Goal: Task Accomplishment & Management: Manage account settings

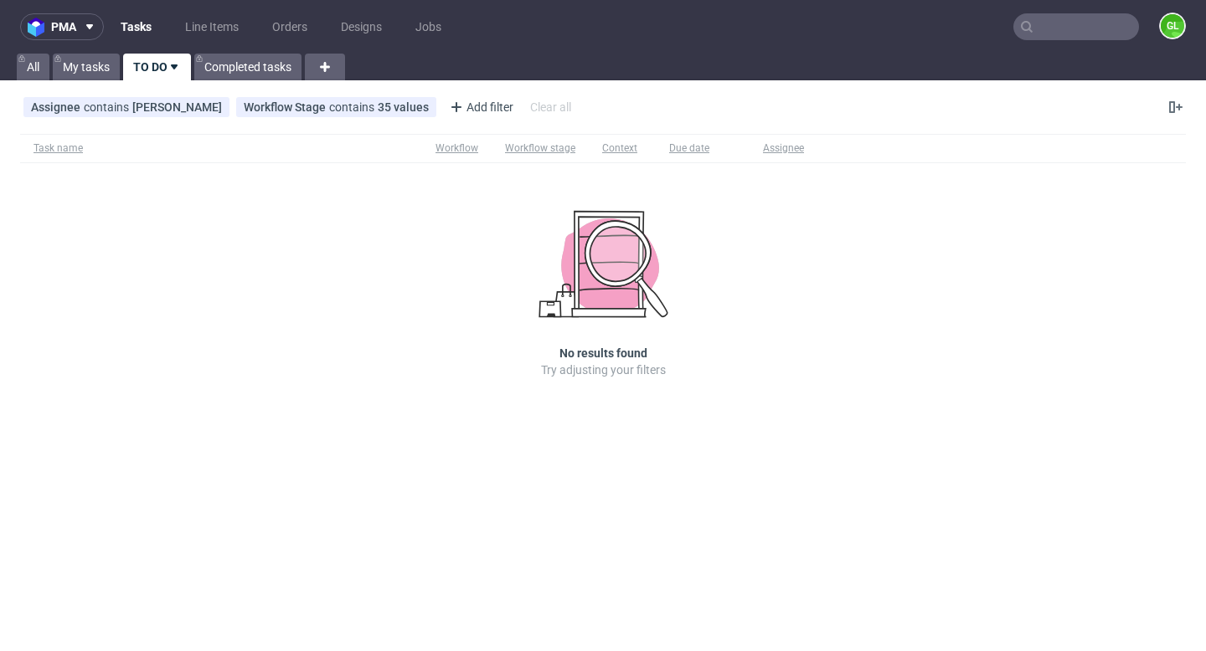
click at [1056, 29] on input "text" at bounding box center [1076, 26] width 126 height 27
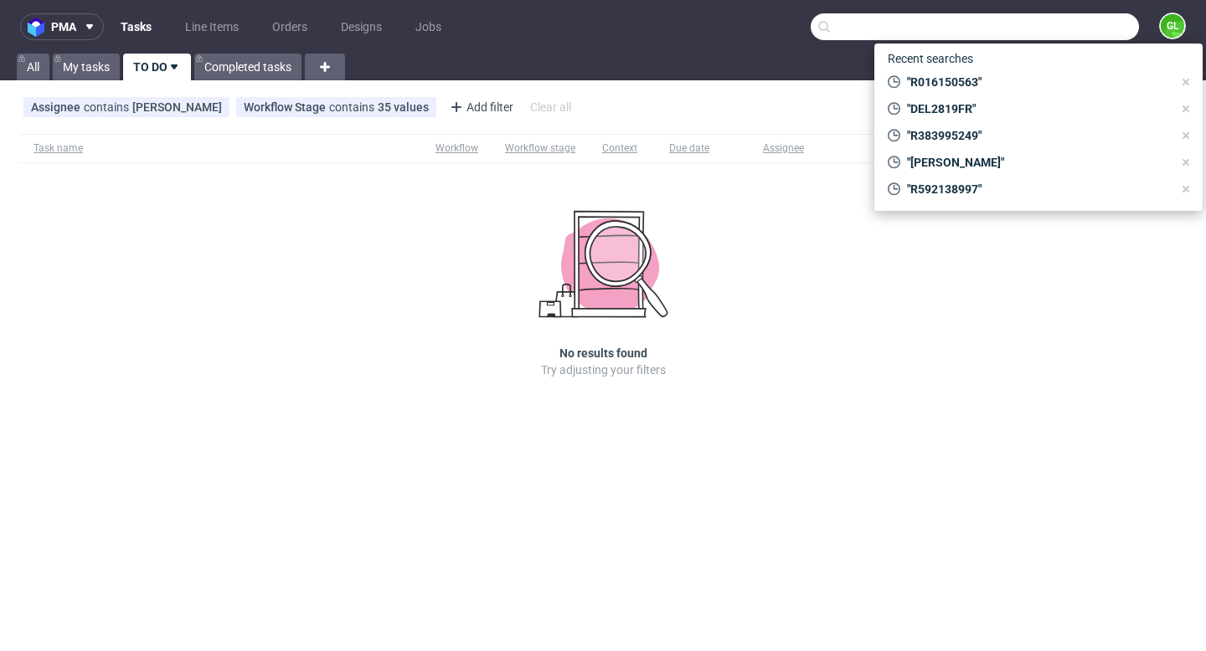
paste input "R636540792"
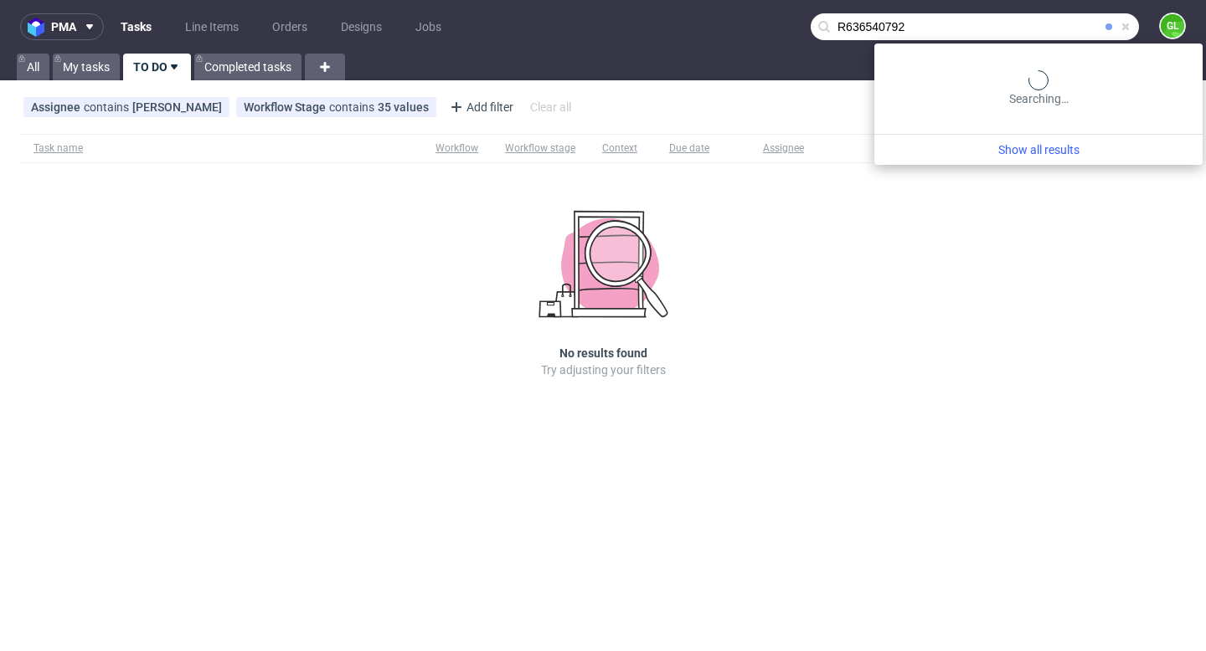
type input "R636540792"
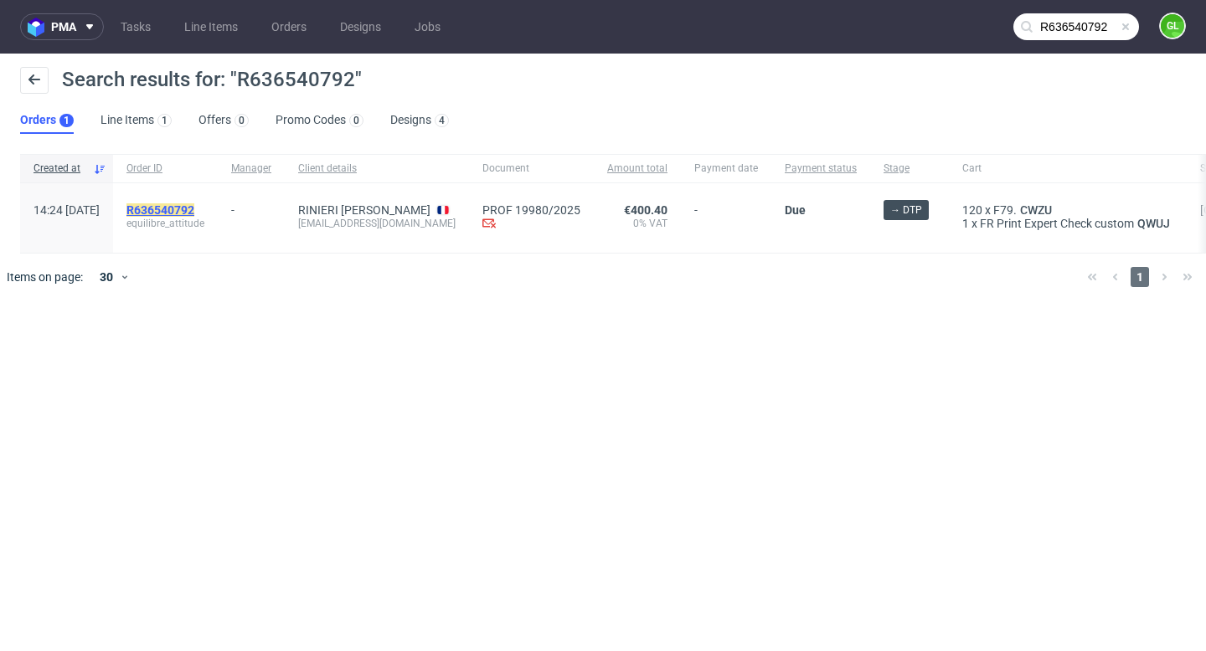
click at [194, 210] on mark "R636540792" at bounding box center [160, 209] width 68 height 13
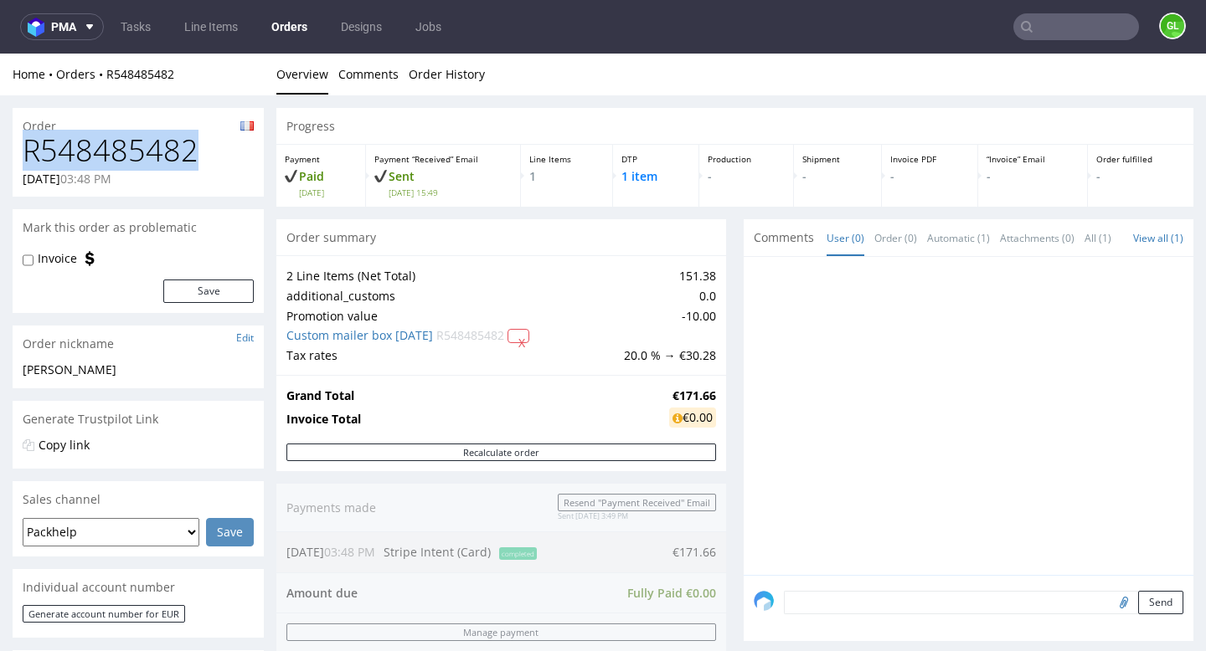
drag, startPoint x: 22, startPoint y: 151, endPoint x: 197, endPoint y: 149, distance: 175.0
click at [197, 149] on div "R548485482 21.09.2025 03:48 PM" at bounding box center [138, 165] width 251 height 63
copy h1 "R548485482"
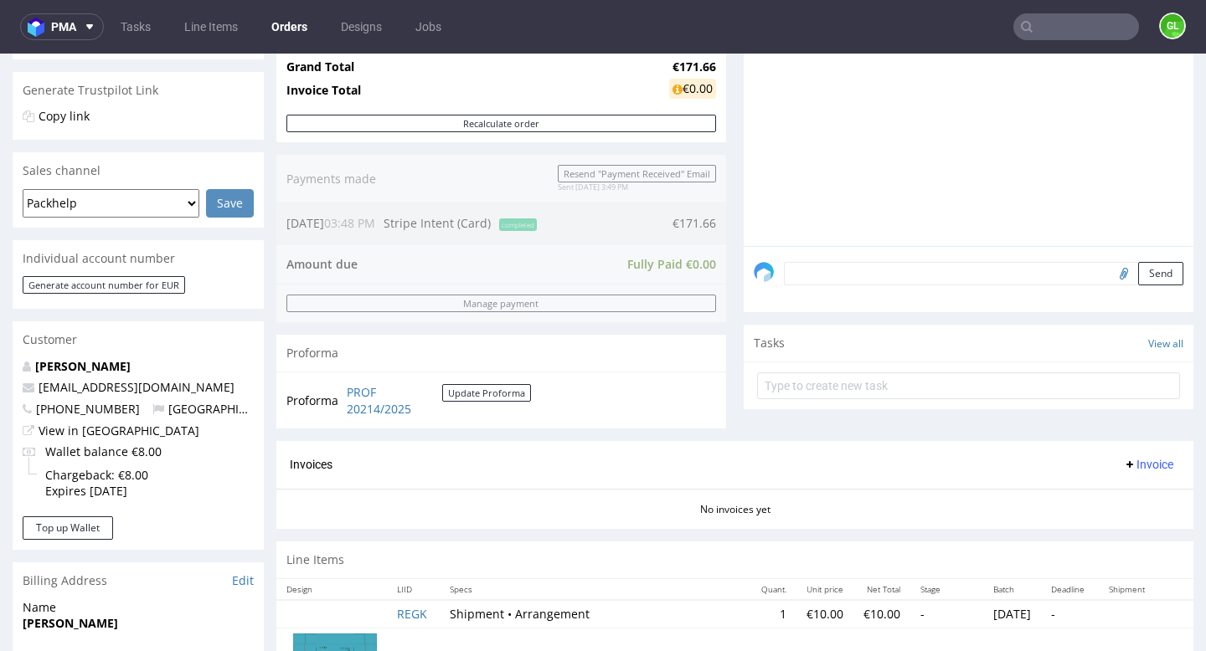
scroll to position [332, 0]
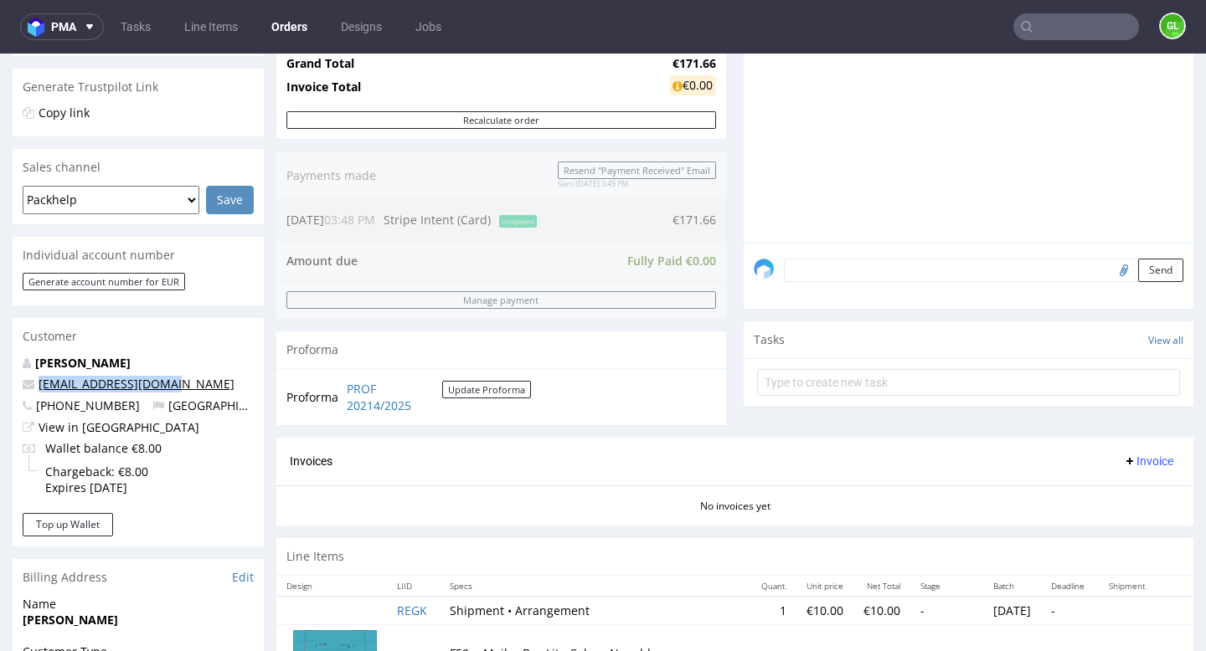
drag, startPoint x: 174, startPoint y: 386, endPoint x: 39, endPoint y: 391, distance: 134.9
click at [39, 391] on p "alexjp.corp@gmail.com" at bounding box center [138, 384] width 231 height 17
copy link "alexjp.corp@gmail.com"
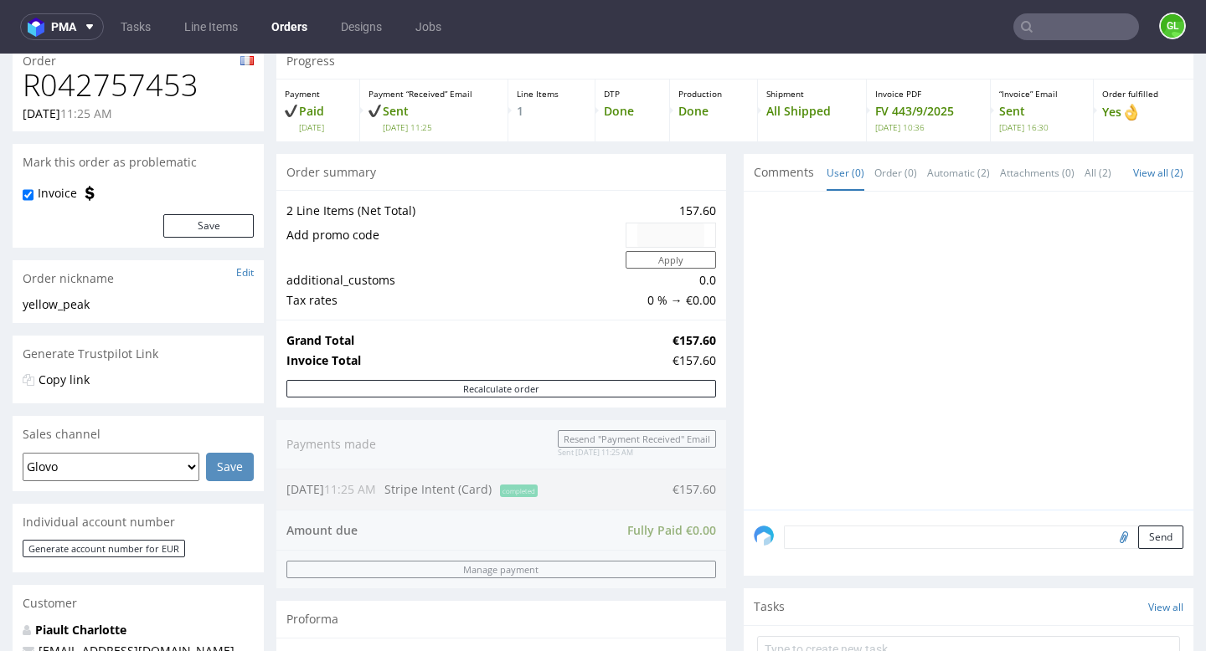
scroll to position [59, 0]
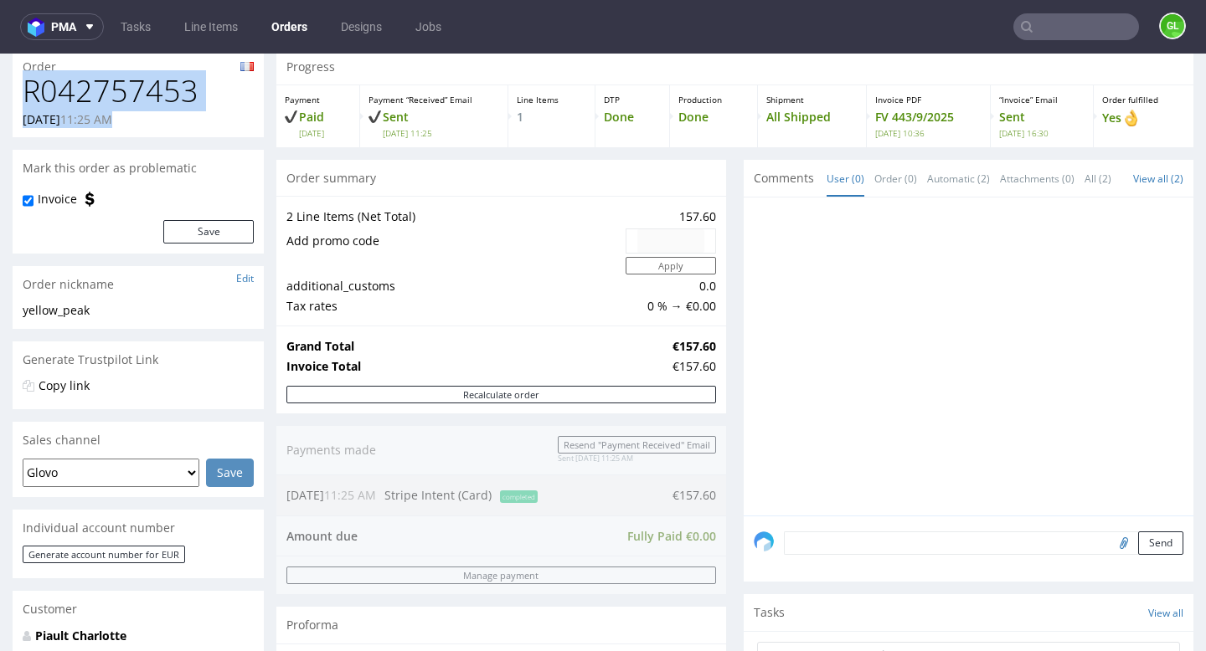
drag, startPoint x: 24, startPoint y: 98, endPoint x: 199, endPoint y: 111, distance: 175.5
click at [199, 111] on div "R042757453 22.08.2025 11:25 AM" at bounding box center [138, 106] width 251 height 63
copy div "R042757453 22.08.2025 11:25 AM"
click at [232, 123] on div "22.08.2025 11:25 AM" at bounding box center [138, 119] width 231 height 17
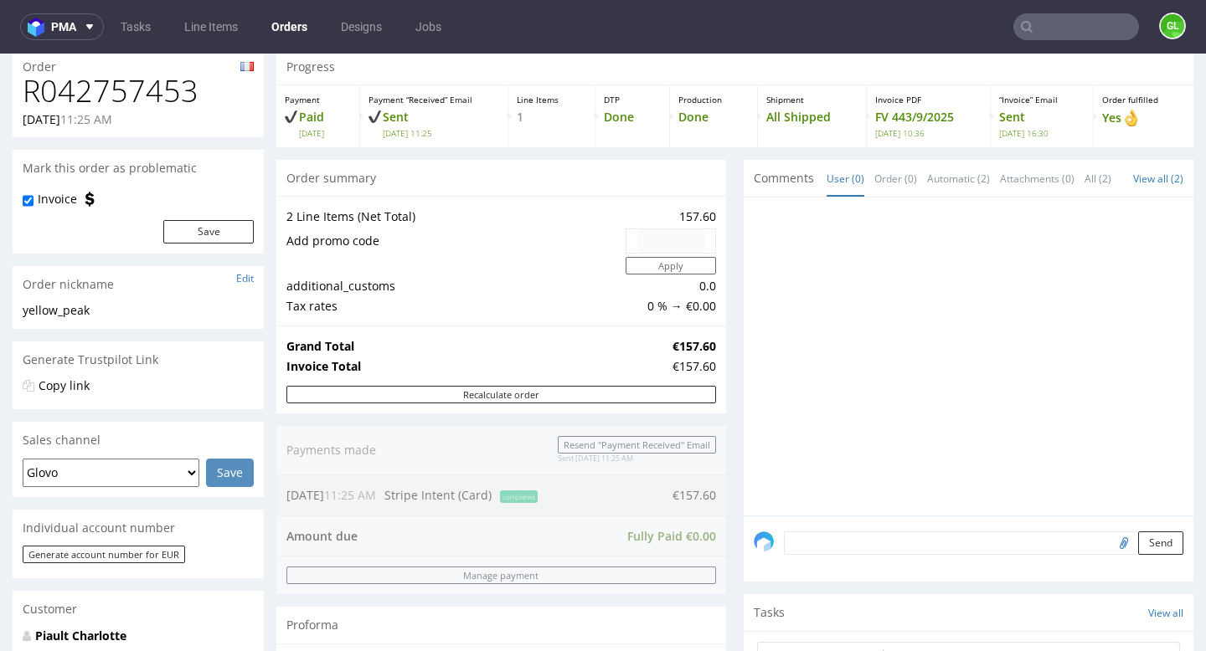
click at [152, 90] on h1 "R042757453" at bounding box center [138, 91] width 231 height 33
copy h1 "R042757453"
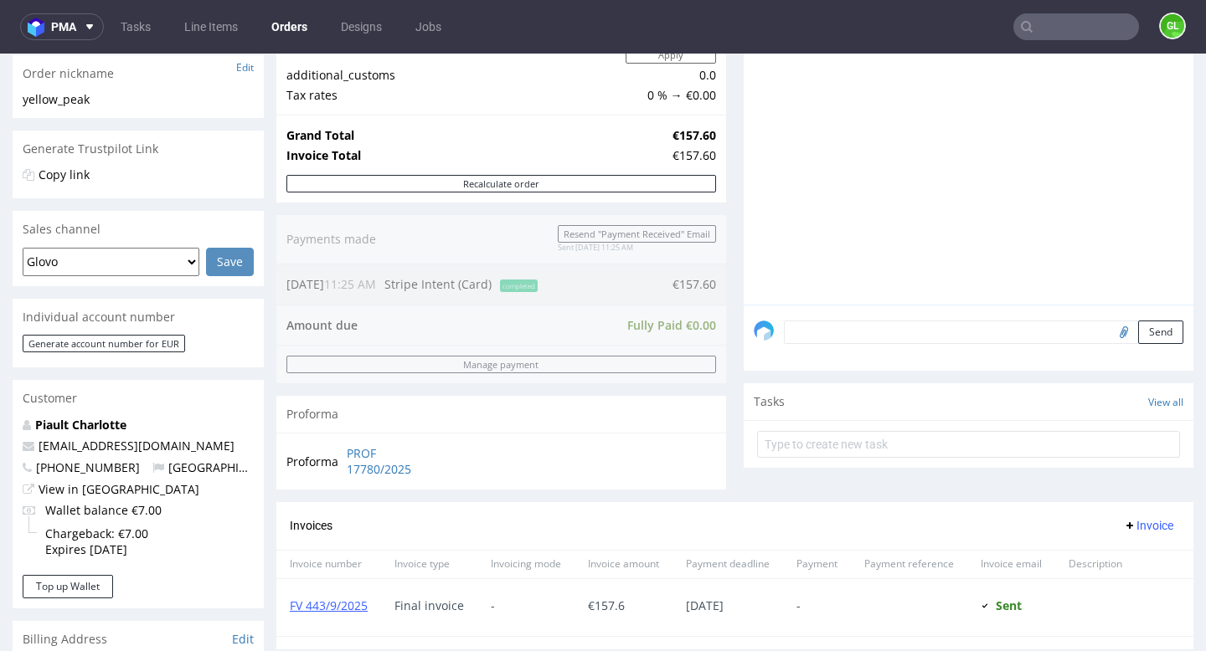
scroll to position [275, 0]
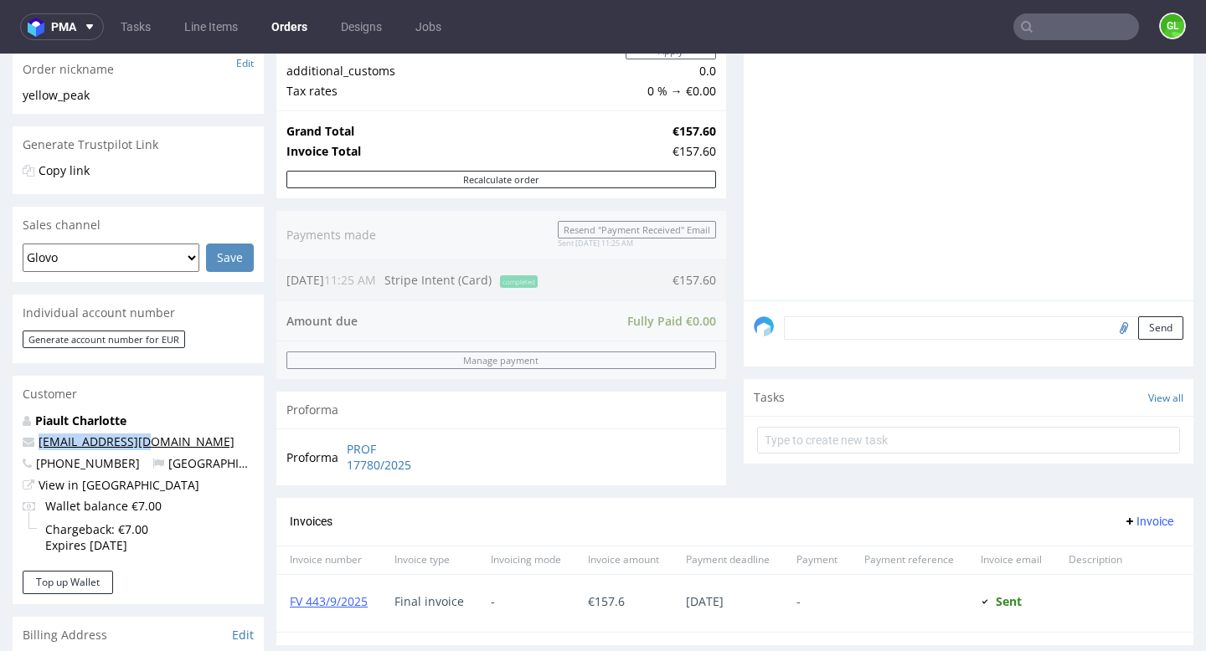
drag, startPoint x: 151, startPoint y: 446, endPoint x: 41, endPoint y: 447, distance: 109.7
click at [41, 447] on p "ch.piault@gmx.com" at bounding box center [138, 442] width 231 height 17
copy link "ch.piault@gmx.com"
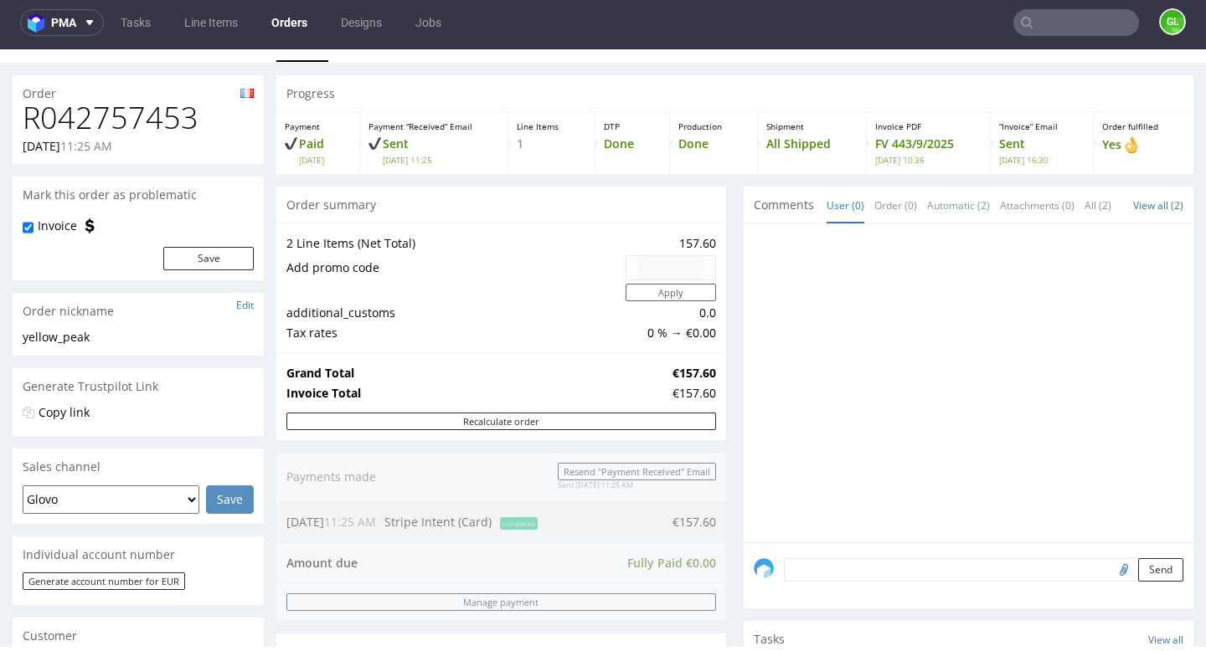
scroll to position [0, 0]
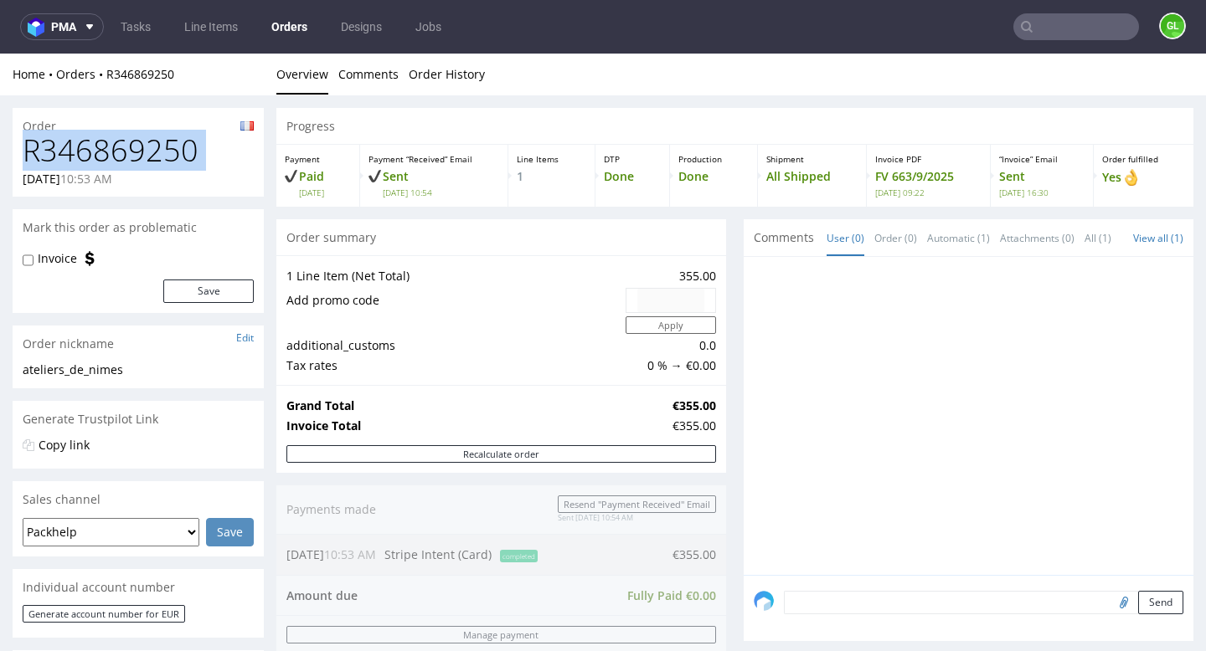
drag, startPoint x: 22, startPoint y: 154, endPoint x: 213, endPoint y: 170, distance: 191.6
click at [213, 170] on div "R346869250 01.09.2025 10:53 AM" at bounding box center [138, 165] width 251 height 63
copy h1 "R346869250"
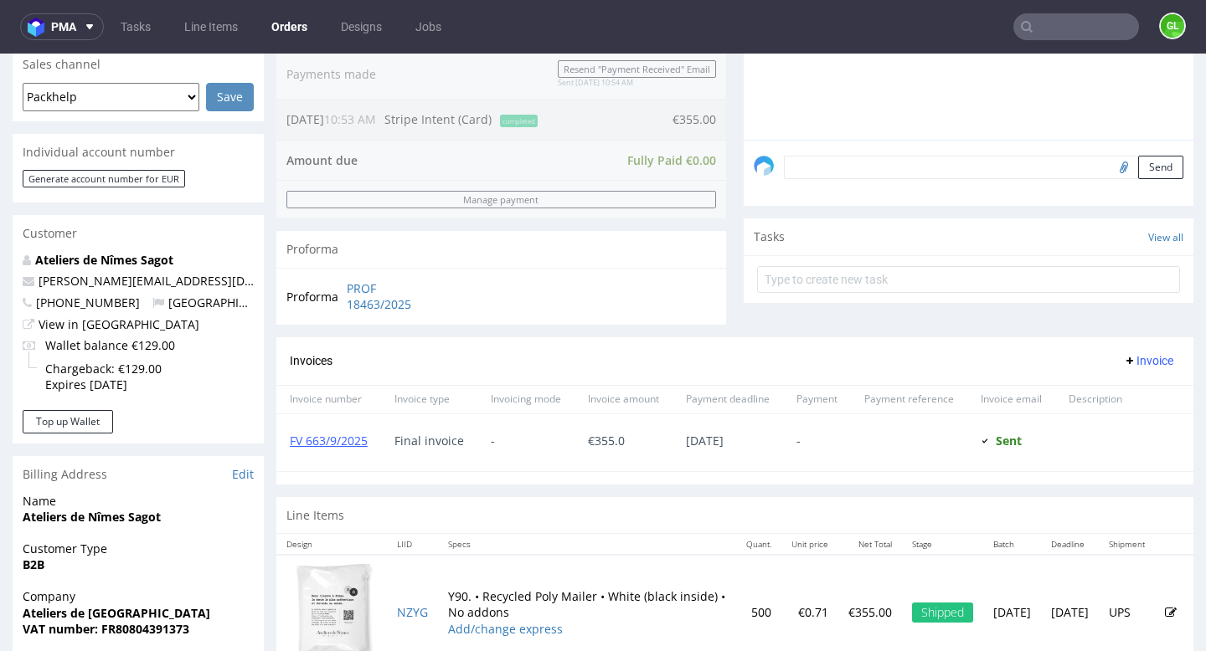
scroll to position [449, 0]
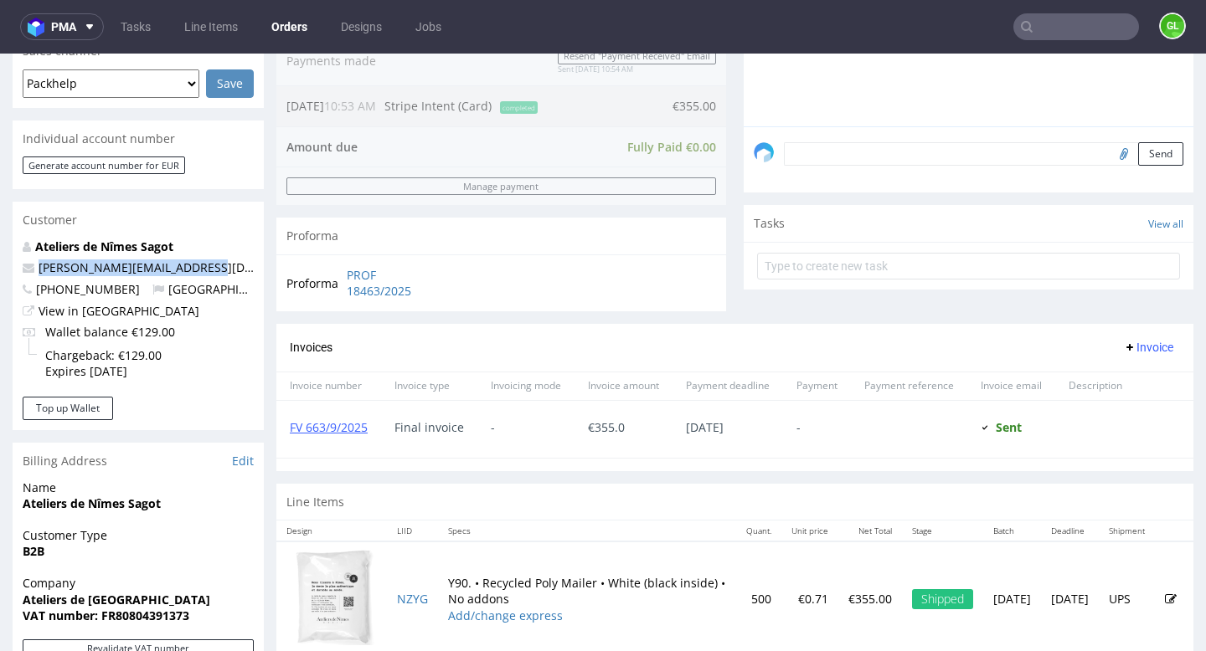
drag, startPoint x: 214, startPoint y: 274, endPoint x: 39, endPoint y: 275, distance: 174.2
click at [39, 275] on p "clement@ateliersdenimes.com" at bounding box center [138, 268] width 231 height 17
copy link "clement@ateliersdenimes.com"
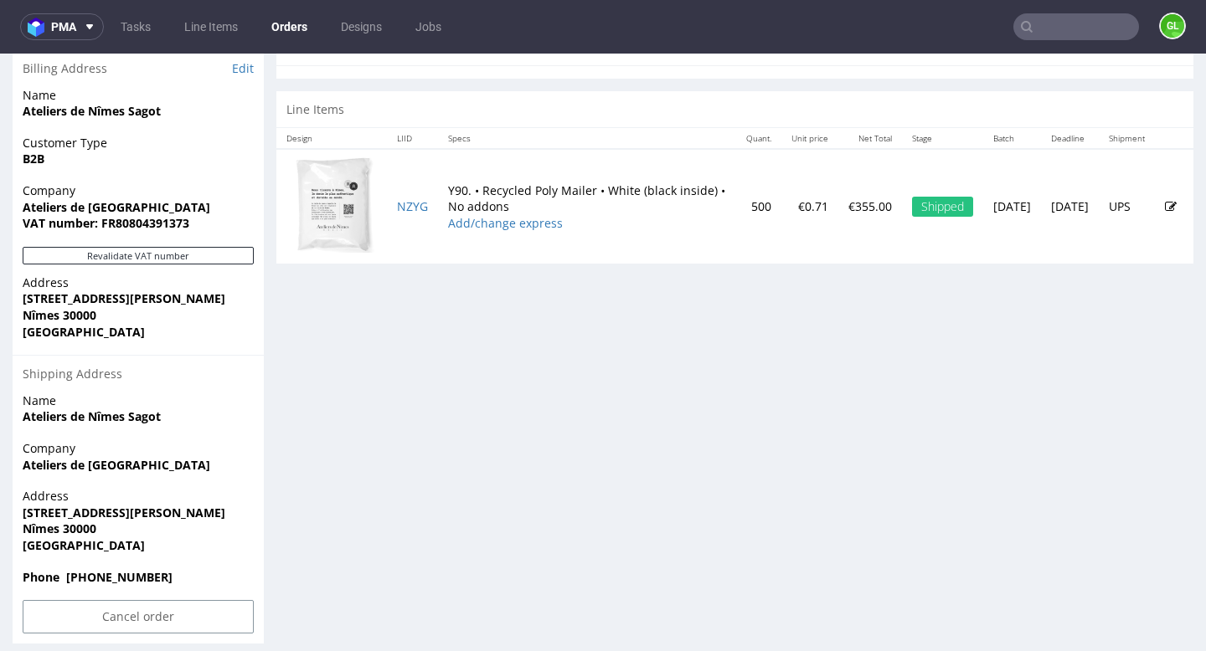
scroll to position [855, 0]
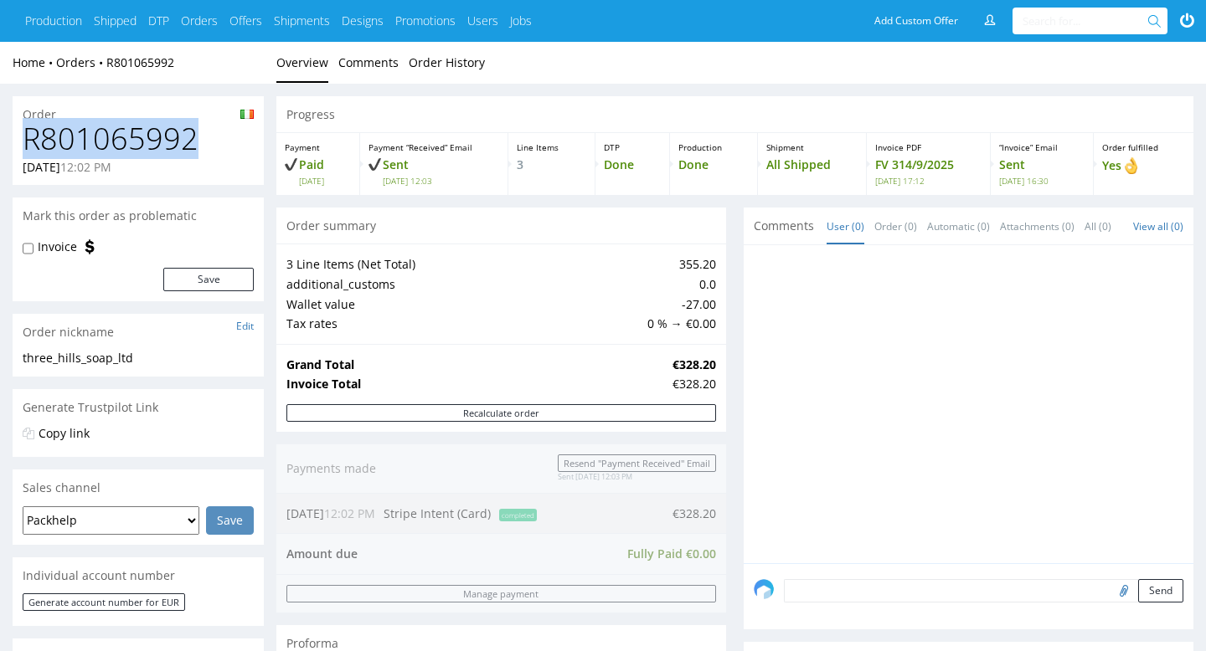
drag, startPoint x: 26, startPoint y: 137, endPoint x: 201, endPoint y: 138, distance: 175.0
click at [201, 138] on h1 "R801065992" at bounding box center [138, 138] width 231 height 33
copy h1 "R801065992"
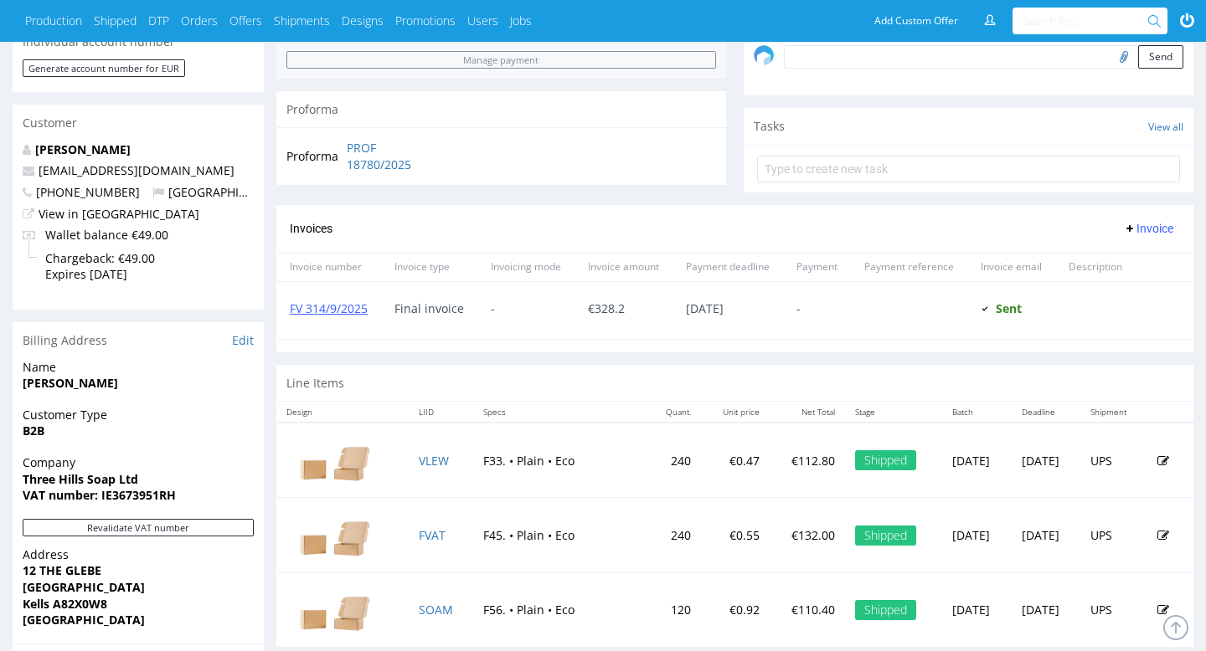
scroll to position [531, 0]
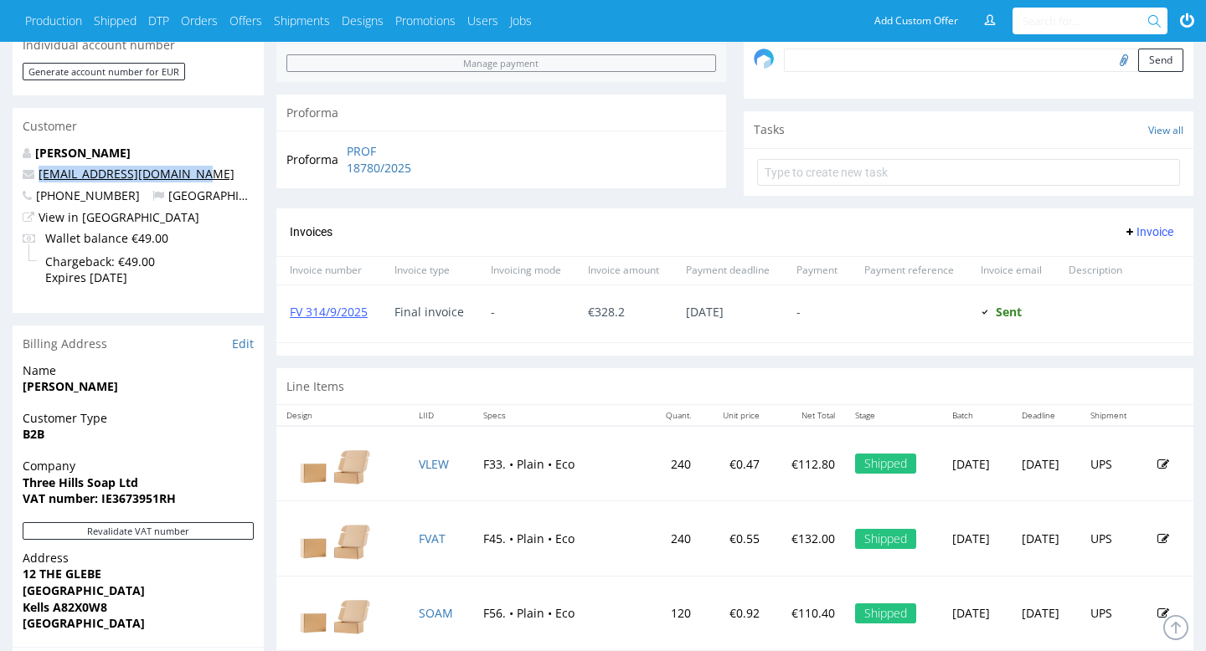
drag, startPoint x: 198, startPoint y: 179, endPoint x: 39, endPoint y: 177, distance: 159.1
click at [39, 177] on p "[EMAIL_ADDRESS][DOMAIN_NAME]" at bounding box center [138, 174] width 231 height 17
copy link "[EMAIL_ADDRESS][DOMAIN_NAME]"
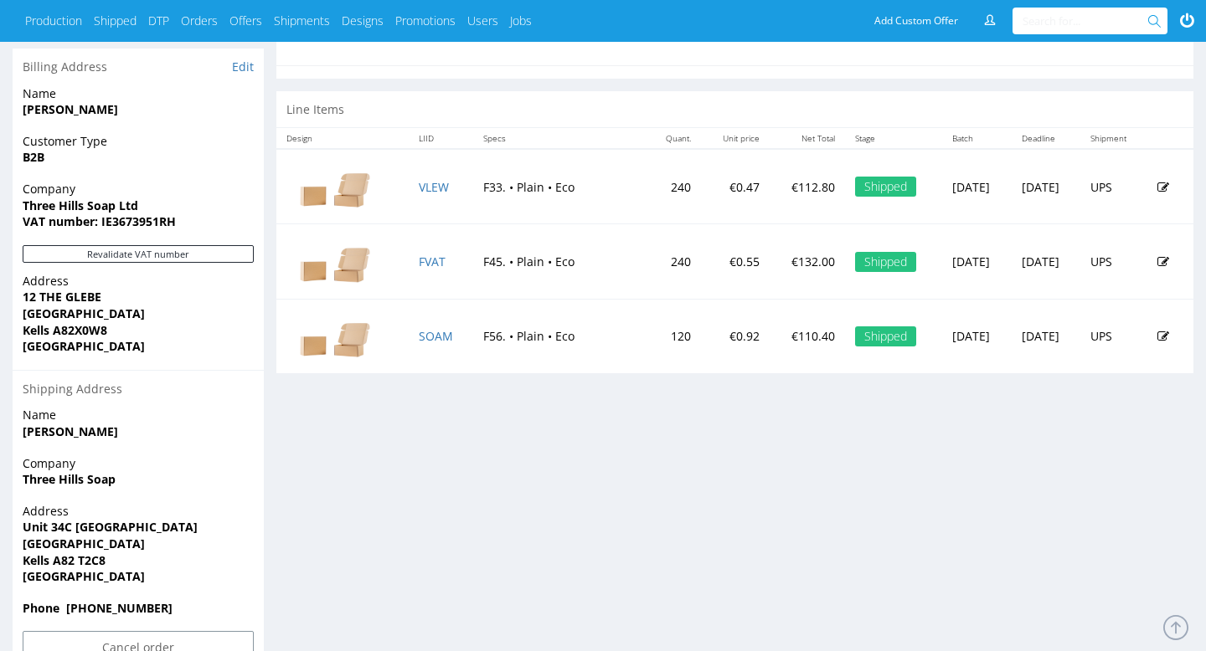
scroll to position [881, 0]
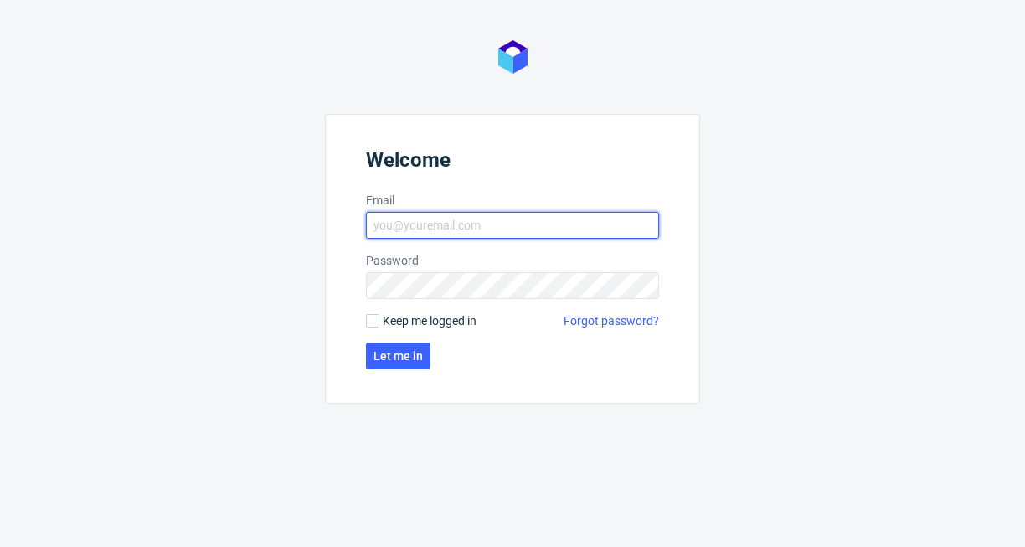
click at [487, 227] on input "Email" at bounding box center [512, 225] width 293 height 27
type input "[PERSON_NAME][EMAIL_ADDRESS][DOMAIN_NAME]"
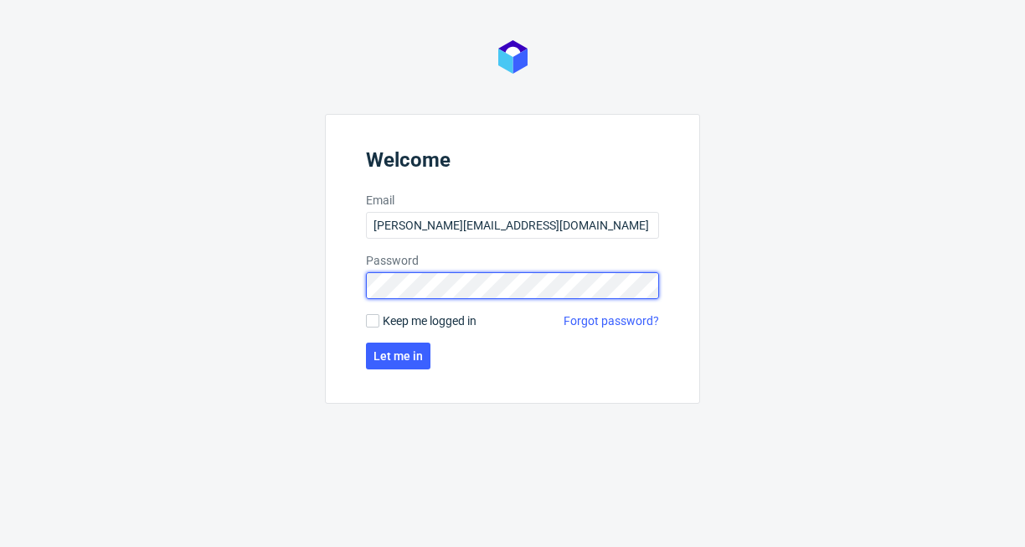
click button "Let me in" at bounding box center [398, 355] width 64 height 27
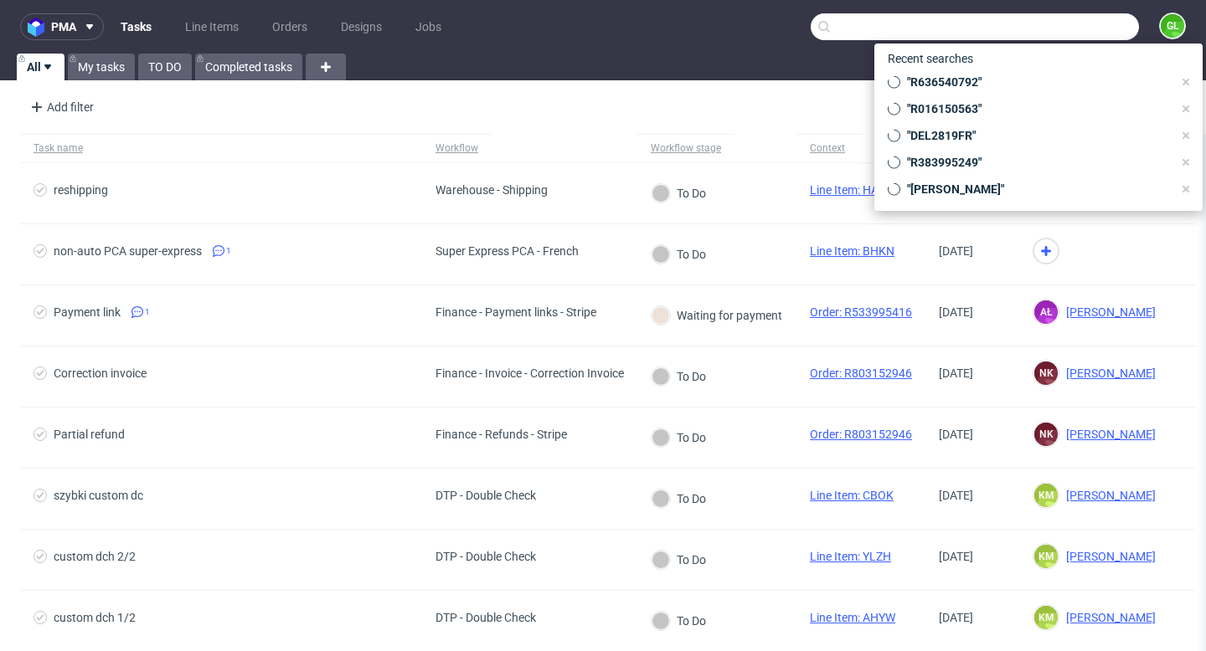
click at [1024, 32] on input "text" at bounding box center [975, 26] width 328 height 27
paste input "R865421190"
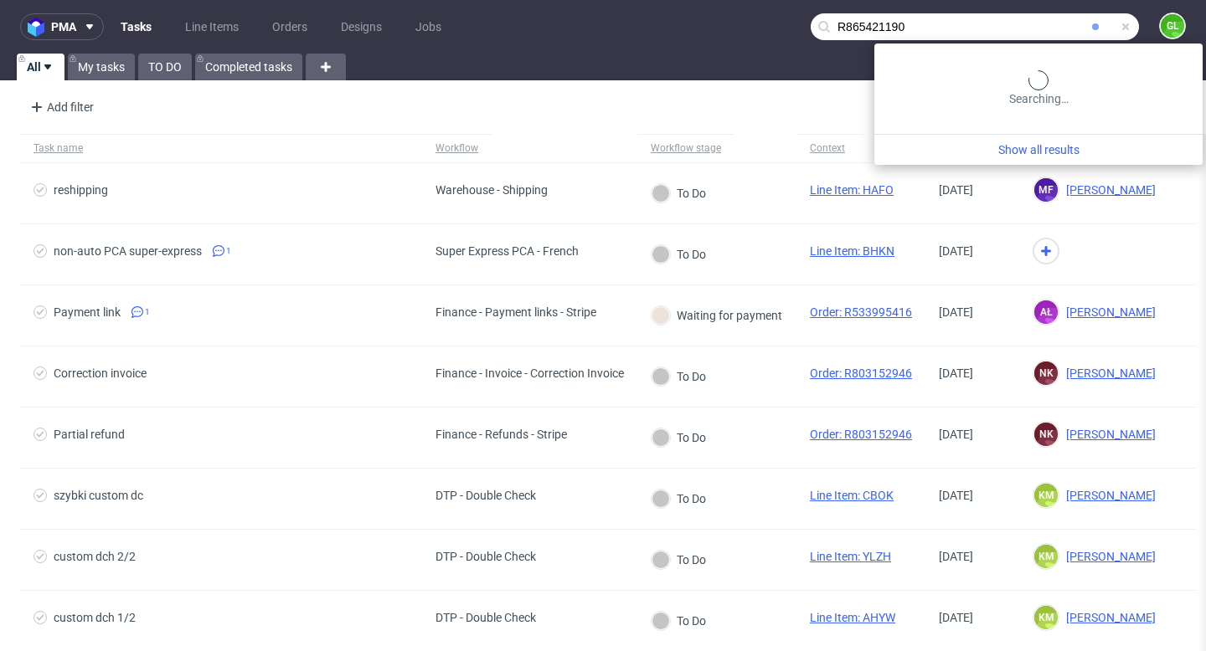
type input "R865421190"
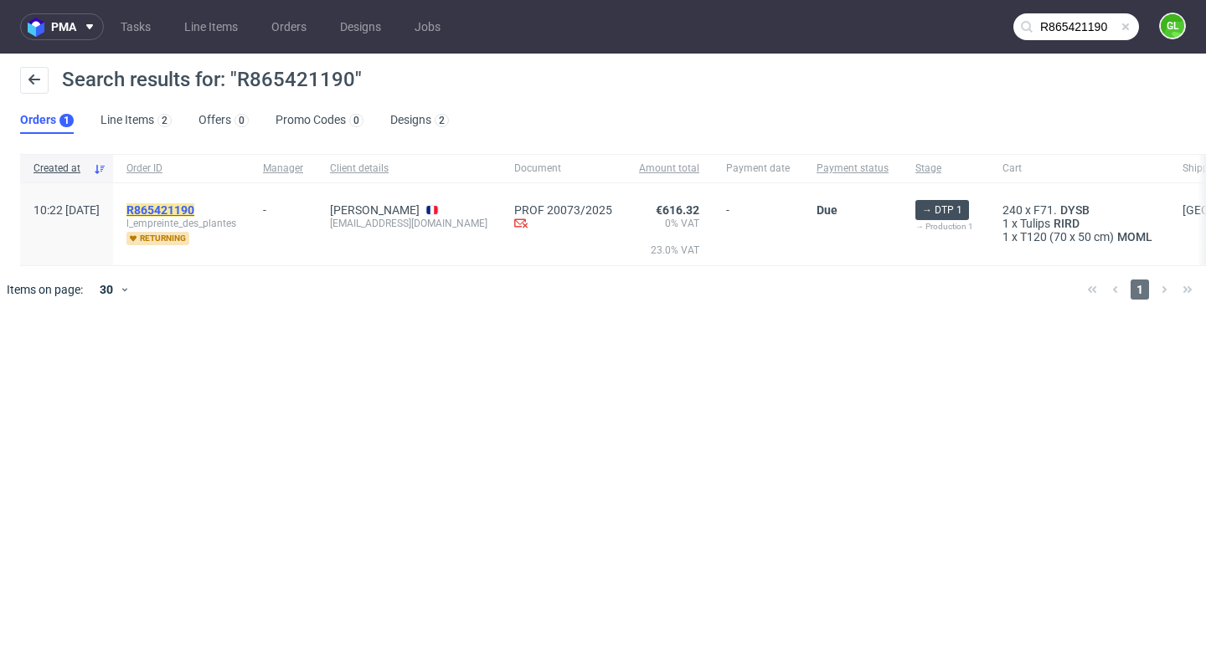
click at [194, 209] on mark "R865421190" at bounding box center [160, 209] width 68 height 13
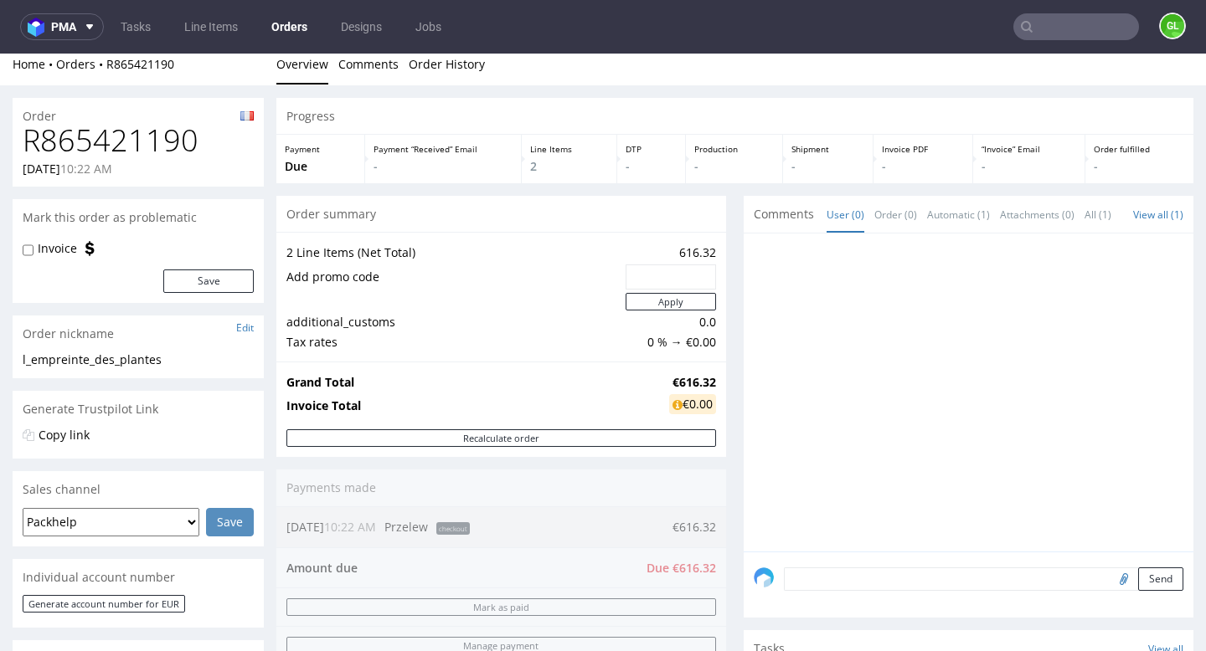
scroll to position [9, 0]
click at [1024, 31] on input "text" at bounding box center [1076, 26] width 126 height 27
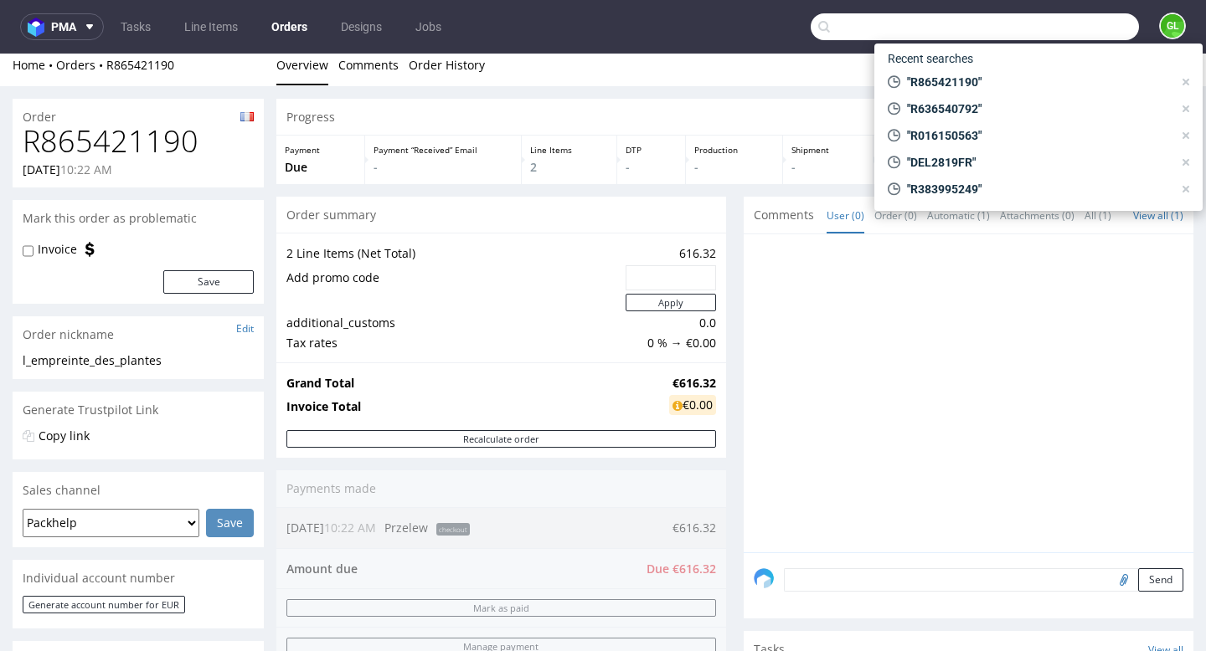
paste input "R651346731"
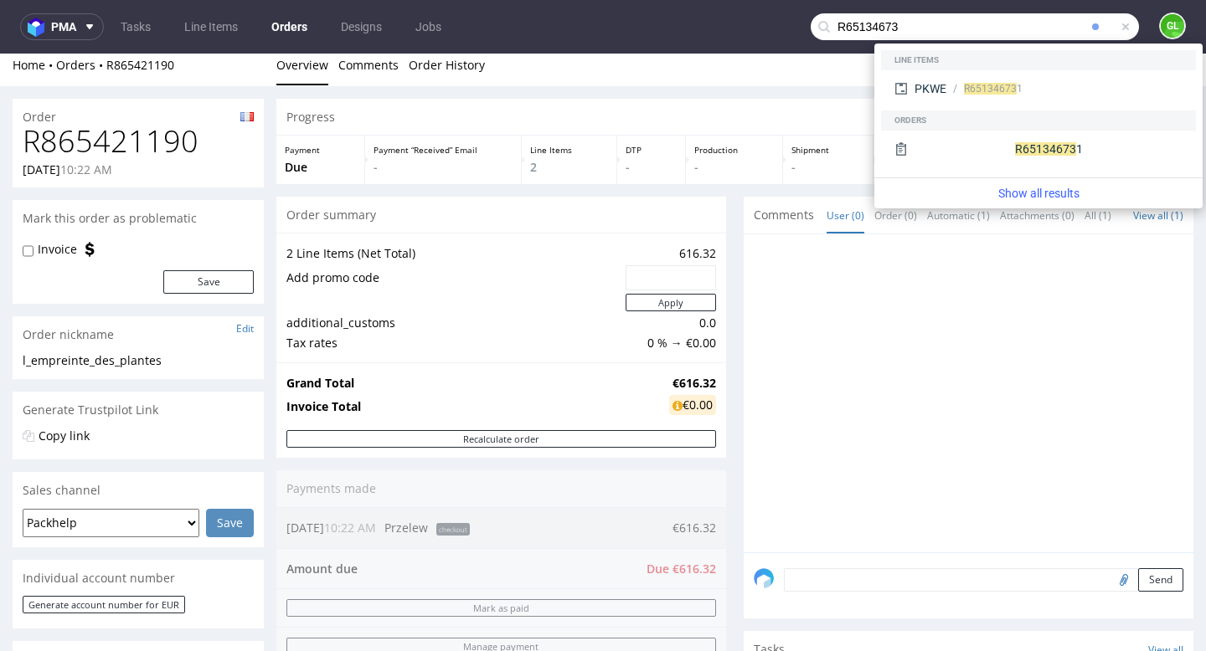
type input "R65134673"
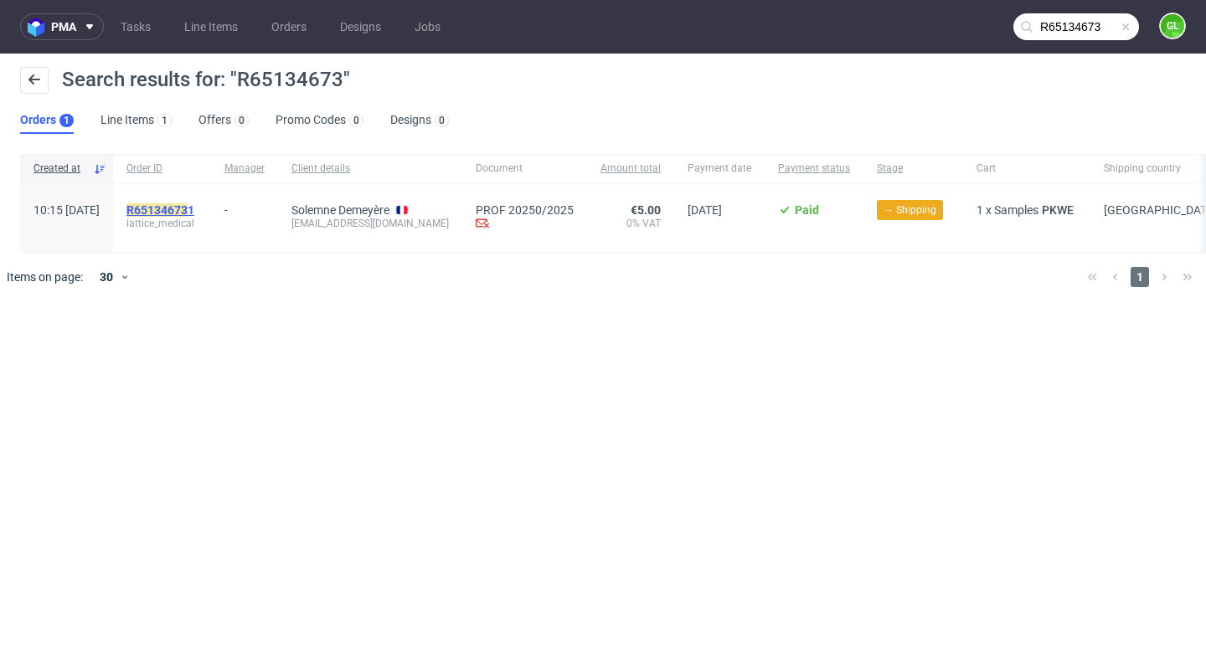
click at [188, 213] on mark "R65134673" at bounding box center [156, 209] width 61 height 13
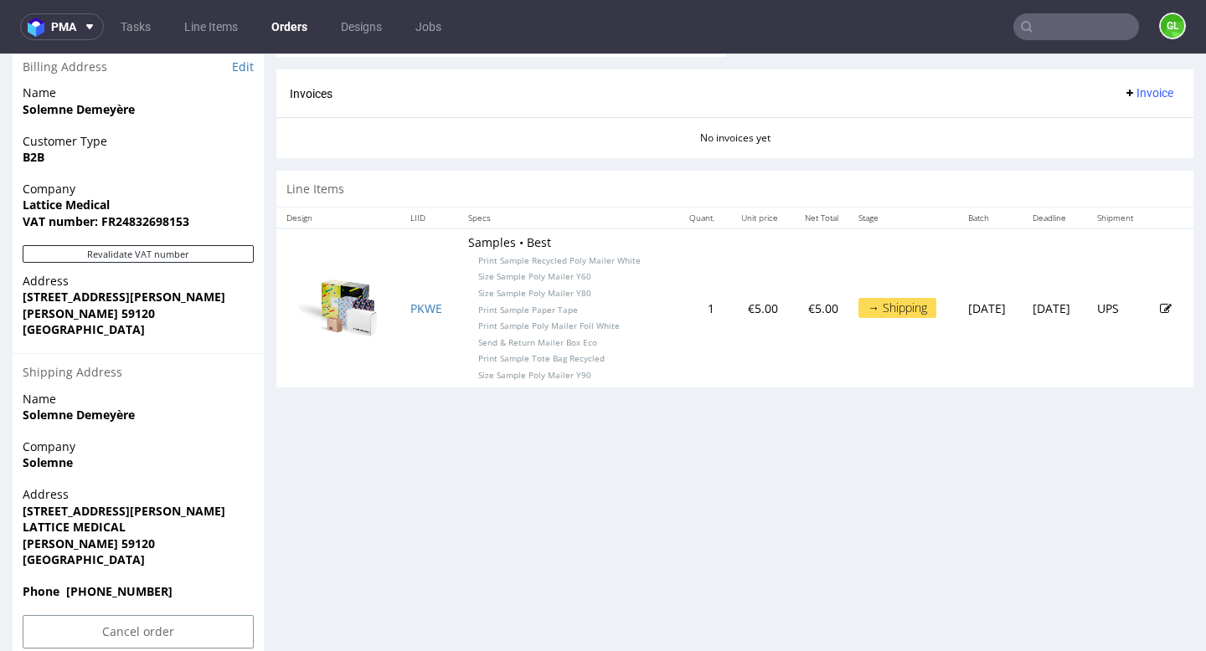
scroll to position [812, 0]
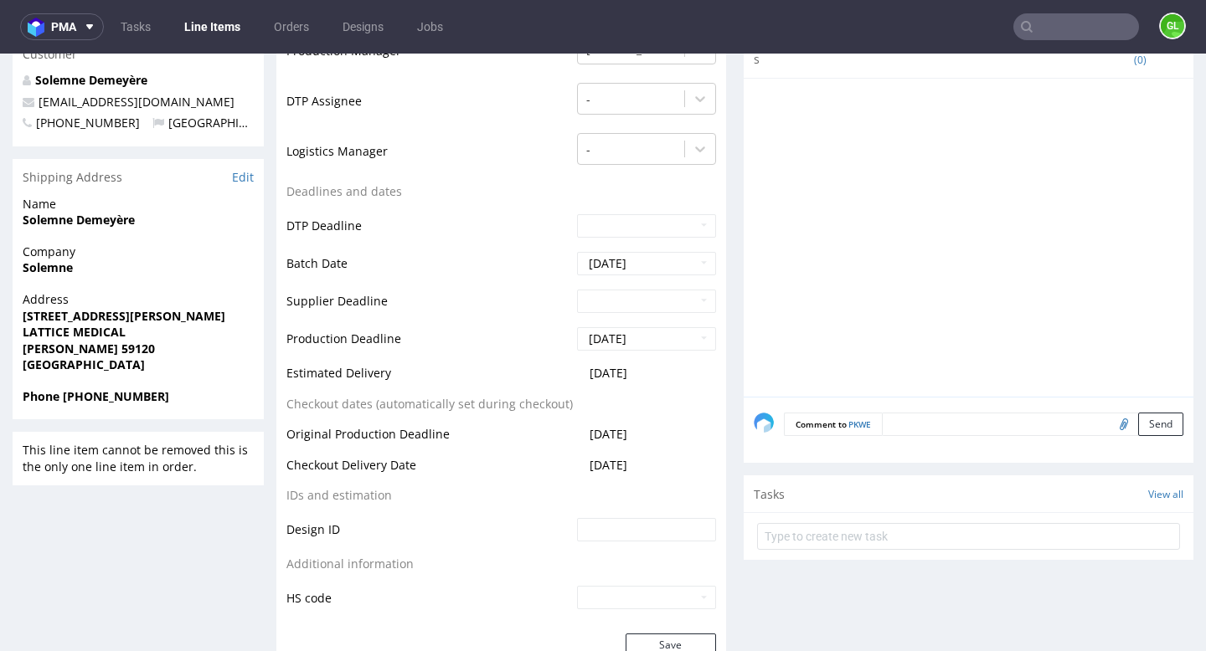
scroll to position [601, 0]
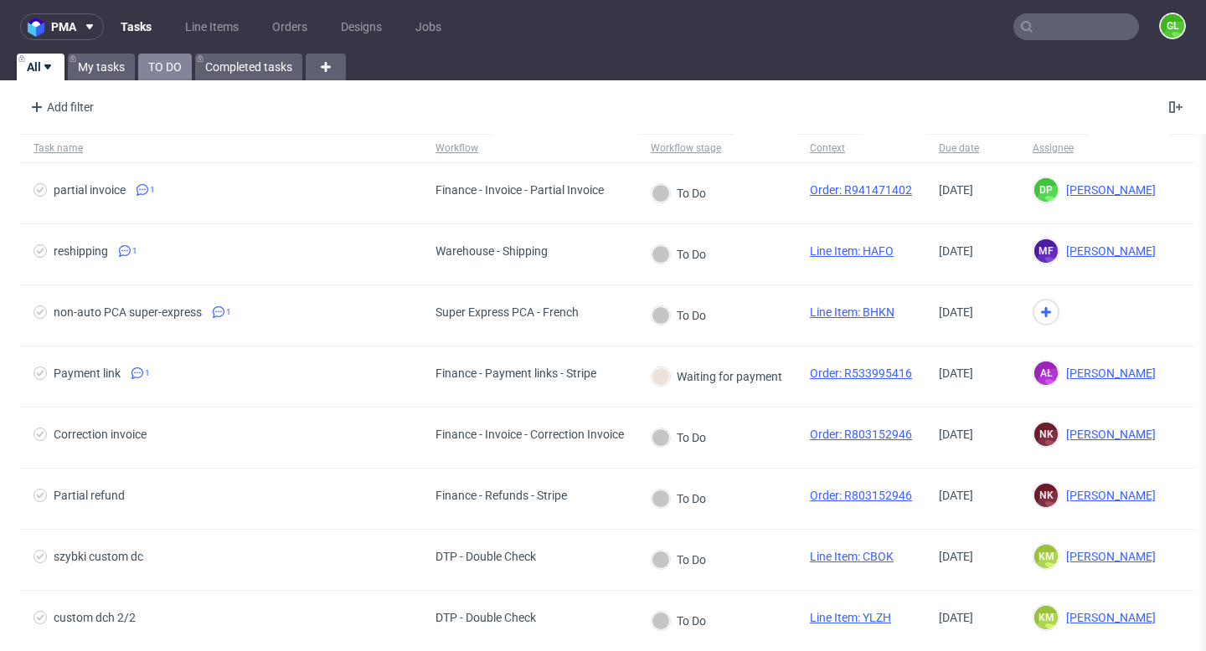
click at [157, 69] on link "TO DO" at bounding box center [165, 67] width 54 height 27
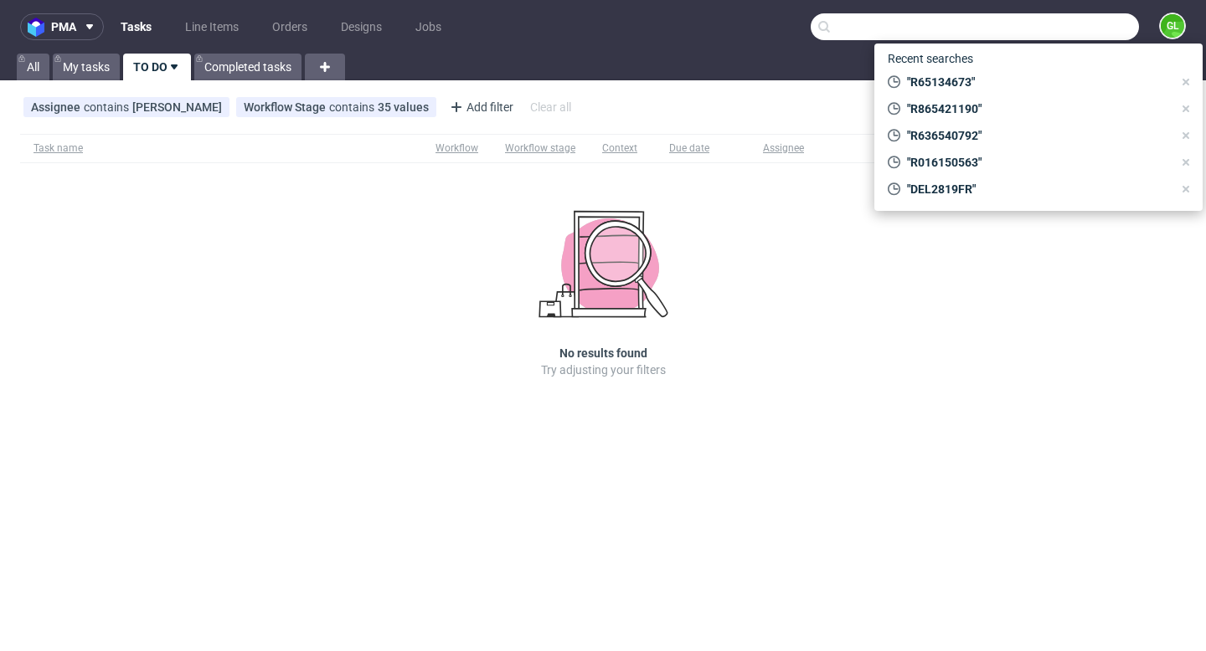
click at [1084, 13] on input "text" at bounding box center [975, 26] width 328 height 27
paste input "R651346731"
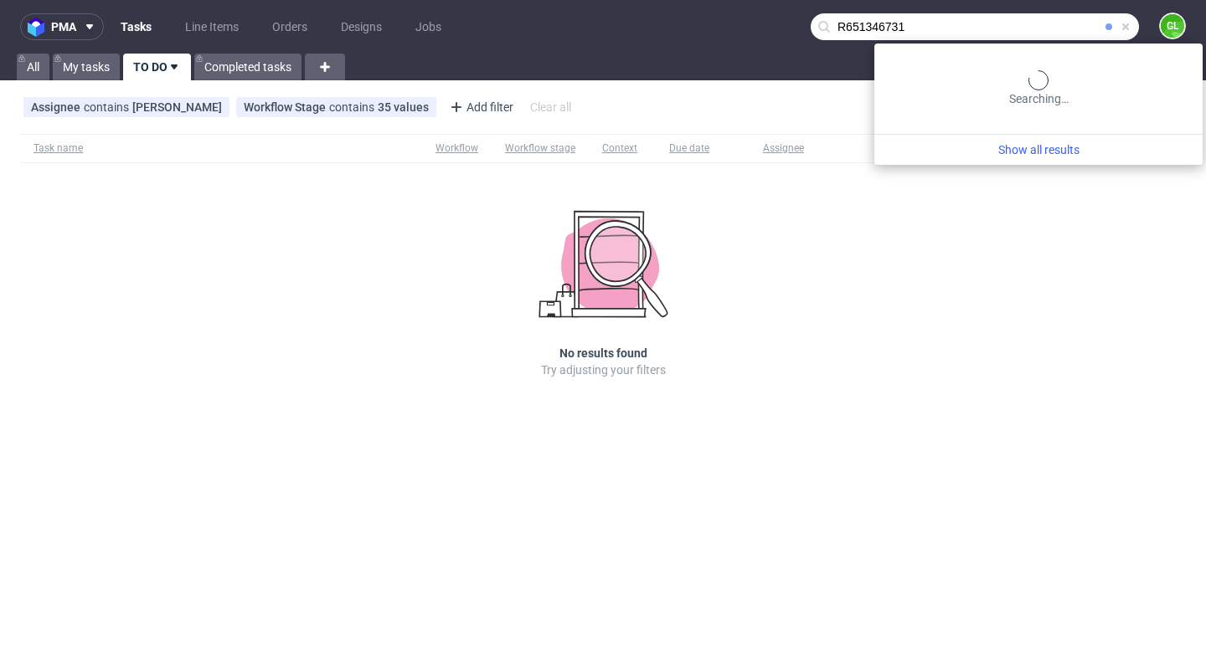
type input "R651346731"
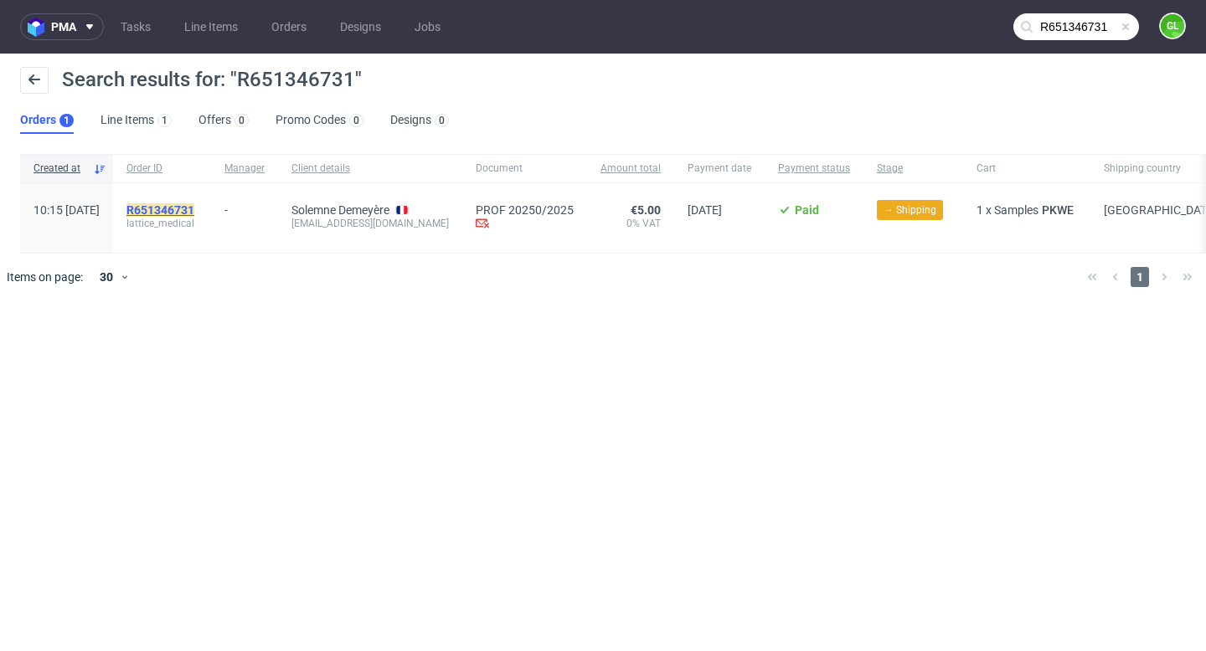
click at [194, 206] on mark "R651346731" at bounding box center [160, 209] width 68 height 13
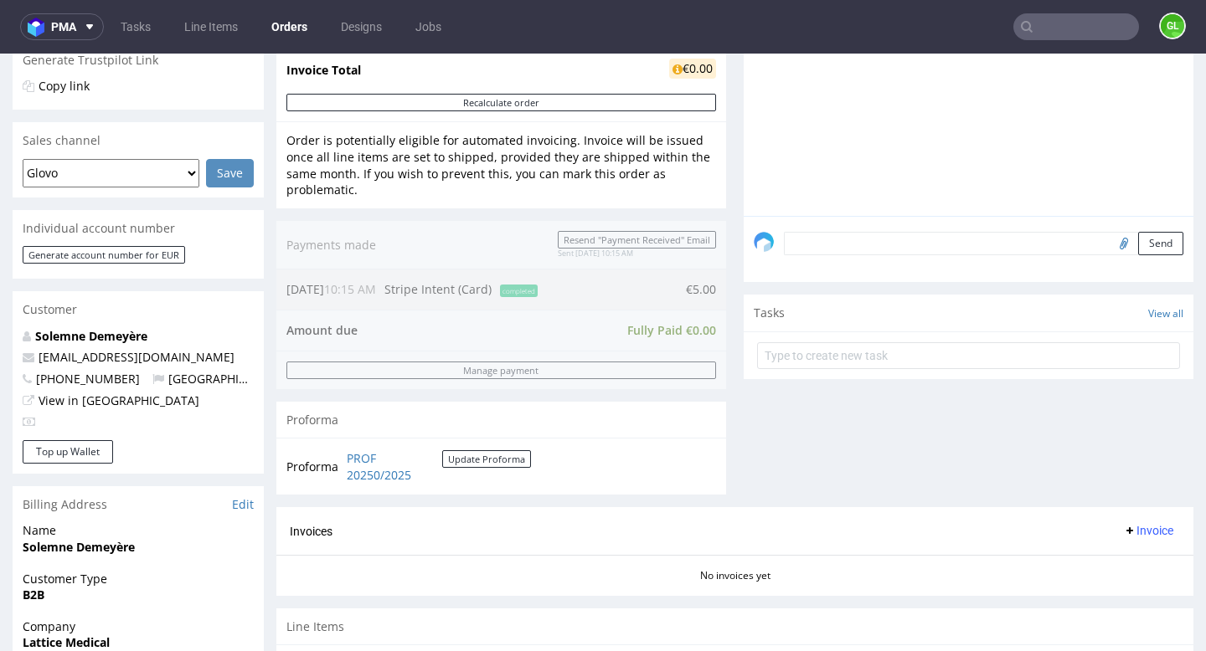
scroll to position [360, 0]
click at [1073, 28] on input "text" at bounding box center [1076, 26] width 126 height 27
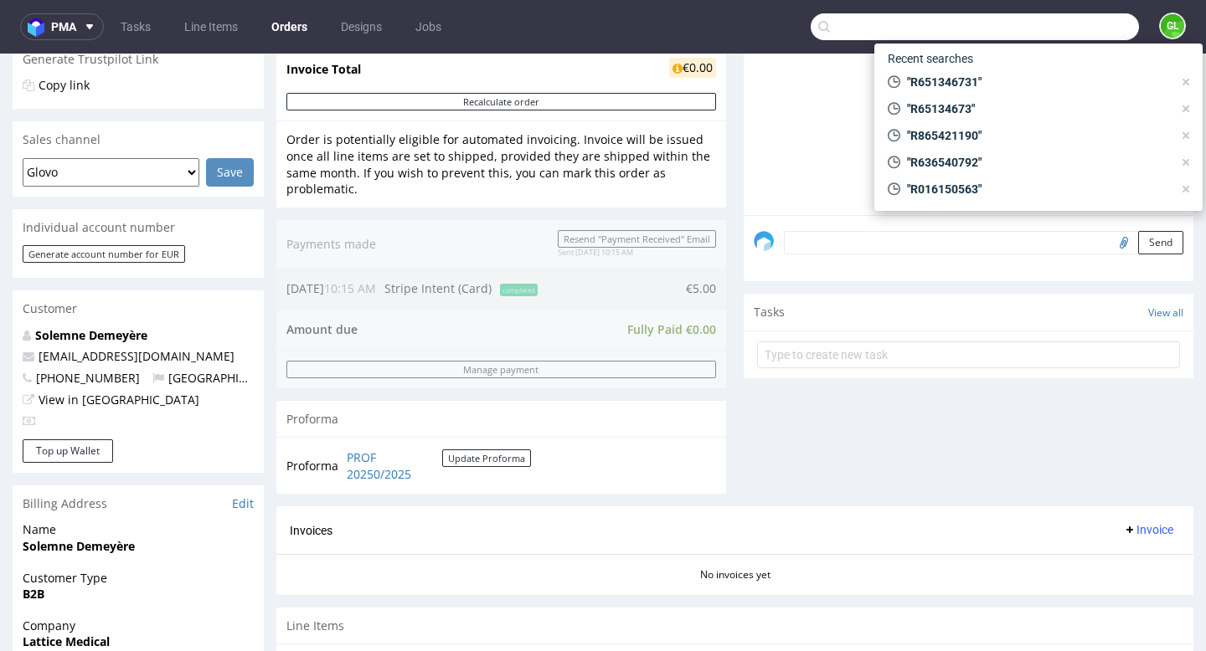
paste input "R372602700"
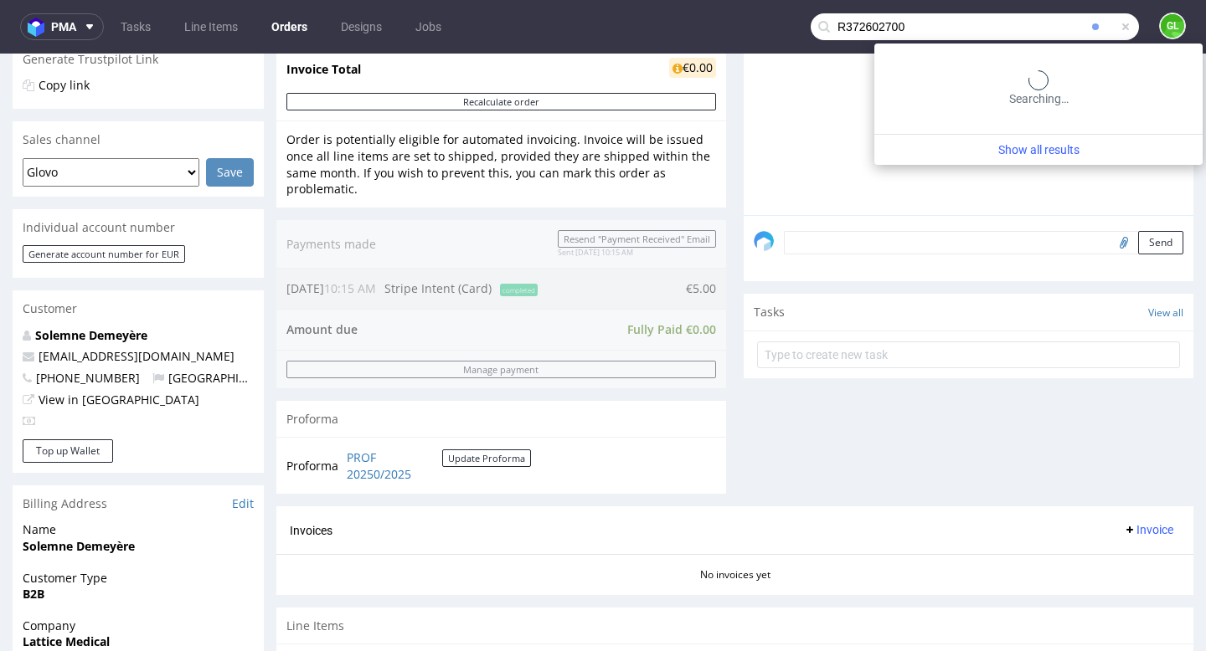
type input "R372602700"
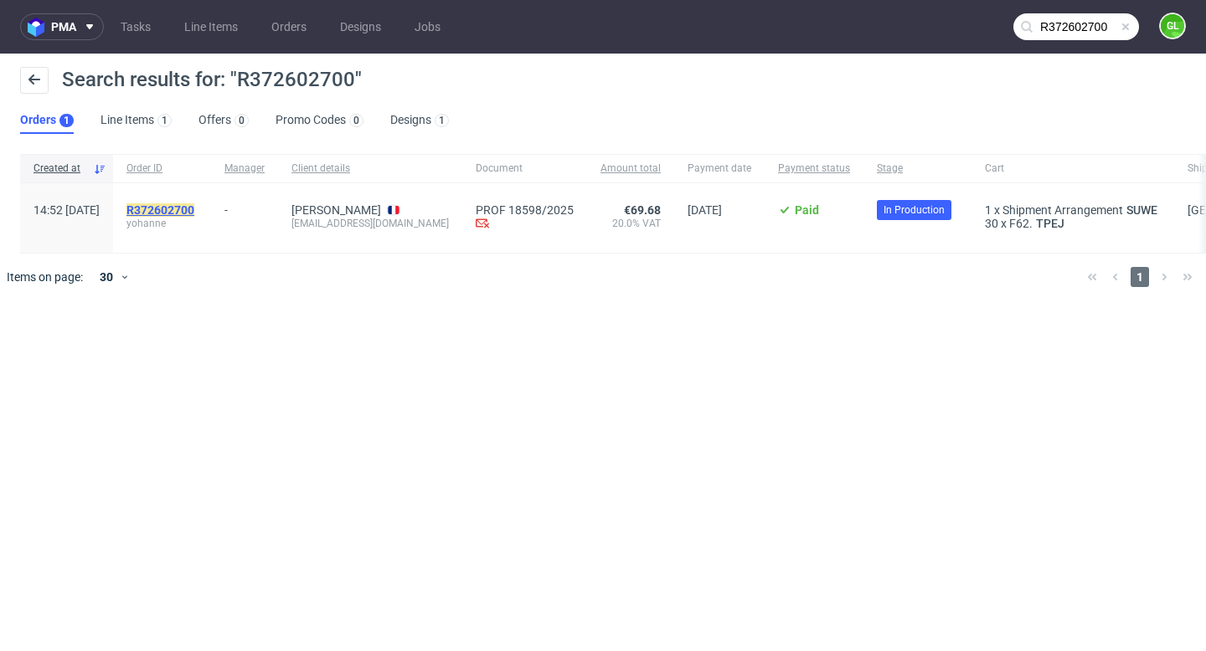
click at [194, 205] on mark "R372602700" at bounding box center [160, 209] width 68 height 13
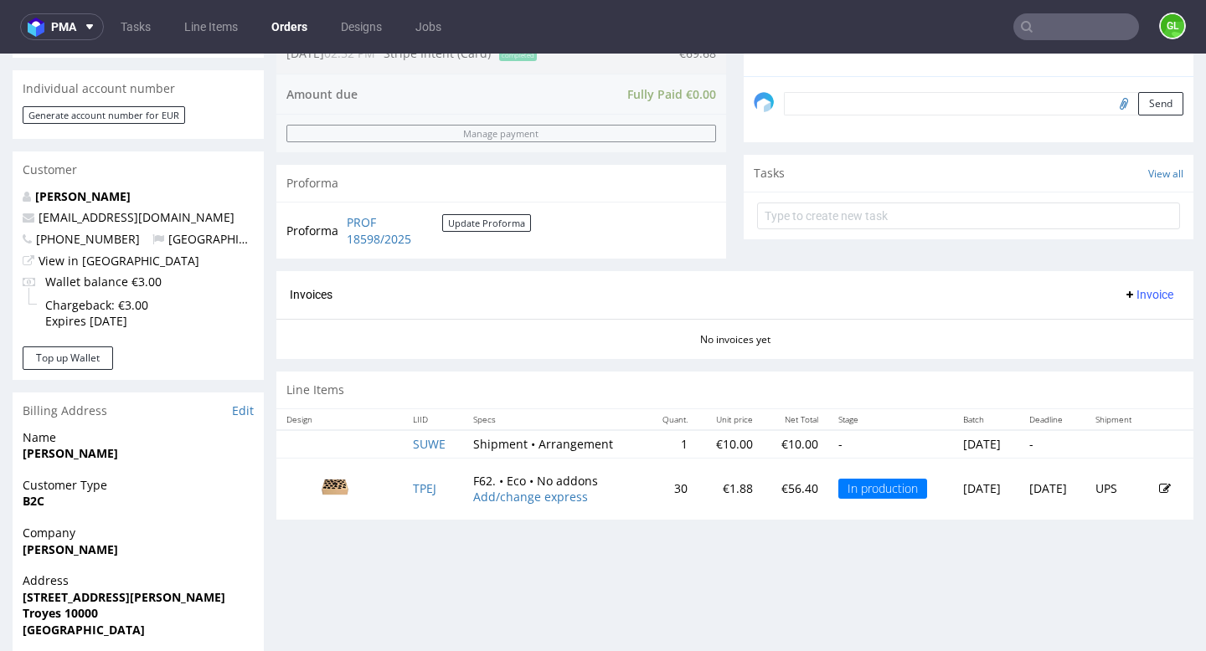
scroll to position [512, 0]
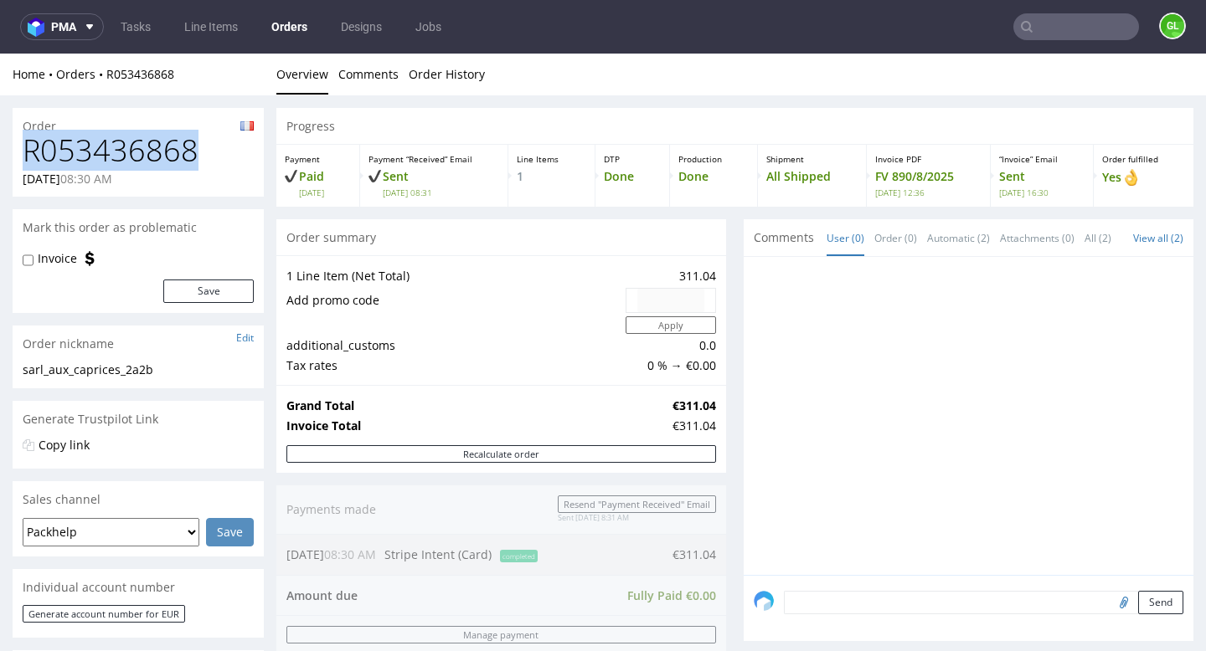
drag, startPoint x: 21, startPoint y: 153, endPoint x: 213, endPoint y: 142, distance: 192.1
click at [213, 142] on div "R053436868 31.07.2025 08:30 AM" at bounding box center [138, 165] width 251 height 63
copy h1 "R053436868"
drag, startPoint x: 213, startPoint y: 142, endPoint x: 102, endPoint y: -102, distance: 268.3
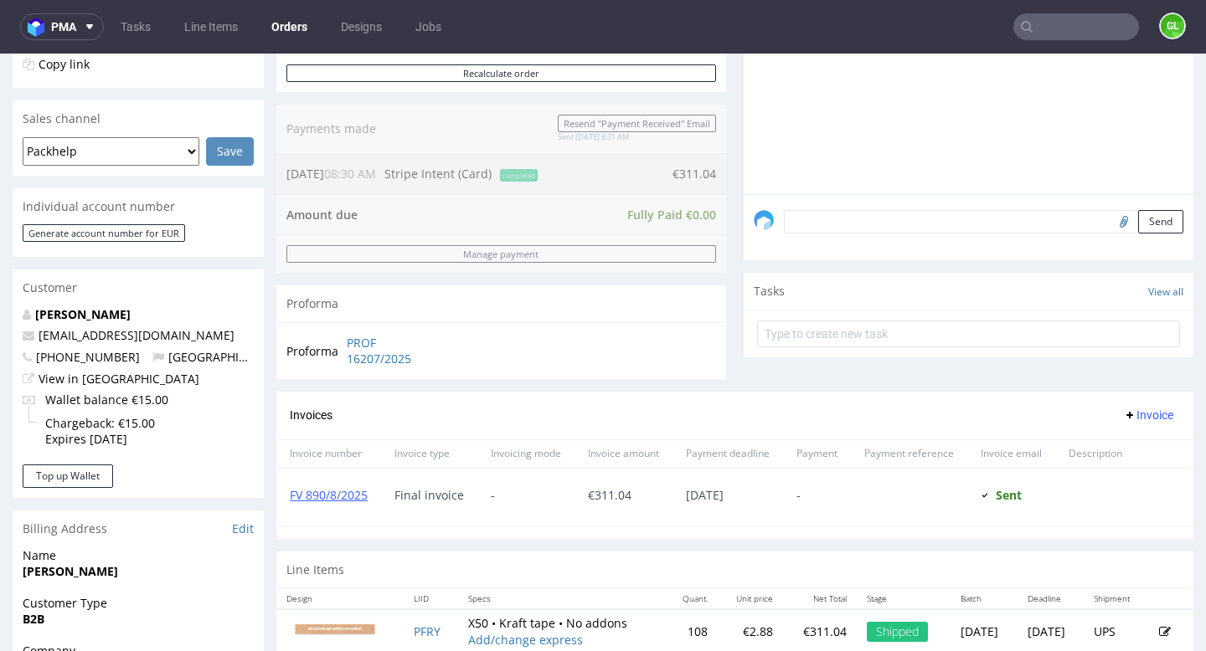
scroll to position [384, 0]
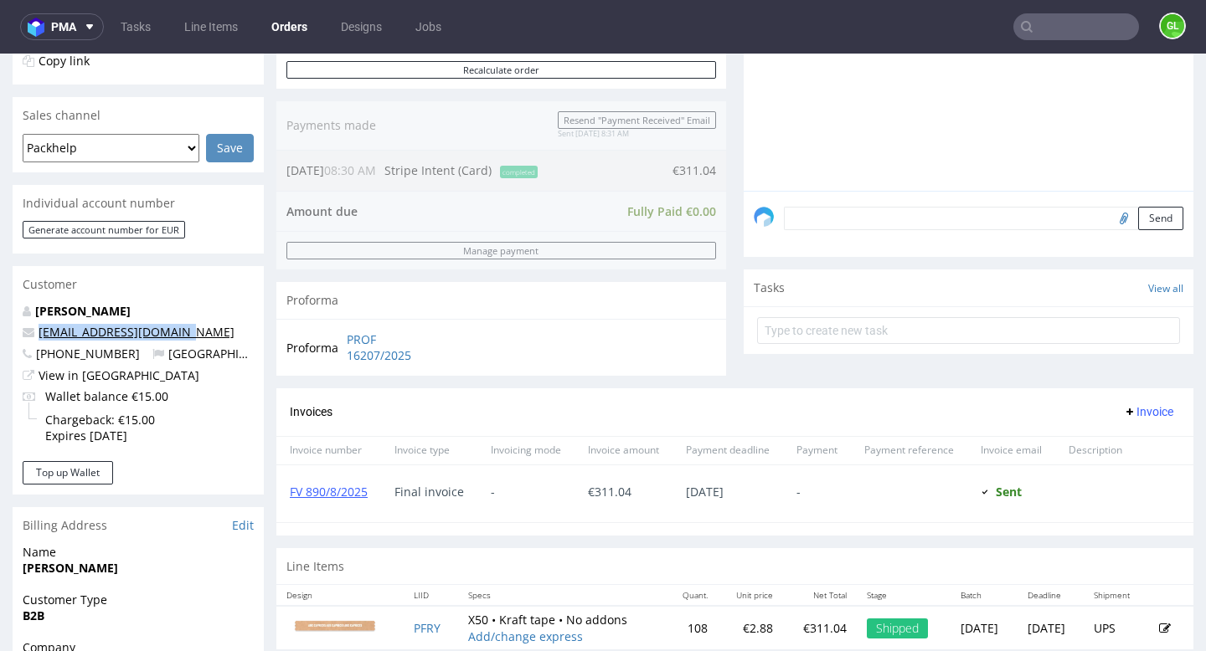
drag, startPoint x: 185, startPoint y: 341, endPoint x: 40, endPoint y: 337, distance: 144.9
click at [40, 337] on p "auxcaprices2a@gmail.com" at bounding box center [138, 332] width 231 height 17
copy link "auxcaprices2a@gmail.com"
click at [1057, 27] on input "text" at bounding box center [1076, 26] width 126 height 27
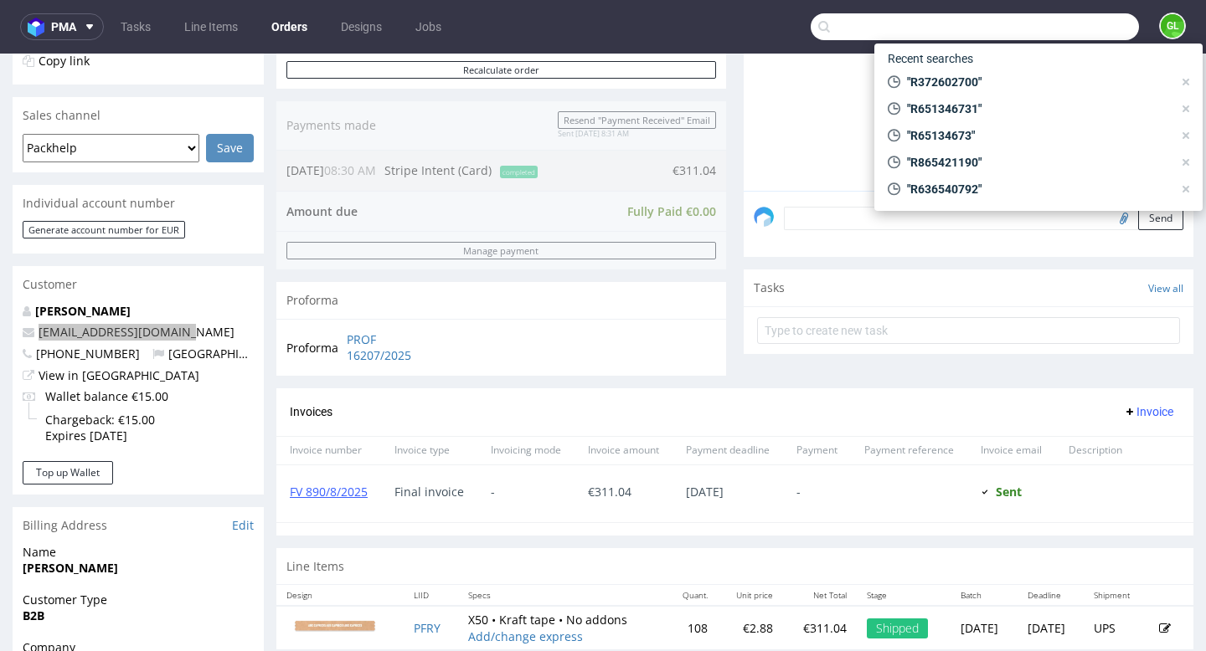
paste input "R854355728"
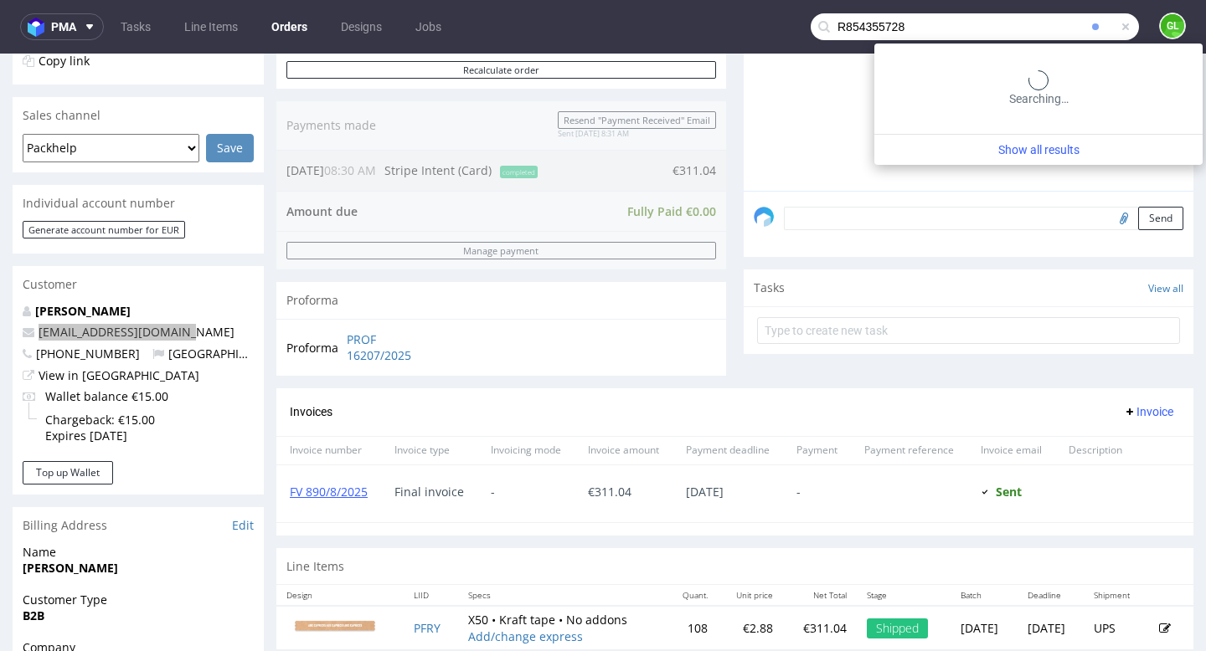
type input "R854355728"
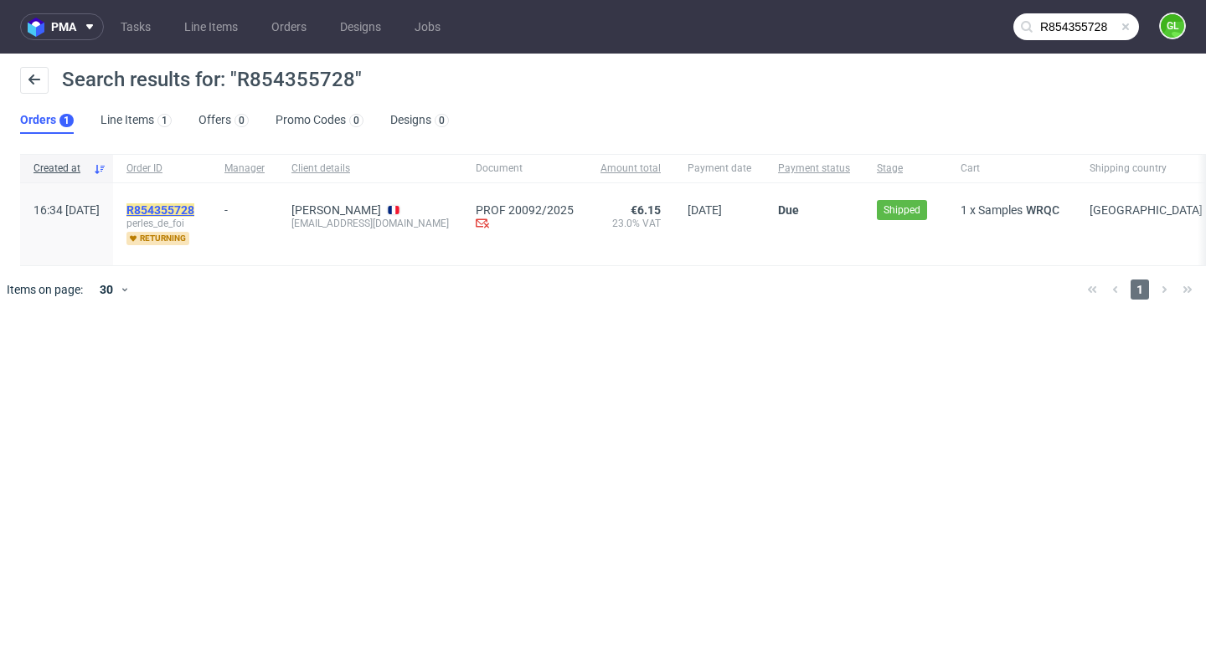
click at [194, 205] on mark "R854355728" at bounding box center [160, 209] width 68 height 13
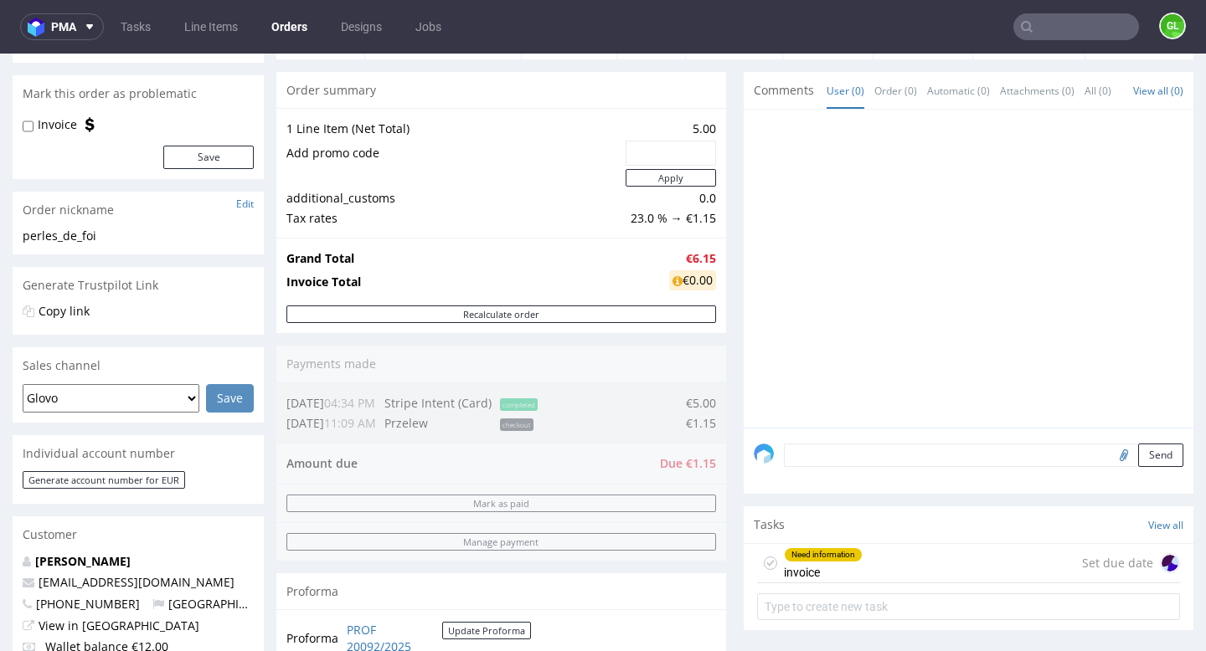
scroll to position [187, 0]
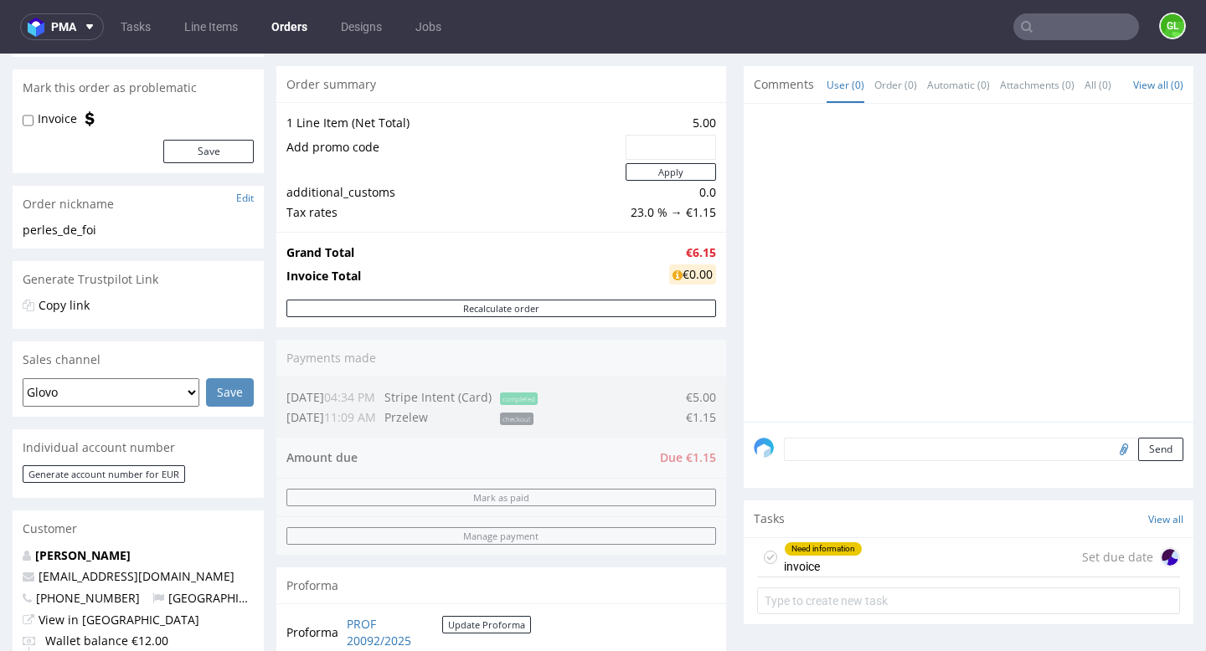
click at [1031, 13] on input "text" at bounding box center [1076, 26] width 126 height 27
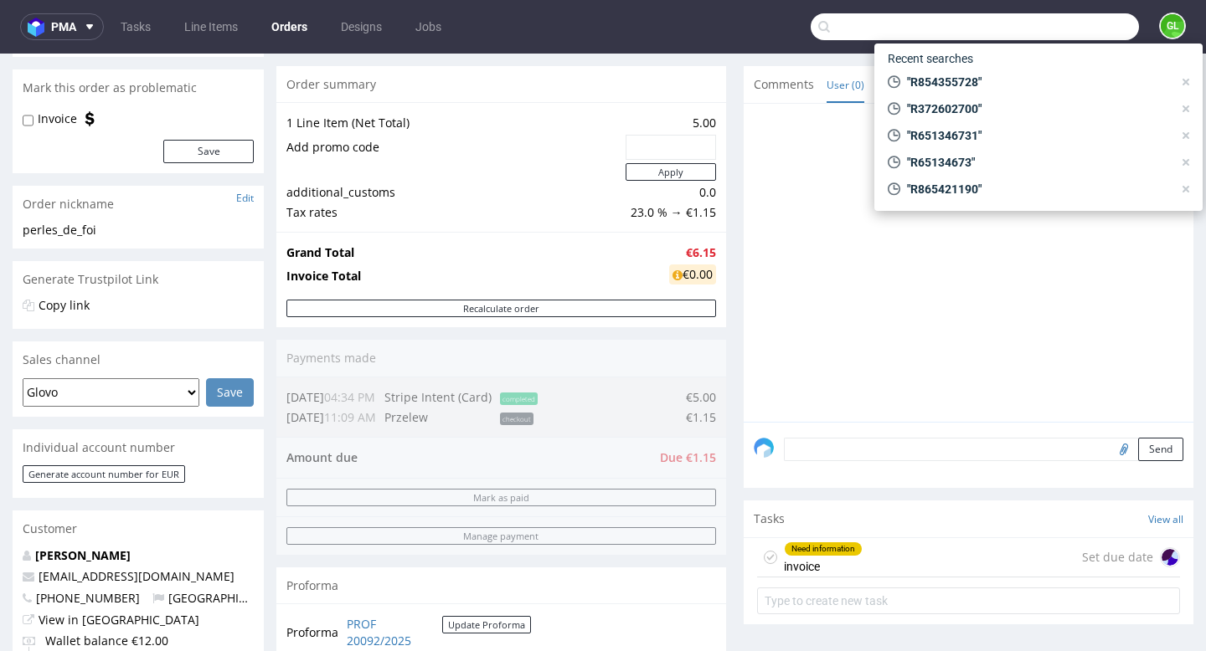
paste input "R066062314"
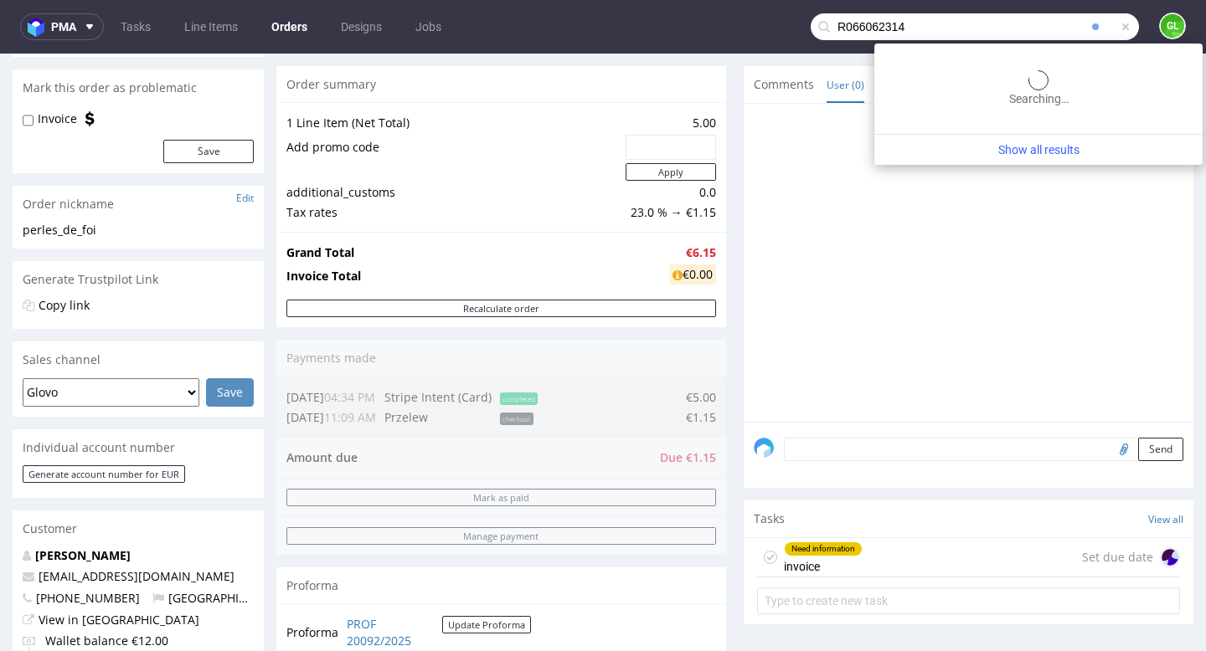
type input "R066062314"
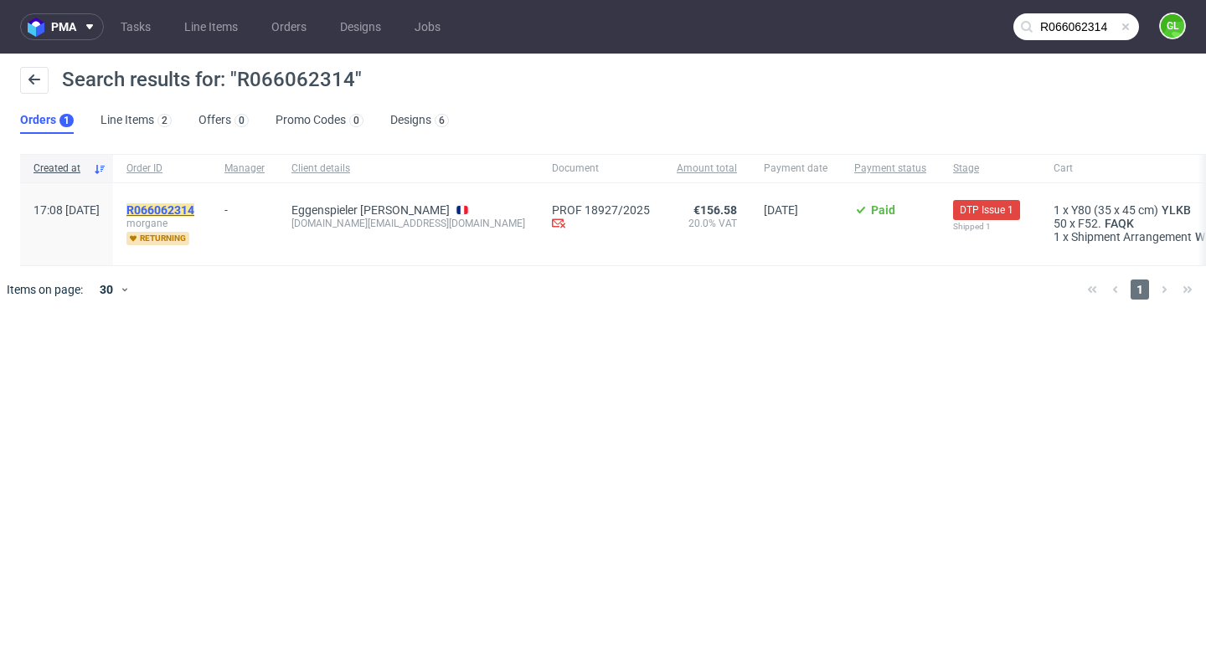
click at [194, 206] on mark "R066062314" at bounding box center [160, 209] width 68 height 13
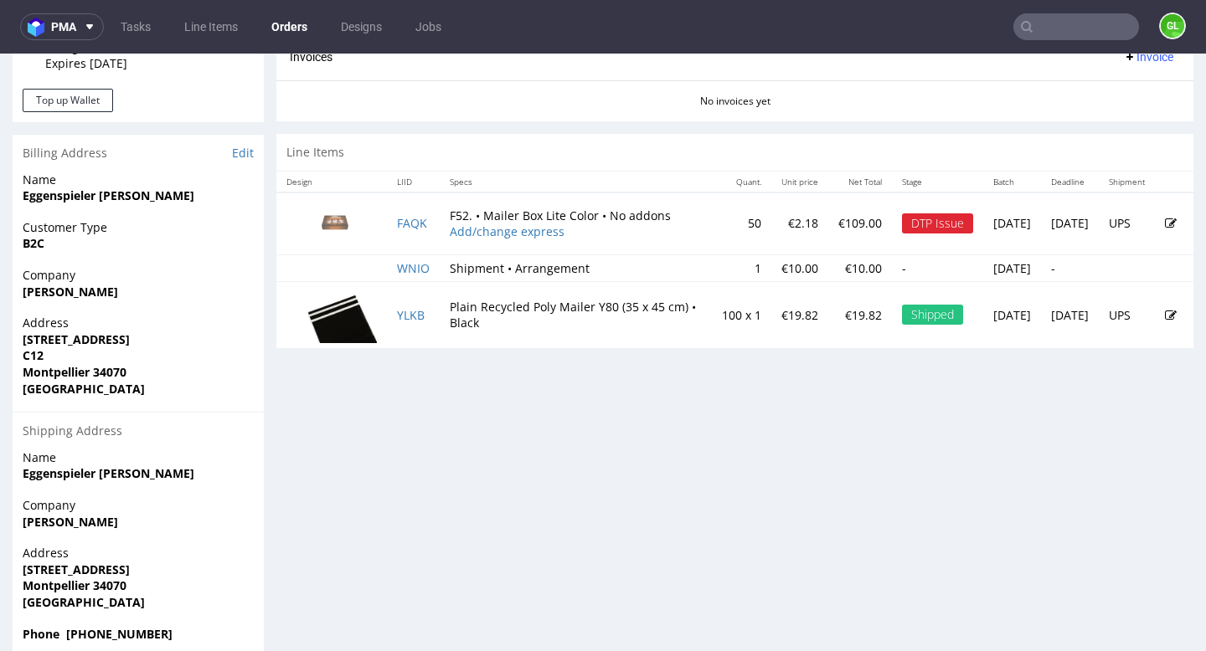
scroll to position [752, 0]
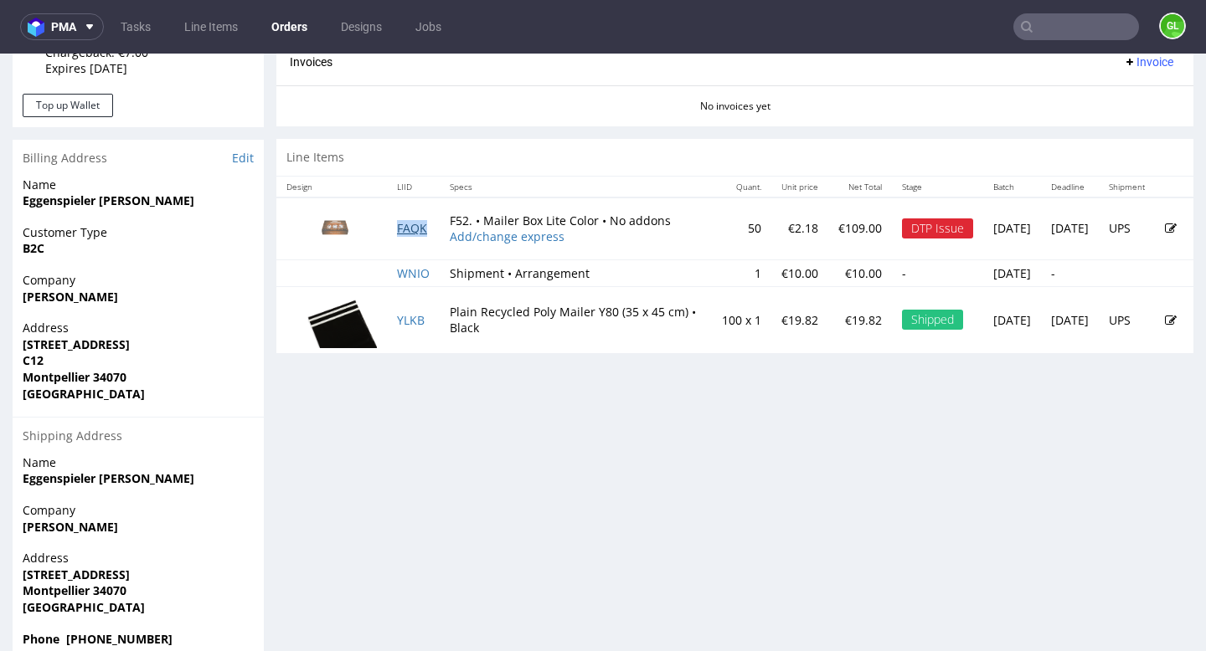
click at [416, 234] on link "FAQK" at bounding box center [412, 228] width 30 height 16
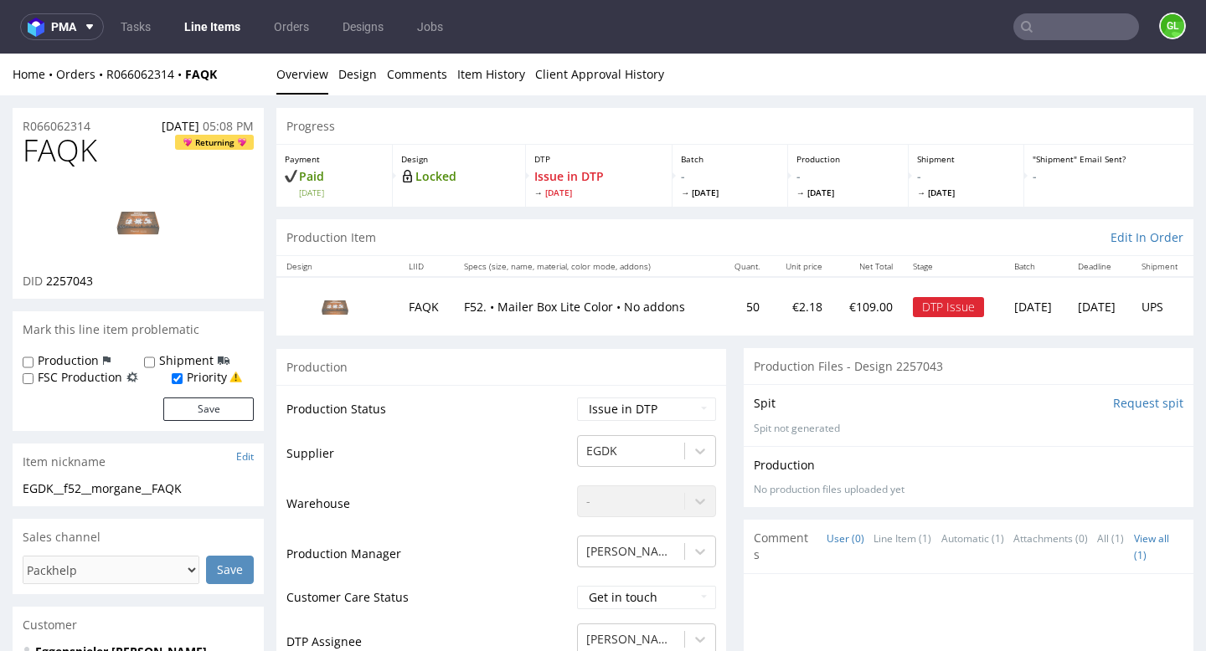
click at [924, 313] on div "DTP Issue" at bounding box center [948, 307] width 71 height 20
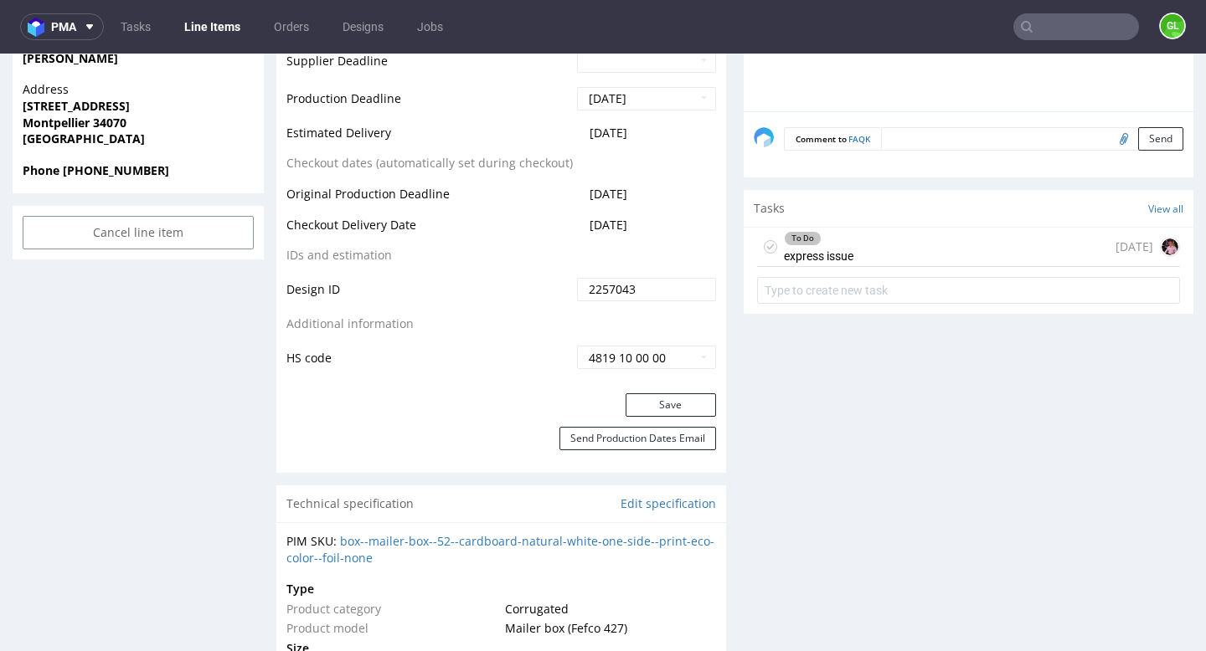
scroll to position [779, 0]
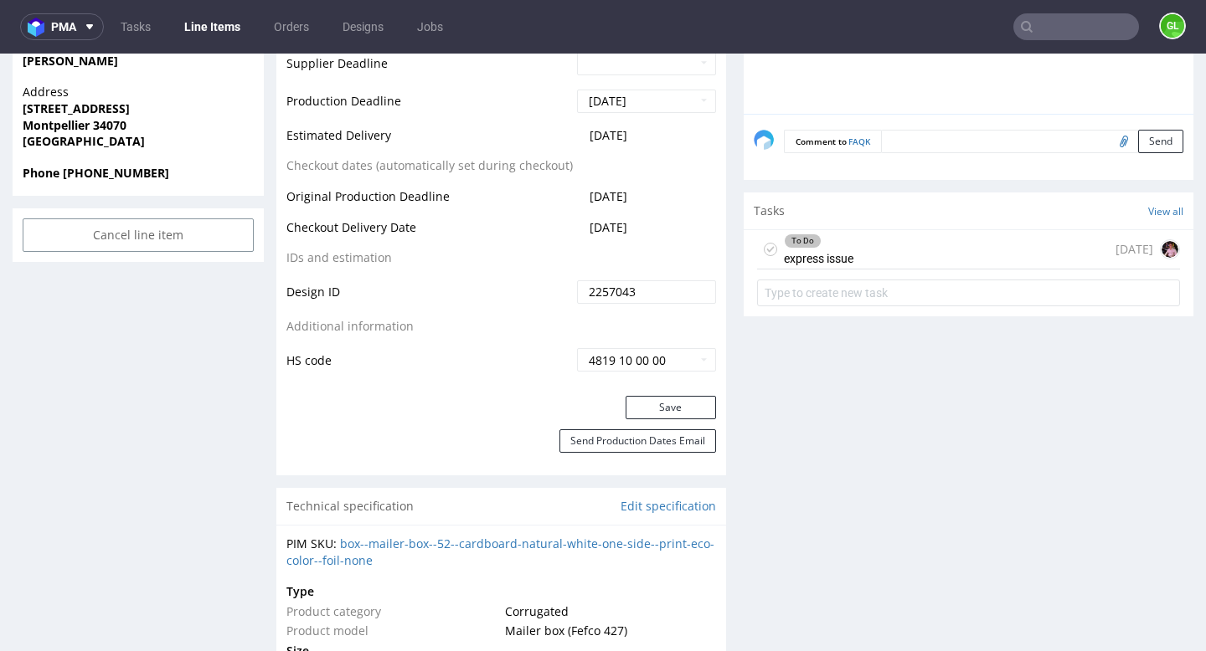
click at [914, 251] on div "To Do express issue 7 days ago" at bounding box center [968, 249] width 423 height 39
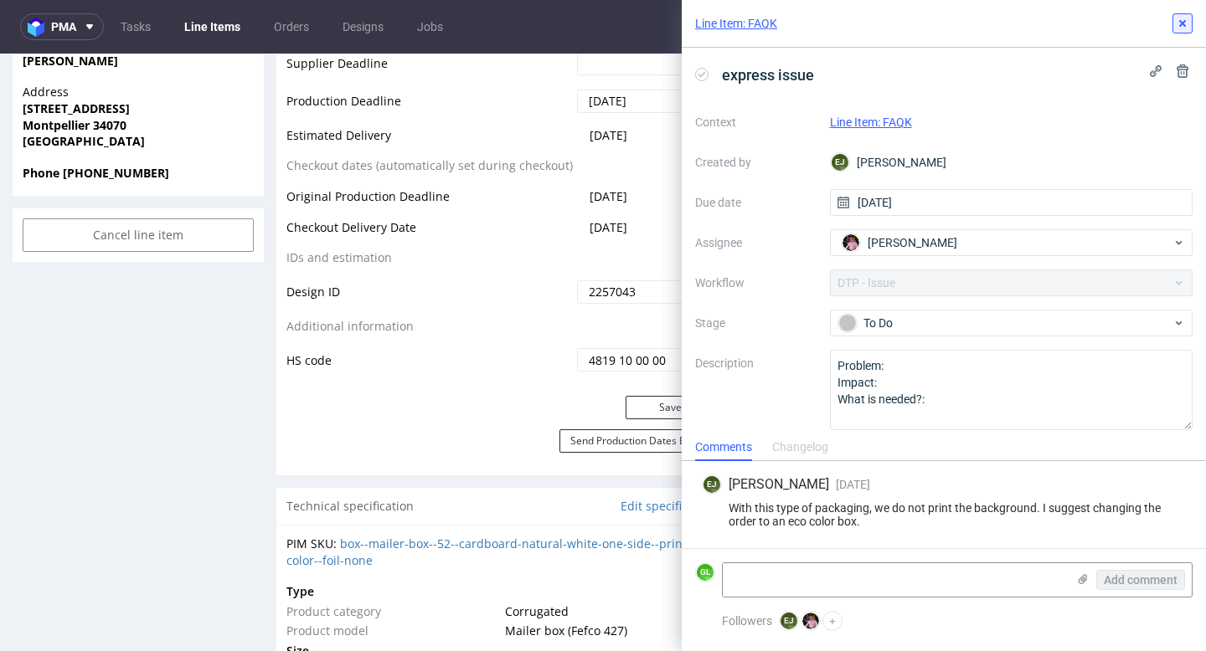
click at [1181, 28] on icon at bounding box center [1182, 23] width 13 height 13
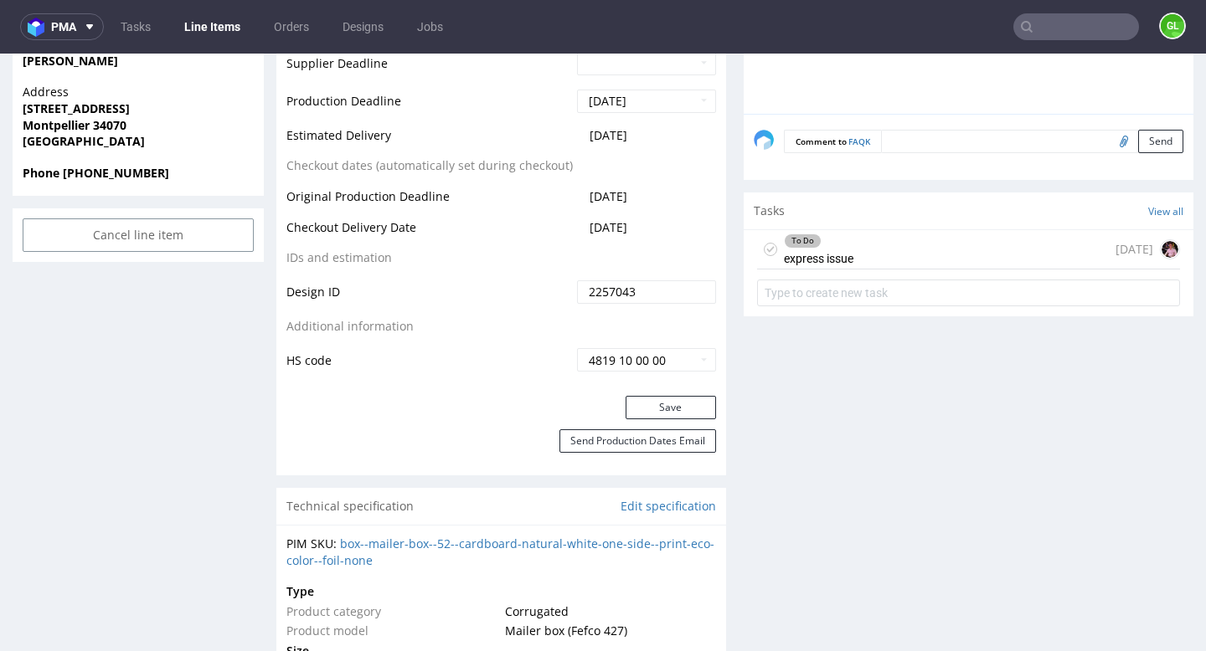
click at [904, 246] on div "To Do express issue 7 days ago" at bounding box center [968, 249] width 423 height 39
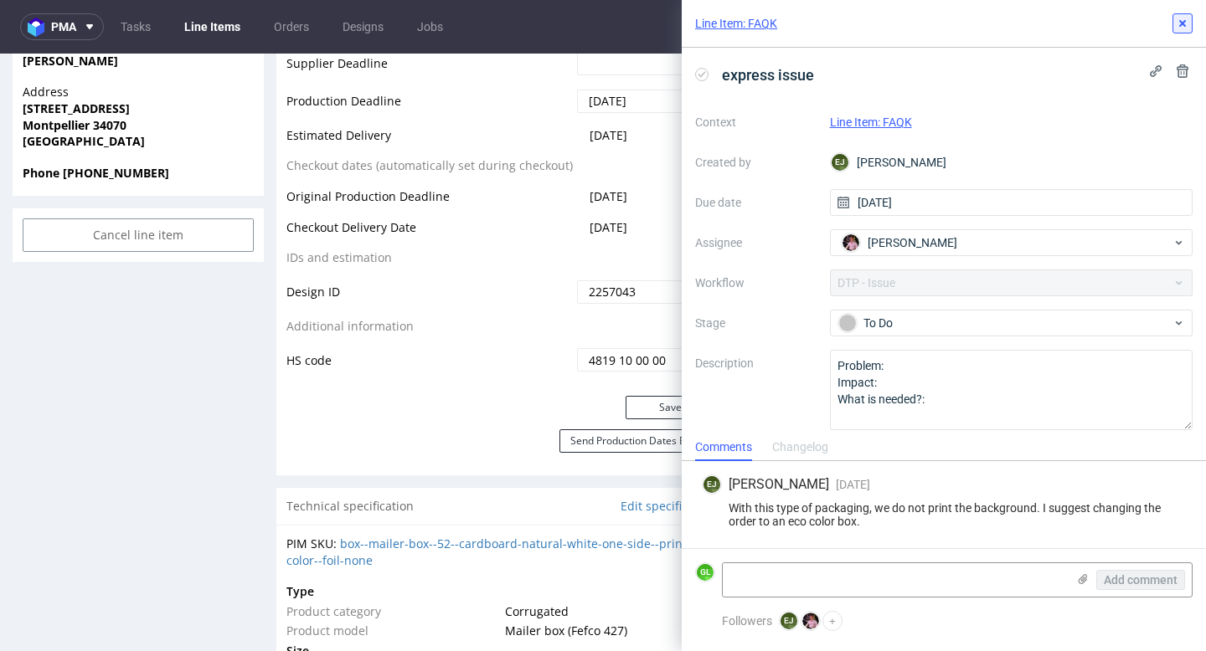
click at [1185, 22] on icon at bounding box center [1182, 23] width 13 height 13
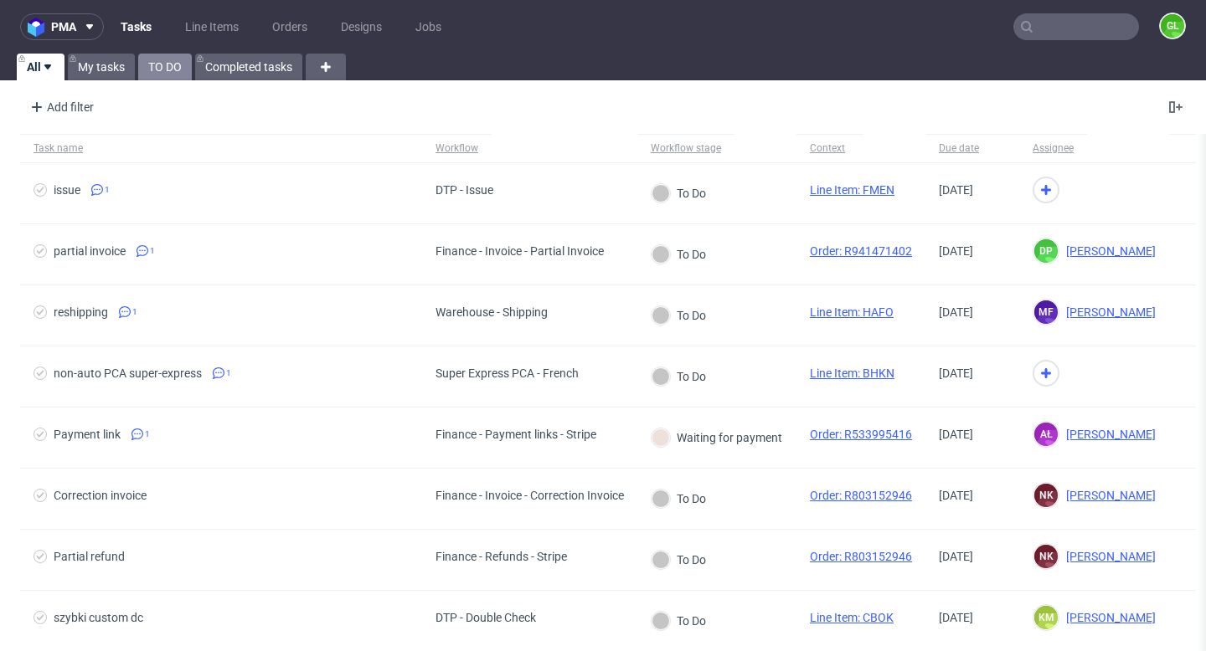
click at [159, 71] on link "TO DO" at bounding box center [165, 67] width 54 height 27
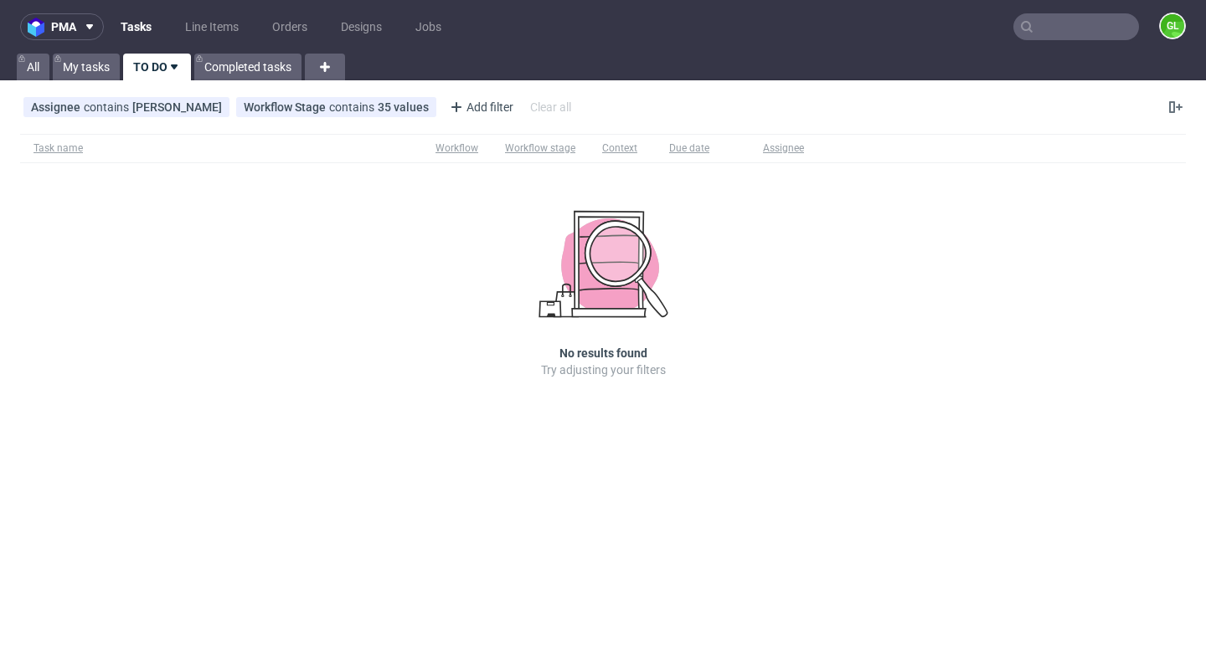
click at [1081, 16] on input "text" at bounding box center [1076, 26] width 126 height 27
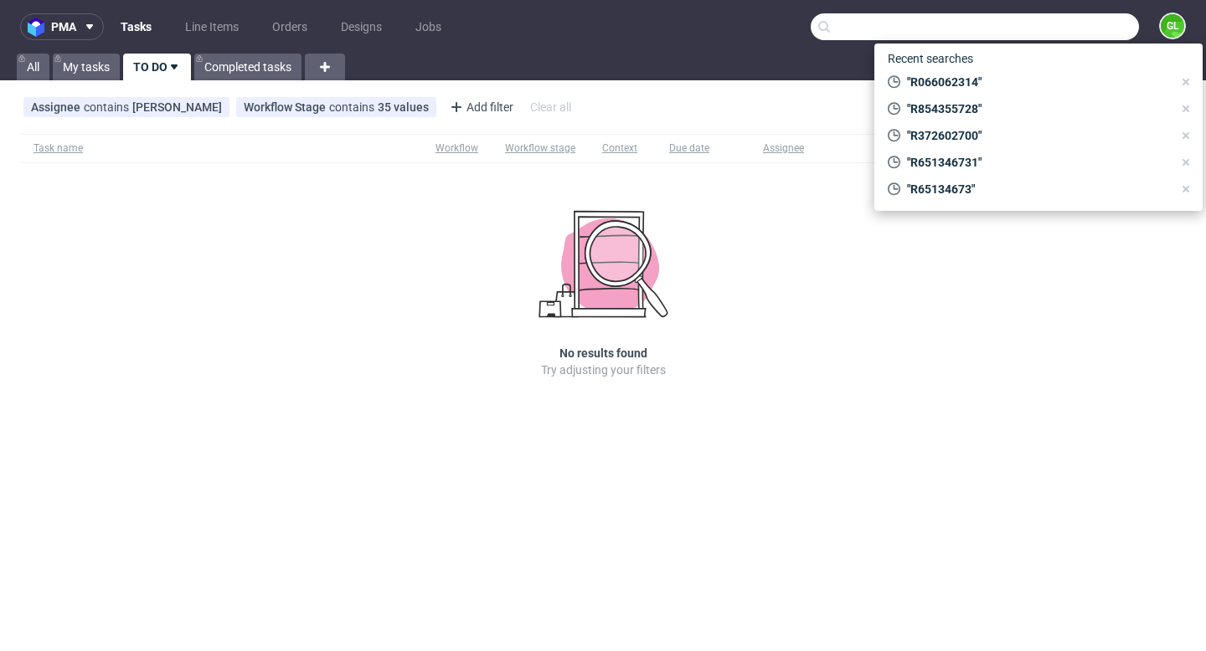
paste input "R066062314"
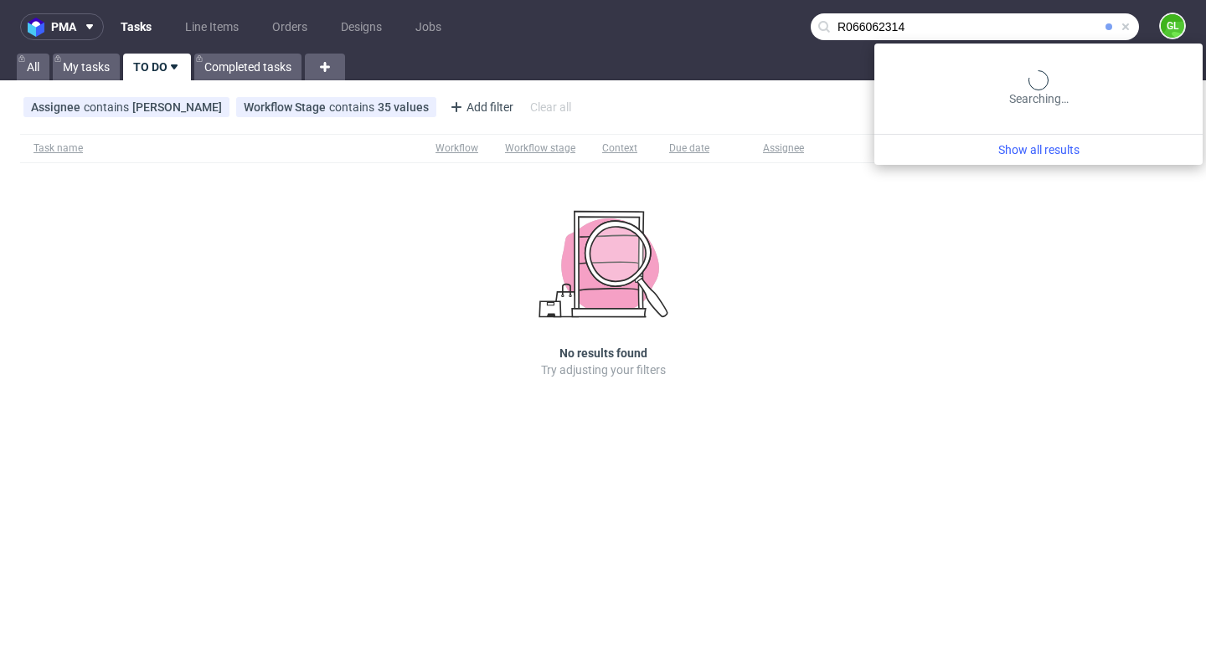
type input "R066062314"
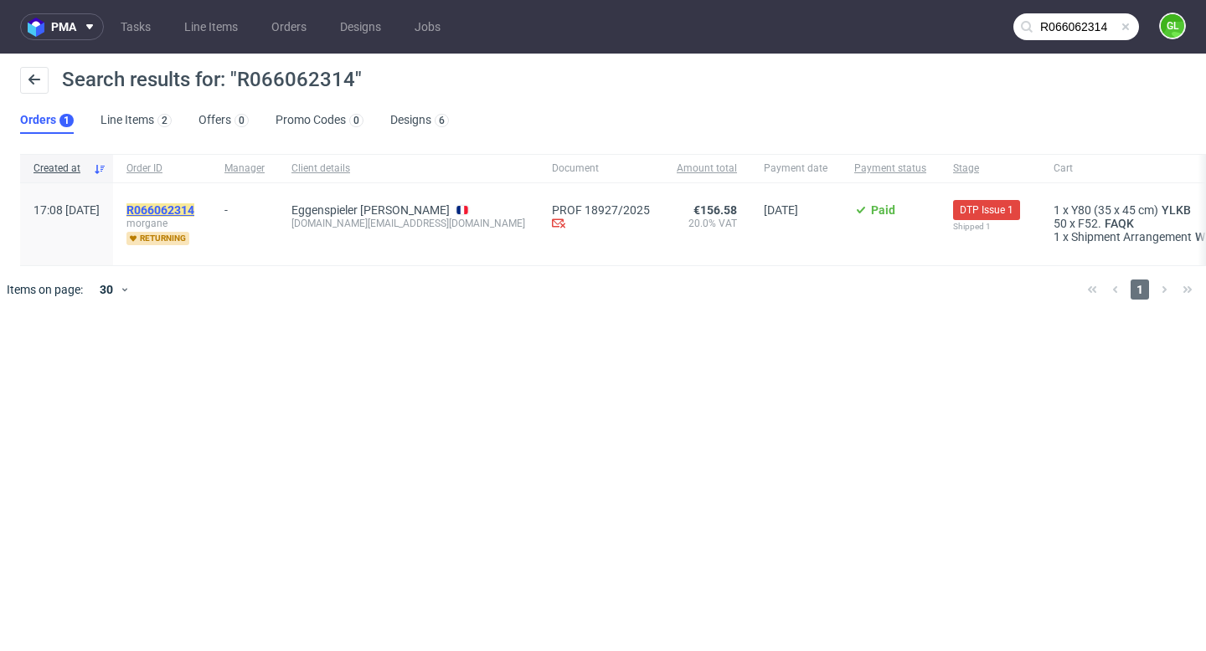
click at [194, 215] on mark "R066062314" at bounding box center [160, 209] width 68 height 13
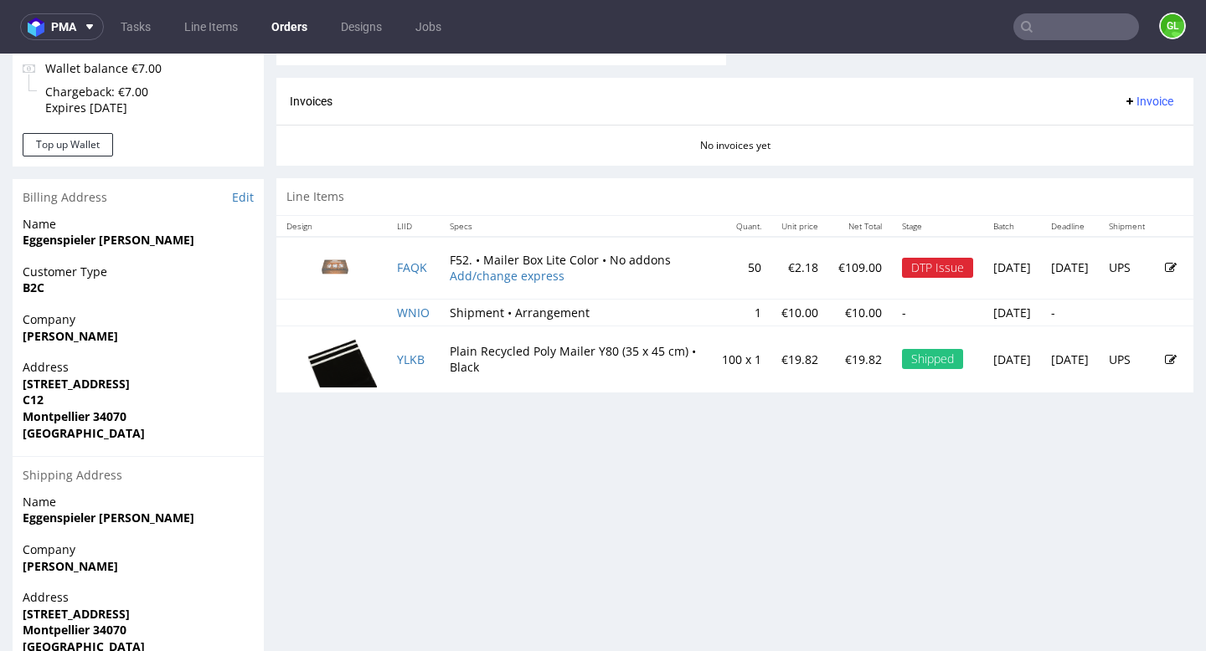
scroll to position [718, 0]
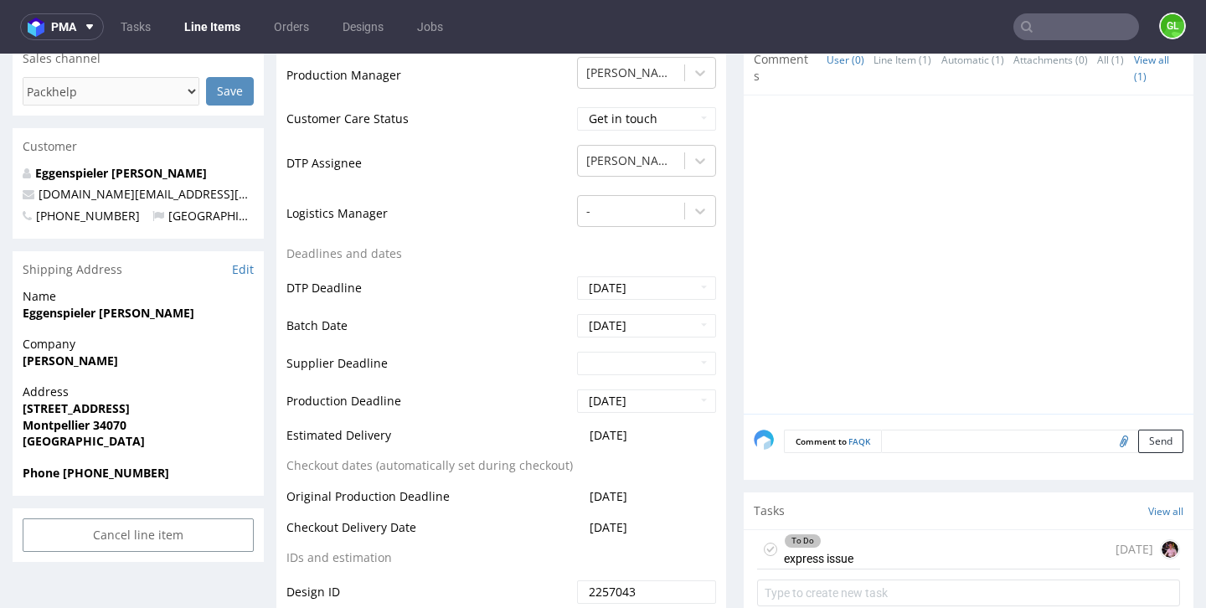
scroll to position [552, 0]
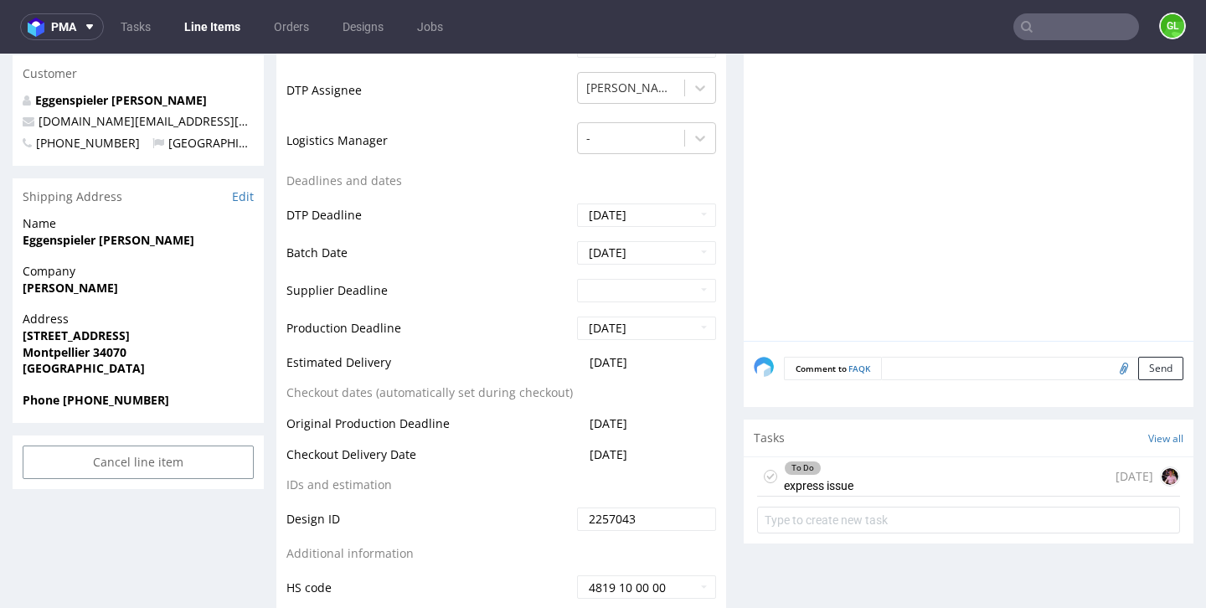
click at [863, 472] on div "To Do express issue [DATE]" at bounding box center [968, 476] width 423 height 39
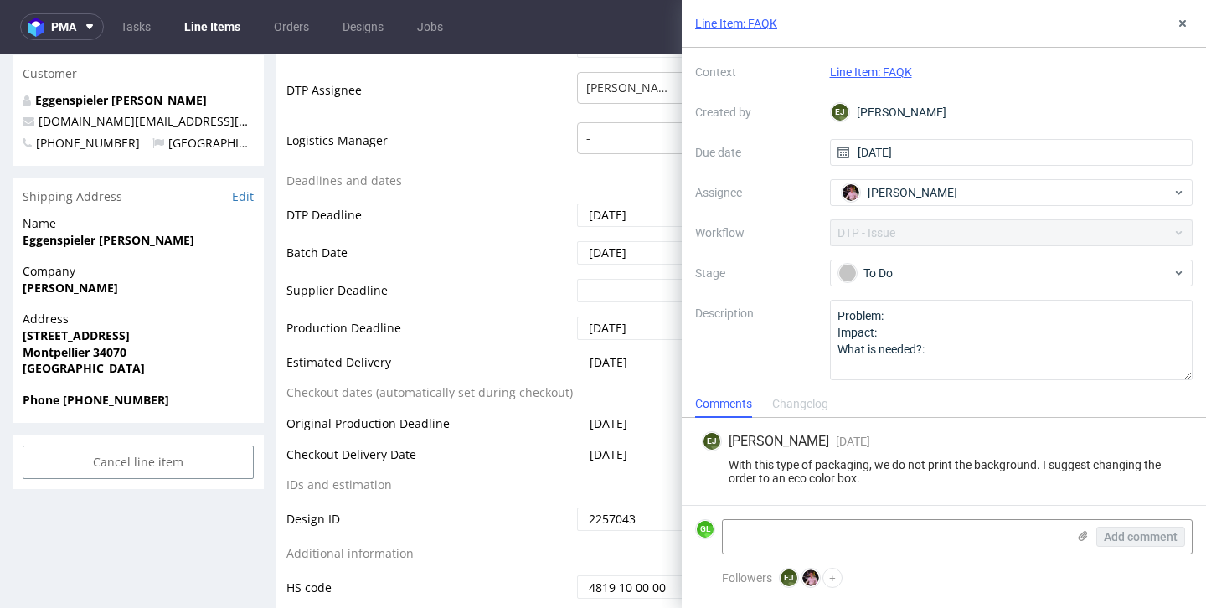
scroll to position [54, 0]
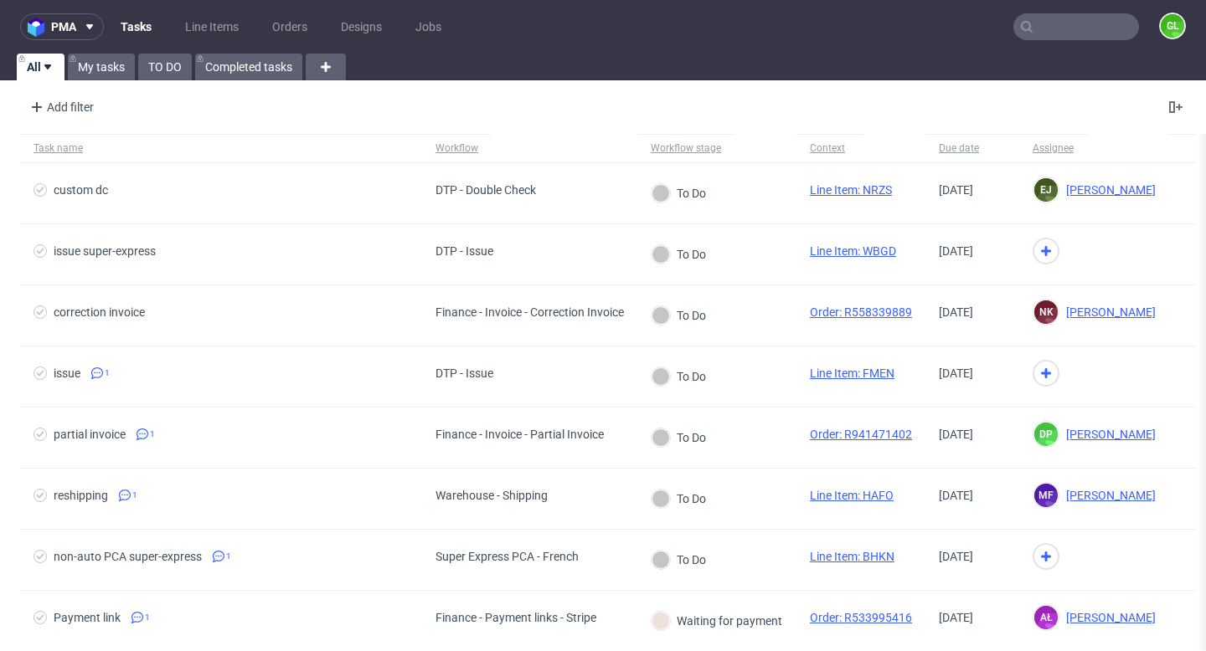
click at [1068, 34] on input "text" at bounding box center [1076, 26] width 126 height 27
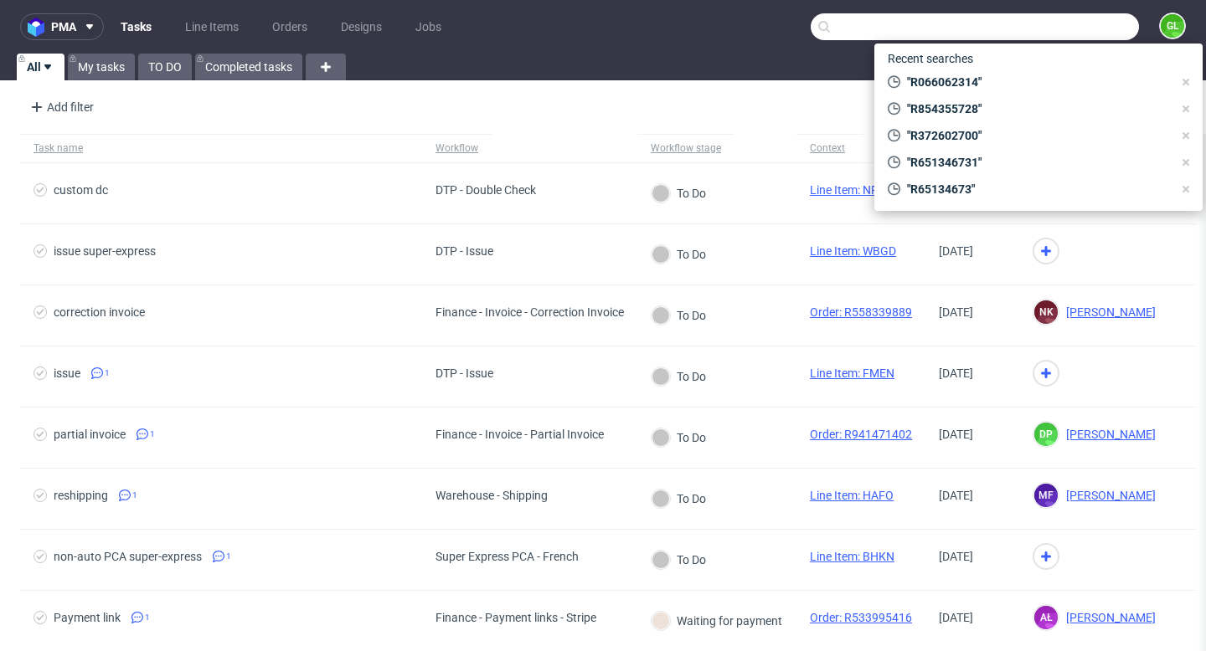
paste input "R745505354"
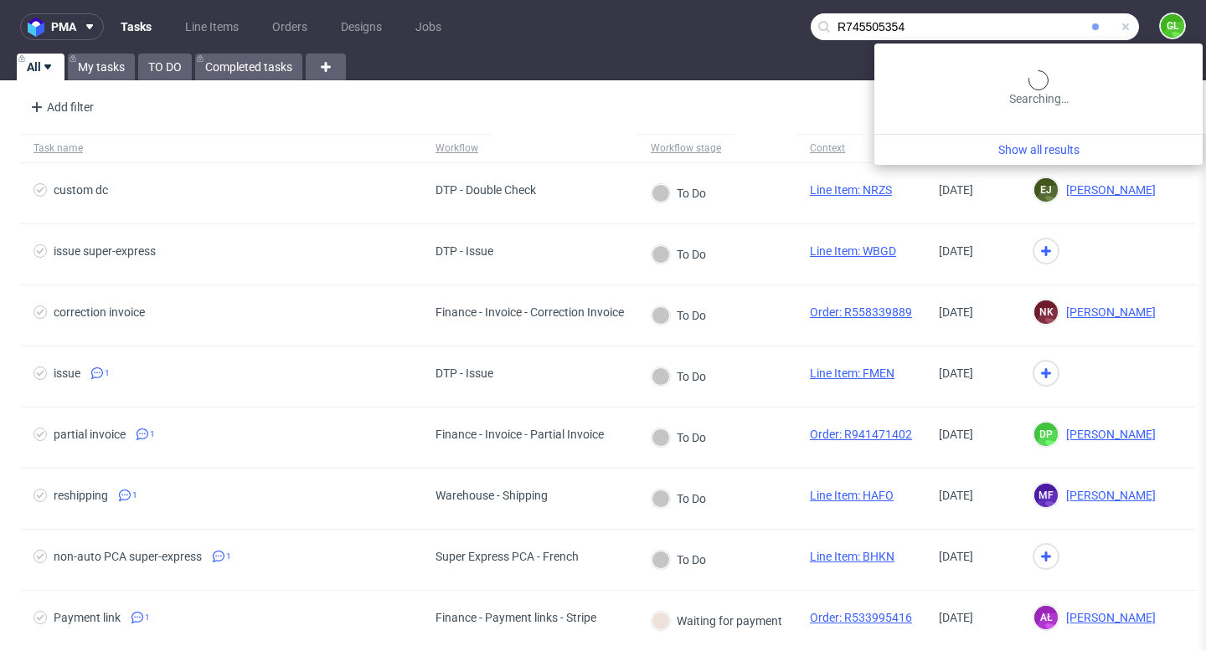
type input "R745505354"
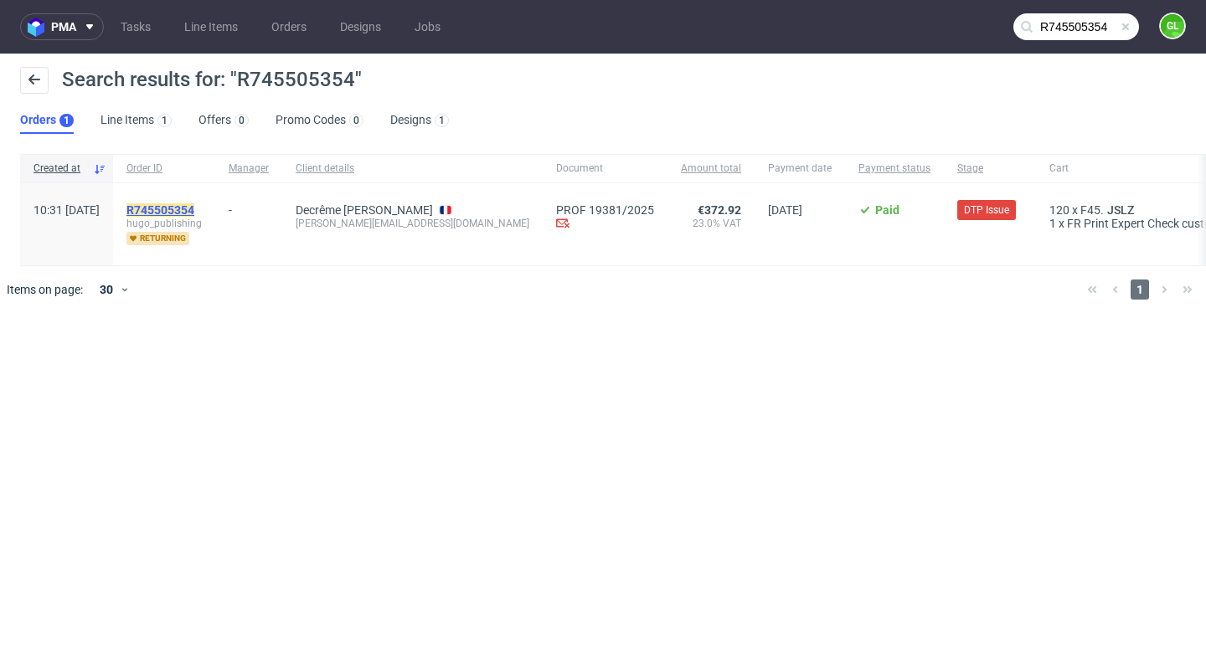
click at [194, 207] on mark "R745505354" at bounding box center [160, 209] width 68 height 13
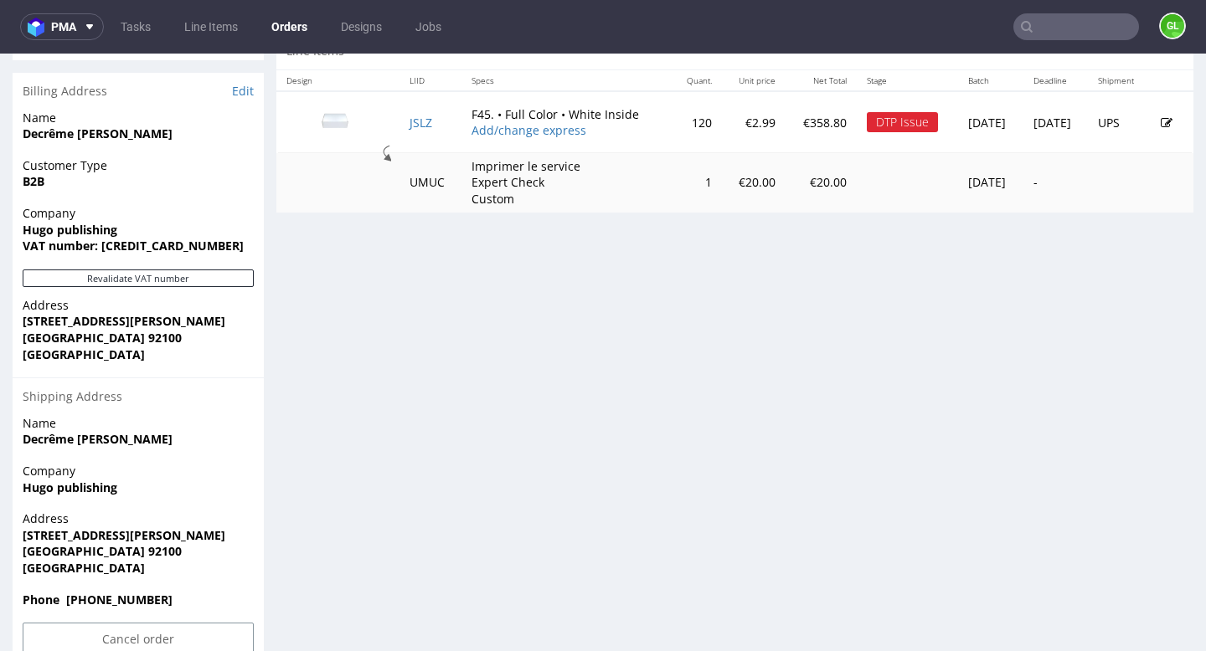
scroll to position [828, 0]
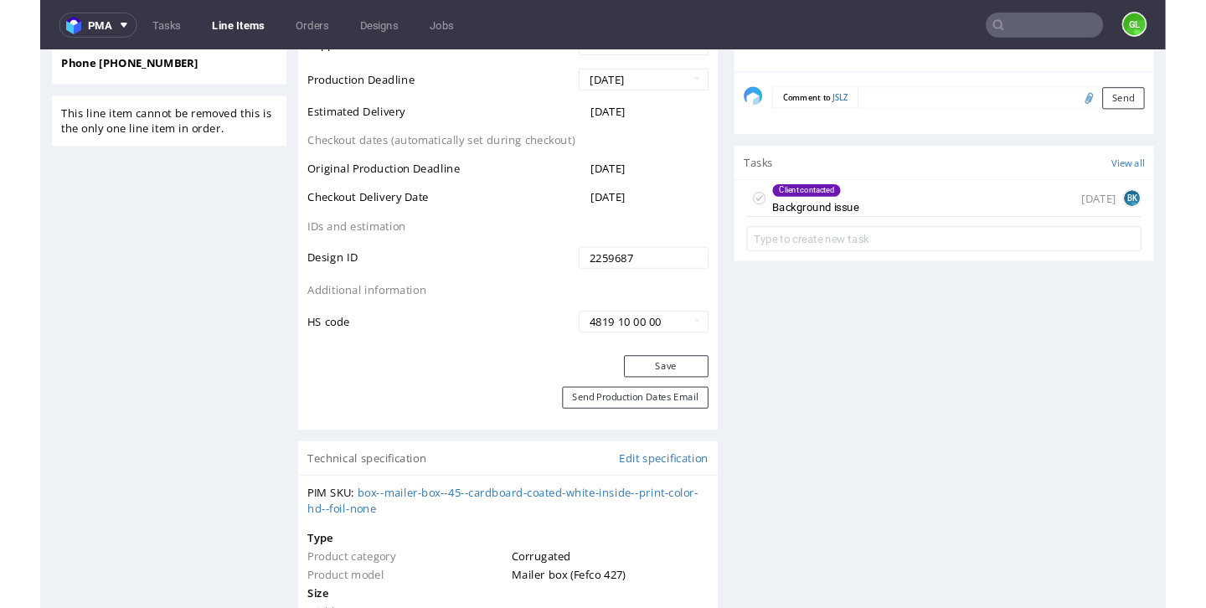
scroll to position [883, 0]
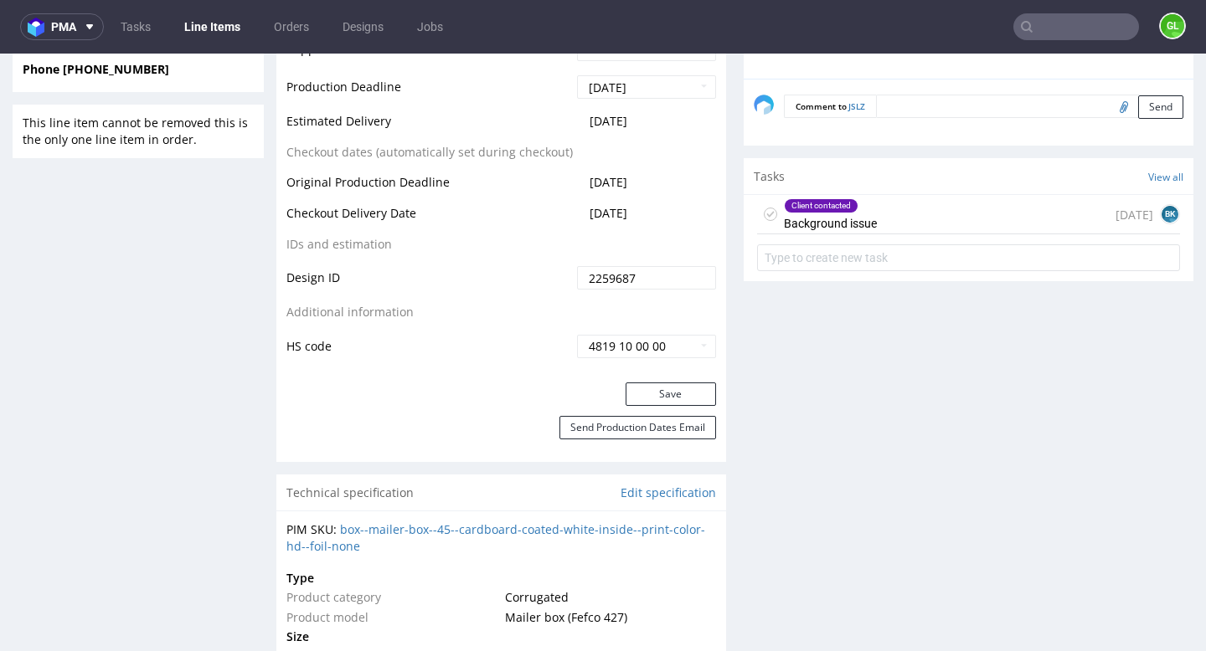
click at [1071, 208] on div "Client contacted Background issue 7 days ago BK" at bounding box center [968, 214] width 423 height 39
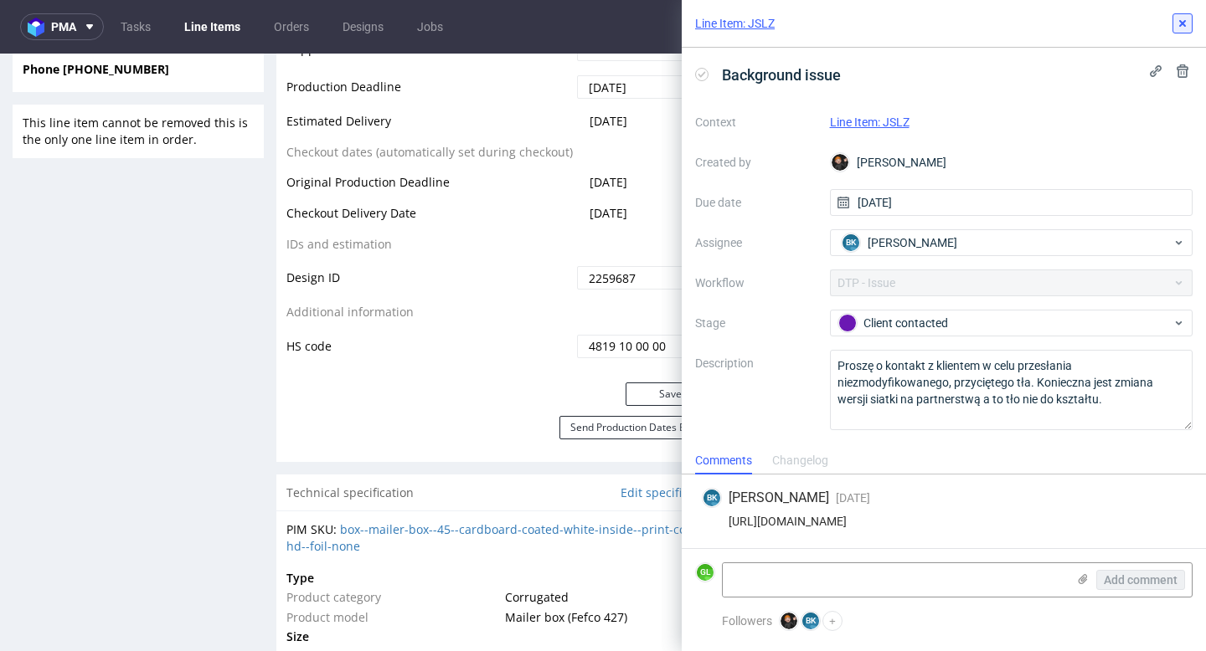
click at [1188, 27] on icon at bounding box center [1182, 23] width 13 height 13
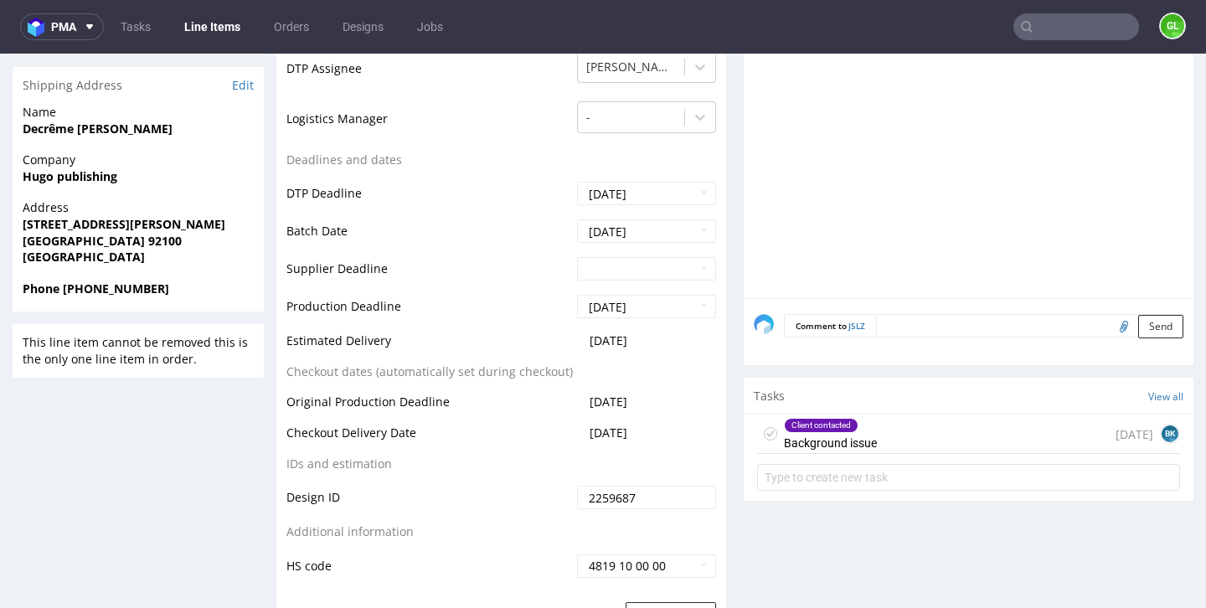
scroll to position [665, 0]
click at [939, 435] on div "Client contacted Background issue 7 days ago BK" at bounding box center [968, 432] width 423 height 39
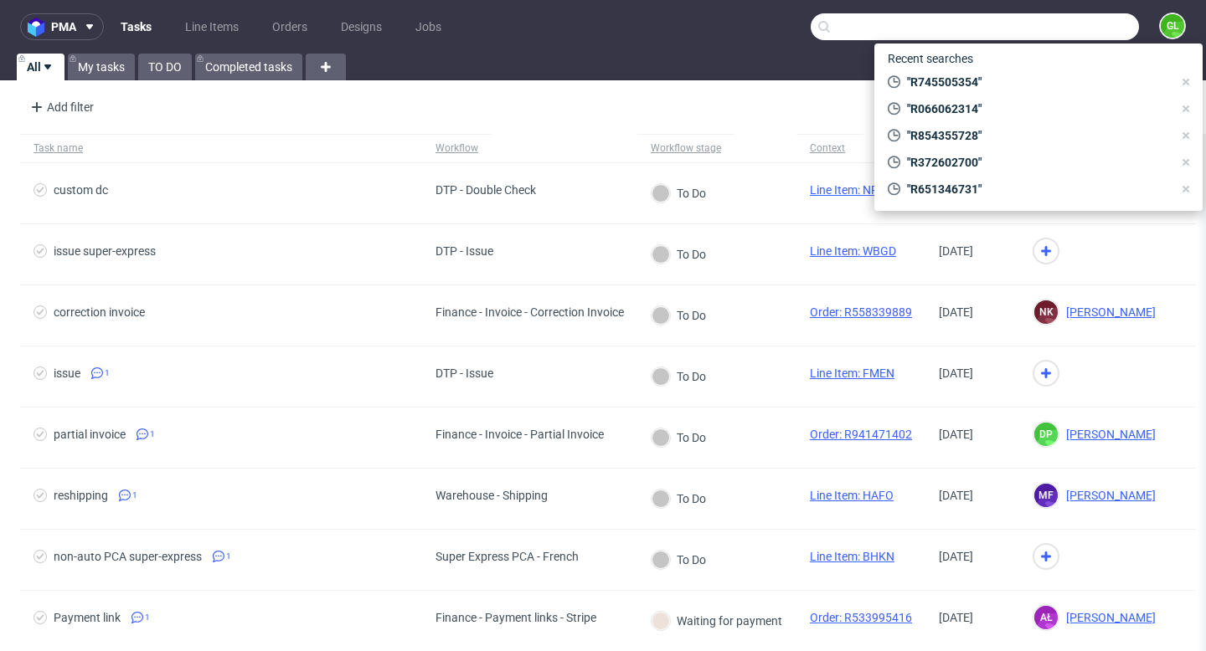
click at [1060, 32] on input "text" at bounding box center [975, 26] width 328 height 27
paste input "R438645475"
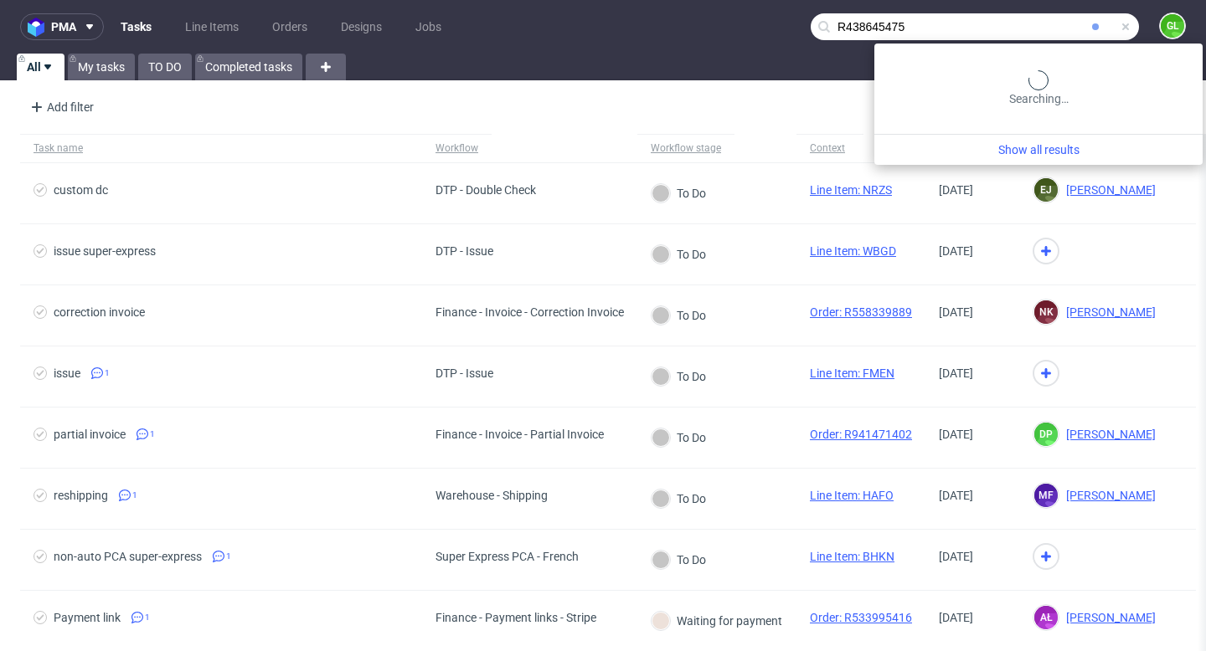
type input "R438645475"
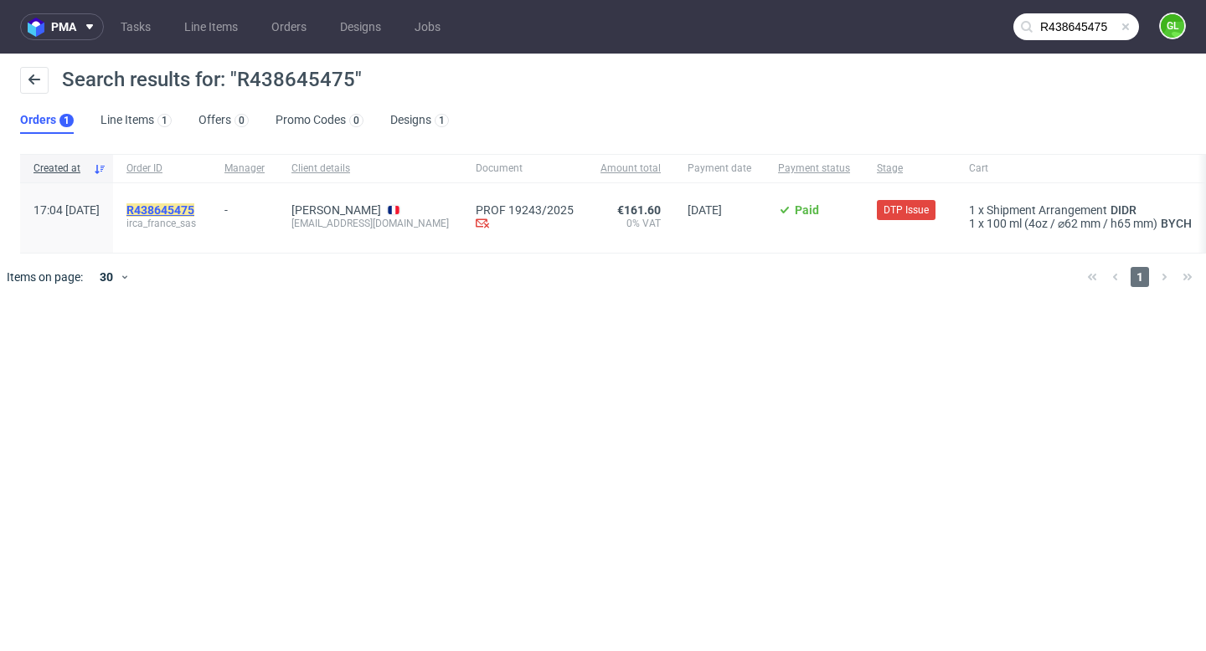
click at [194, 206] on mark "R438645475" at bounding box center [160, 209] width 68 height 13
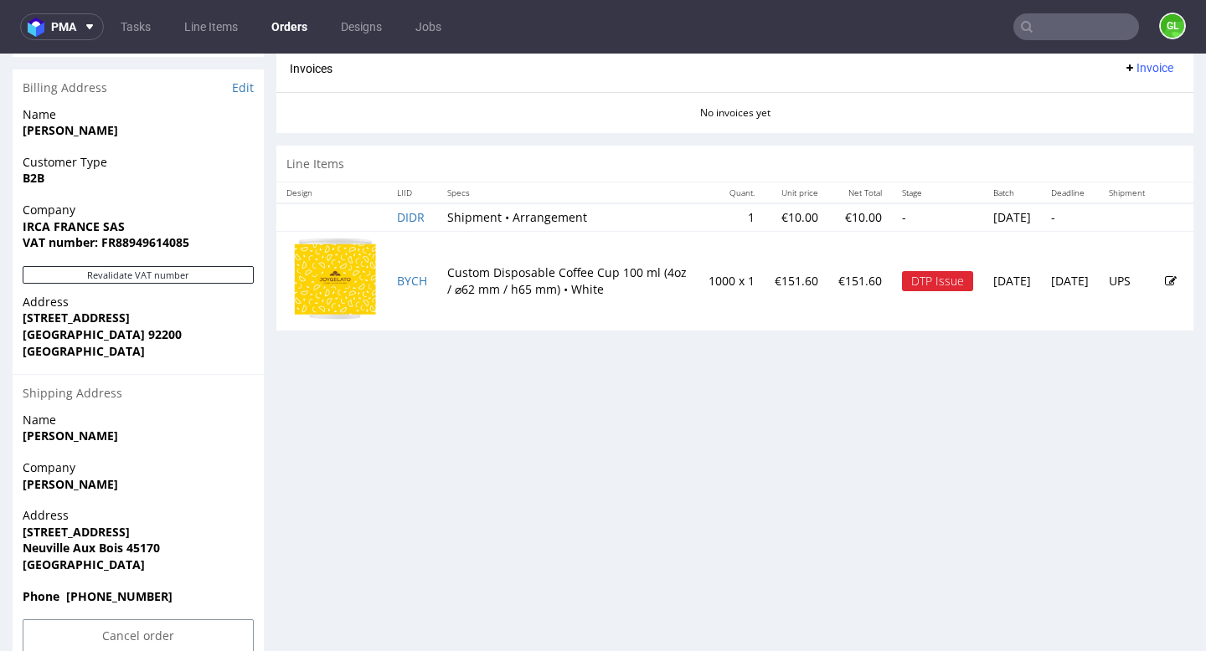
scroll to position [818, 0]
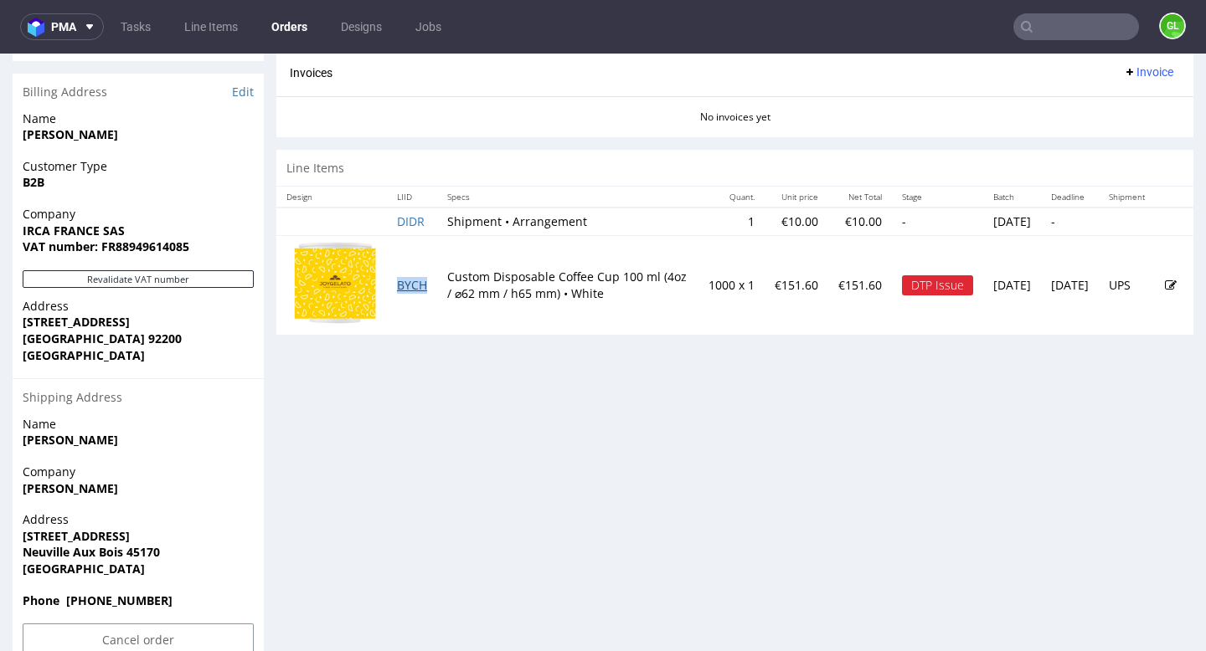
click at [399, 283] on link "BYCH" at bounding box center [412, 285] width 30 height 16
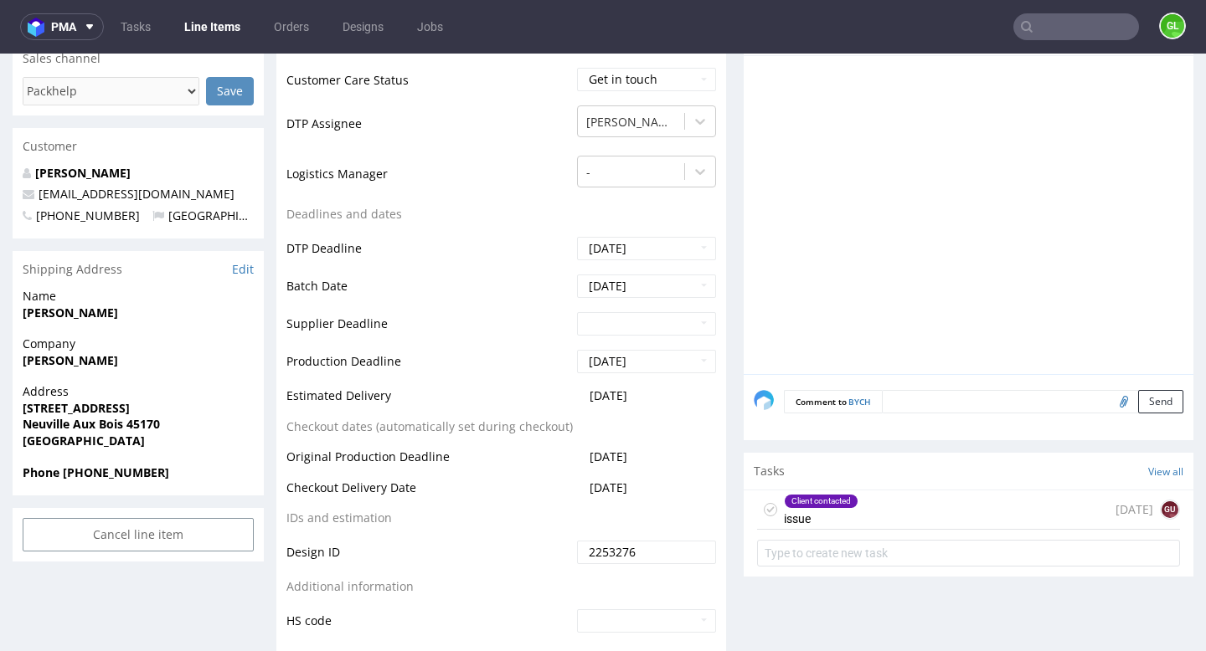
scroll to position [558, 0]
click at [1058, 510] on div "Client contacted issue 7 days ago gu" at bounding box center [968, 508] width 423 height 39
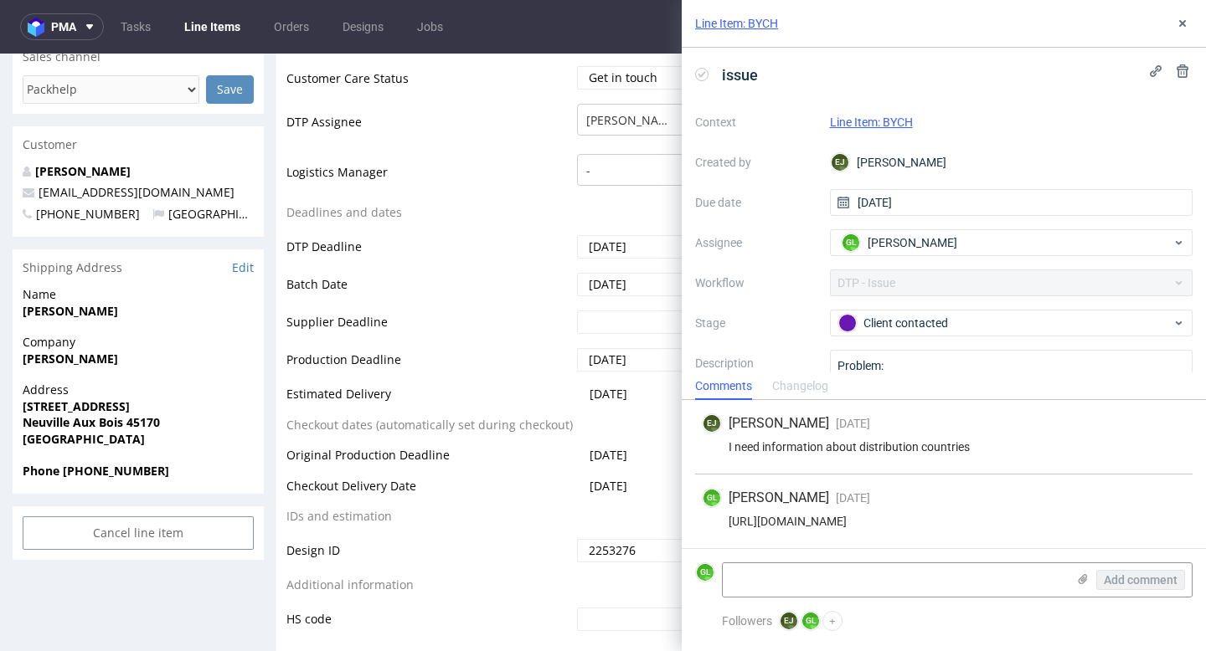
scroll to position [71, 0]
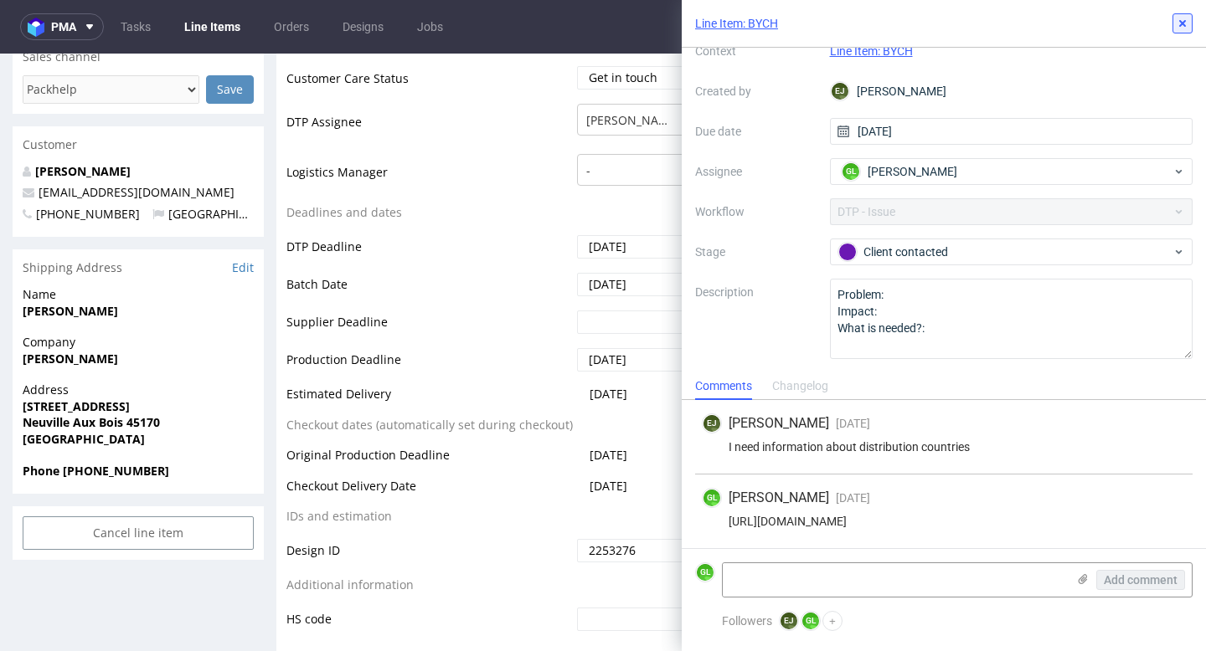
click at [1182, 28] on icon at bounding box center [1182, 23] width 13 height 13
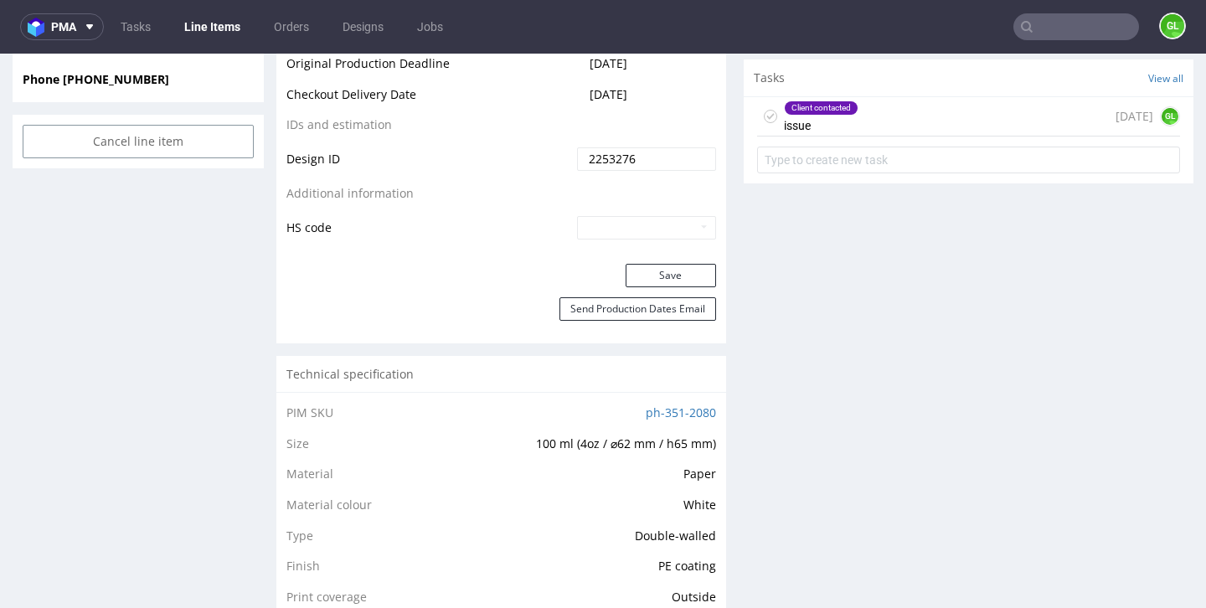
scroll to position [950, 0]
click at [891, 116] on div "Client contacted issue 7 days ago GL" at bounding box center [968, 115] width 423 height 39
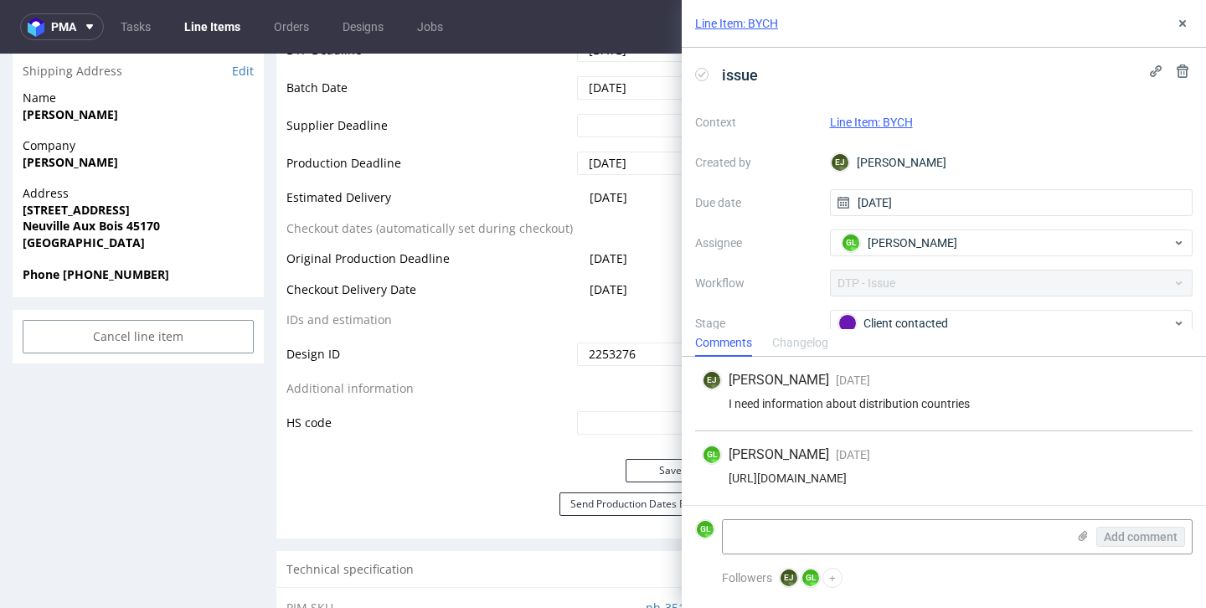
scroll to position [738, 0]
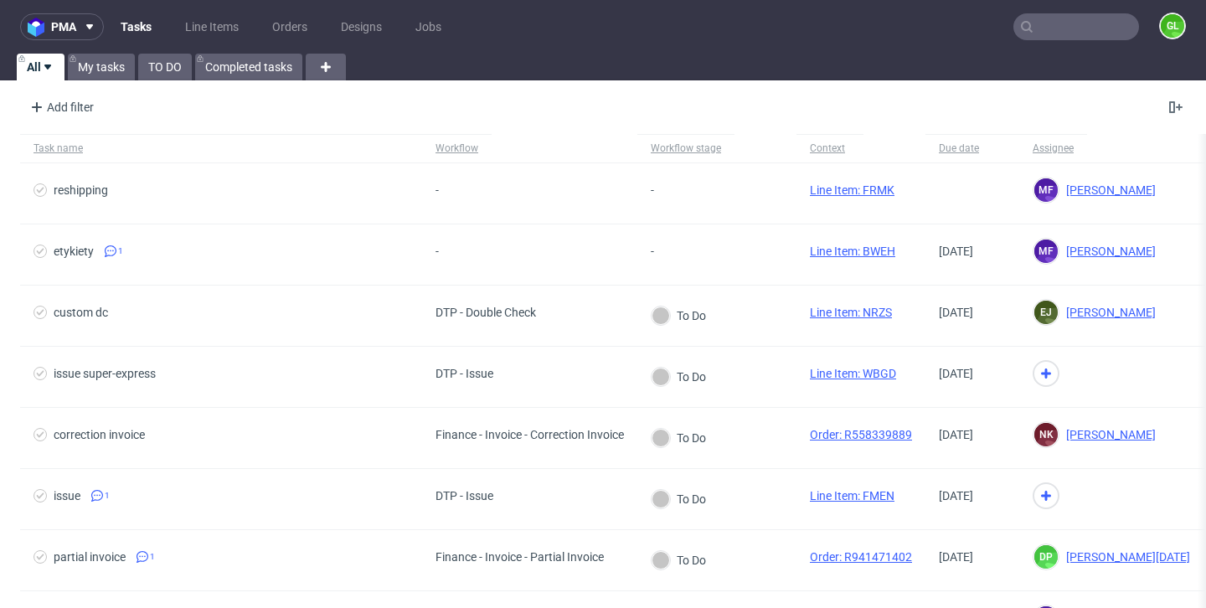
click at [1082, 29] on input "text" at bounding box center [1076, 26] width 126 height 27
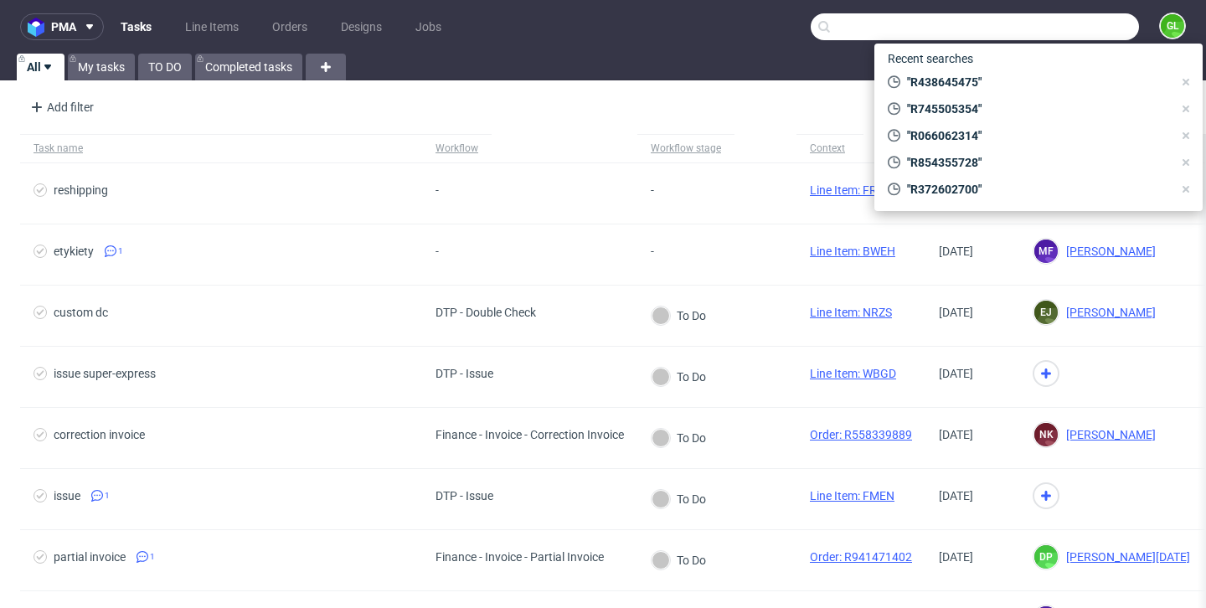
paste input "R264093304"
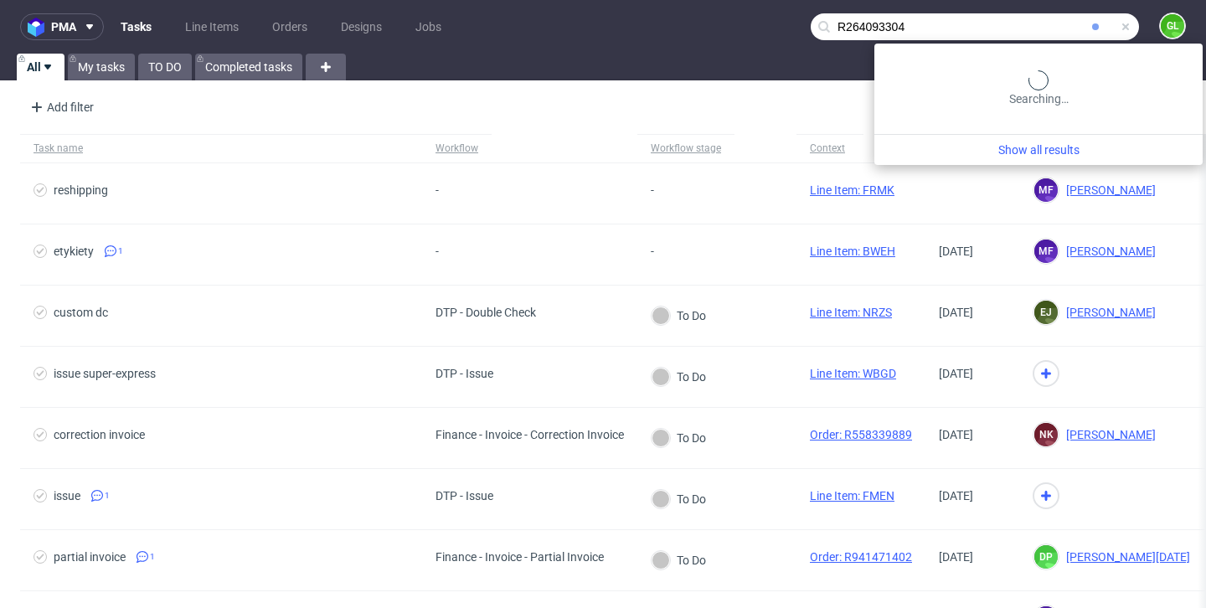
type input "R264093304"
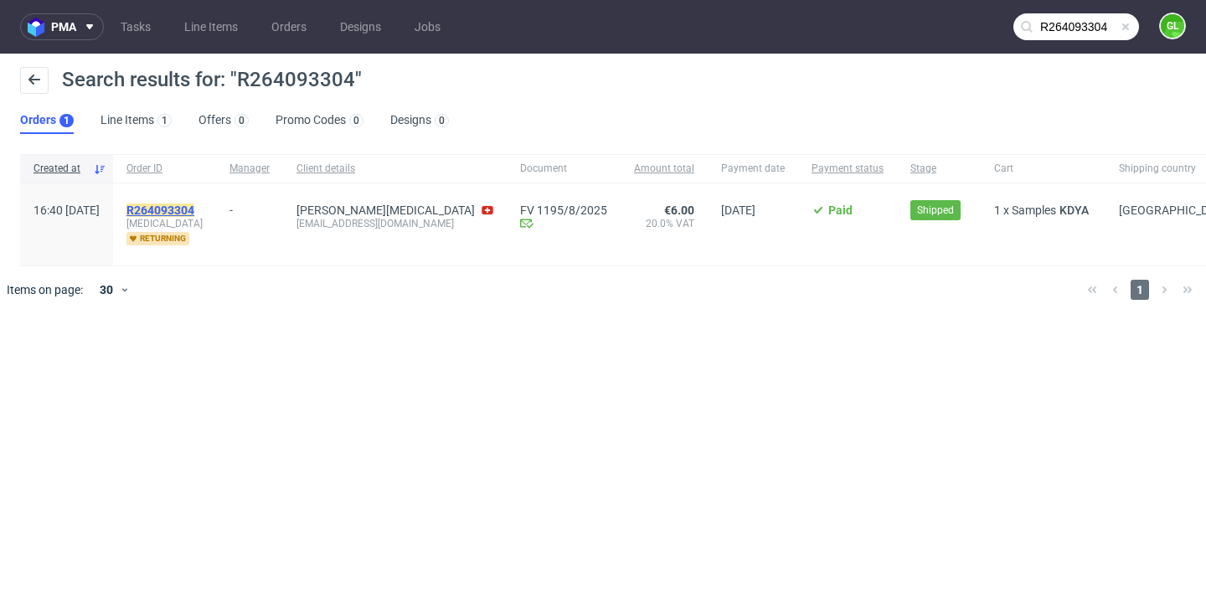
click at [194, 212] on mark "R264093304" at bounding box center [160, 209] width 68 height 13
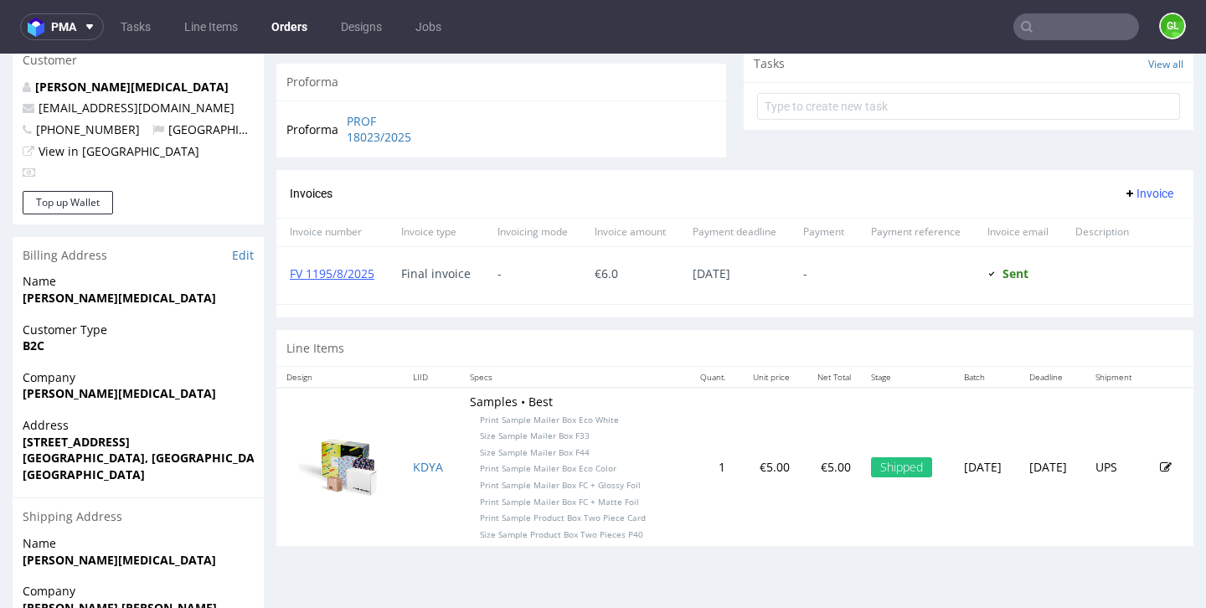
scroll to position [610, 0]
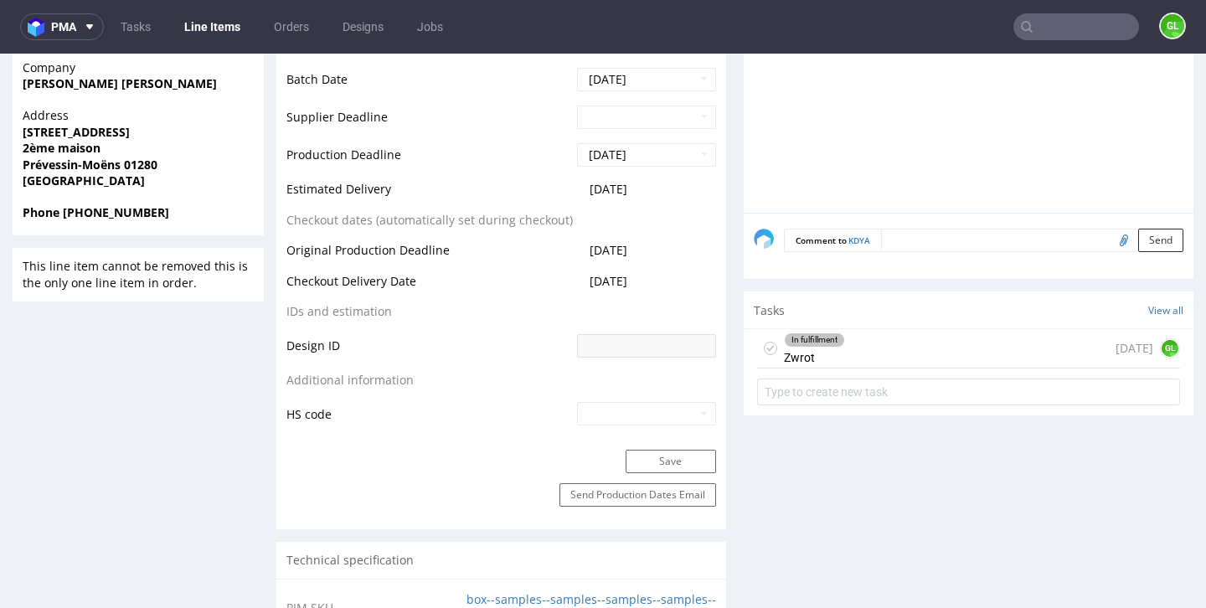
scroll to position [795, 0]
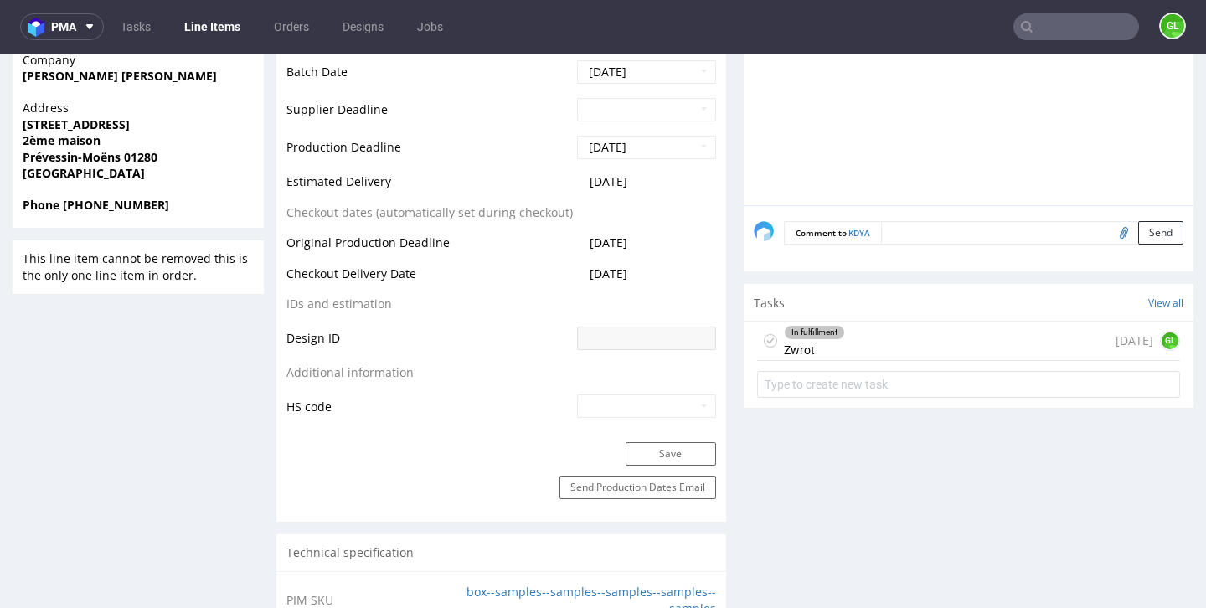
click at [857, 353] on div "In fulfillment Zwrot 3 days ago GL" at bounding box center [968, 341] width 423 height 39
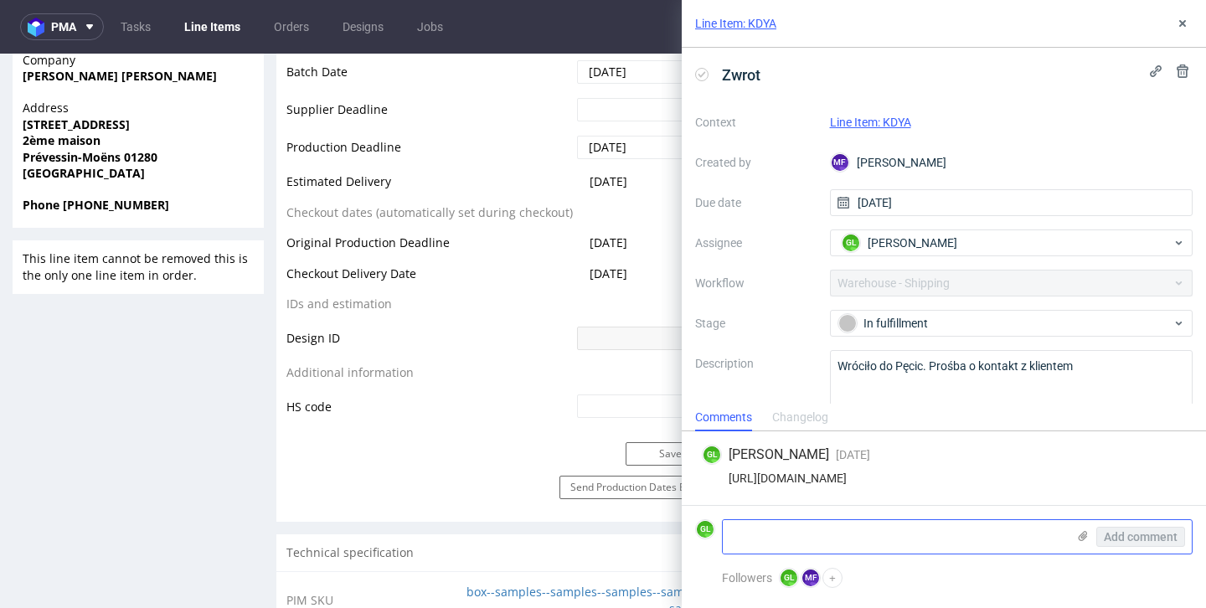
click at [807, 531] on textarea at bounding box center [894, 536] width 343 height 33
paste textarea "21 Clos du Loriot 2ème maison Prévessin-Moëns, 01280 France Je vous remercie d'…"
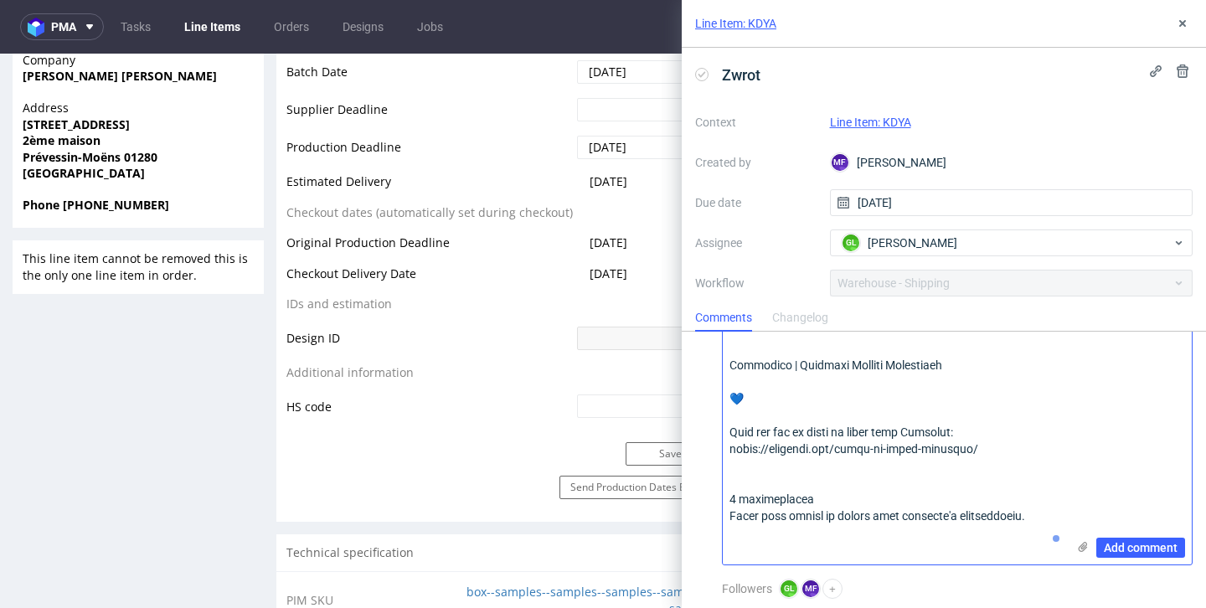
scroll to position [694, 0]
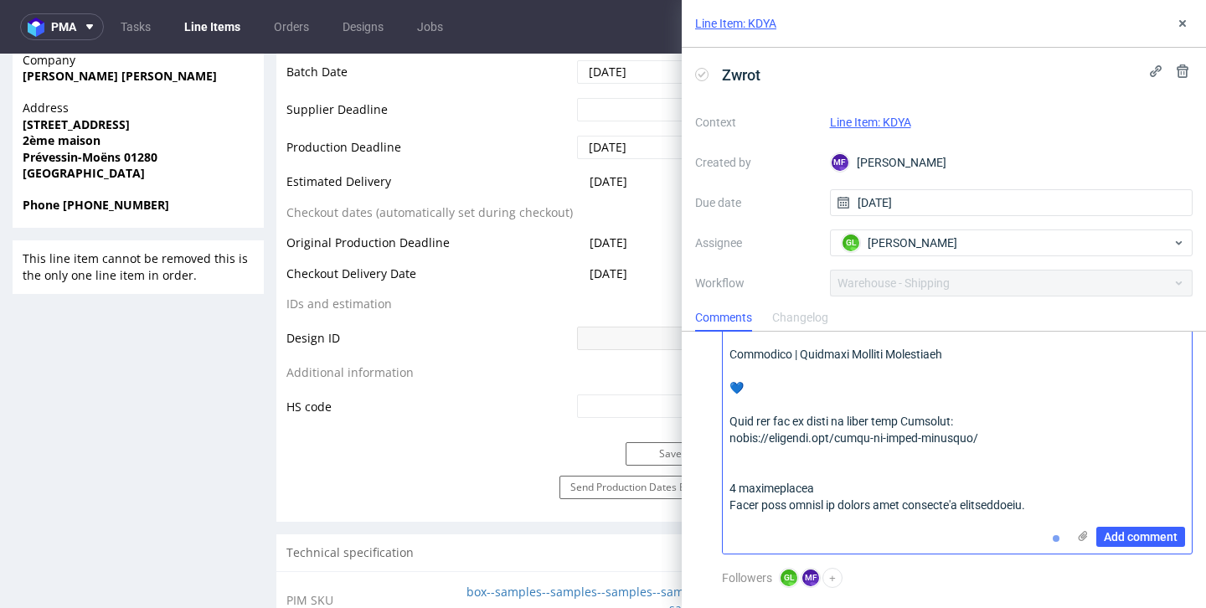
drag, startPoint x: 731, startPoint y: 447, endPoint x: 838, endPoint y: 607, distance: 192.5
click at [838, 607] on div "GL Guillaume Leroux 3 days ago 19th Sep 2025, 15:12 https://app-eu1.hubspot.com…" at bounding box center [944, 470] width 524 height 276
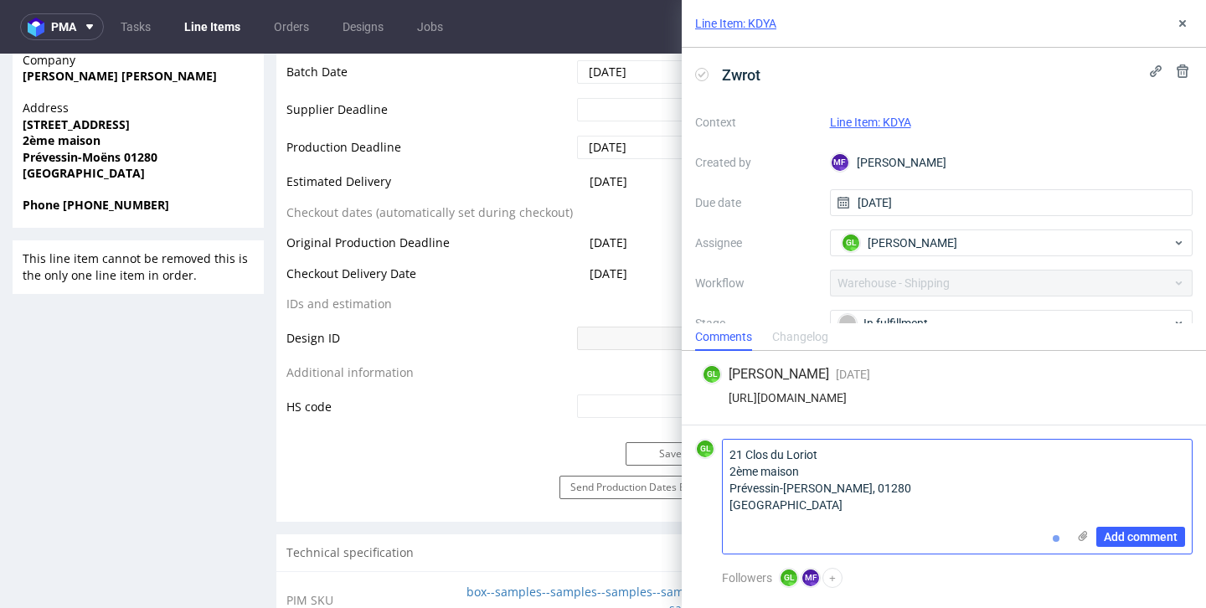
scroll to position [0, 0]
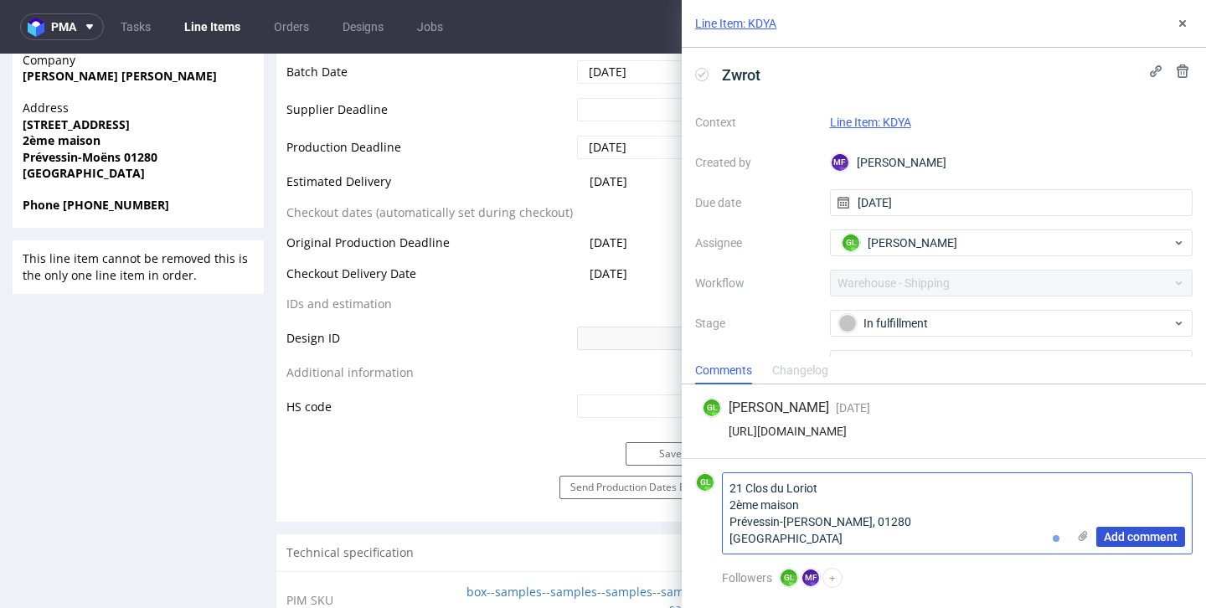
type textarea "21 Clos du Loriot 2ème maison Prévessin-Moëns, 01280 France"
click at [1154, 532] on span "Add comment" at bounding box center [1141, 537] width 74 height 12
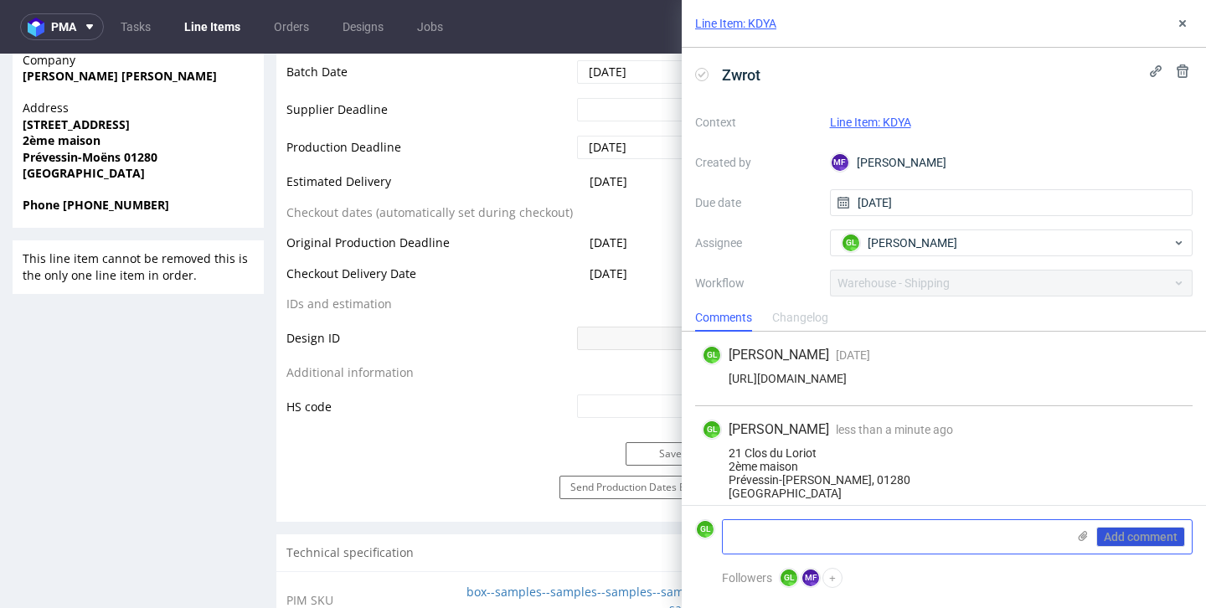
scroll to position [15, 0]
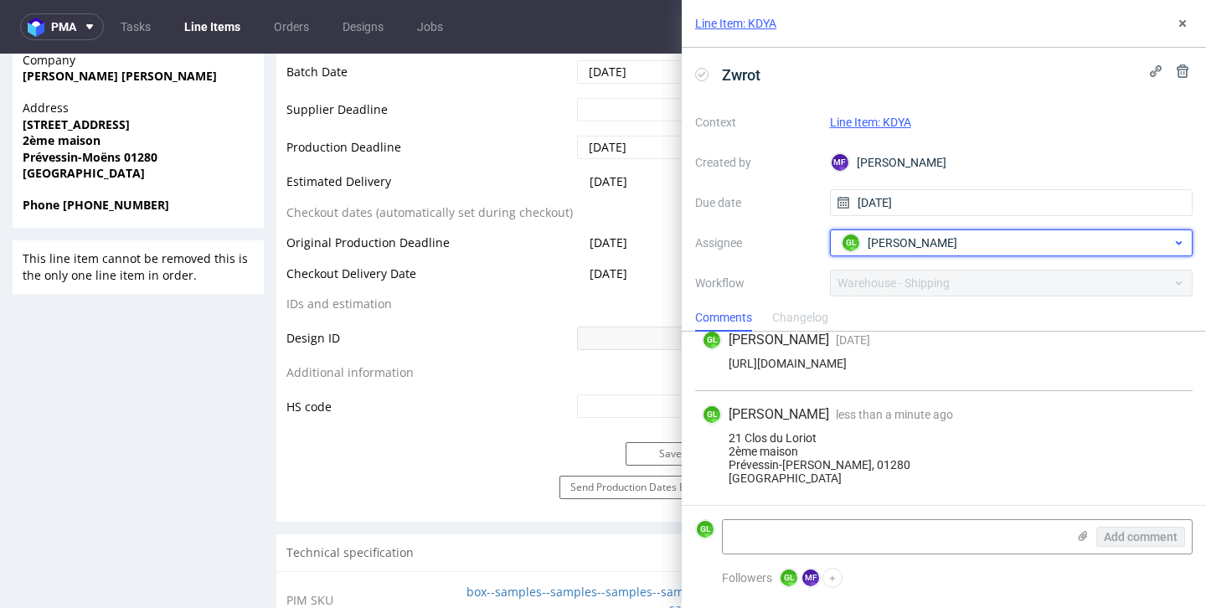
click at [1173, 244] on icon at bounding box center [1178, 242] width 13 height 13
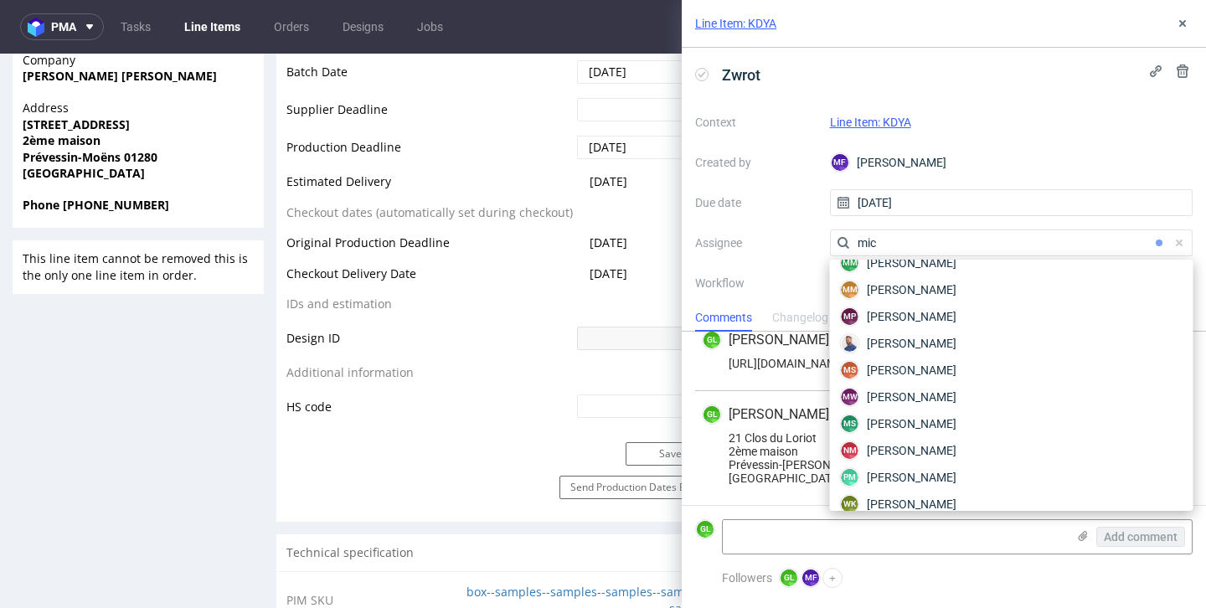
scroll to position [84, 0]
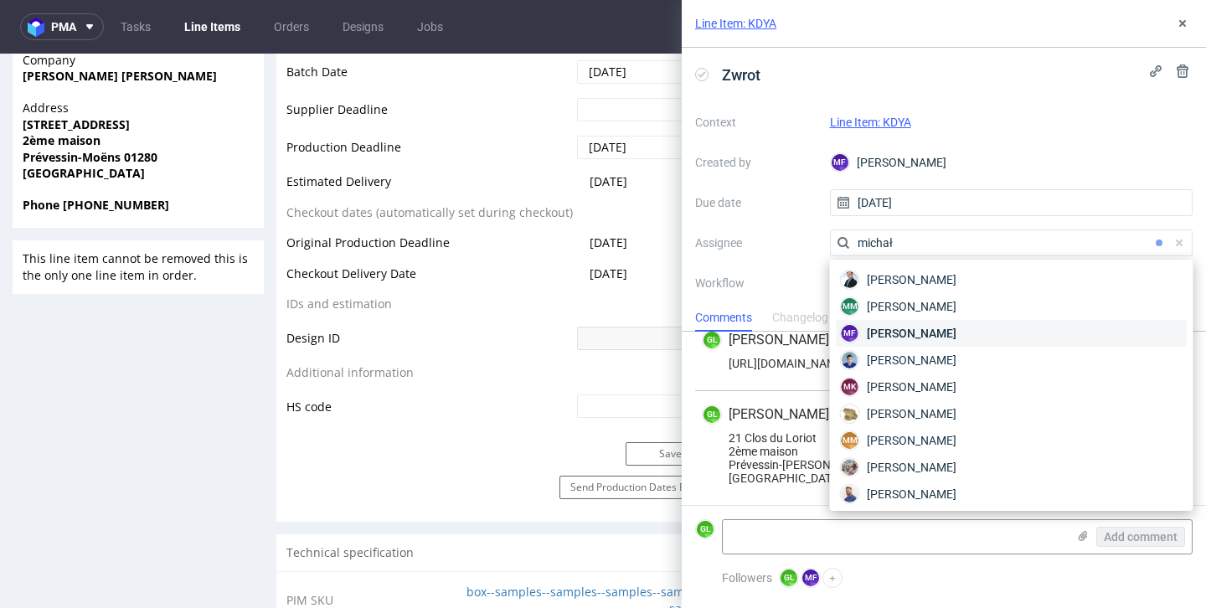
type input "michał"
click at [951, 333] on span "[PERSON_NAME]" at bounding box center [912, 333] width 90 height 17
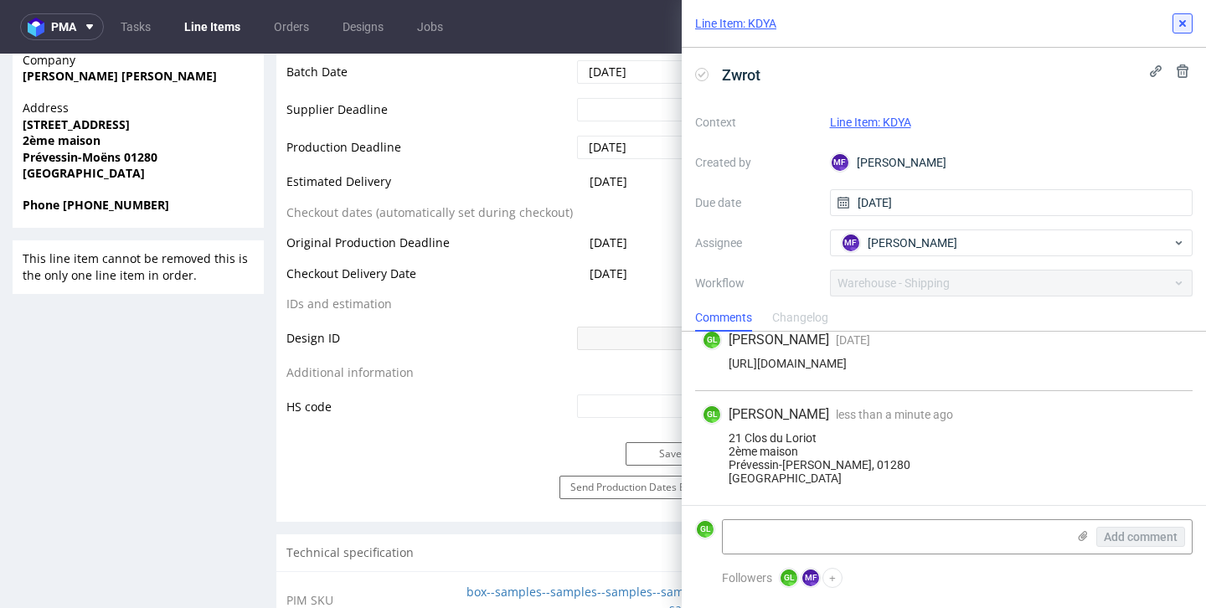
click at [1180, 26] on use at bounding box center [1182, 23] width 7 height 7
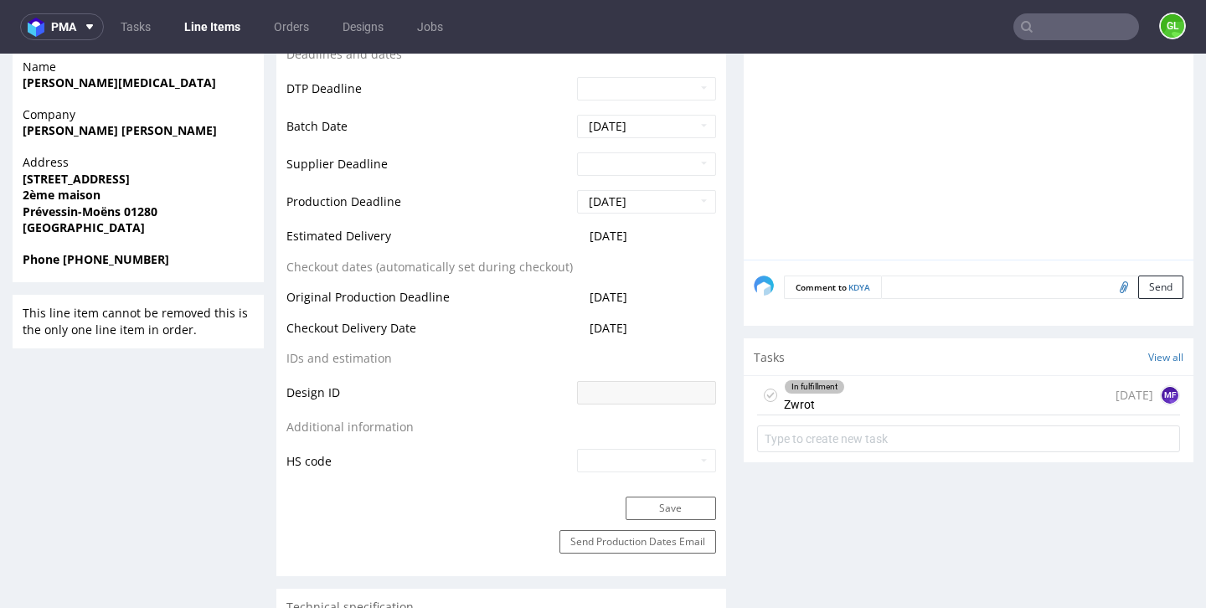
scroll to position [742, 0]
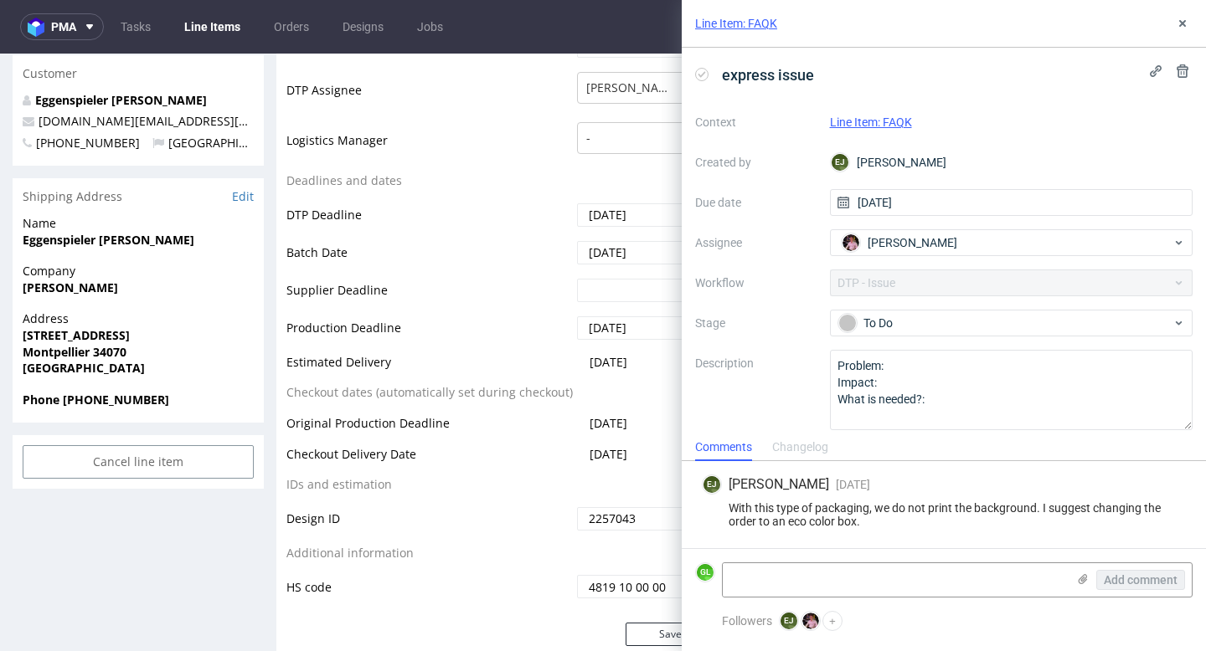
scroll to position [10, 0]
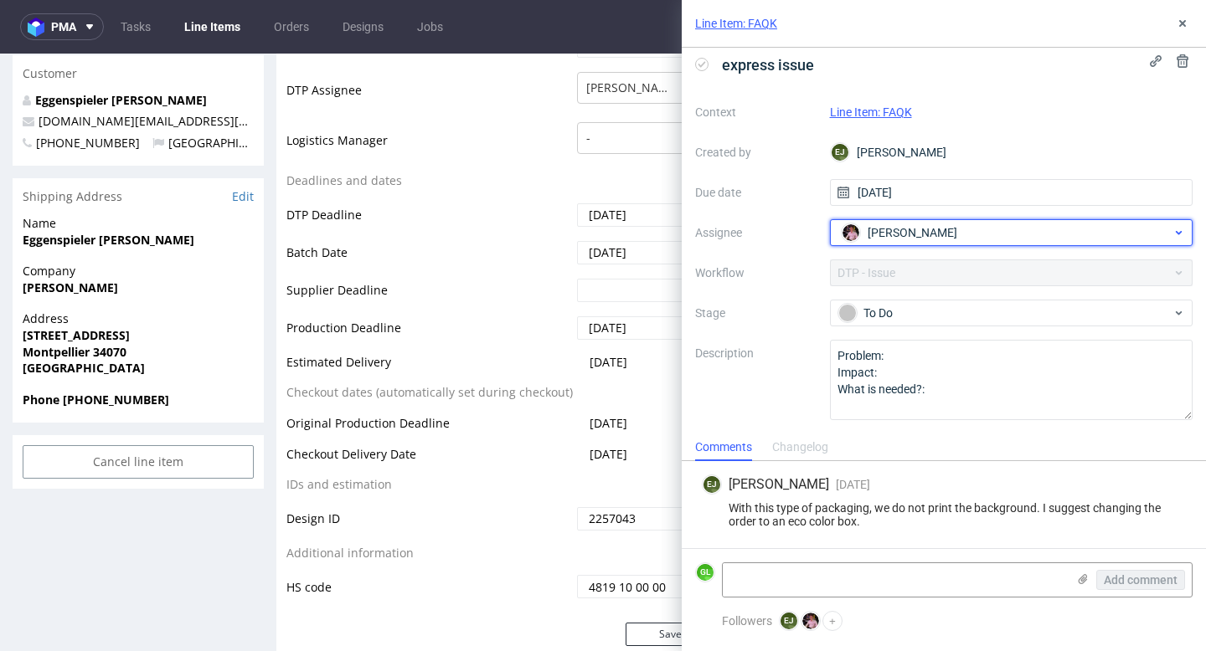
click at [920, 237] on span "[PERSON_NAME]" at bounding box center [912, 232] width 90 height 17
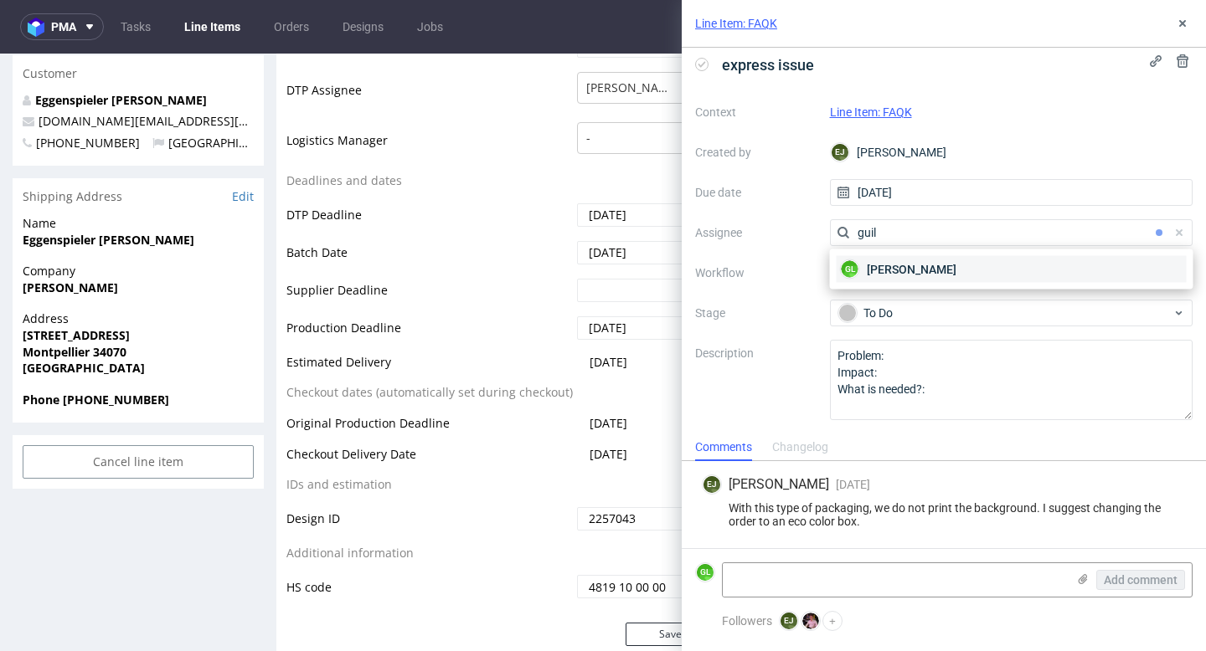
type input "guil"
click at [987, 266] on div "GL [PERSON_NAME]" at bounding box center [1011, 269] width 350 height 27
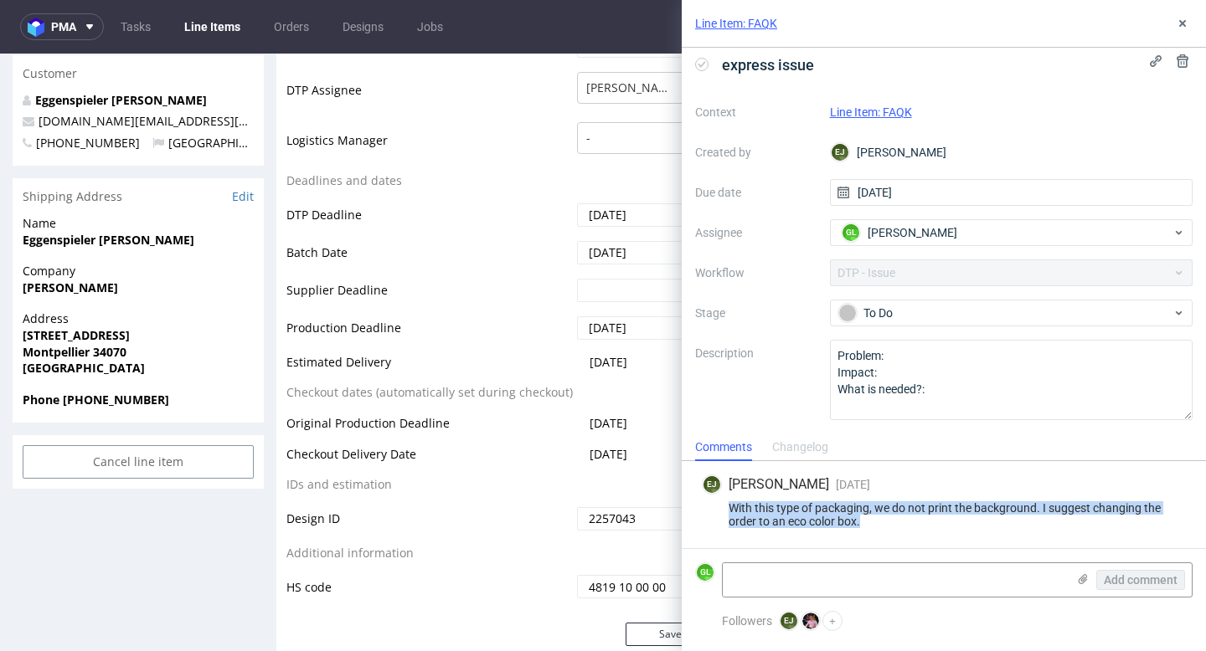
drag, startPoint x: 731, startPoint y: 507, endPoint x: 883, endPoint y: 523, distance: 153.2
click at [883, 523] on div "With this type of packaging, we do not print the background. I suggest changing…" at bounding box center [944, 515] width 484 height 27
click at [861, 528] on div at bounding box center [861, 528] width 0 height 0
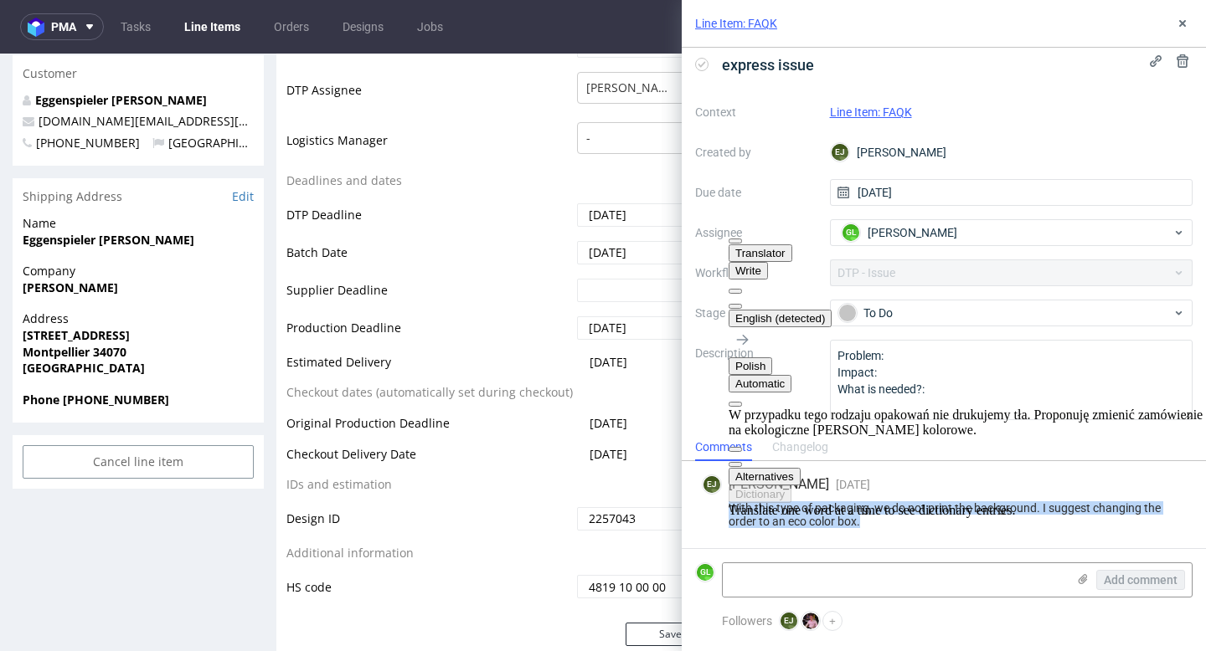
click at [772, 358] on button "Polish" at bounding box center [750, 367] width 44 height 18
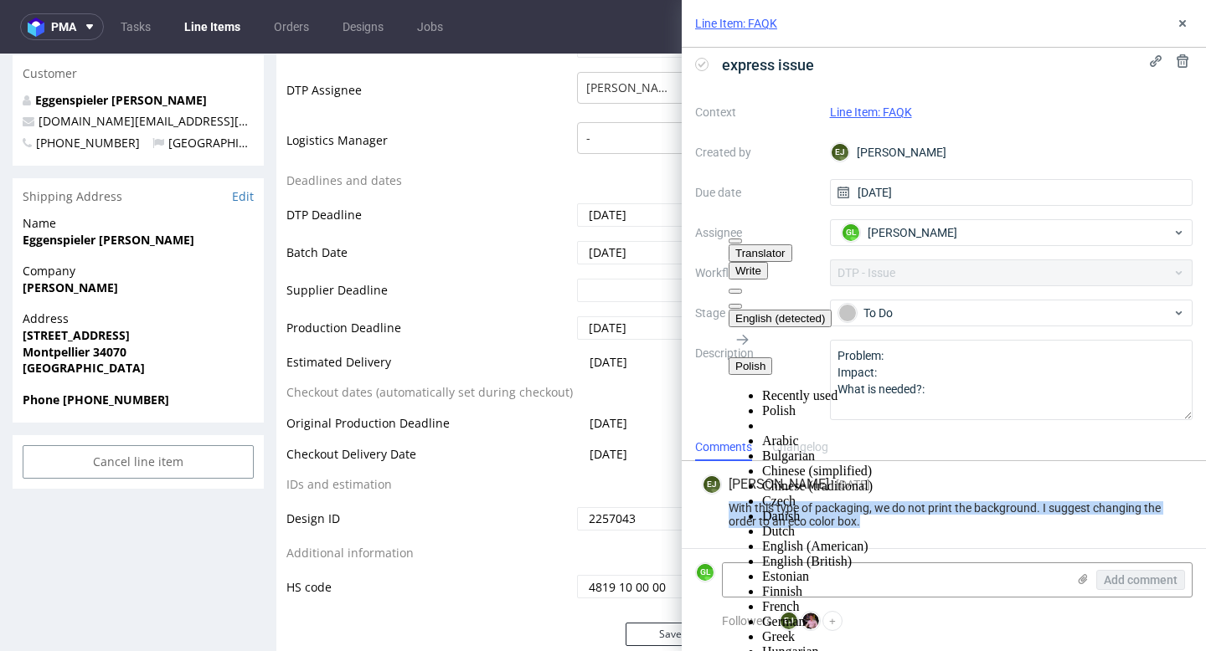
scroll to position [165, 0]
click at [961, 600] on li "French" at bounding box center [984, 607] width 444 height 15
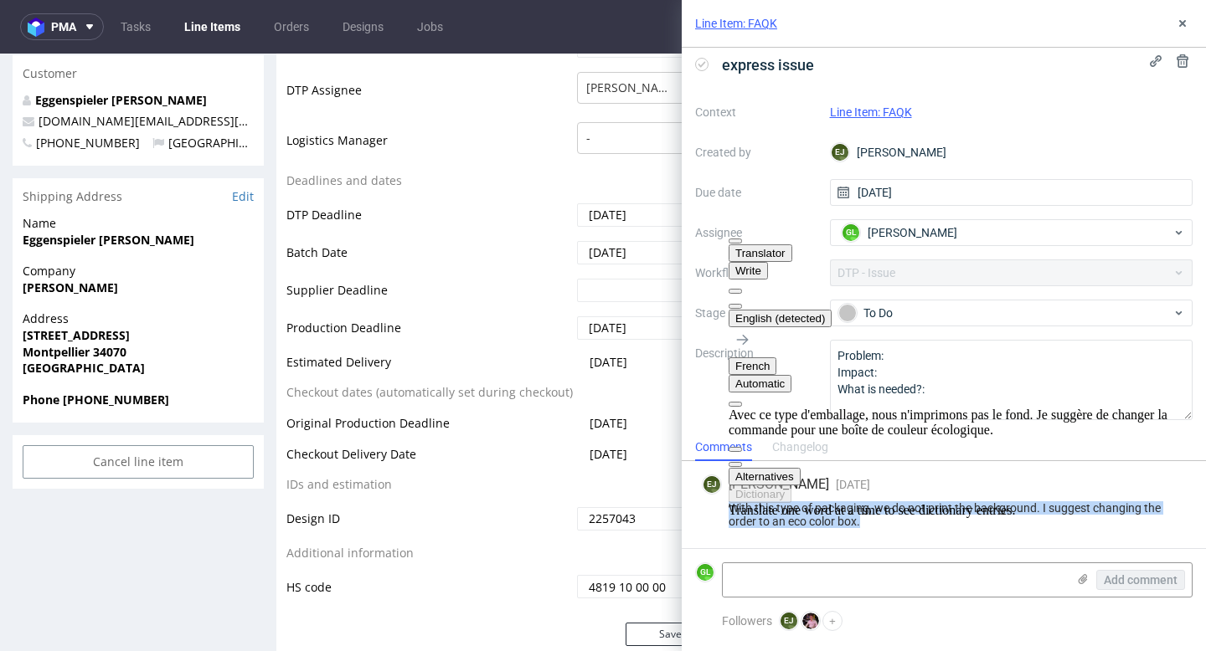
click at [735, 465] on span "button" at bounding box center [735, 465] width 0 height 0
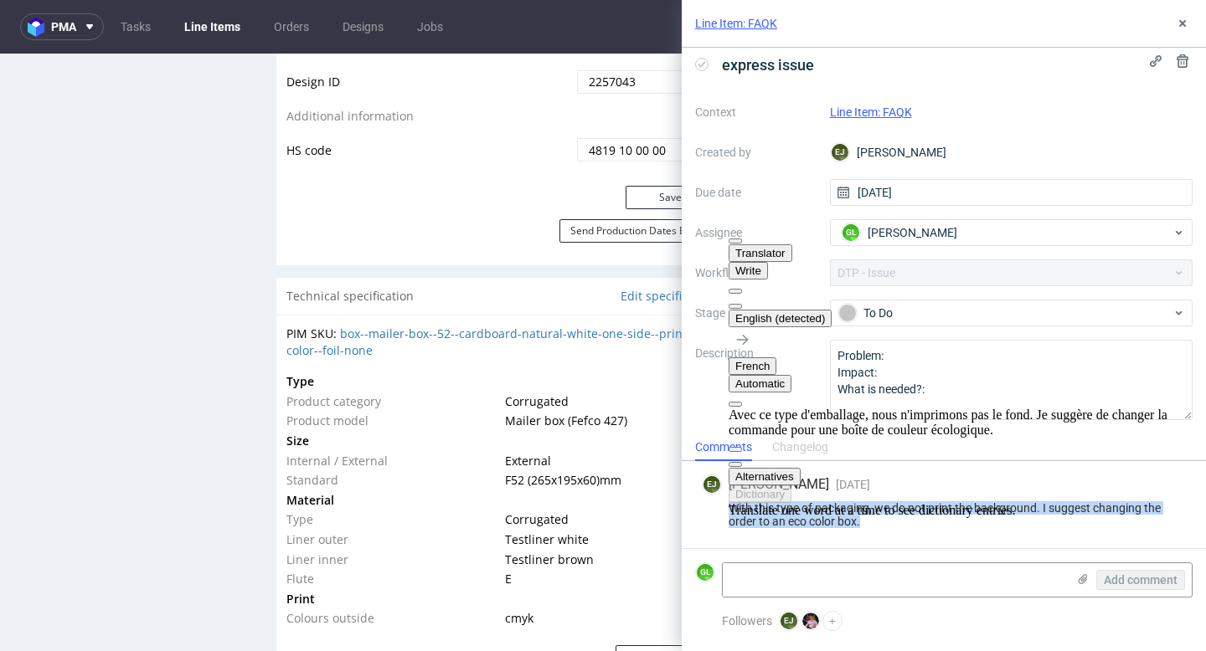
scroll to position [1001, 0]
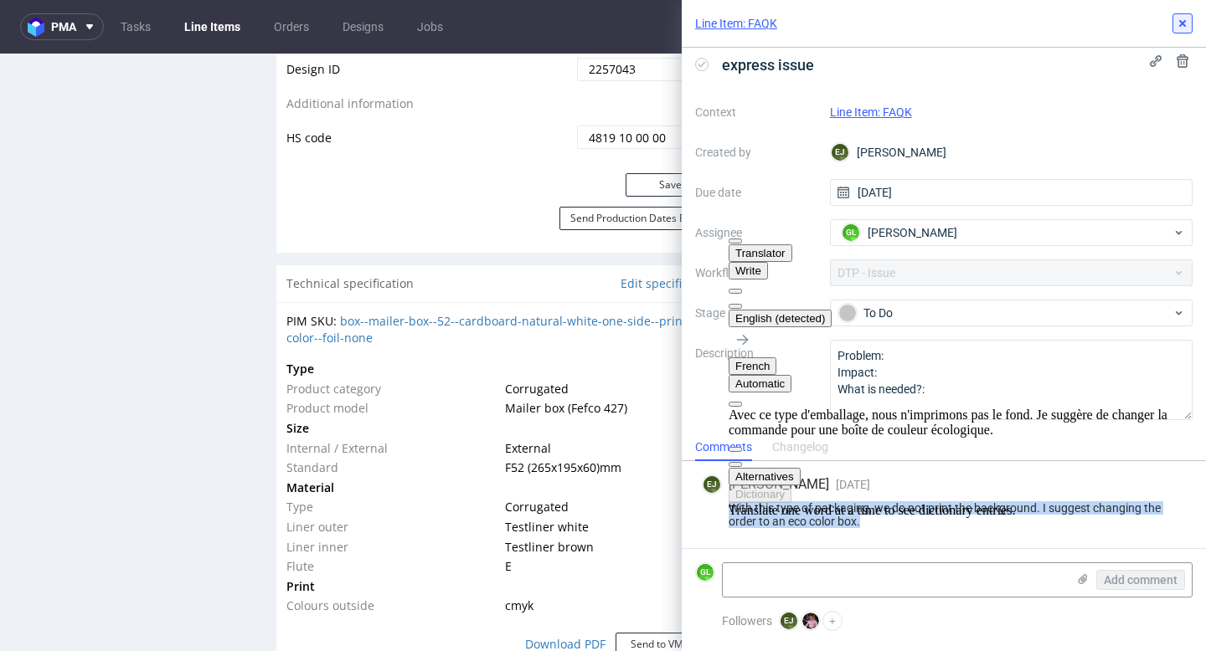
click at [1180, 25] on use at bounding box center [1182, 23] width 7 height 7
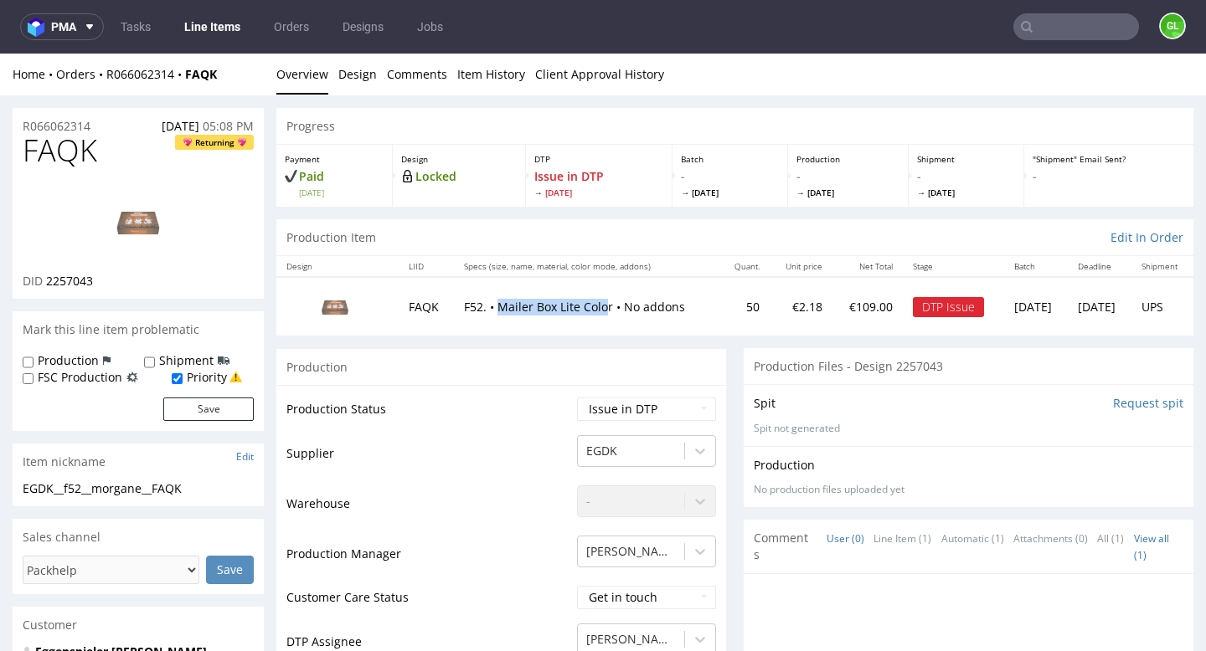
drag, startPoint x: 491, startPoint y: 306, endPoint x: 599, endPoint y: 299, distance: 108.2
click at [599, 299] on p "F52. • Mailer Box Lite Color • No addons" at bounding box center [587, 307] width 246 height 17
copy p "Mailer Box Lite Colo"
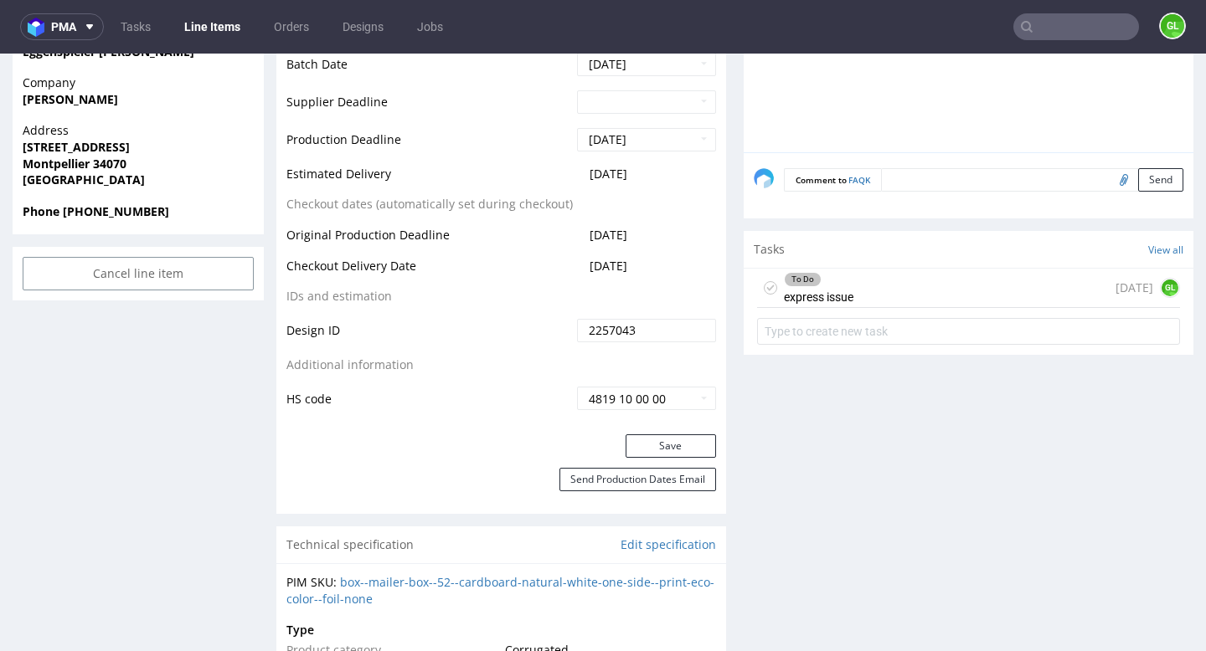
scroll to position [727, 0]
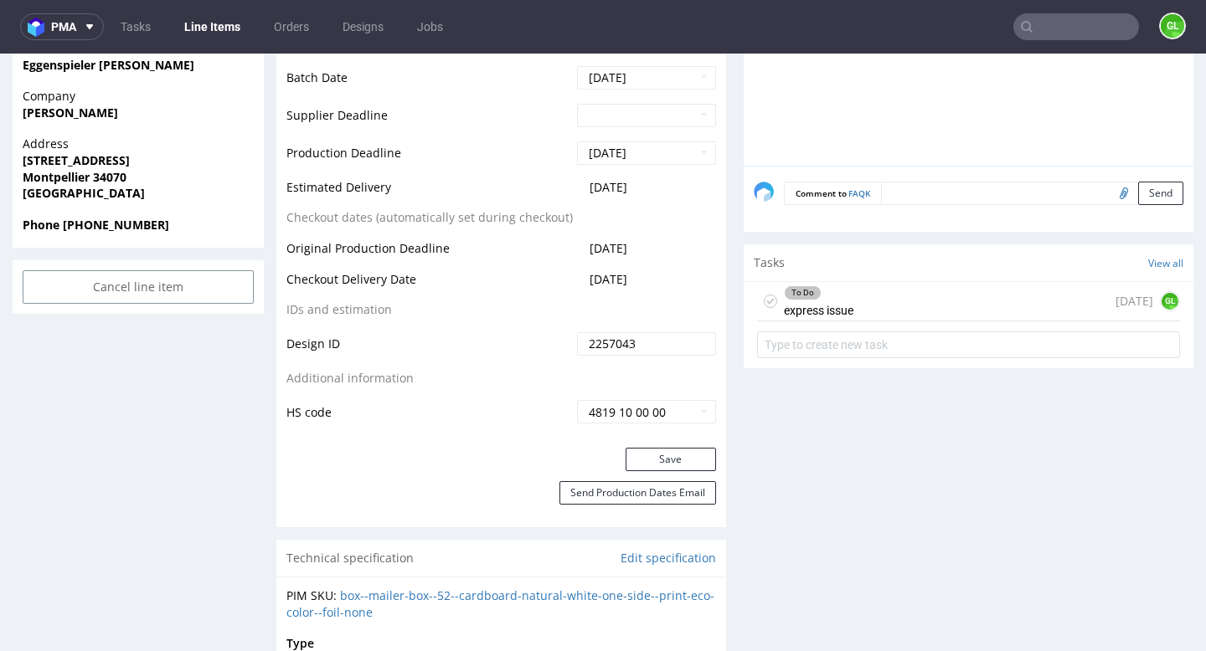
click at [1007, 290] on div "To Do express issue 7 days ago GL" at bounding box center [968, 301] width 423 height 39
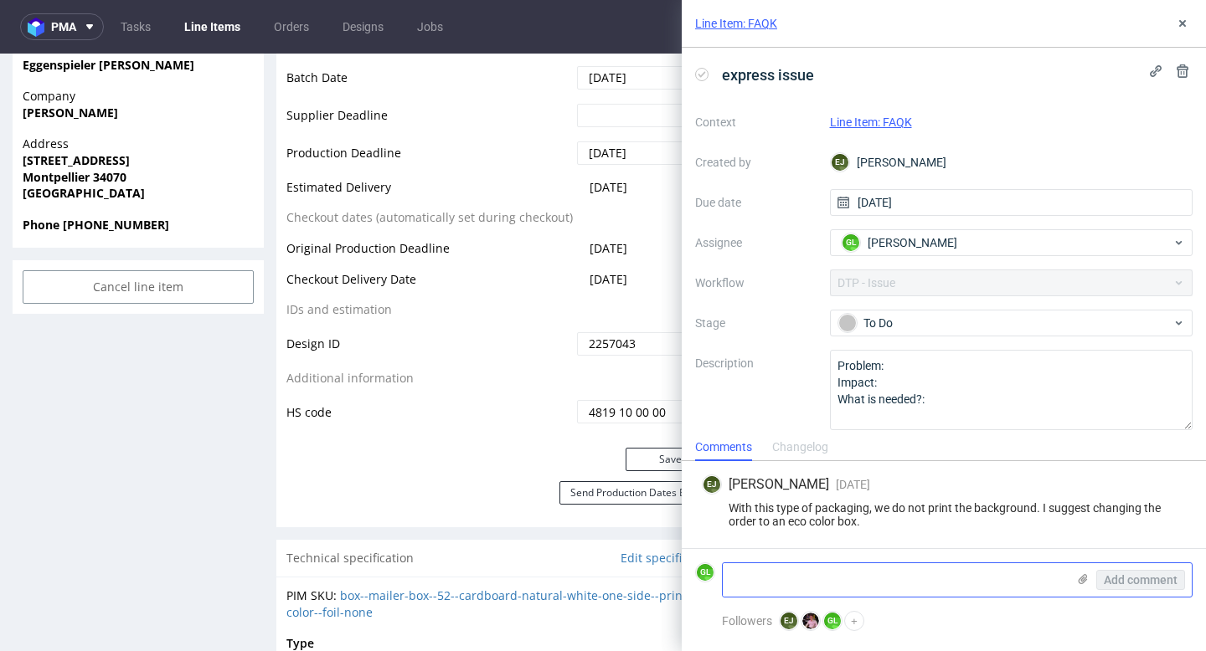
click at [854, 571] on textarea at bounding box center [894, 580] width 343 height 33
type textarea "C"
paste textarea "https://app-eu1.hubspot.com/contacts/25600958/record/0-5/230641958114/"
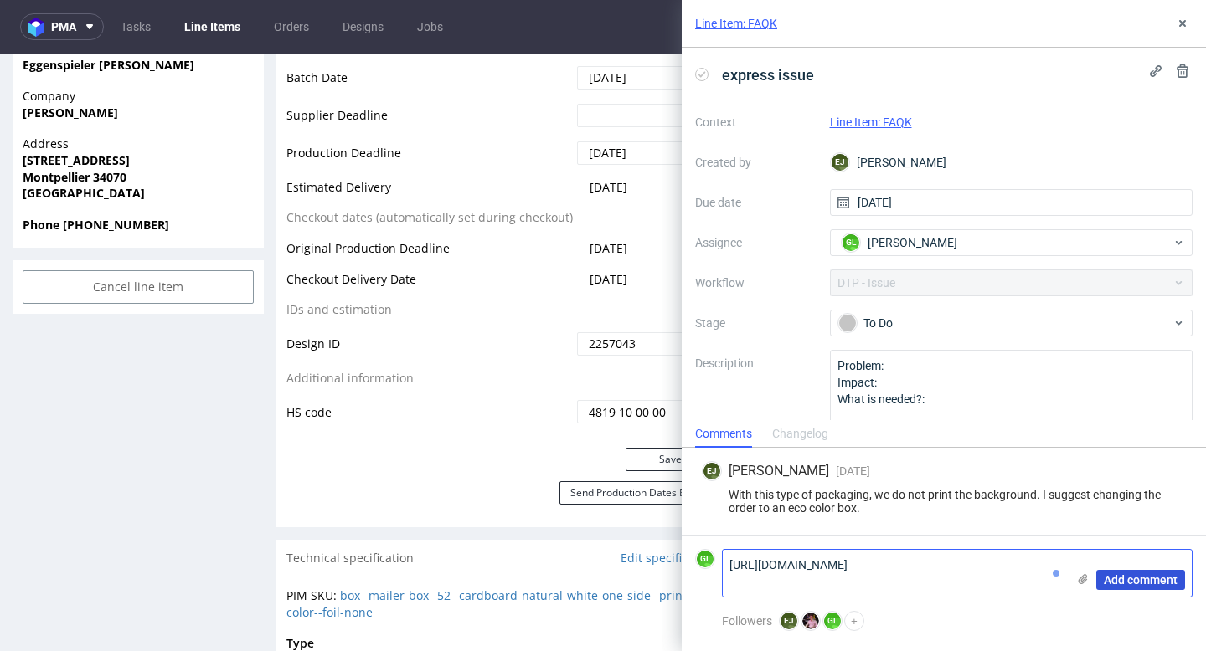
type textarea "https://app-eu1.hubspot.com/contacts/25600958/record/0-5/230641958114/"
click at [1125, 582] on span "Add comment" at bounding box center [1141, 580] width 74 height 12
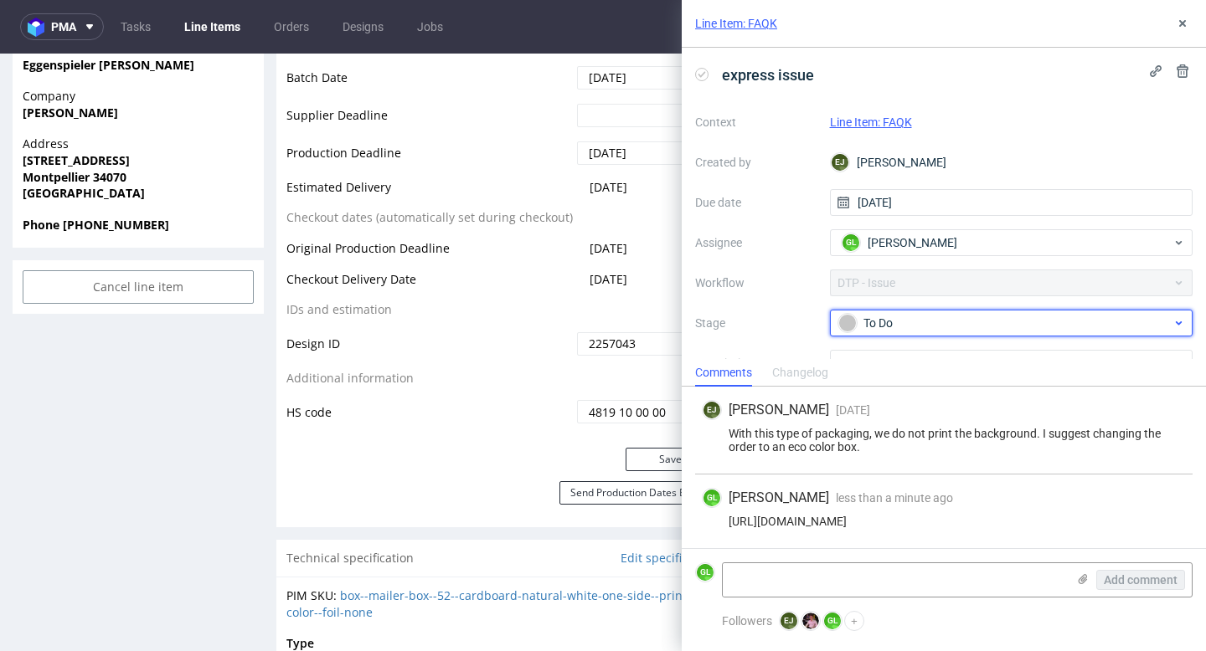
click at [945, 318] on div "To Do" at bounding box center [1004, 323] width 333 height 18
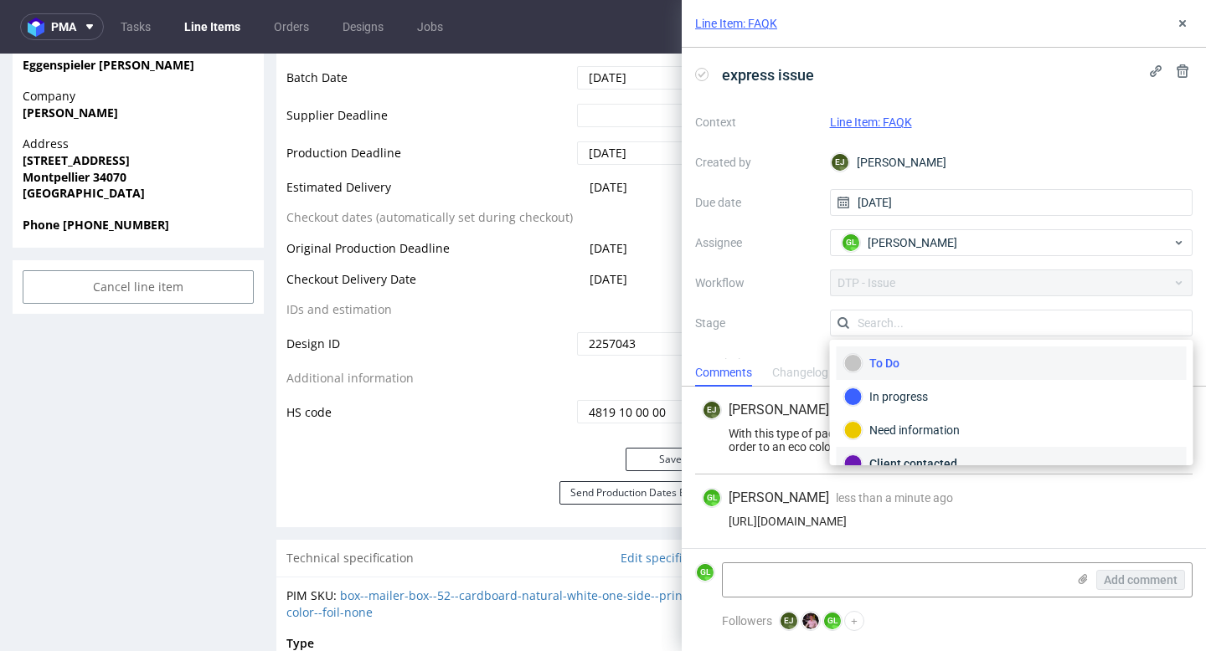
click at [898, 461] on div "Client contacted" at bounding box center [1011, 464] width 335 height 18
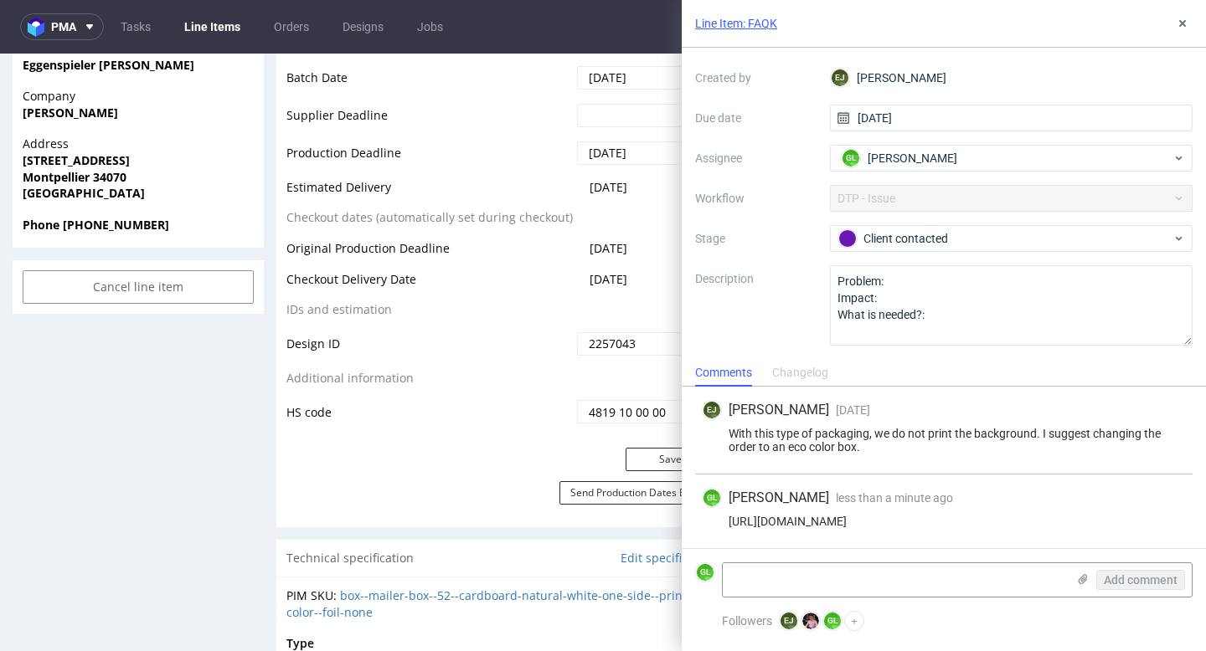
scroll to position [80, 0]
click at [1184, 22] on use at bounding box center [1182, 23] width 7 height 7
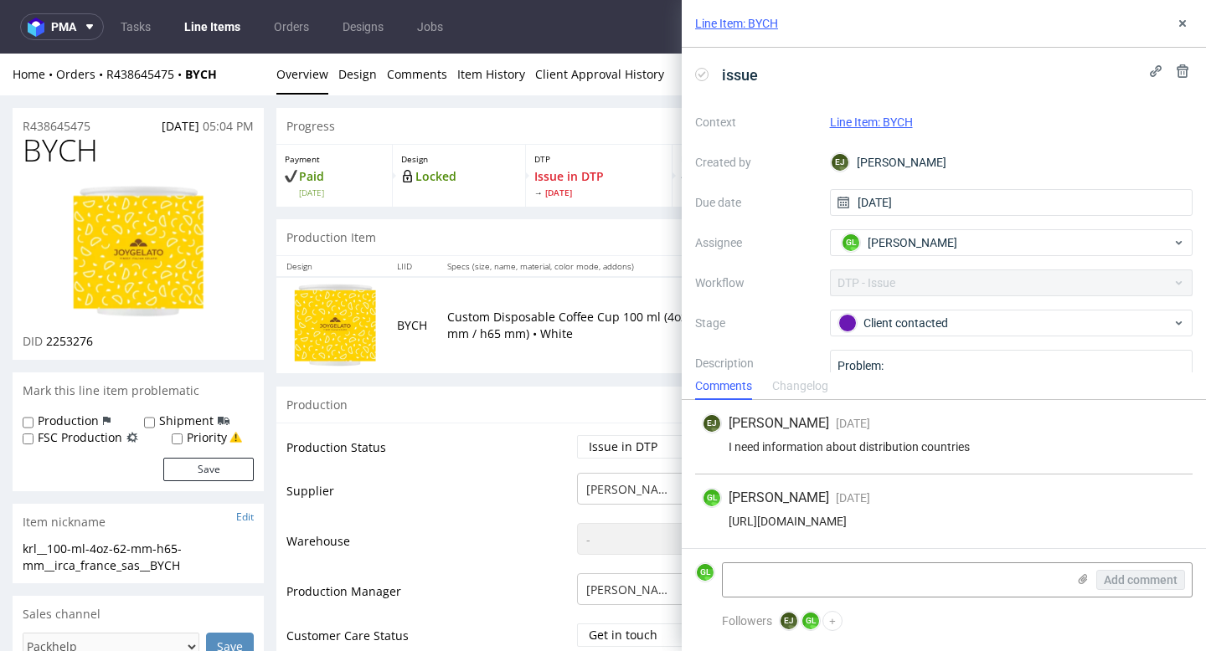
scroll to position [738, 0]
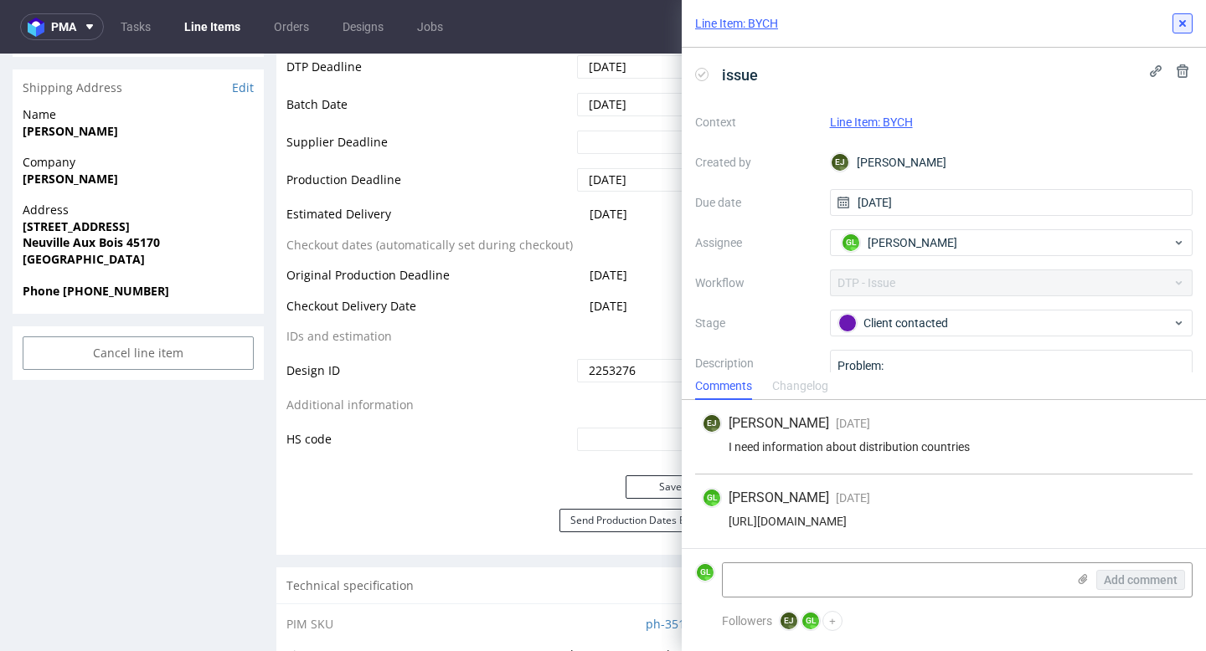
click at [1181, 28] on icon at bounding box center [1182, 23] width 13 height 13
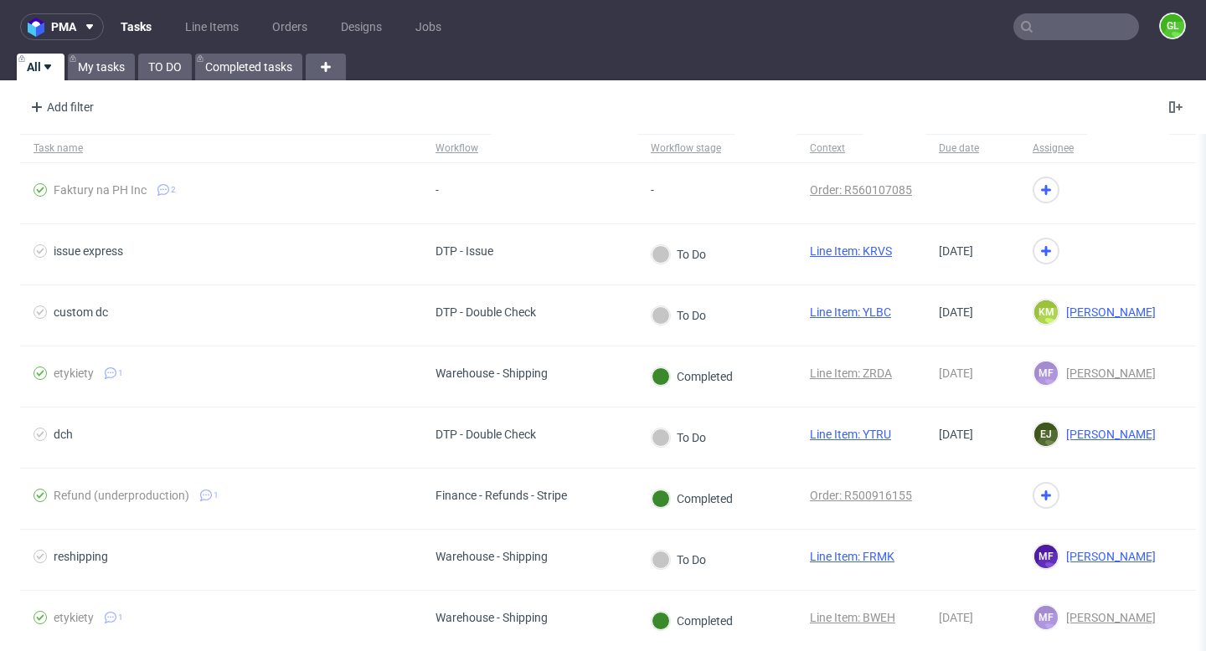
click at [1073, 33] on input "text" at bounding box center [1076, 26] width 126 height 27
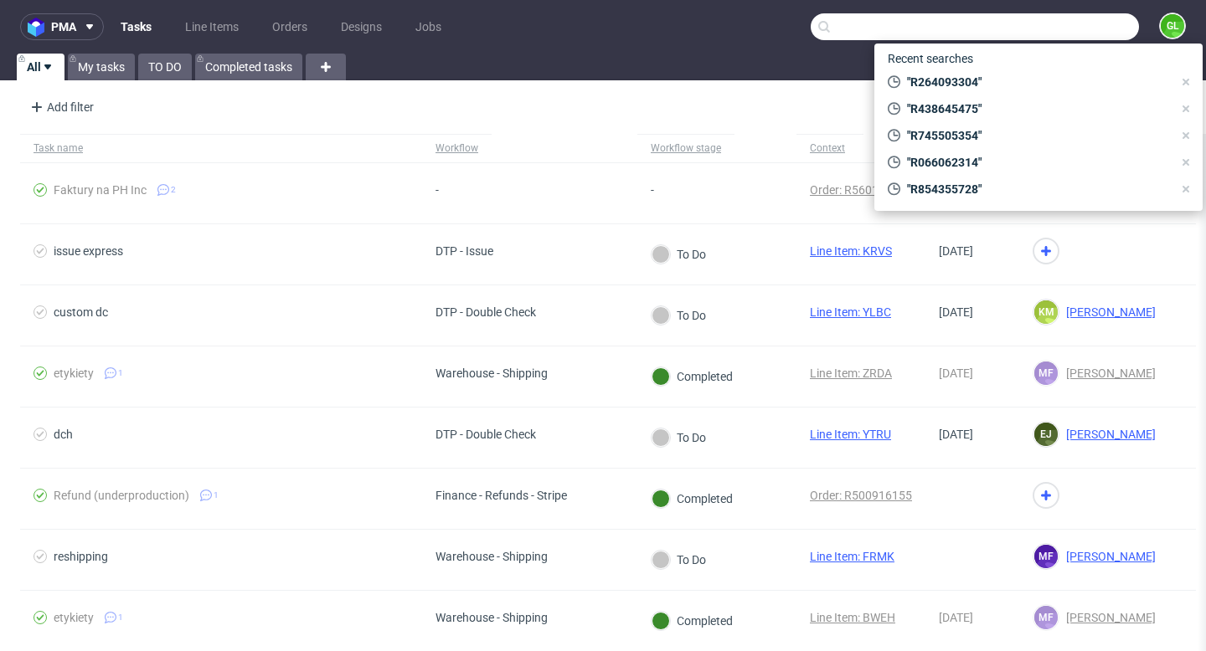
paste input "charlotte@winestree.com"
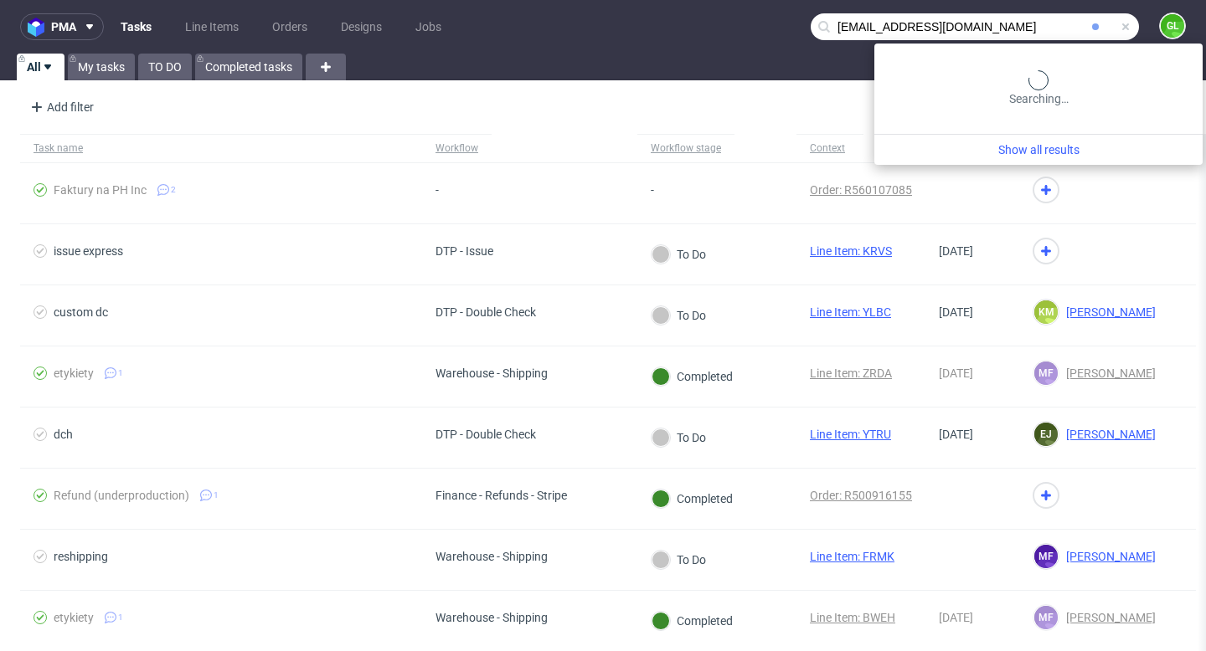
type input "charlotte@winestree.com"
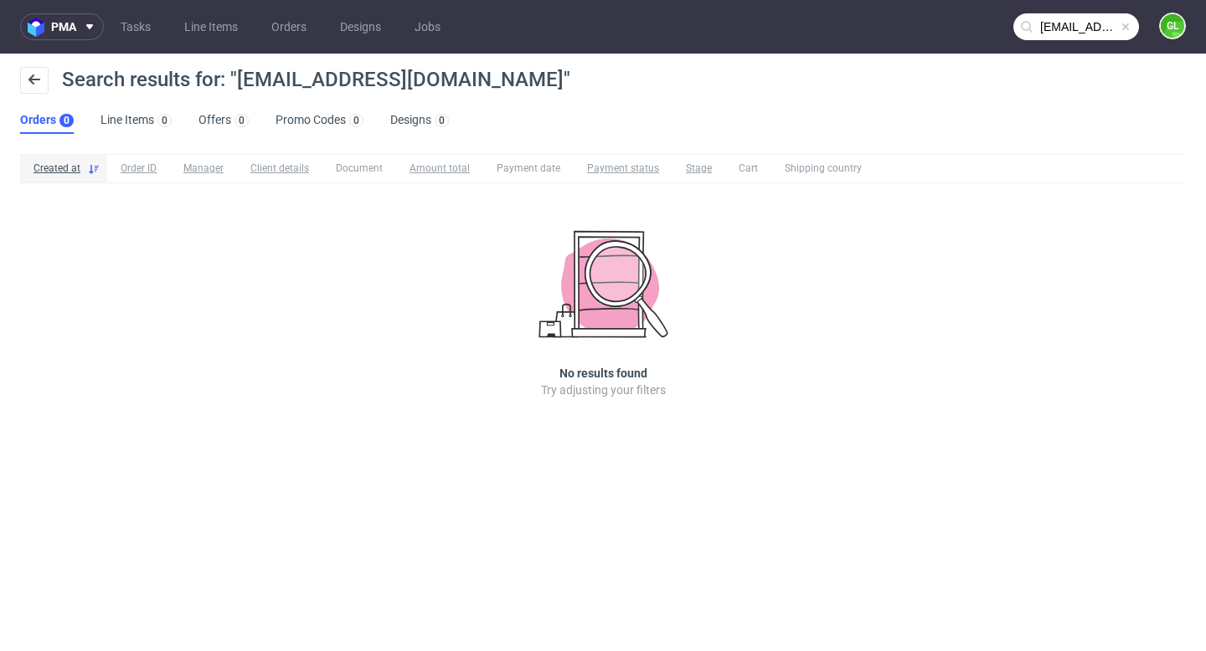
click at [1081, 31] on input "charlotte@winestree.com" at bounding box center [1076, 26] width 126 height 27
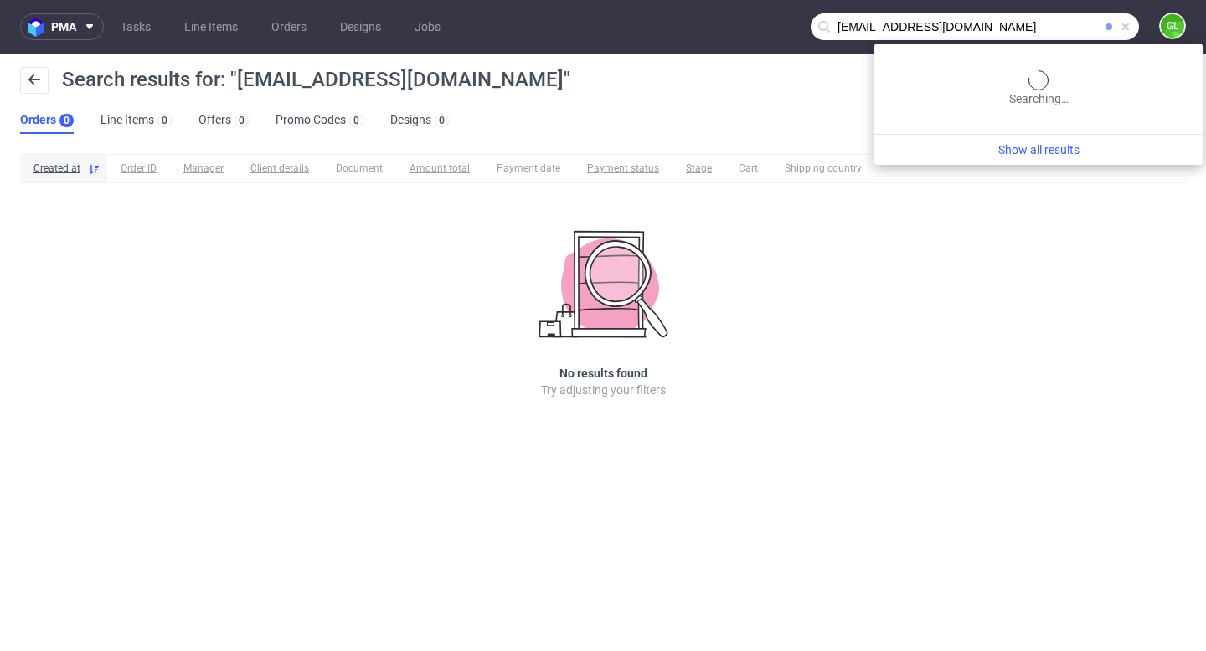
click at [1128, 28] on span at bounding box center [1125, 26] width 13 height 13
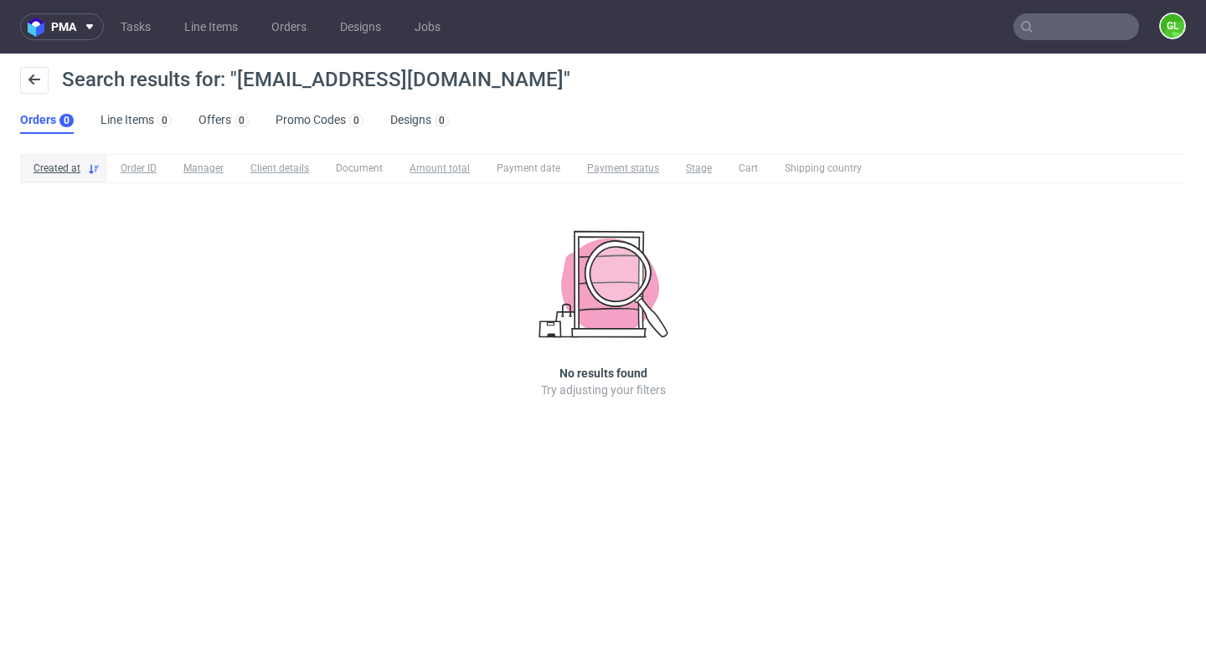
click at [967, 27] on nav "pma Tasks Line Items Orders Designs Jobs GL" at bounding box center [603, 27] width 1206 height 54
click at [1052, 26] on input "text" at bounding box center [1076, 26] width 126 height 27
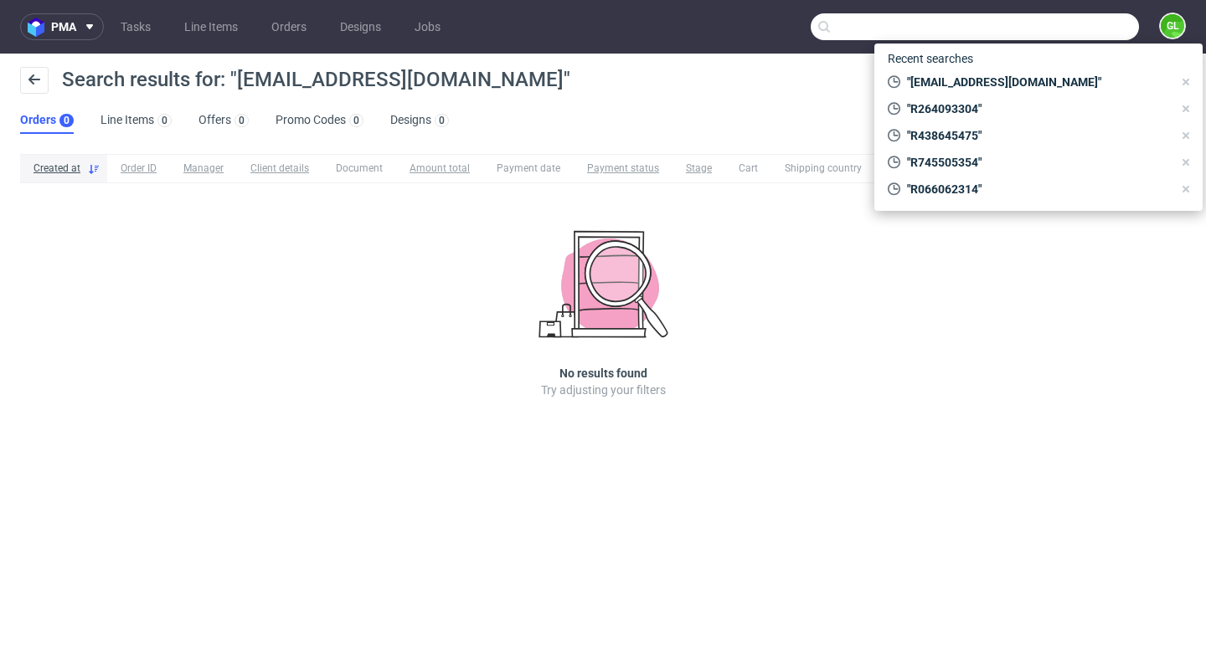
paste input "R801065992"
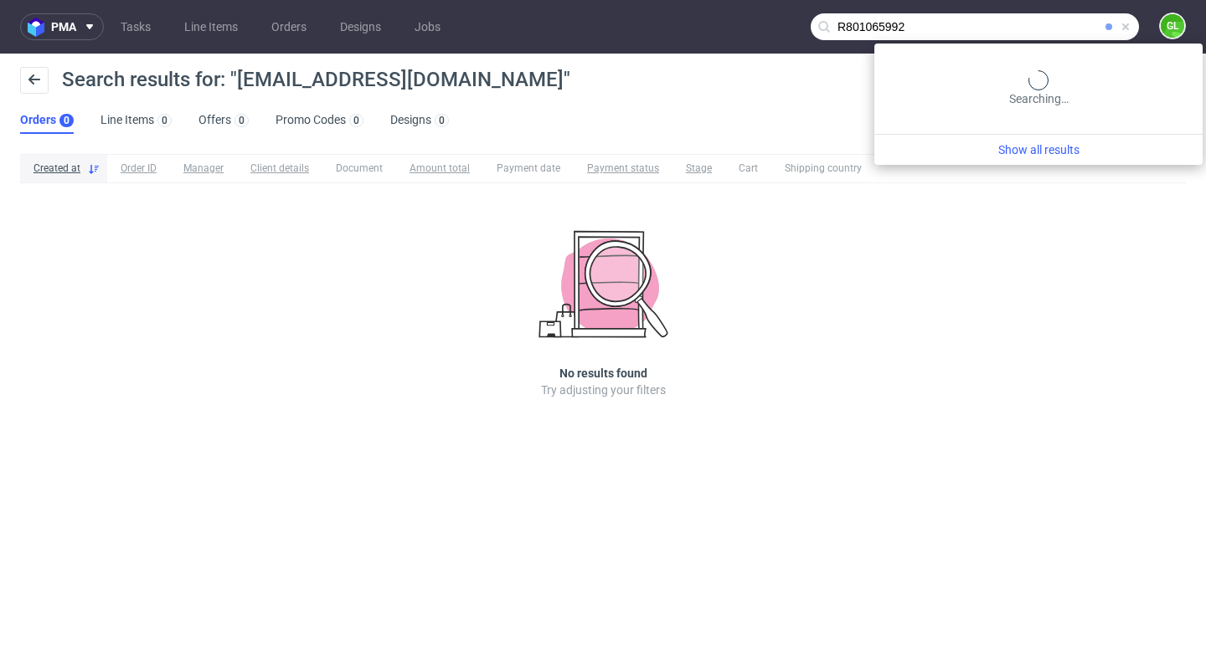
type input "R801065992"
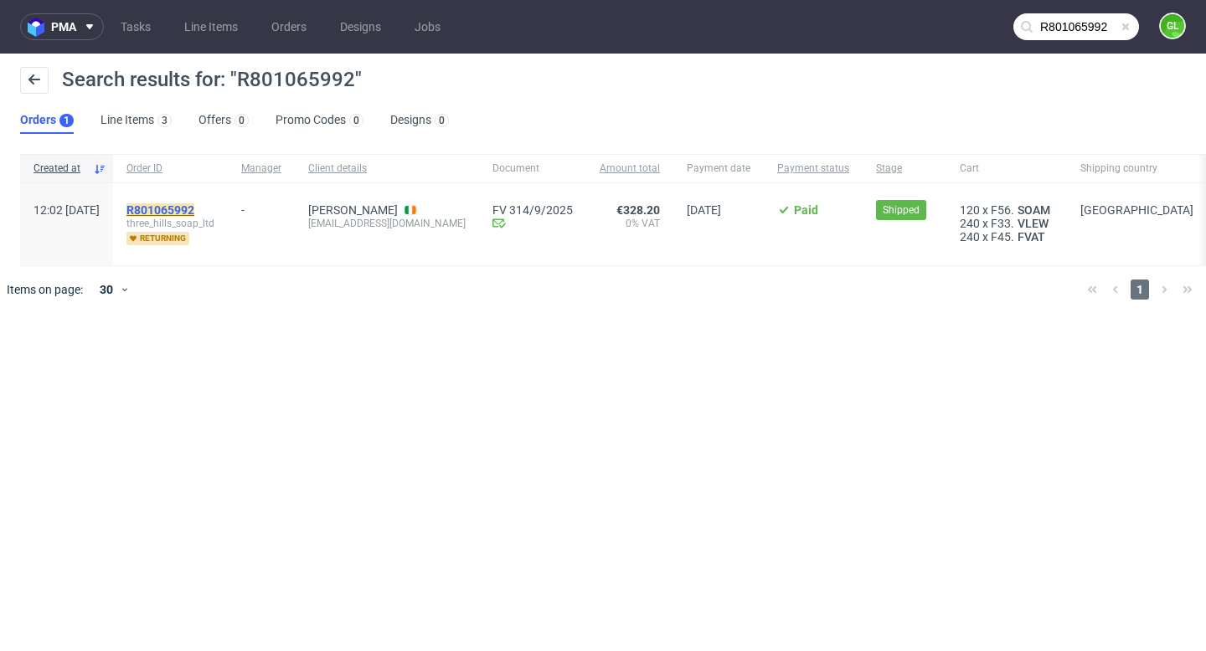
click at [194, 207] on mark "R801065992" at bounding box center [160, 209] width 68 height 13
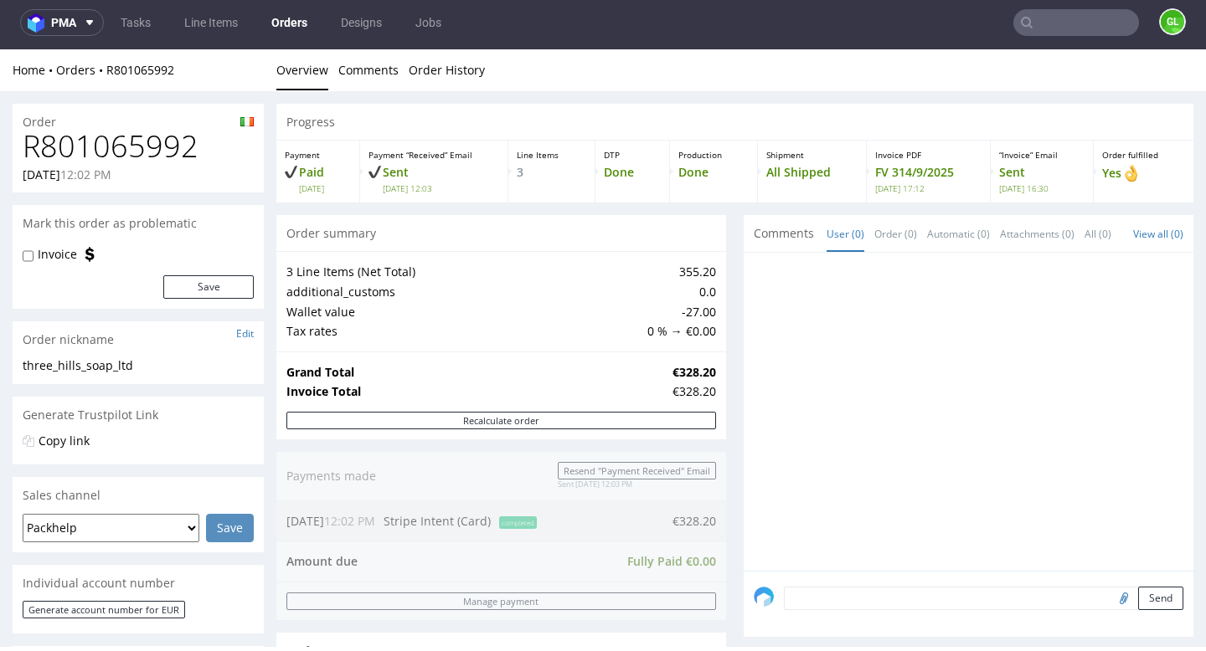
click at [1042, 26] on input "text" at bounding box center [1076, 22] width 126 height 27
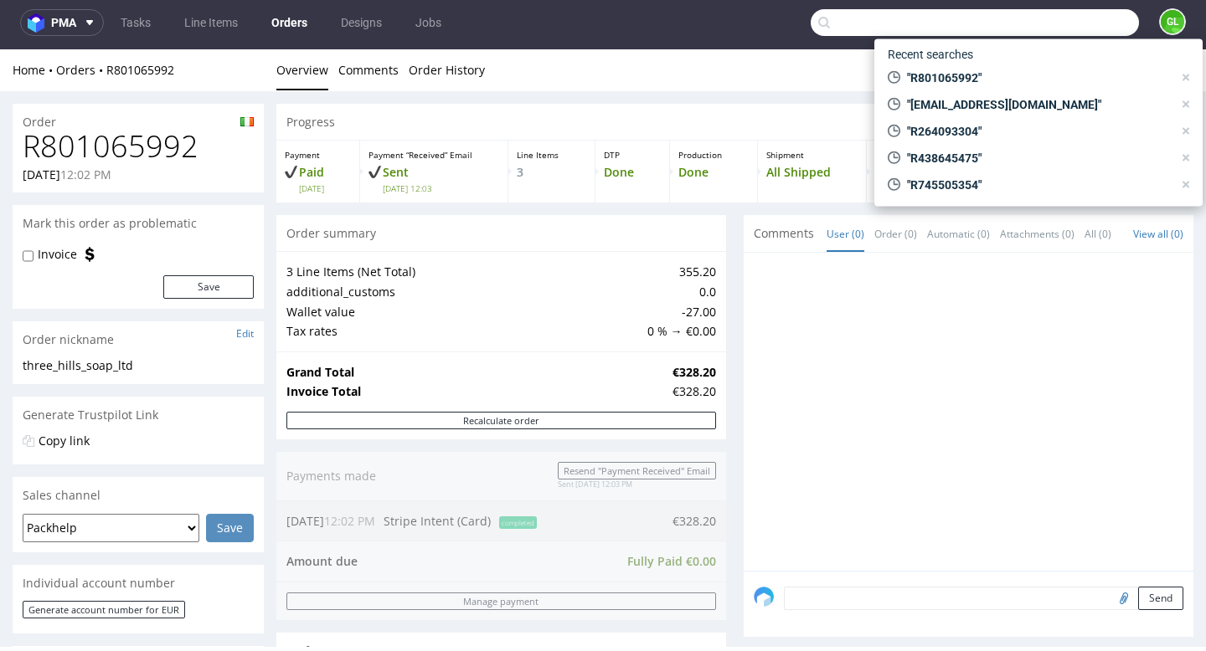
paste input "R438645475"
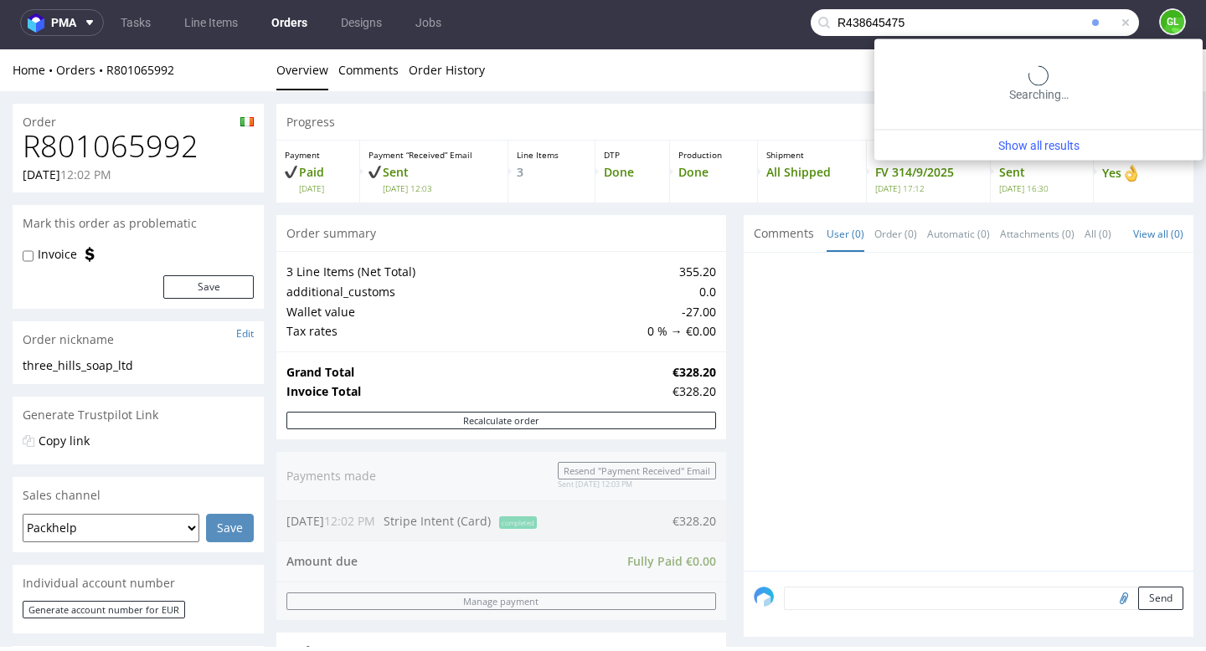
type input "R438645475"
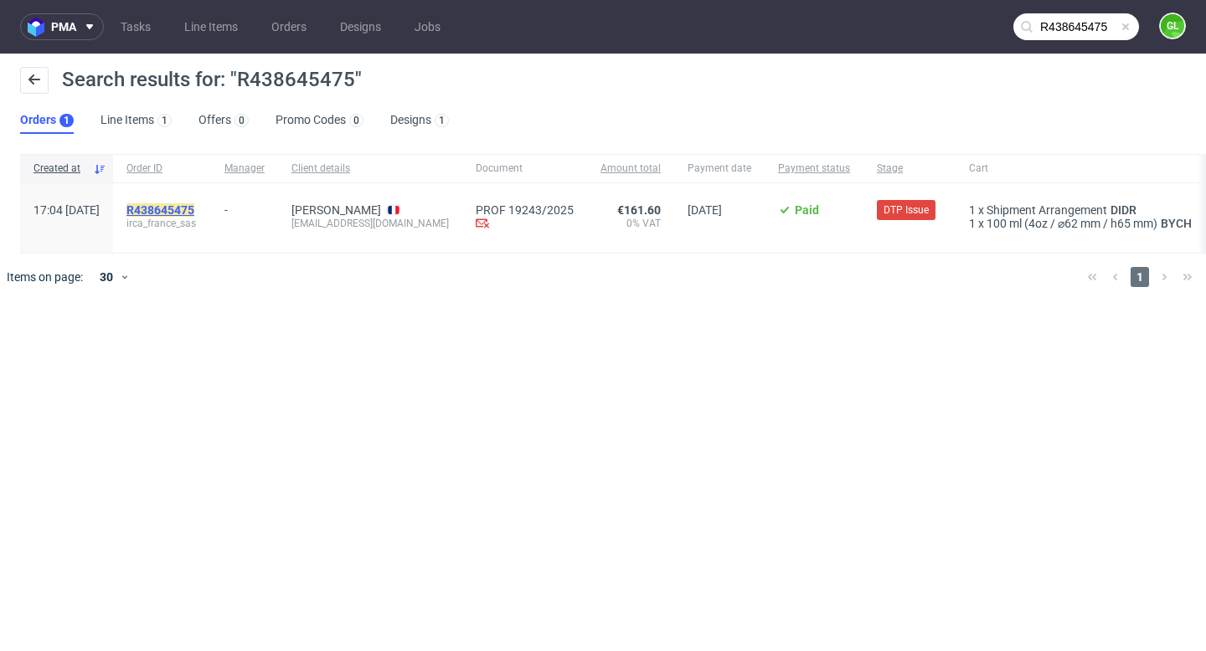
click at [194, 207] on mark "R438645475" at bounding box center [160, 209] width 68 height 13
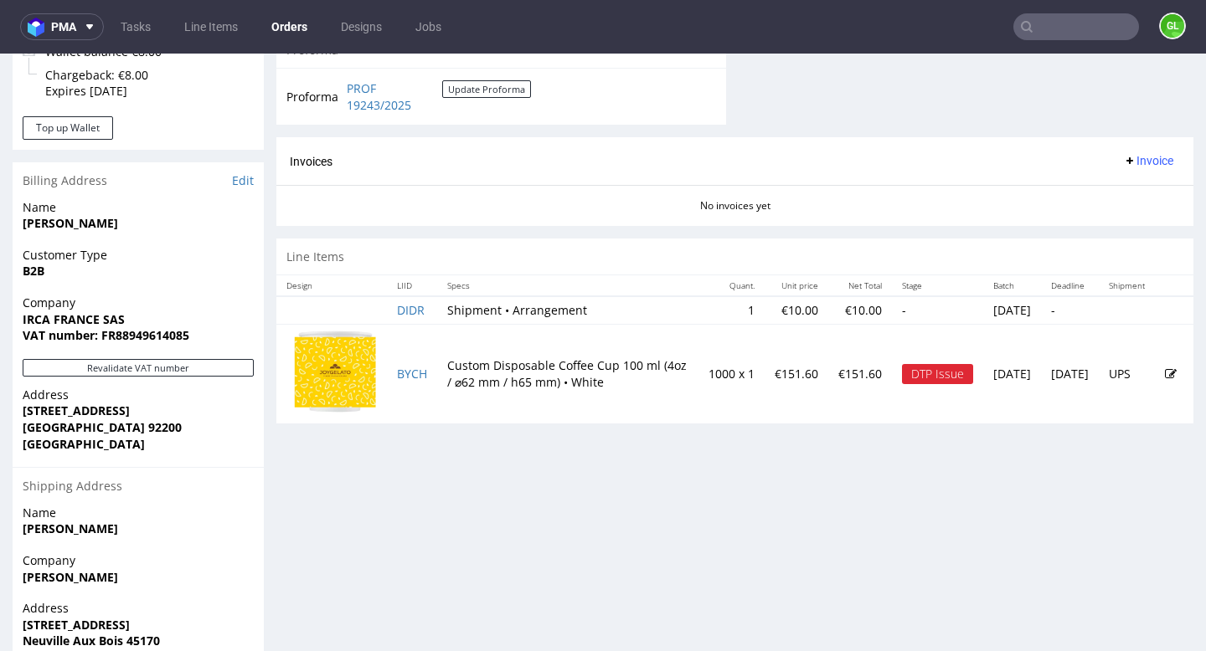
scroll to position [667, 0]
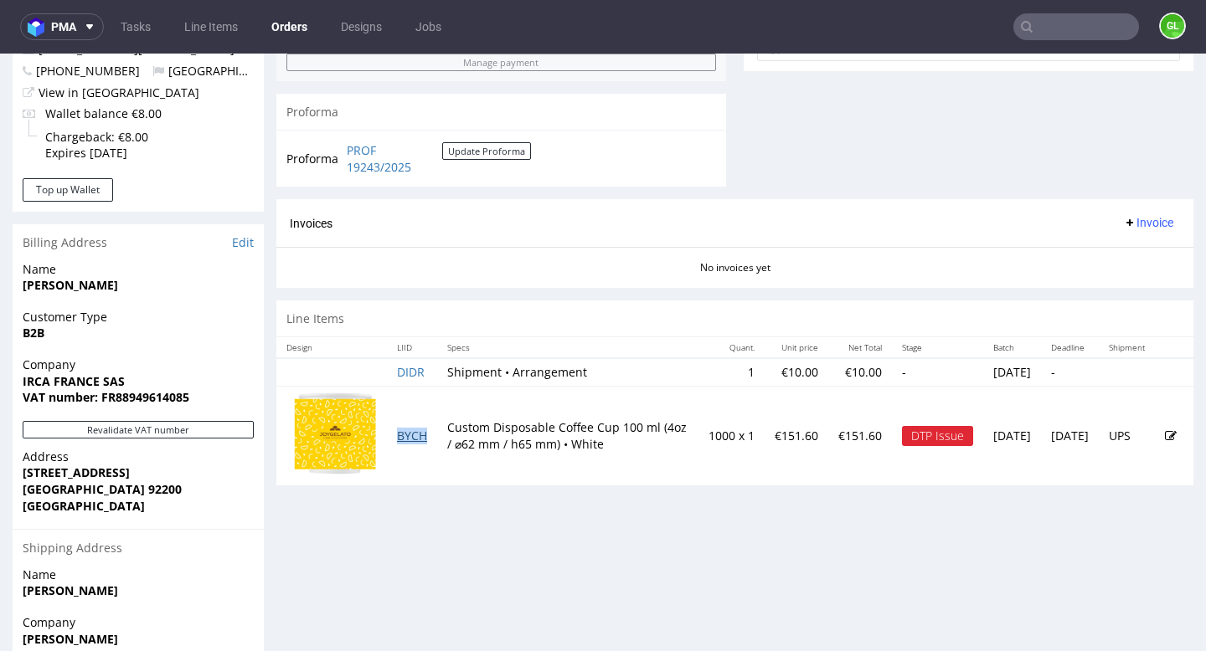
click at [408, 432] on link "BYCH" at bounding box center [412, 436] width 30 height 16
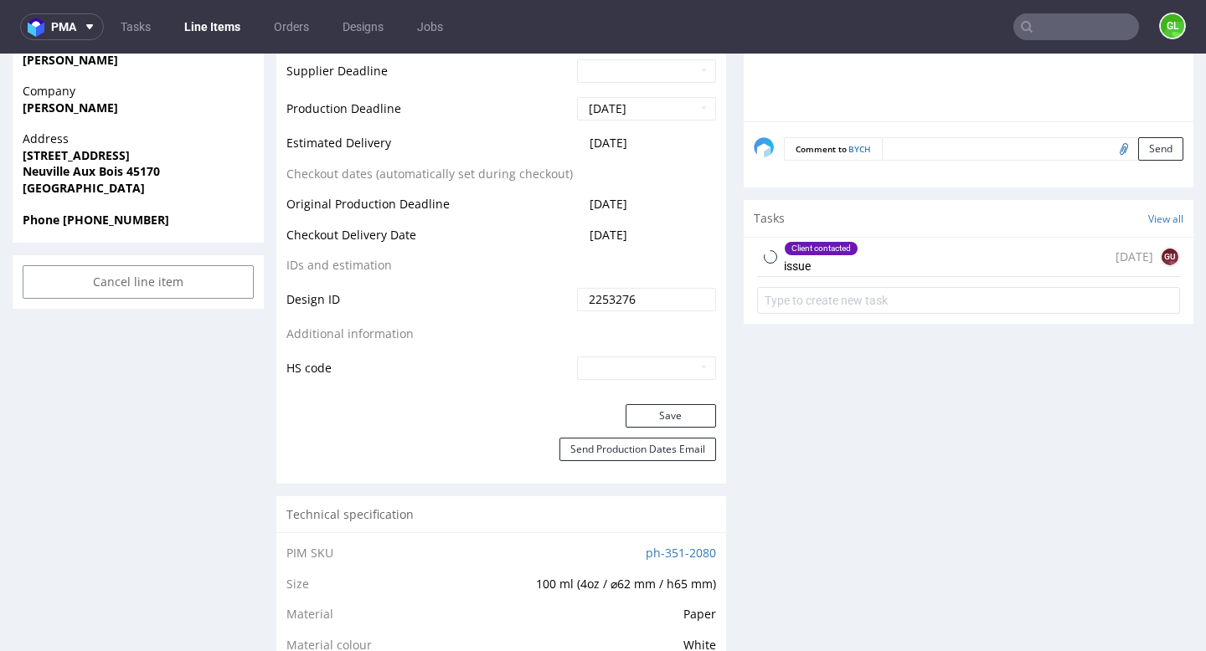
scroll to position [869, 0]
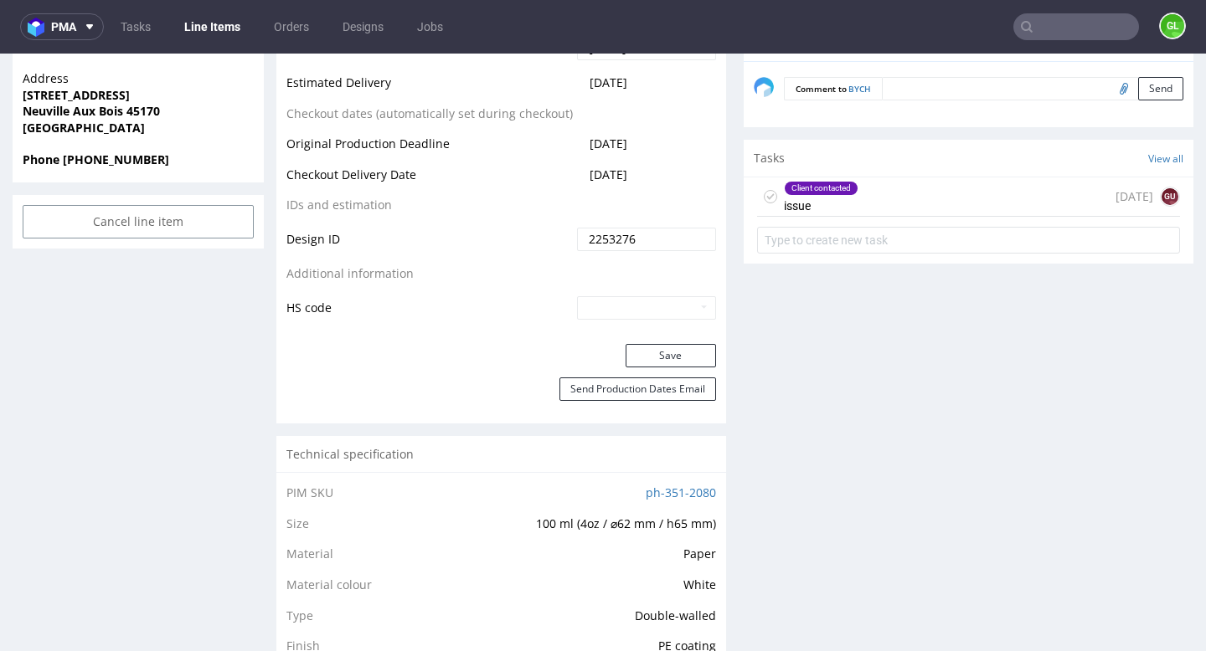
click at [1161, 198] on figcaption "gu" at bounding box center [1169, 196] width 17 height 17
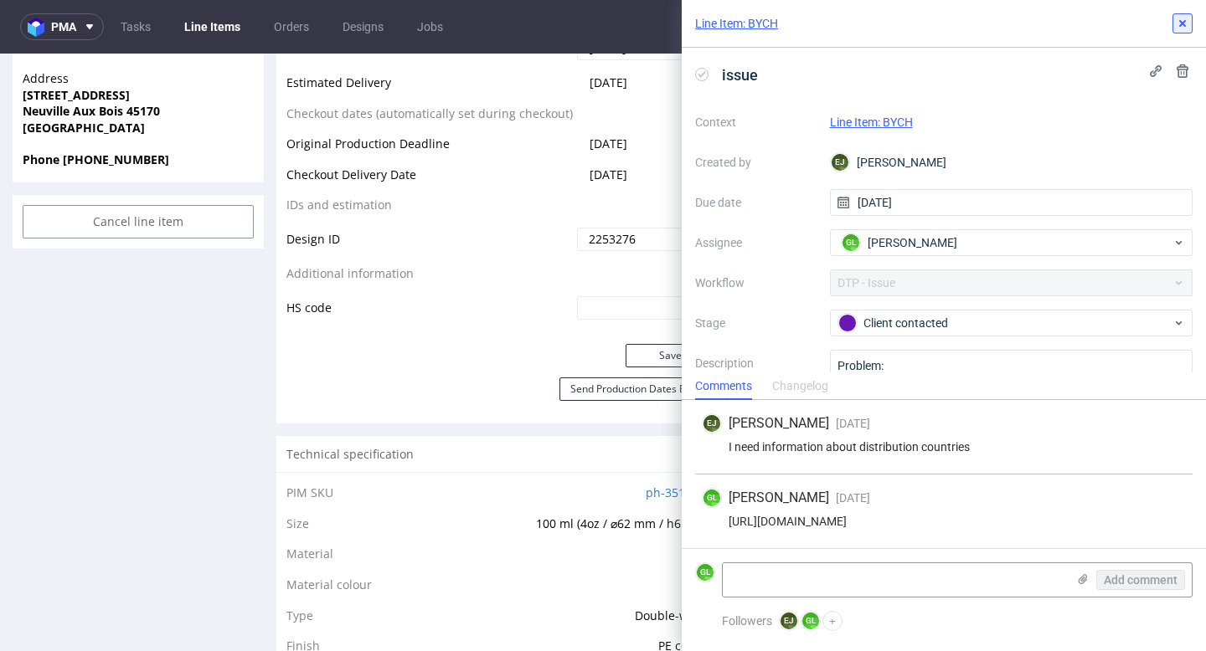
click at [1174, 28] on button at bounding box center [1182, 23] width 20 height 20
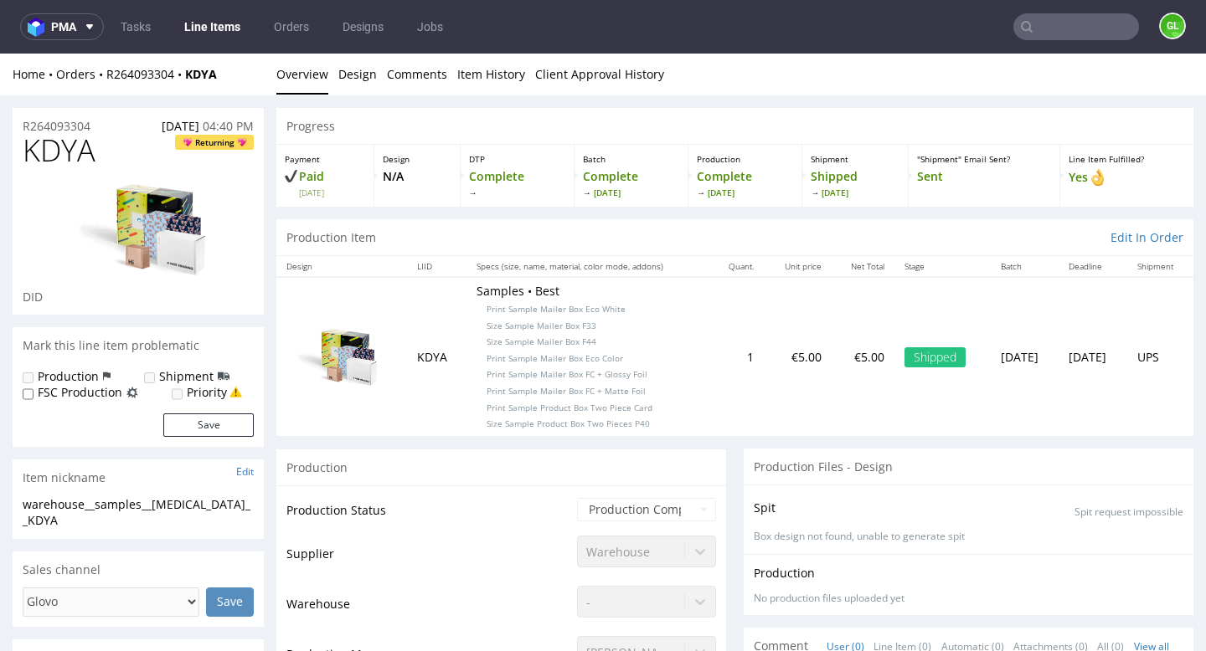
scroll to position [742, 0]
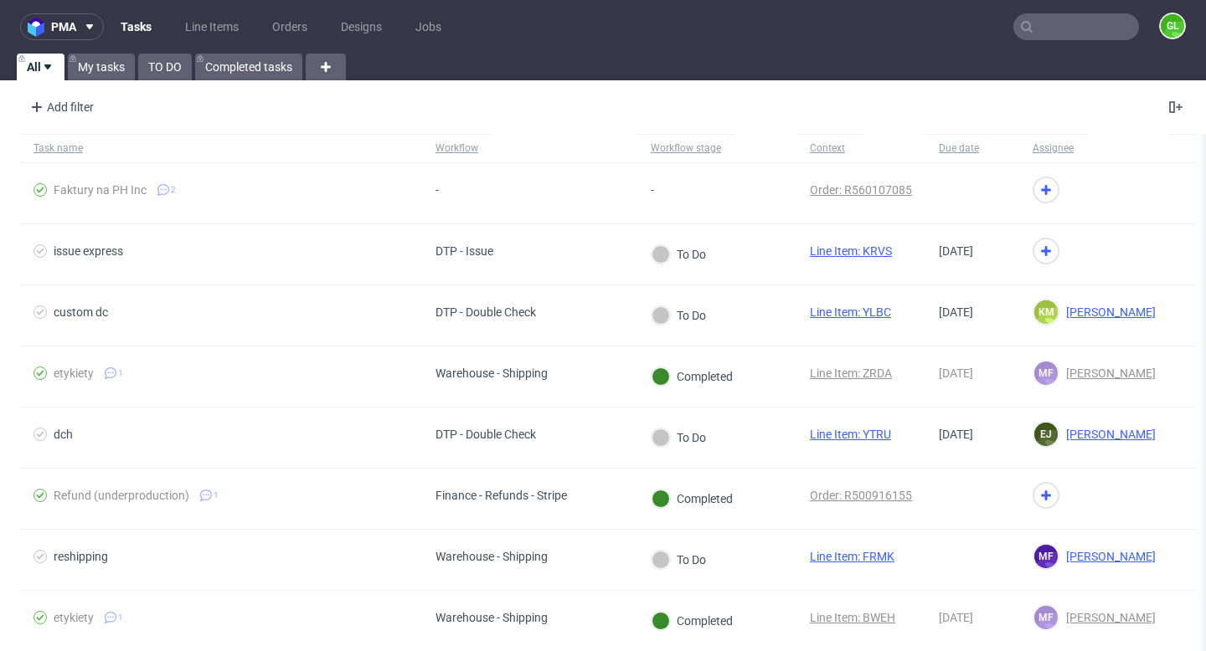
click at [1033, 30] on input "text" at bounding box center [1076, 26] width 126 height 27
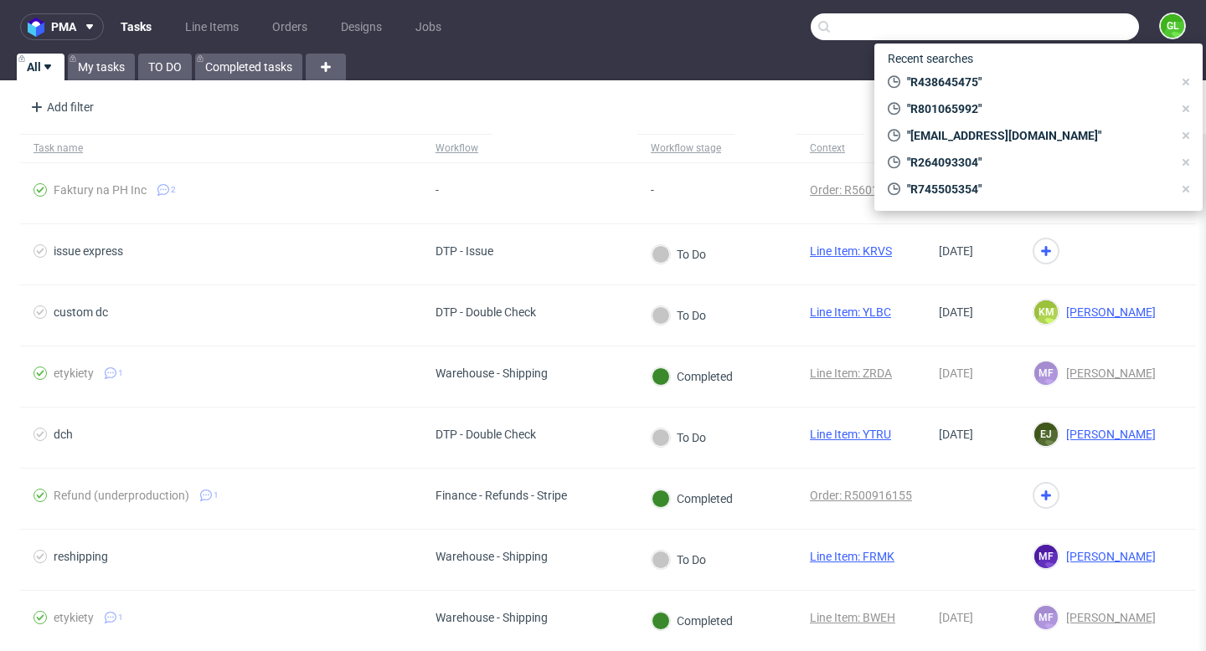
paste input "[EMAIL_ADDRESS][DOMAIN_NAME]"
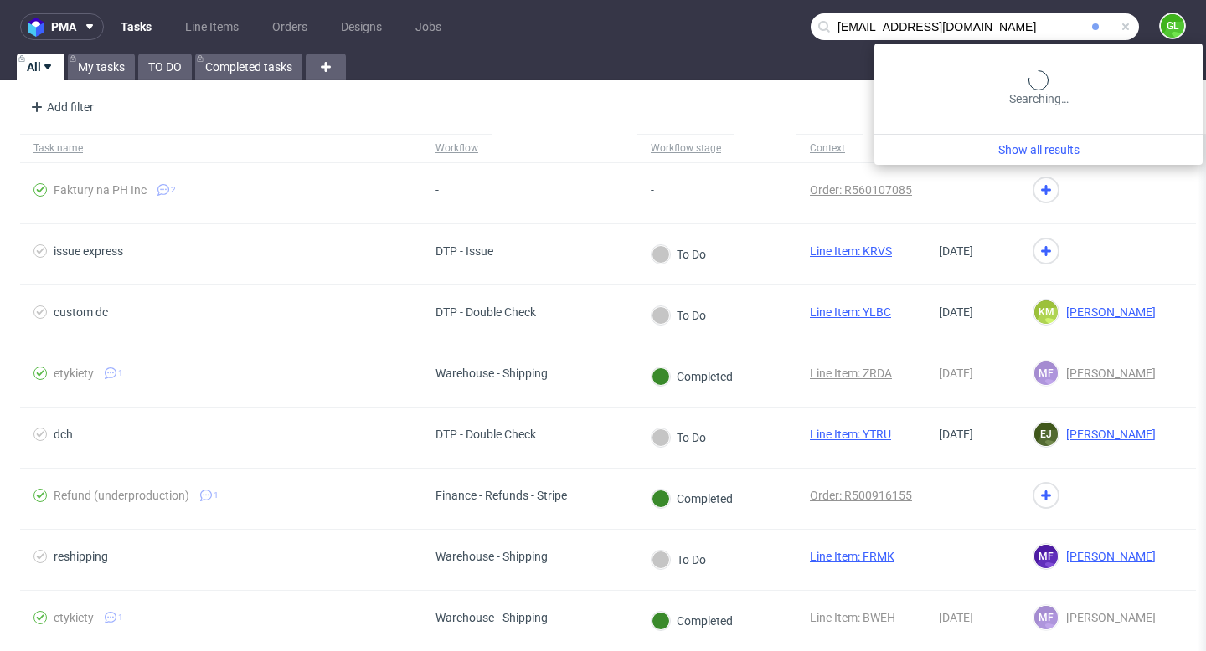
type input "[EMAIL_ADDRESS][DOMAIN_NAME]"
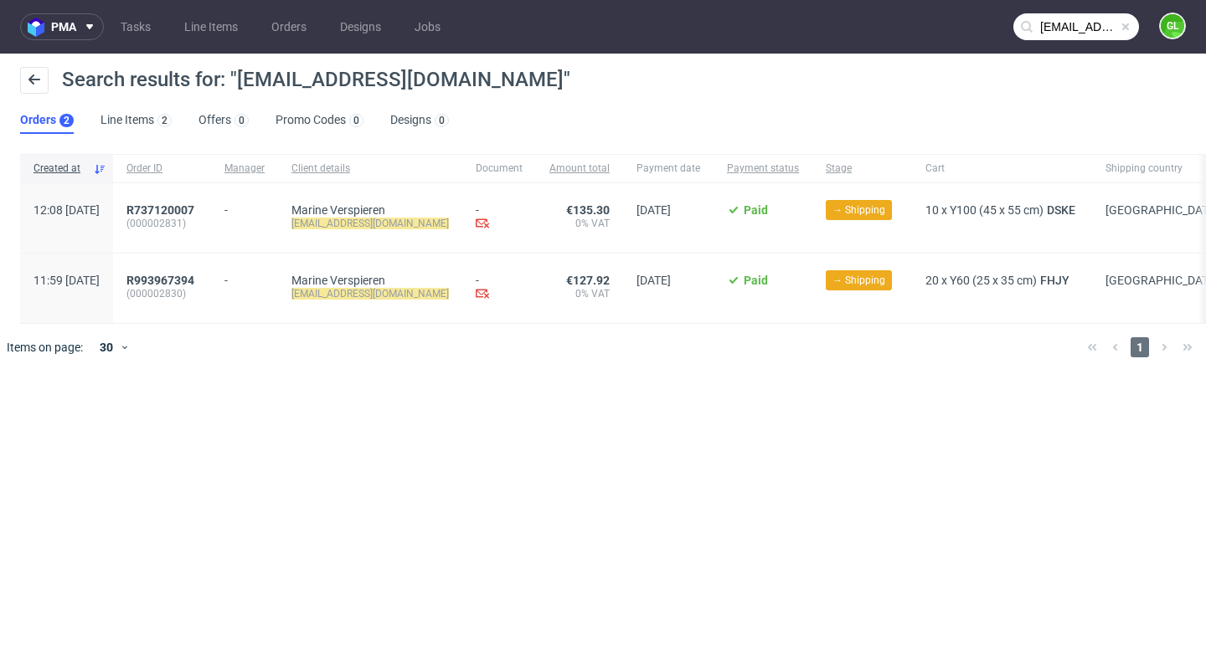
click at [1125, 28] on span at bounding box center [1125, 26] width 13 height 13
click at [1084, 29] on input "text" at bounding box center [1076, 26] width 126 height 27
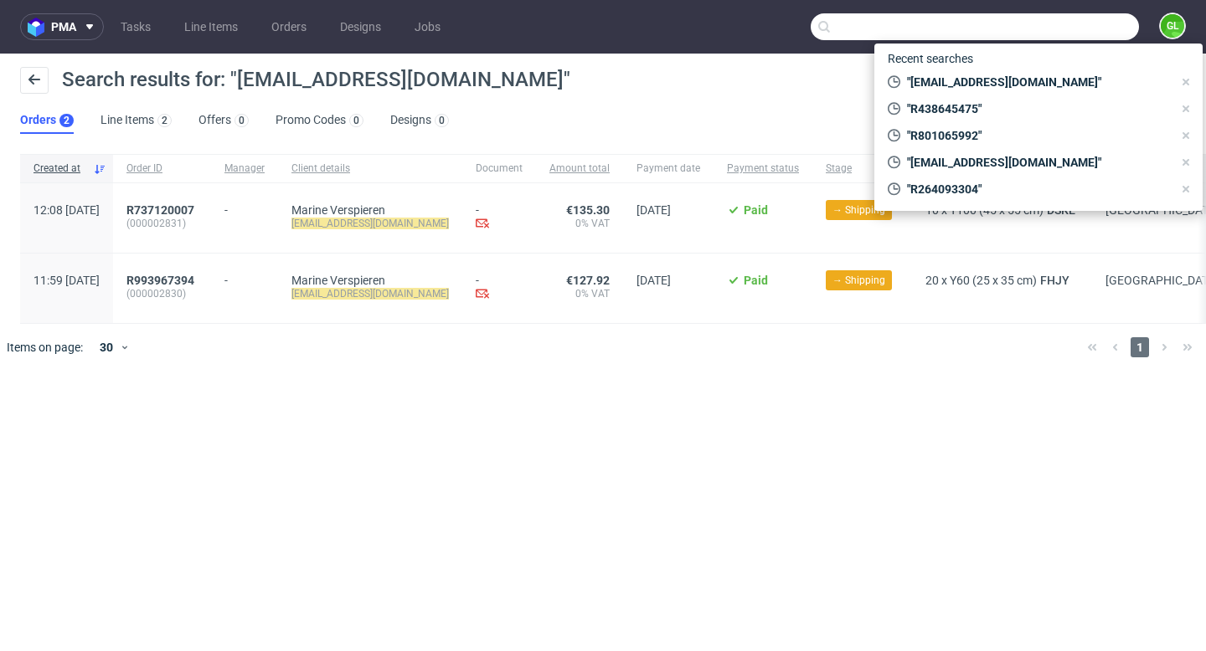
paste input "[EMAIL_ADDRESS][DOMAIN_NAME]"
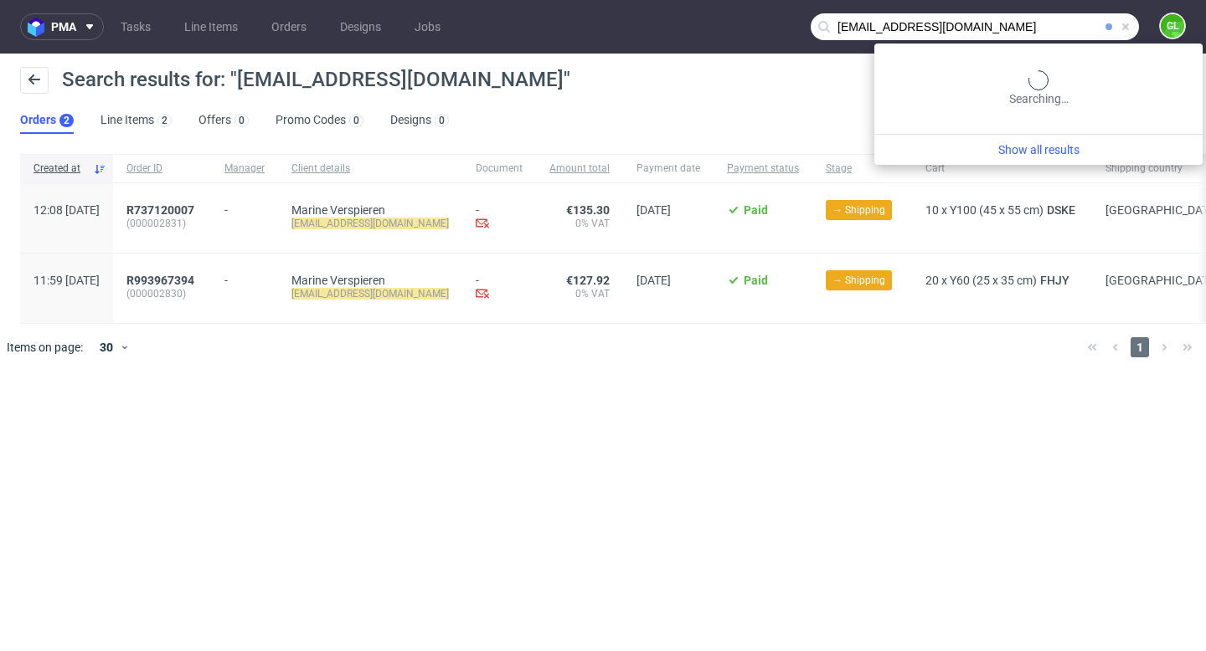
type input "[EMAIL_ADDRESS][DOMAIN_NAME]"
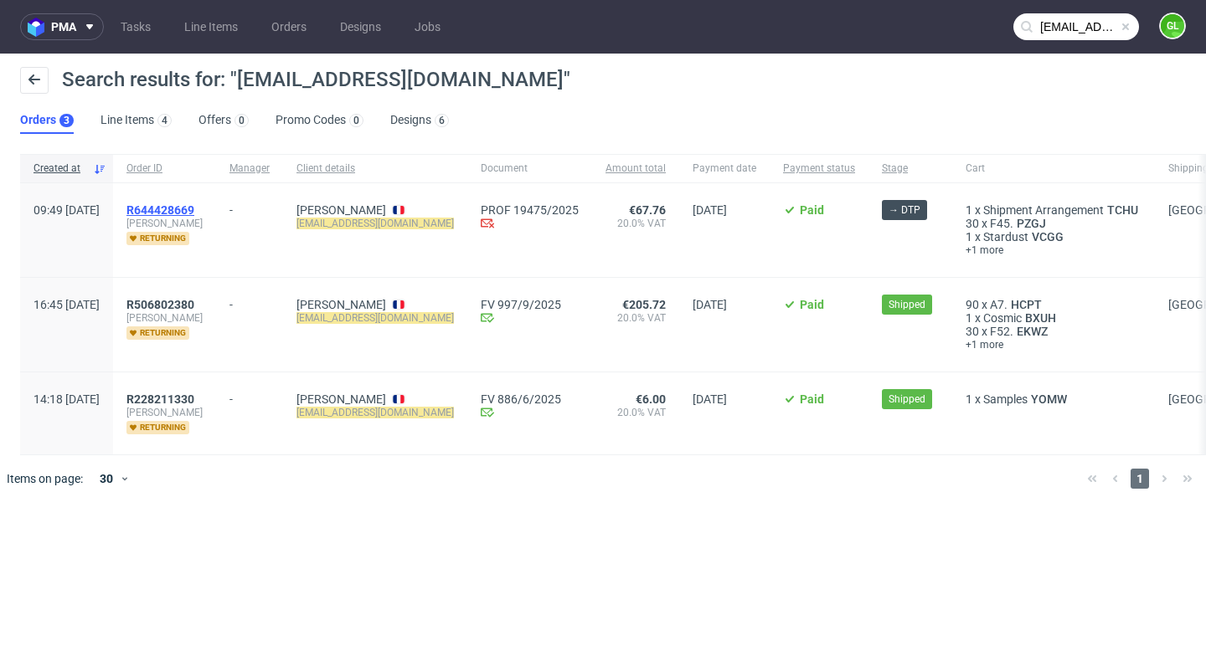
click at [194, 210] on span "R644428669" at bounding box center [160, 209] width 68 height 13
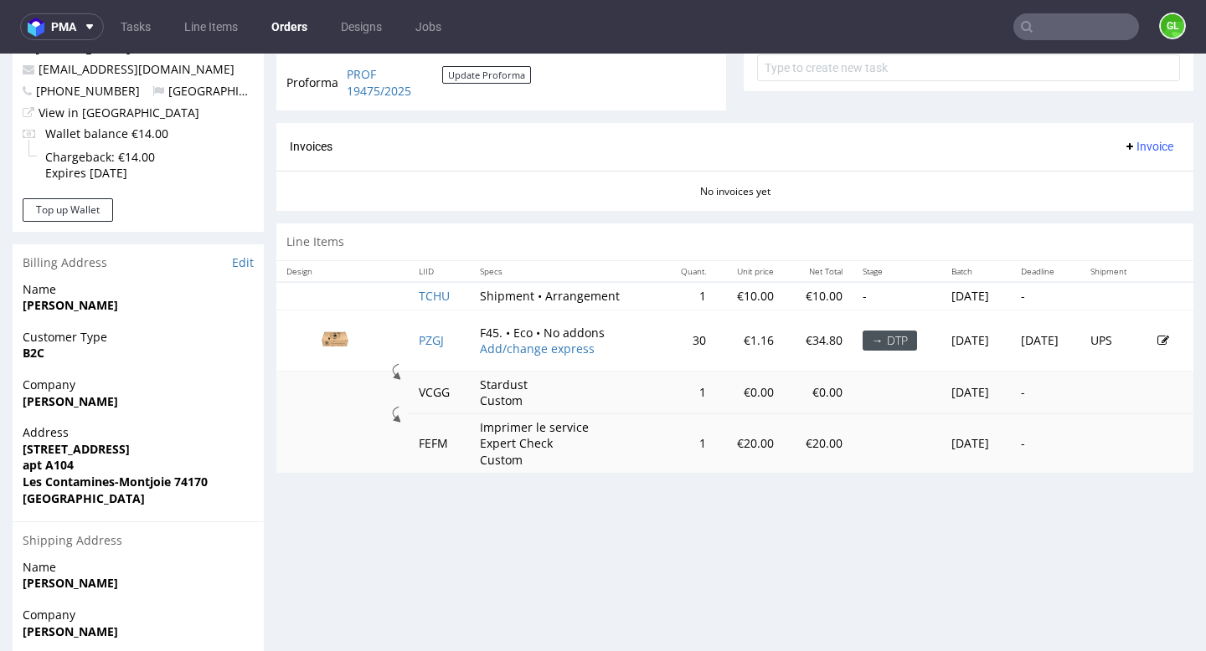
scroll to position [653, 0]
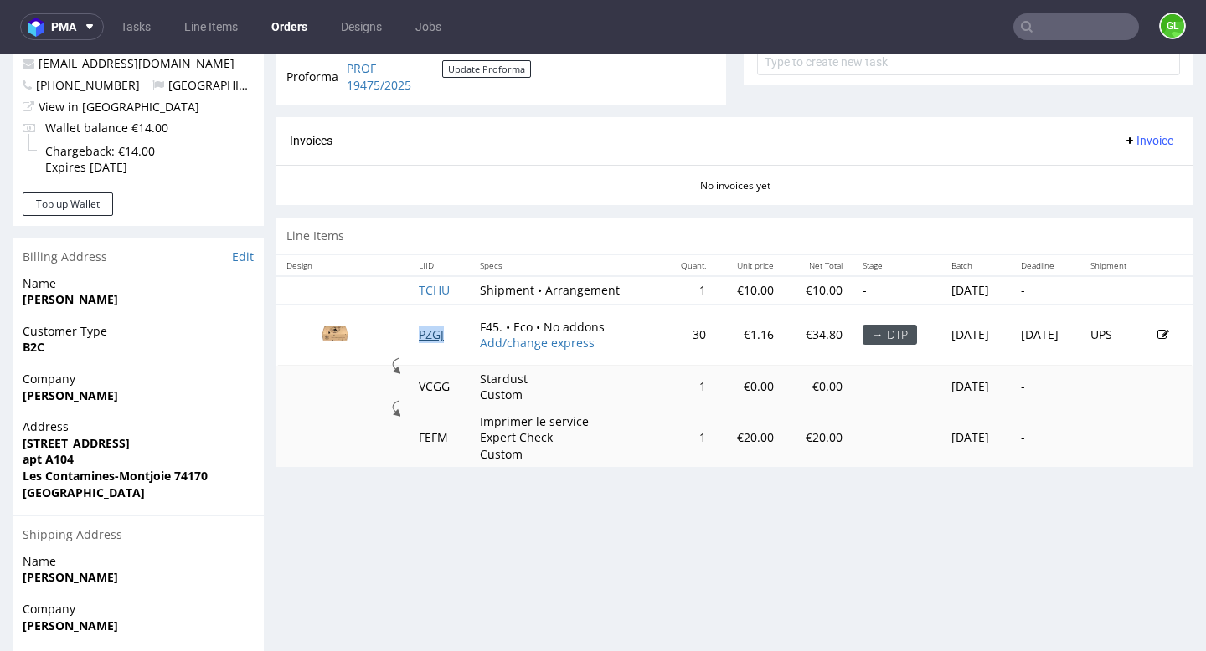
click at [431, 332] on link "PZGJ" at bounding box center [431, 335] width 25 height 16
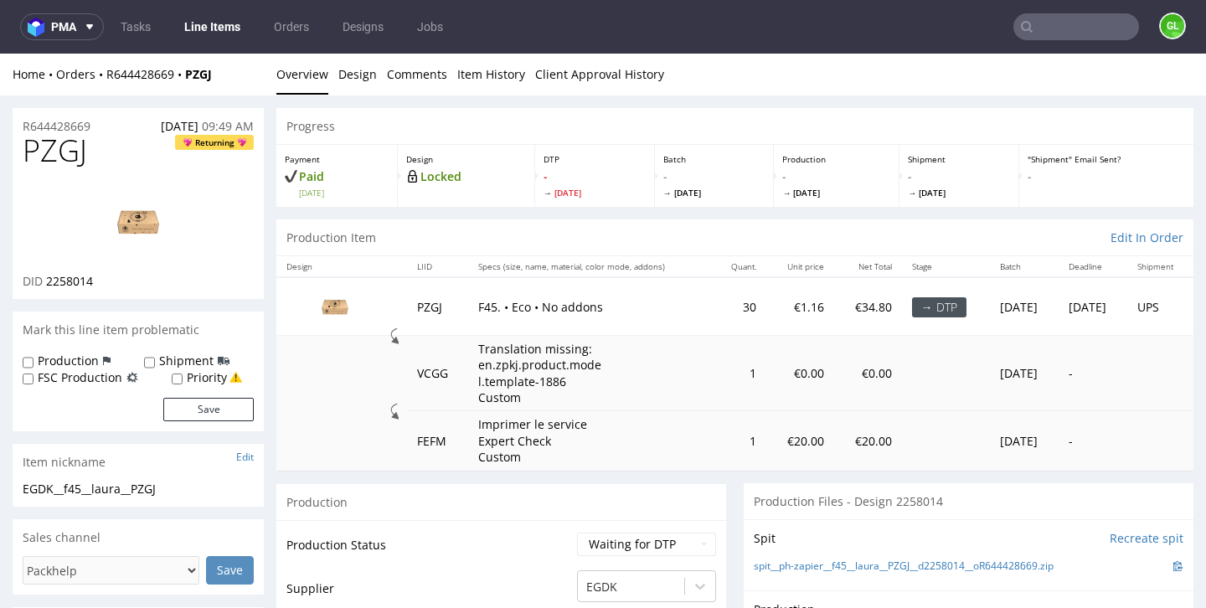
click at [1058, 40] on nav "pma Tasks Line Items Orders Designs Jobs GL" at bounding box center [603, 27] width 1206 height 54
click at [1048, 19] on input "text" at bounding box center [1076, 26] width 126 height 27
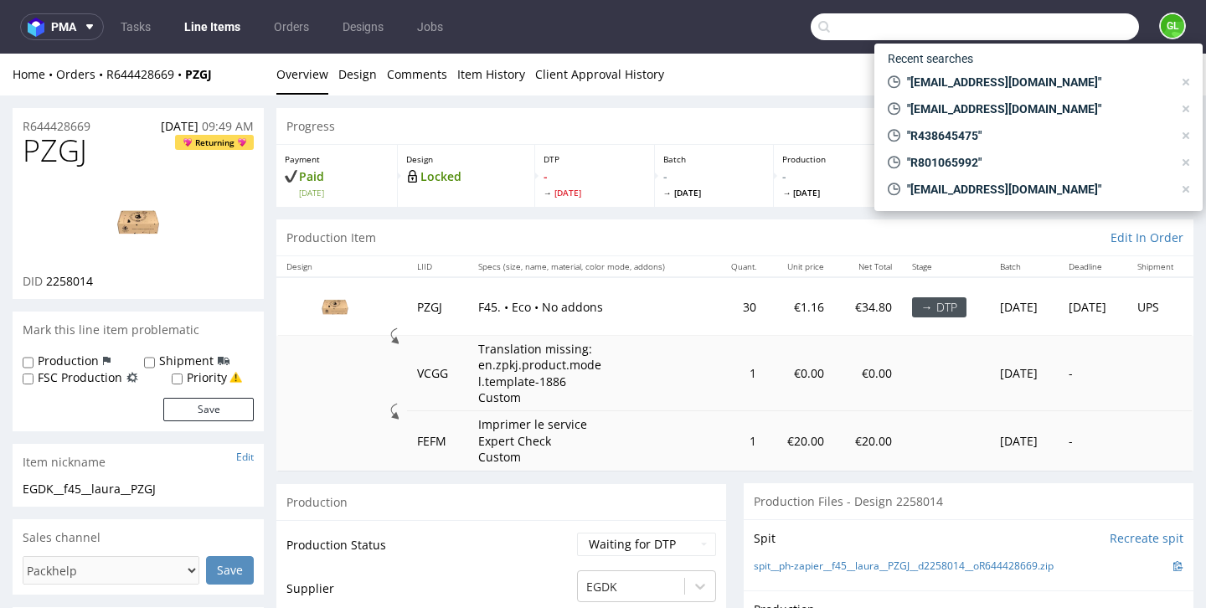
paste input "R548485482"
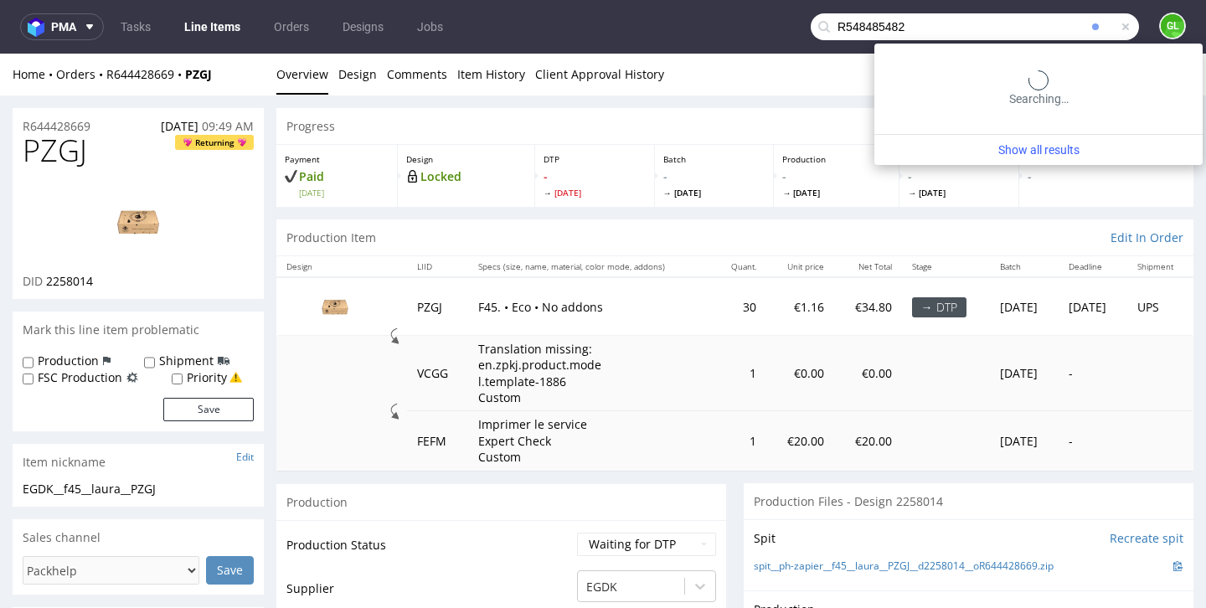
type input "R548485482"
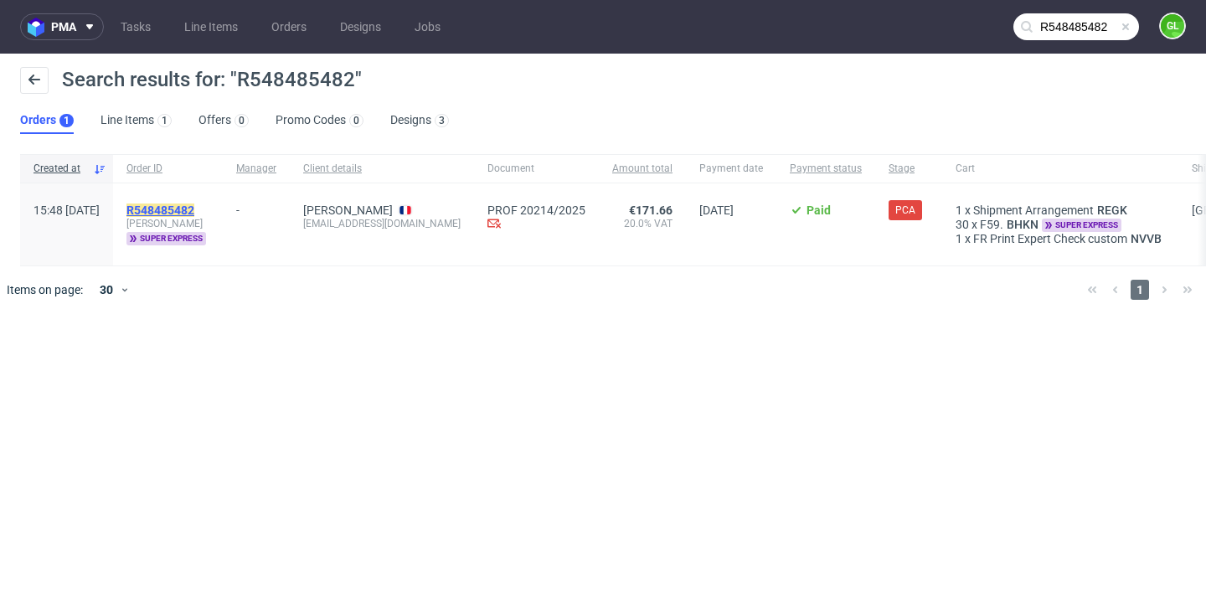
click at [194, 214] on mark "R548485482" at bounding box center [160, 209] width 68 height 13
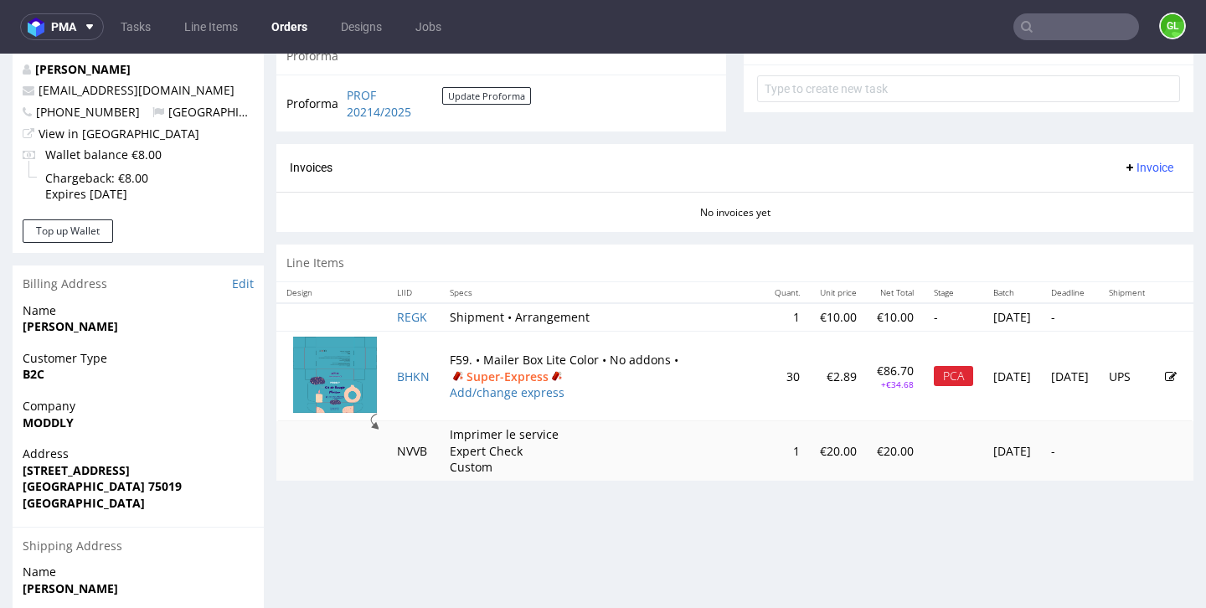
scroll to position [628, 0]
click at [410, 375] on link "BHKN" at bounding box center [413, 375] width 33 height 16
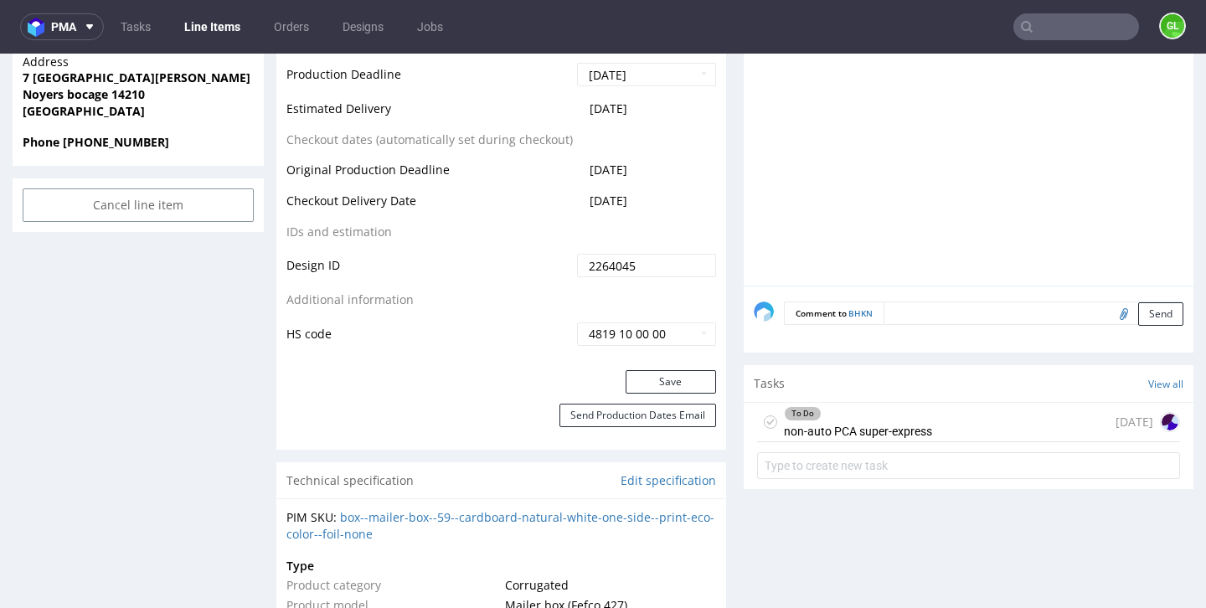
scroll to position [857, 0]
click at [872, 421] on div "To Do non-auto PCA super-express" at bounding box center [858, 420] width 148 height 39
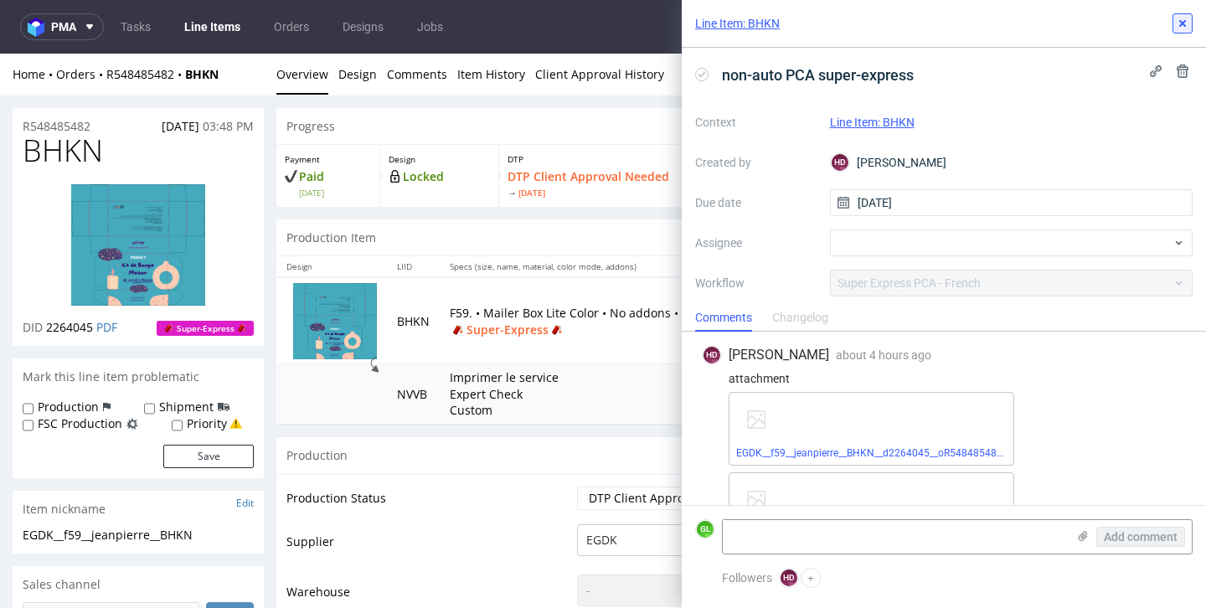
click at [1186, 19] on icon at bounding box center [1182, 23] width 13 height 13
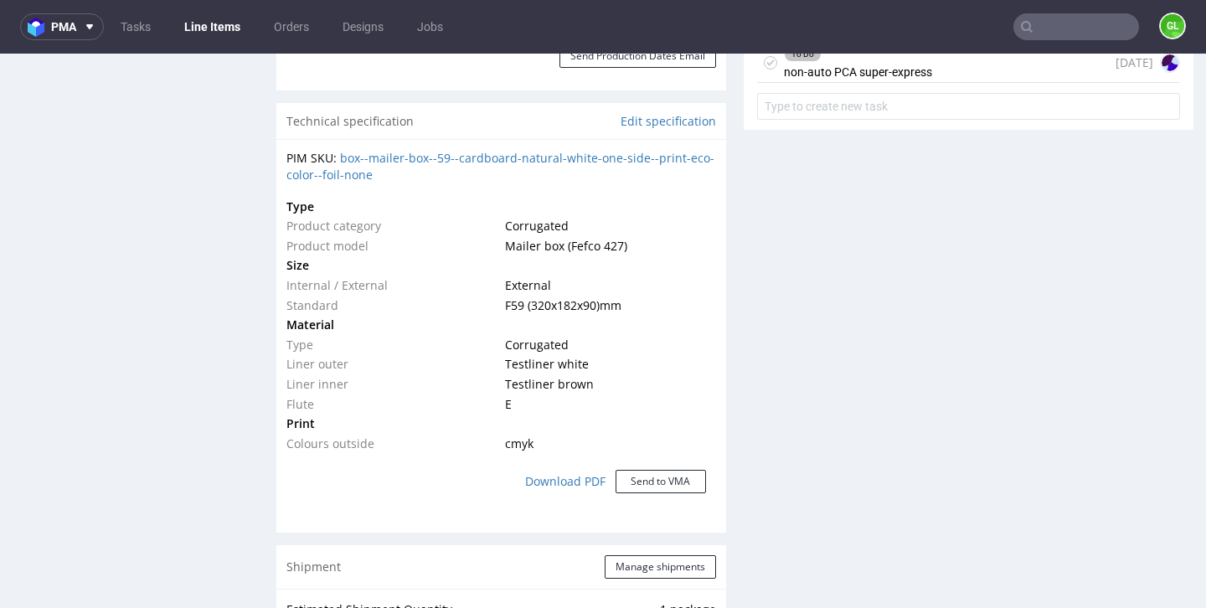
scroll to position [1221, 0]
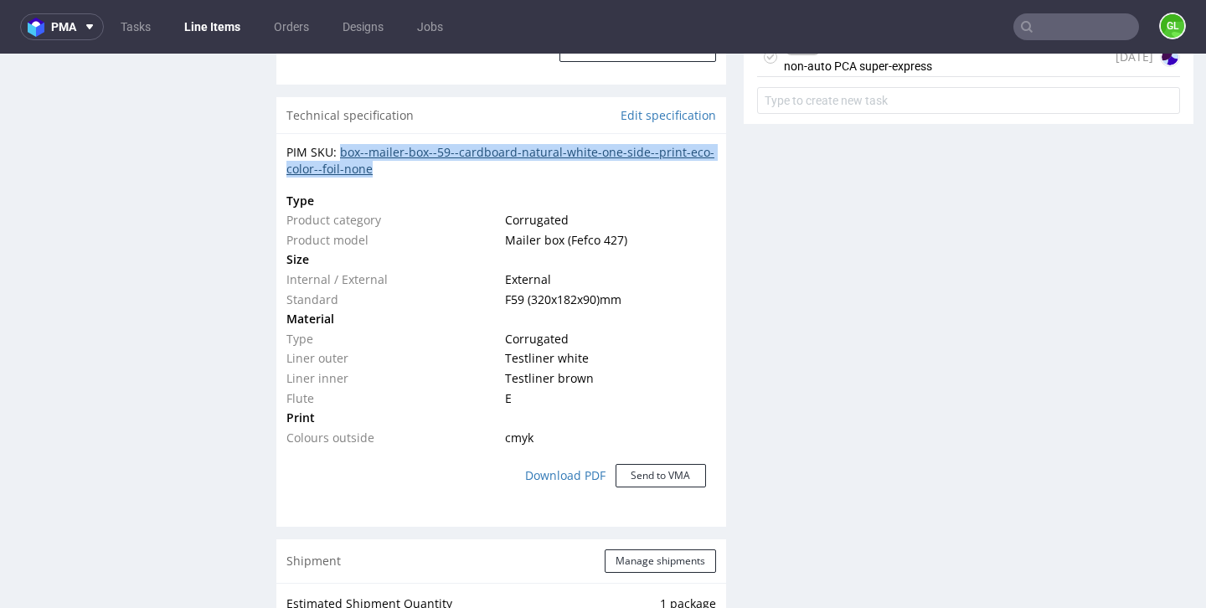
drag, startPoint x: 416, startPoint y: 176, endPoint x: 340, endPoint y: 155, distance: 79.0
click at [340, 155] on div "PIM SKU: box--mailer-box--59--cardboard-natural-white-one-side--print-eco-color…" at bounding box center [501, 160] width 430 height 33
copy link "box--mailer-box--59--cardboard-natural-white-one-side--print-eco-color--foil-no…"
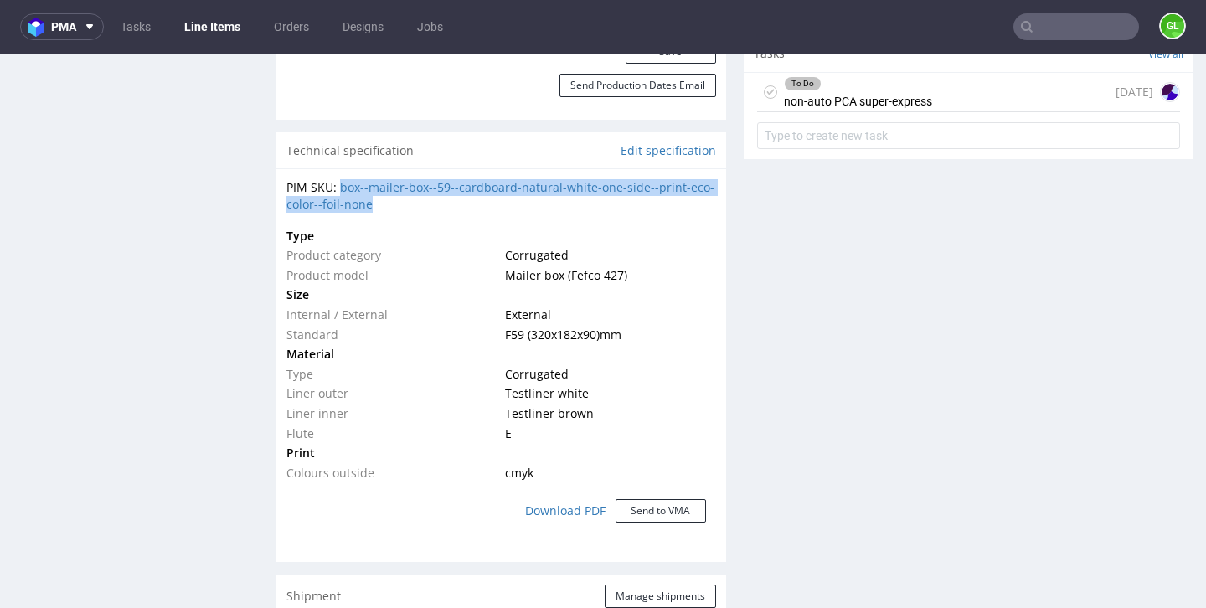
scroll to position [1179, 0]
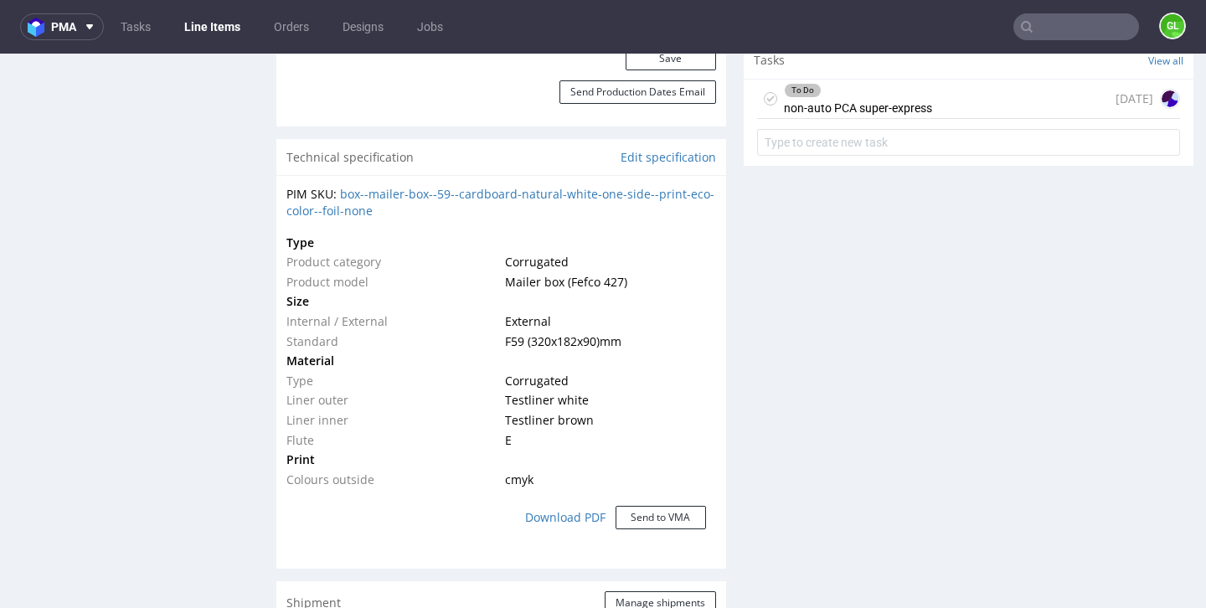
click at [581, 431] on td "E" at bounding box center [608, 440] width 214 height 20
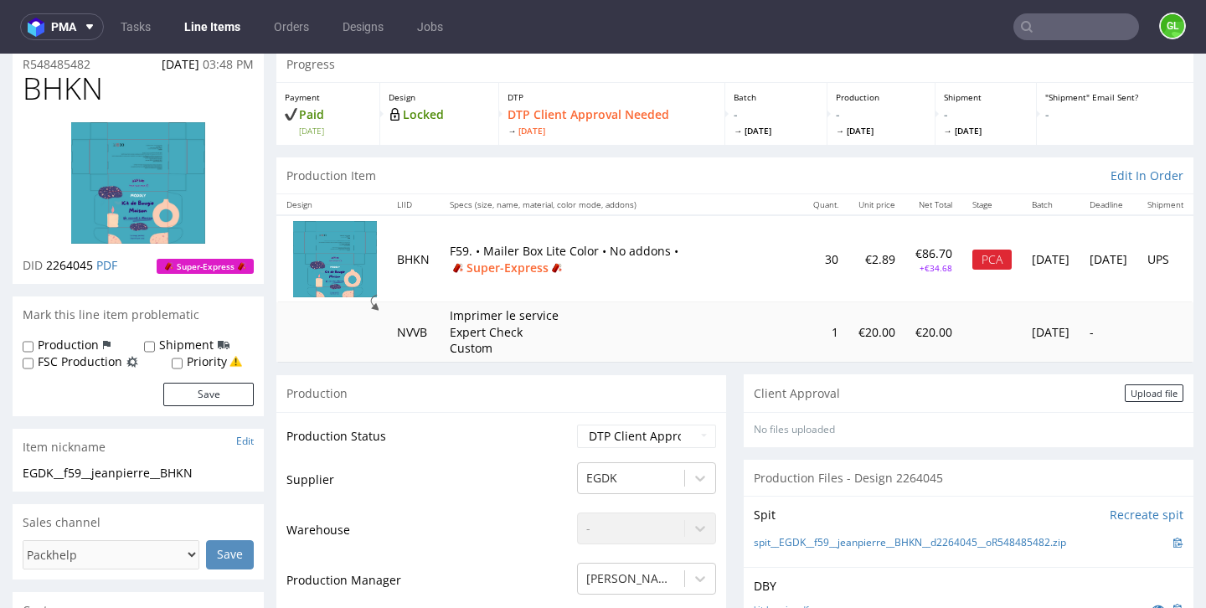
scroll to position [0, 0]
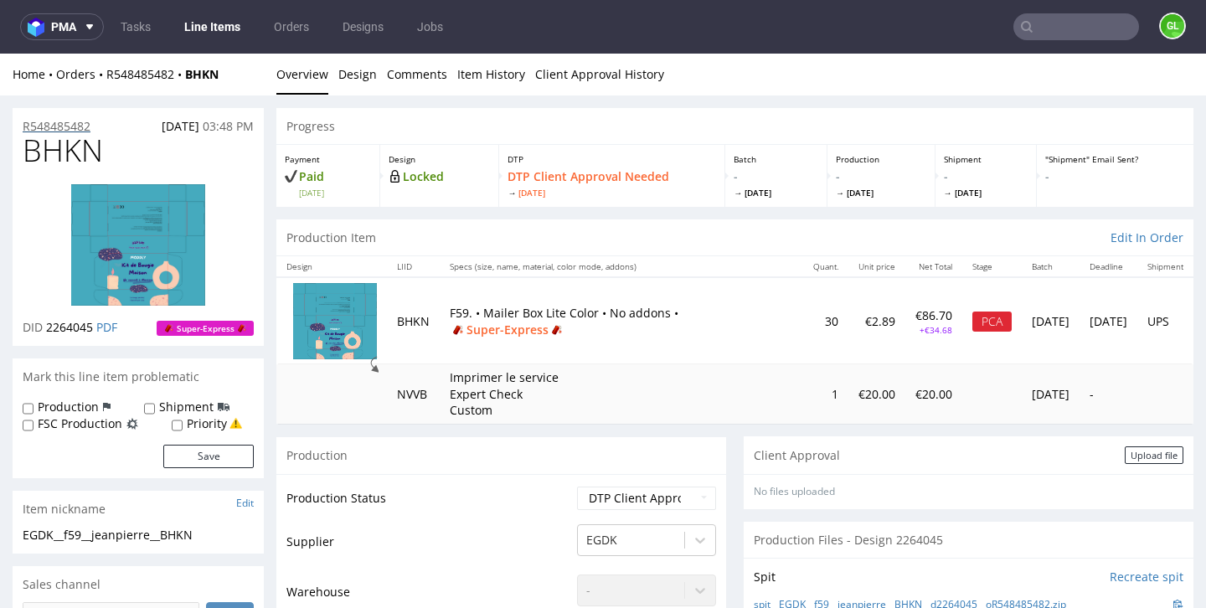
click at [65, 120] on p "R548485482" at bounding box center [57, 126] width 68 height 17
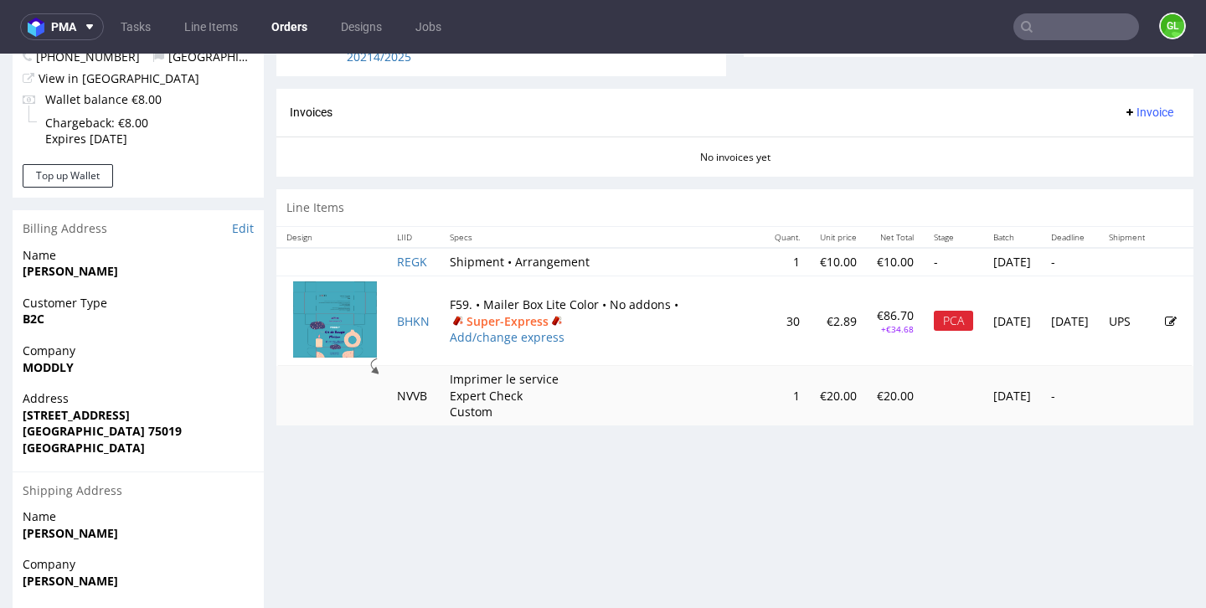
scroll to position [696, 0]
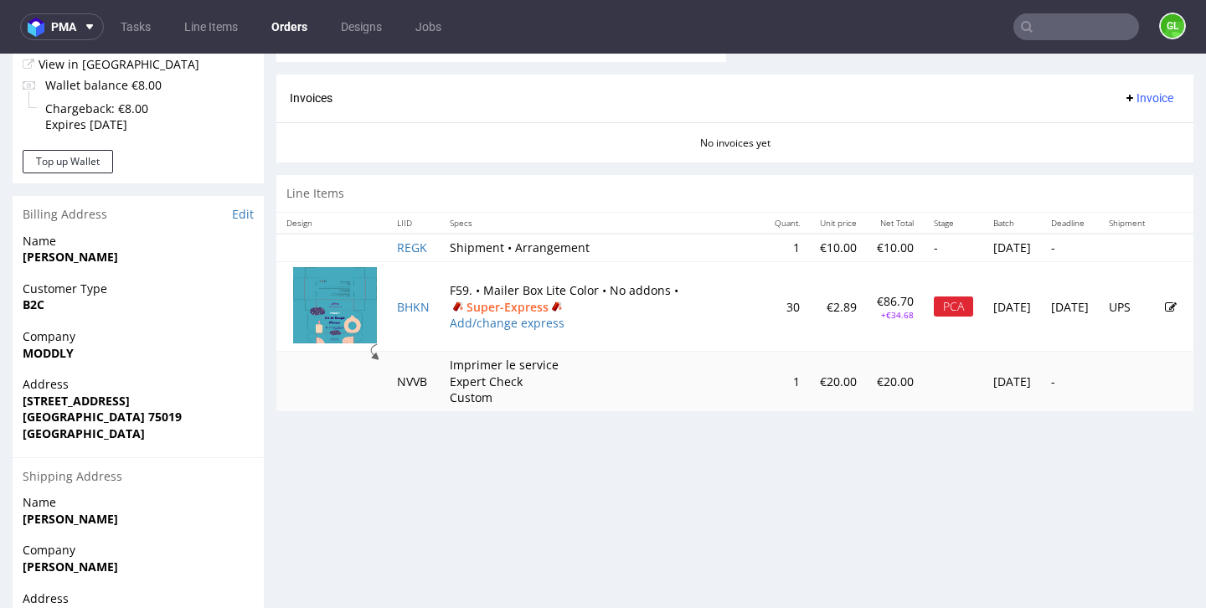
click at [1165, 310] on icon at bounding box center [1171, 307] width 12 height 12
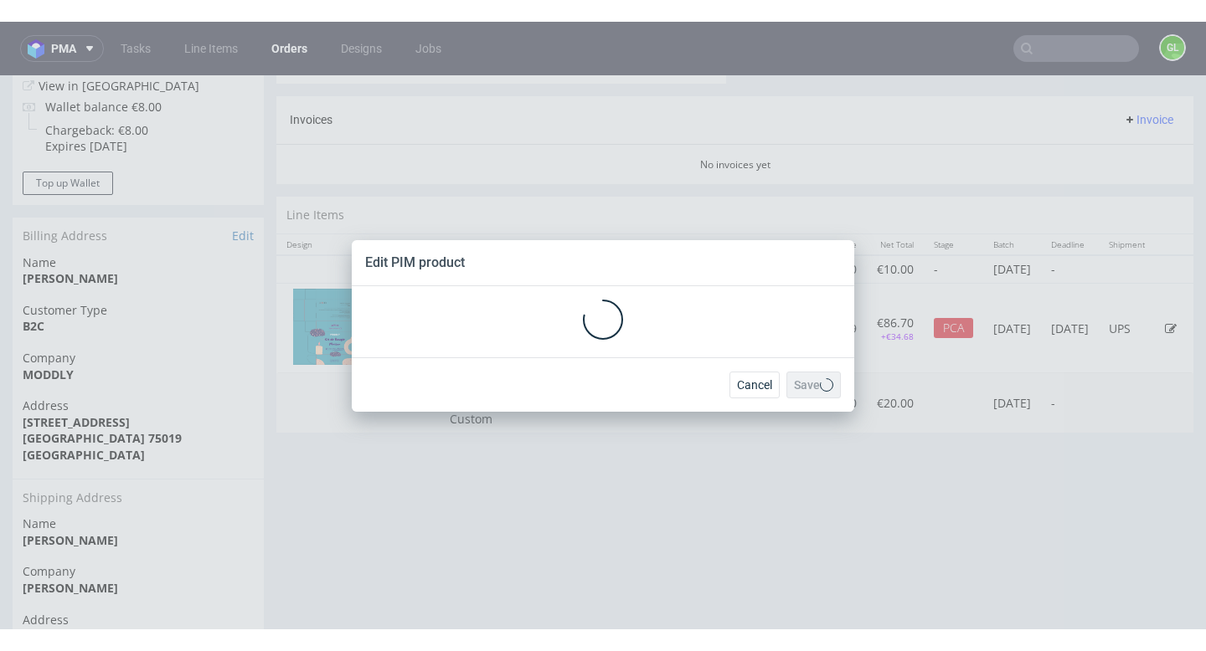
scroll to position [0, 0]
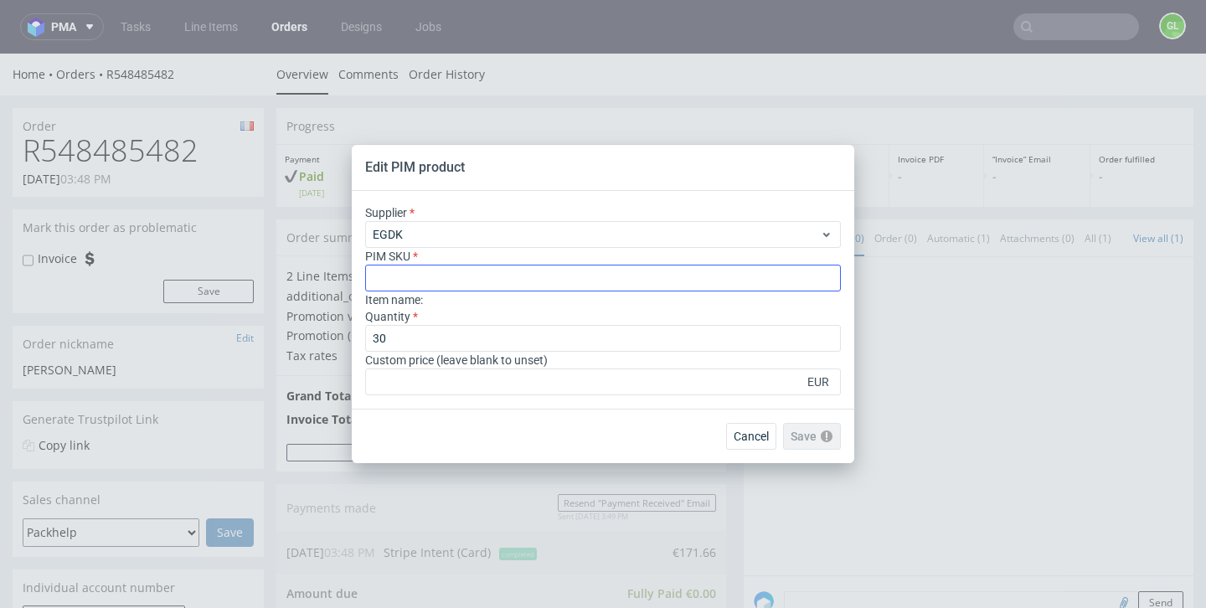
click at [549, 283] on input "text" at bounding box center [603, 278] width 476 height 27
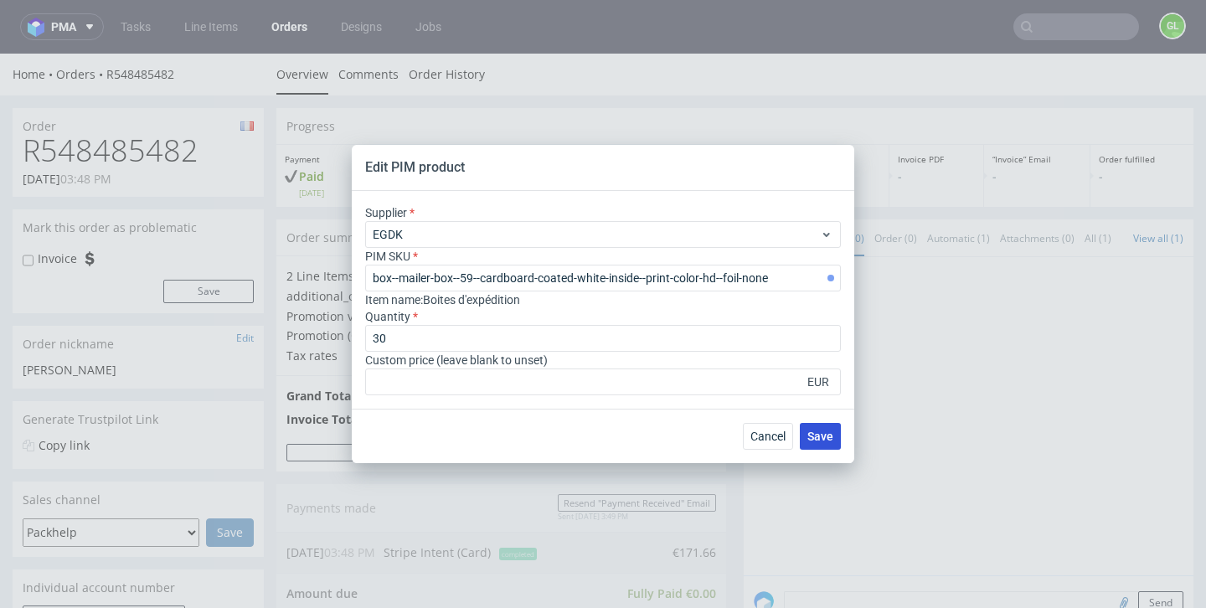
type input "box--mailer-box--59--cardboard-coated-white-inside--print-color-hd--foil-none"
click at [818, 439] on span "Save" at bounding box center [820, 436] width 26 height 12
click at [820, 438] on circle at bounding box center [819, 435] width 27 height 27
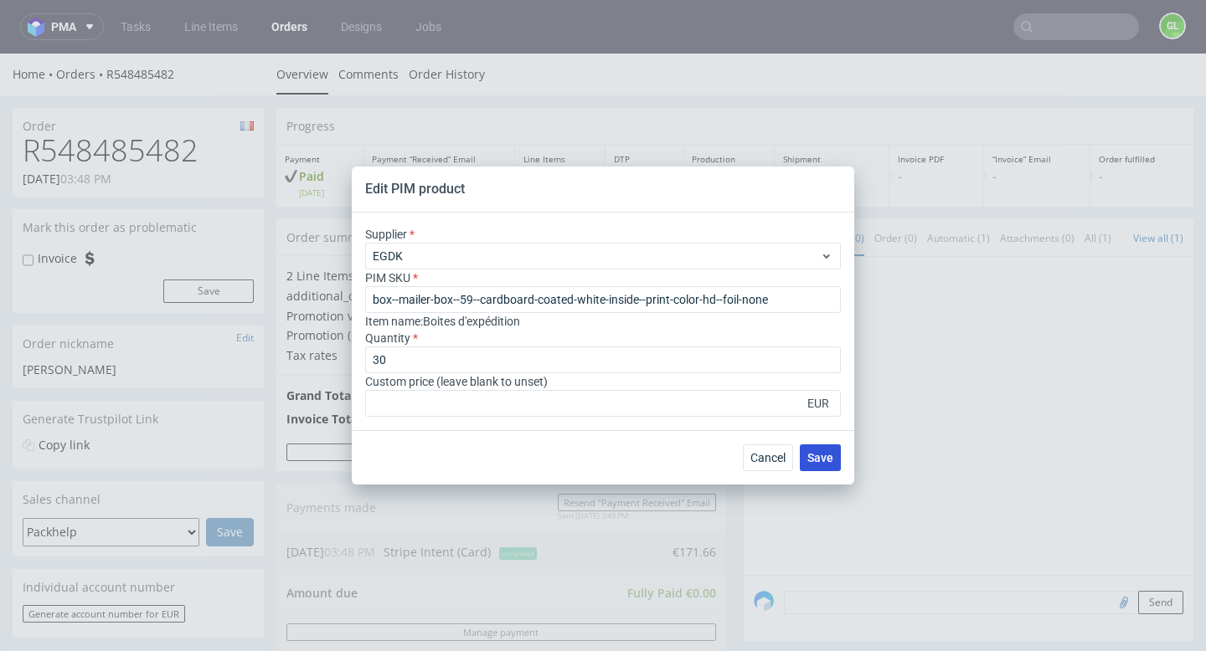
click at [826, 461] on span "Save" at bounding box center [820, 458] width 26 height 12
click at [821, 466] on button "Save" at bounding box center [820, 458] width 41 height 27
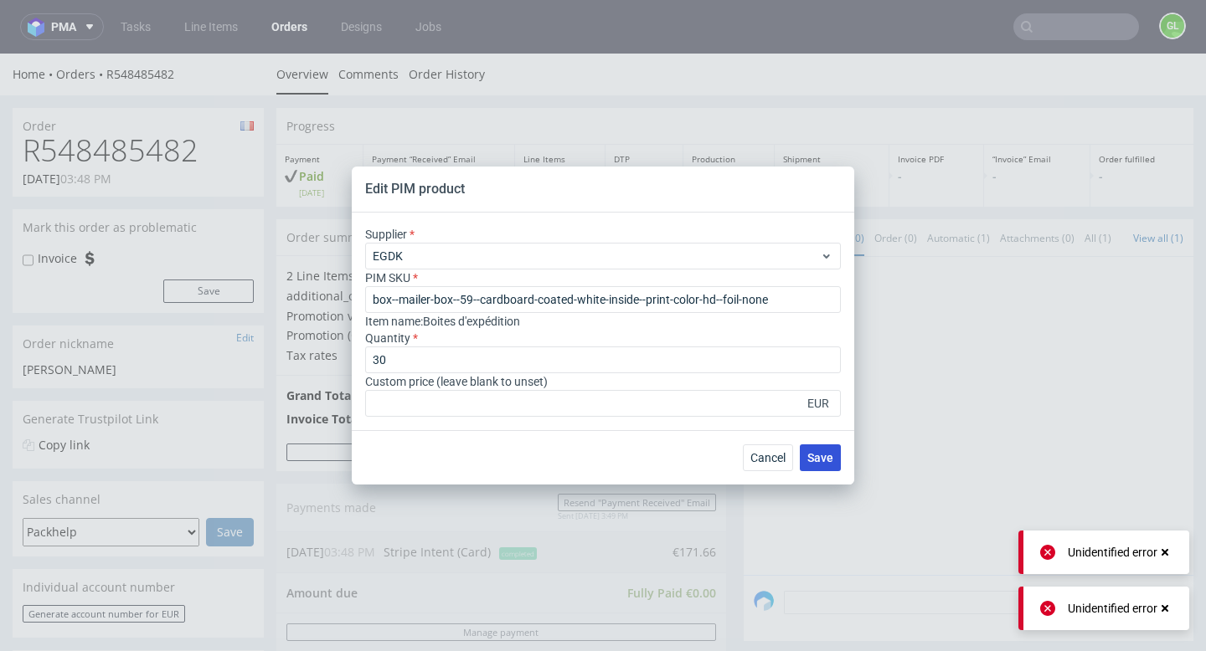
click at [821, 466] on button "Save" at bounding box center [820, 458] width 41 height 27
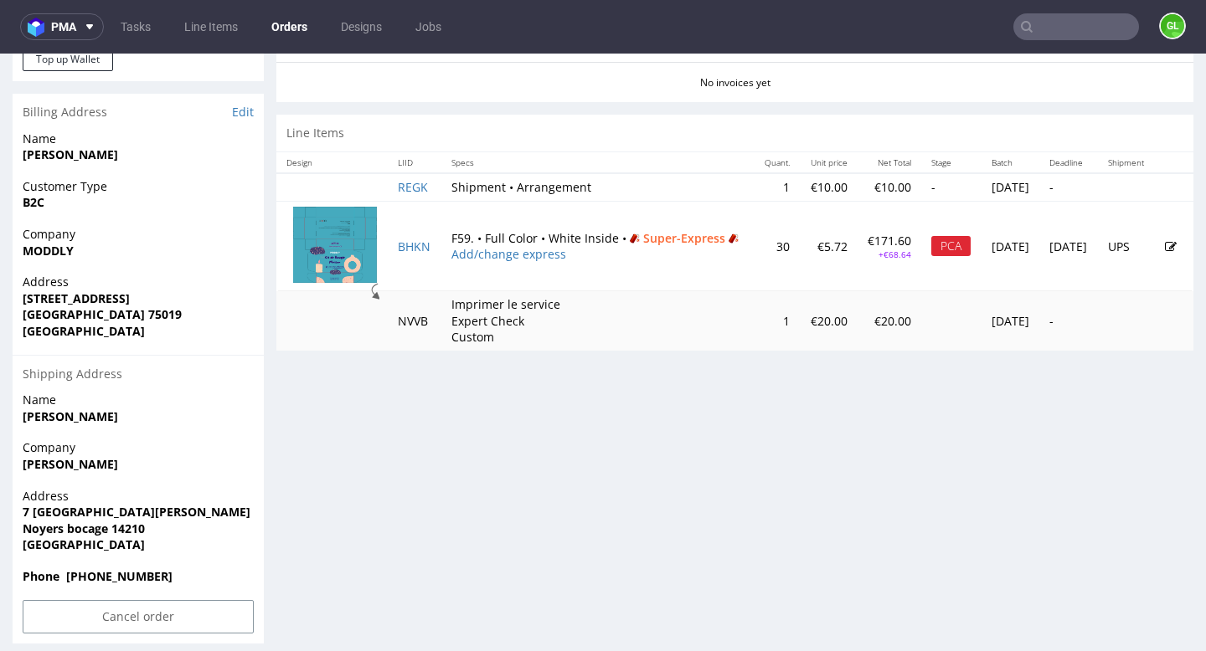
scroll to position [796, 0]
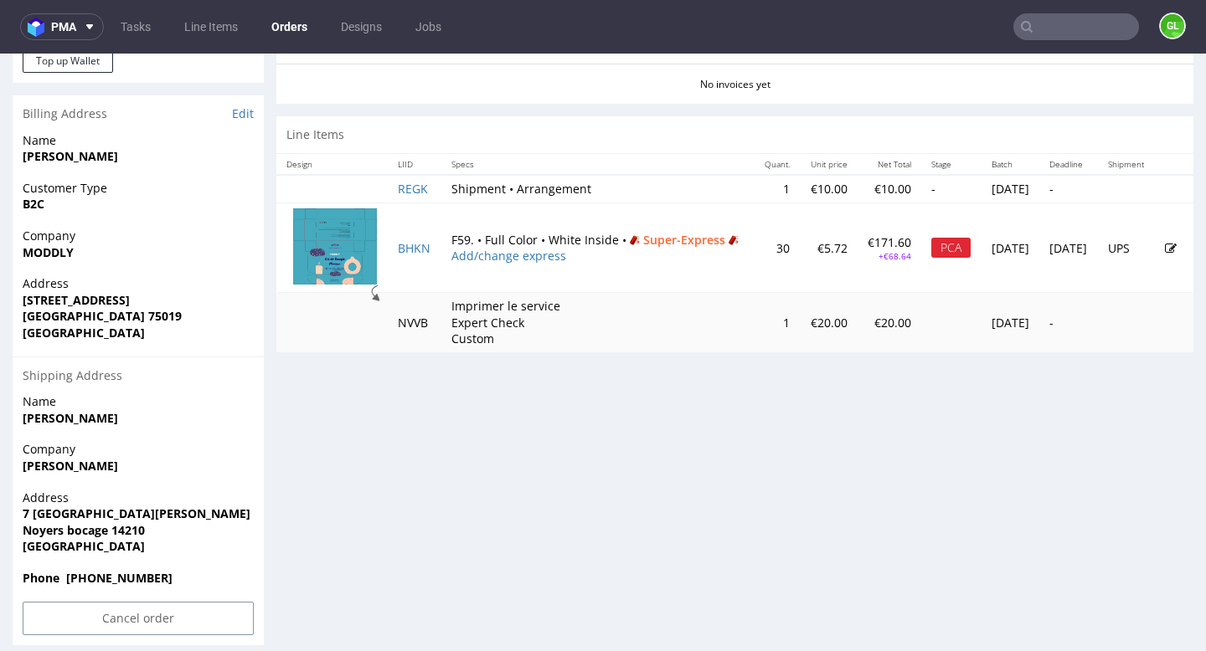
click at [1165, 246] on icon at bounding box center [1171, 249] width 12 height 12
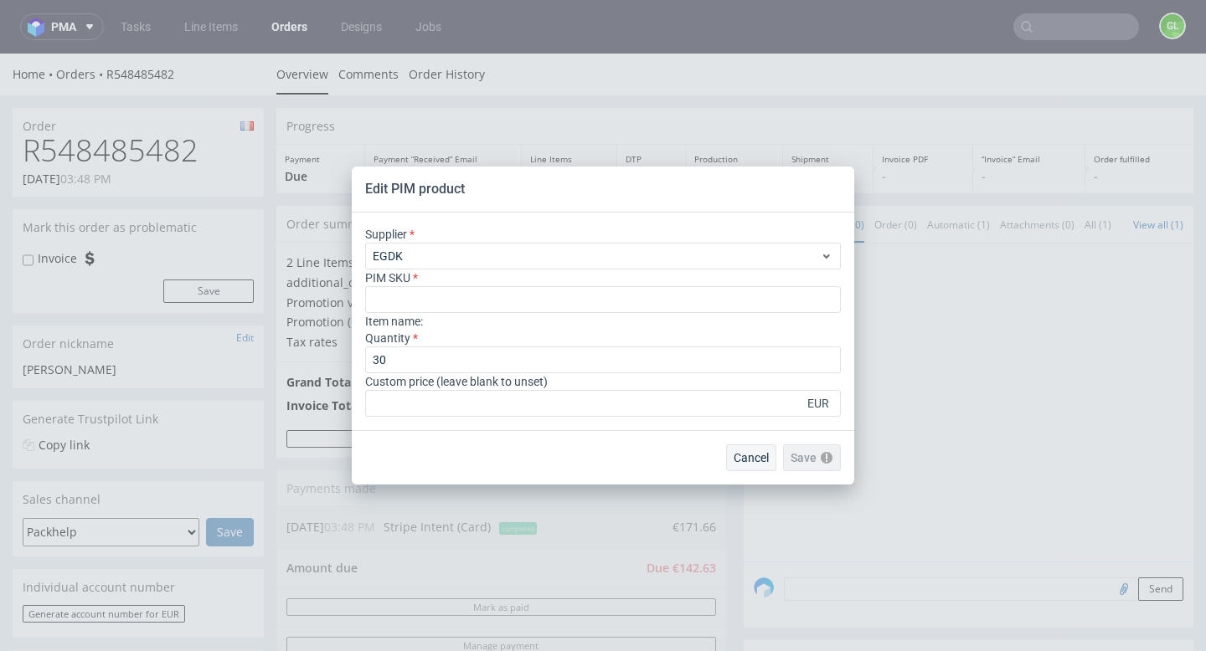
click at [754, 452] on span "Cancel" at bounding box center [750, 458] width 35 height 12
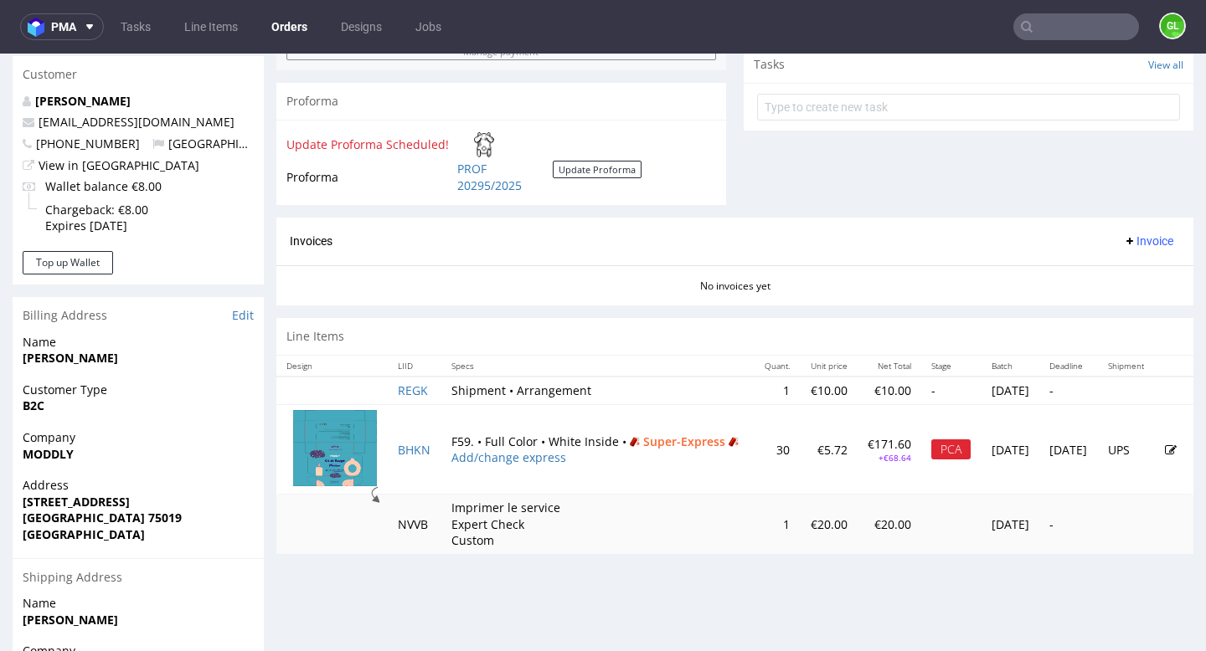
scroll to position [603, 0]
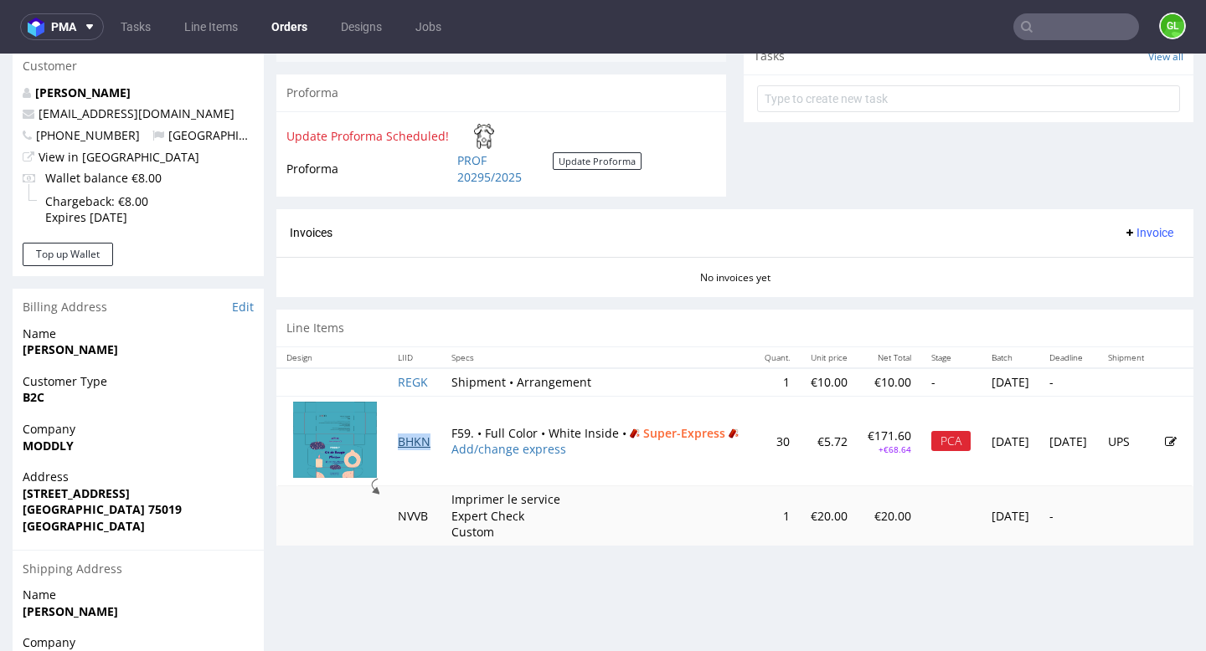
click at [411, 443] on link "BHKN" at bounding box center [414, 442] width 33 height 16
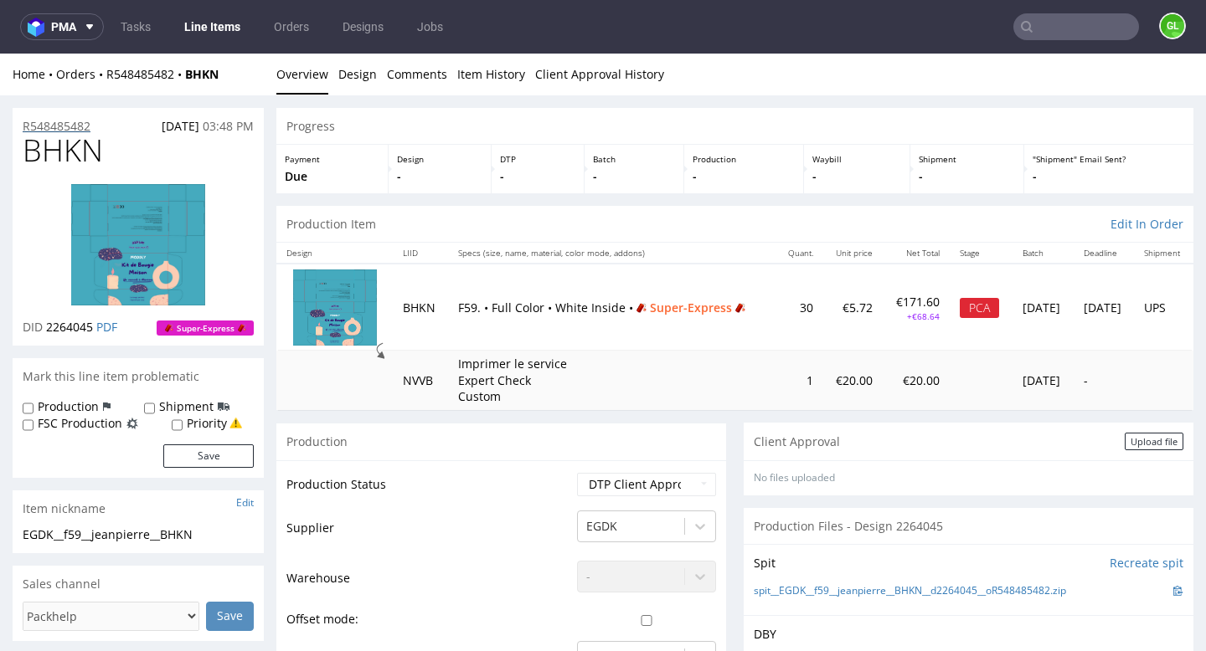
click at [81, 130] on p "R548485482" at bounding box center [57, 126] width 68 height 17
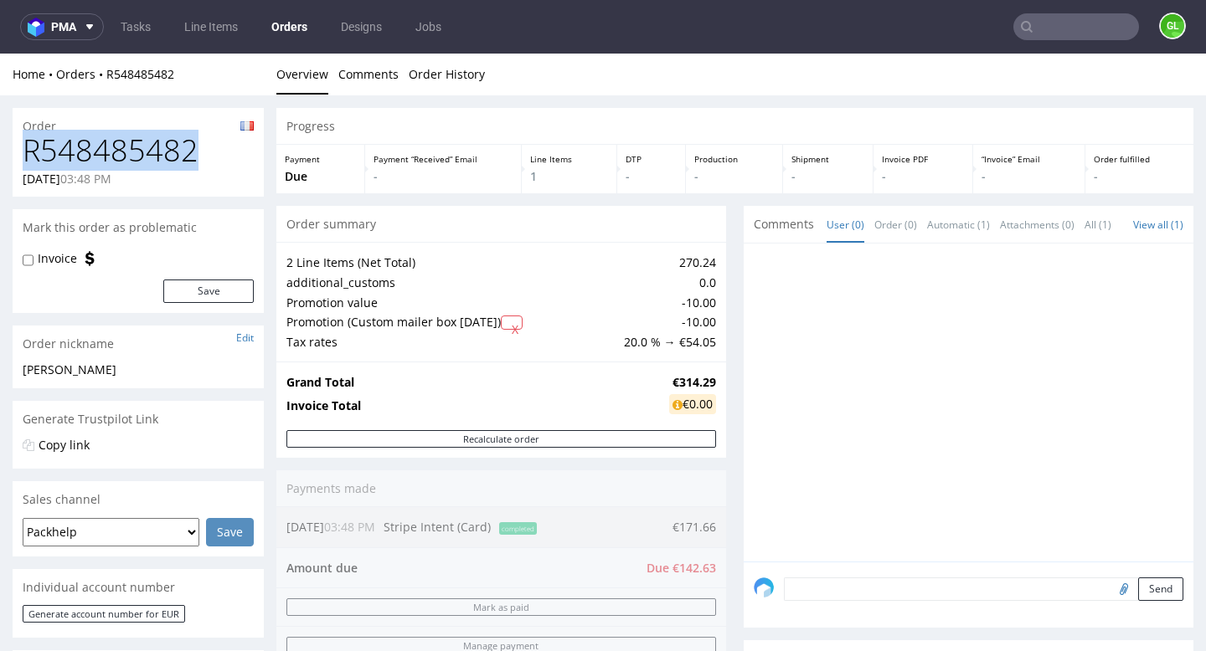
drag, startPoint x: 208, startPoint y: 152, endPoint x: 25, endPoint y: 162, distance: 182.8
click at [25, 162] on h1 "R548485482" at bounding box center [138, 150] width 231 height 33
copy h1 "R548485482"
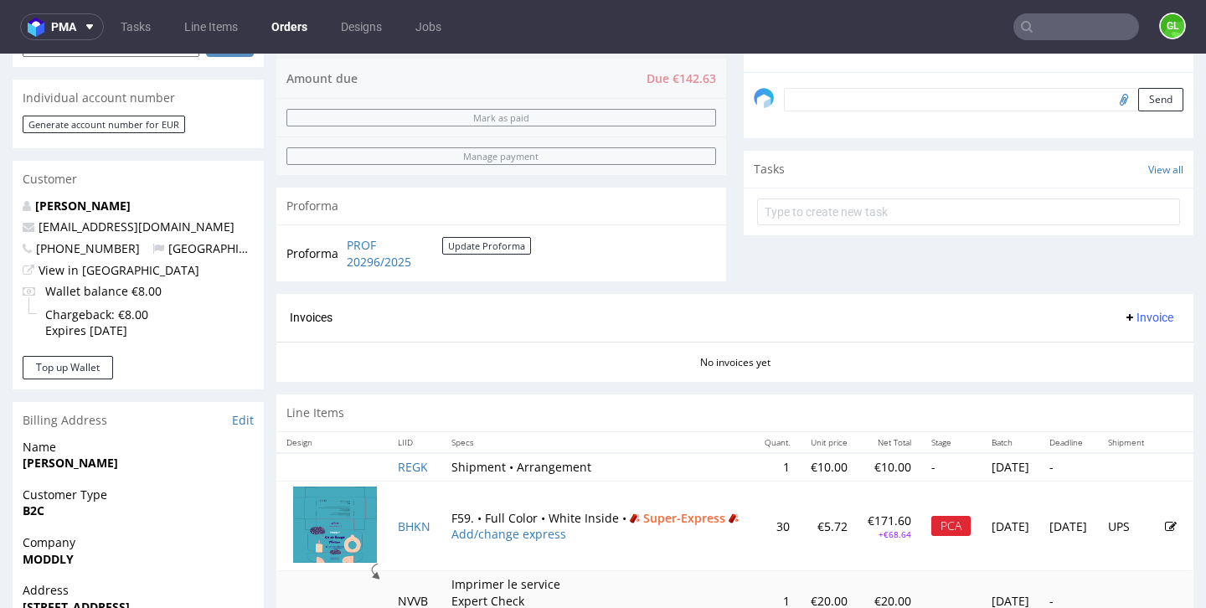
scroll to position [614, 0]
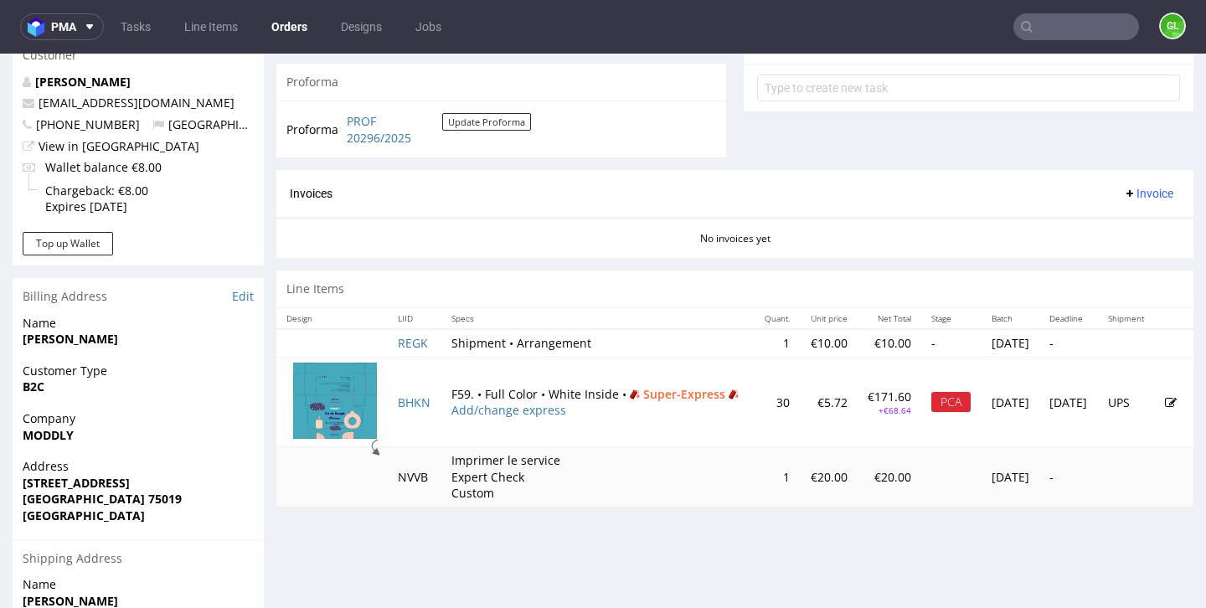
click at [1165, 400] on icon at bounding box center [1171, 403] width 12 height 12
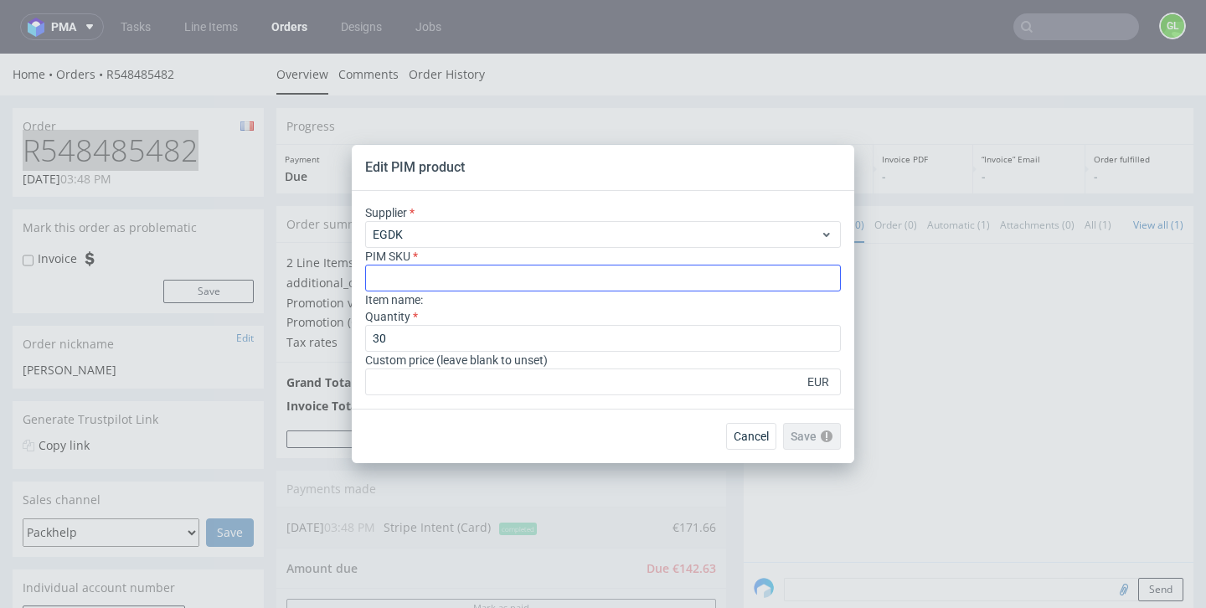
click at [507, 273] on input "text" at bounding box center [603, 278] width 476 height 27
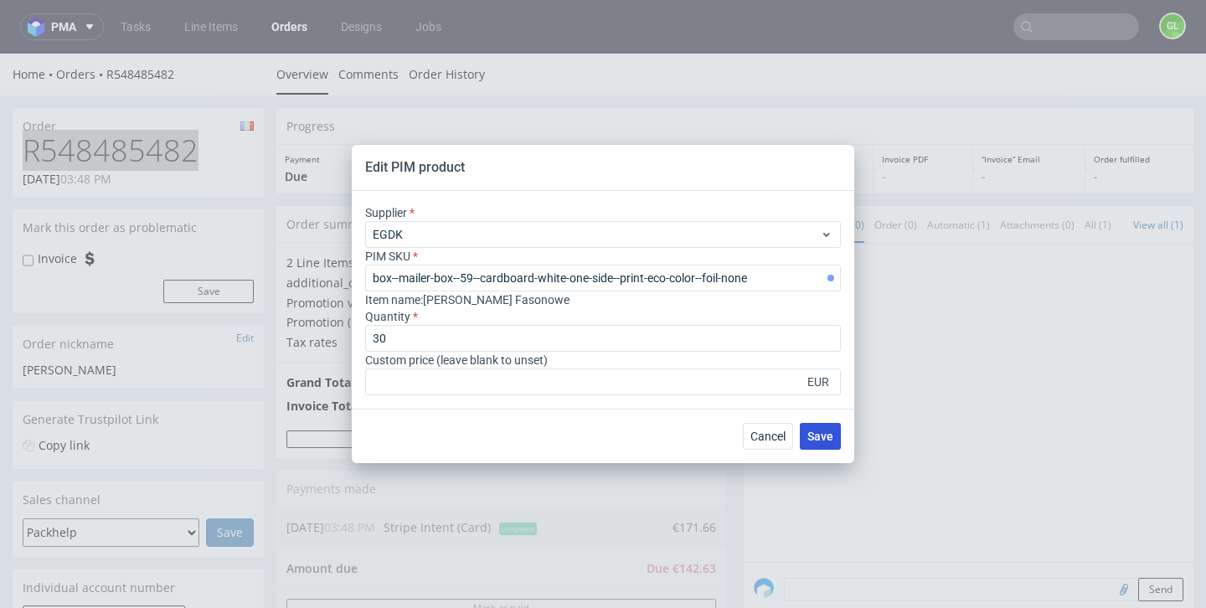
type input "box--mailer-box--59--cardboard-white-one-side--print-eco-color--foil-none"
click at [826, 431] on span "Save" at bounding box center [820, 436] width 26 height 12
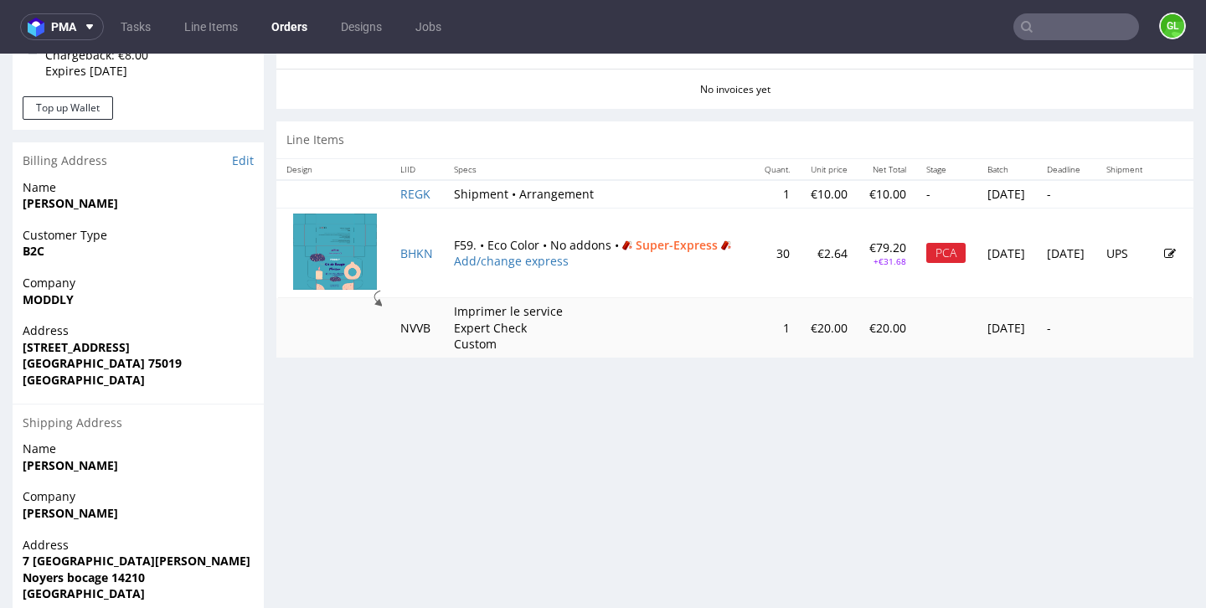
scroll to position [749, 0]
click at [413, 255] on link "BHKN" at bounding box center [416, 254] width 33 height 16
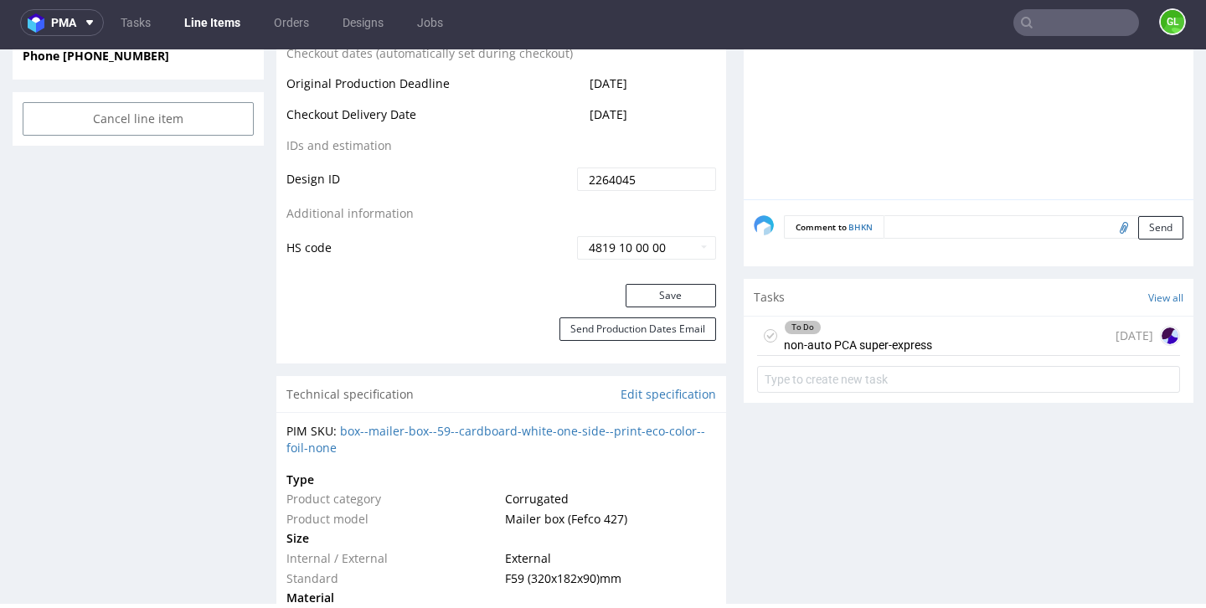
scroll to position [865, 0]
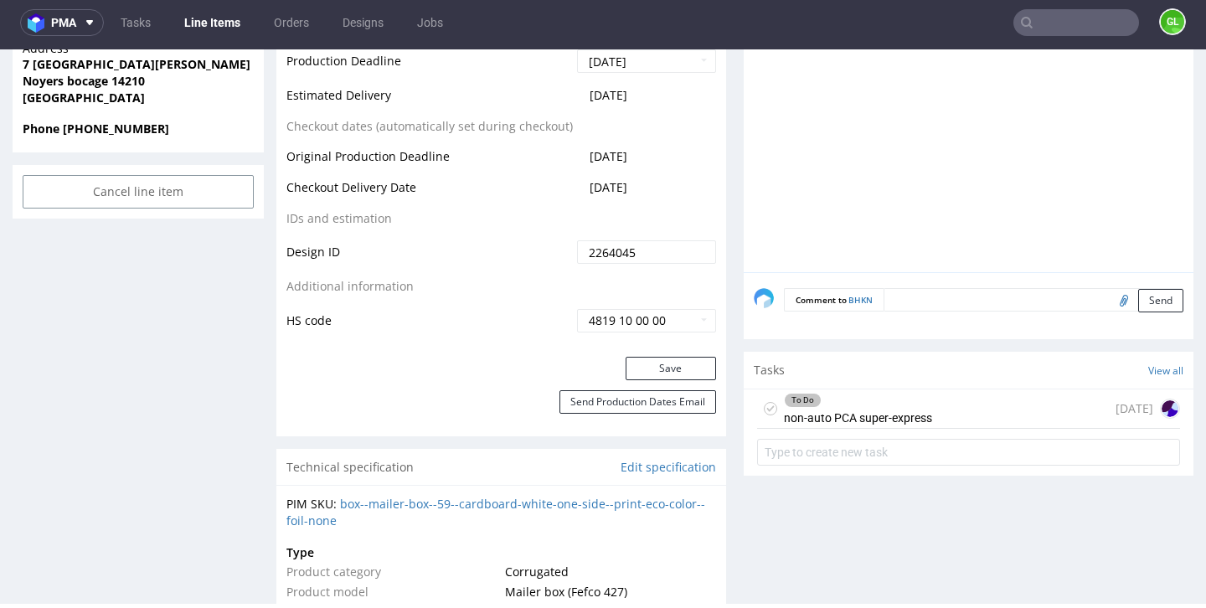
click at [1002, 399] on div "To Do non-auto PCA super-express today" at bounding box center [968, 408] width 423 height 39
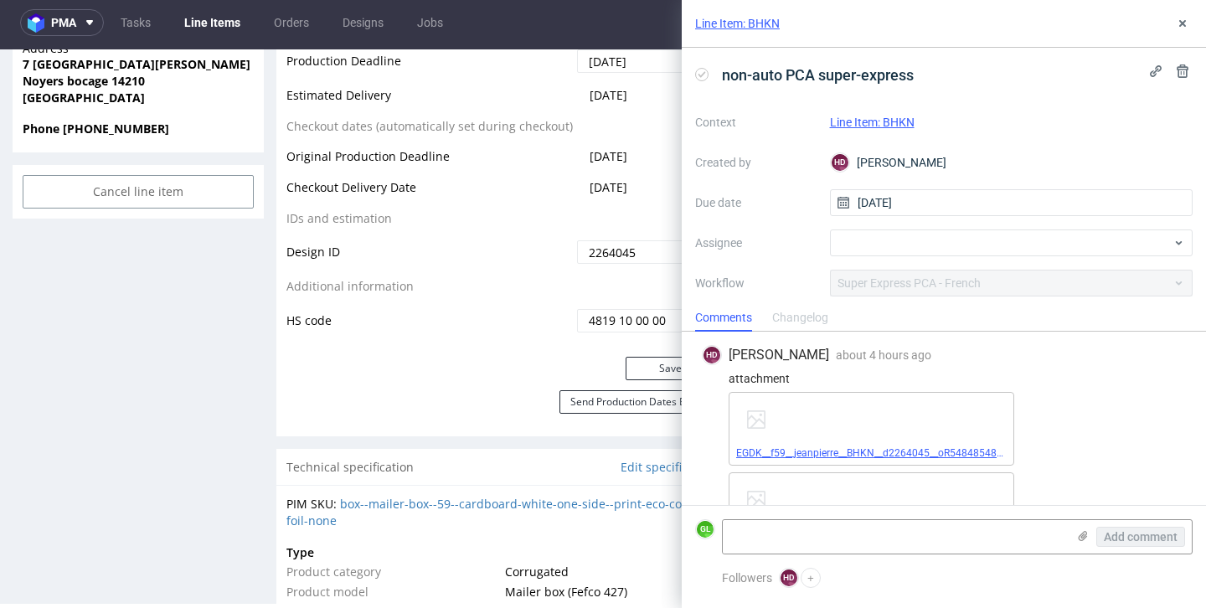
click at [891, 450] on link "EGDK__f59__jeanpierre__BHKN__d2264045__oR548485482.pdf" at bounding box center [878, 453] width 284 height 12
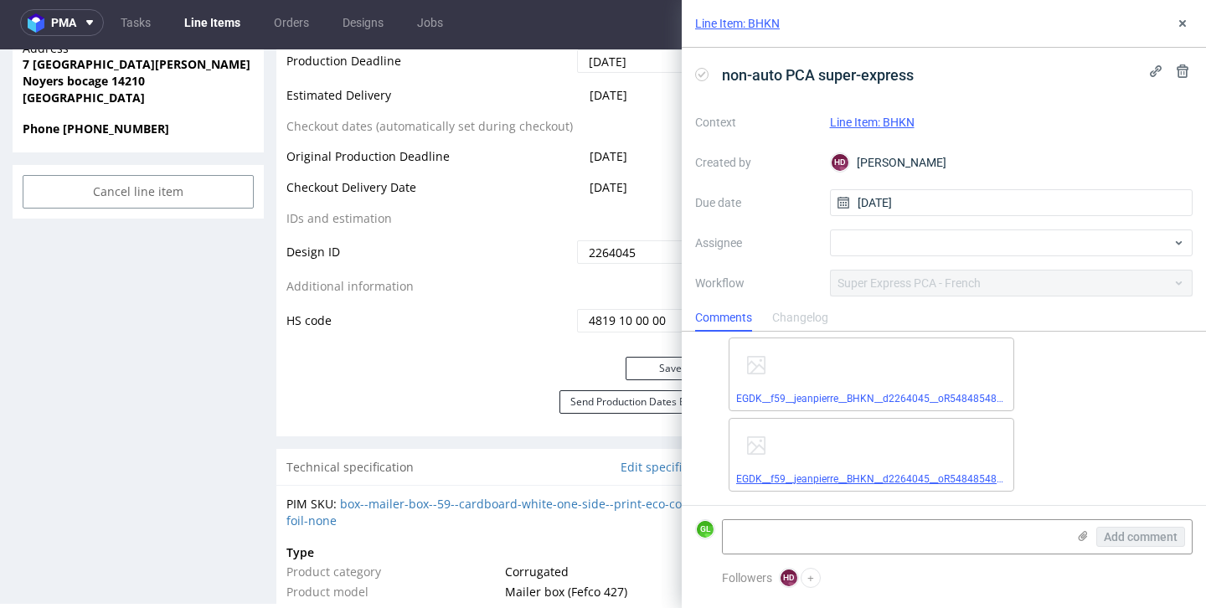
click at [871, 472] on span "EGDK__f59__jeanpierre__BHKN__d2264045__oR548485482__litecolor.pdf" at bounding box center [871, 478] width 270 height 13
click at [929, 482] on link "EGDK__f59__jeanpierre__BHKN__d2264045__oR548485482__litecolor.pdf" at bounding box center [899, 479] width 327 height 12
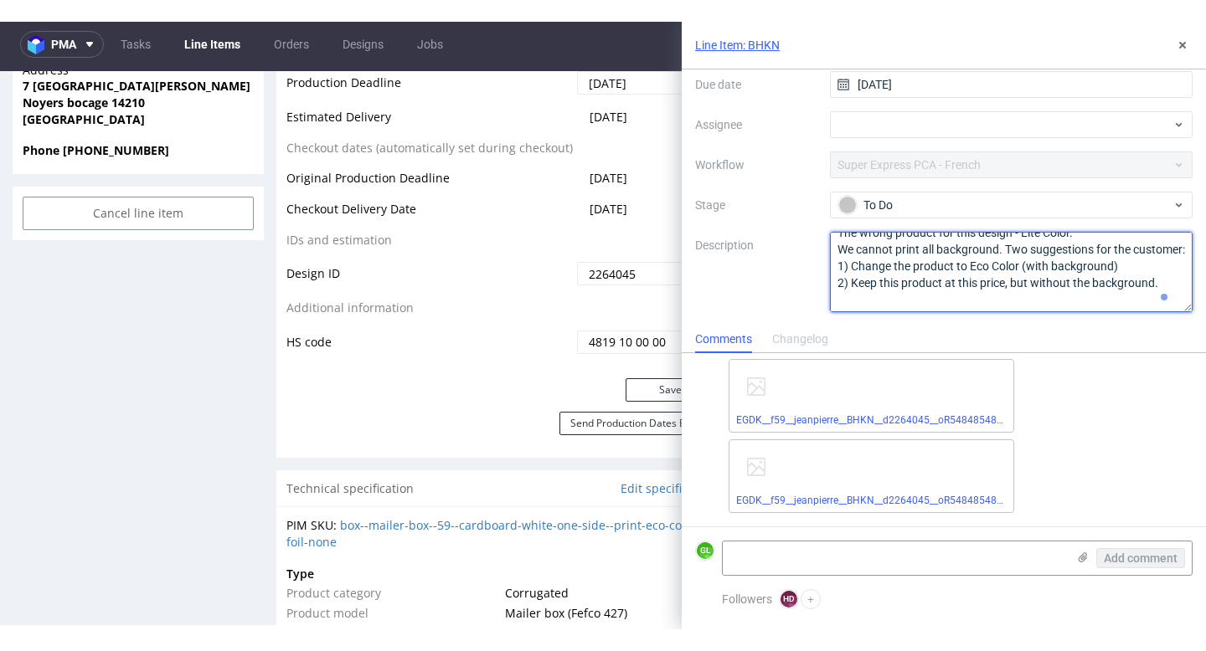
scroll to position [52, 0]
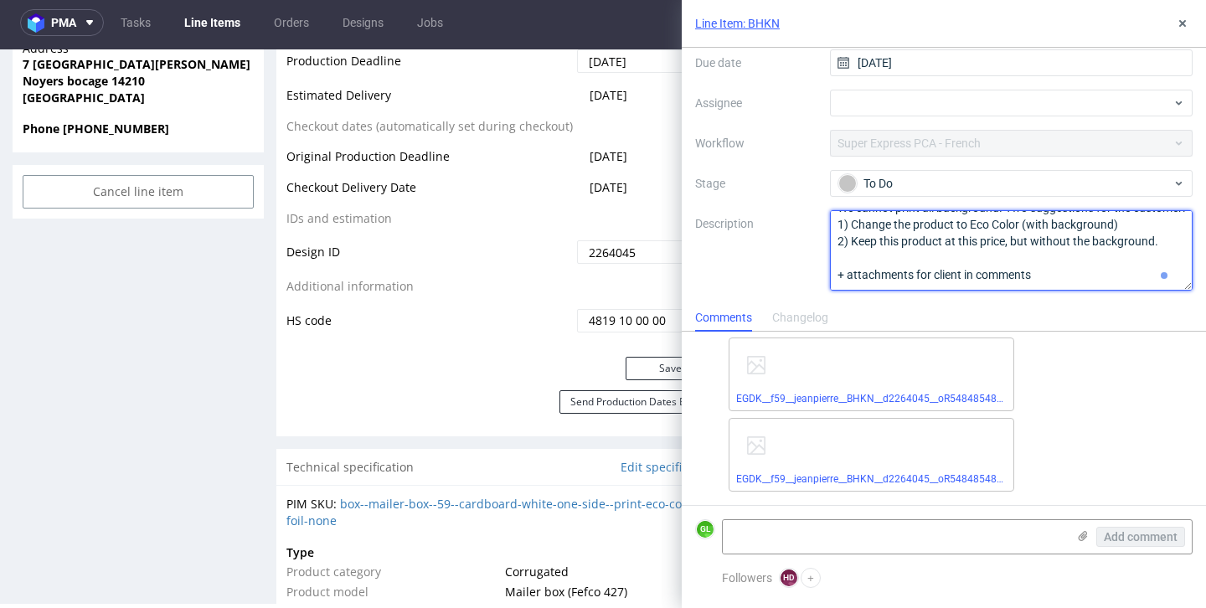
drag, startPoint x: 832, startPoint y: 225, endPoint x: 1157, endPoint y: 251, distance: 325.9
click at [1157, 251] on textarea "The wrong product for this design - Lite Color. We cannot print all background.…" at bounding box center [1011, 250] width 363 height 80
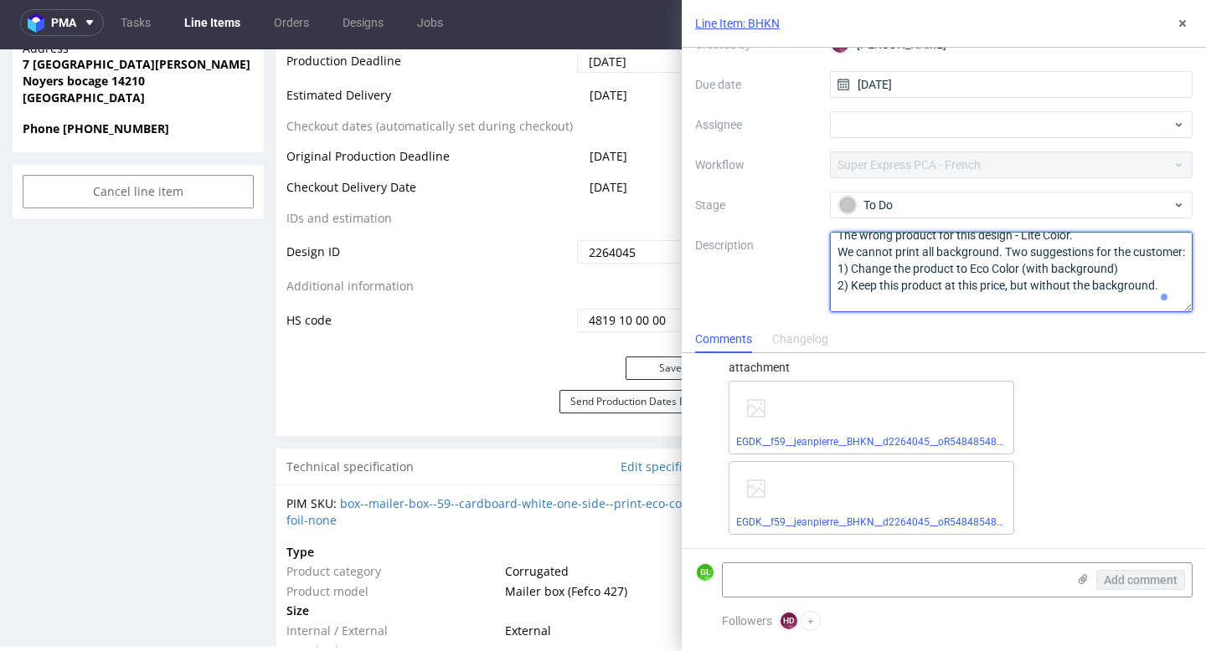
scroll to position [6, 0]
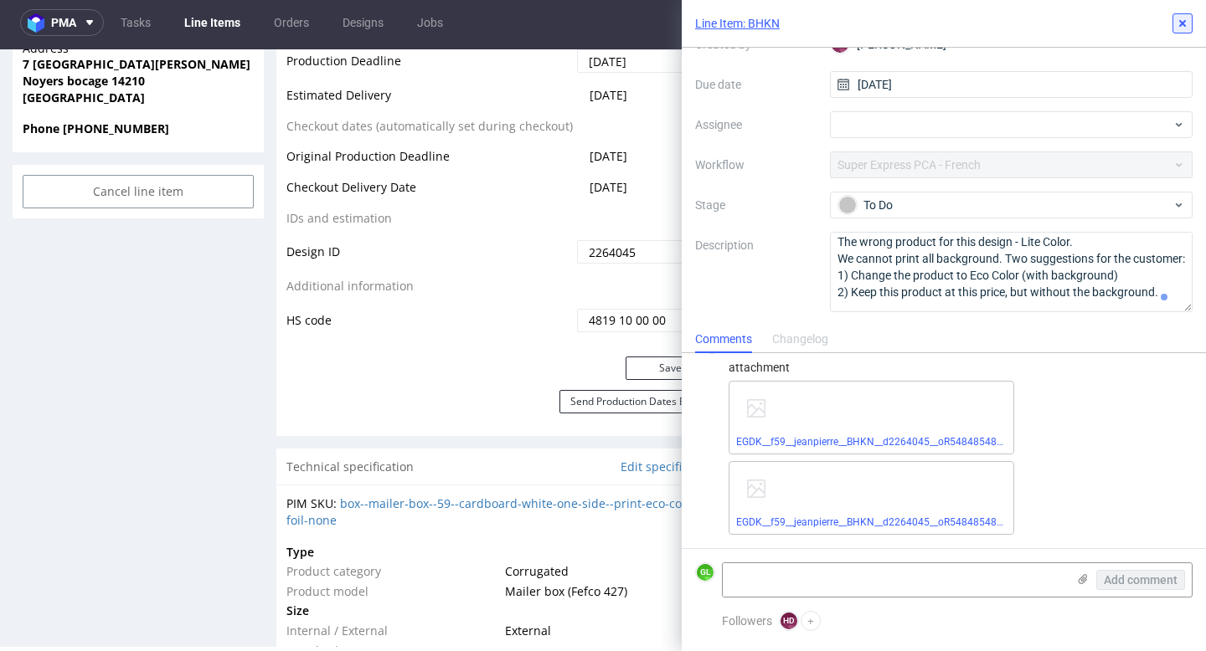
click at [1180, 20] on icon at bounding box center [1182, 23] width 13 height 13
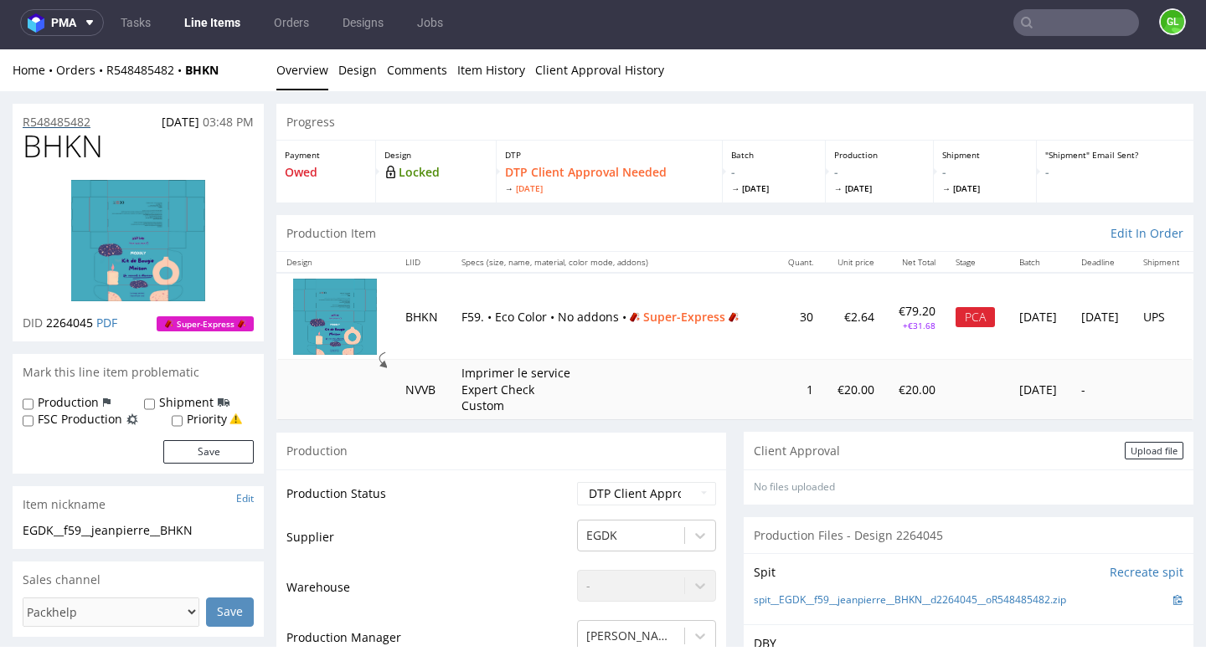
click at [58, 118] on p "R548485482" at bounding box center [57, 122] width 68 height 17
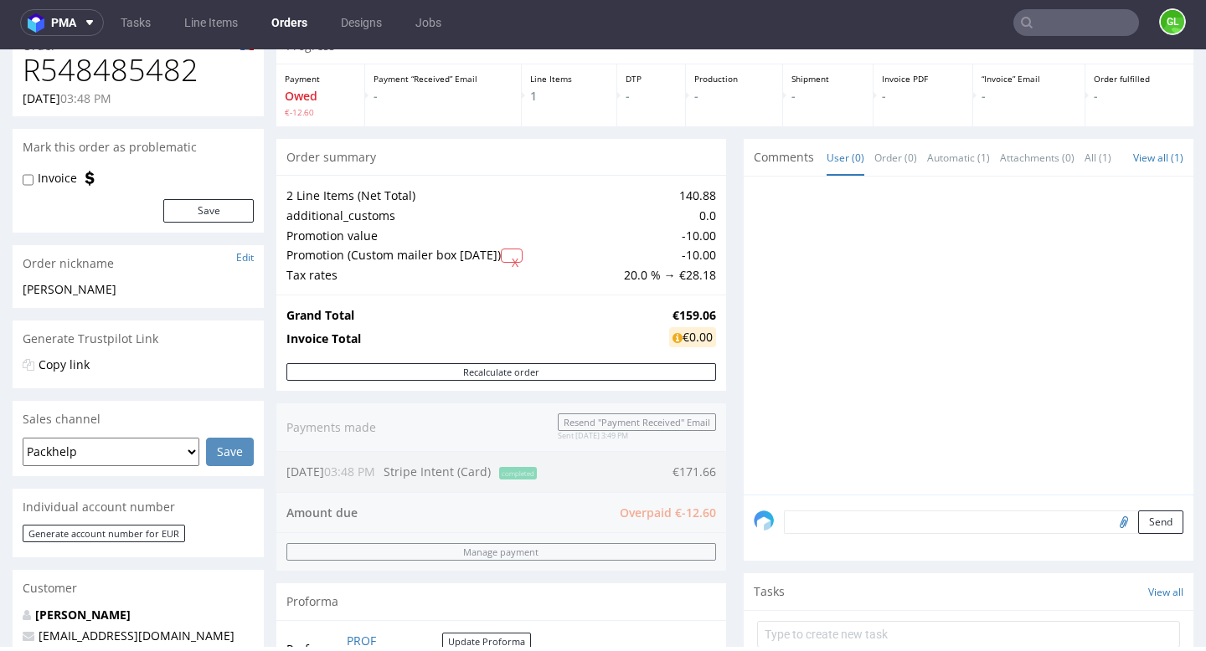
scroll to position [78, 0]
click at [1039, 27] on input "text" at bounding box center [1076, 22] width 126 height 27
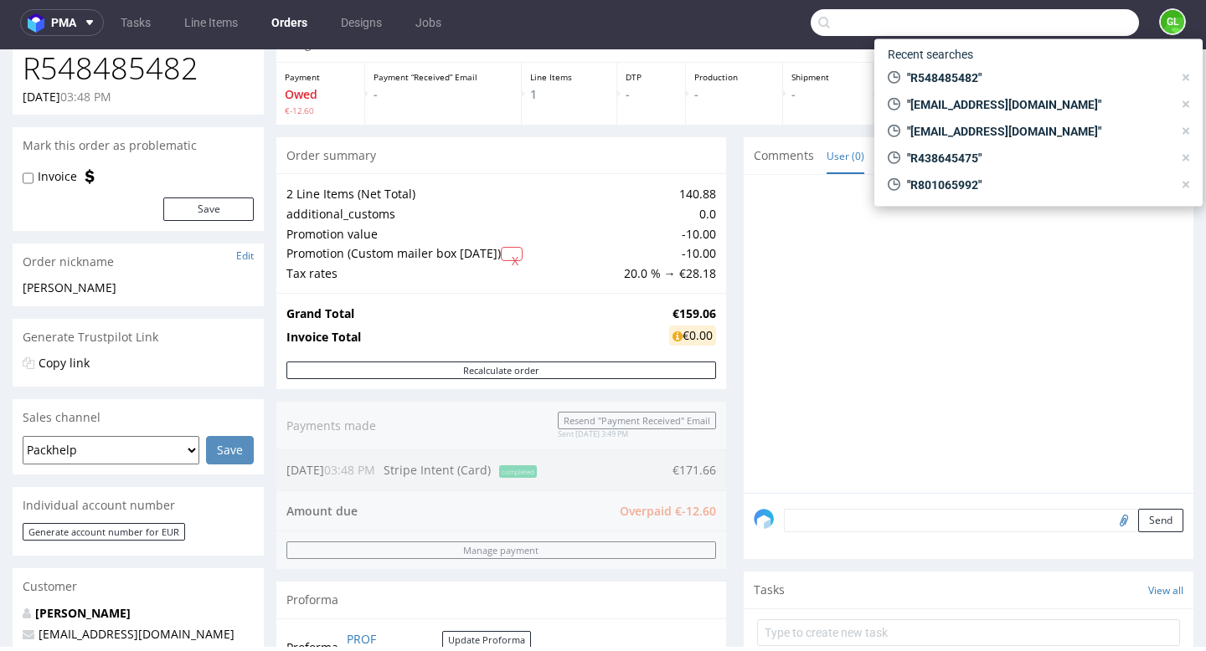
paste input "000002831."
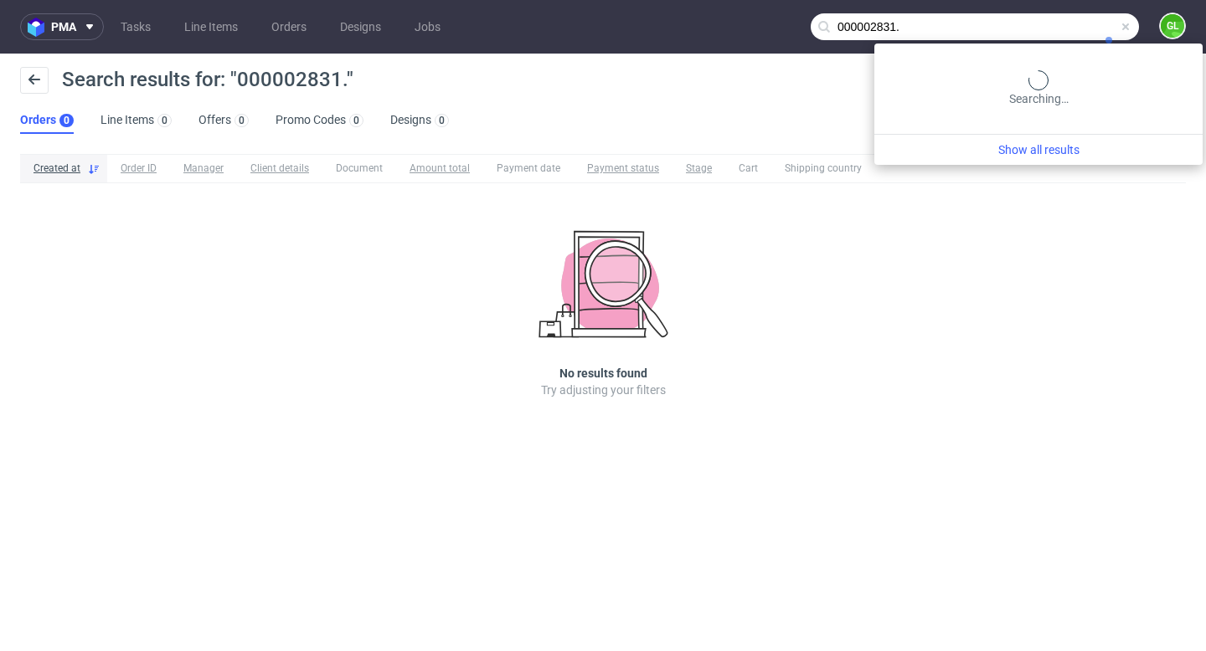
click at [1109, 25] on input "000002831." at bounding box center [975, 26] width 328 height 27
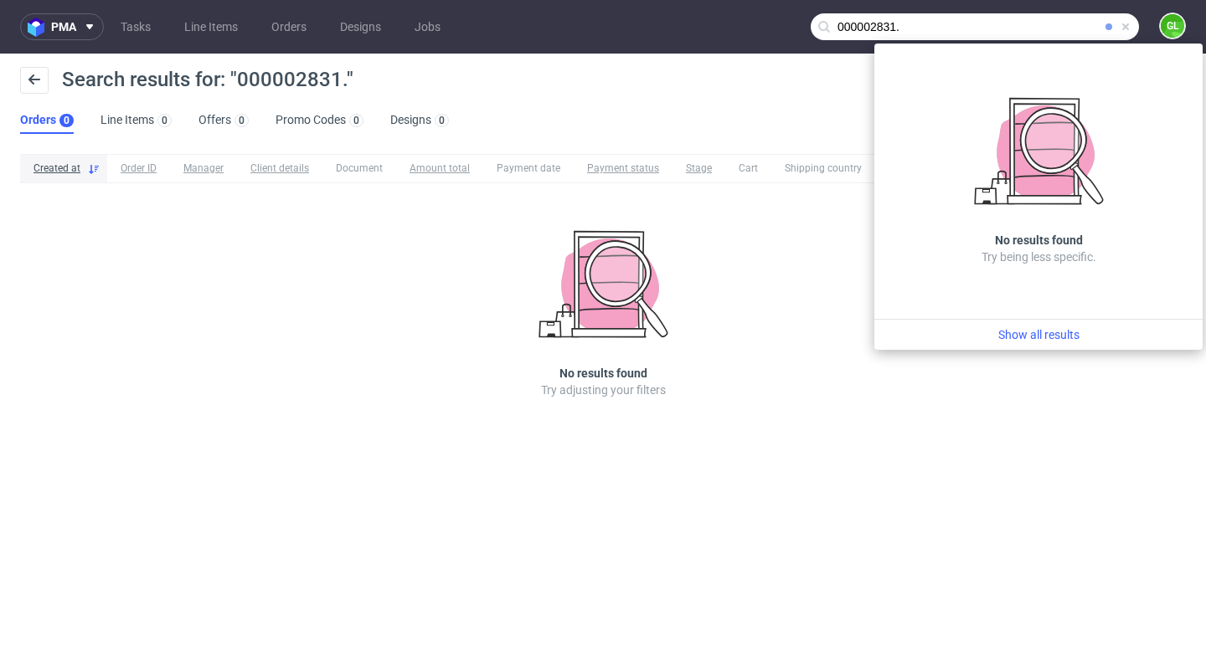
click at [923, 28] on input "000002831." at bounding box center [975, 26] width 328 height 27
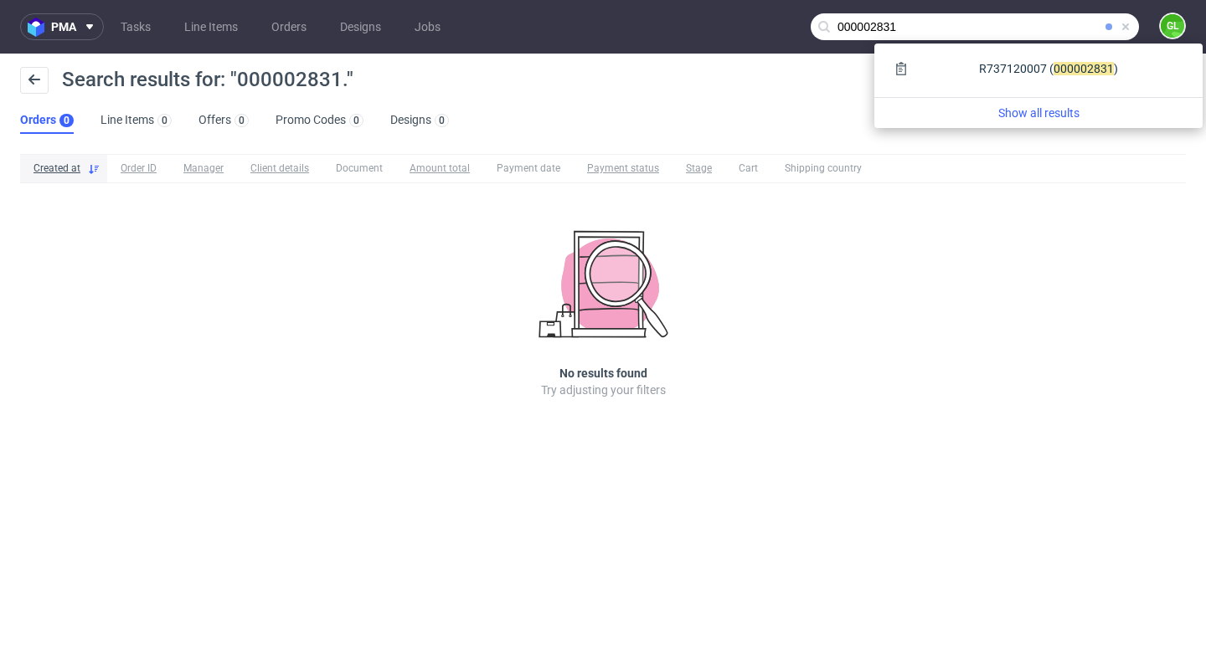
type input "000002831"
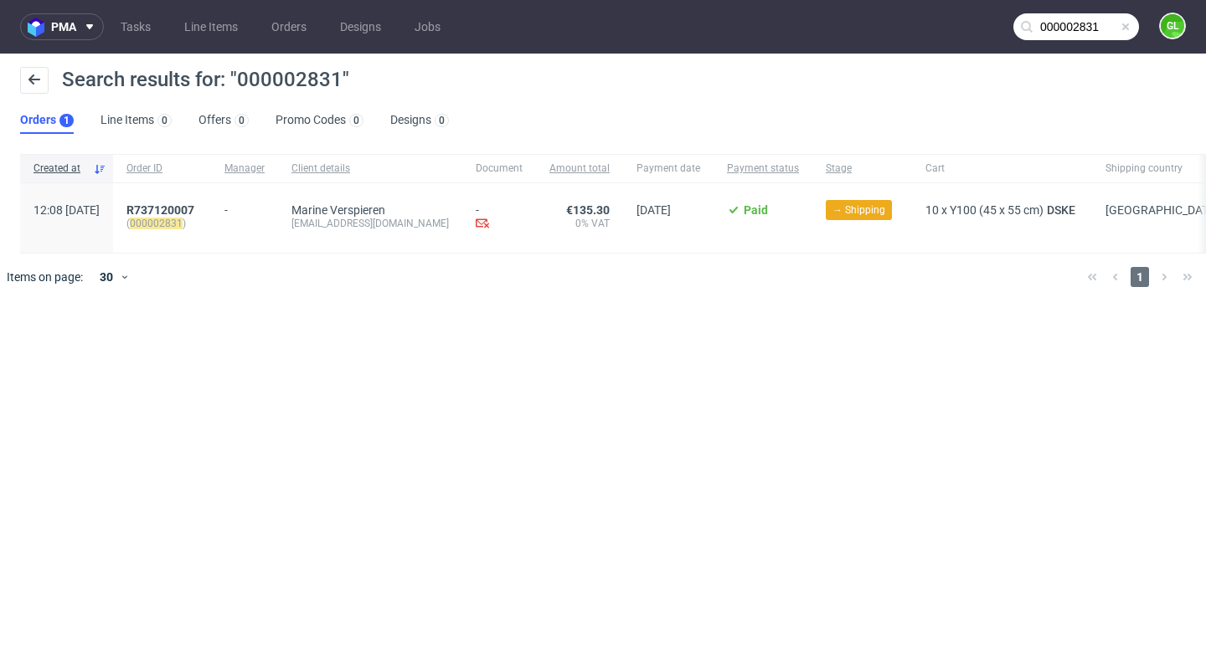
click at [1128, 28] on span at bounding box center [1125, 26] width 13 height 13
click at [1078, 28] on input "text" at bounding box center [1076, 26] width 126 height 27
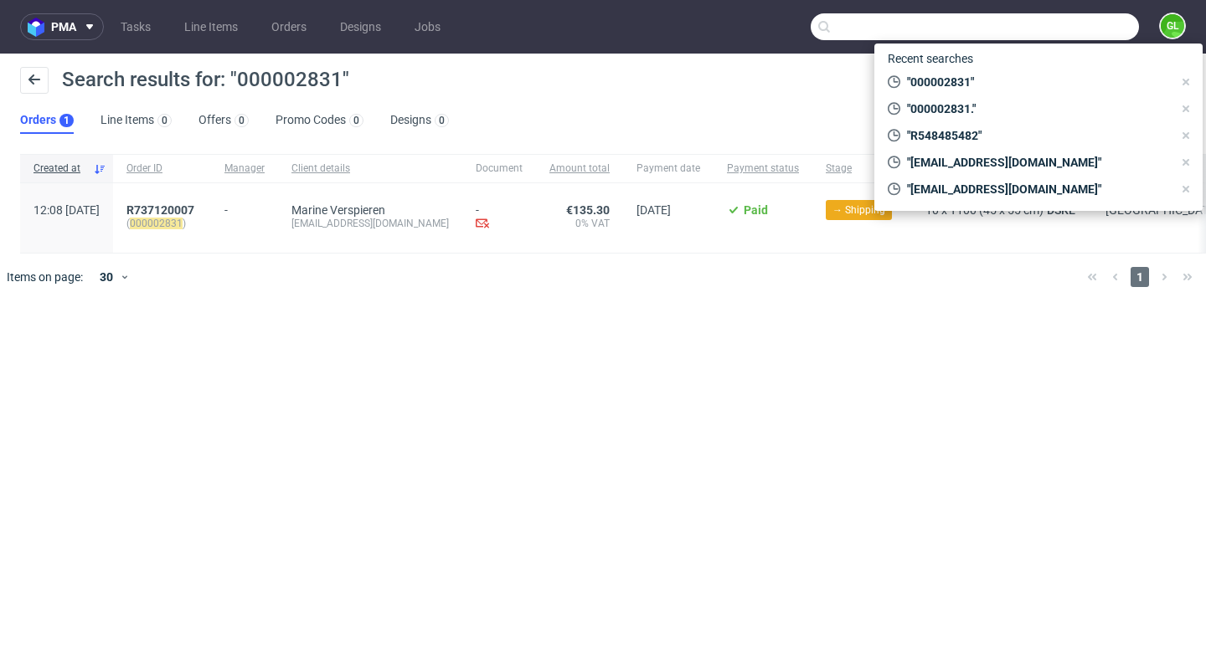
paste input "R066062314"
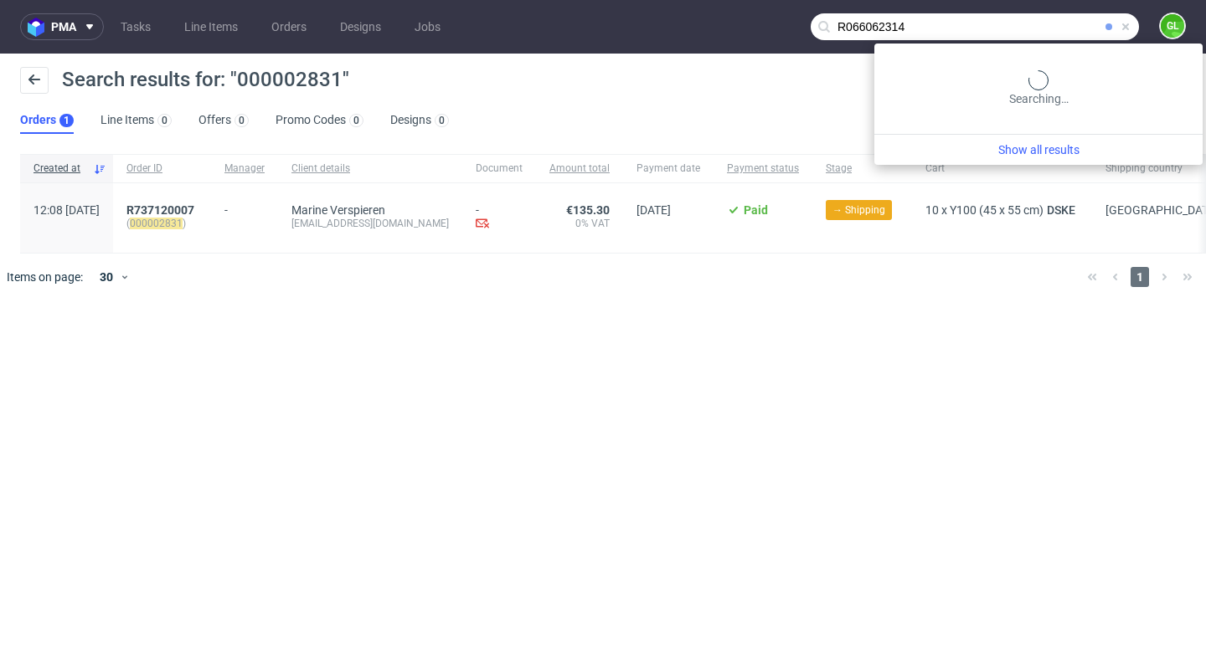
type input "R066062314"
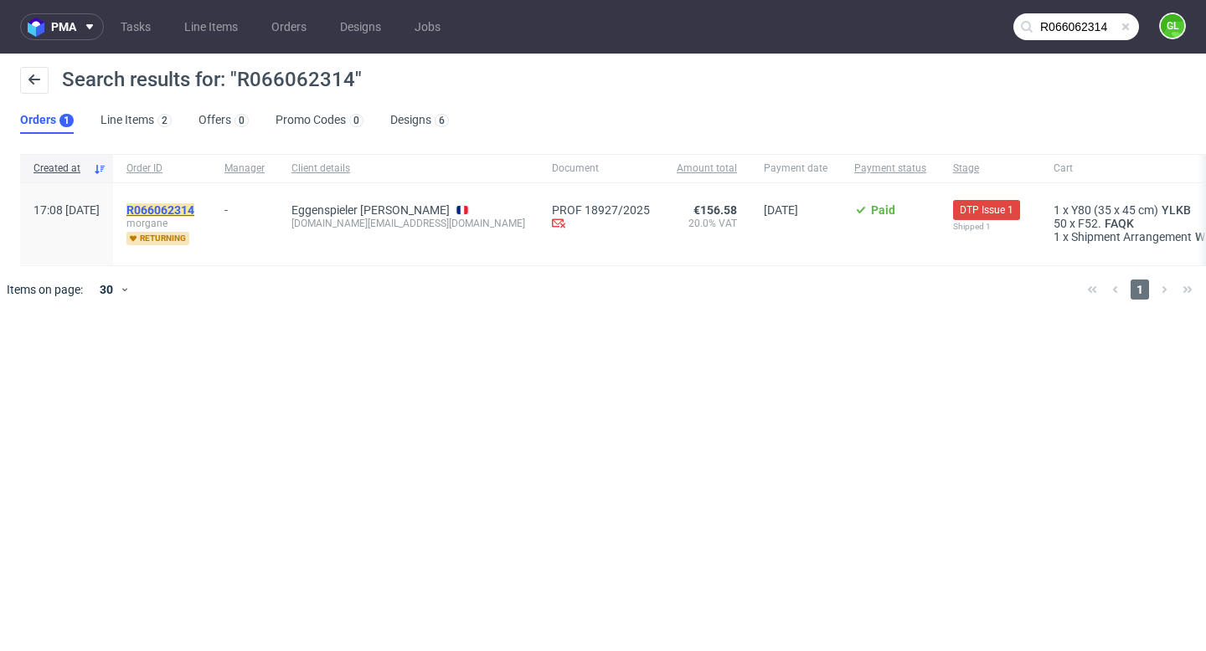
click at [188, 210] on mark "R066062314" at bounding box center [160, 209] width 68 height 13
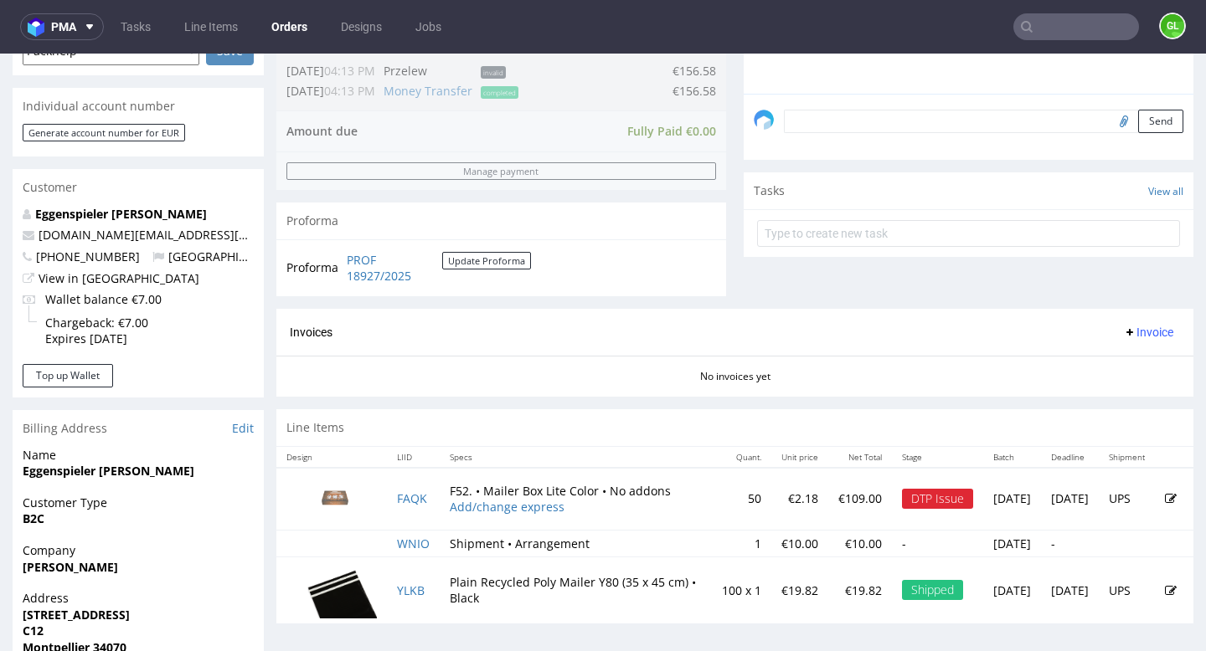
scroll to position [480, 0]
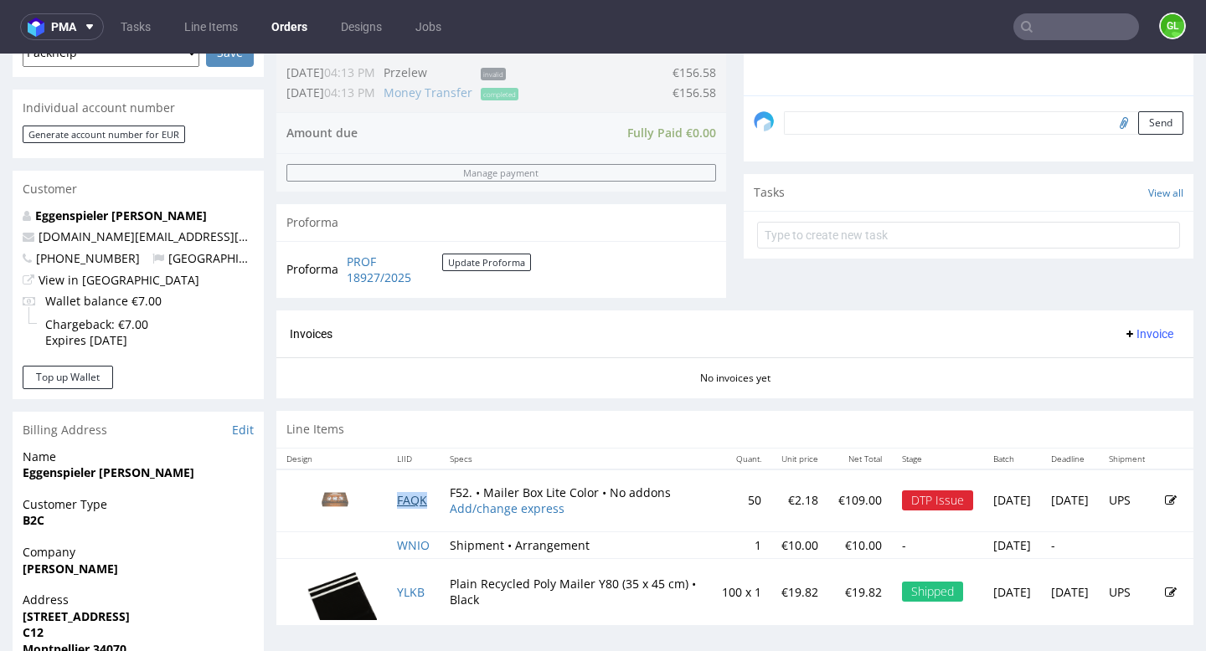
click at [407, 502] on link "FAQK" at bounding box center [412, 500] width 30 height 16
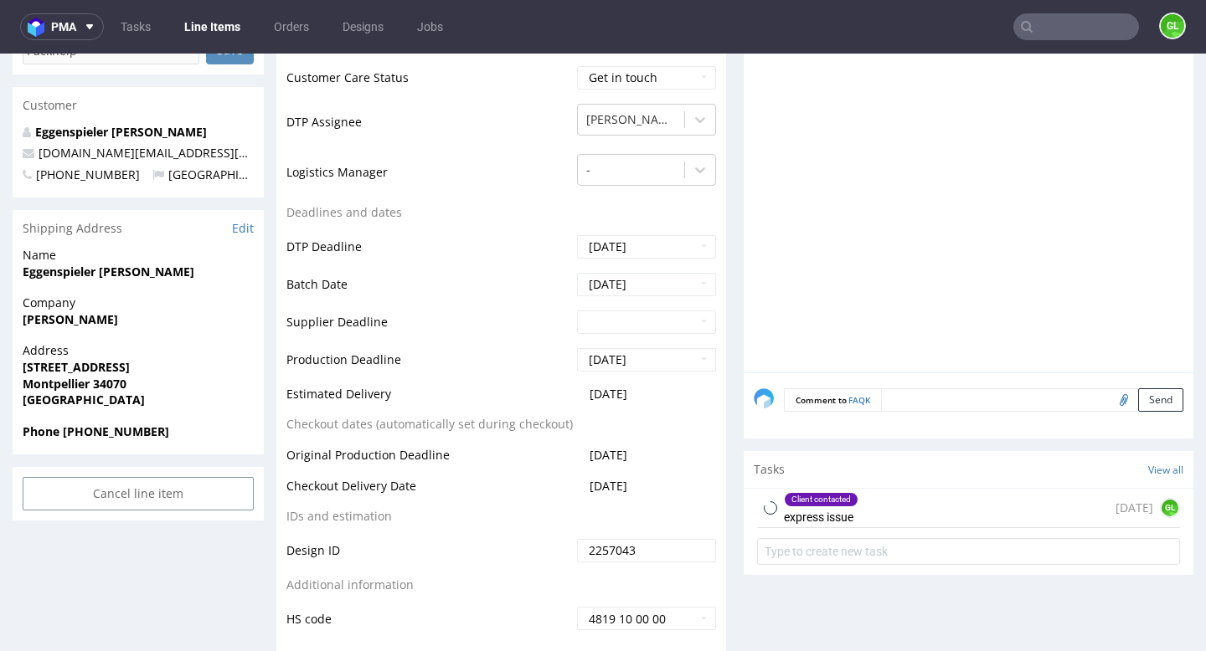
scroll to position [712, 0]
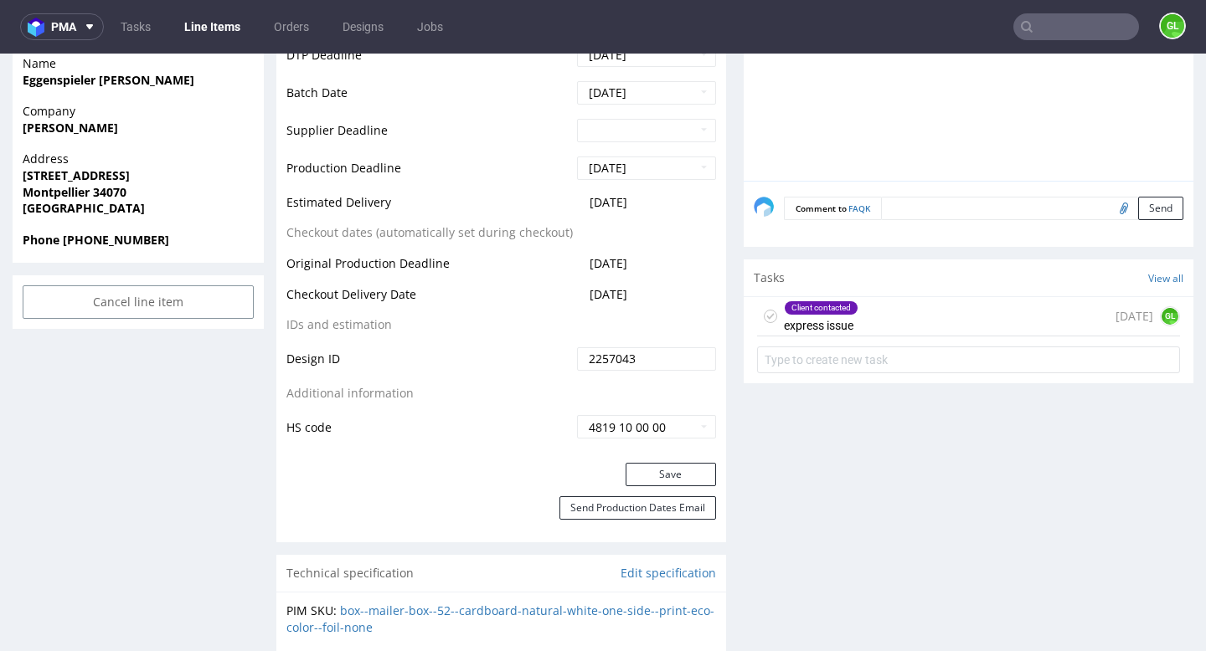
click at [970, 318] on div "Client contacted express issue 7 days ago GL" at bounding box center [968, 316] width 423 height 39
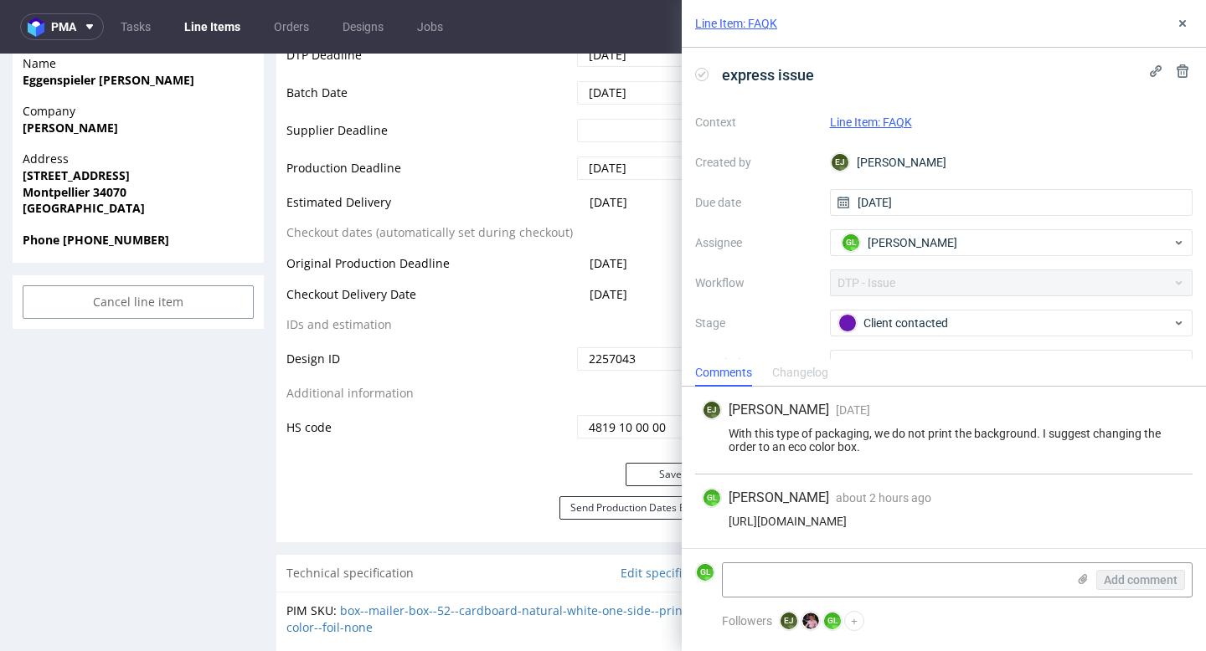
click at [532, 423] on td "HS code" at bounding box center [429, 427] width 286 height 27
click at [1184, 21] on use at bounding box center [1182, 23] width 7 height 7
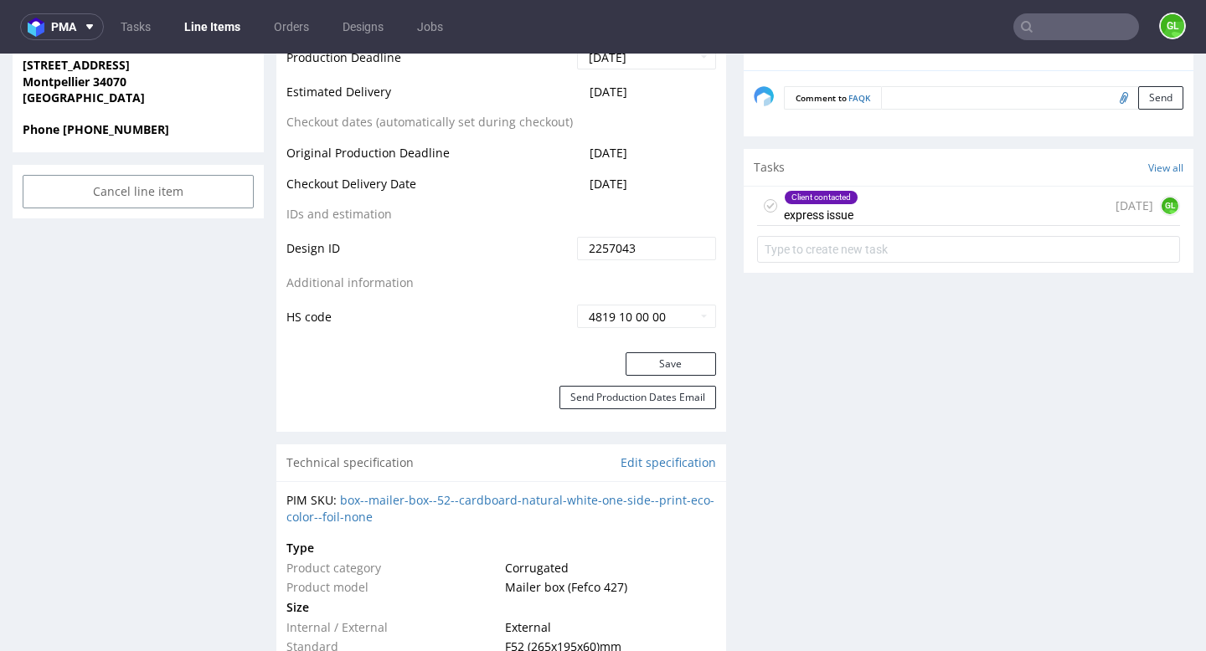
scroll to position [823, 0]
click at [893, 213] on div "Client contacted express issue 7 days ago GL" at bounding box center [968, 205] width 423 height 39
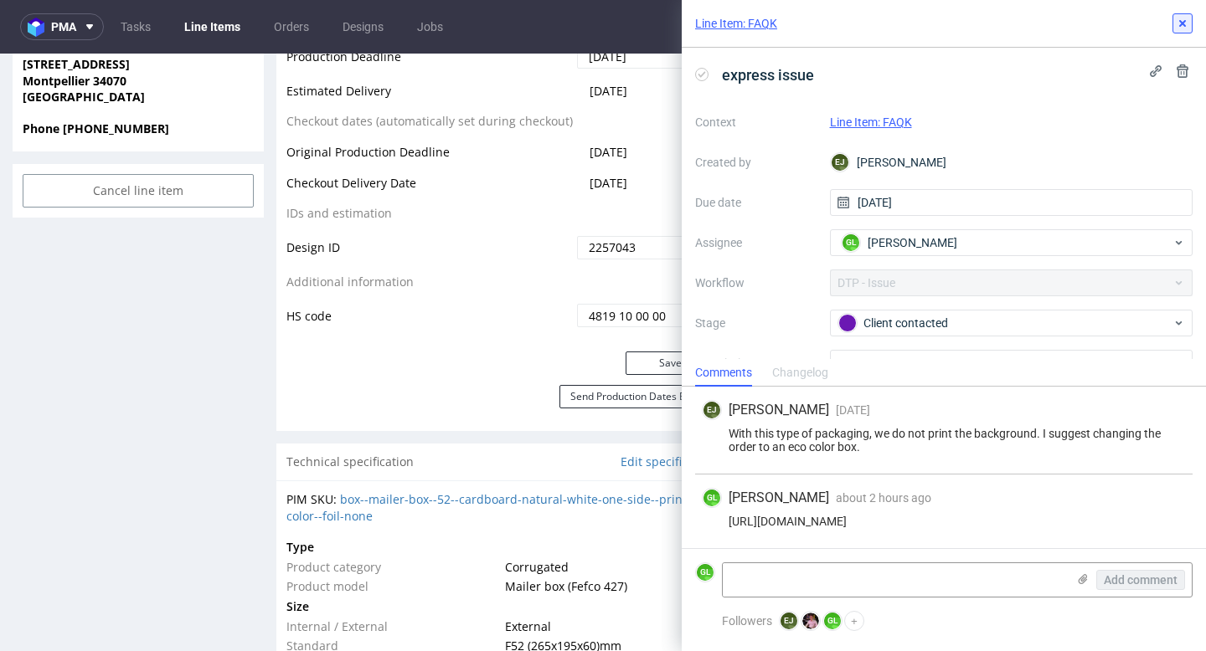
click at [1183, 20] on use at bounding box center [1182, 23] width 7 height 7
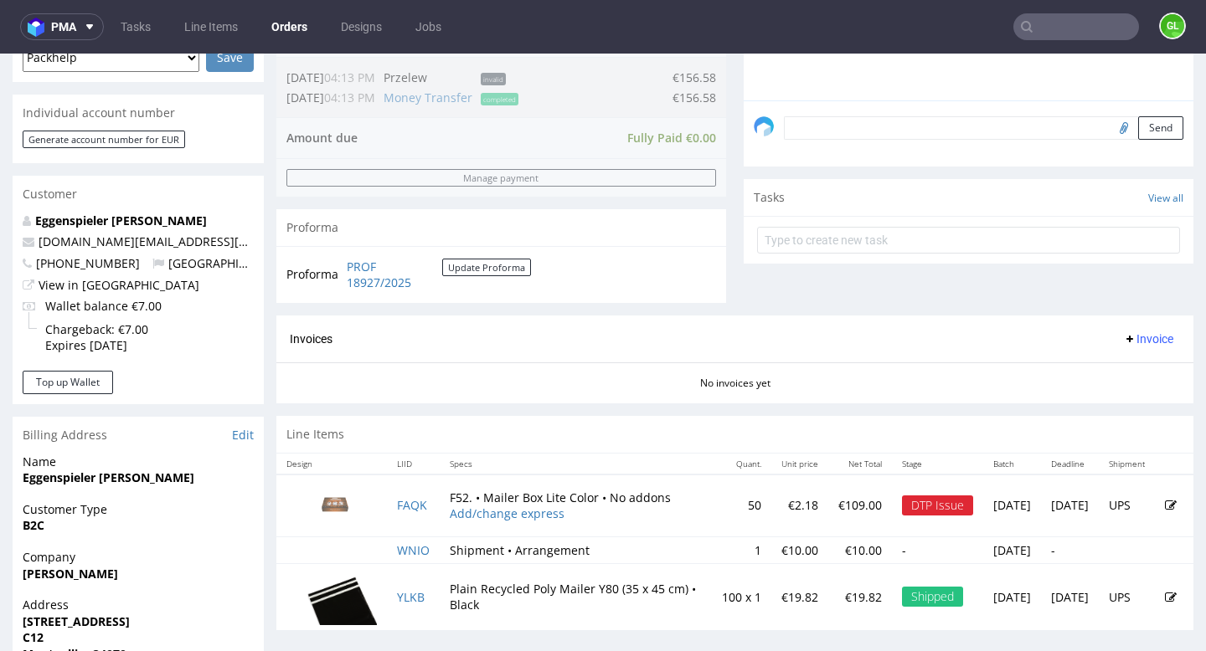
scroll to position [476, 0]
click at [1165, 500] on icon at bounding box center [1171, 505] width 12 height 12
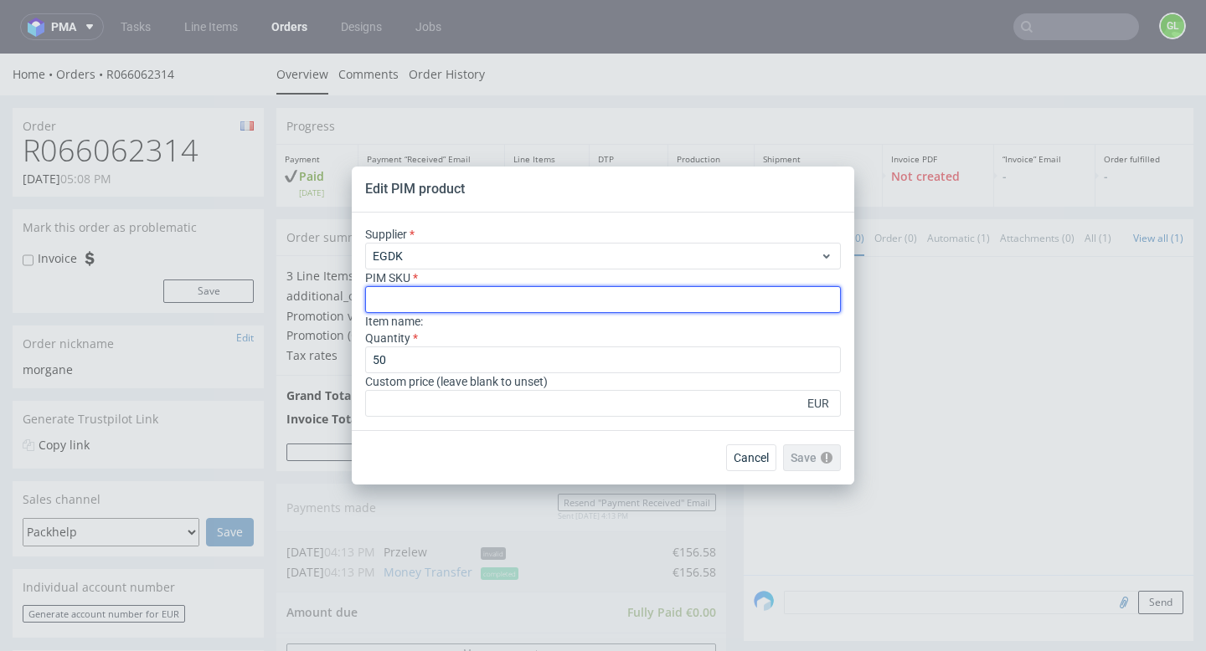
click at [587, 301] on input "text" at bounding box center [603, 299] width 476 height 27
paste input "box--mailer-box--52--cardboard-white-one-side--print-eco-color--foil-none"
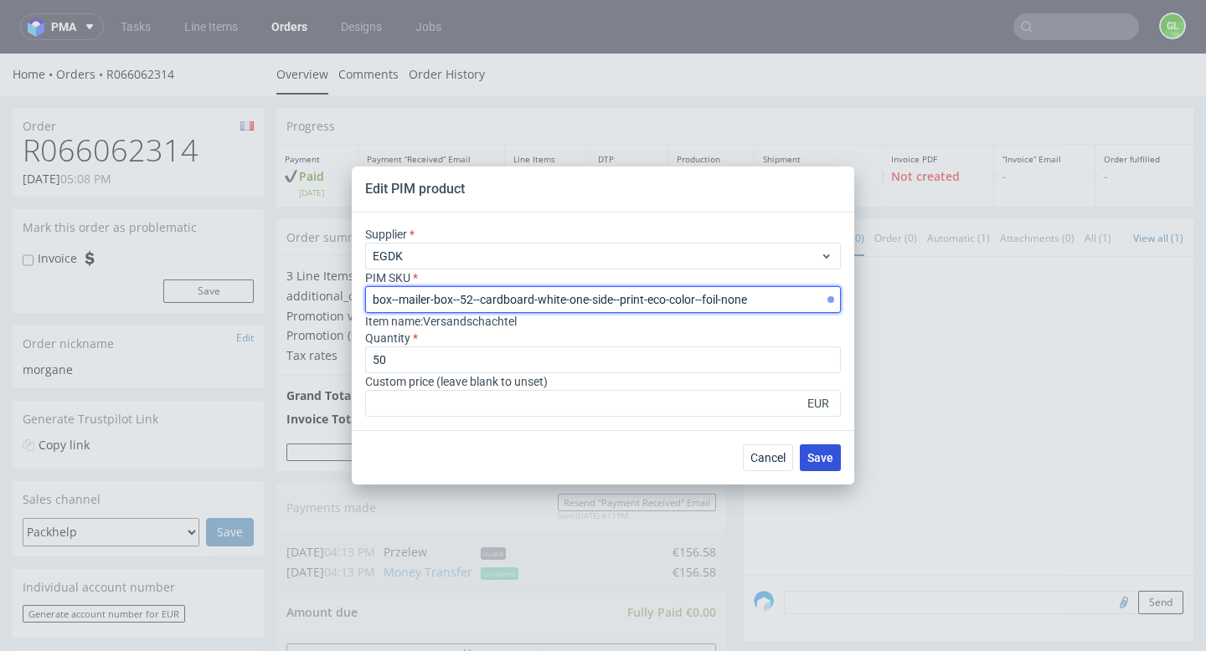
type input "box--mailer-box--52--cardboard-white-one-side--print-eco-color--foil-none"
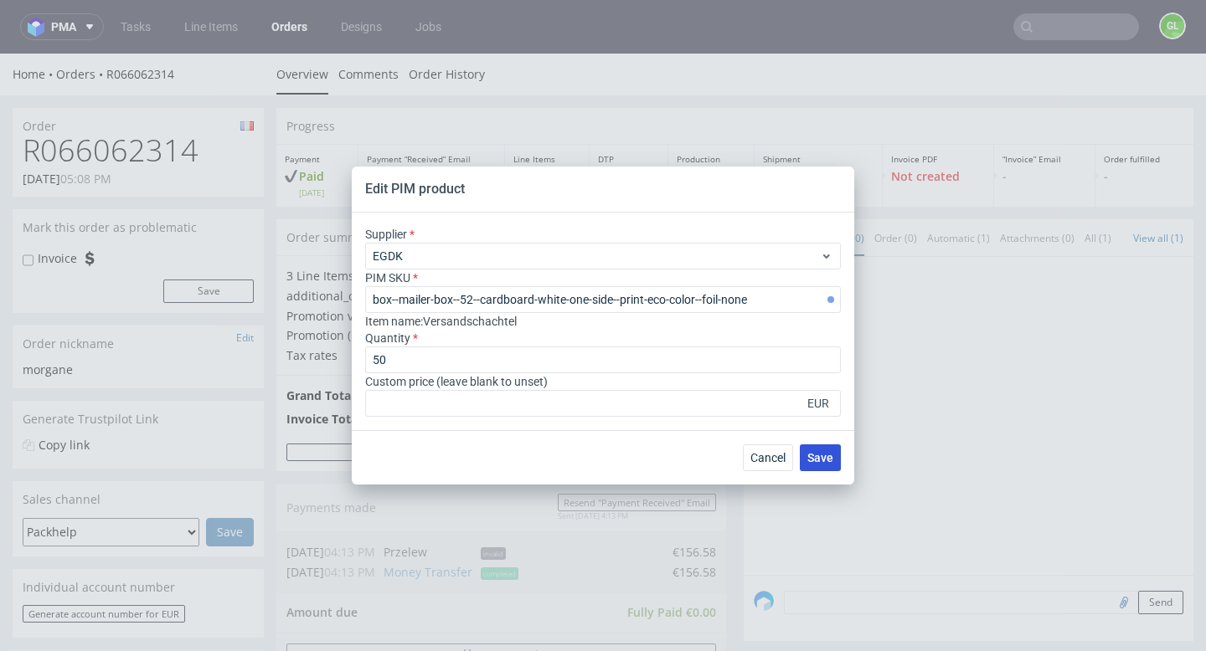
click at [837, 459] on button "Save" at bounding box center [820, 458] width 41 height 27
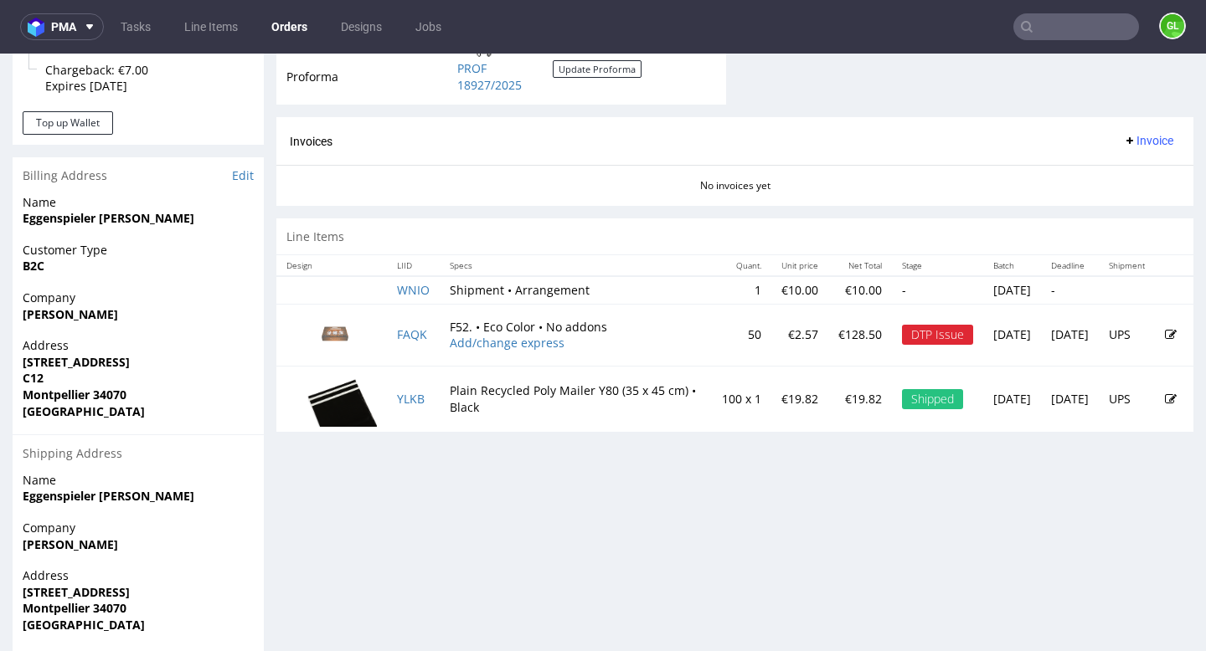
scroll to position [800, 0]
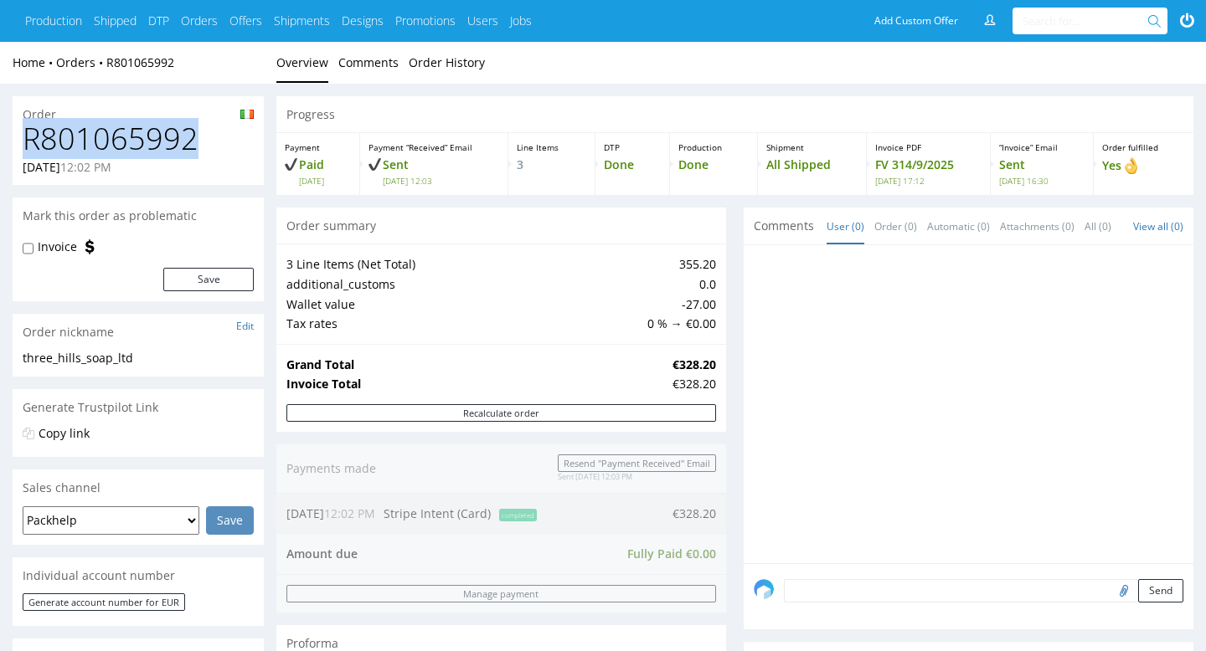
drag, startPoint x: 20, startPoint y: 136, endPoint x: 191, endPoint y: 134, distance: 170.8
click at [191, 134] on div "R801065992 [DATE] 12:02 PM" at bounding box center [138, 153] width 251 height 63
copy h1 "R801065992"
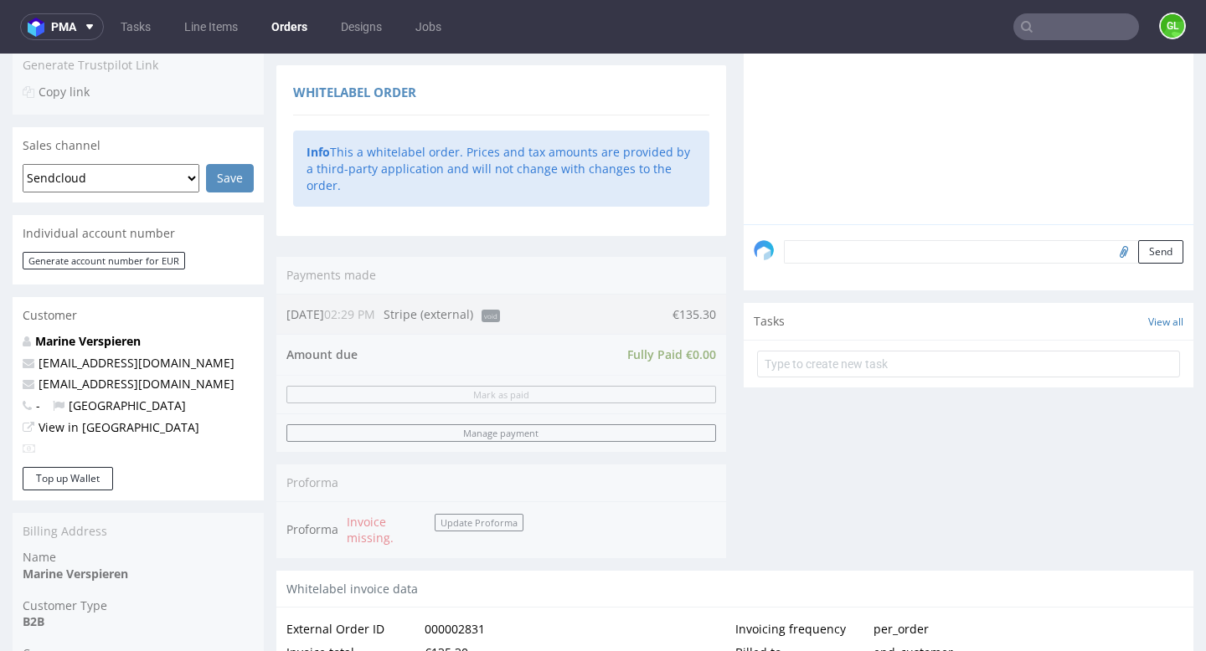
scroll to position [404, 0]
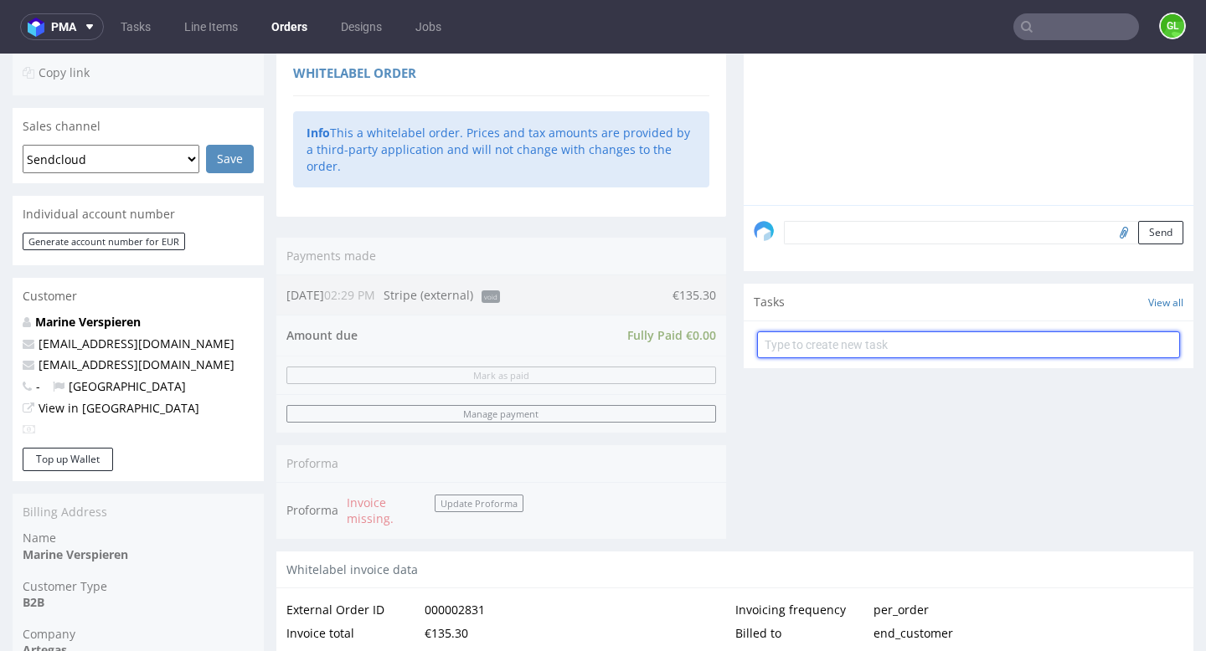
click at [951, 358] on input "text" at bounding box center [968, 345] width 423 height 27
click at [778, 357] on input "text" at bounding box center [968, 345] width 423 height 27
type input "Zwrot"
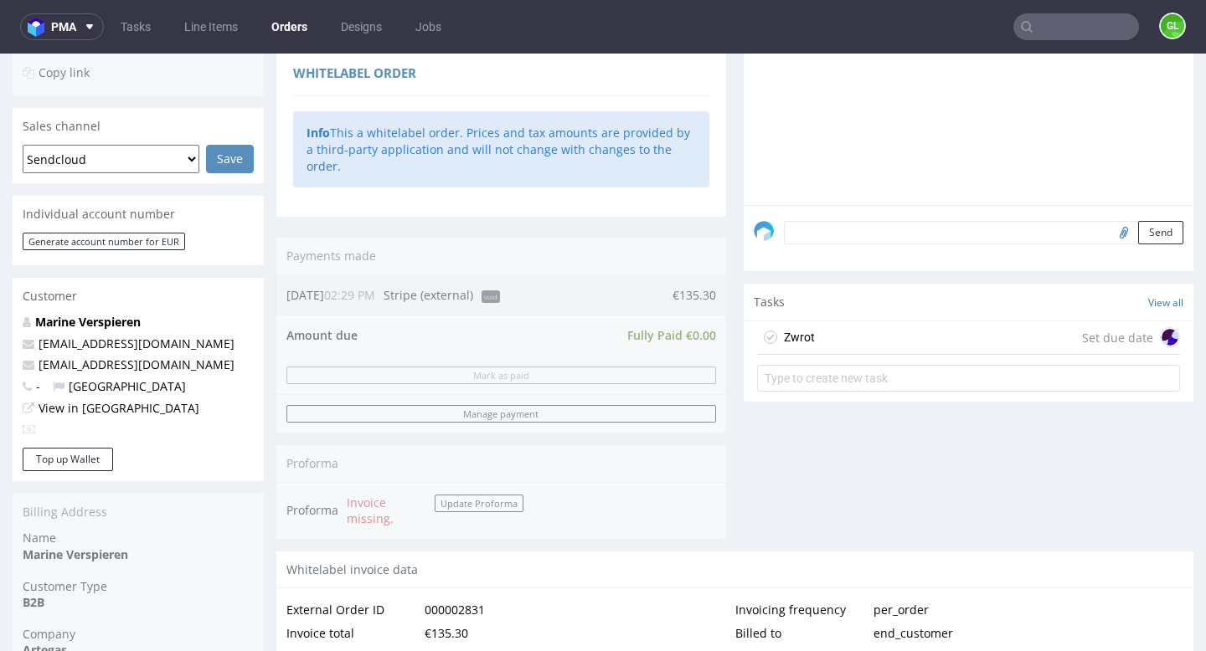
click at [1117, 347] on div "Set due date" at bounding box center [1131, 337] width 98 height 20
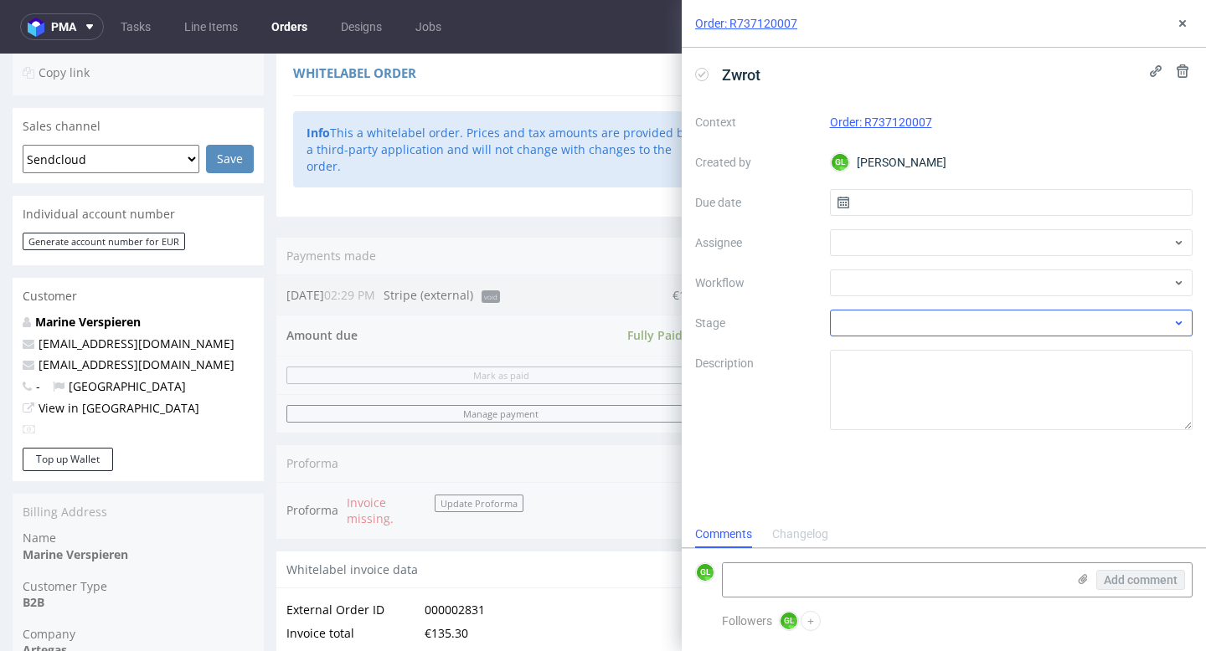
scroll to position [13, 0]
click at [938, 199] on input "text" at bounding box center [1011, 202] width 363 height 27
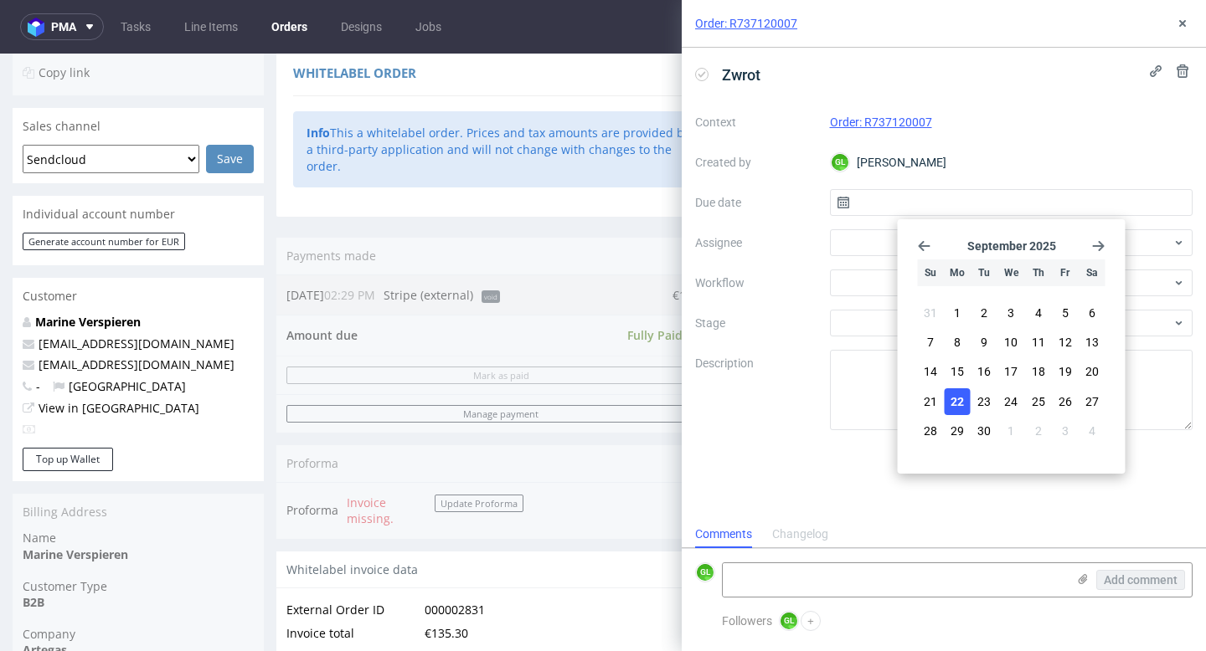
click at [957, 395] on span "22" at bounding box center [956, 402] width 13 height 17
type input "[DATE]"
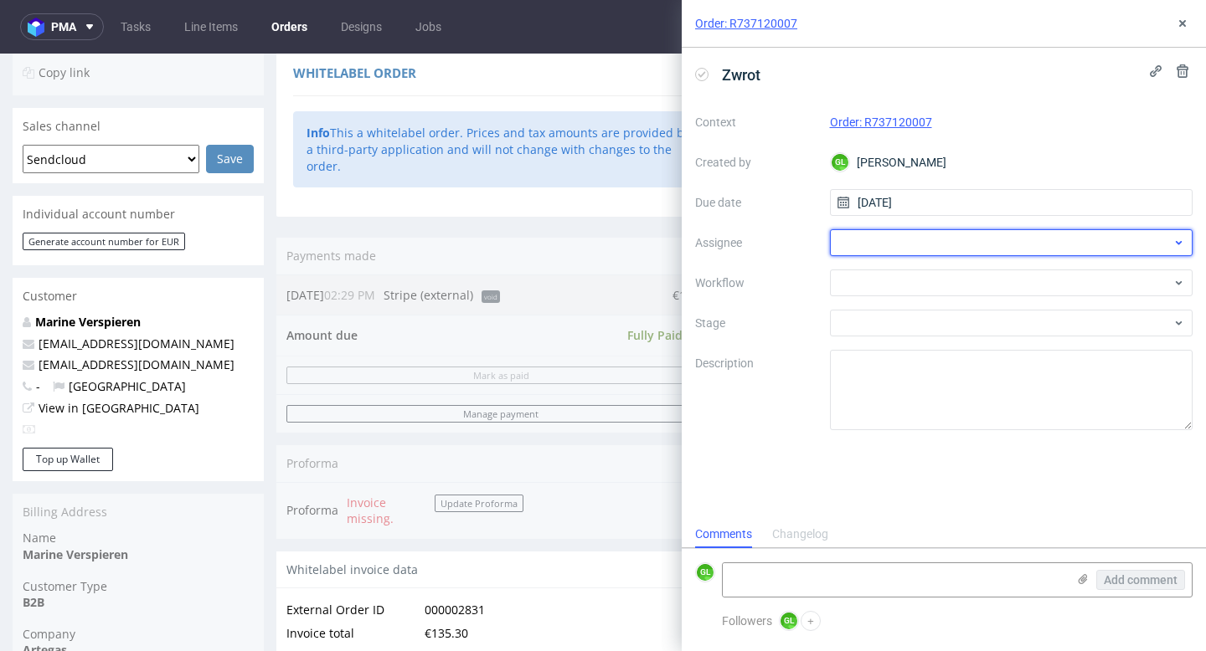
click at [974, 240] on div at bounding box center [1011, 242] width 363 height 27
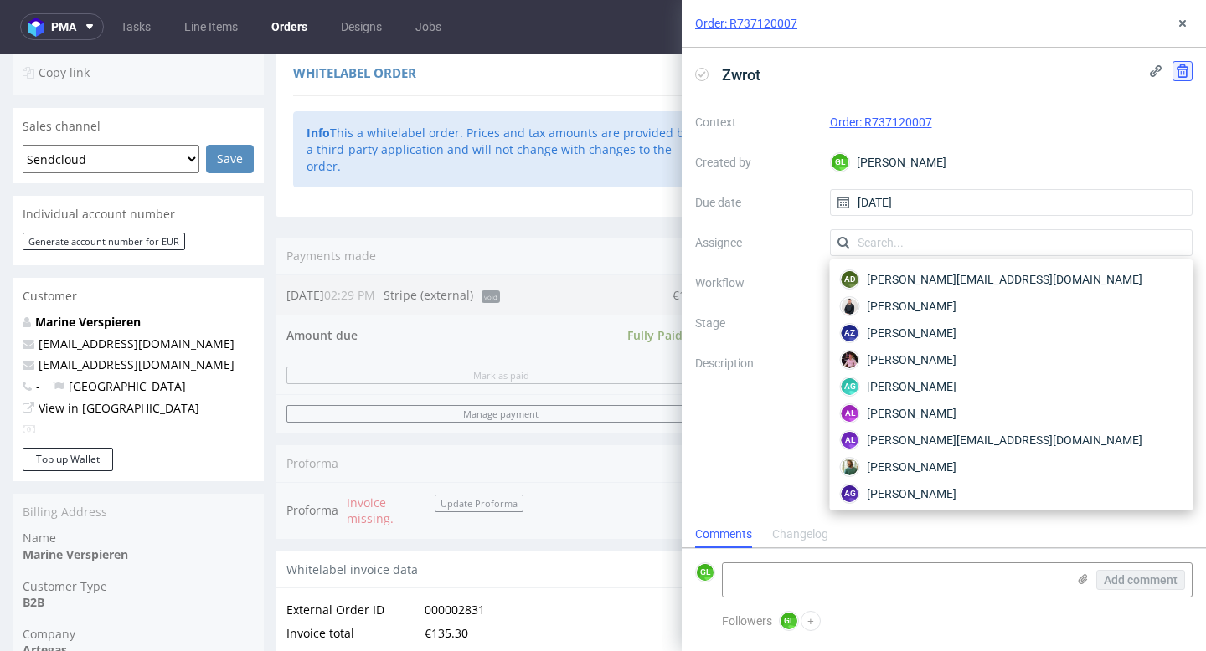
click at [1186, 68] on icon at bounding box center [1182, 70] width 13 height 13
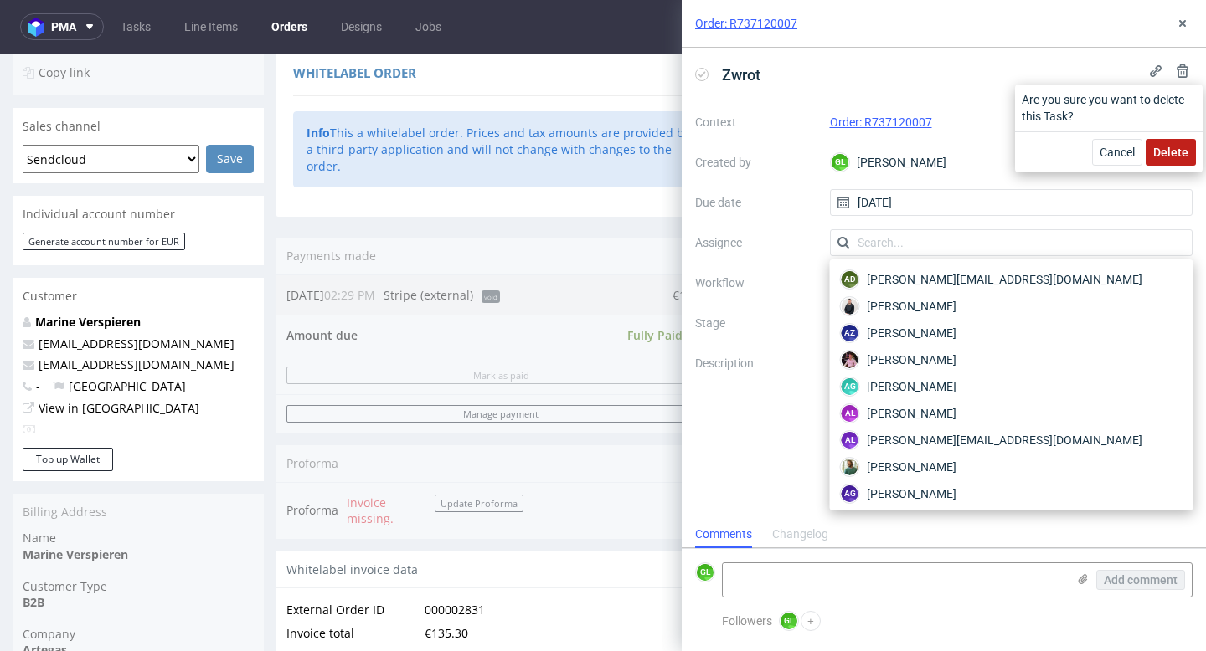
click at [1171, 142] on button "Delete" at bounding box center [1170, 152] width 50 height 27
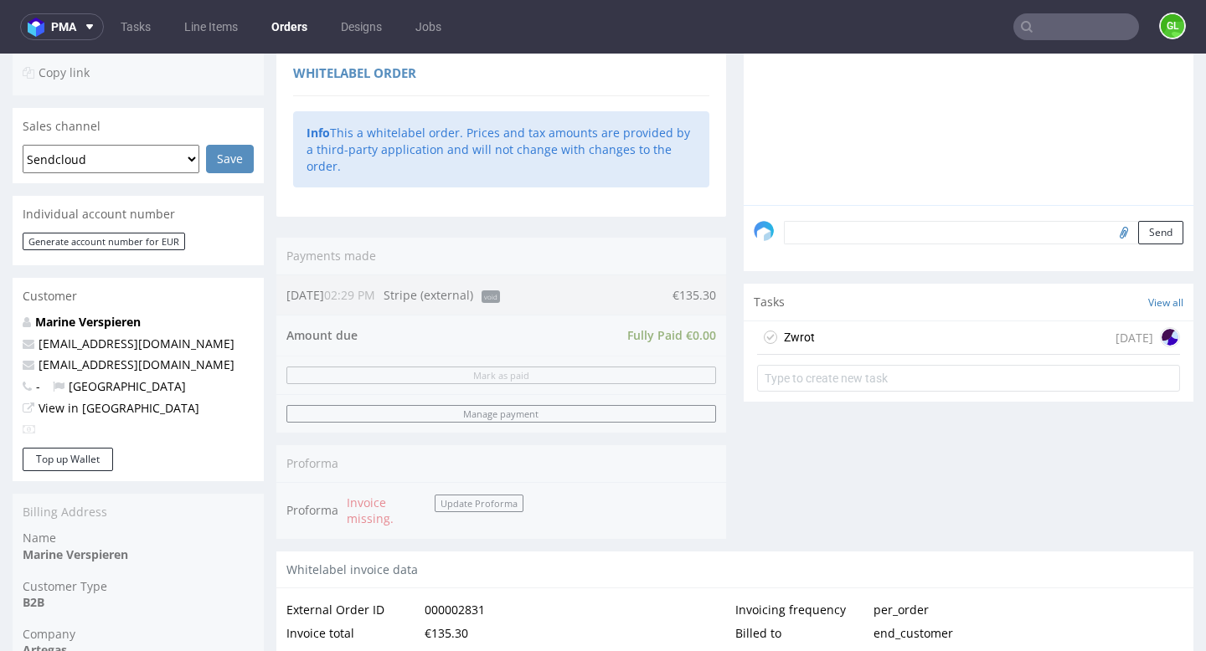
click at [947, 355] on div "Zwrot today" at bounding box center [968, 338] width 423 height 33
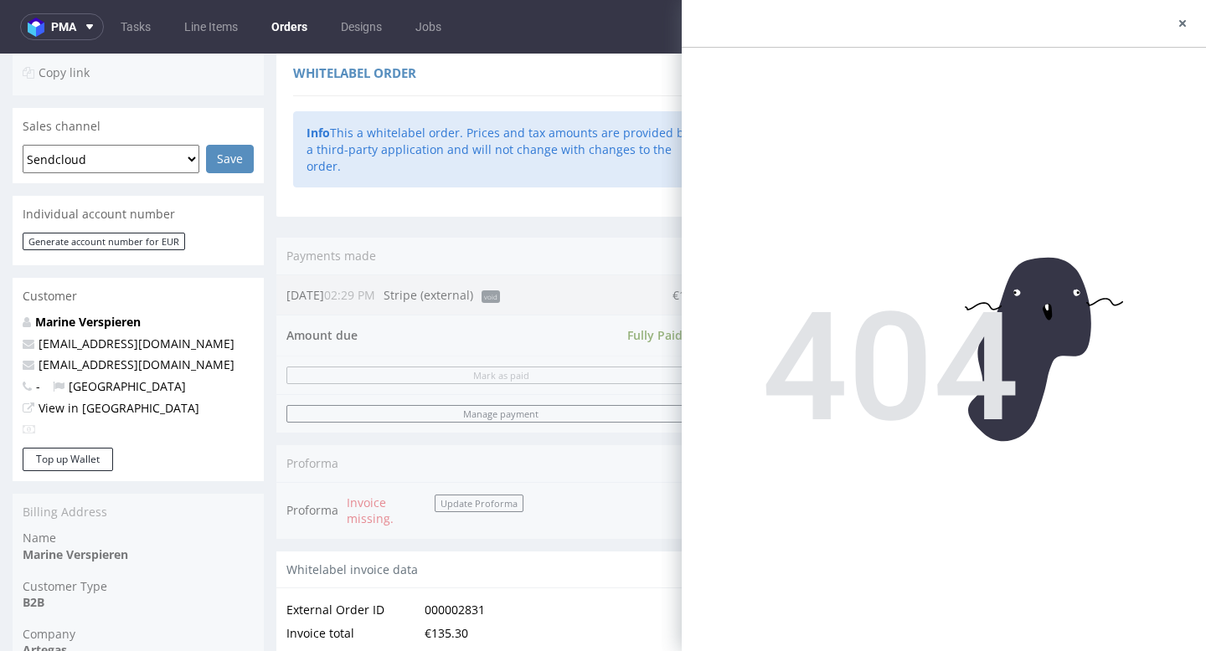
click at [639, 440] on div "Order summary 1 Line Item (Net Total) 110.00 additional_customs 0.0 Tax rates 0…" at bounding box center [501, 200] width 450 height 703
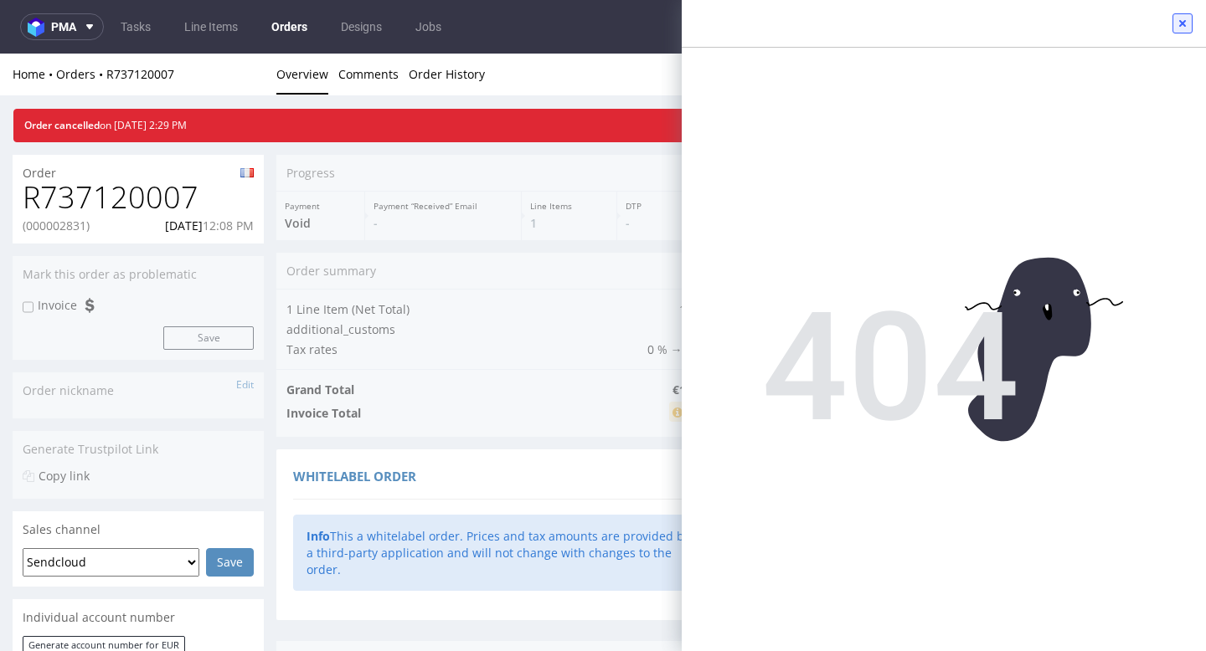
click at [1181, 22] on icon at bounding box center [1182, 23] width 13 height 13
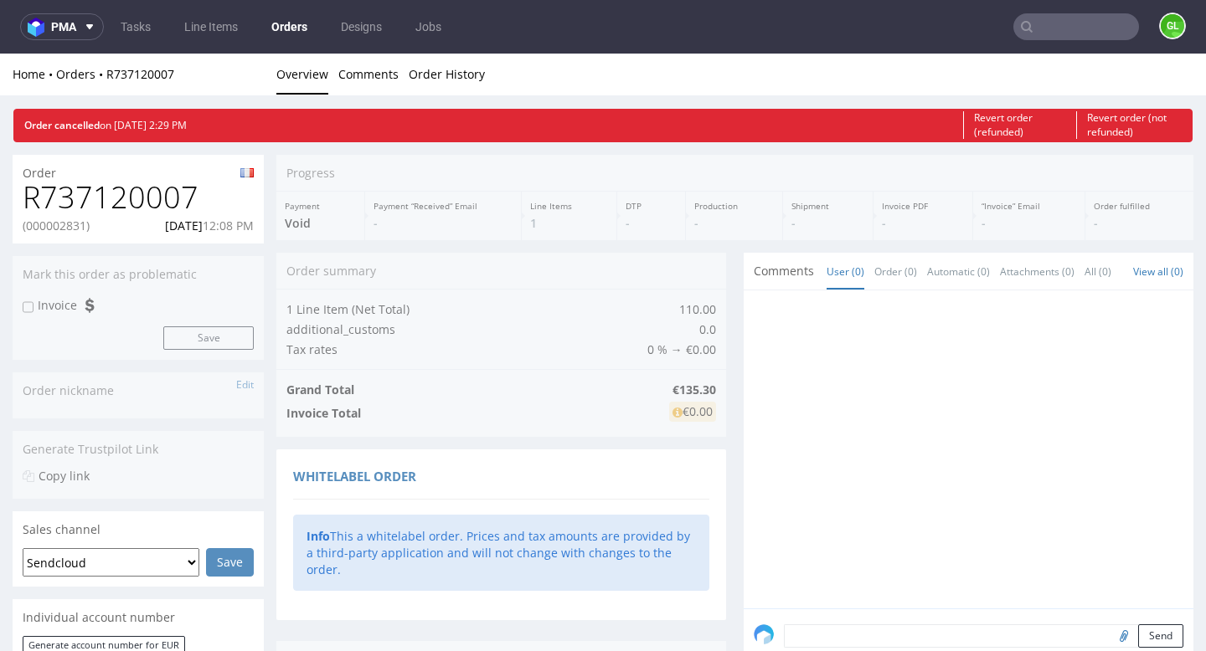
click at [54, 199] on h1 "R737120007" at bounding box center [138, 197] width 231 height 33
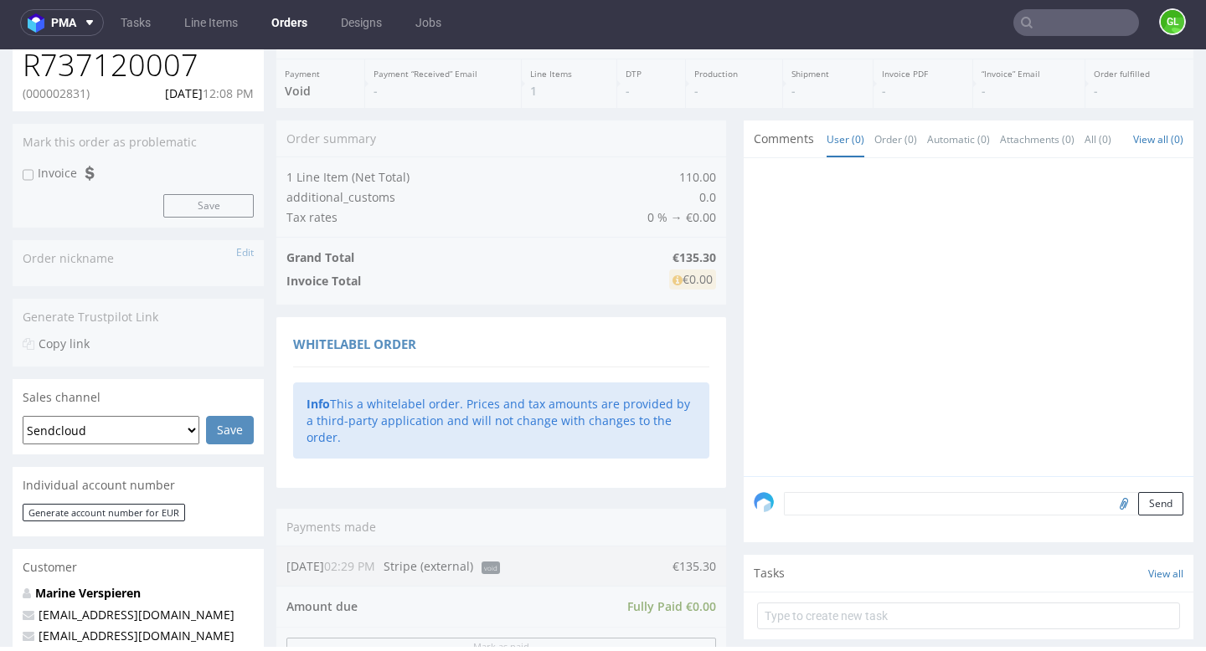
scroll to position [129, 0]
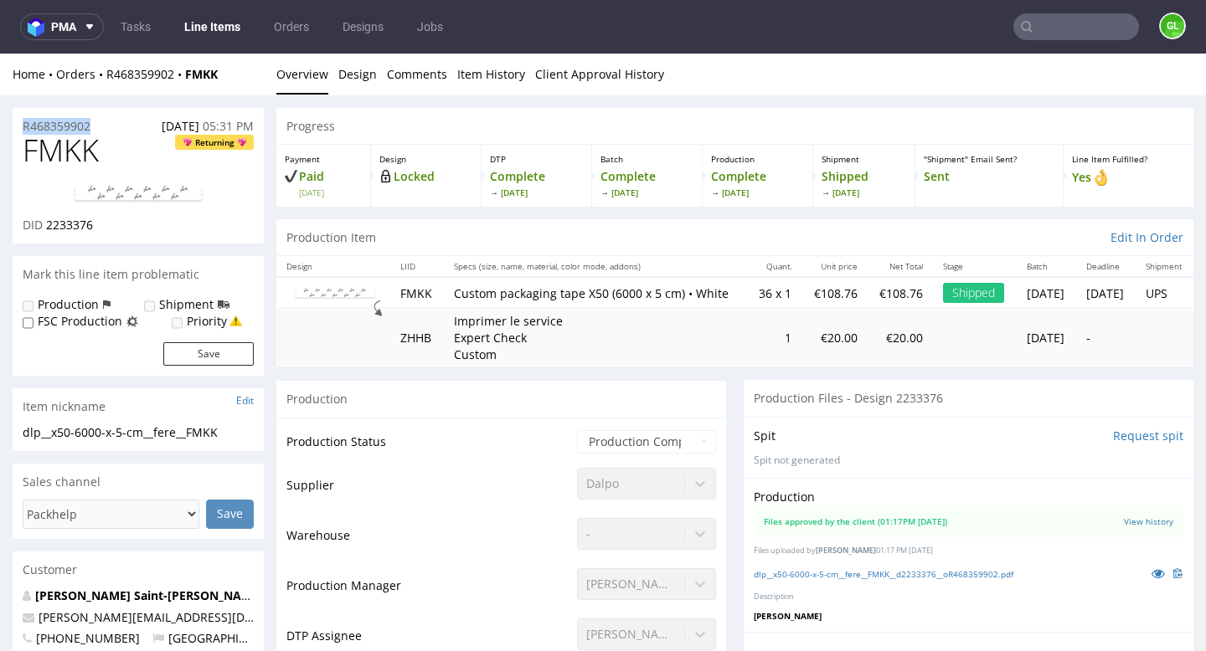
drag, startPoint x: 103, startPoint y: 128, endPoint x: 8, endPoint y: 127, distance: 94.6
copy p "R468359902"
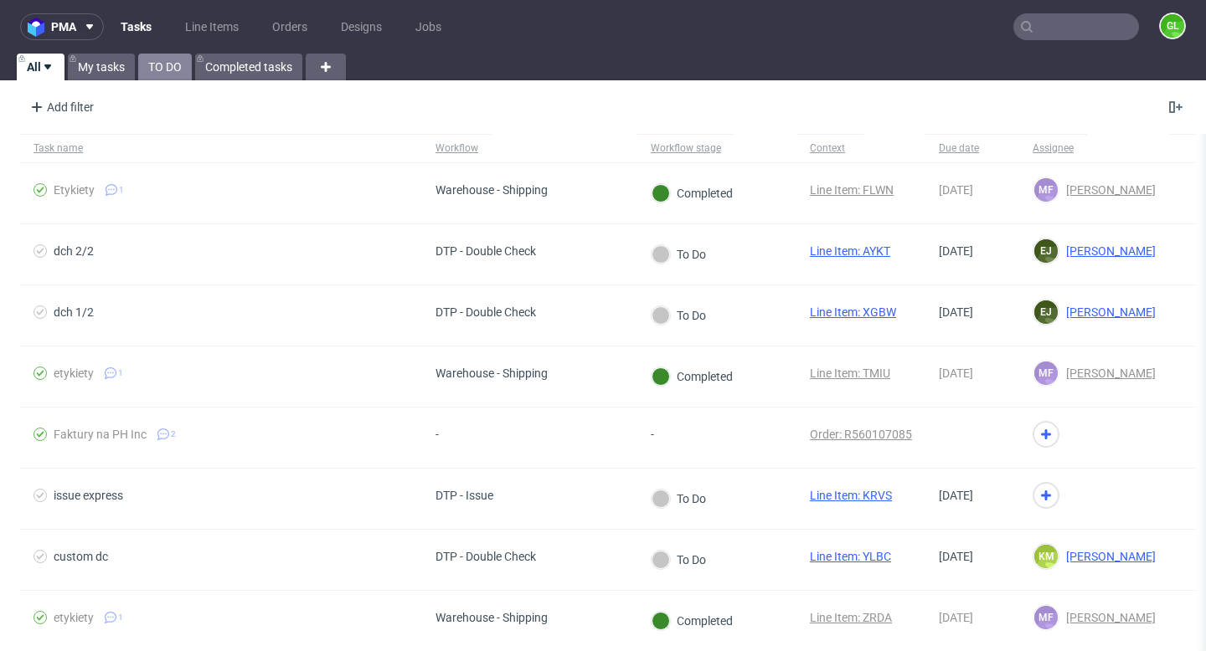
click at [167, 72] on link "TO DO" at bounding box center [165, 67] width 54 height 27
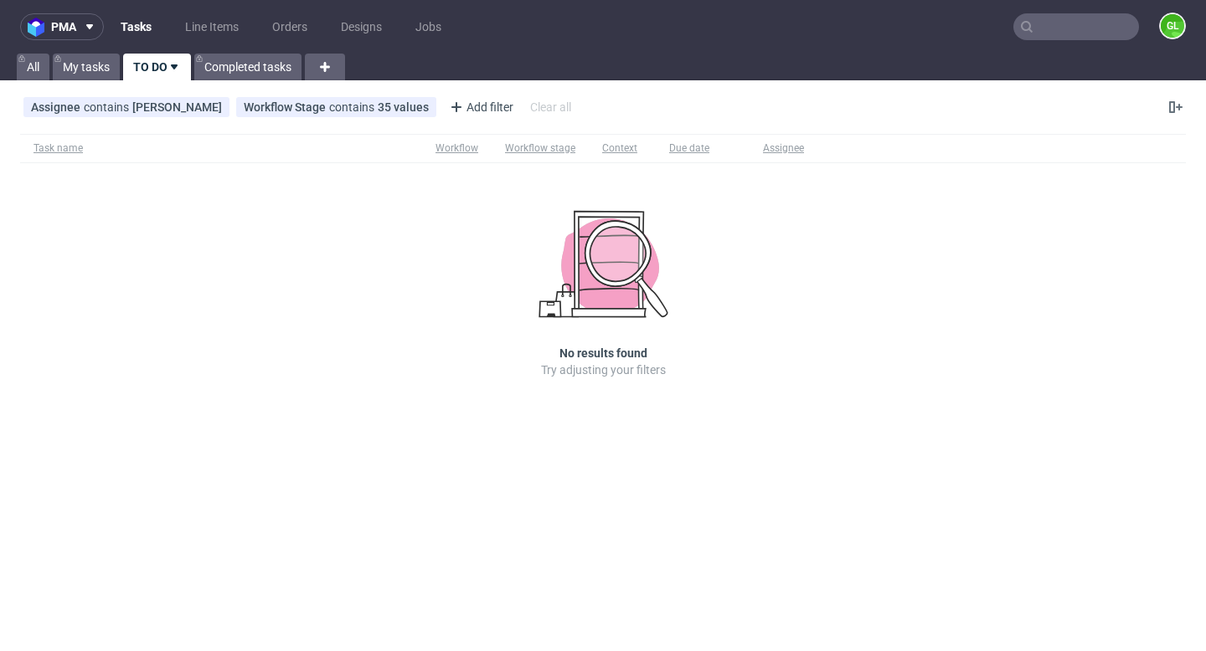
click at [1081, 34] on input "text" at bounding box center [1076, 26] width 126 height 27
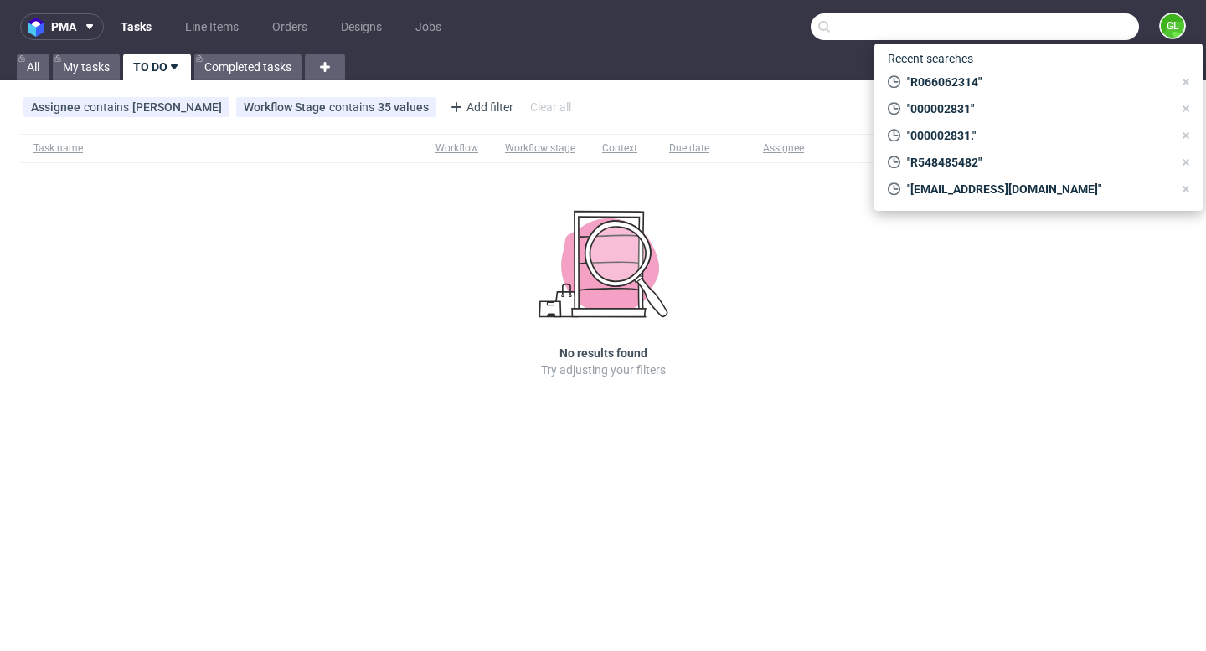
paste input "R761439774"
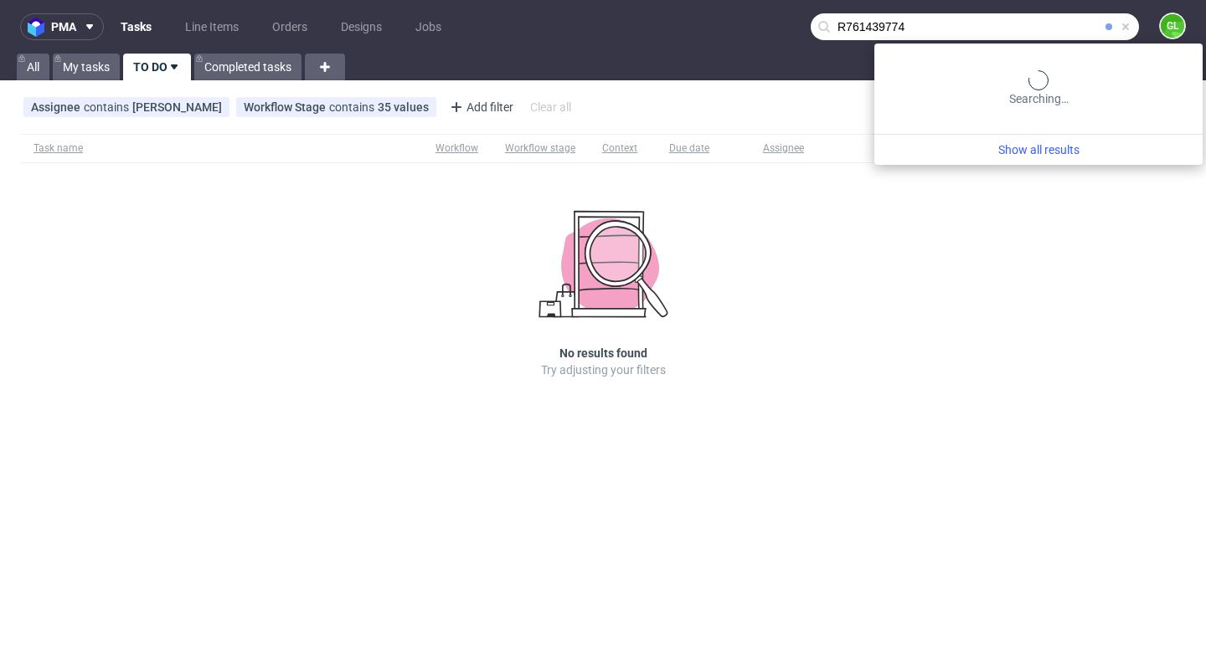
type input "R761439774"
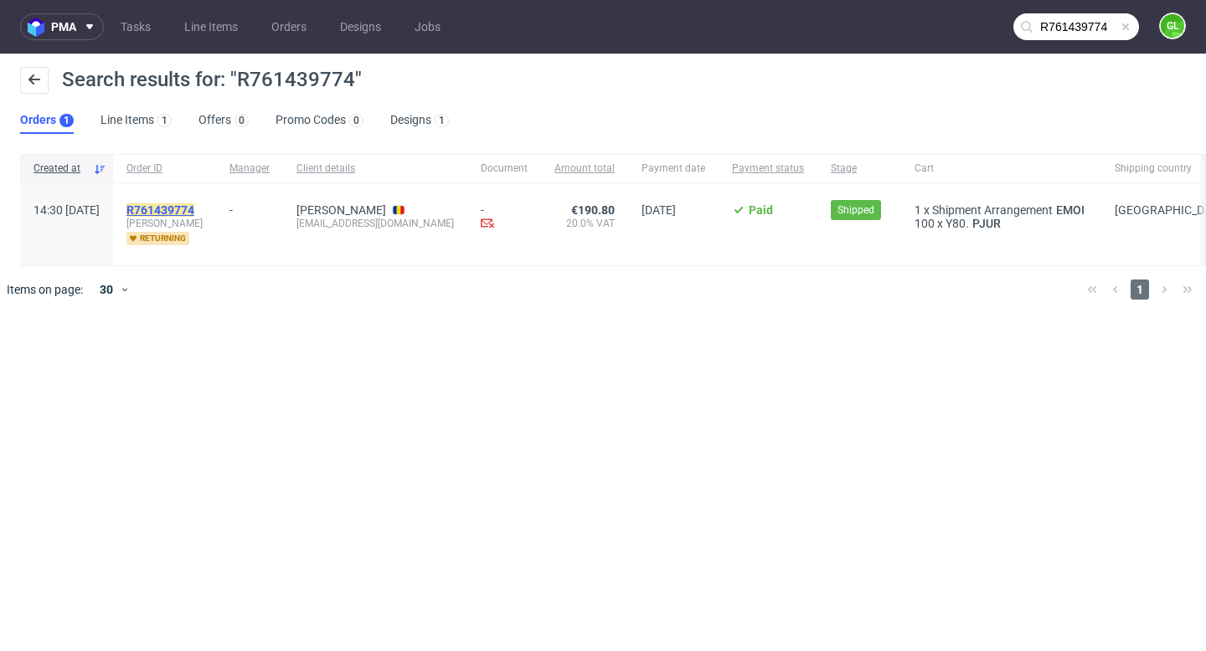
click at [193, 210] on mark "R761439774" at bounding box center [160, 209] width 68 height 13
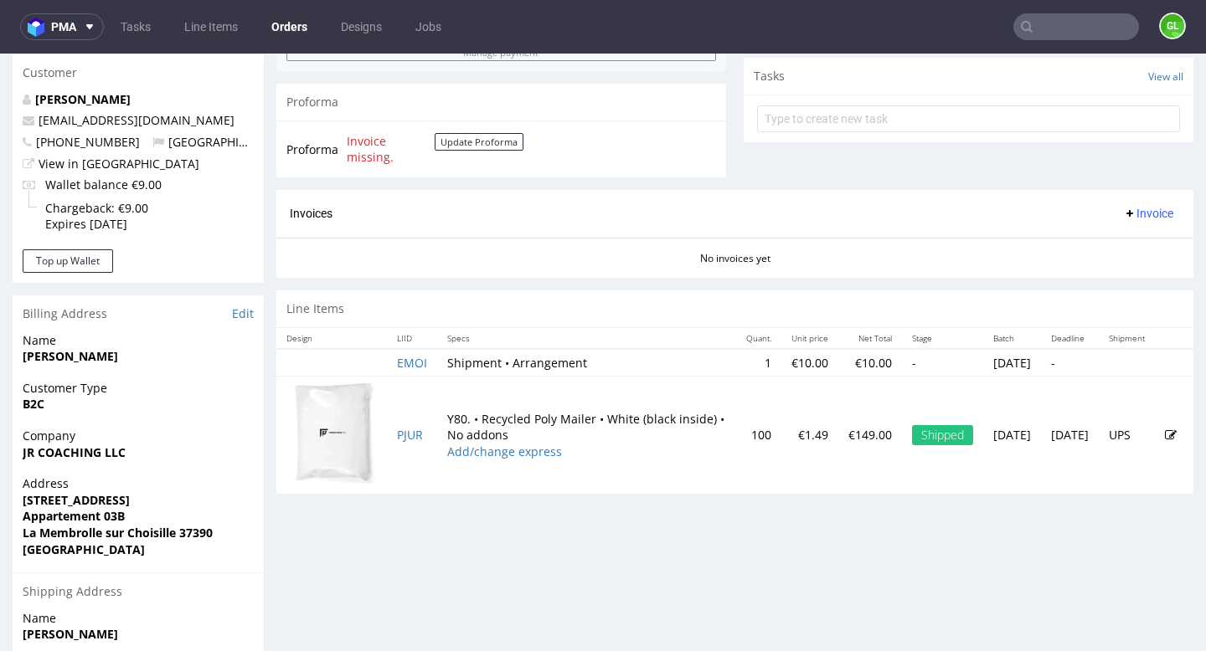
scroll to position [597, 0]
click at [912, 438] on div "Shipped" at bounding box center [942, 435] width 61 height 20
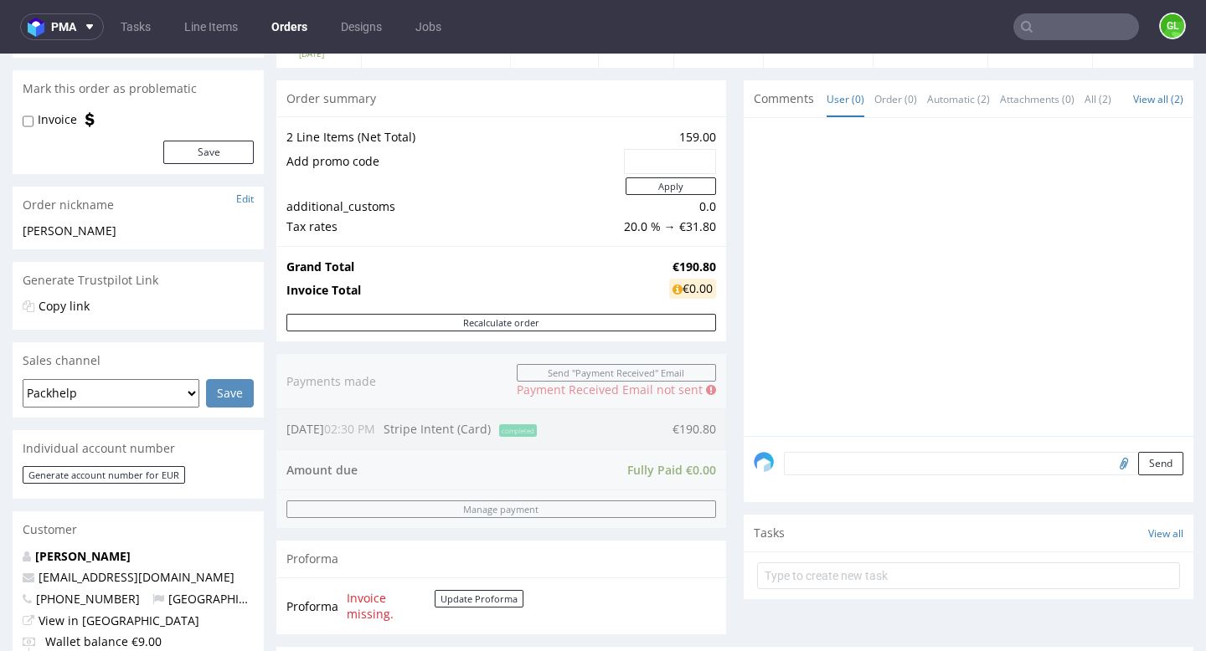
scroll to position [0, 0]
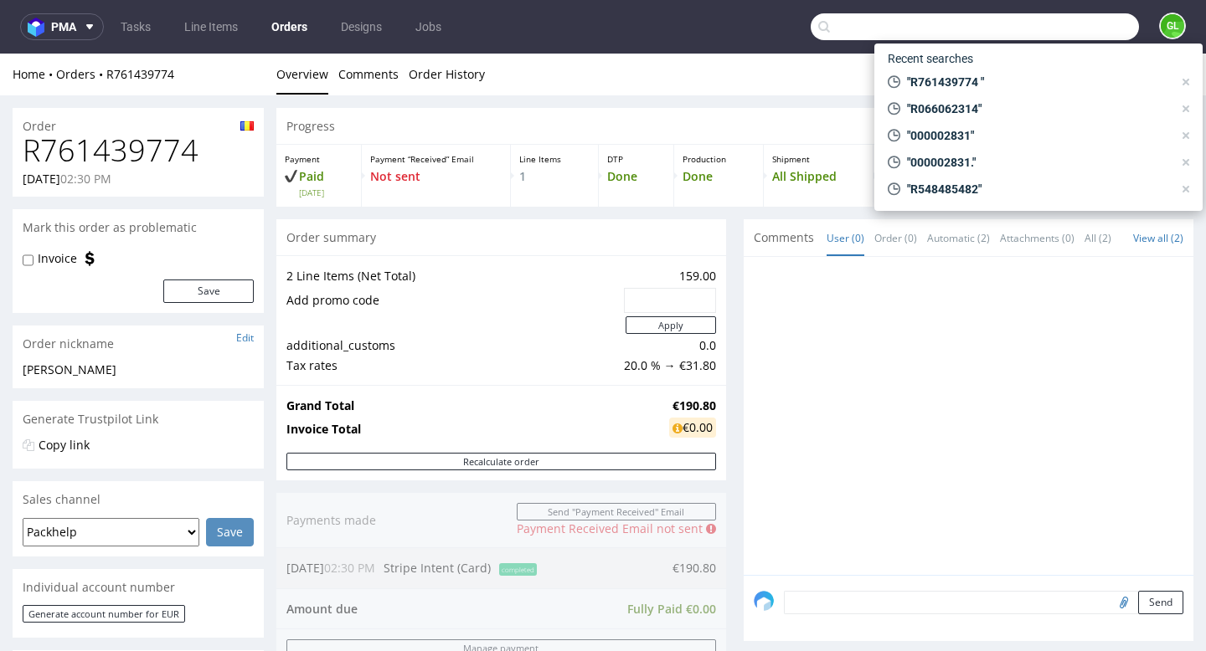
click at [1072, 31] on input "text" at bounding box center [975, 26] width 328 height 27
paste input "[EMAIL_ADDRESS][DOMAIN_NAME]"
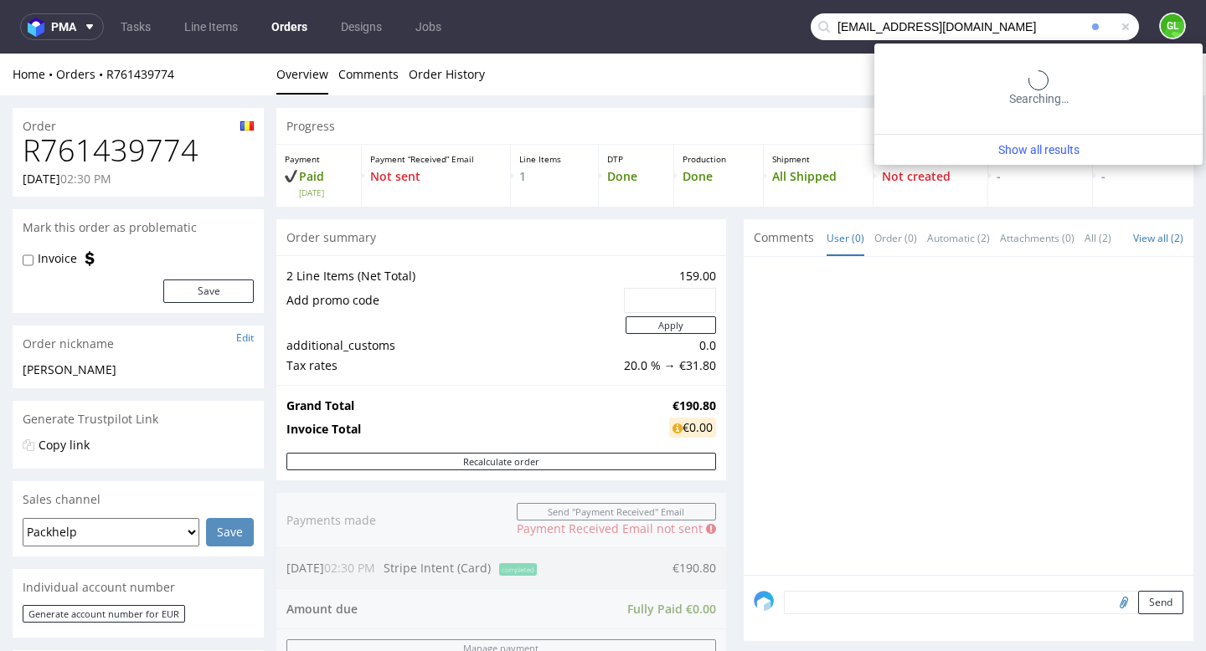
type input "[EMAIL_ADDRESS][DOMAIN_NAME]"
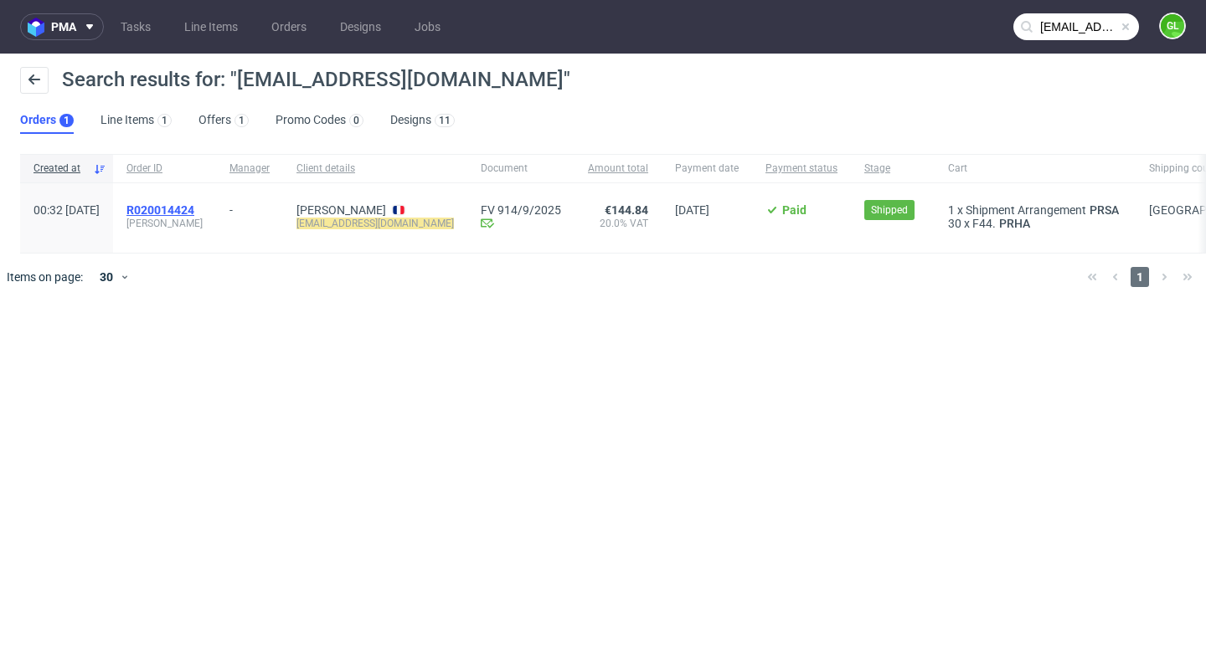
click at [194, 209] on span "R020014424" at bounding box center [160, 209] width 68 height 13
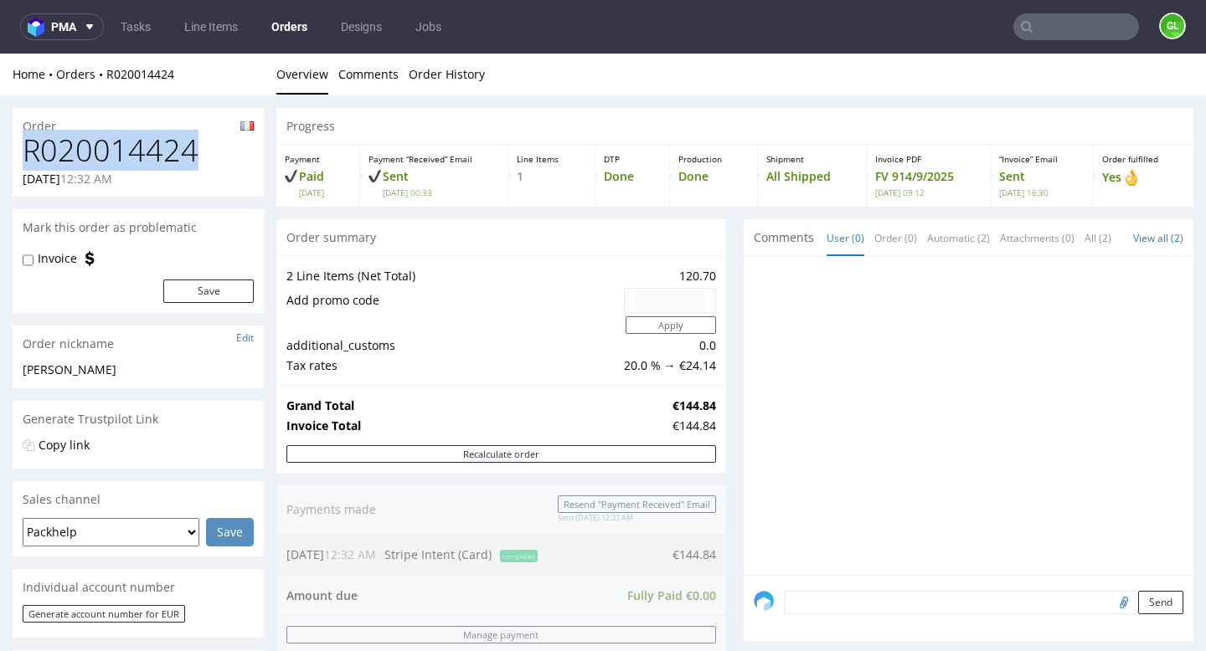
drag, startPoint x: 24, startPoint y: 149, endPoint x: 214, endPoint y: 138, distance: 190.4
click at [214, 138] on h1 "R020014424" at bounding box center [138, 150] width 231 height 33
copy h1 "R020014424"
click at [1089, 31] on input "text" at bounding box center [1076, 26] width 126 height 27
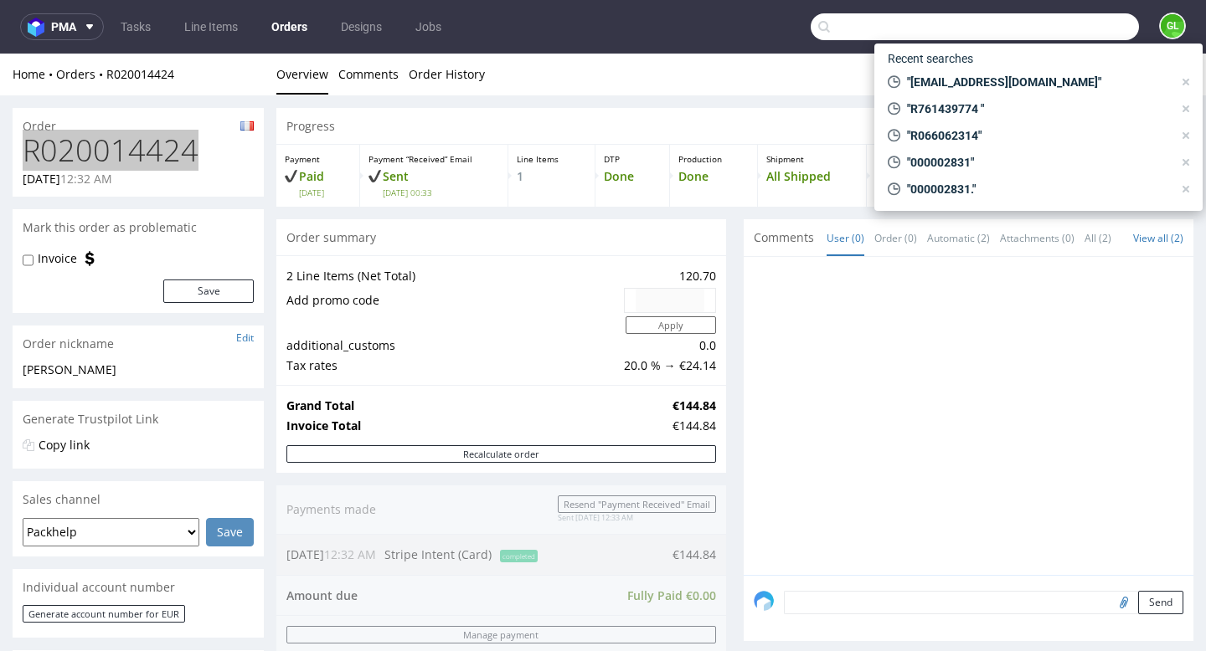
paste input "R998369934"
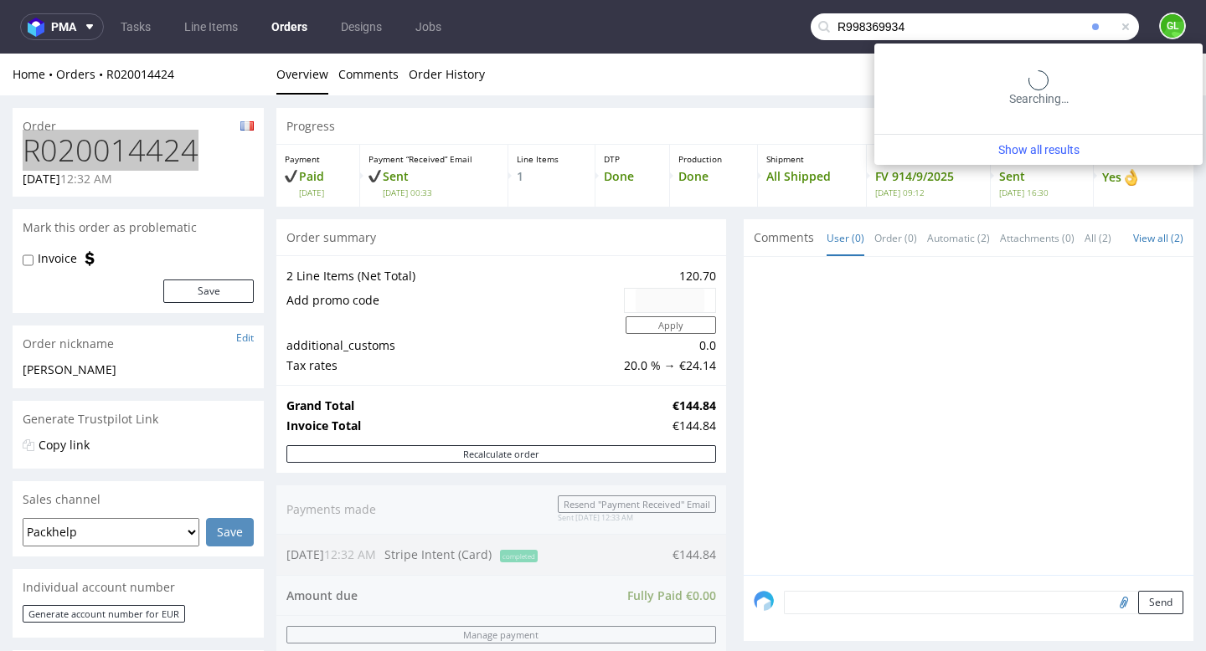
type input "R998369934"
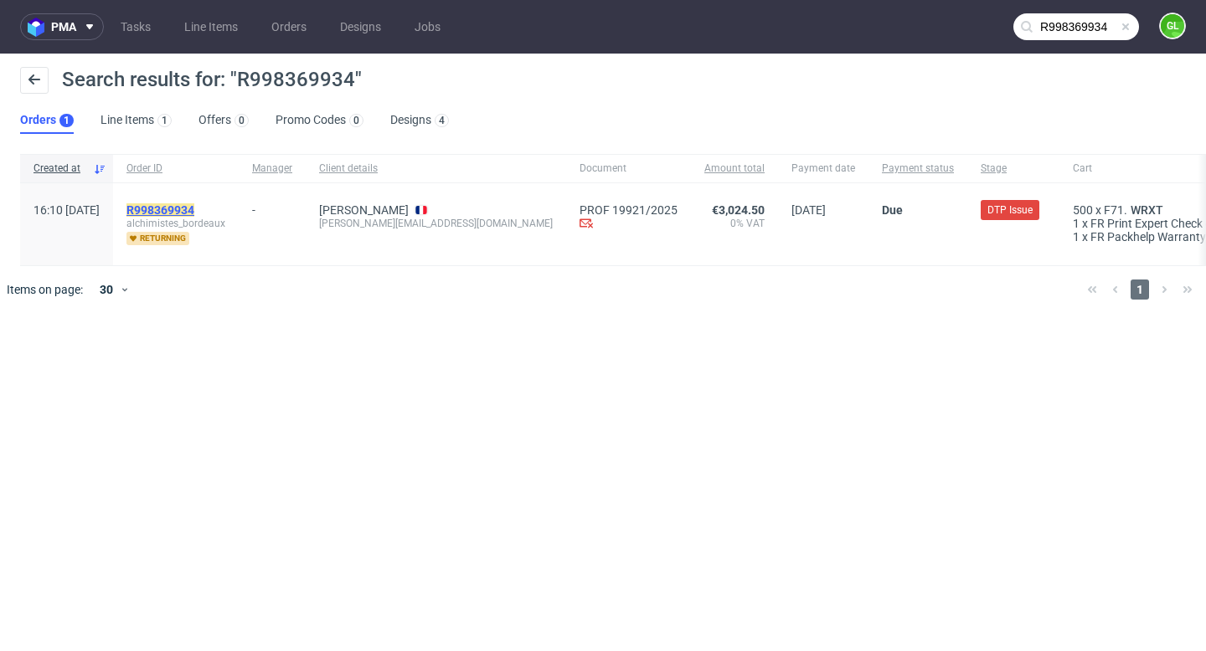
click at [194, 206] on mark "R998369934" at bounding box center [160, 209] width 68 height 13
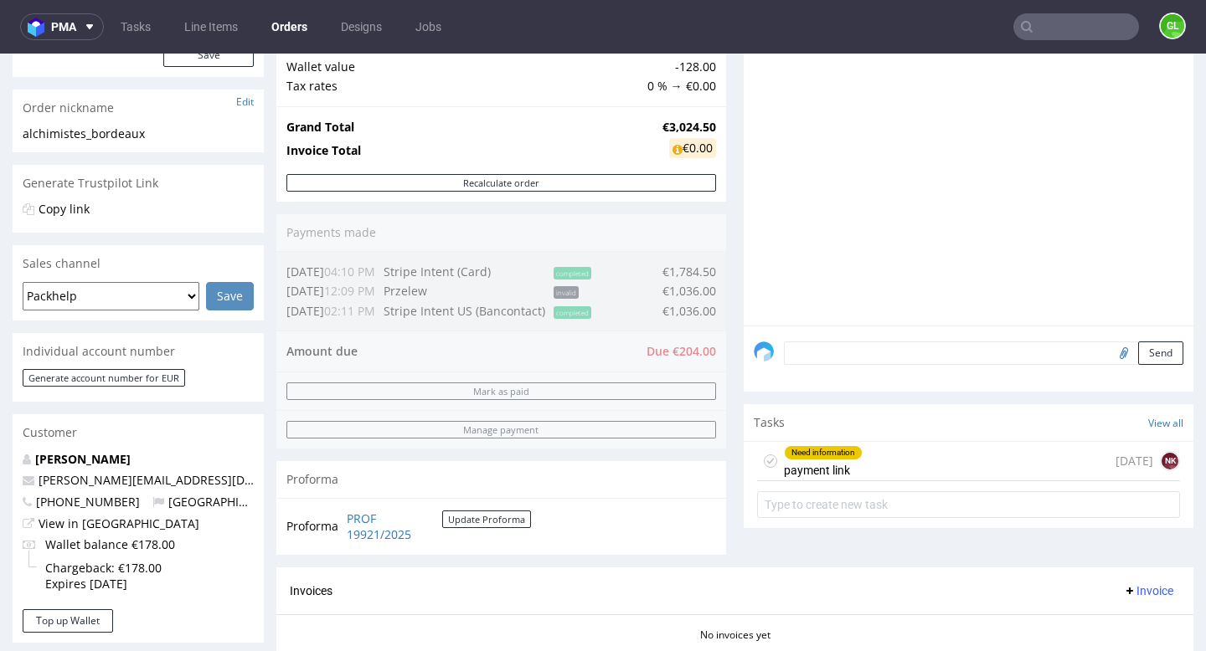
scroll to position [241, 0]
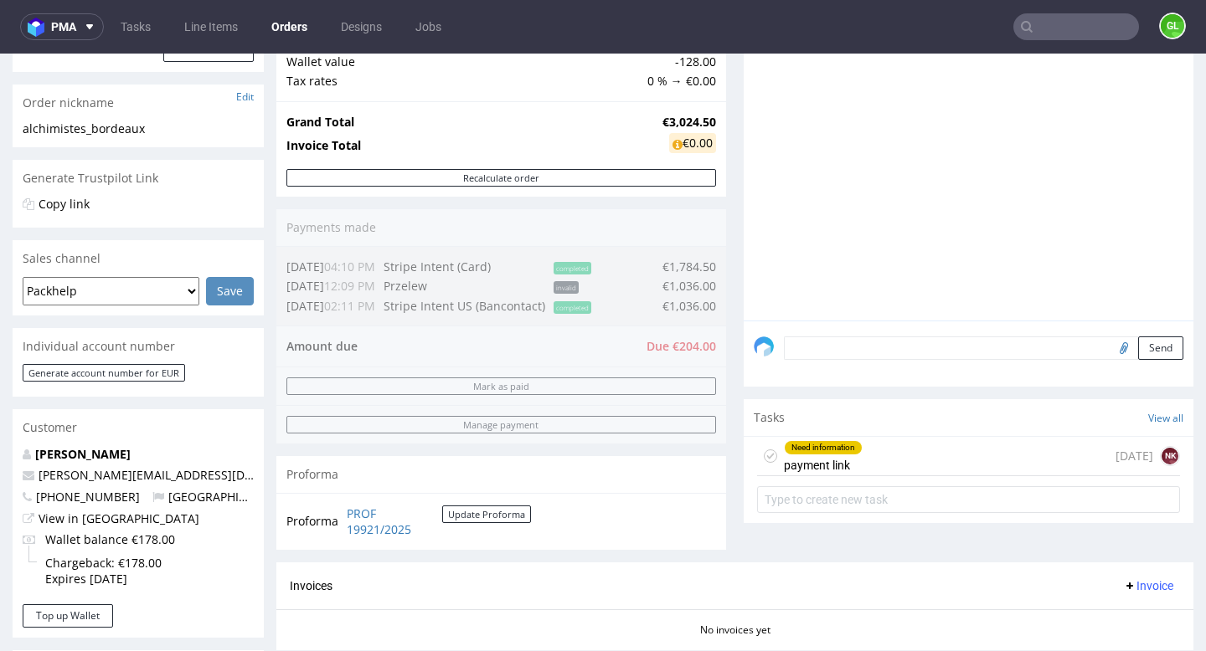
click at [911, 466] on div "Need information payment link [DATE] NK" at bounding box center [968, 456] width 423 height 39
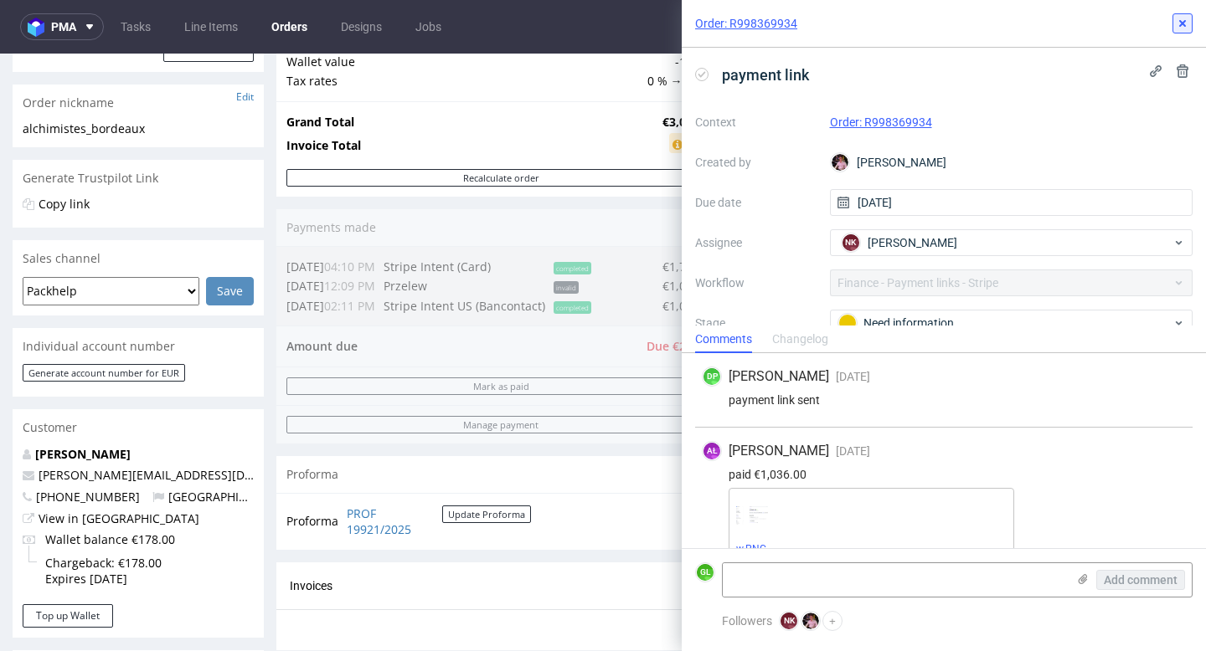
click at [1182, 22] on use at bounding box center [1182, 23] width 7 height 7
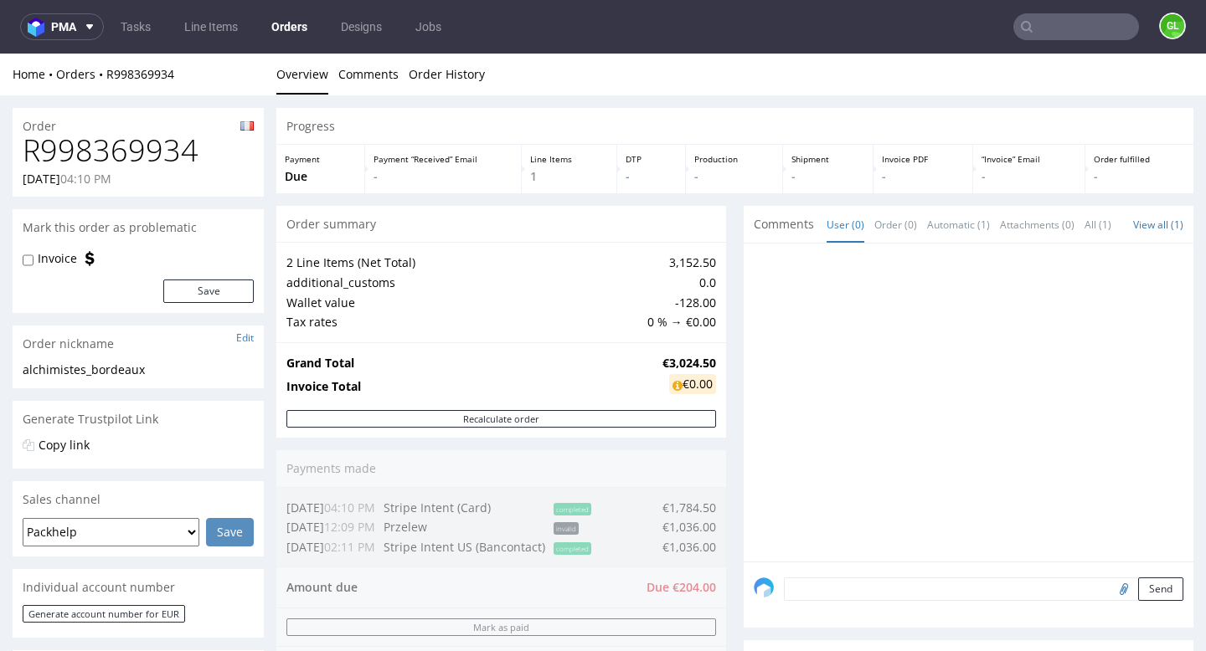
click at [1068, 34] on input "text" at bounding box center [1076, 26] width 126 height 27
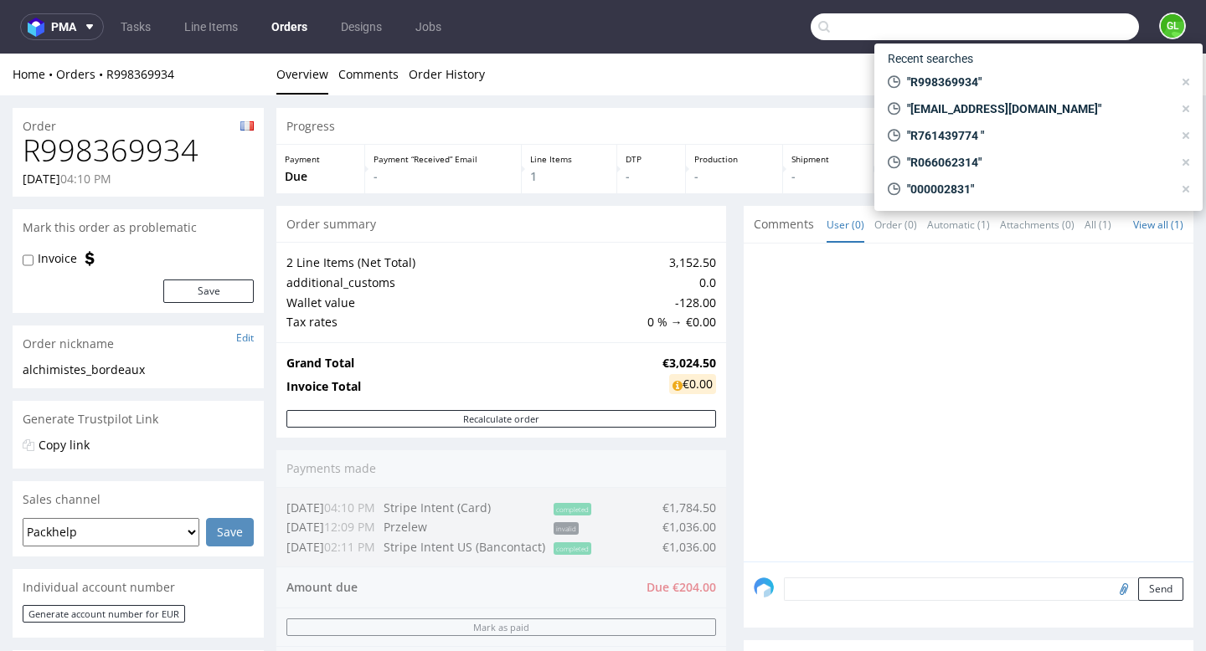
paste input "[PERSON_NAME]"
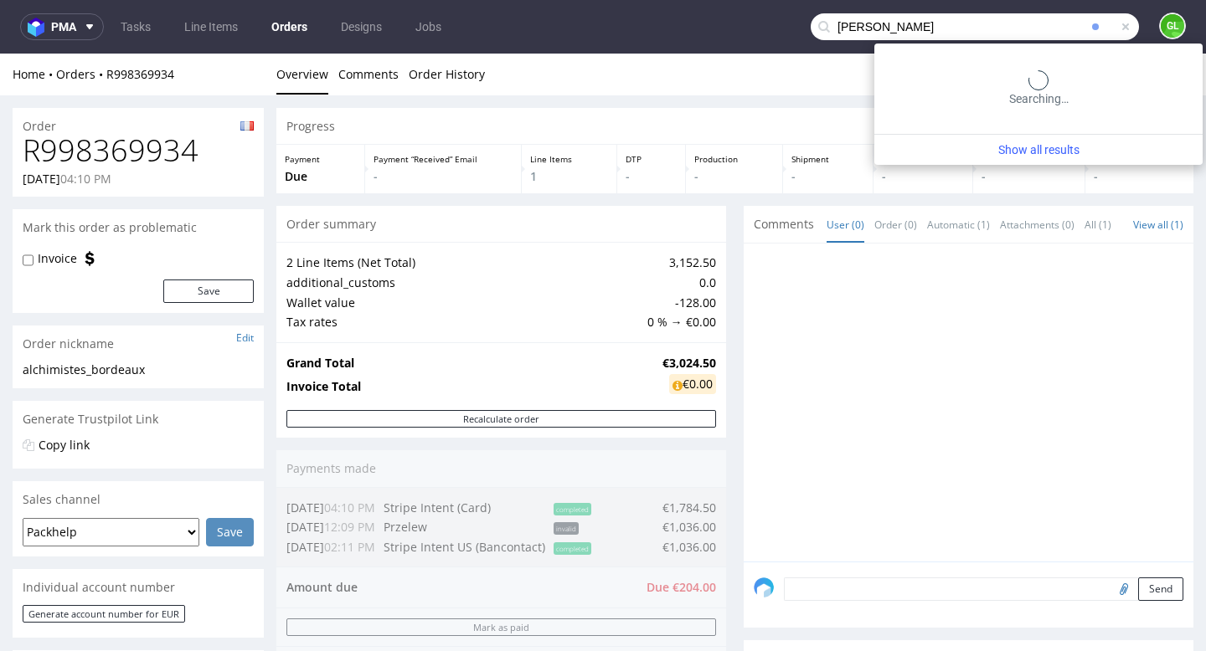
type input "[PERSON_NAME]"
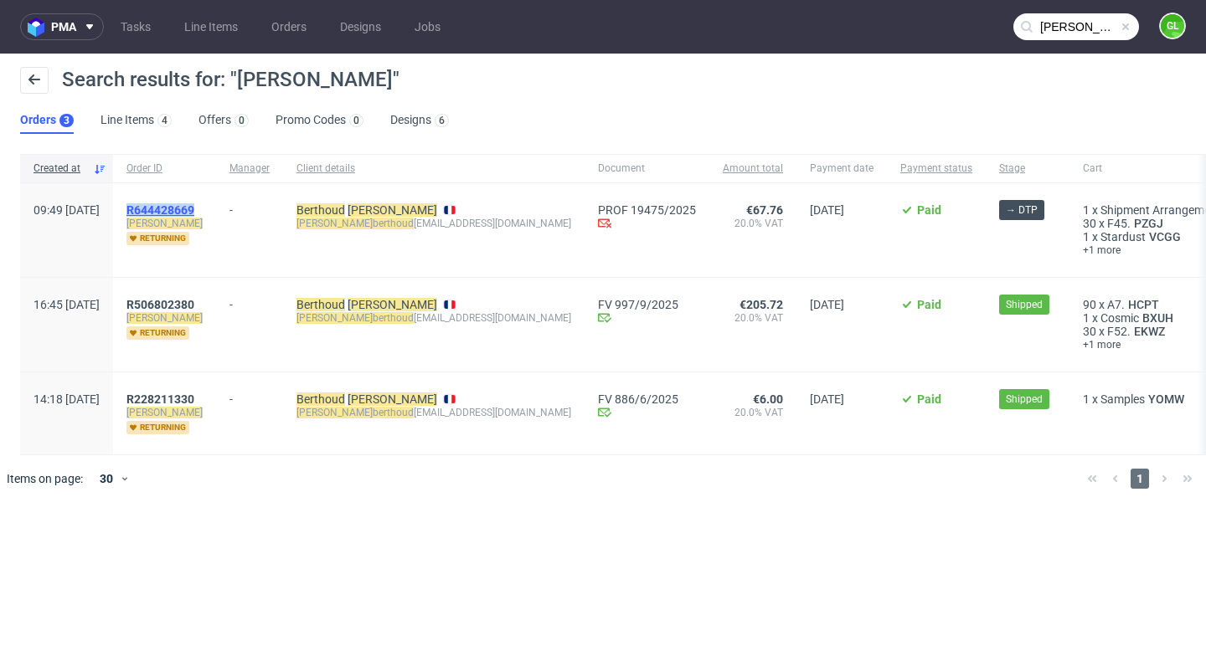
drag, startPoint x: 250, startPoint y: 214, endPoint x: 173, endPoint y: 212, distance: 76.2
click at [173, 212] on div "R644428669 [PERSON_NAME]" at bounding box center [164, 230] width 103 height 94
copy span "R644428669"
click at [1129, 29] on span at bounding box center [1125, 26] width 13 height 13
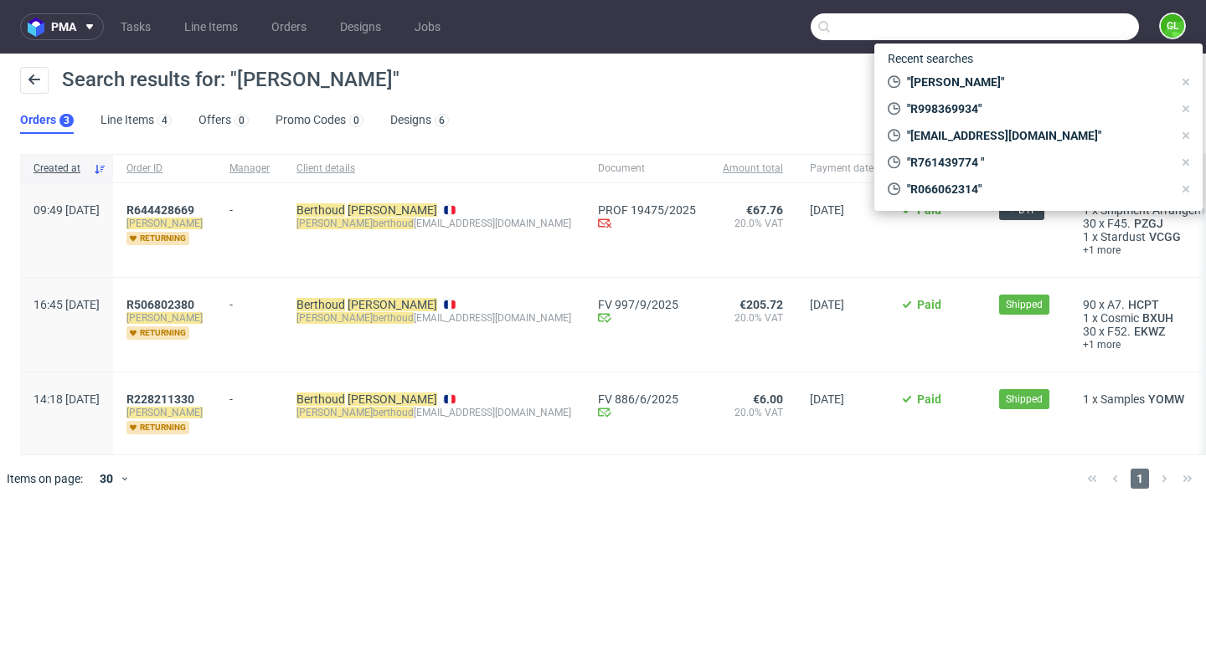
click at [1109, 29] on input "text" at bounding box center [975, 26] width 328 height 27
paste input "Bouaghad Hamza"
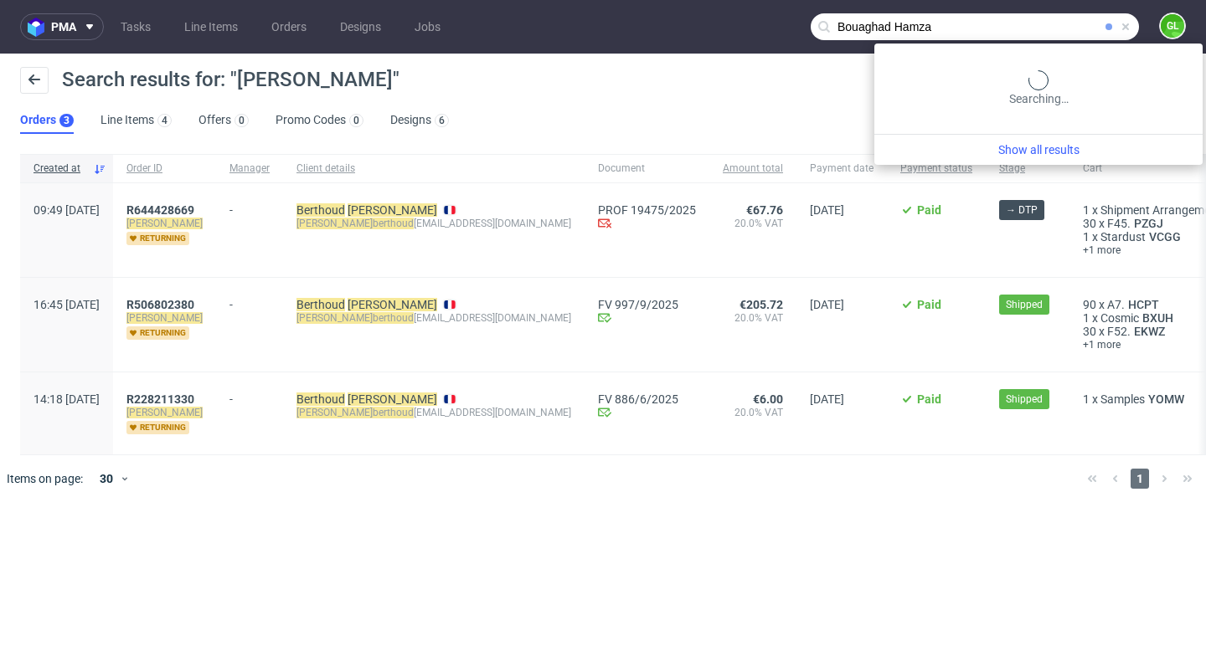
type input "Bouaghad Hamza"
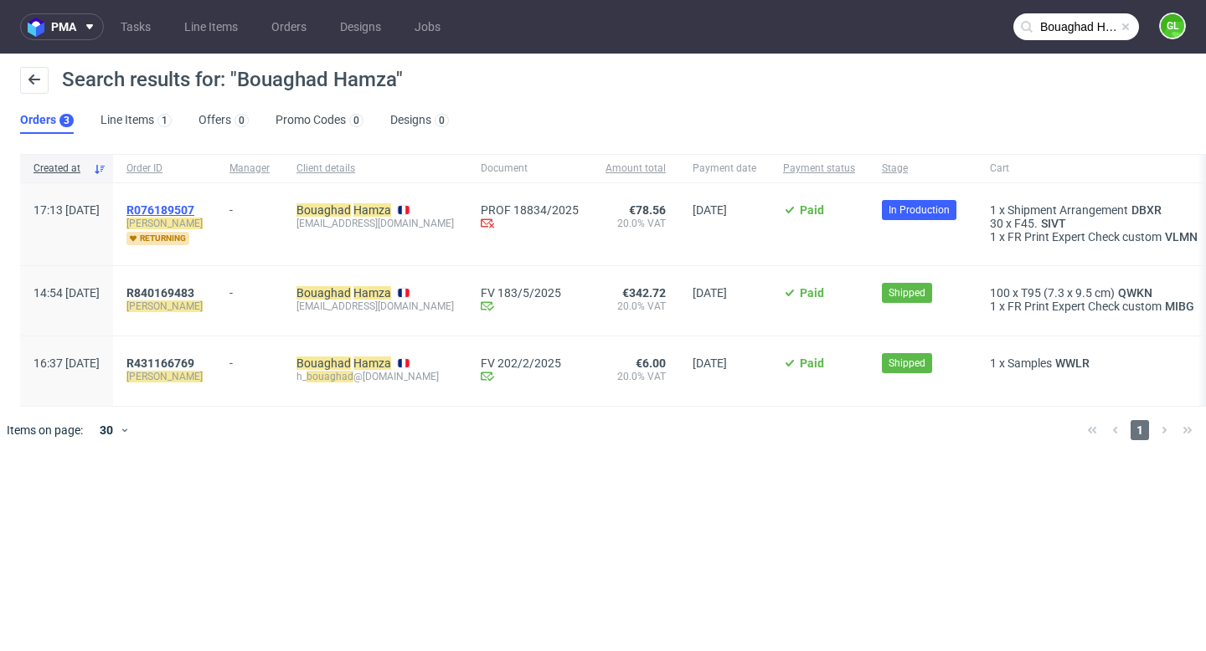
click at [194, 209] on span "R076189507" at bounding box center [160, 209] width 68 height 13
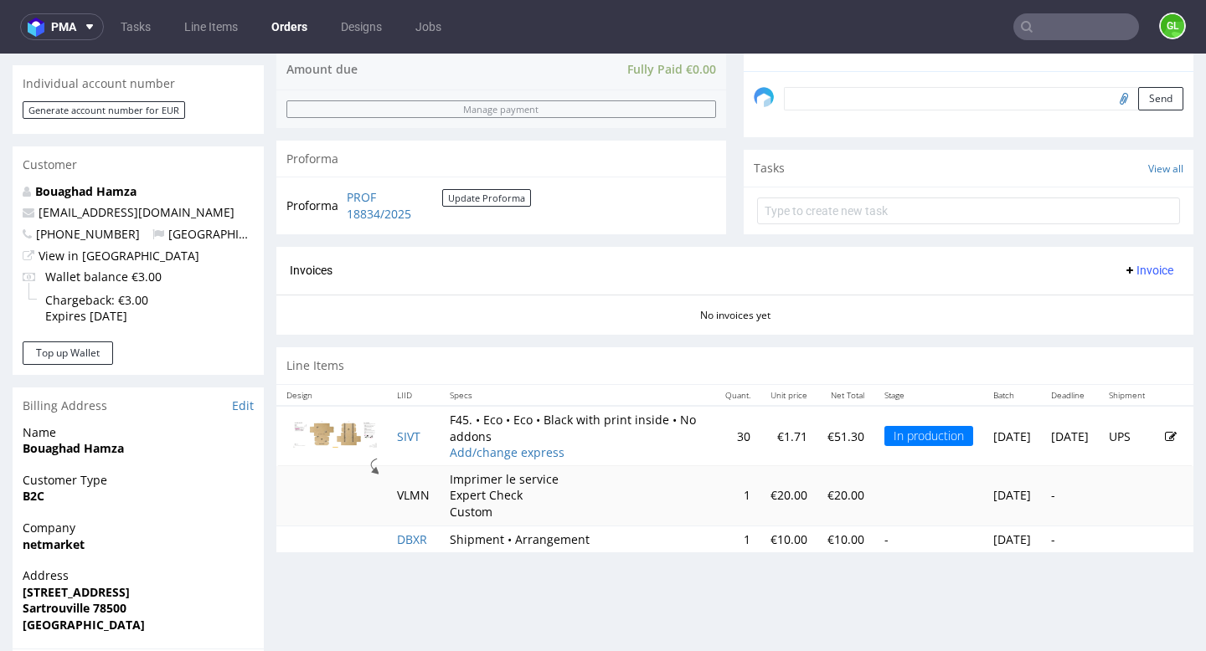
scroll to position [508, 0]
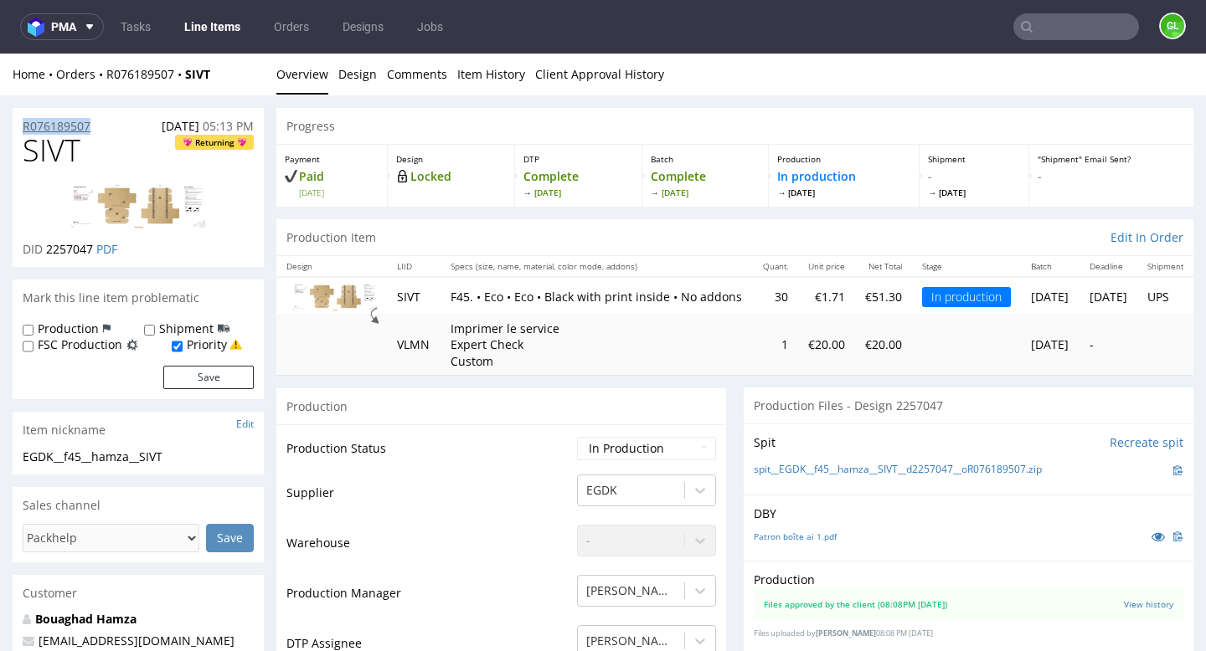
drag, startPoint x: 102, startPoint y: 125, endPoint x: 23, endPoint y: 128, distance: 79.6
click at [23, 128] on div "R076189507 04.09.2025 05:13 PM" at bounding box center [138, 121] width 251 height 27
copy p "R076189507"
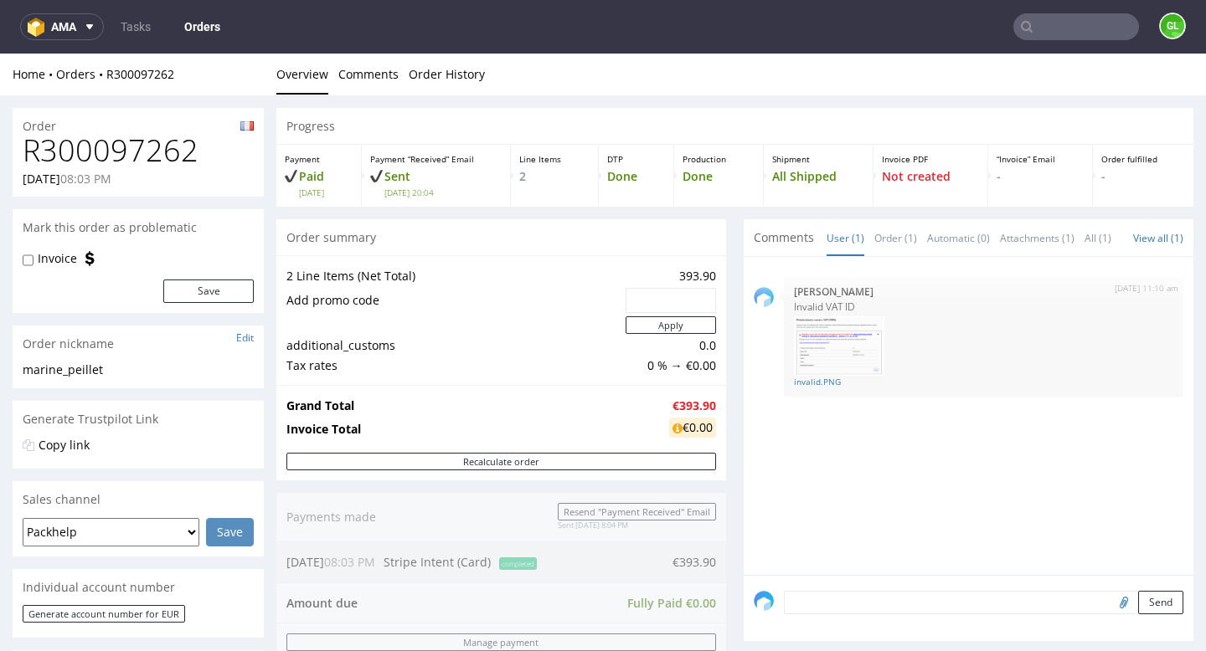
drag, startPoint x: 22, startPoint y: 148, endPoint x: 208, endPoint y: 150, distance: 185.9
click at [208, 150] on h1 "R300097262" at bounding box center [138, 150] width 231 height 33
drag, startPoint x: 208, startPoint y: 150, endPoint x: 26, endPoint y: 151, distance: 181.7
click at [26, 151] on h1 "R300097262" at bounding box center [138, 150] width 231 height 33
copy h1 "R300097262"
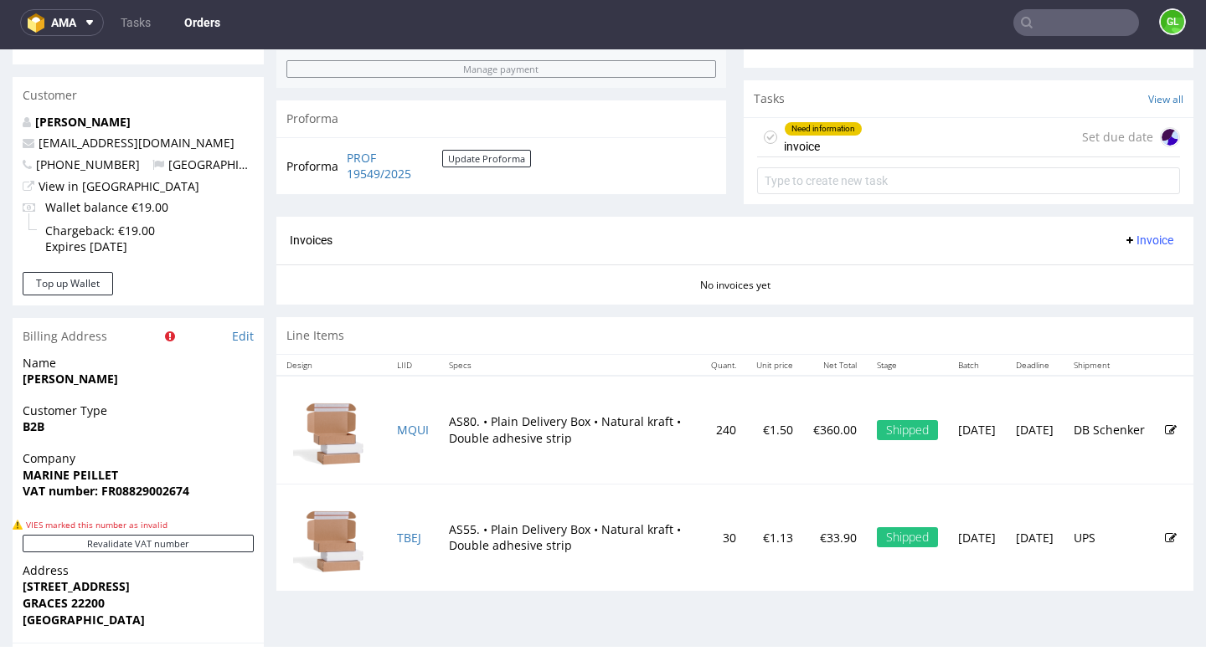
scroll to position [558, 0]
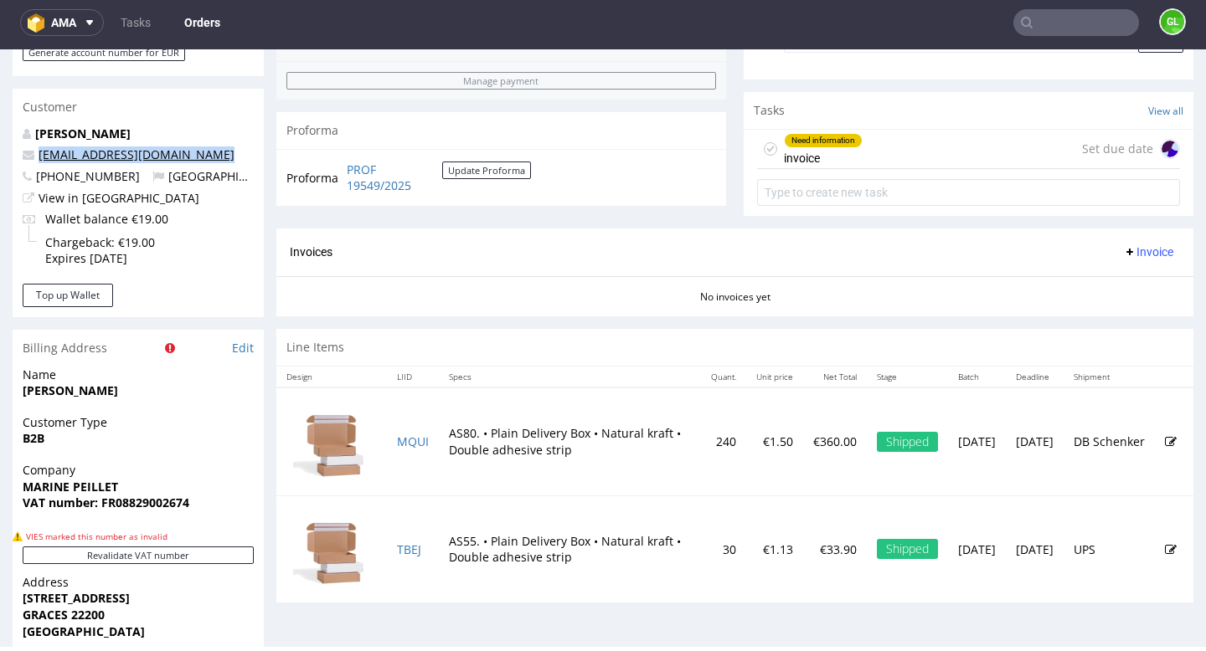
drag, startPoint x: 213, startPoint y: 159, endPoint x: 38, endPoint y: 157, distance: 175.0
click at [38, 157] on p "[EMAIL_ADDRESS][DOMAIN_NAME]" at bounding box center [138, 155] width 231 height 17
copy link "[EMAIL_ADDRESS][DOMAIN_NAME]"
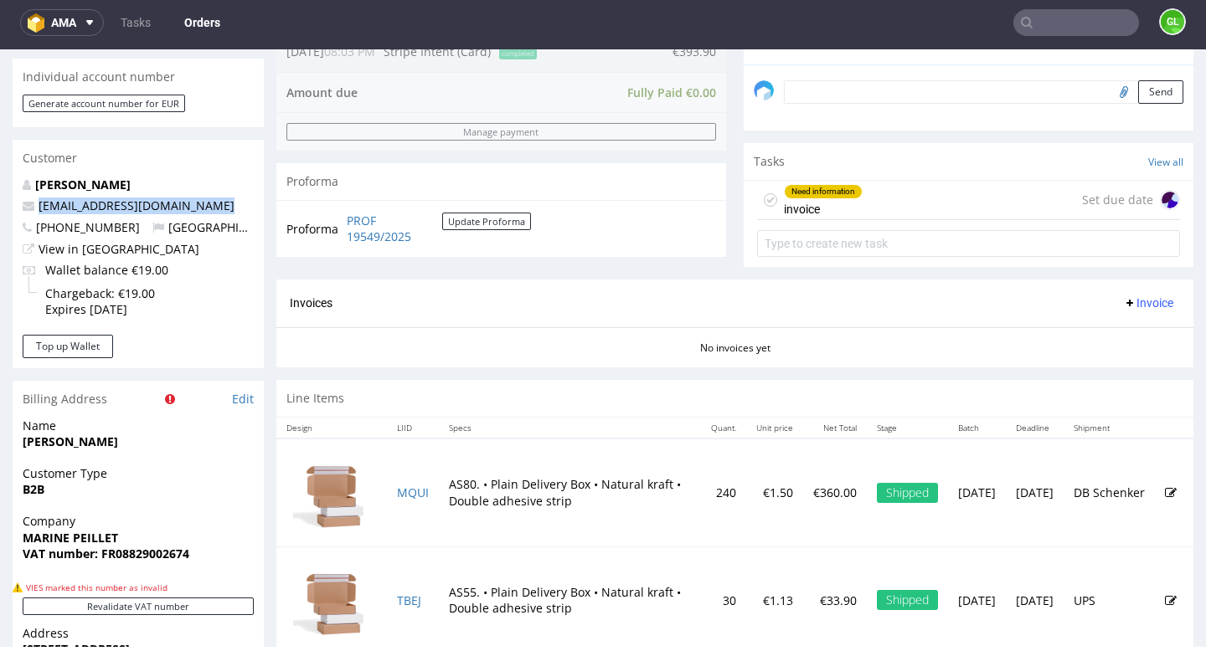
scroll to position [517, 0]
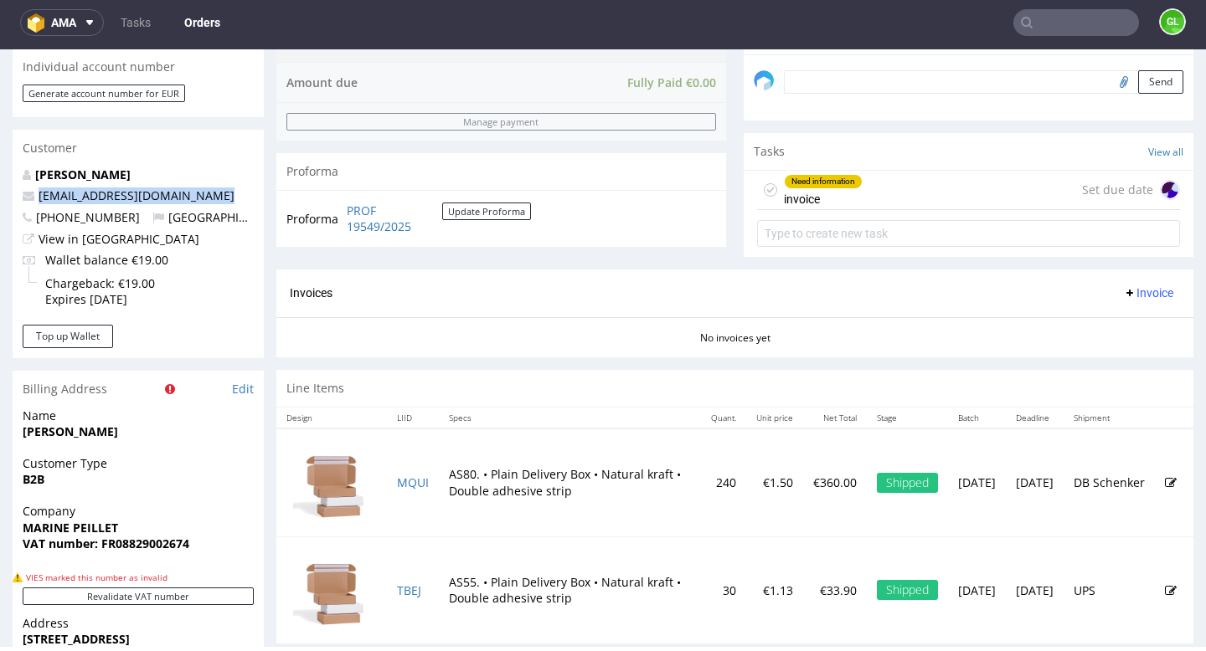
copy link "[EMAIL_ADDRESS][DOMAIN_NAME]"
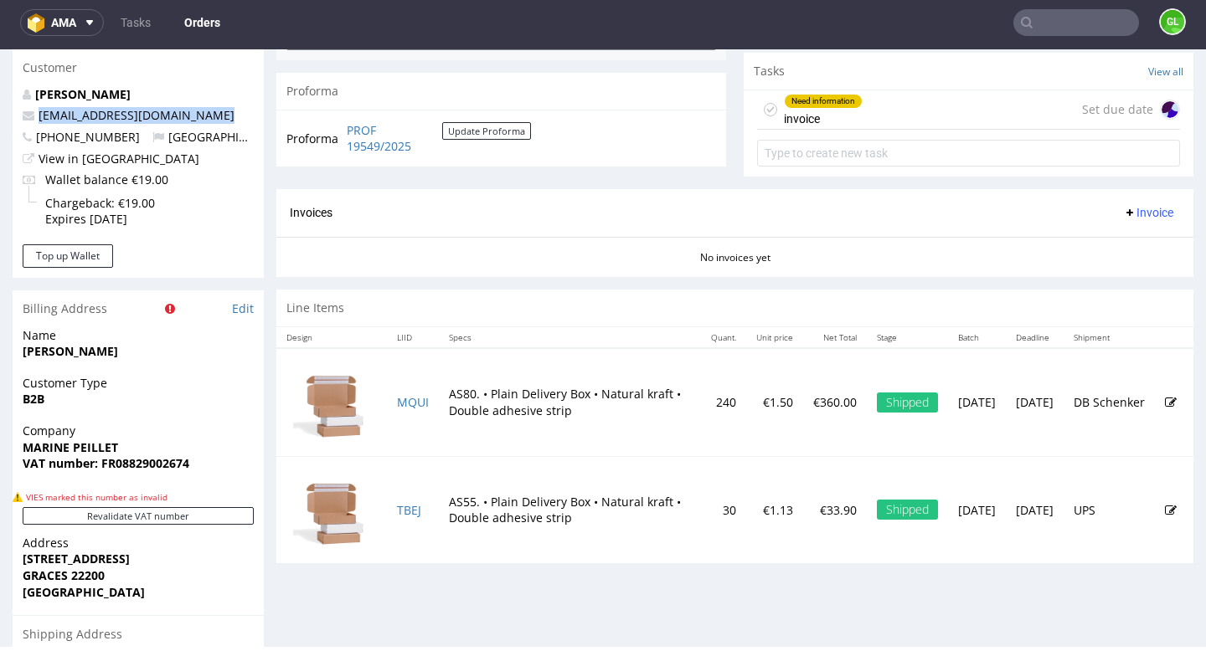
scroll to position [598, 0]
click at [1037, 18] on input "text" at bounding box center [1076, 22] width 126 height 27
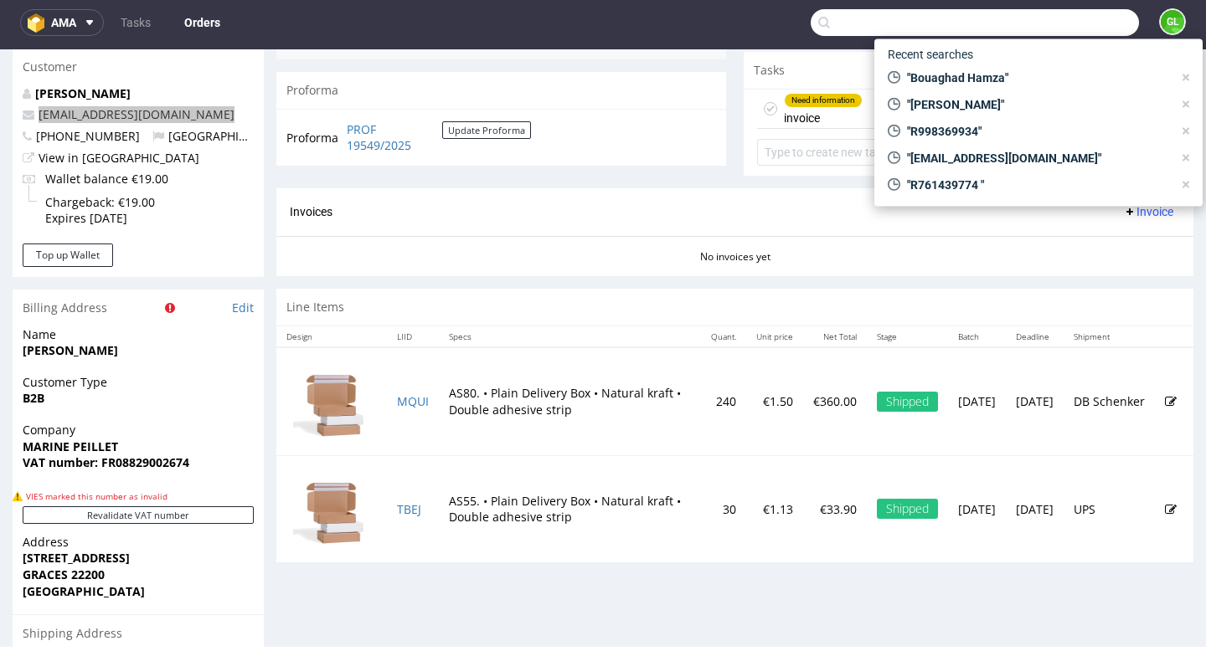
paste input "[EMAIL_ADDRESS][DOMAIN_NAME]"
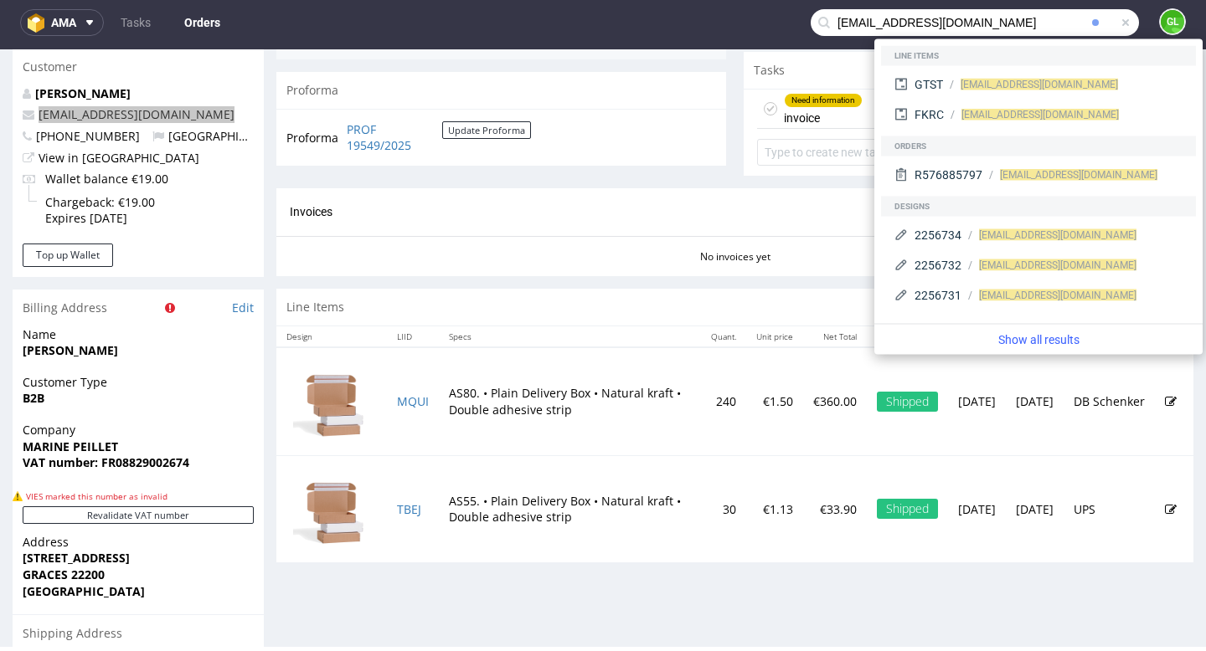
type input "[EMAIL_ADDRESS][DOMAIN_NAME]"
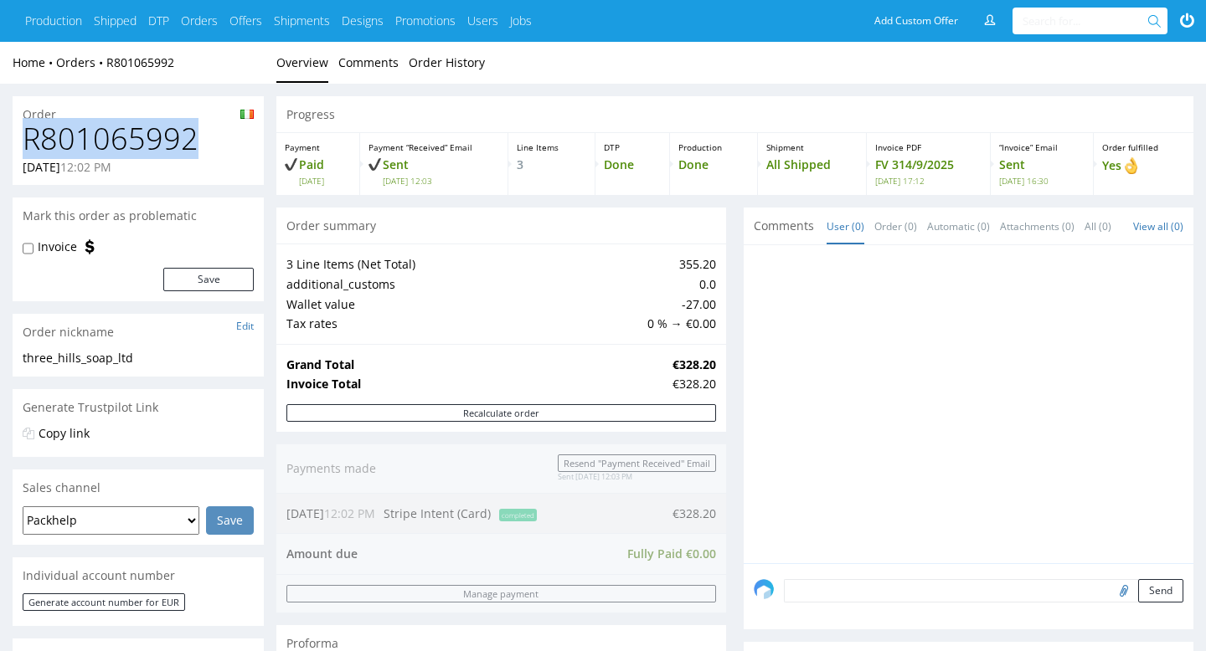
drag, startPoint x: 25, startPoint y: 136, endPoint x: 199, endPoint y: 144, distance: 174.4
click at [199, 144] on h1 "R801065992" at bounding box center [138, 138] width 231 height 33
copy h1 "R801065992"
click at [1048, 23] on input "text" at bounding box center [1086, 21] width 128 height 27
paste input "contact@maisoncalys.com"
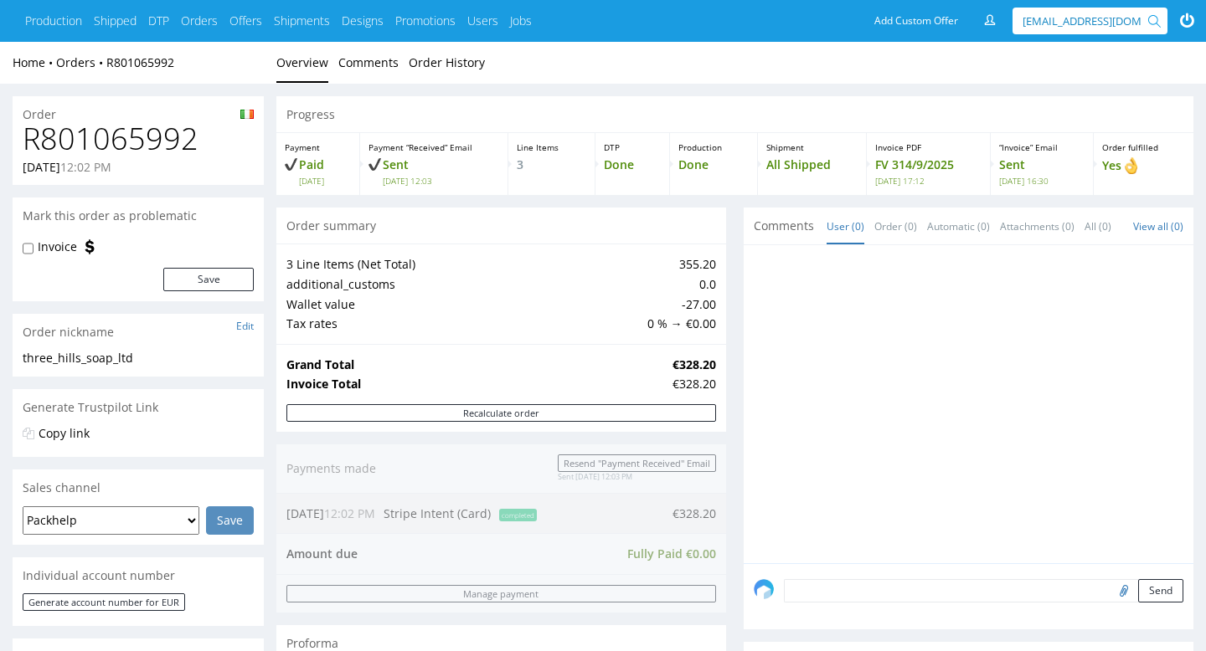
scroll to position [0, 18]
type input "contact@maisoncalys.com"
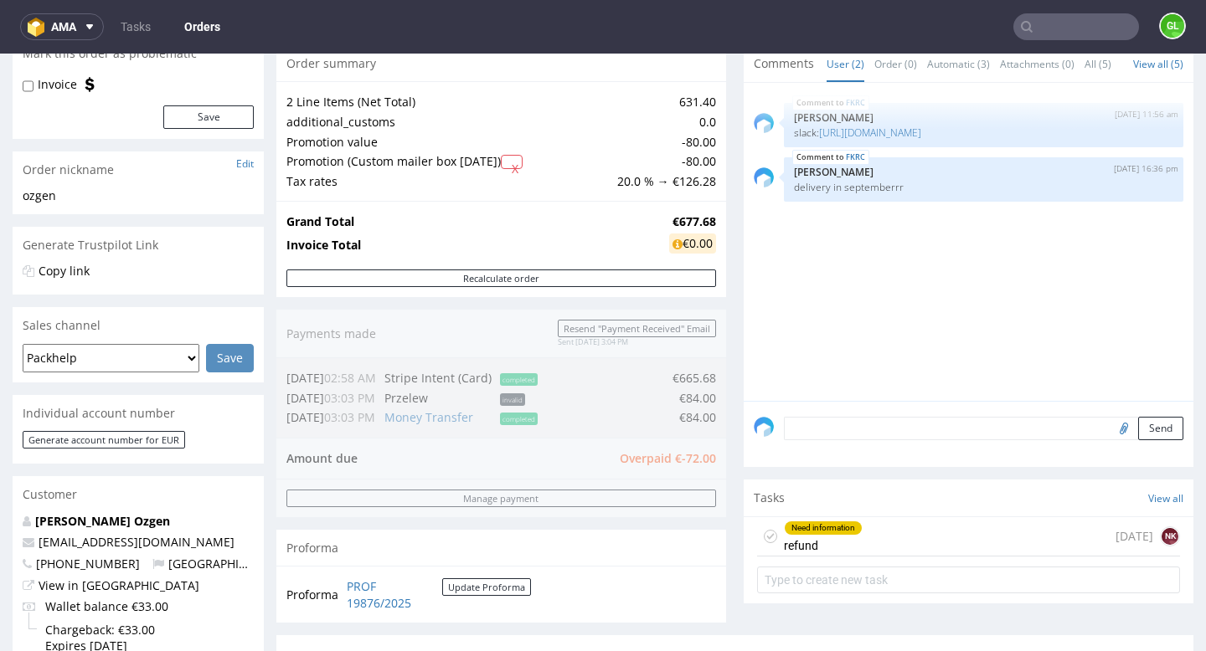
scroll to position [250, 0]
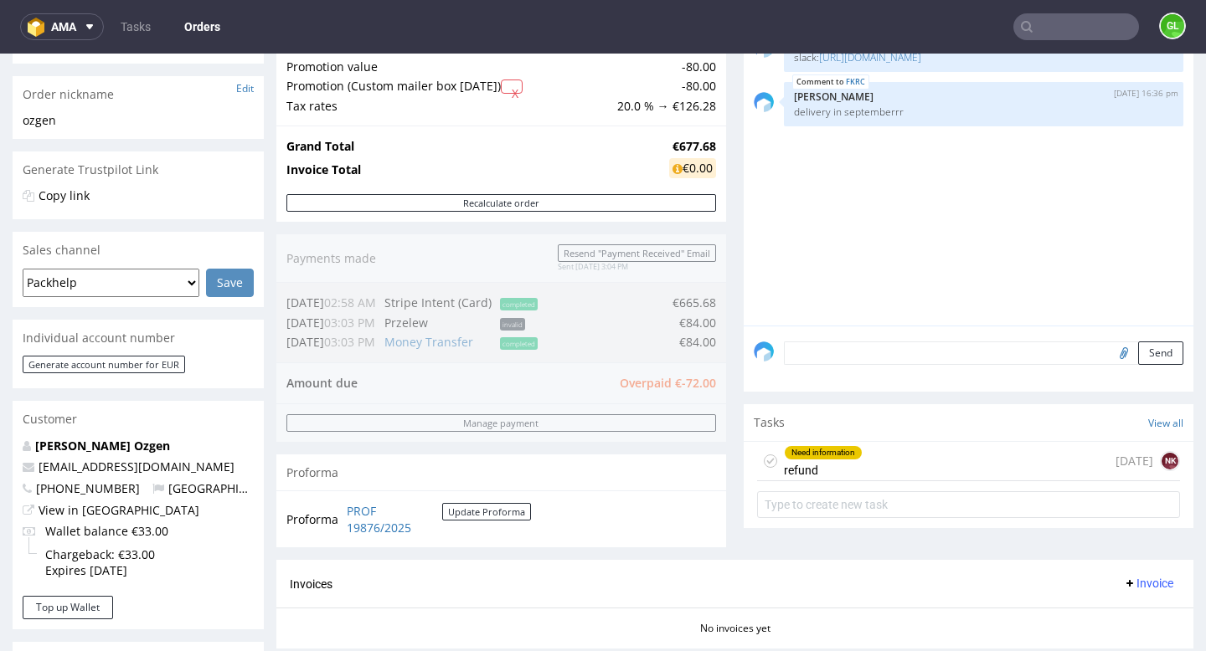
click at [988, 471] on div "Need information refund [DATE] NK" at bounding box center [968, 461] width 423 height 39
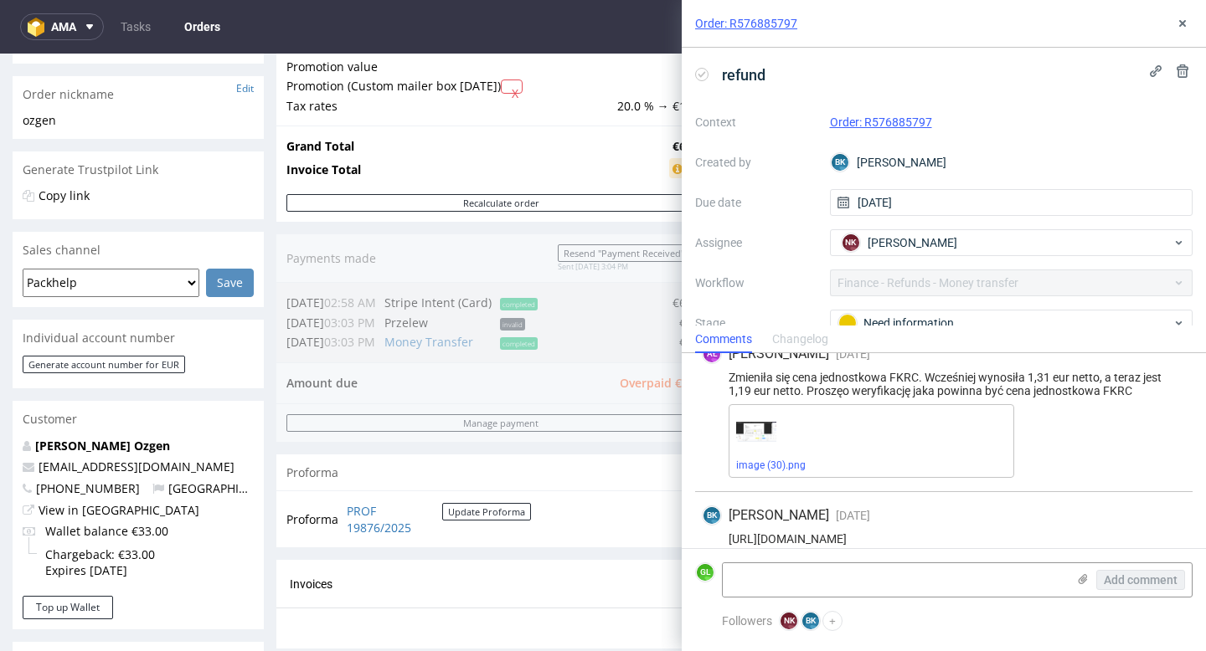
scroll to position [40, 0]
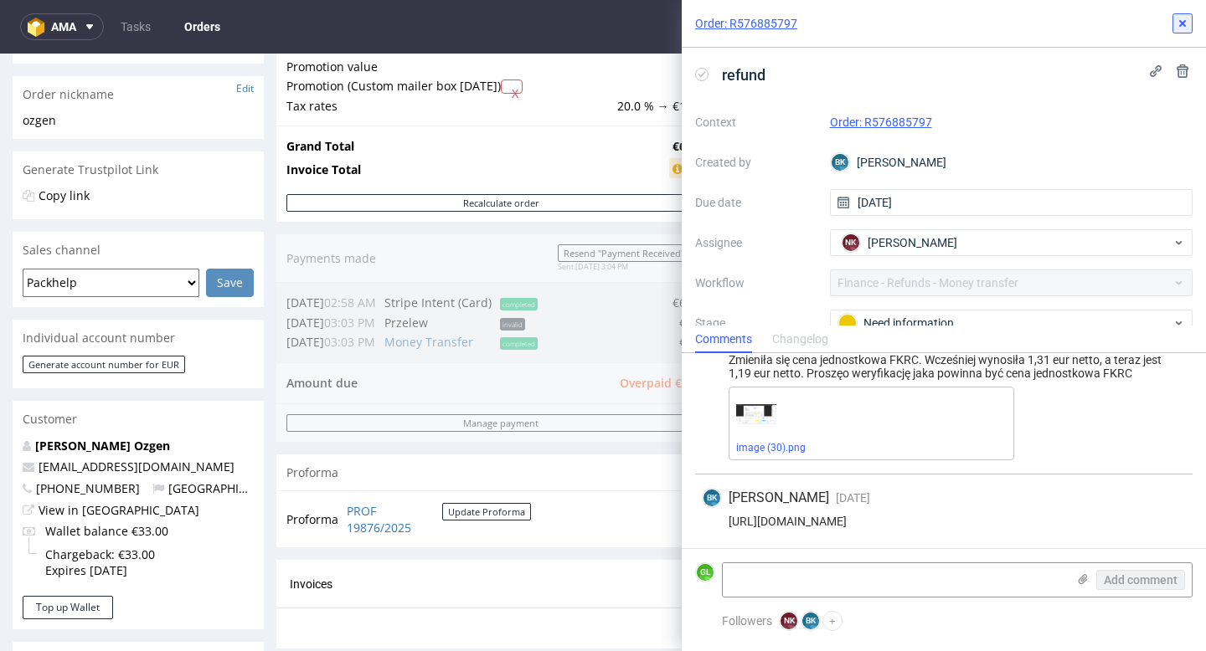
click at [1183, 23] on use at bounding box center [1182, 23] width 7 height 7
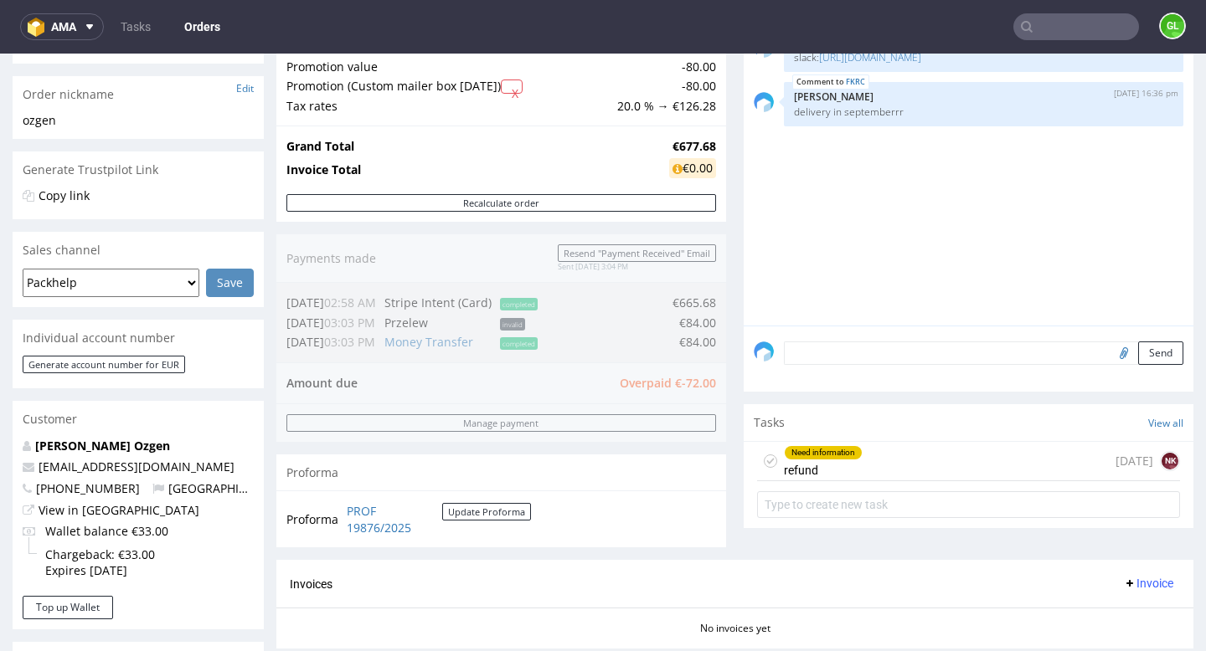
click at [1051, 27] on input "text" at bounding box center [1076, 26] width 126 height 27
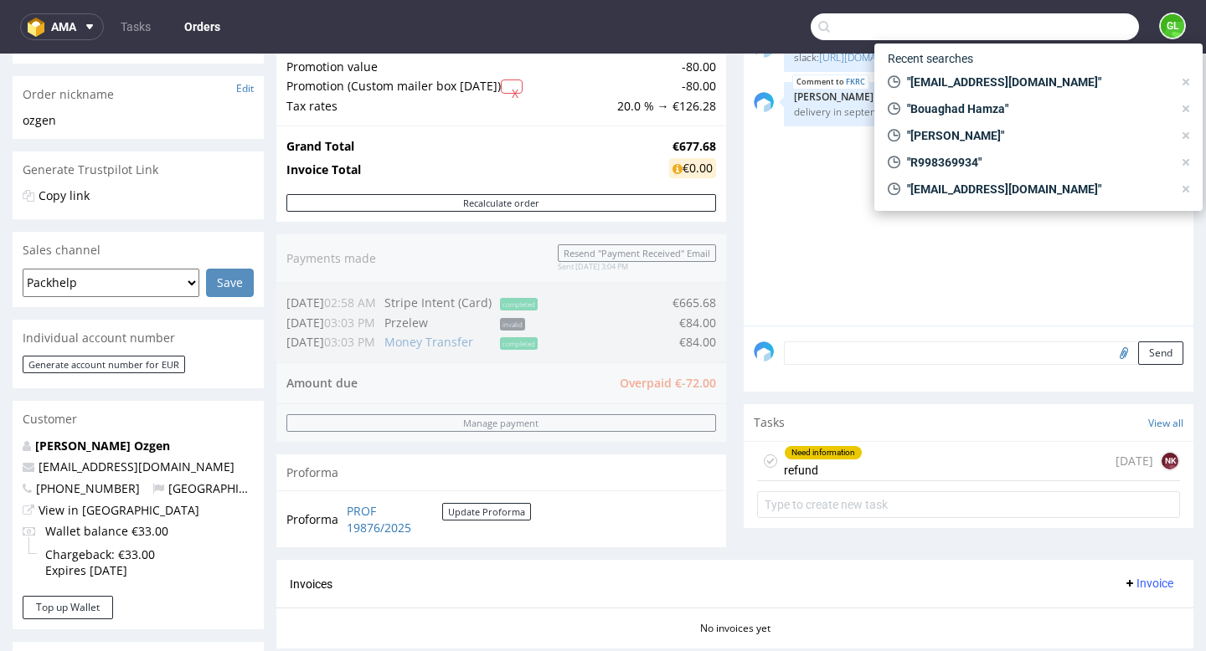
paste input "R468359902"
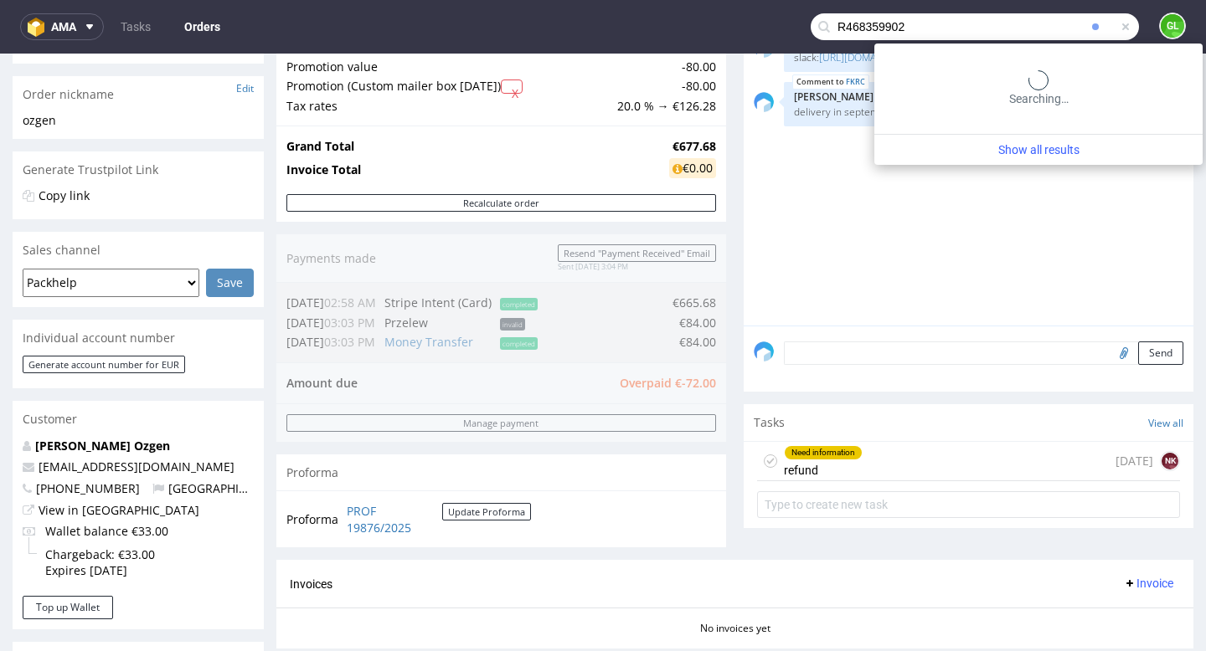
type input "R468359902"
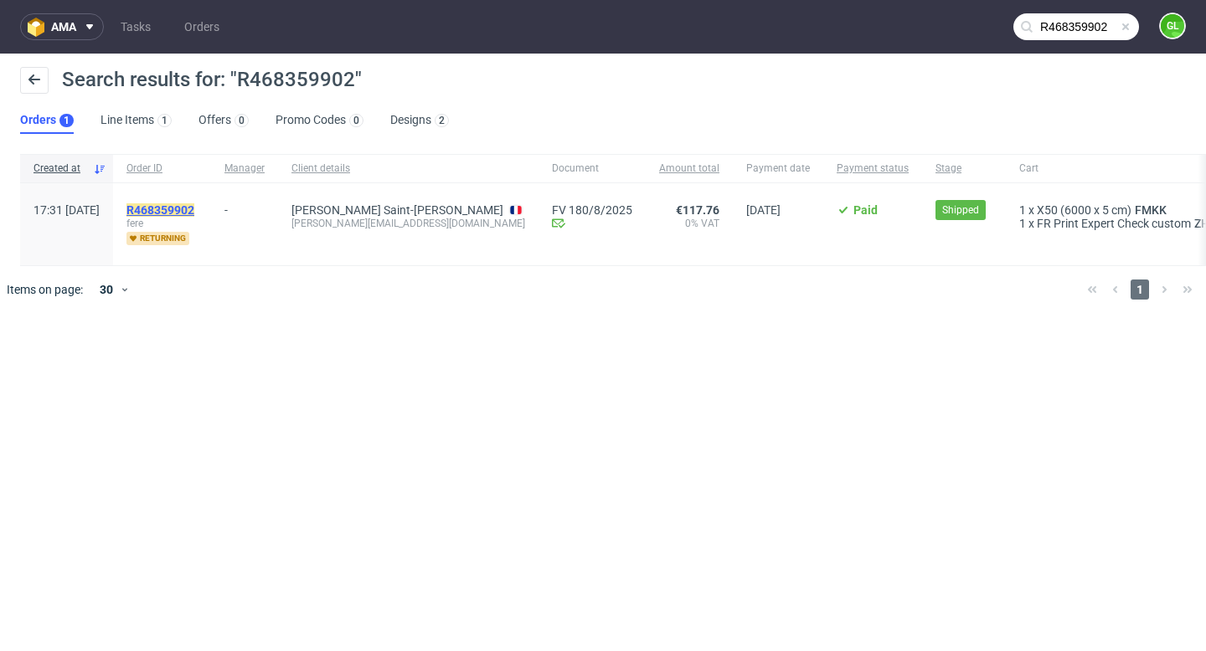
click at [188, 207] on mark "R468359902" at bounding box center [160, 209] width 68 height 13
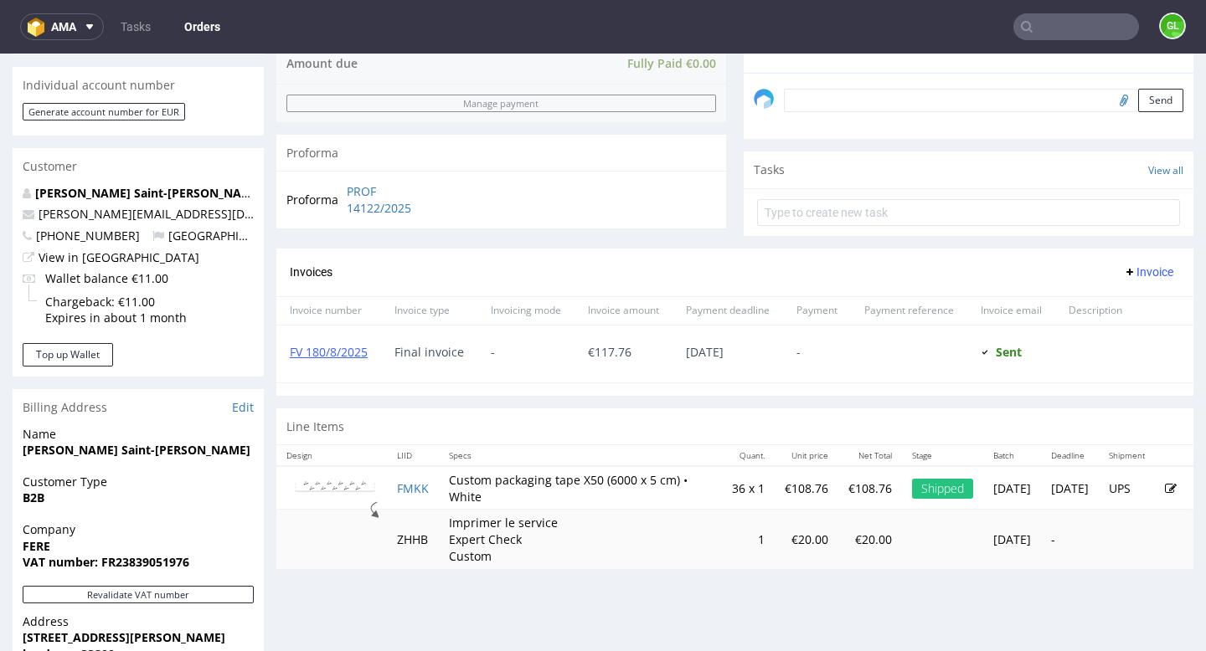
scroll to position [507, 0]
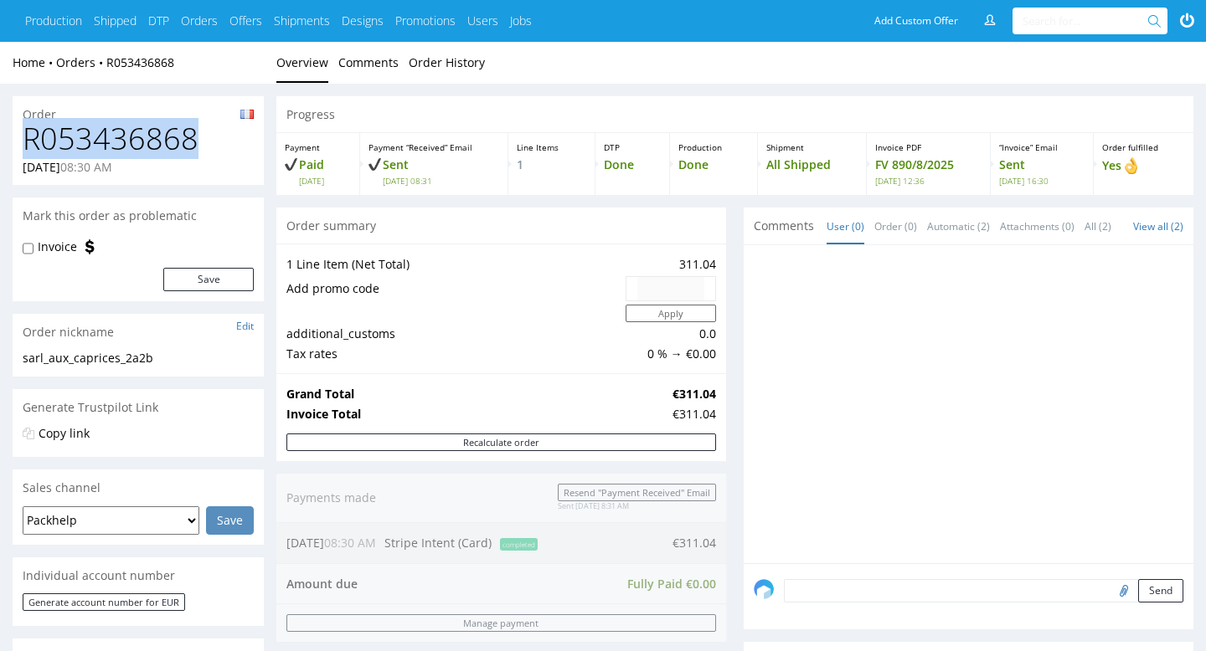
drag, startPoint x: 19, startPoint y: 140, endPoint x: 212, endPoint y: 142, distance: 192.6
click at [212, 142] on div "R053436868 31.07.2025 08:30 AM" at bounding box center [138, 153] width 251 height 63
copy h1 "R053436868"
click at [1042, 10] on input "text" at bounding box center [1086, 21] width 128 height 27
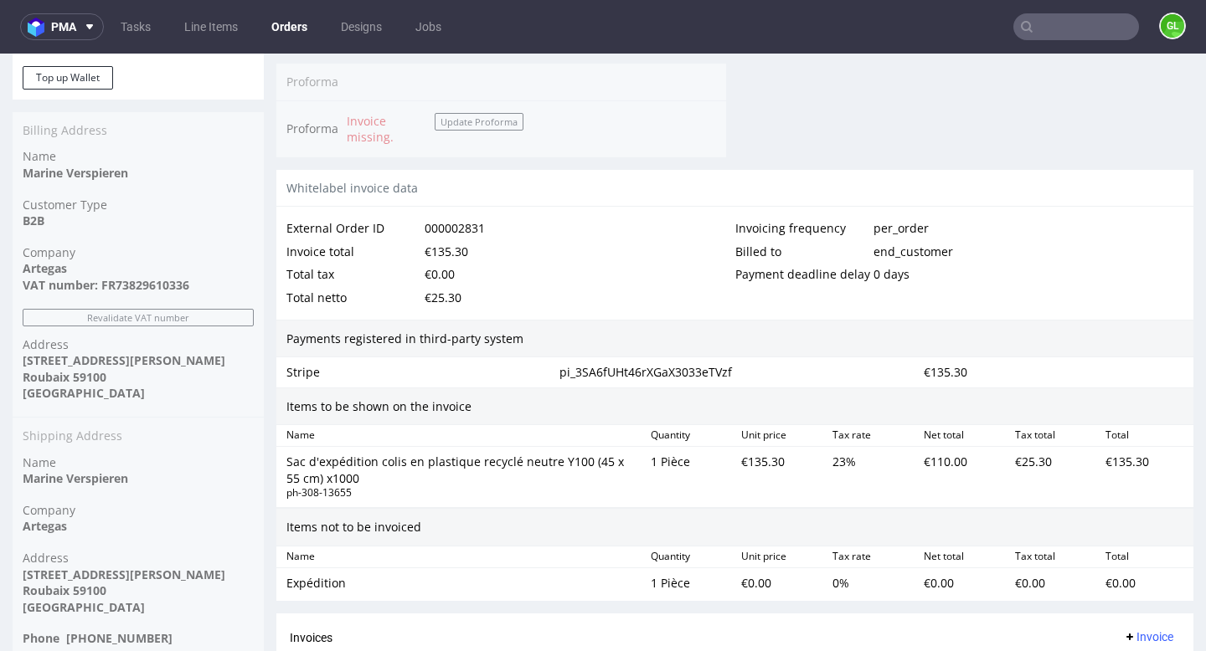
scroll to position [422, 0]
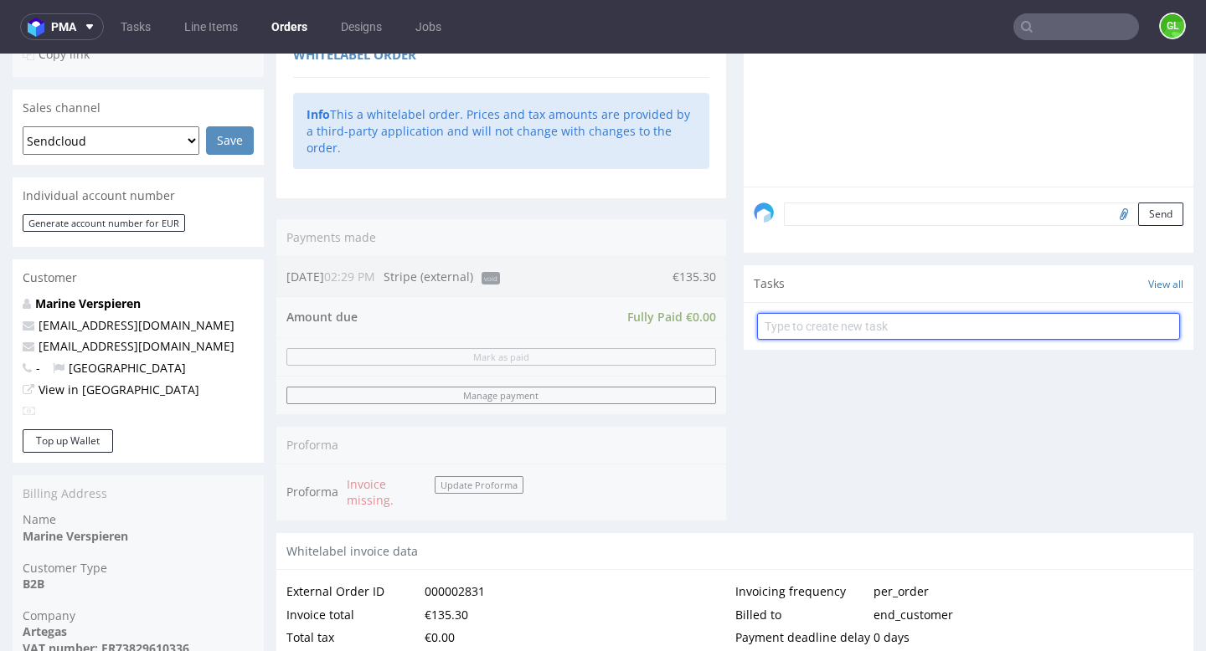
click at [1006, 340] on input "text" at bounding box center [968, 326] width 423 height 27
type input "refund"
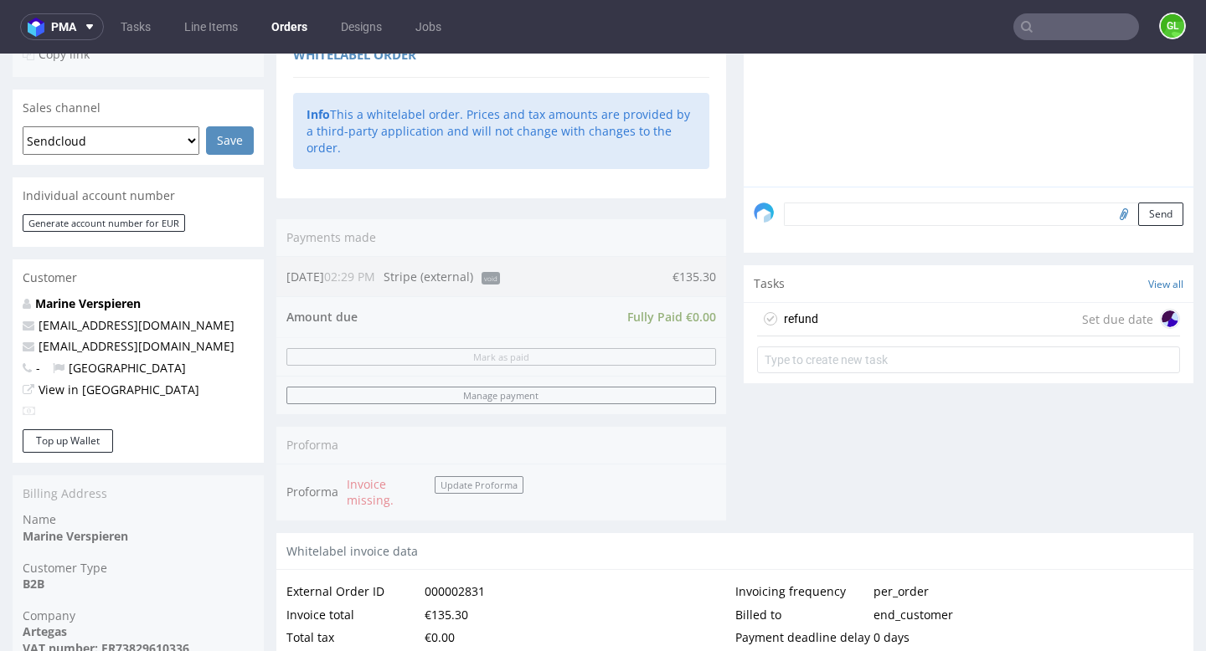
click at [1047, 334] on div "refund Set due date" at bounding box center [968, 319] width 423 height 33
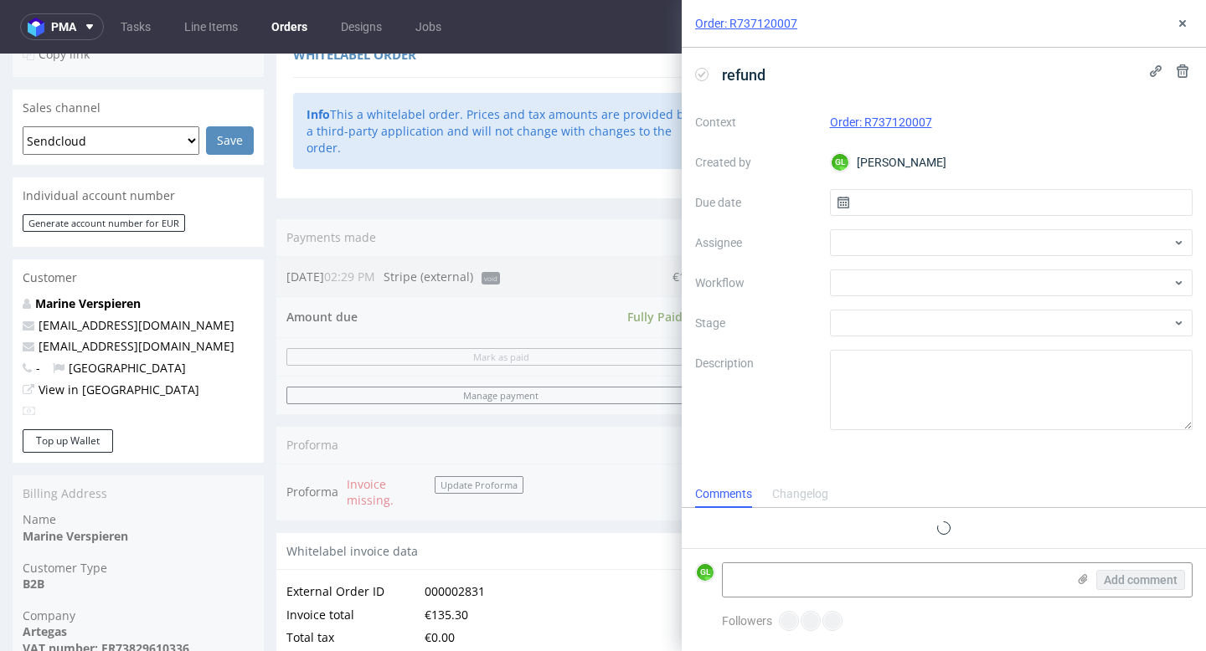
scroll to position [13, 0]
click at [971, 209] on input "text" at bounding box center [1011, 202] width 363 height 27
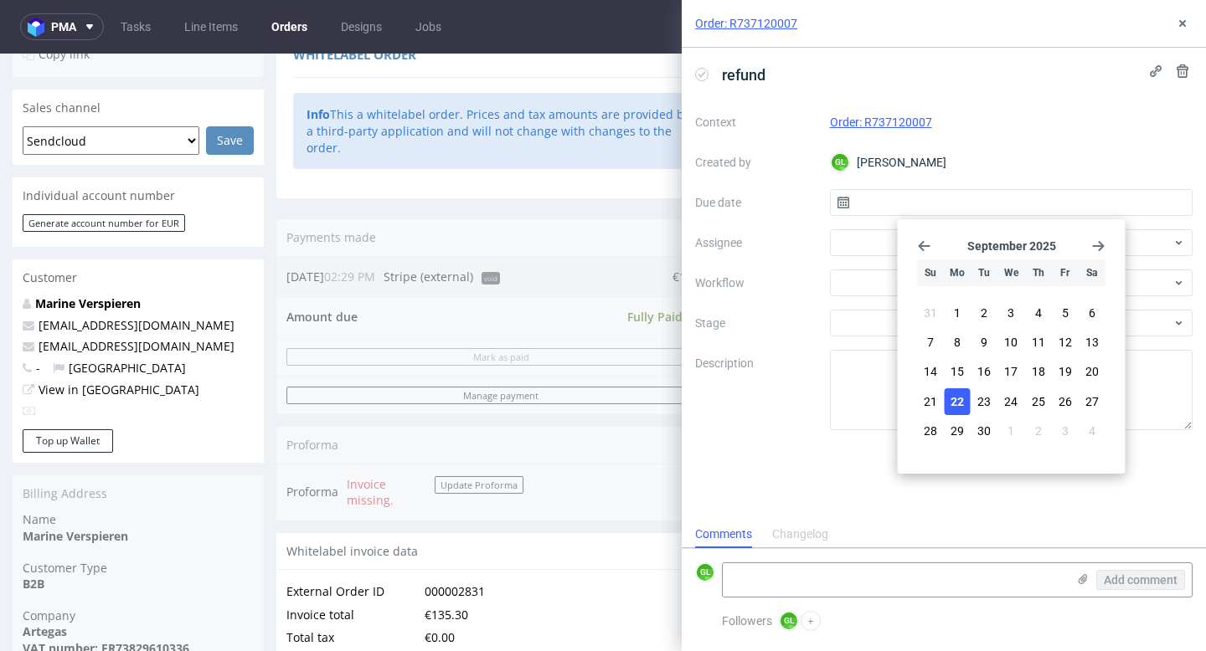
click at [950, 396] on button "22" at bounding box center [958, 402] width 26 height 27
type input "22/09/2025"
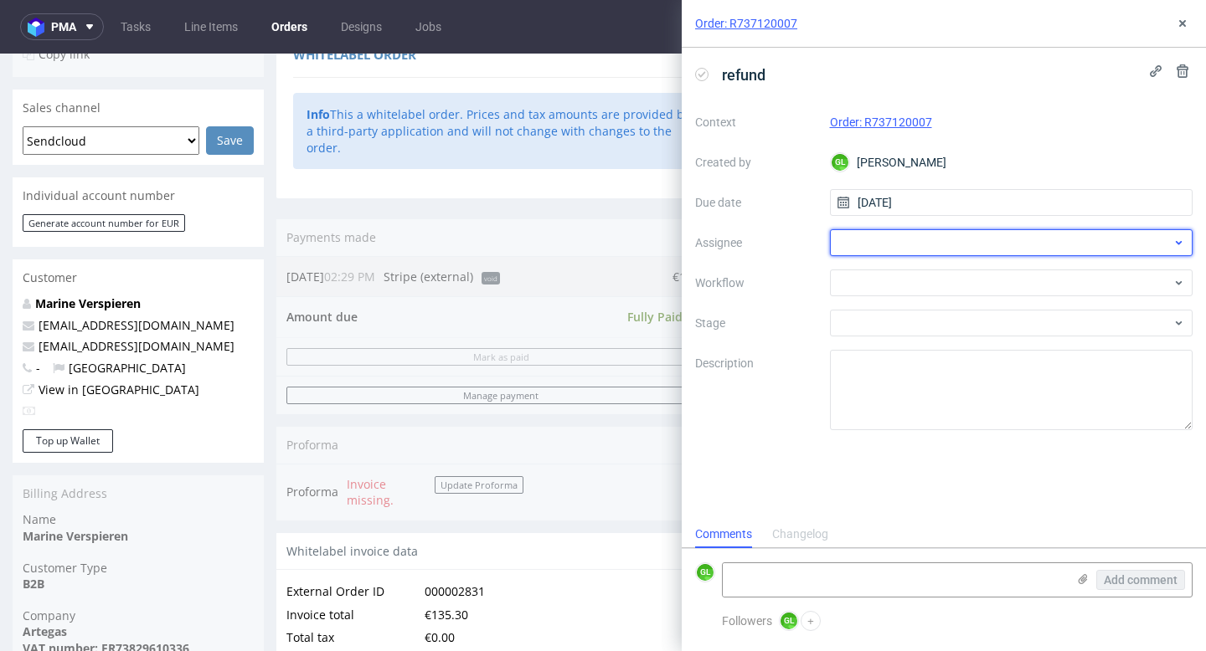
click at [997, 233] on div at bounding box center [1011, 242] width 363 height 27
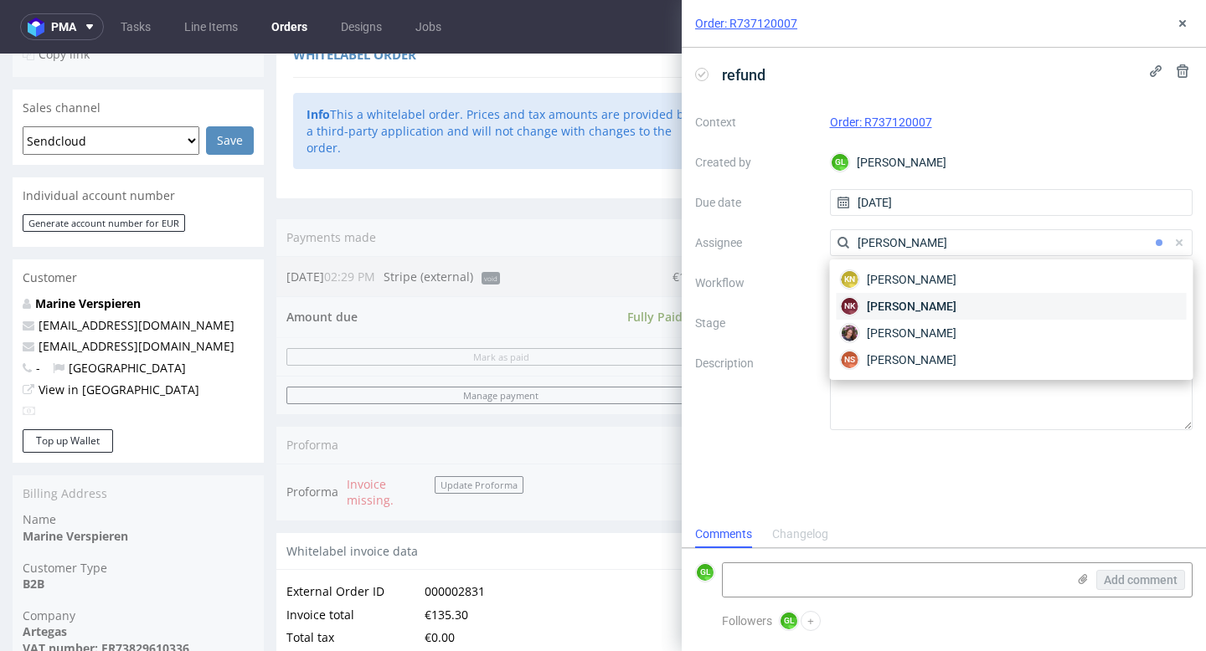
type input "natalia"
click at [980, 307] on div "NK Natalia Kaczorowska" at bounding box center [1011, 306] width 350 height 27
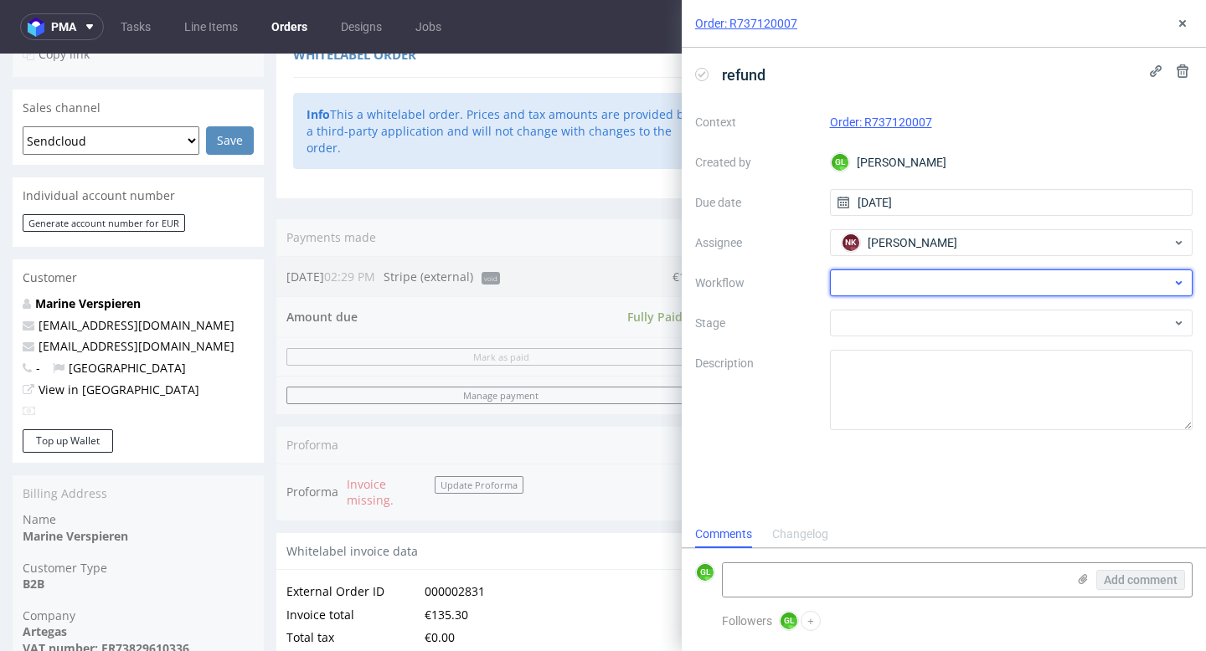
click at [950, 286] on div at bounding box center [1011, 283] width 363 height 27
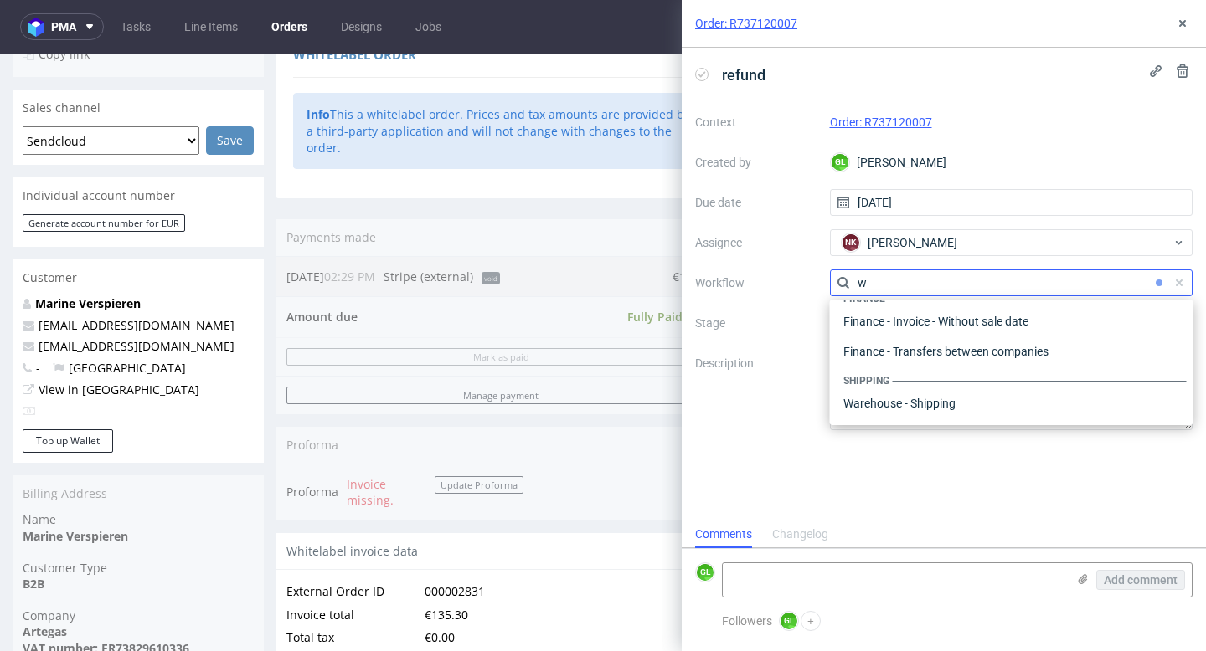
scroll to position [22, 0]
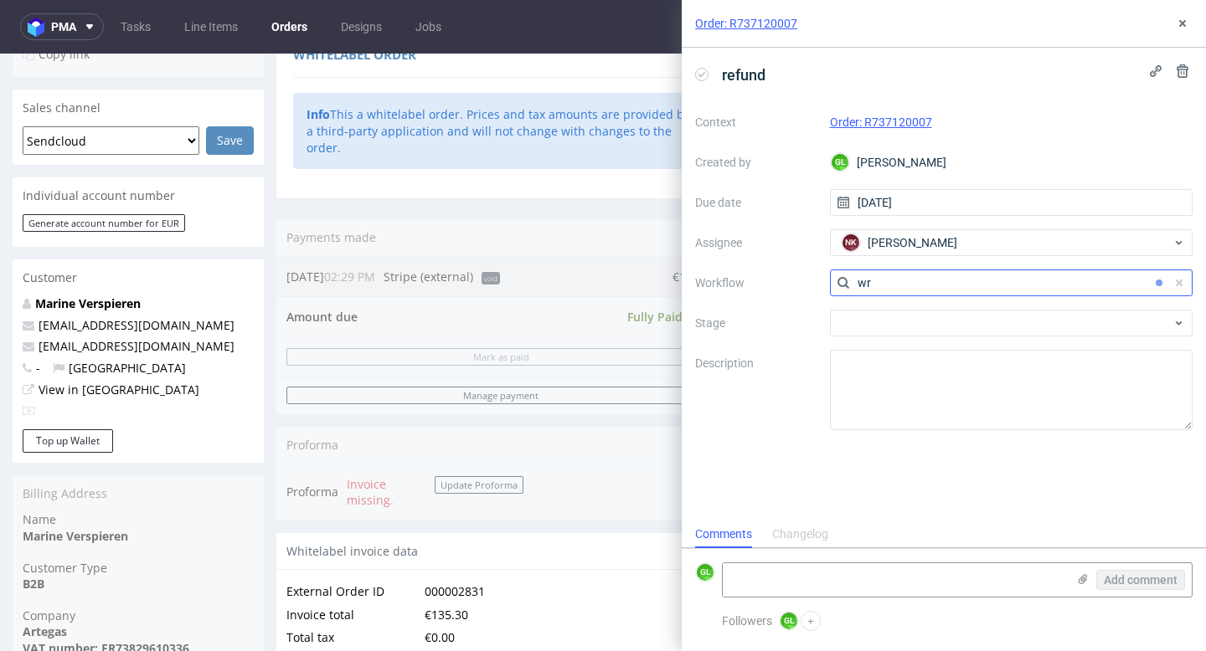
type input "w"
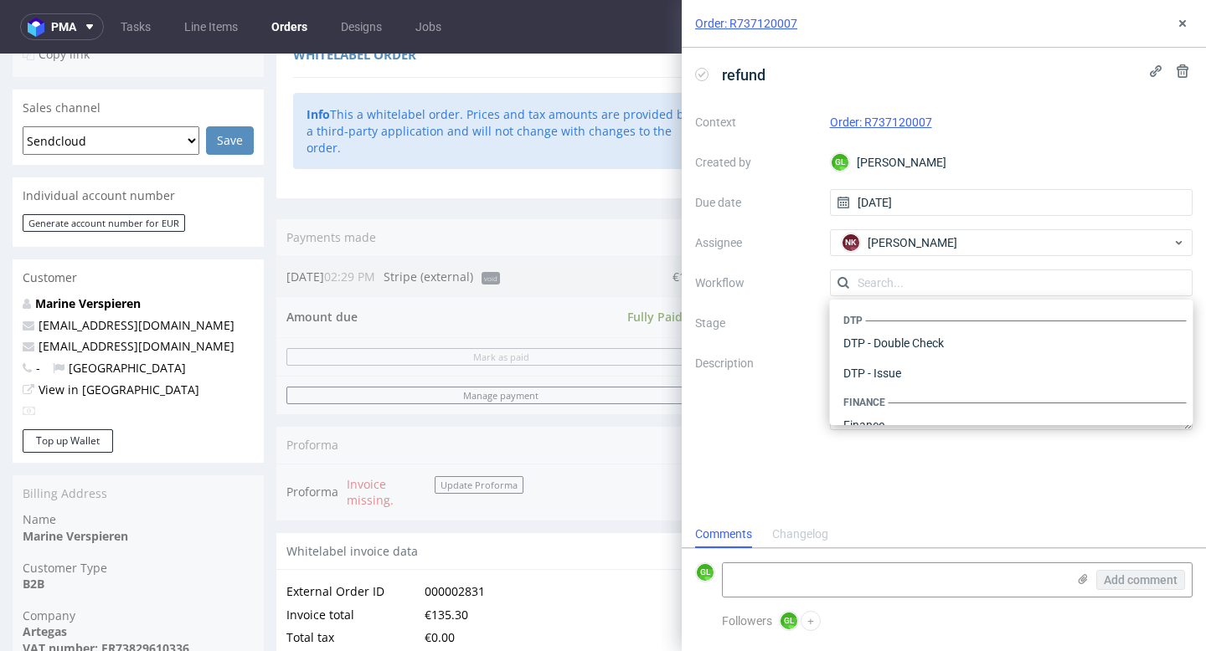
click at [788, 260] on div "Context Order: R737120007 Created by GL Guillaume Leroux Due date 22/09/2025 As…" at bounding box center [943, 270] width 497 height 322
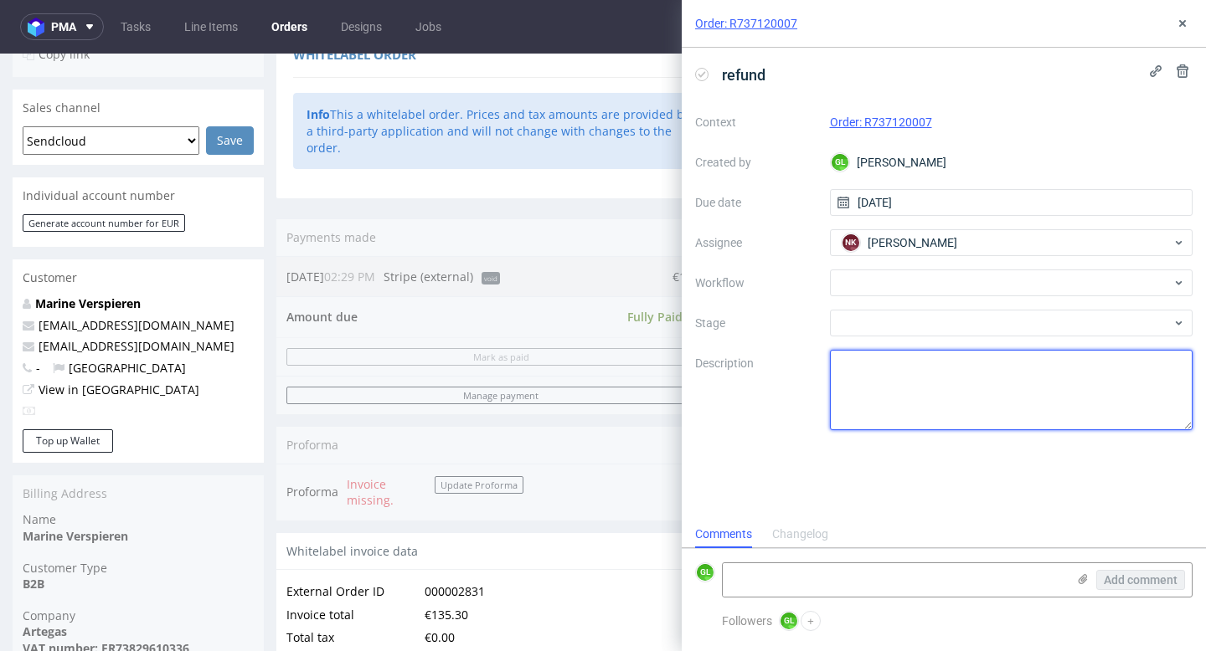
click at [877, 372] on textarea at bounding box center [1011, 390] width 363 height 80
type textarea "Wrongly ordered"
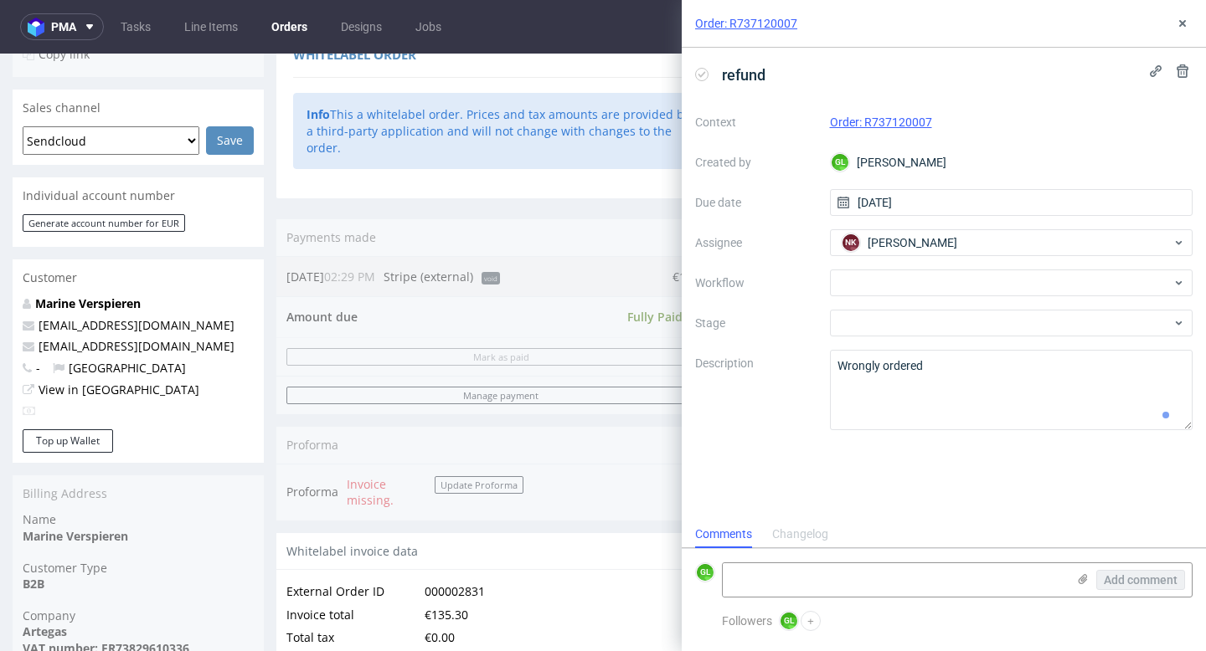
click at [1197, 325] on div "refund Context Order: R737120007 Created by GL Guillaume Leroux Due date 22/09/…" at bounding box center [944, 284] width 524 height 473
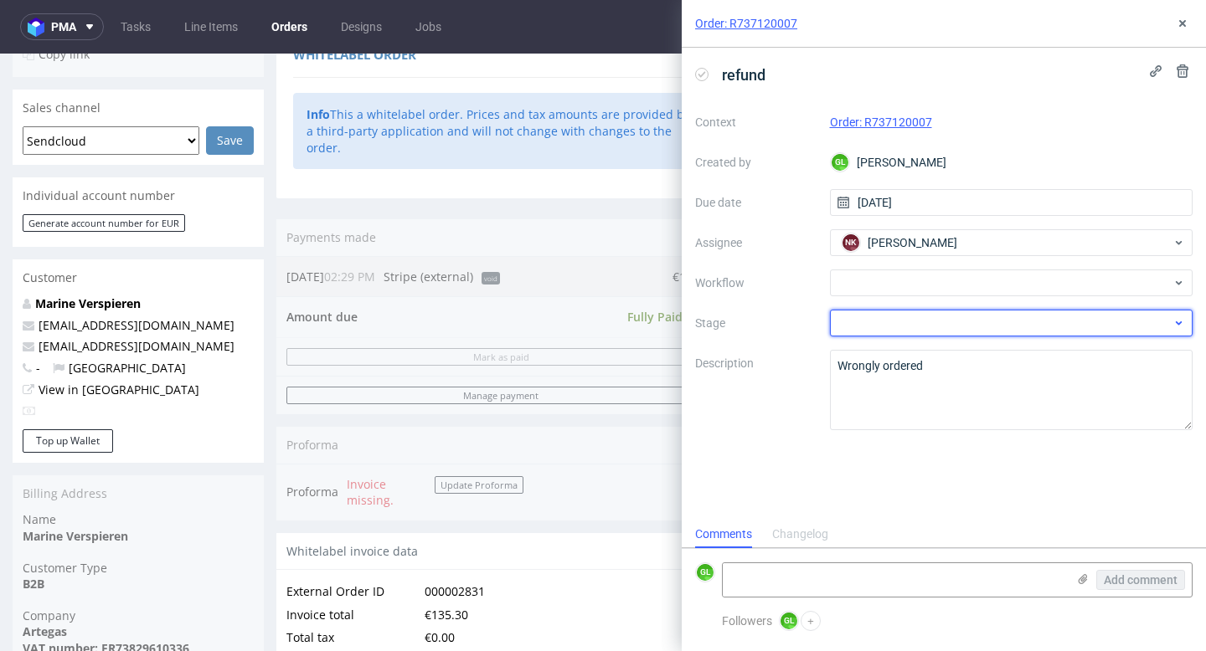
click at [1174, 327] on icon at bounding box center [1178, 323] width 13 height 13
click at [1174, 327] on input "text" at bounding box center [1011, 323] width 363 height 27
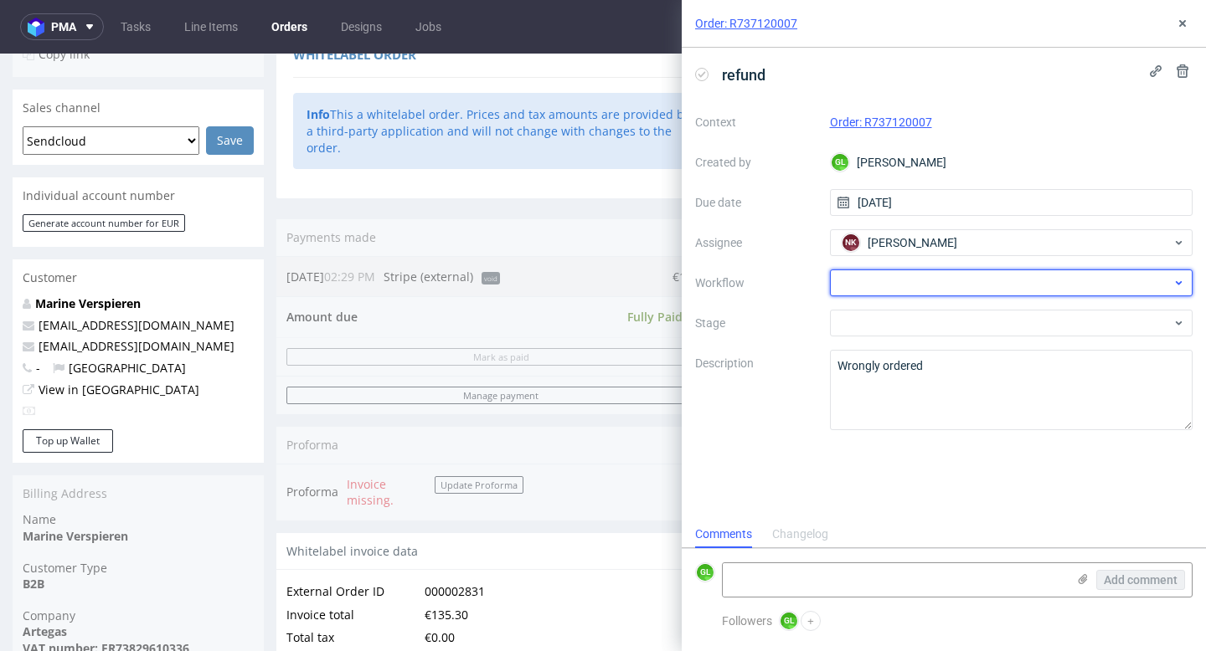
click at [998, 284] on div at bounding box center [1011, 283] width 363 height 27
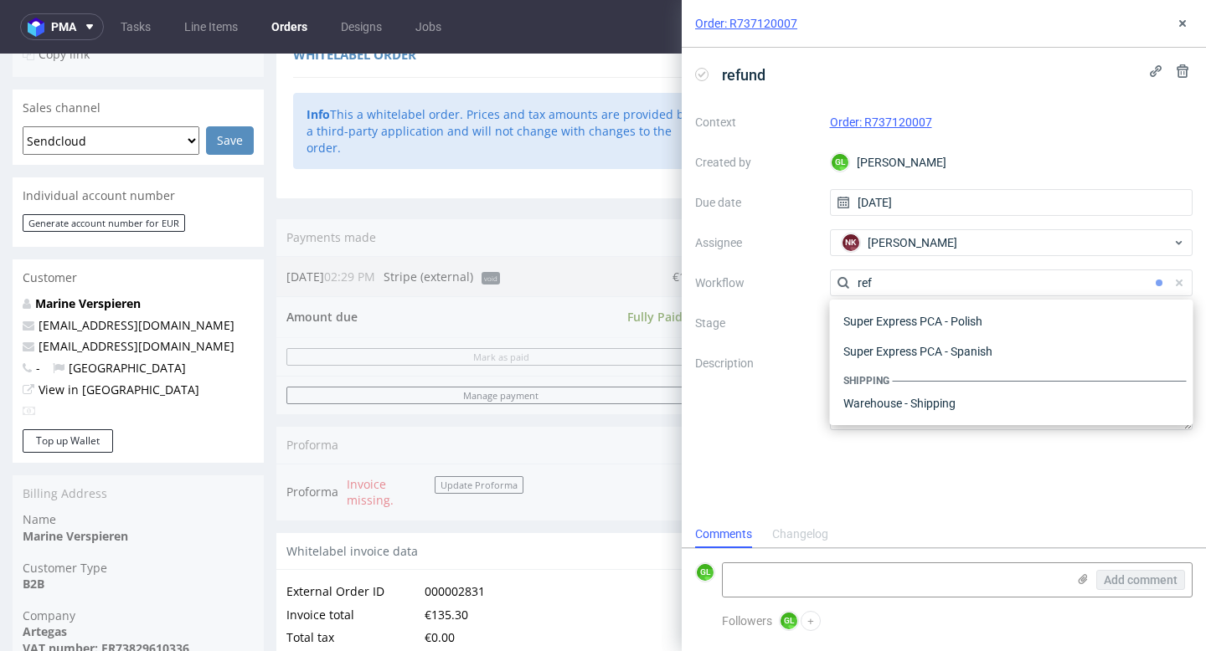
scroll to position [90, 0]
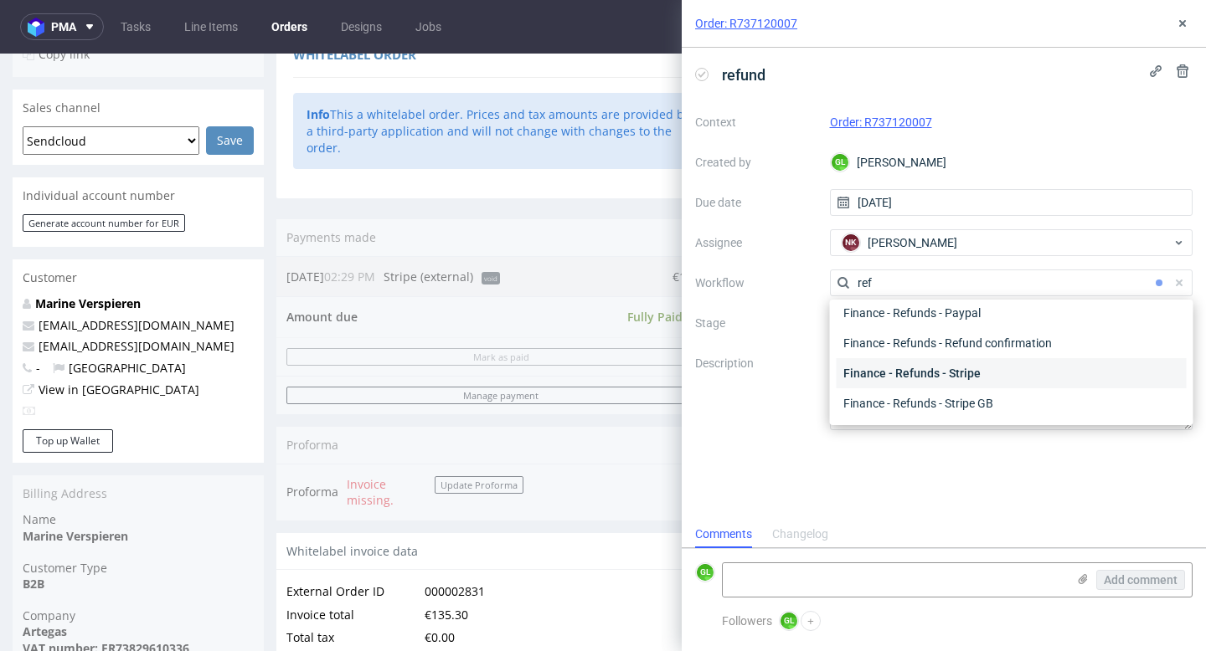
type input "ref"
click at [1009, 378] on div "Finance - Refunds - Stripe" at bounding box center [1011, 373] width 350 height 30
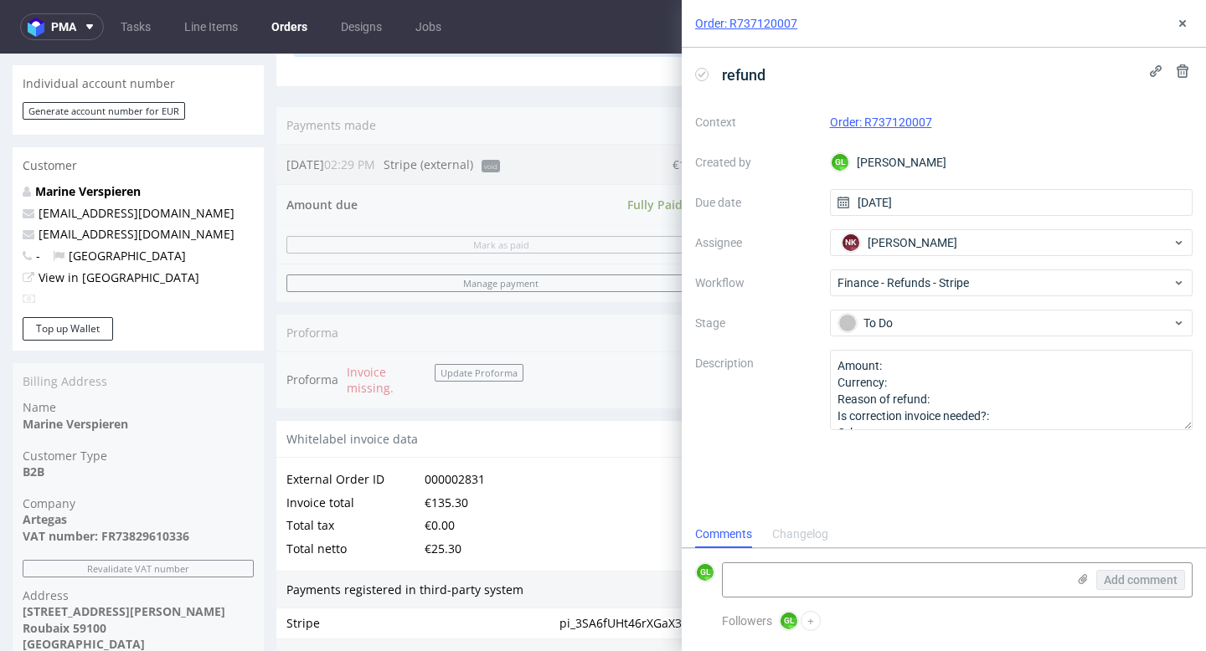
scroll to position [526, 0]
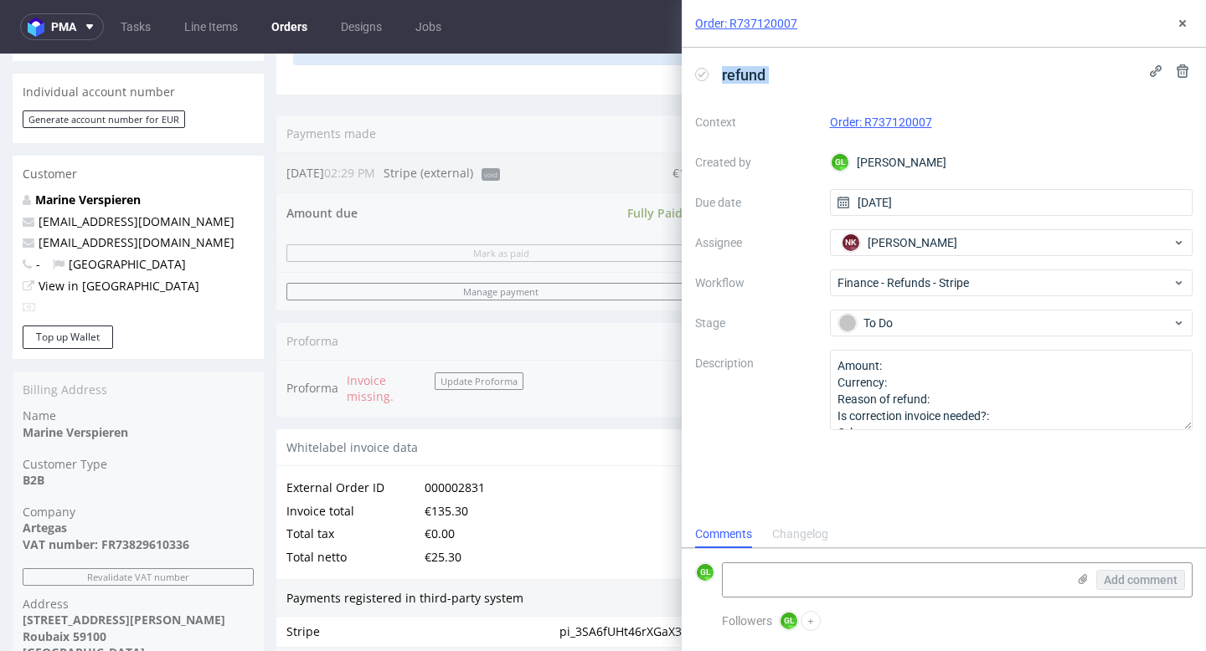
drag, startPoint x: 1012, startPoint y: 27, endPoint x: 1091, endPoint y: 81, distance: 95.7
click at [1091, 81] on div "Order: R737120007 refund Context Order: R737120007 Created by GL Guillaume Lero…" at bounding box center [944, 325] width 524 height 651
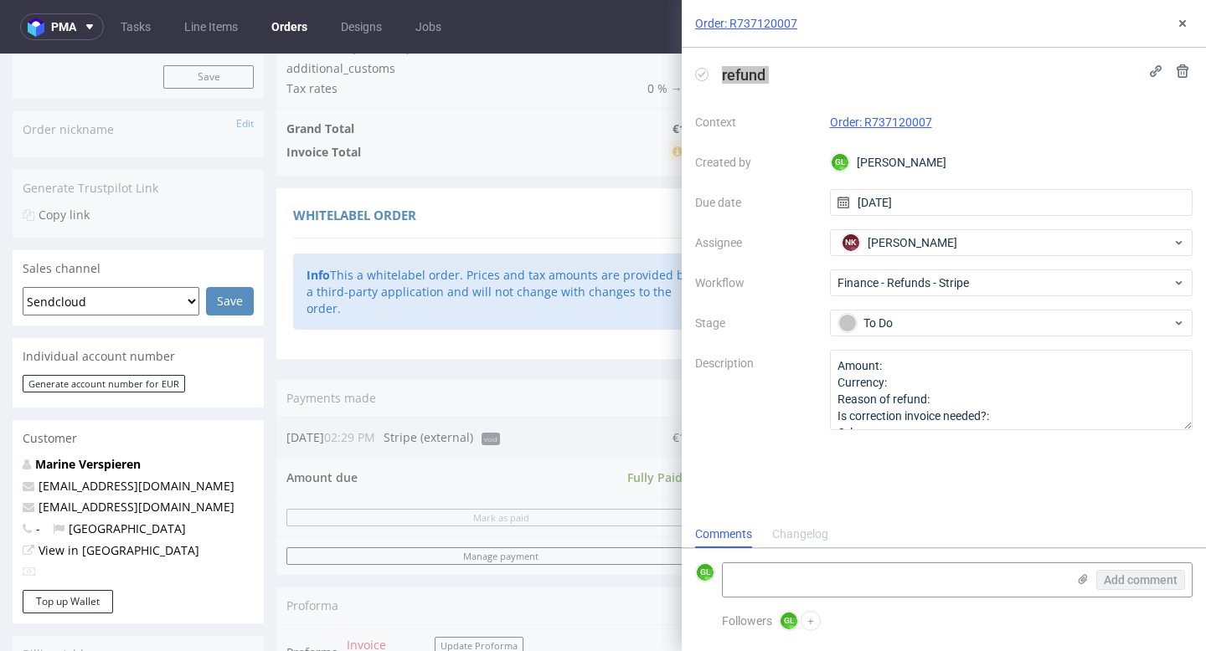
scroll to position [265, 0]
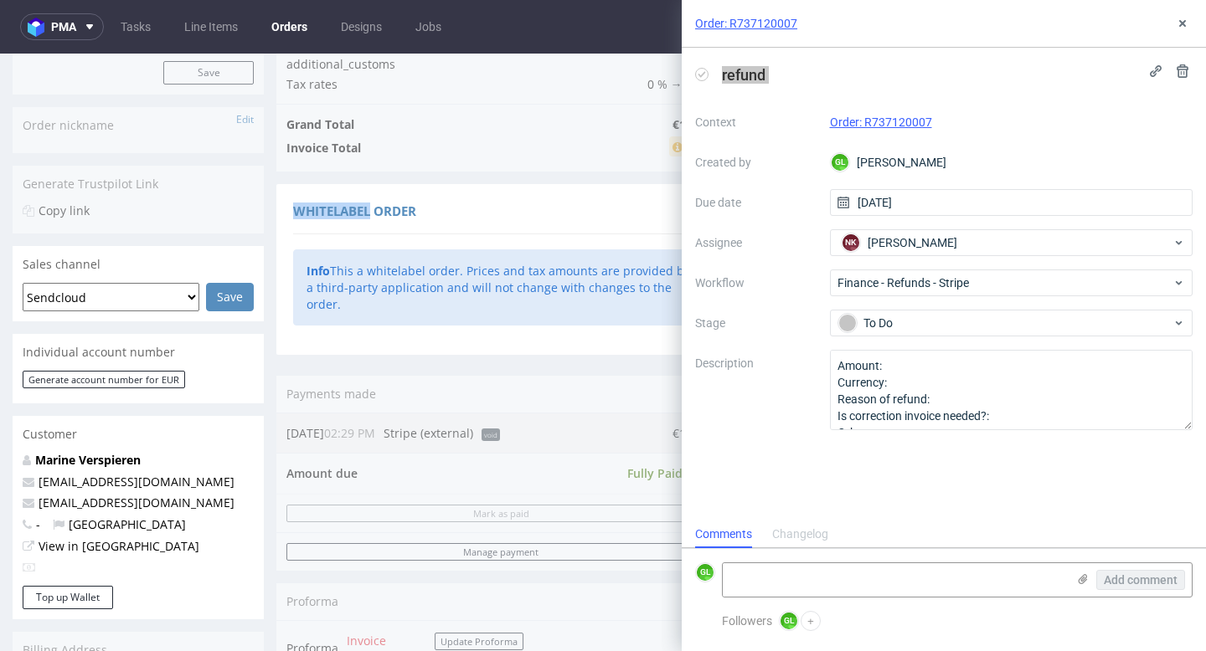
click at [488, 114] on div "Order summary 1 Line Item (Net Total) 110.00 additional_customs 0.0 Tax rates 0…" at bounding box center [501, 338] width 450 height 703
click at [1181, 18] on icon at bounding box center [1182, 23] width 13 height 13
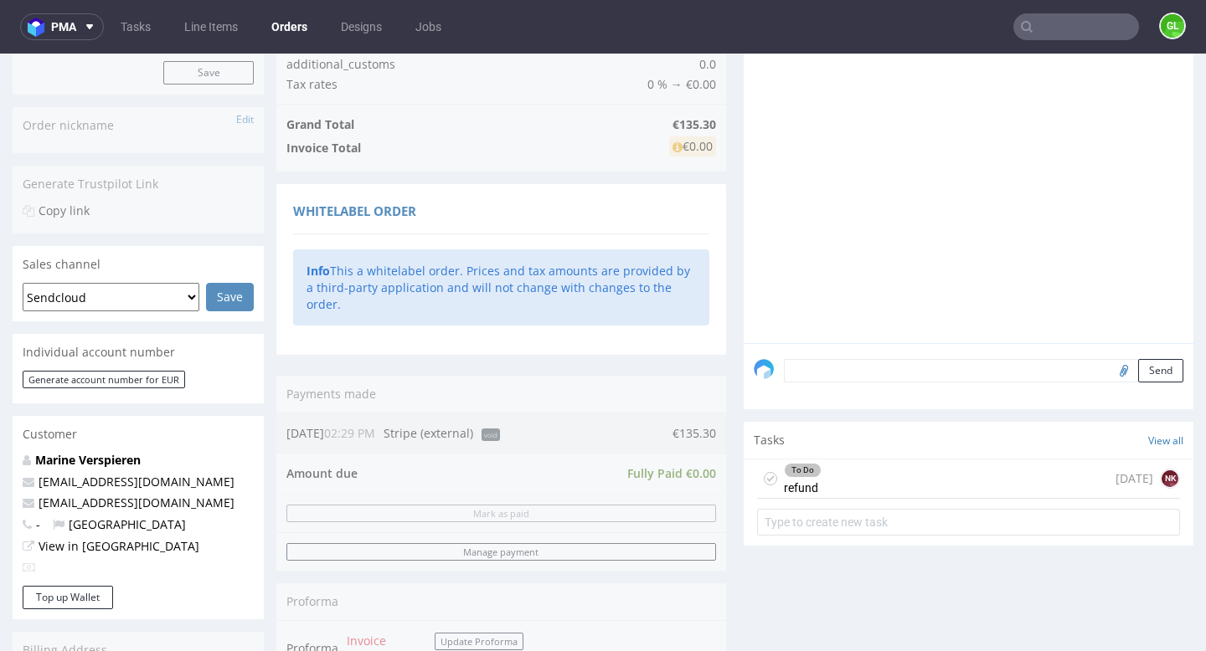
click at [950, 481] on div "To Do refund today NK" at bounding box center [968, 479] width 423 height 39
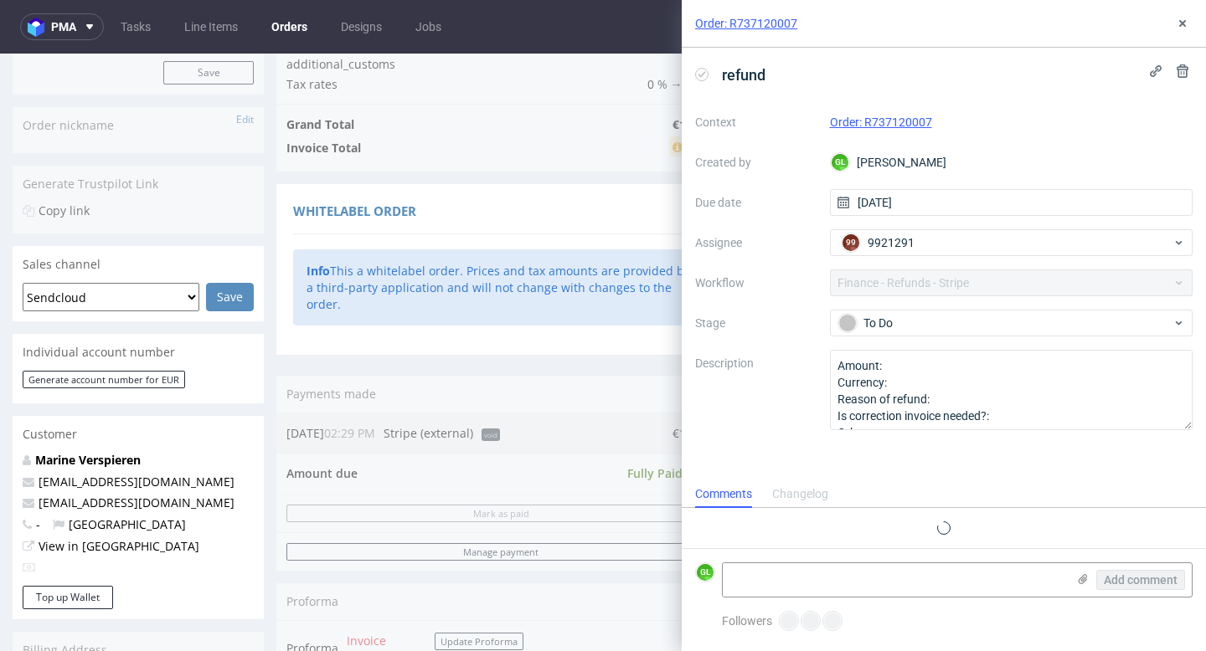
scroll to position [13, 0]
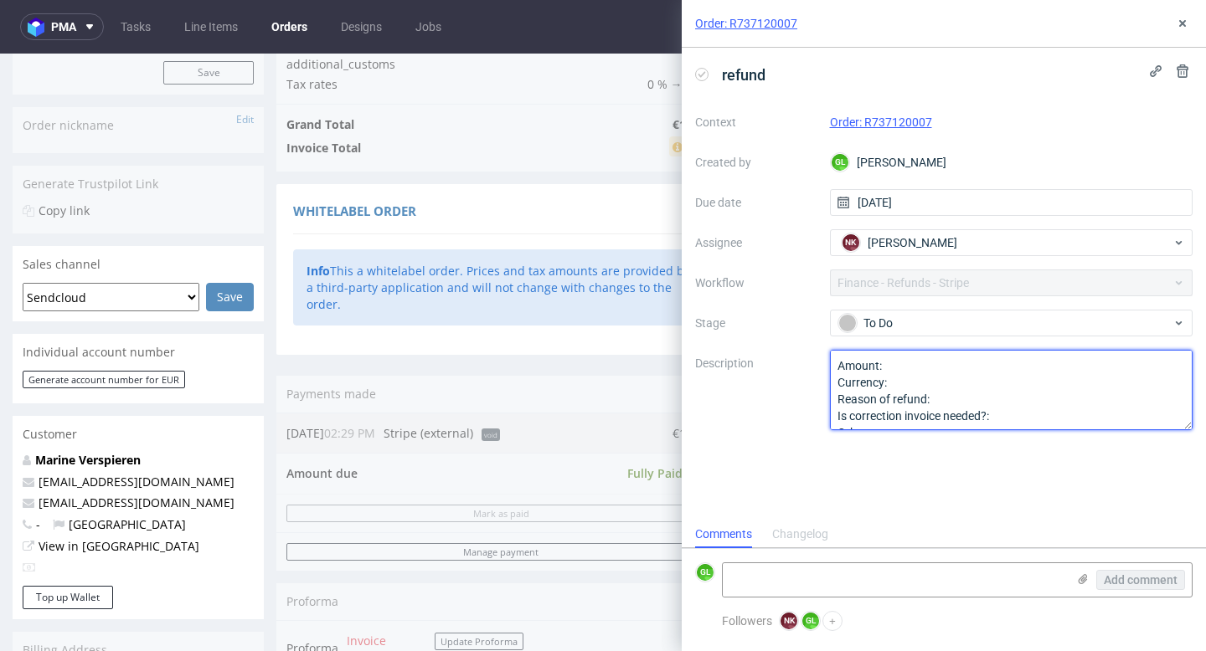
click at [925, 359] on textarea "Amount: Currency: Reason of refund: Is correction invoice needed?: Other:" at bounding box center [1011, 390] width 363 height 80
type textarea "Amount: 135, Currency: Reason of refund: Is correction invoice needed?: Other:"
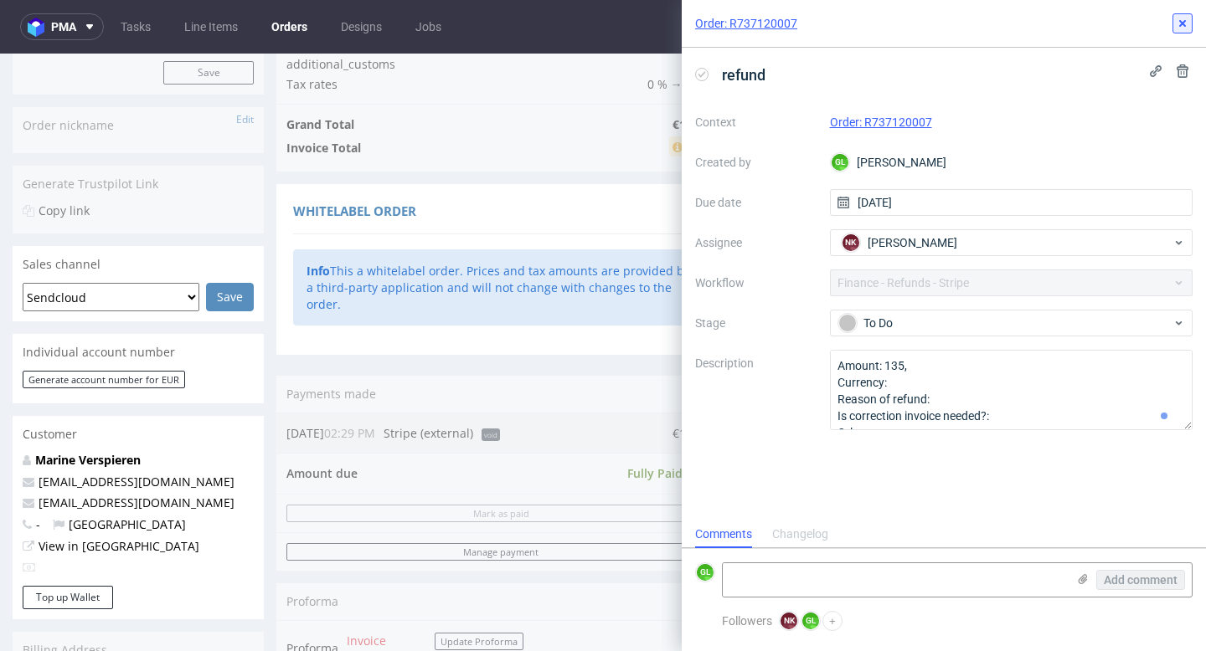
click at [1177, 20] on icon at bounding box center [1182, 23] width 13 height 13
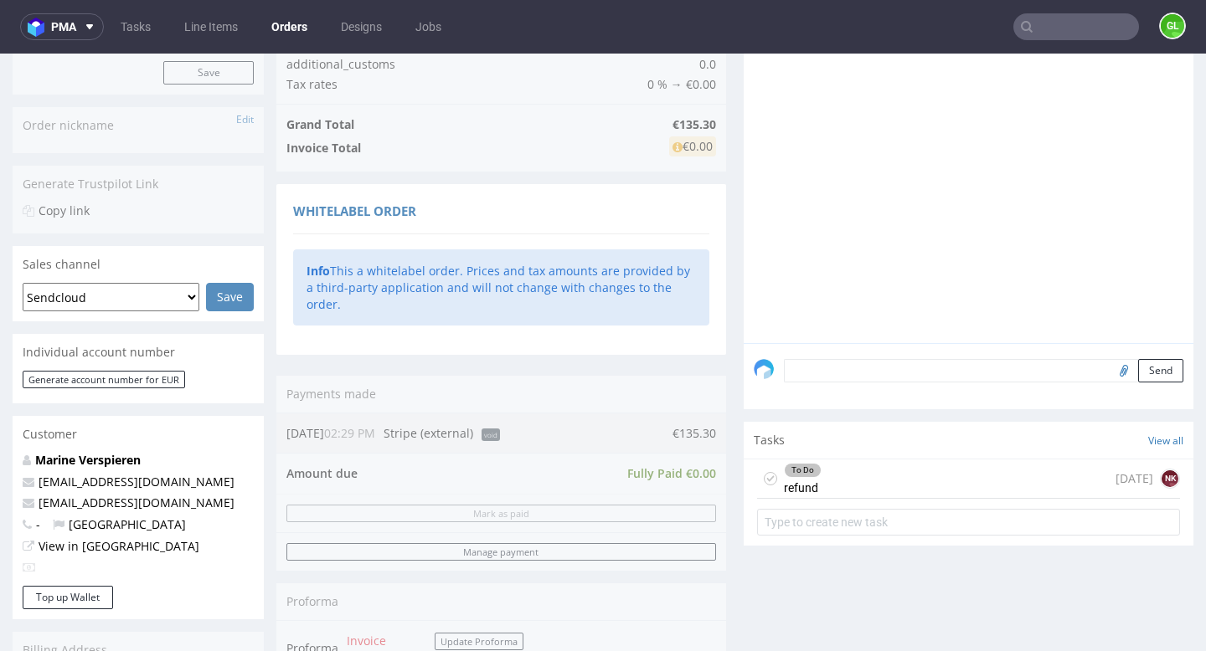
click at [1087, 490] on div "To Do refund today NK" at bounding box center [968, 479] width 423 height 39
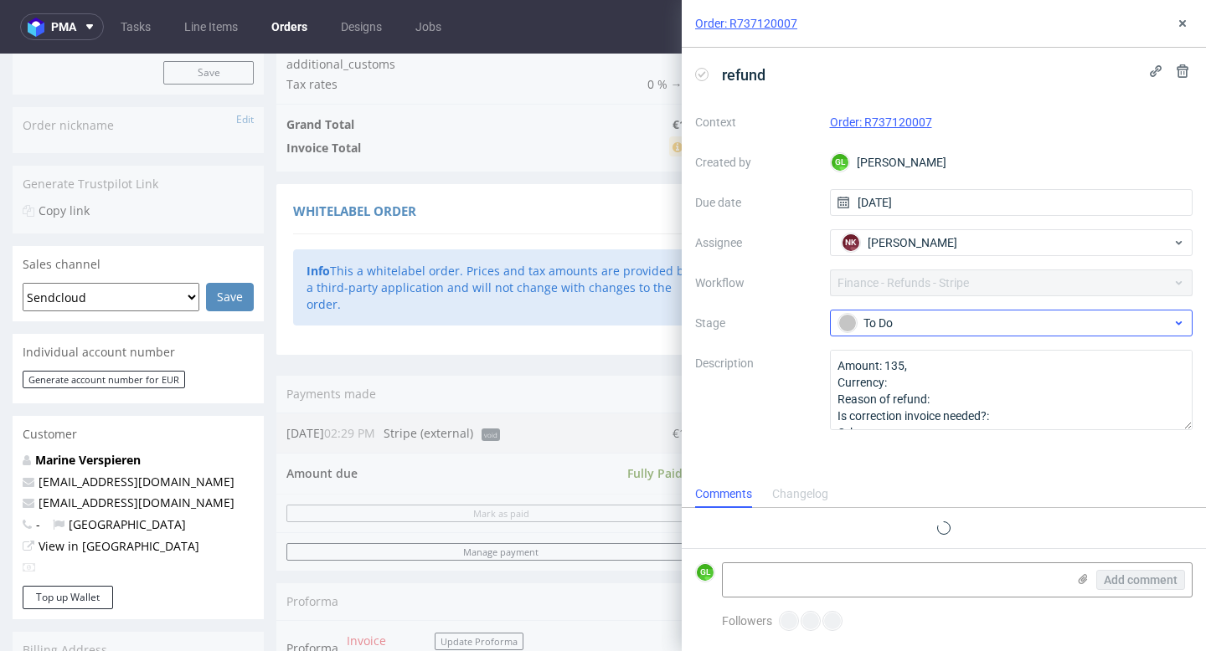
scroll to position [13, 0]
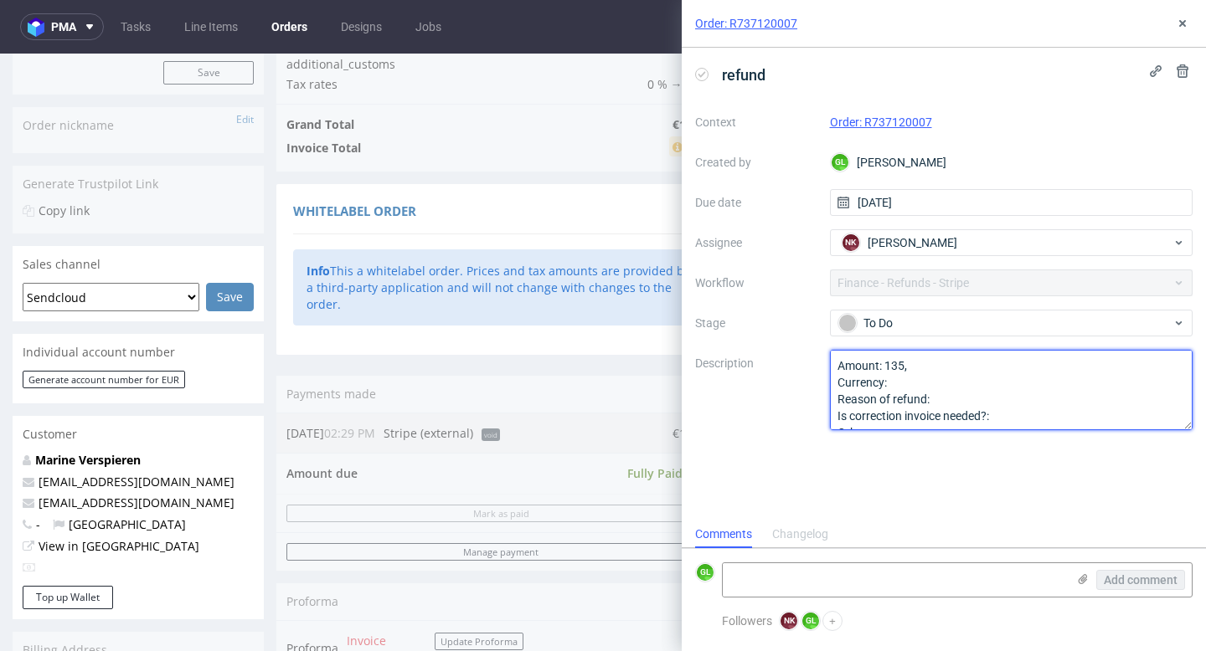
click at [932, 367] on textarea "Amount: 135, Currency: Reason of refund: Is correction invoice needed?: Other:" at bounding box center [1011, 390] width 363 height 80
click at [908, 381] on textarea "Amount: 135, Currency: Reason of refund: Is correction invoice needed?: Other:" at bounding box center [1011, 390] width 363 height 80
click at [952, 399] on textarea "Amount: 135, Currency: Reason of refund: Is correction invoice needed?: Other:" at bounding box center [1011, 390] width 363 height 80
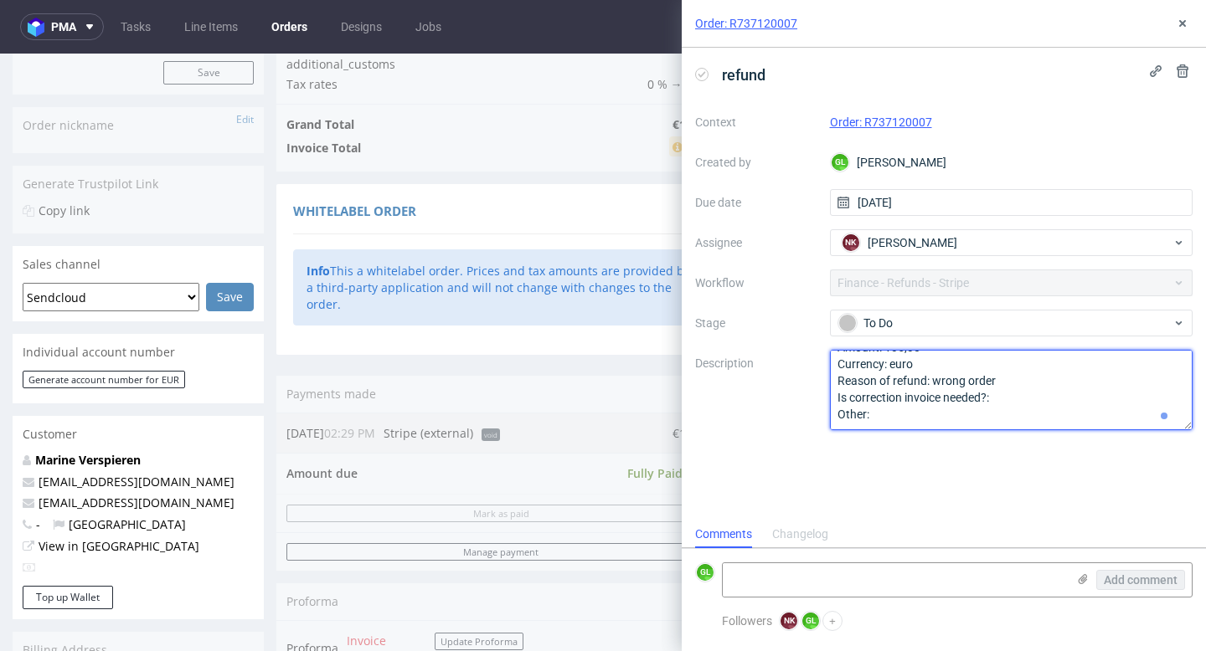
type textarea "Amount: 135,30 Currency: euro Reason of refund: wrong order Is correction invoi…"
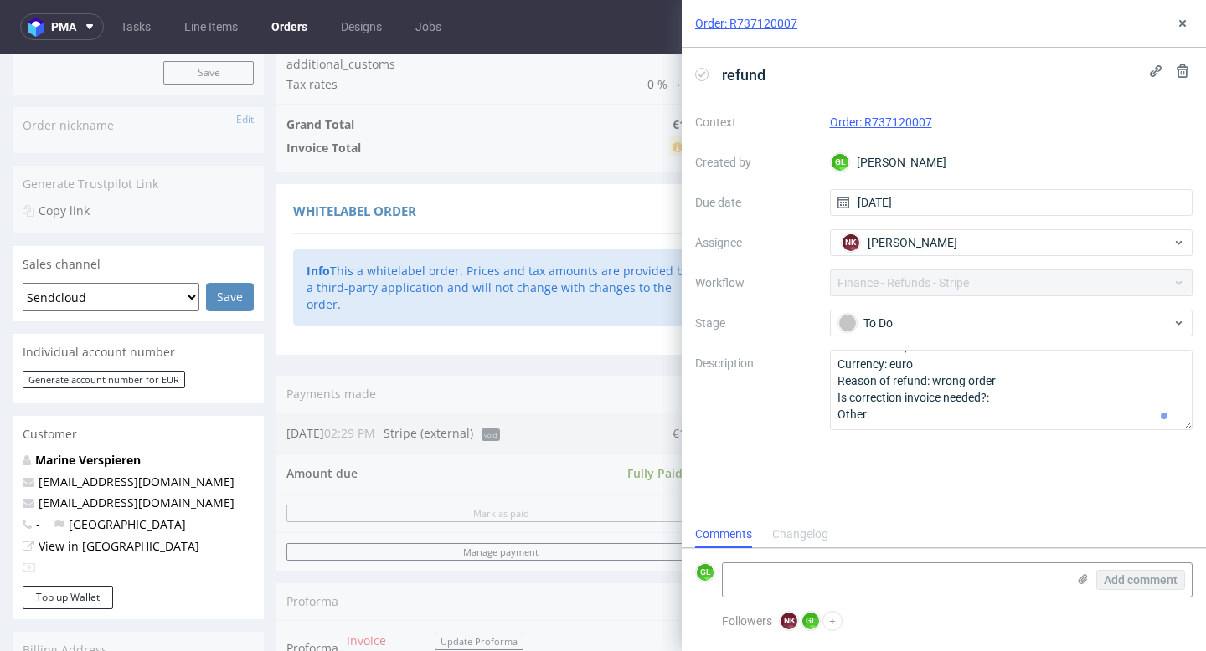
click at [885, 500] on div "refund Context Order: R737120007 Created by GL Guillaume Leroux Due date 22/09/…" at bounding box center [944, 284] width 524 height 473
click at [1182, 28] on icon at bounding box center [1182, 23] width 13 height 13
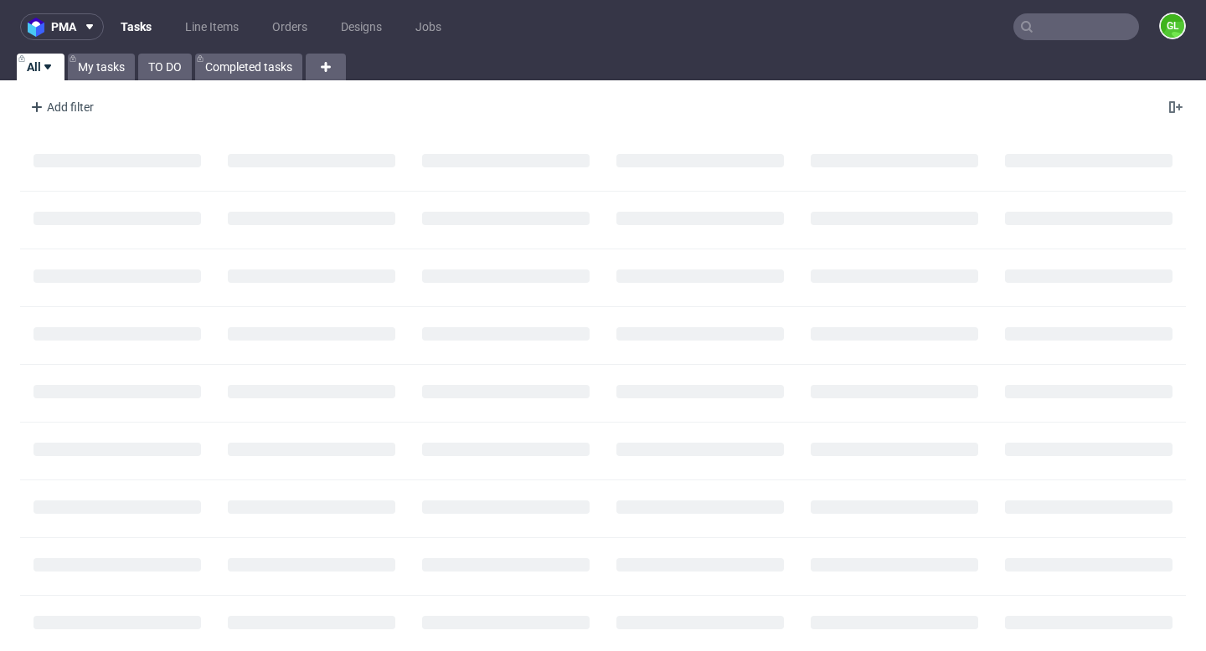
click at [1054, 29] on input "text" at bounding box center [1076, 26] width 126 height 27
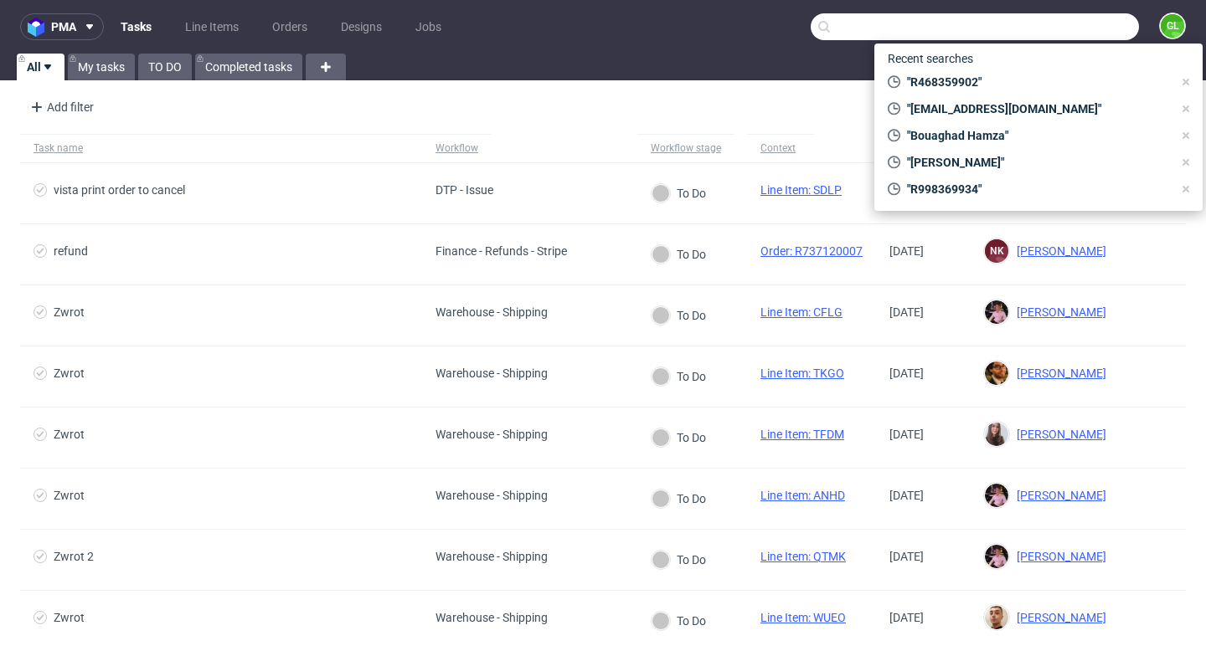
paste input "R300097262"
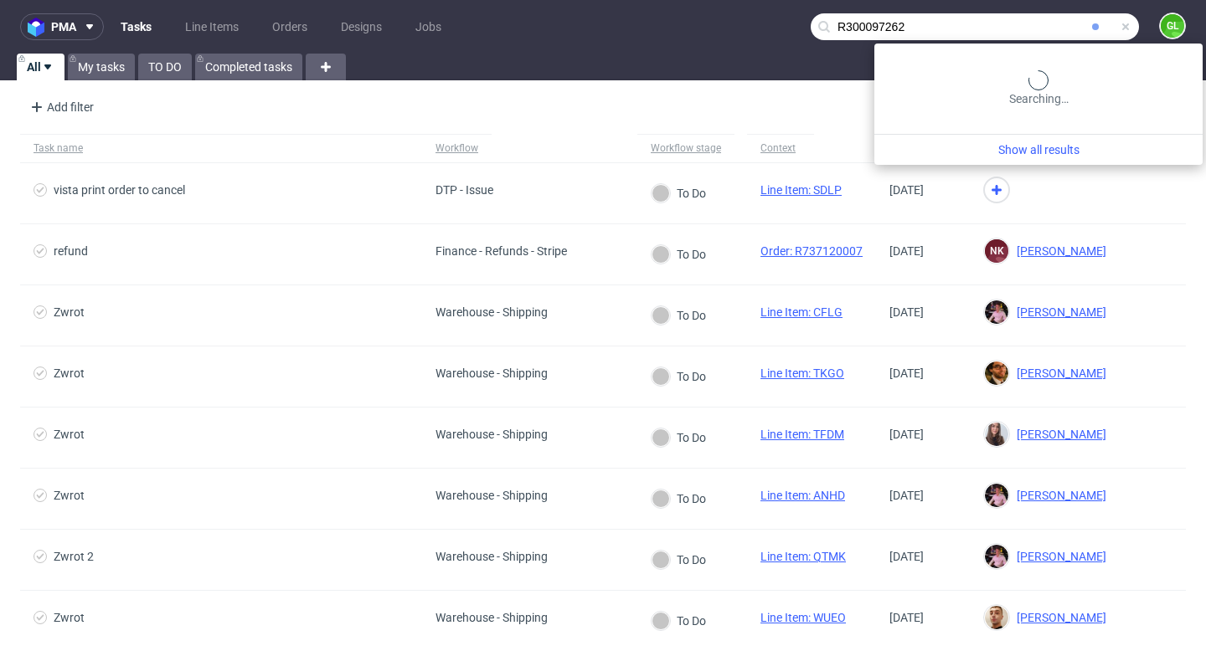
type input "R300097262"
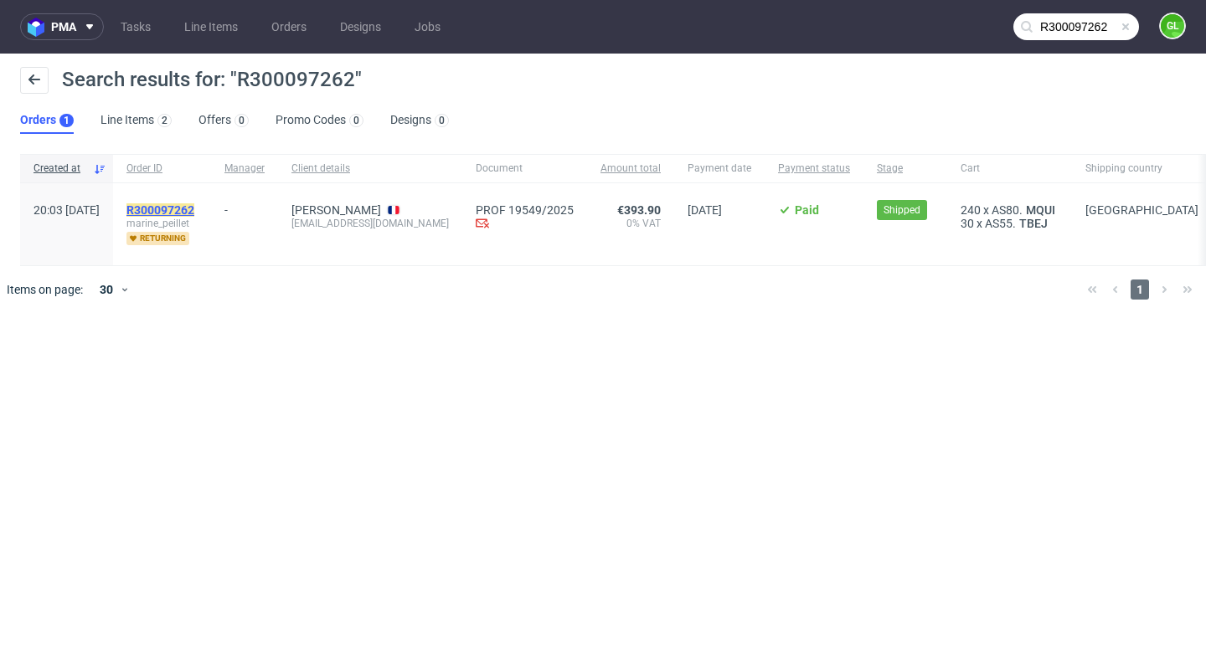
click at [194, 208] on mark "R300097262" at bounding box center [160, 209] width 68 height 13
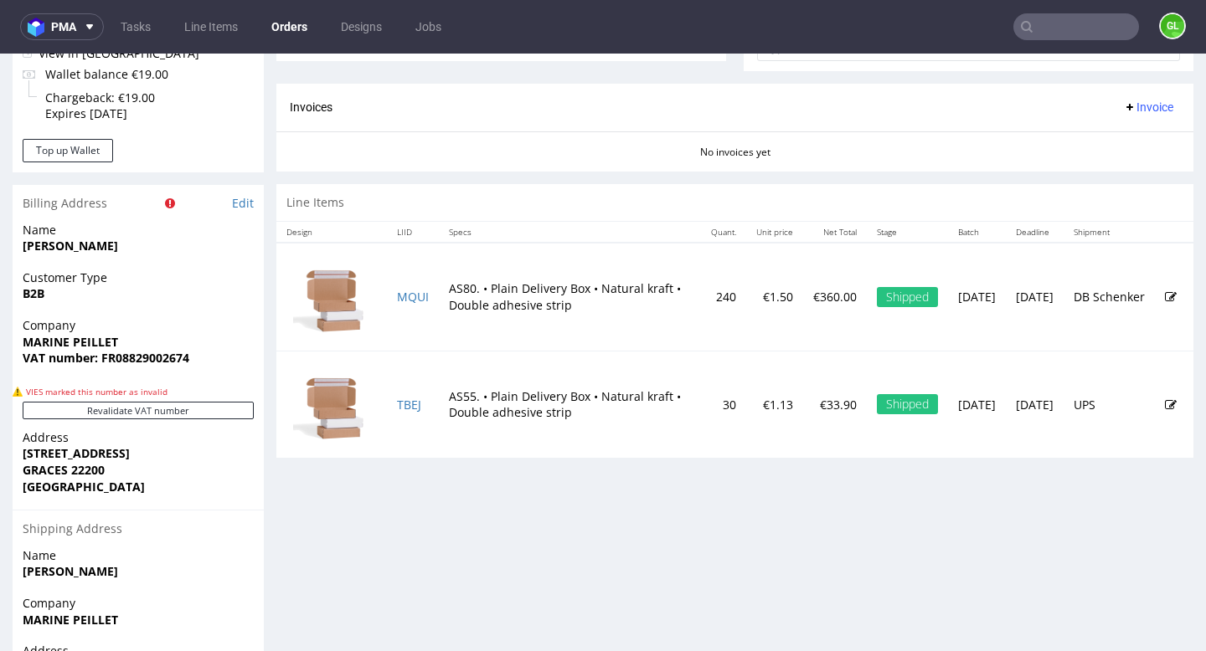
scroll to position [806, 0]
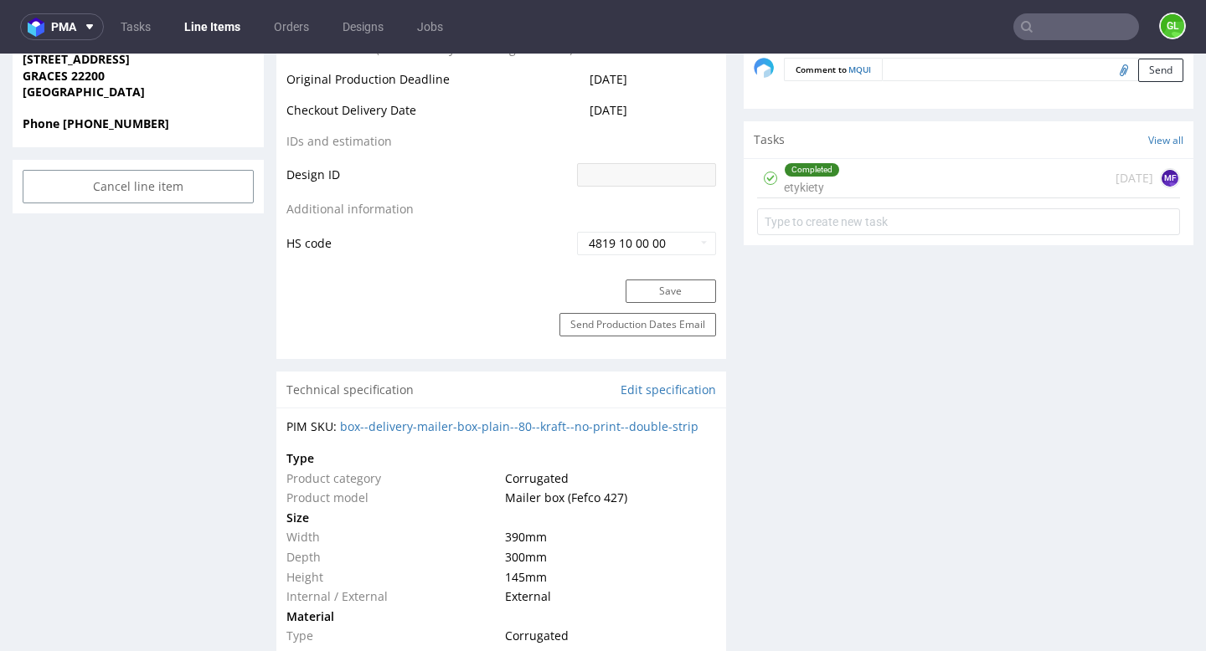
scroll to position [909, 0]
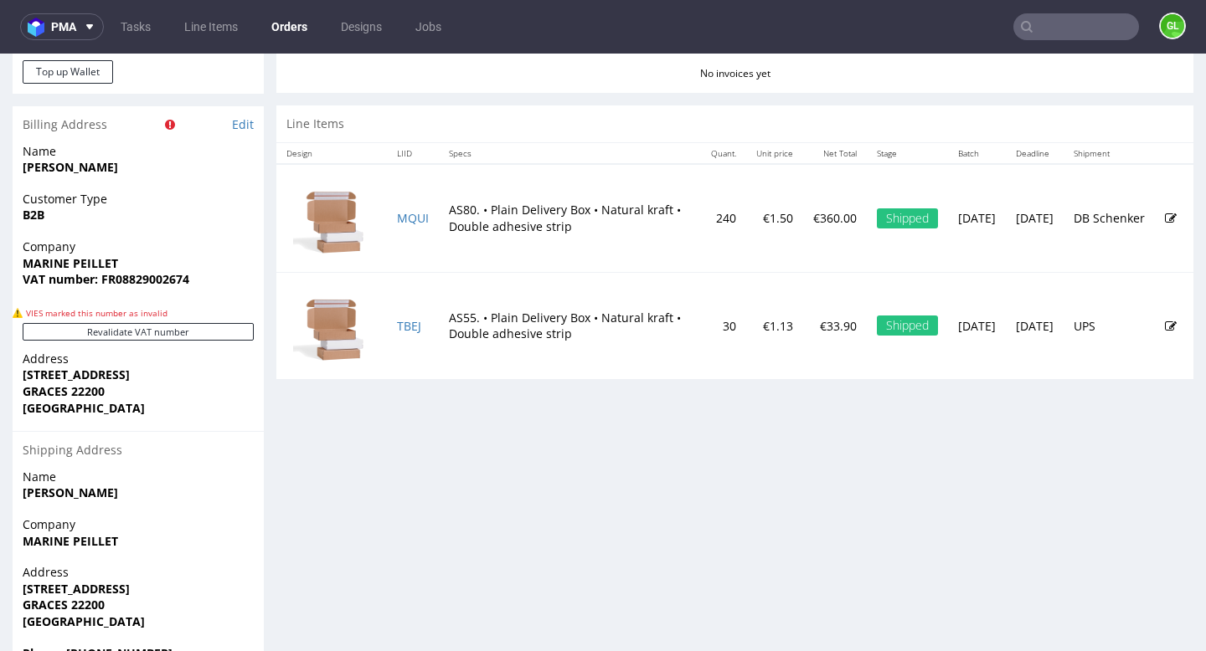
scroll to position [804, 0]
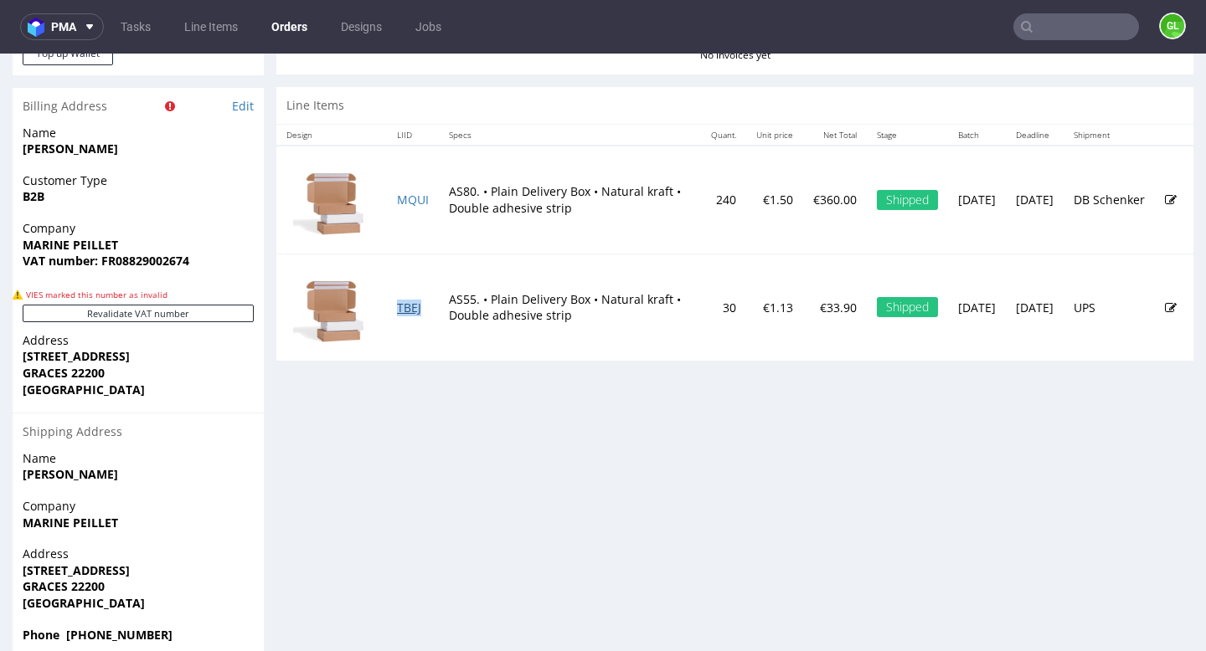
click at [404, 307] on link "TBEJ" at bounding box center [409, 308] width 24 height 16
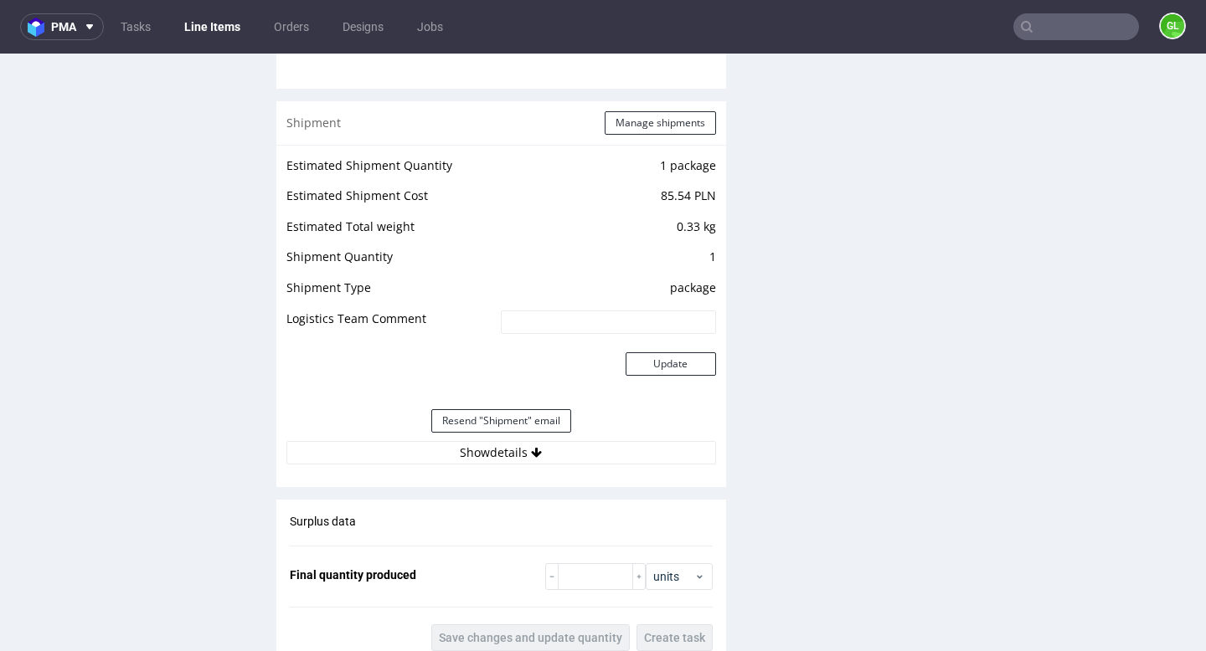
scroll to position [1709, 0]
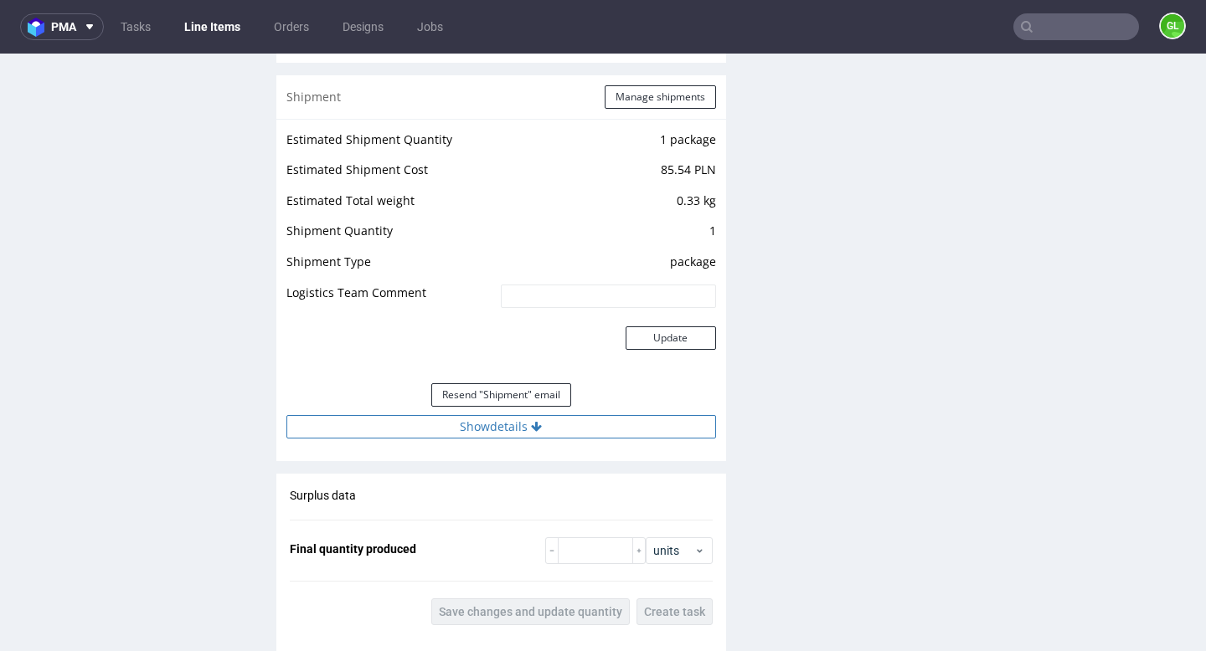
click at [459, 424] on button "Show details" at bounding box center [501, 426] width 430 height 23
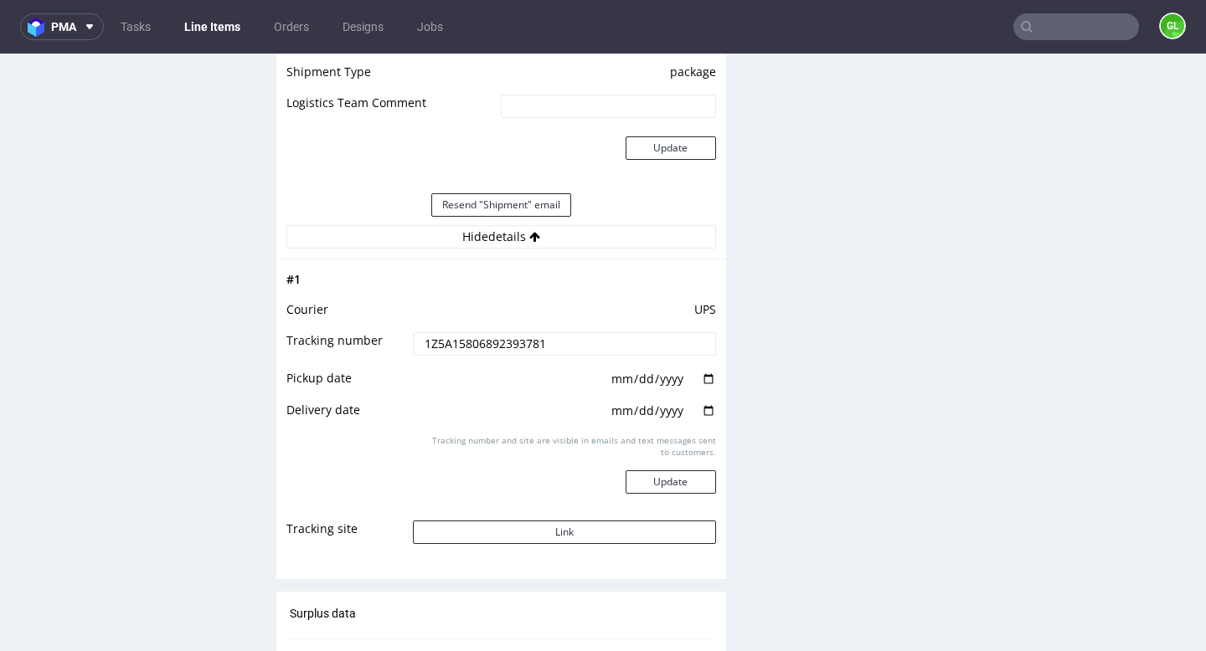
scroll to position [1900, 0]
click at [543, 530] on button "Link" at bounding box center [564, 531] width 302 height 23
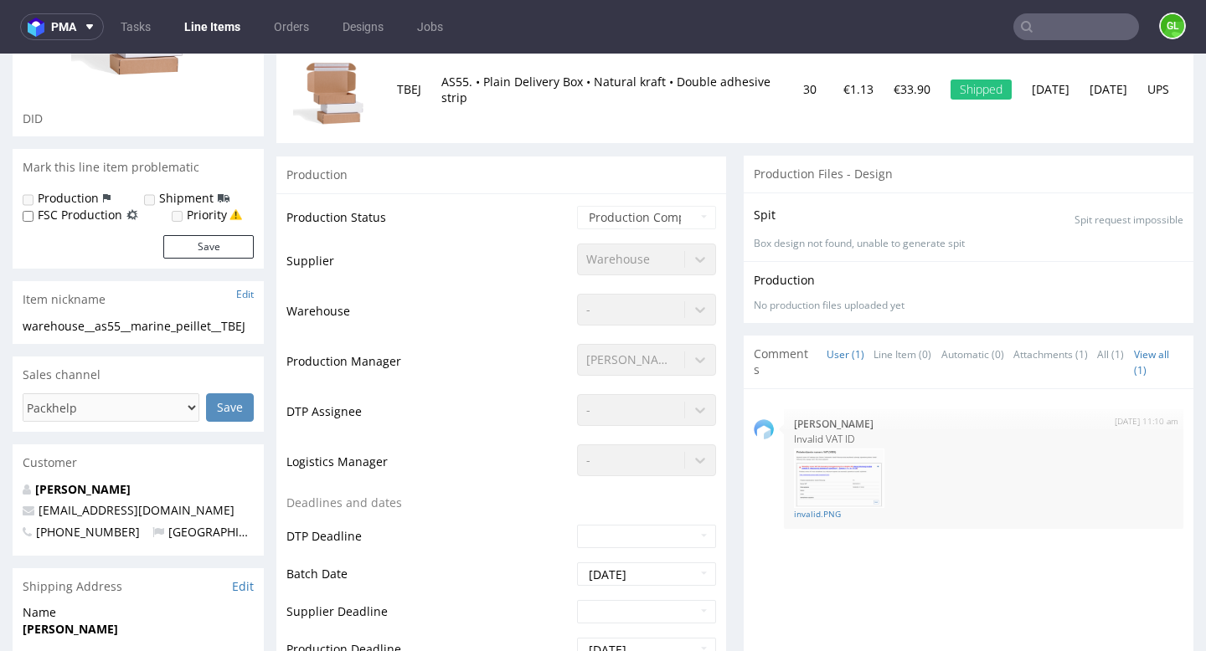
scroll to position [240, 0]
click at [1047, 30] on input "text" at bounding box center [1076, 26] width 126 height 27
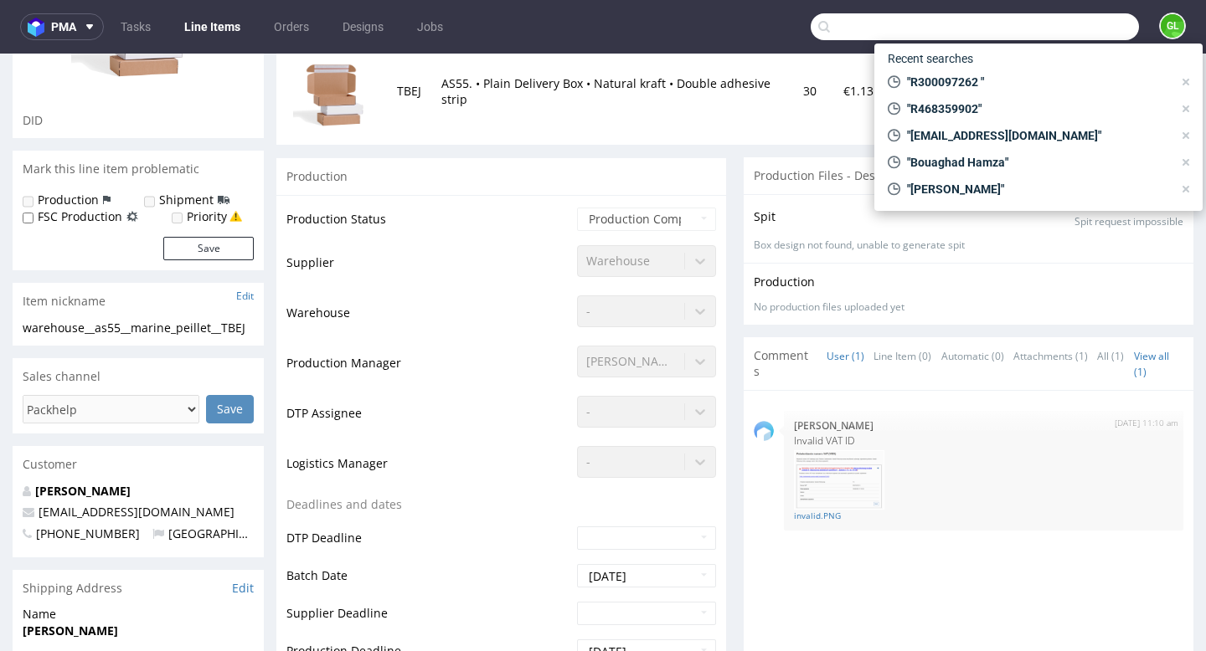
paste input "R300097262"
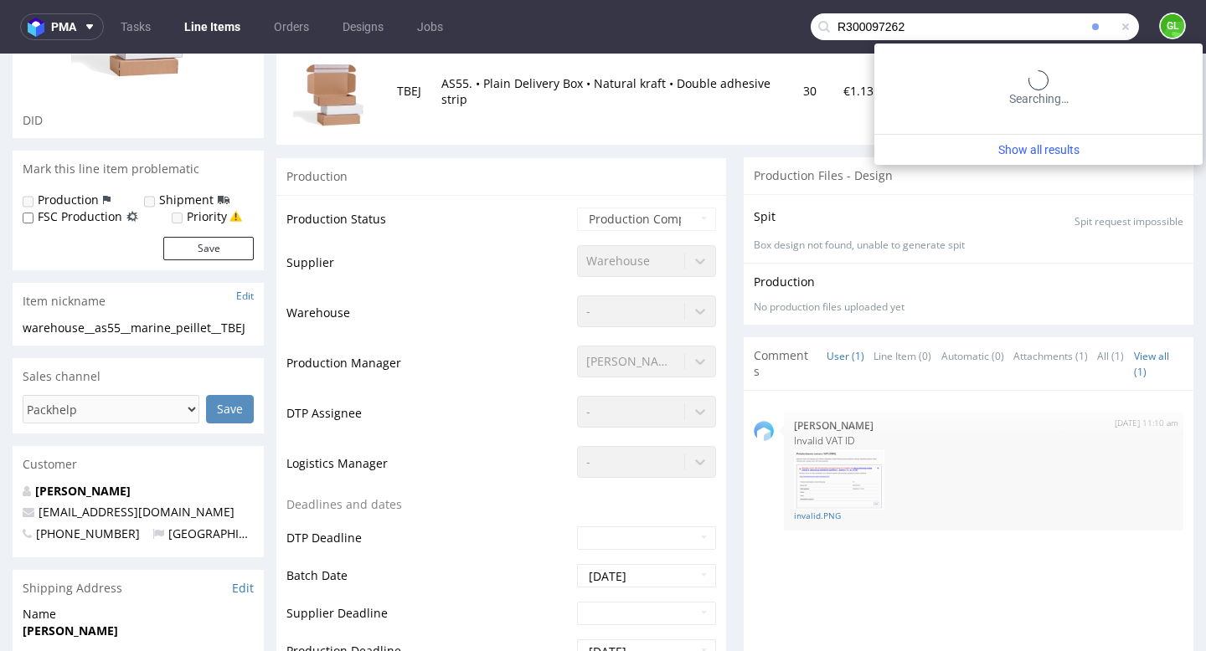
type input "R300097262"
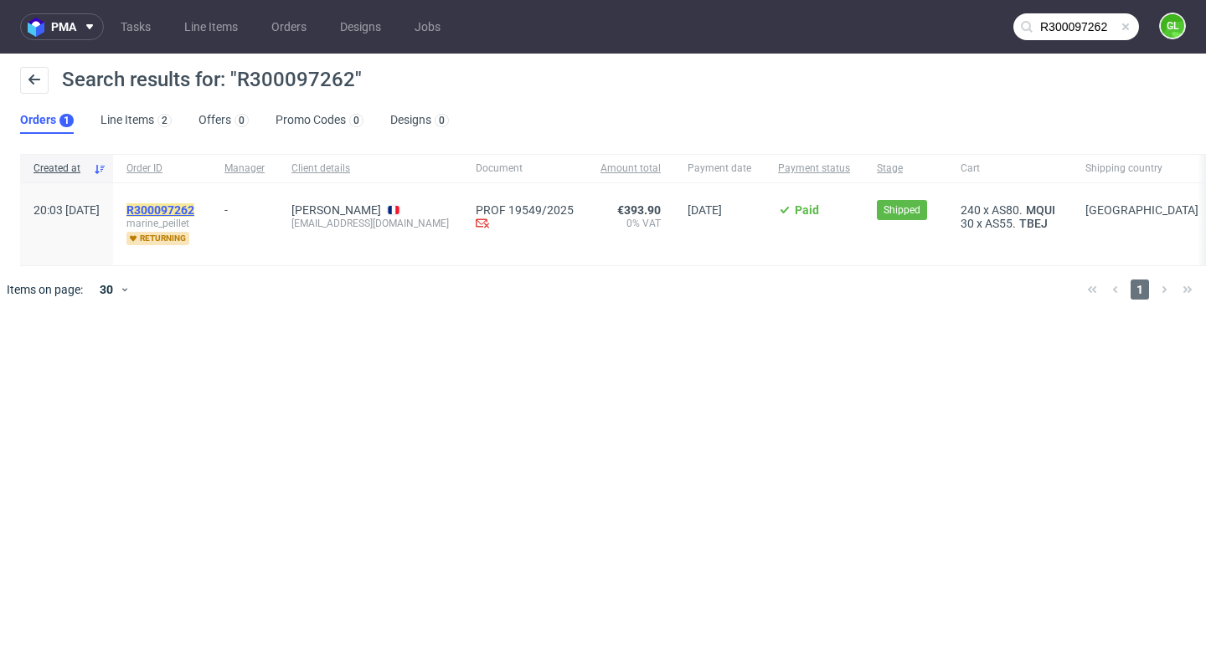
click at [194, 205] on mark "R300097262" at bounding box center [160, 209] width 68 height 13
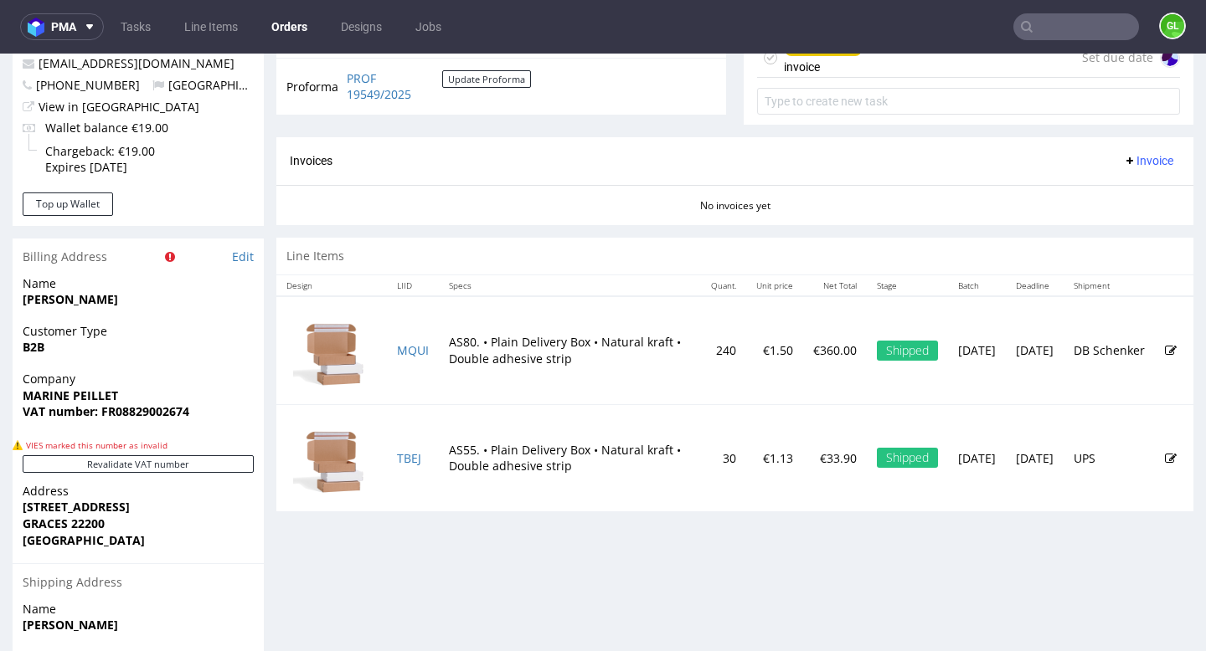
scroll to position [654, 0]
click at [409, 350] on link "MQUI" at bounding box center [413, 350] width 32 height 16
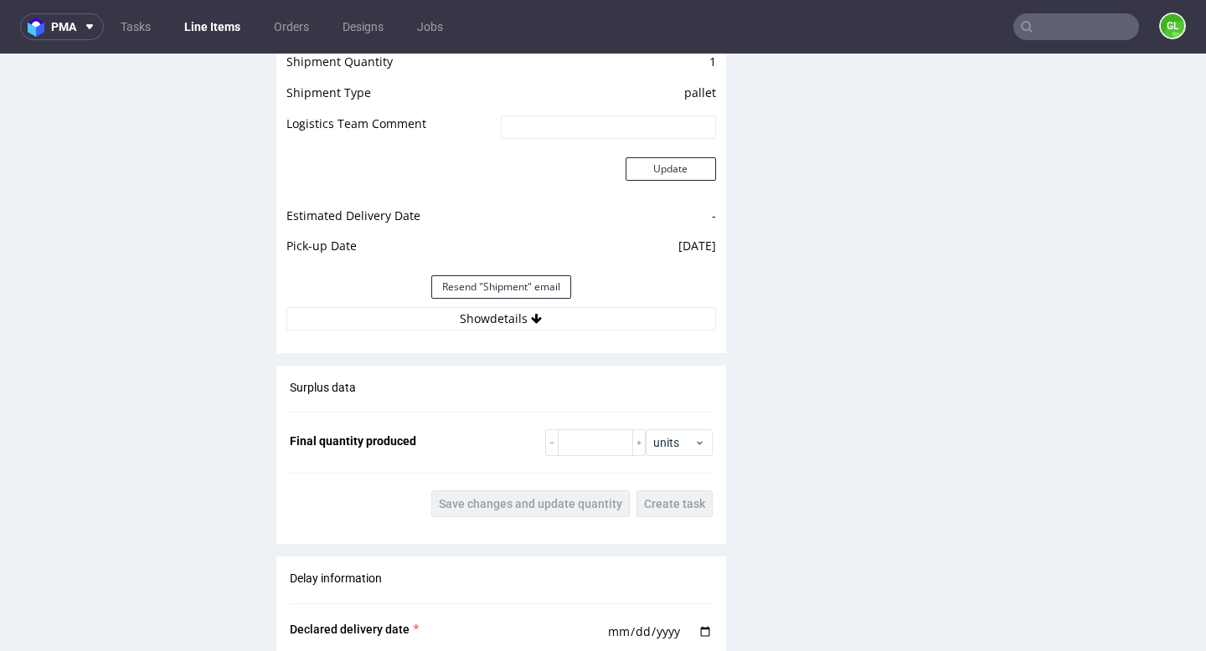
scroll to position [1881, 0]
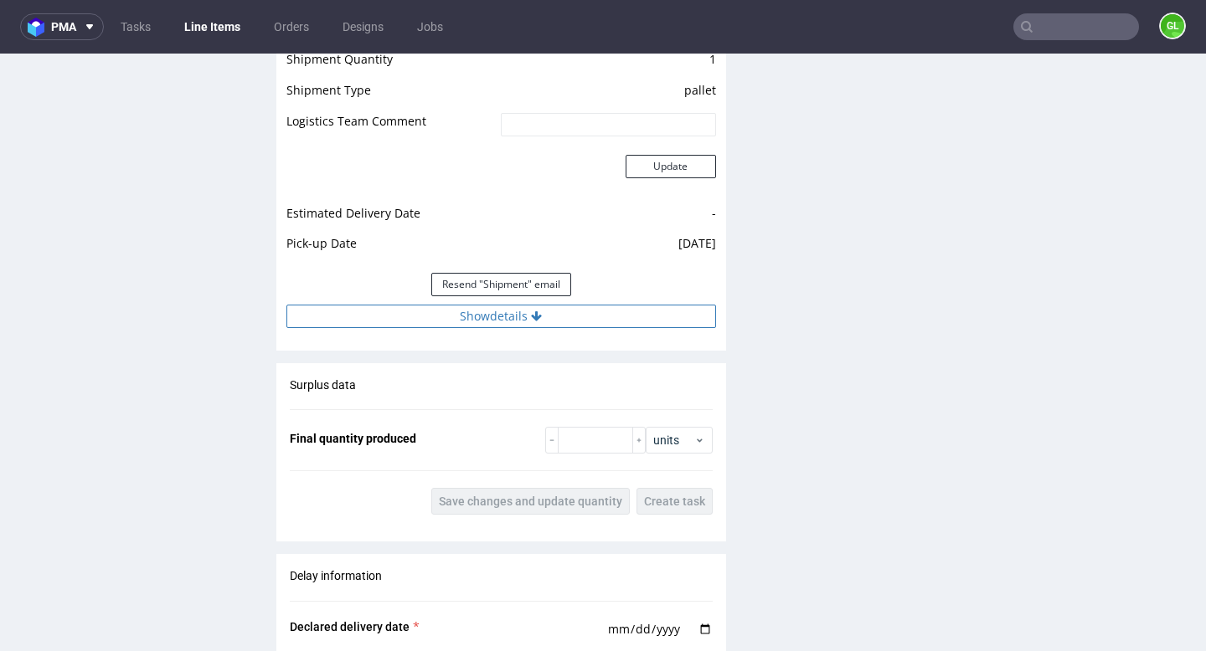
click at [493, 311] on button "Show details" at bounding box center [501, 316] width 430 height 23
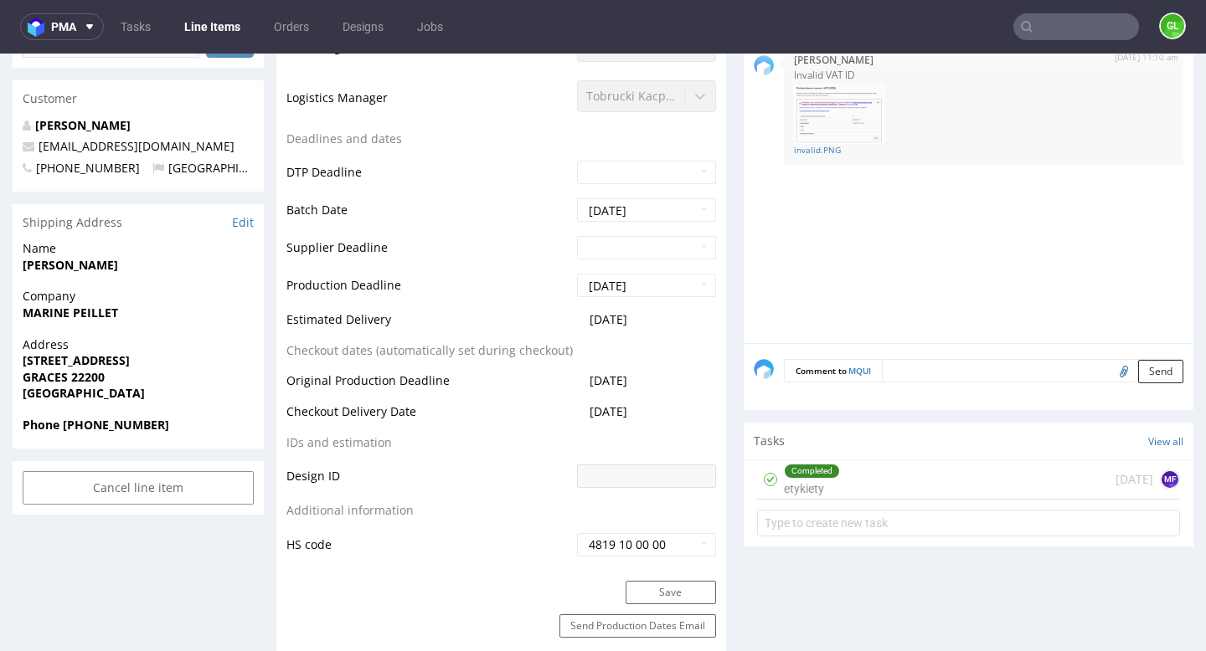
scroll to position [598, 0]
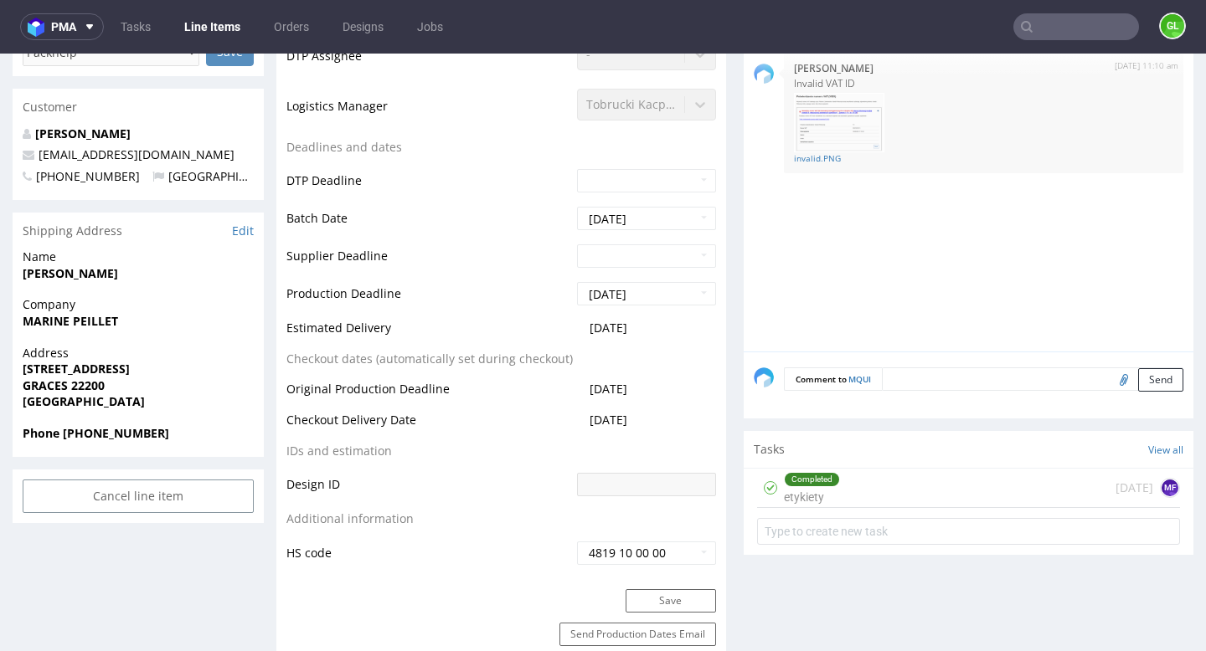
click at [893, 489] on div "Completed etykiety [DATE] MF" at bounding box center [968, 488] width 423 height 39
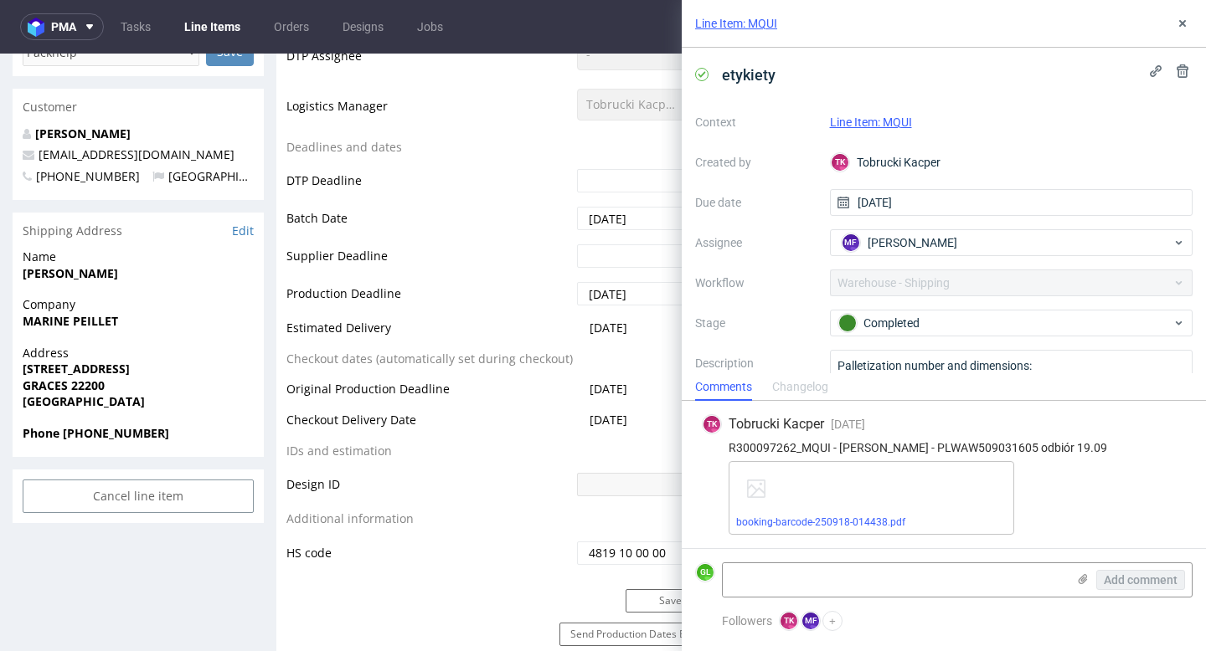
scroll to position [70, 0]
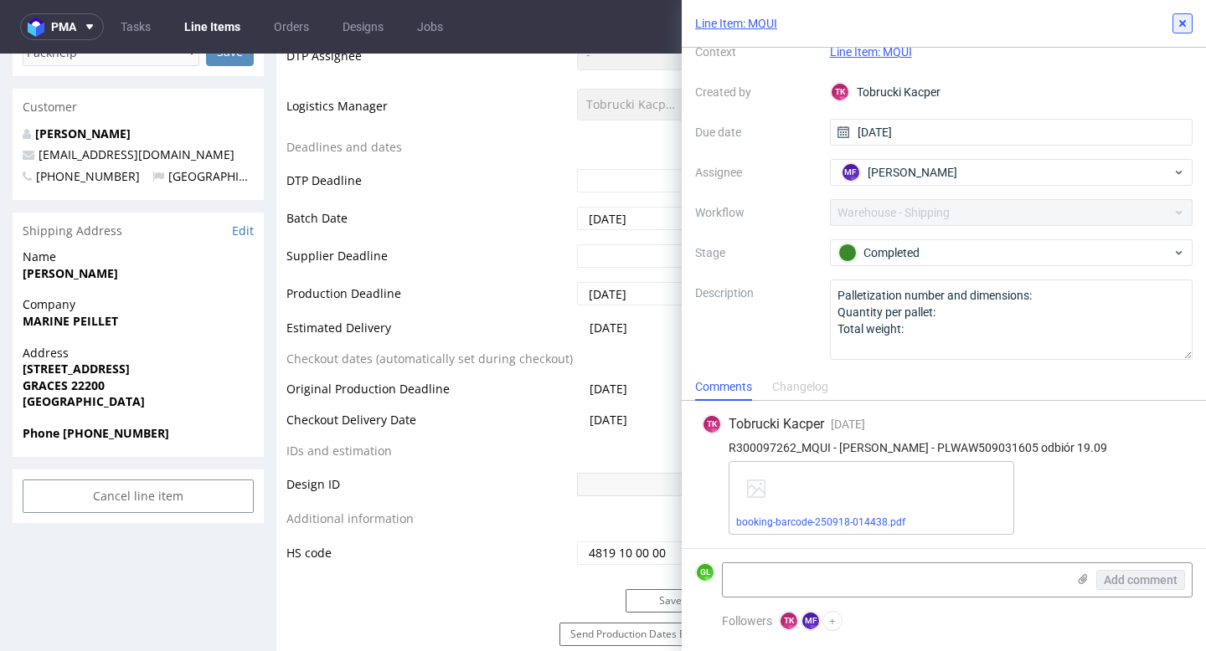
click at [1179, 25] on use at bounding box center [1182, 23] width 7 height 7
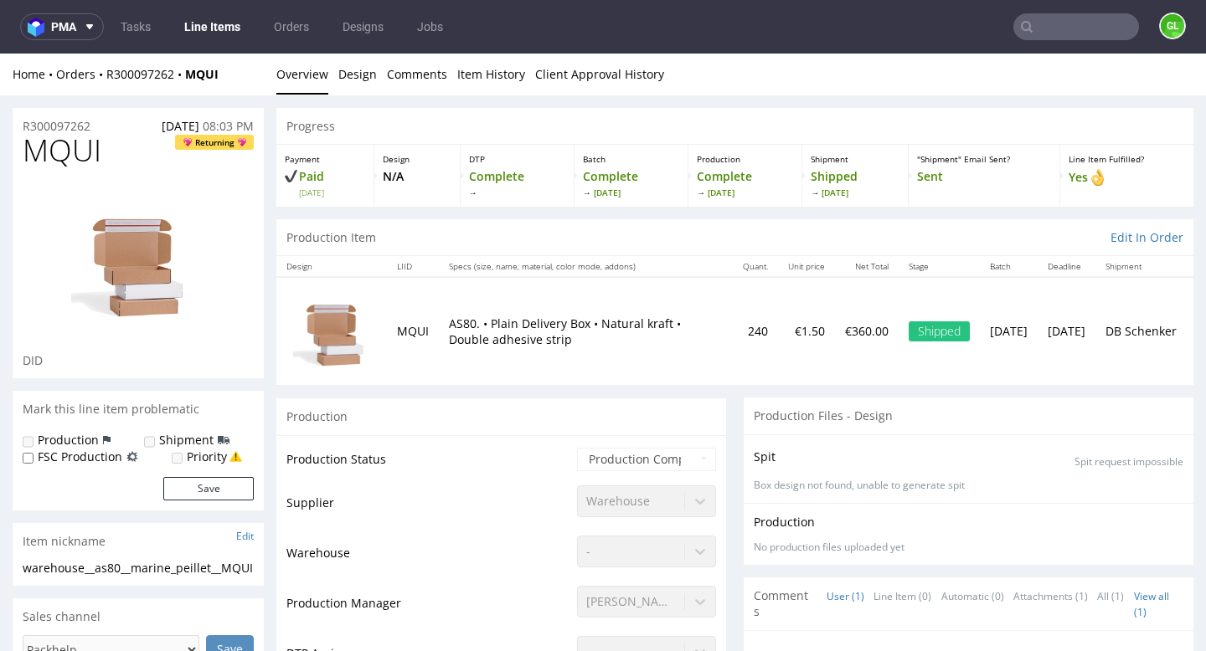
click at [1092, 21] on input "text" at bounding box center [1076, 26] width 126 height 27
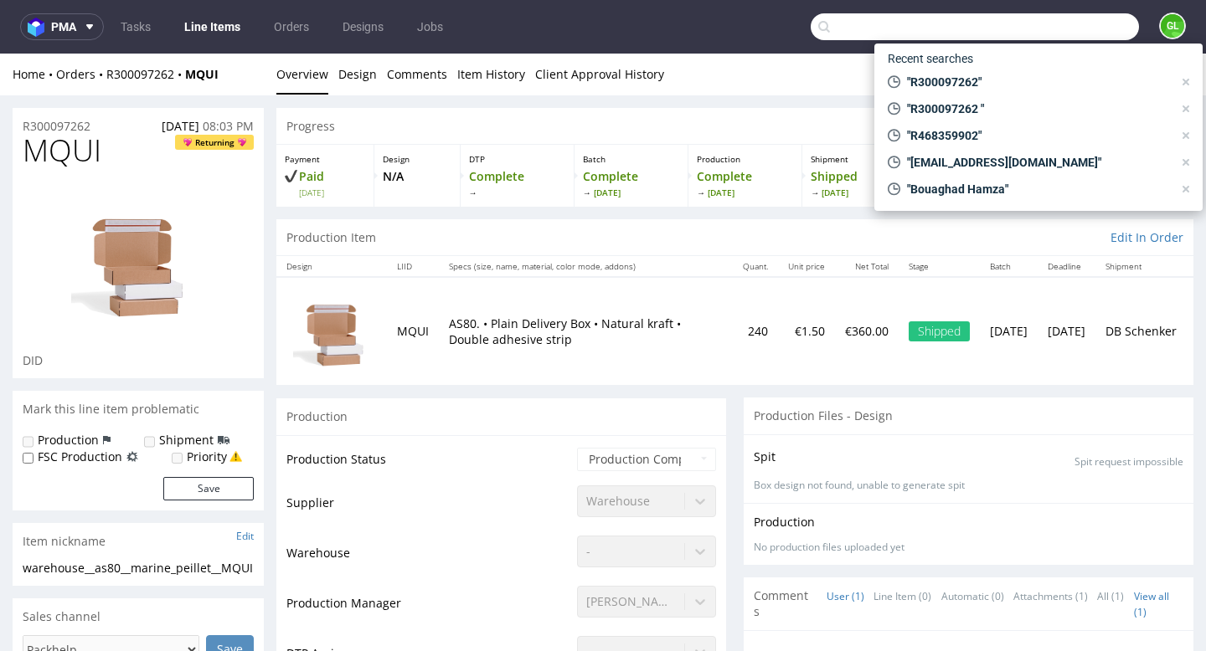
paste input "000002578"
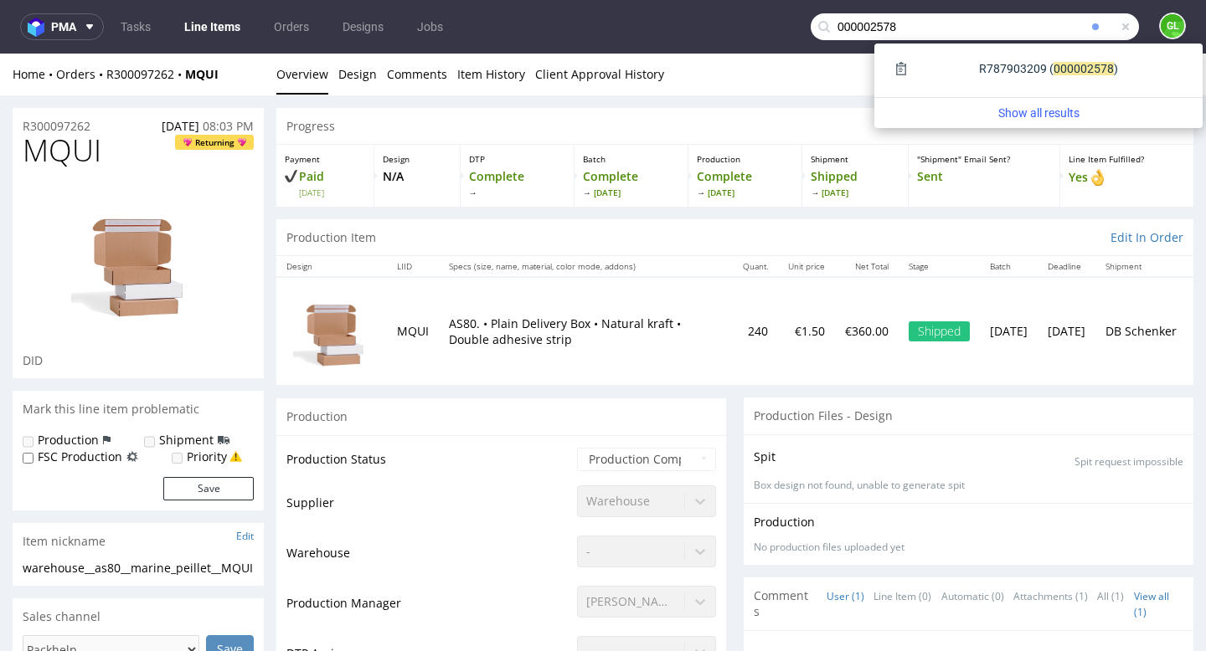
type input "000002578"
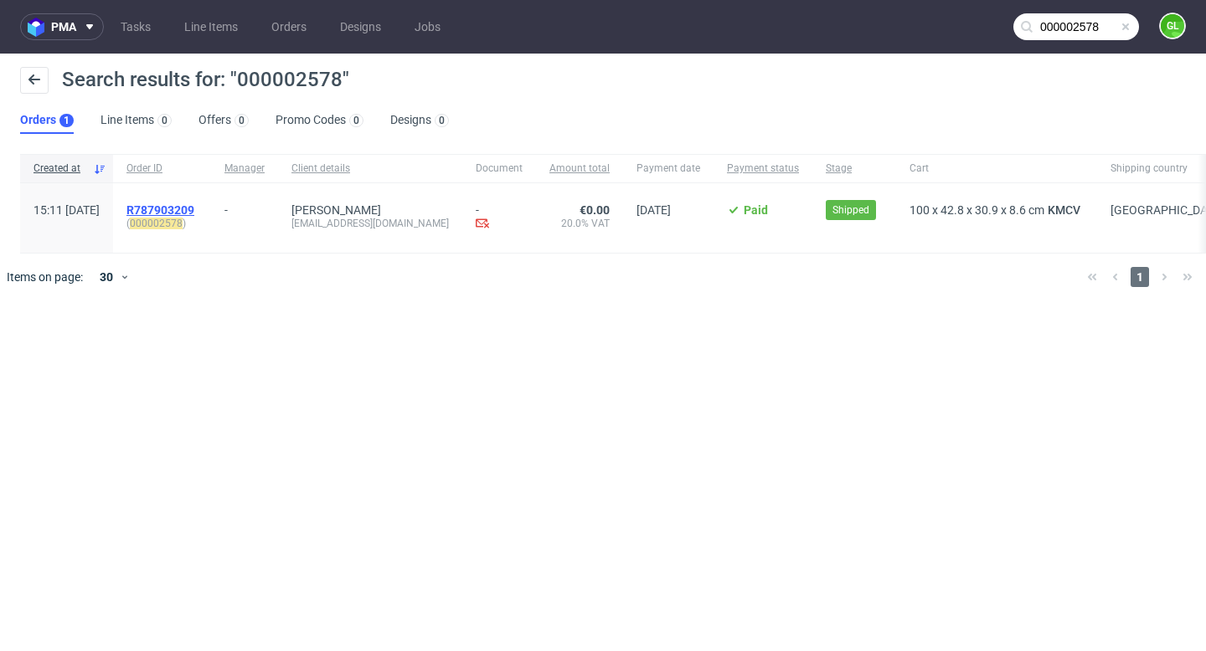
click at [194, 204] on span "R787903209" at bounding box center [160, 209] width 68 height 13
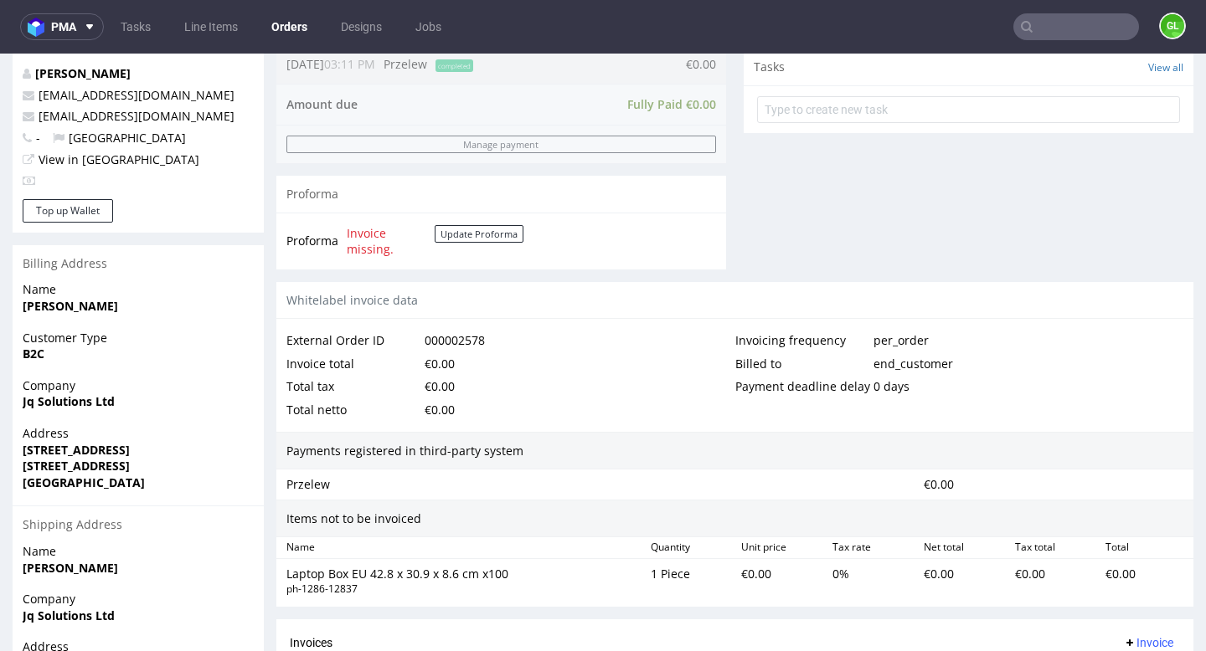
scroll to position [838, 0]
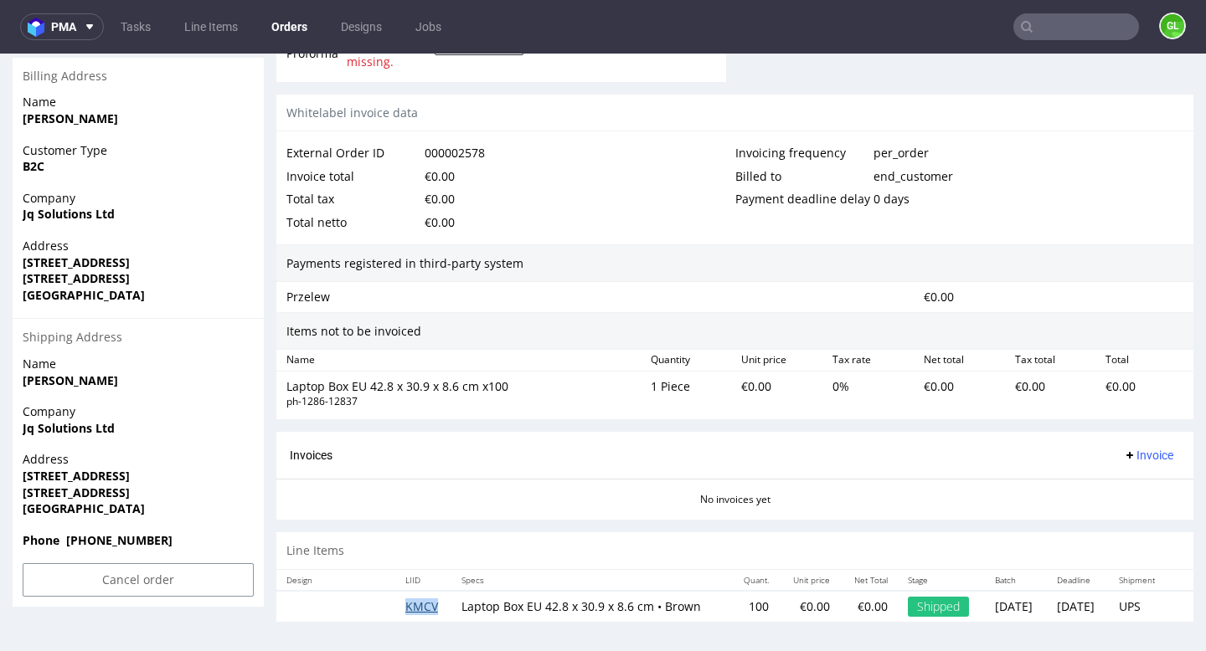
click at [414, 599] on link "KMCV" at bounding box center [421, 607] width 33 height 16
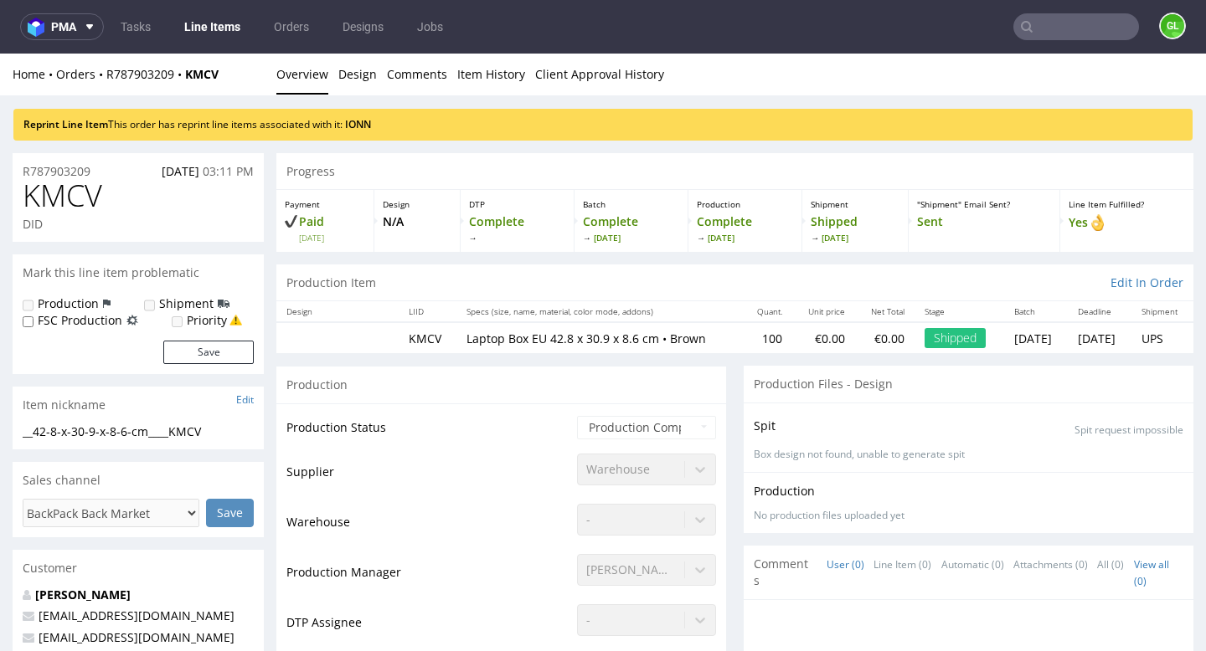
click at [1062, 20] on input "text" at bounding box center [1076, 26] width 126 height 27
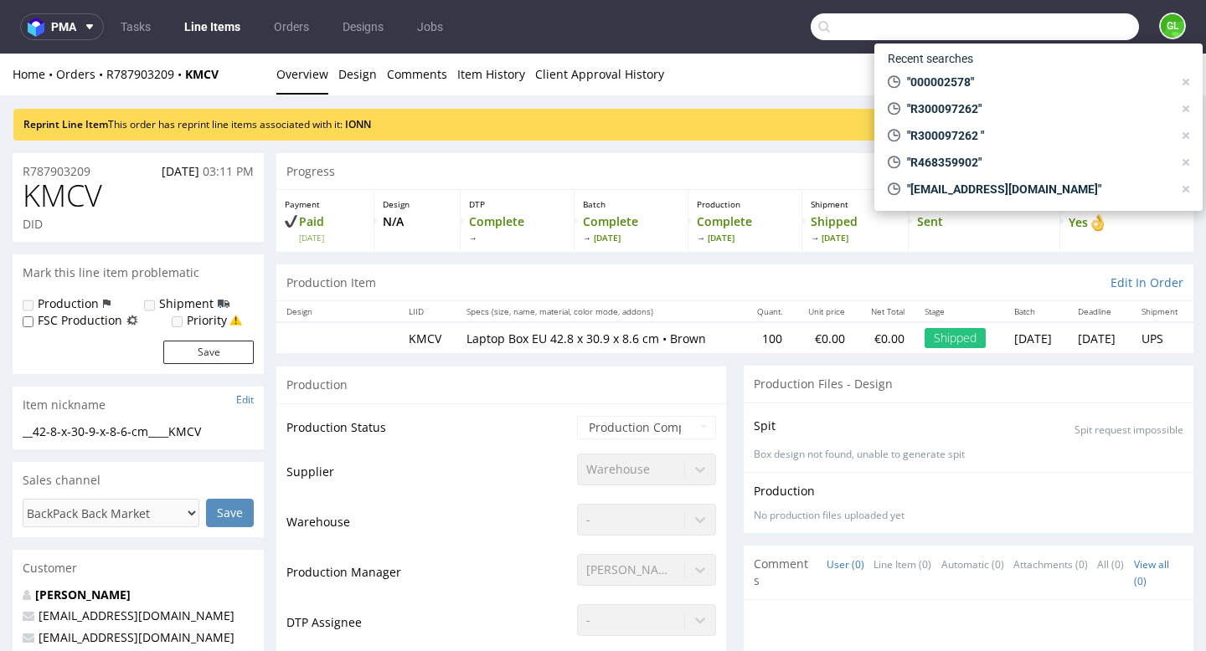
paste input "R300097262"
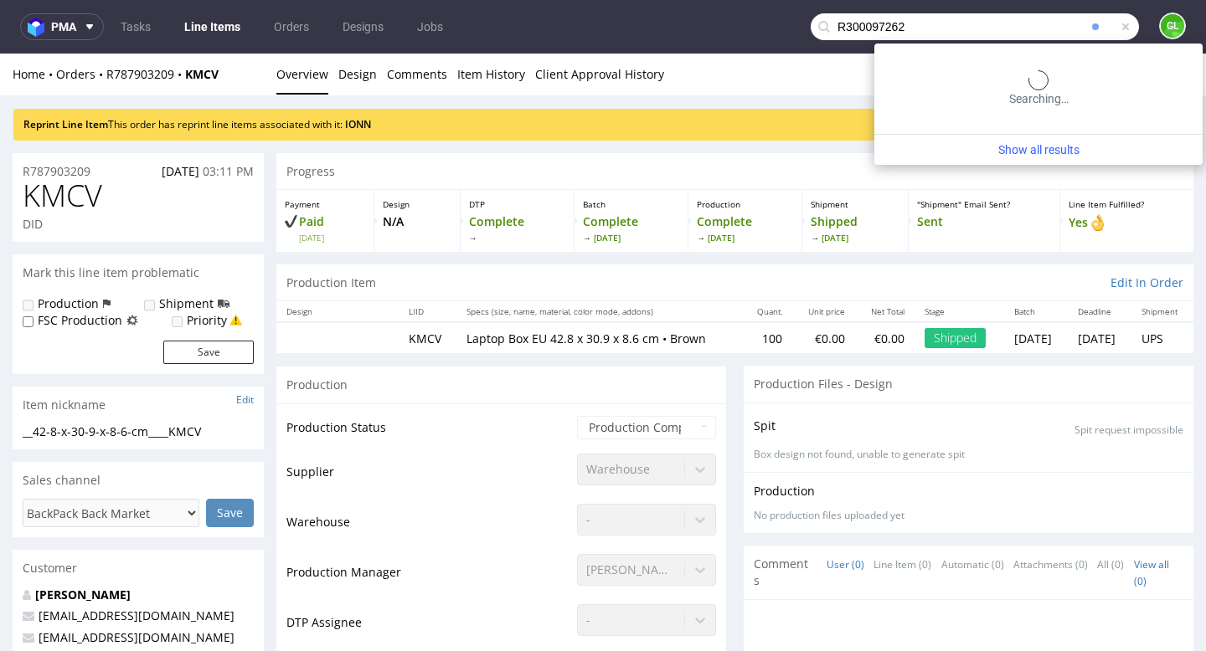
type input "R300097262"
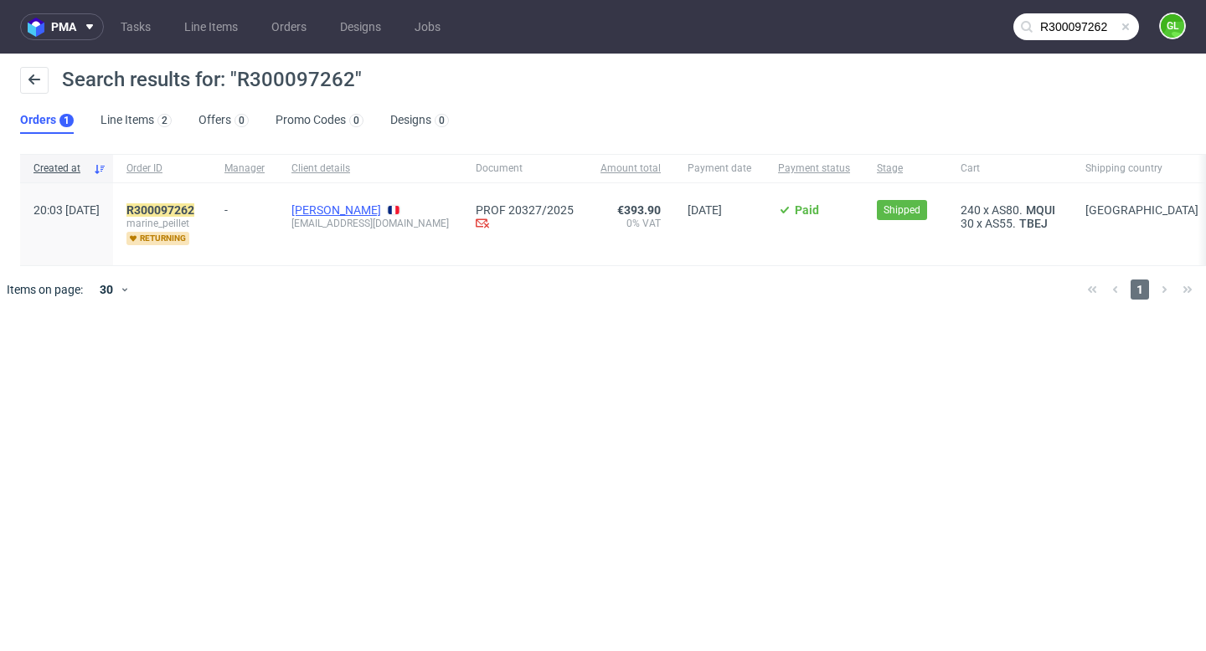
click at [377, 211] on link "MARTINE PEILLET" at bounding box center [336, 209] width 90 height 13
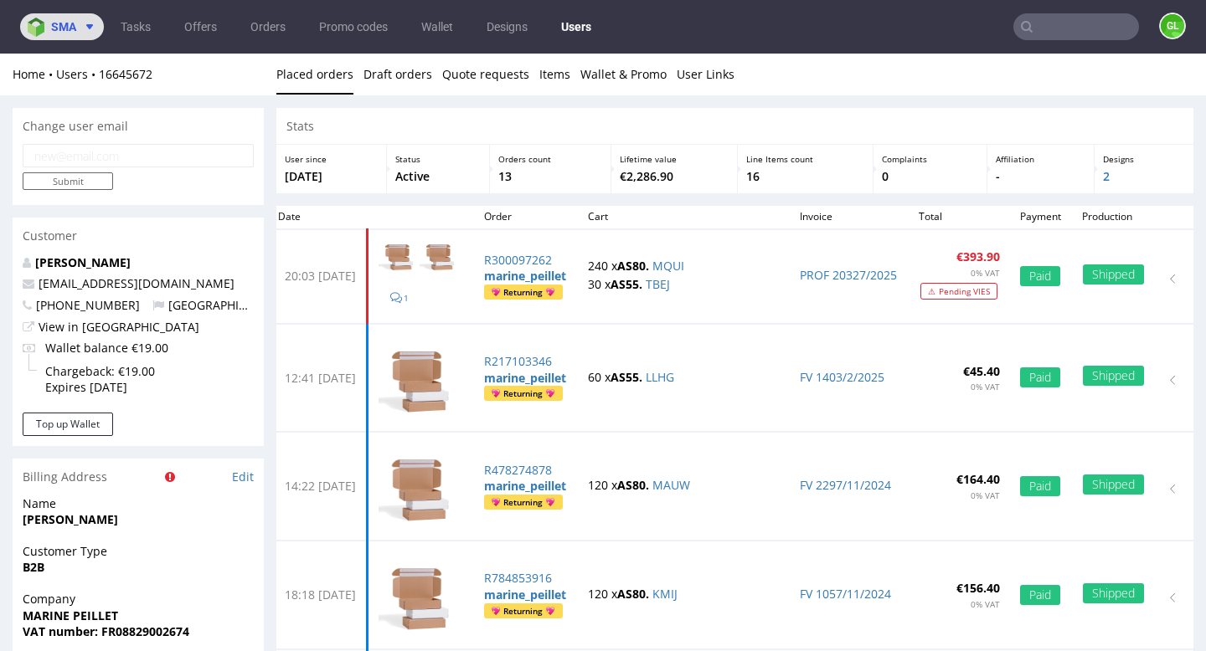
click at [92, 23] on icon at bounding box center [89, 26] width 13 height 13
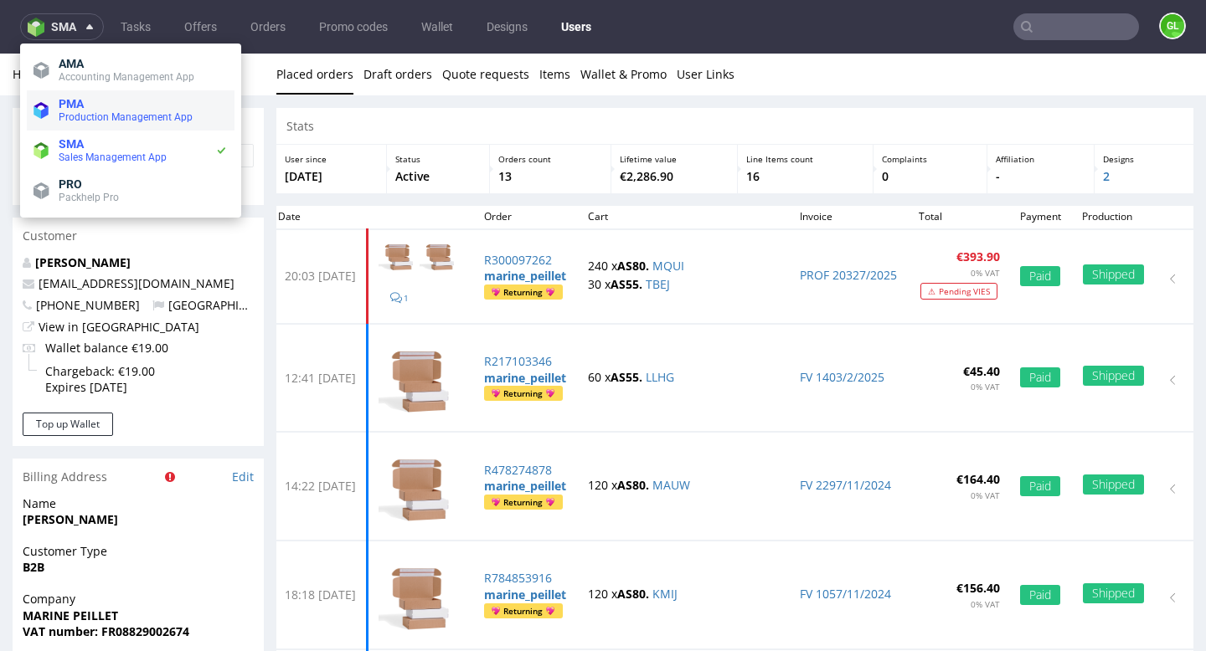
click at [119, 101] on span "PMA" at bounding box center [143, 103] width 169 height 13
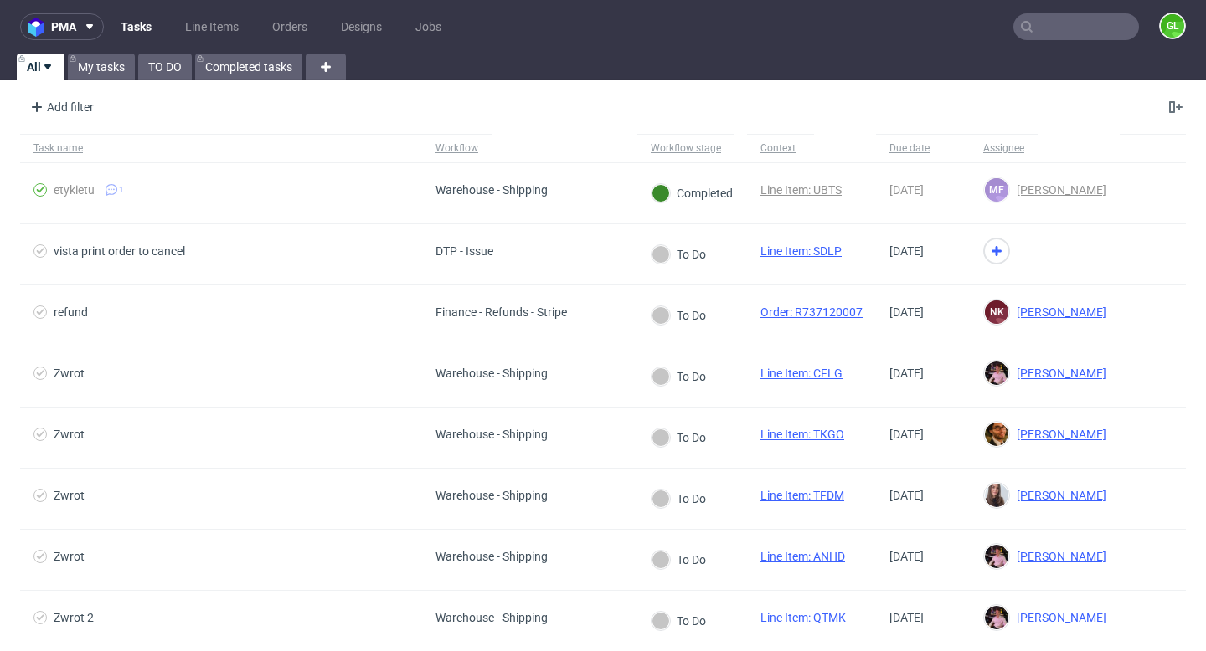
click at [1074, 42] on nav "pma Tasks Line Items Orders Designs Jobs GL" at bounding box center [603, 27] width 1206 height 54
click at [1070, 37] on input "text" at bounding box center [1076, 26] width 126 height 27
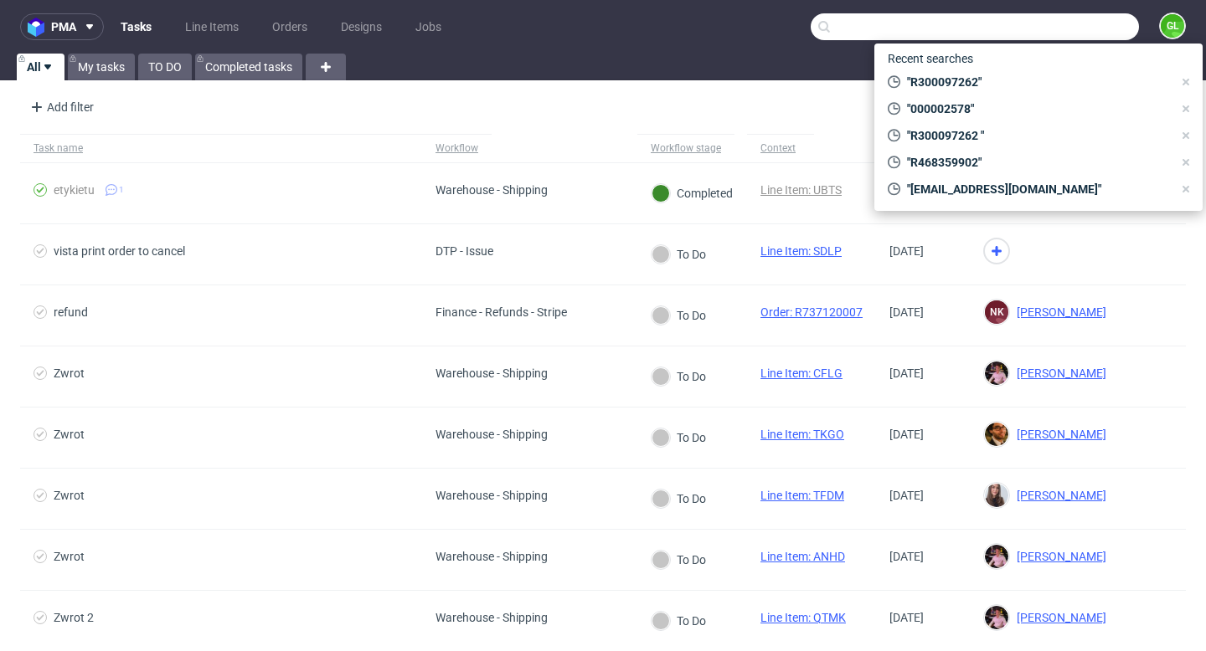
paste input "R300097262"
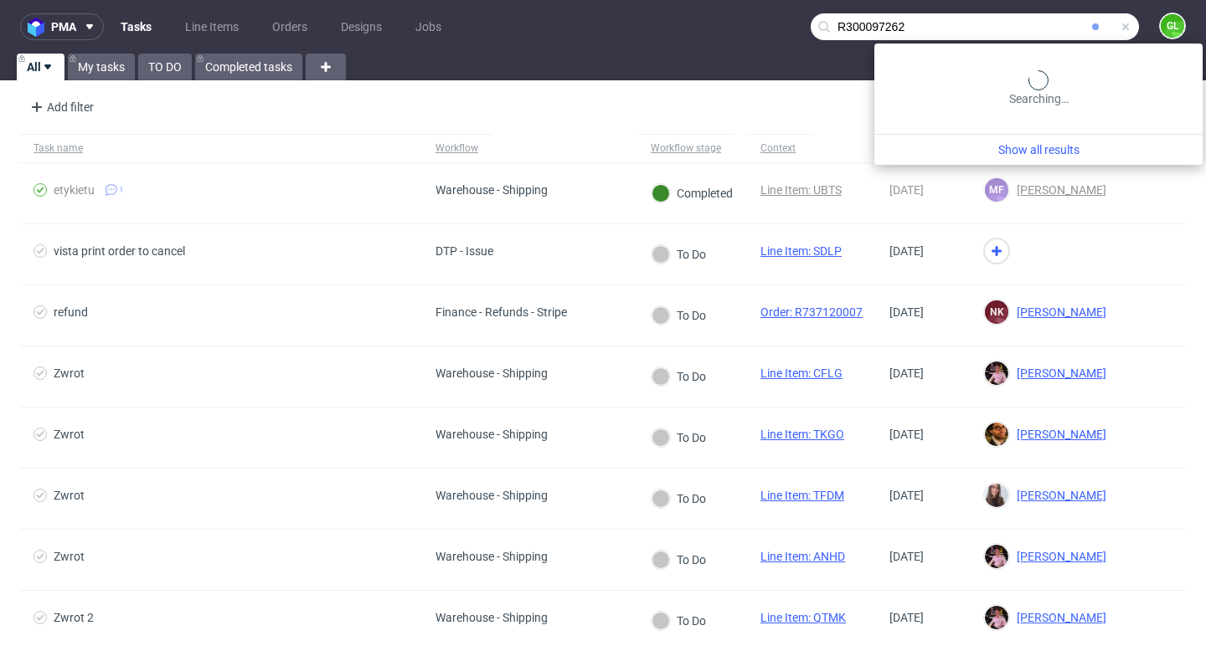
type input "R300097262"
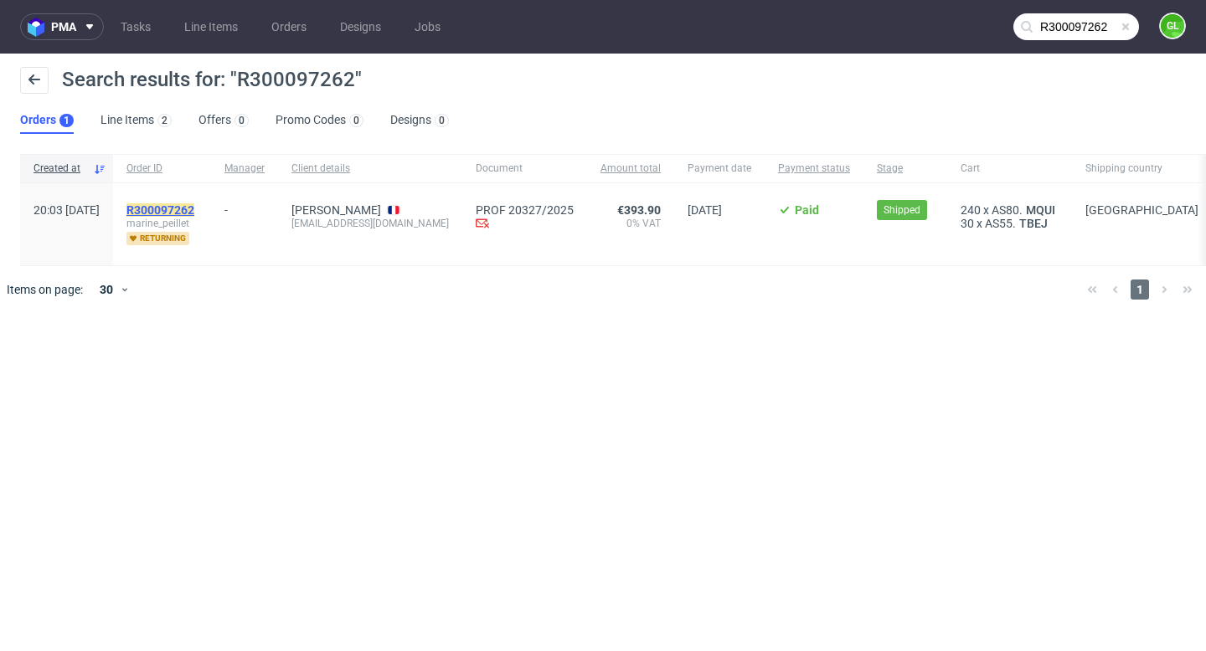
click at [194, 206] on mark "R300097262" at bounding box center [160, 209] width 68 height 13
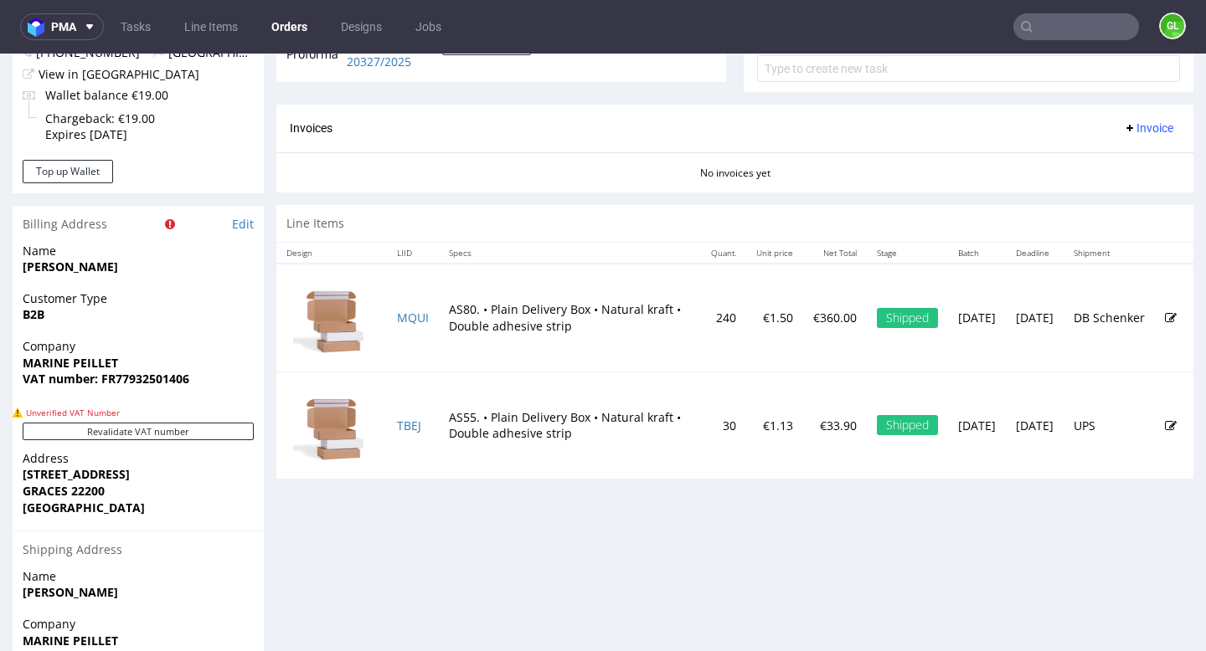
scroll to position [700, 0]
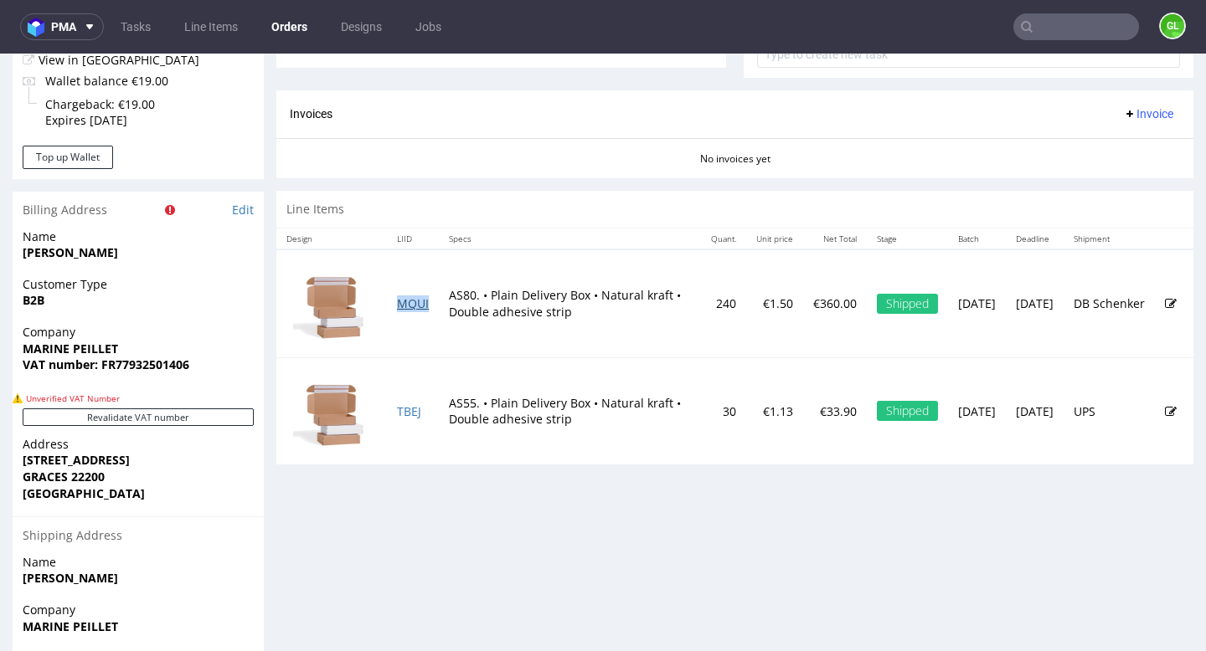
click at [409, 303] on link "MQUI" at bounding box center [413, 304] width 32 height 16
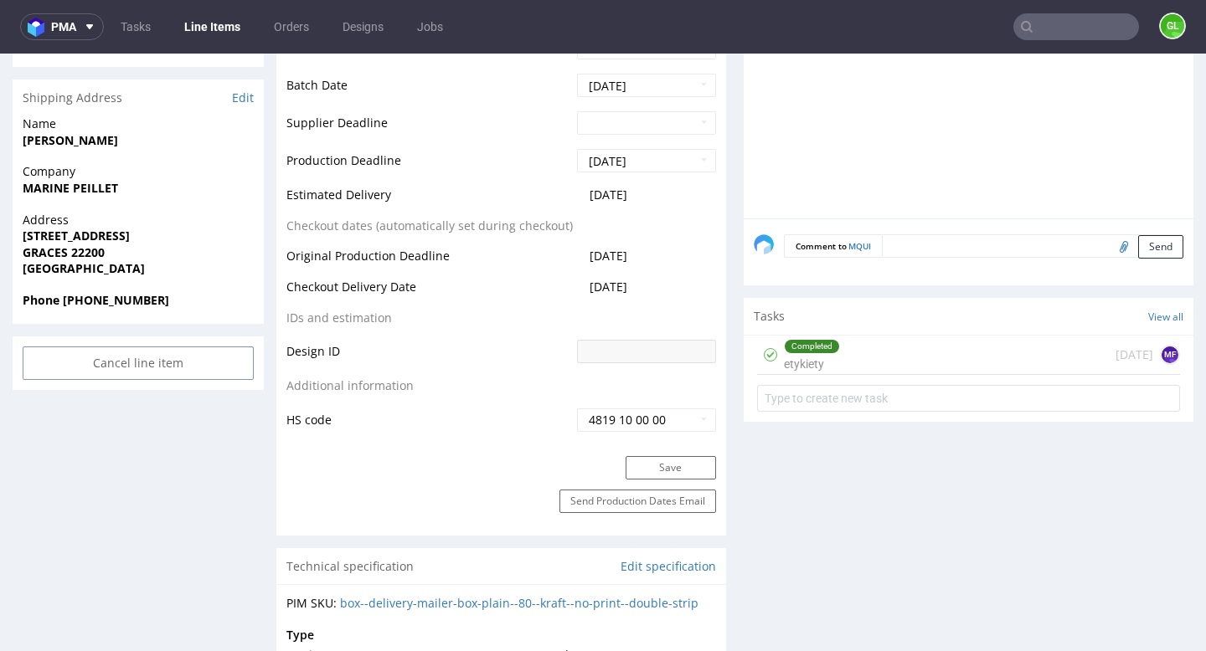
scroll to position [736, 0]
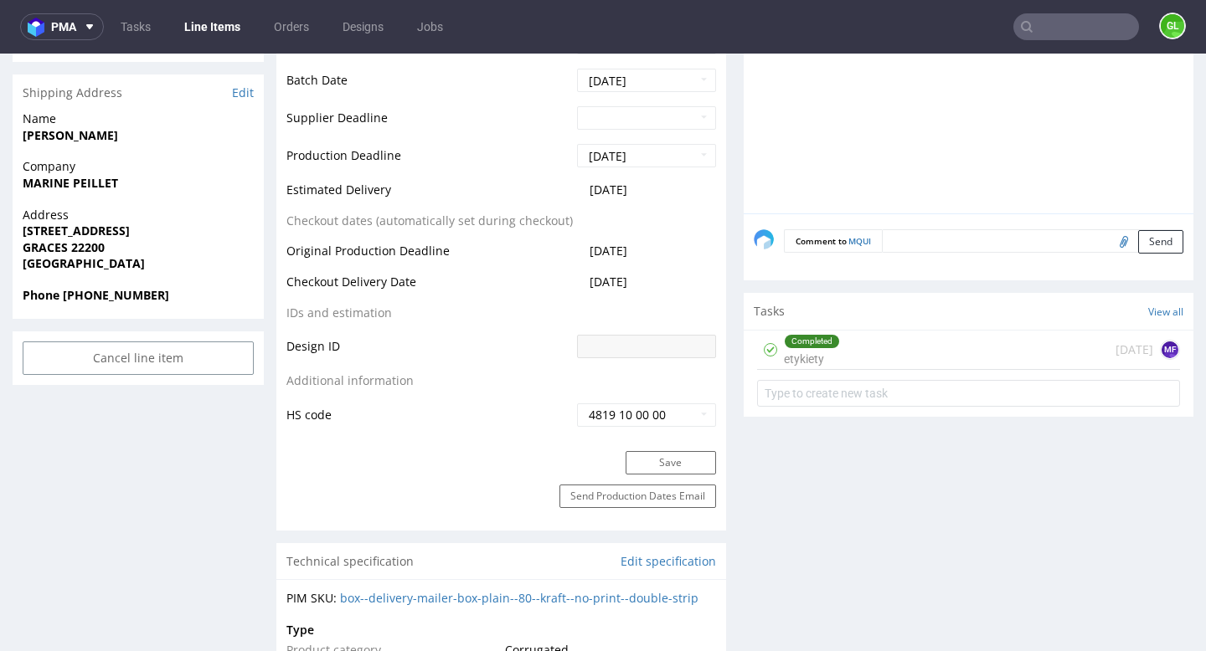
click at [1053, 23] on input "text" at bounding box center [1076, 26] width 126 height 27
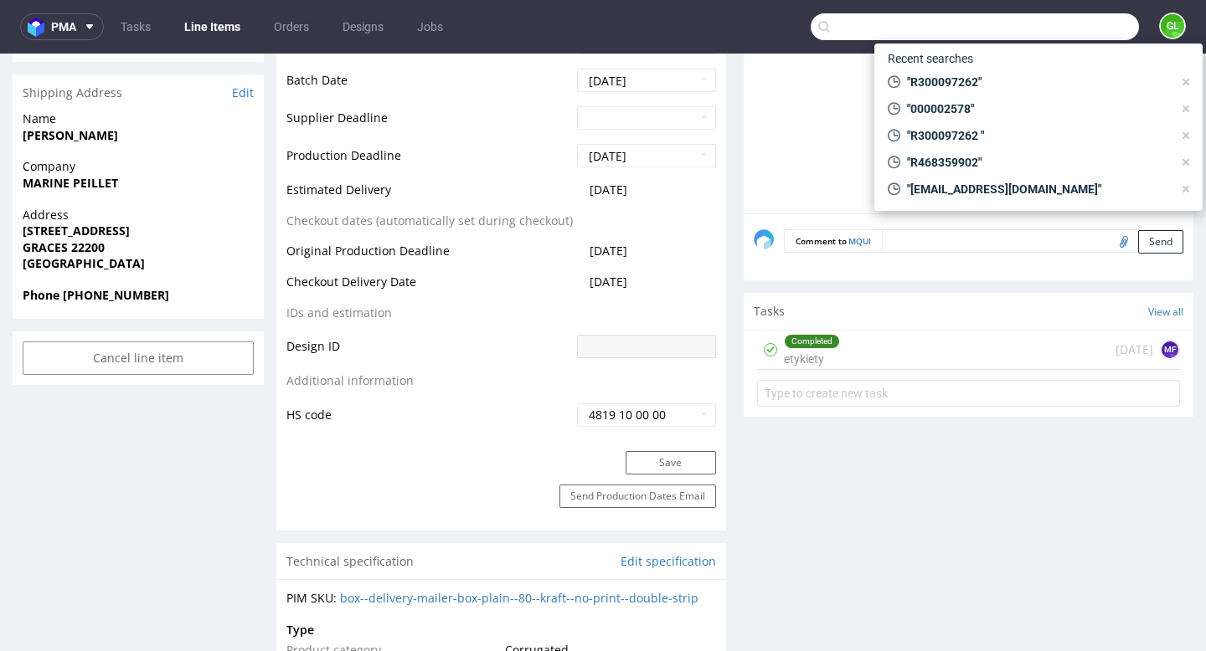
paste input "R576885797"
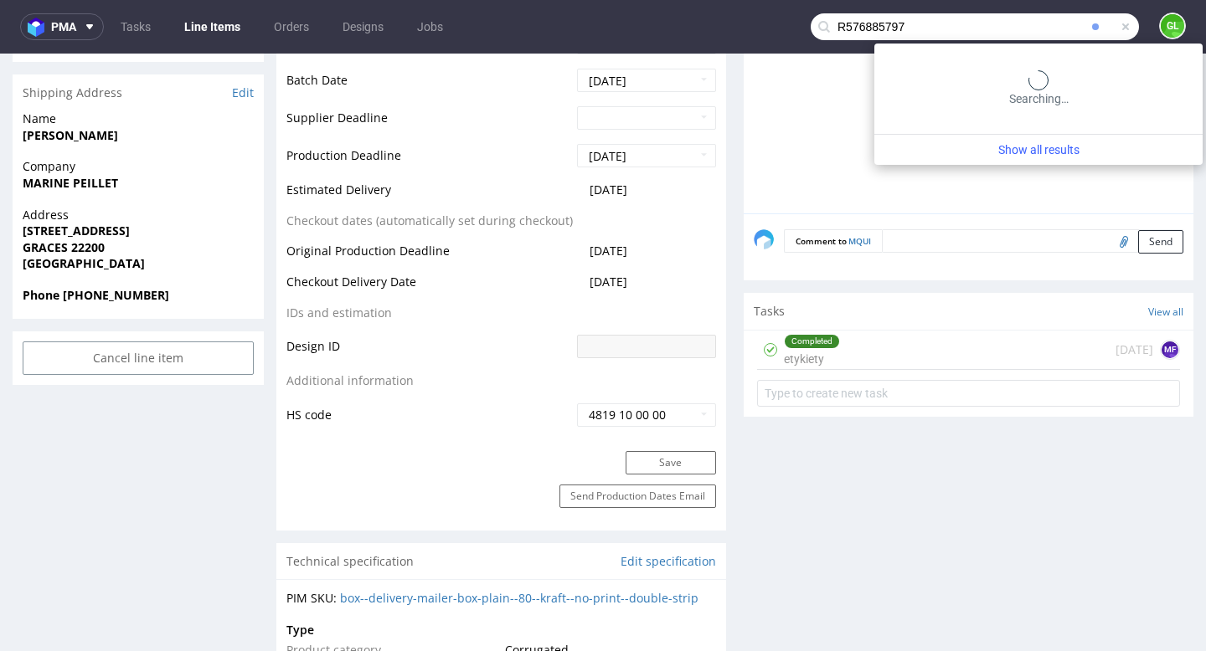
type input "R576885797"
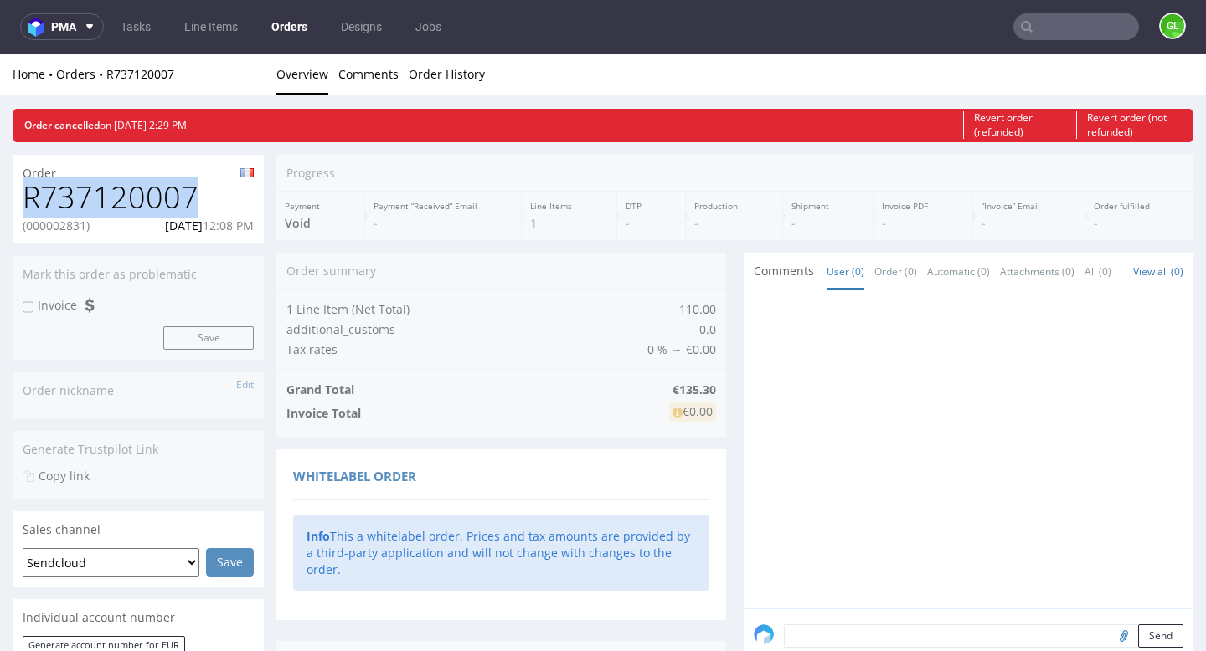
drag, startPoint x: 26, startPoint y: 198, endPoint x: 193, endPoint y: 194, distance: 167.5
click at [193, 194] on h1 "R737120007" at bounding box center [138, 197] width 231 height 33
copy h1 "R737120007"
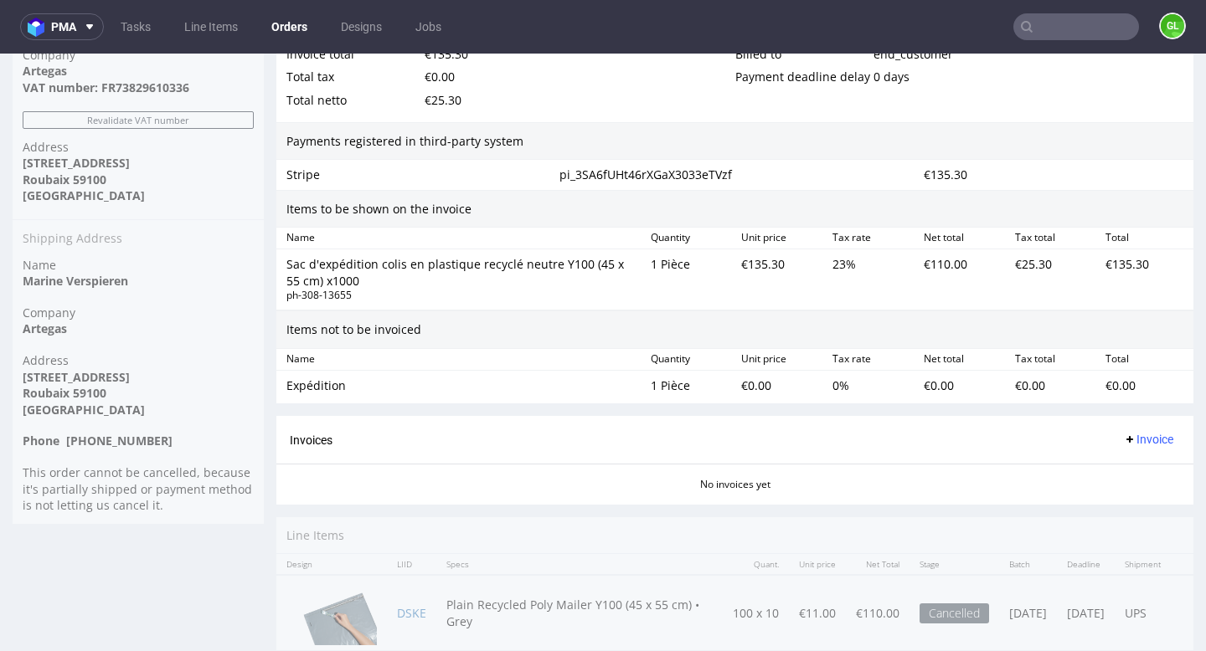
scroll to position [999, 0]
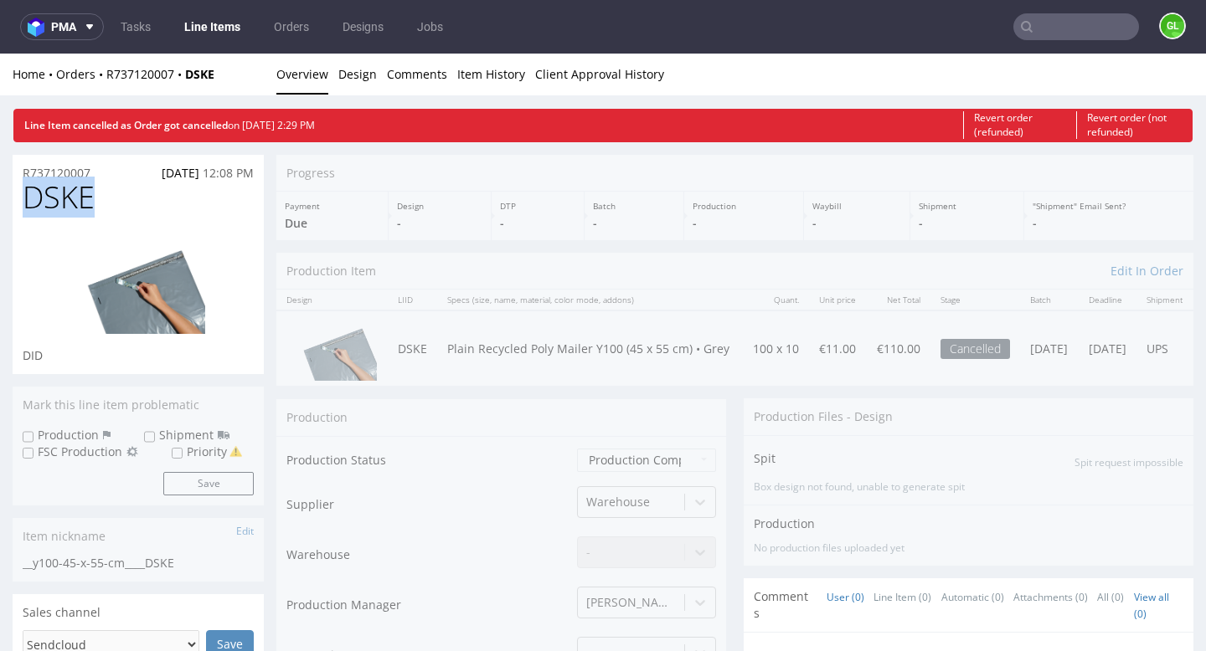
drag, startPoint x: 25, startPoint y: 199, endPoint x: 107, endPoint y: 199, distance: 82.1
click at [107, 199] on h1 "DSKE" at bounding box center [138, 197] width 231 height 33
copy span "DSKE"
click at [97, 196] on h1 "DSKE" at bounding box center [138, 197] width 231 height 33
click at [75, 201] on span "DSKE" at bounding box center [59, 197] width 72 height 33
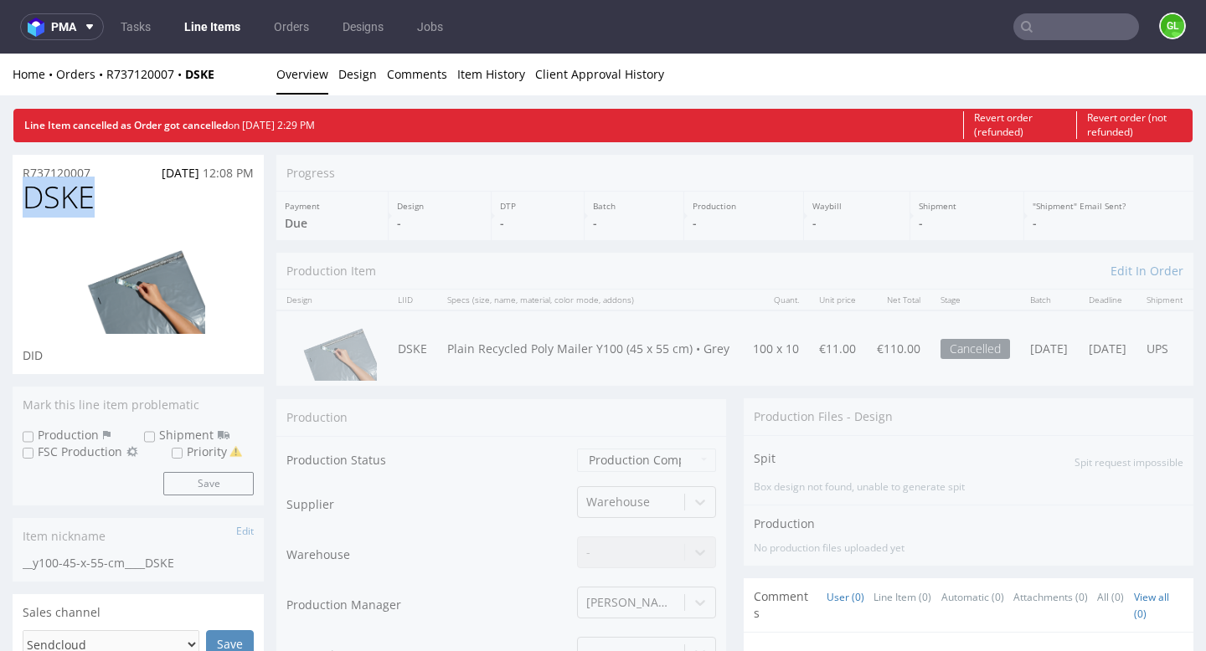
click at [75, 201] on span "DSKE" at bounding box center [59, 197] width 72 height 33
copy span "DSKE"
click at [87, 172] on p "R737120007" at bounding box center [57, 173] width 68 height 17
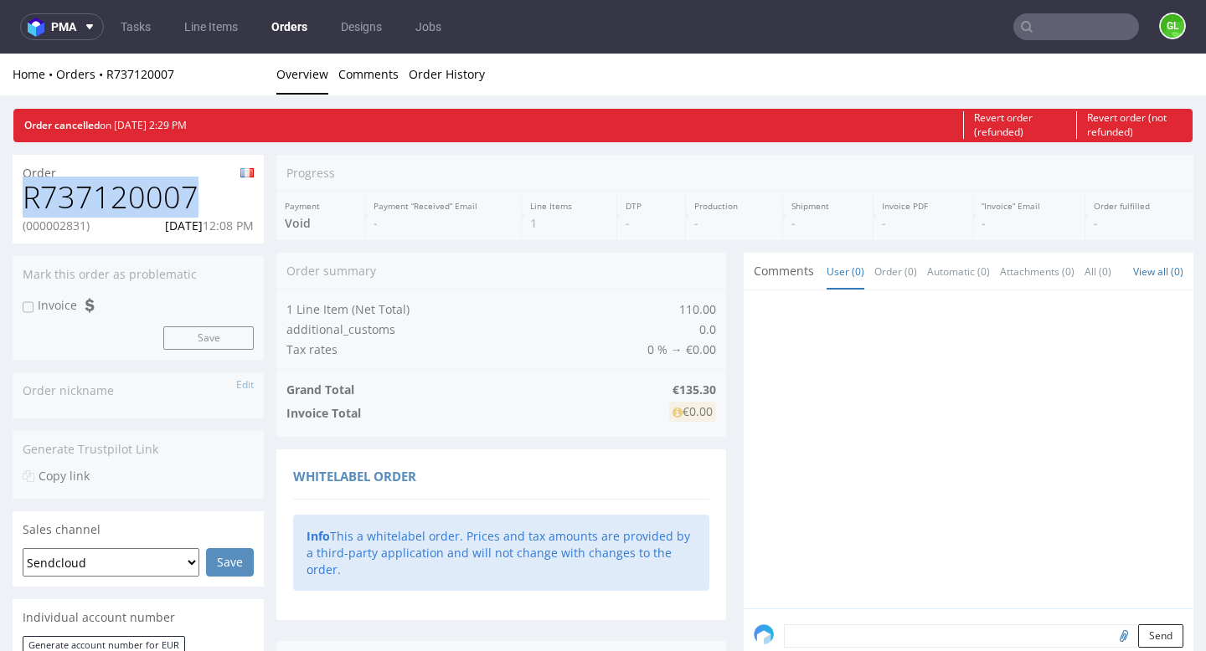
drag, startPoint x: 23, startPoint y: 204, endPoint x: 198, endPoint y: 212, distance: 174.3
click at [198, 212] on h1 "R737120007" at bounding box center [138, 197] width 231 height 33
copy h1 "R737120007"
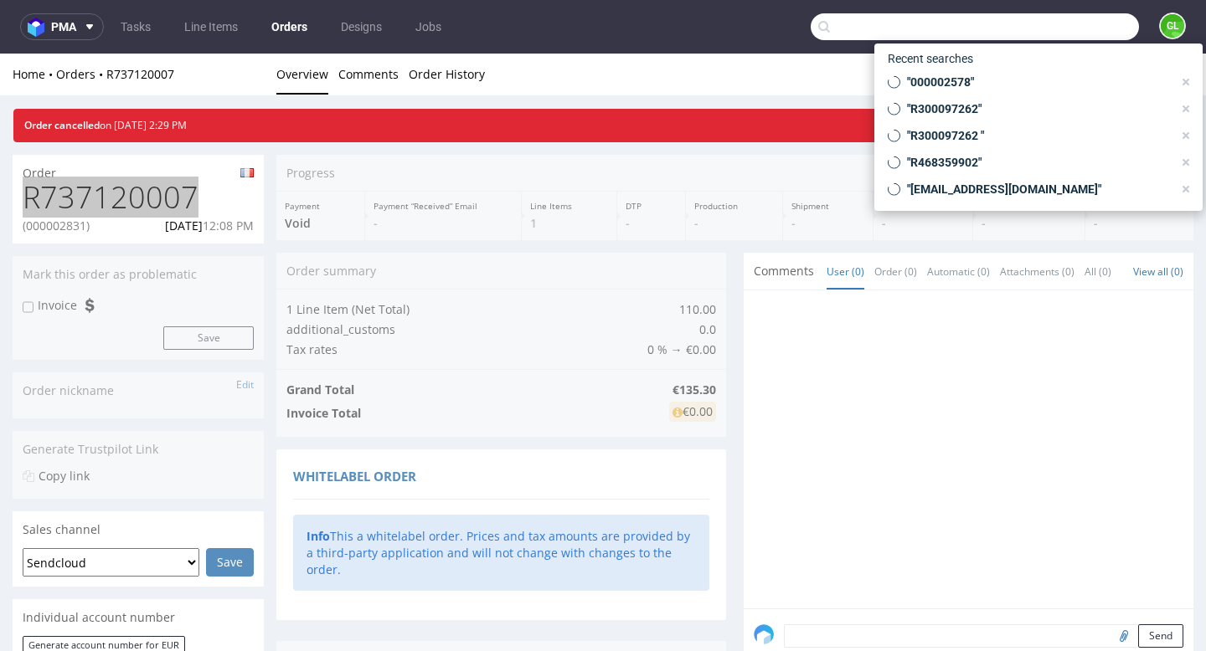
click at [1059, 34] on input "text" at bounding box center [975, 26] width 328 height 27
paste input "R066062314"
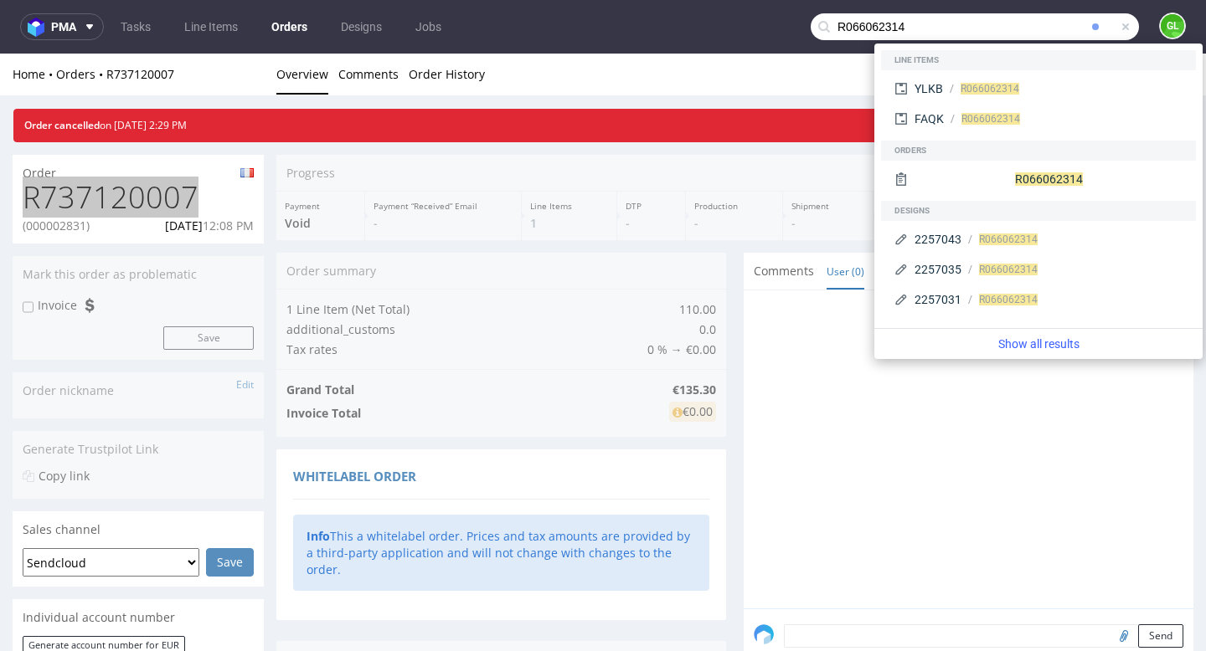
type input "R066062314"
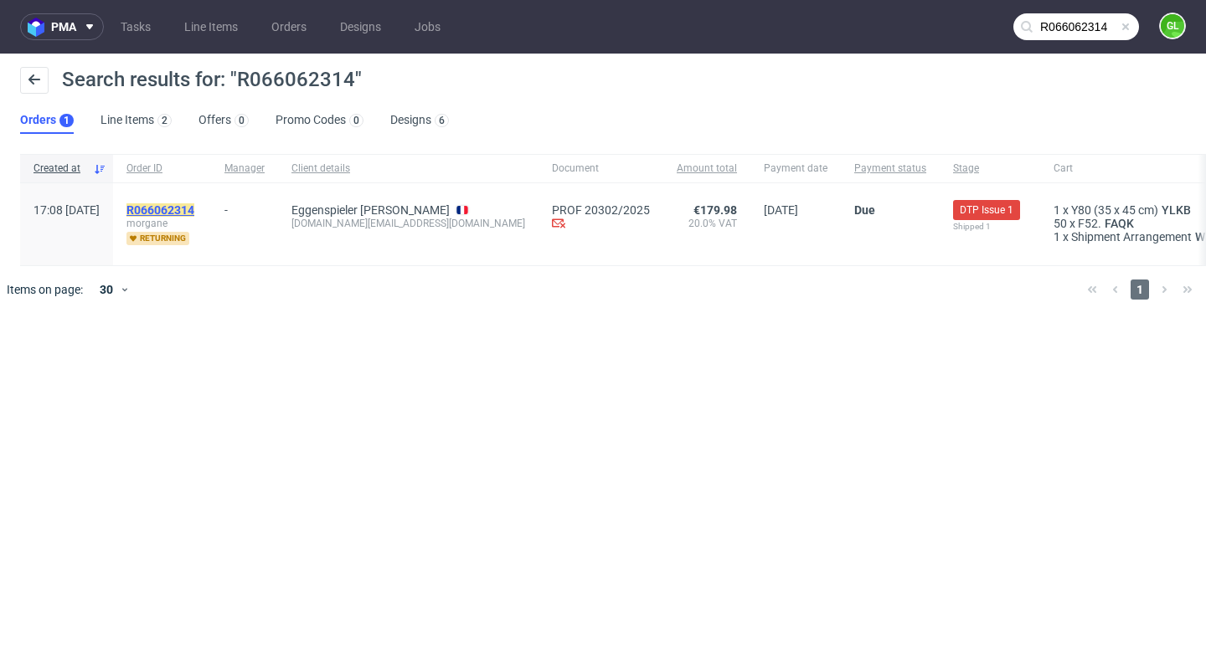
click at [194, 208] on mark "R066062314" at bounding box center [160, 209] width 68 height 13
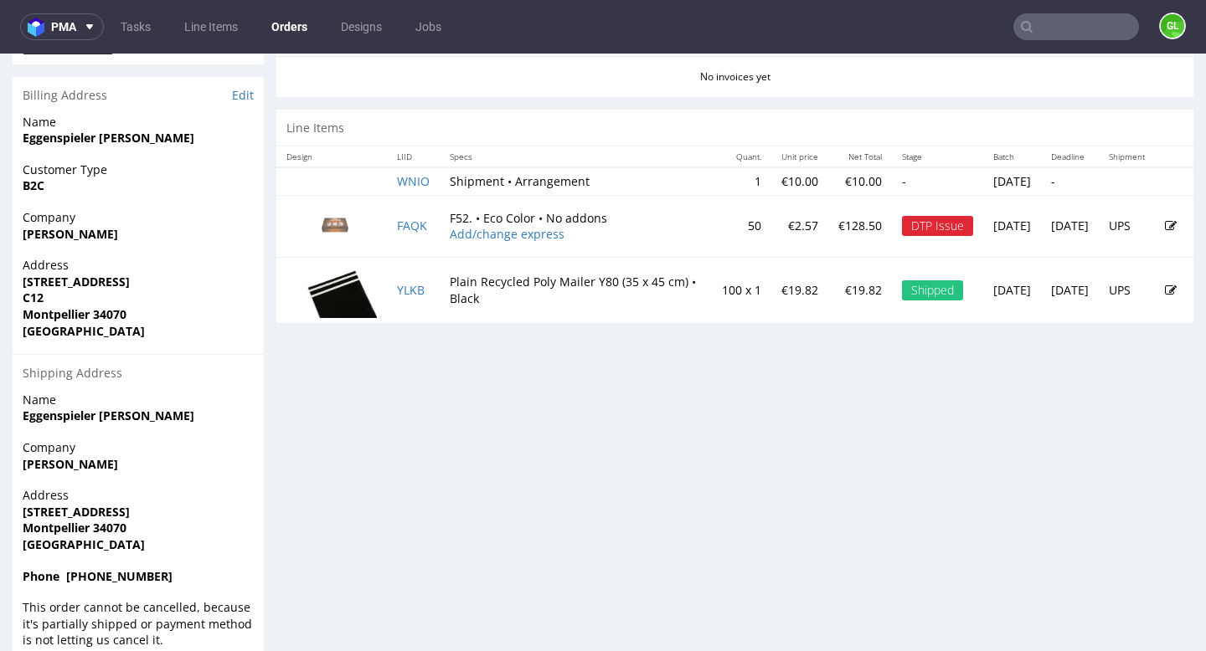
scroll to position [819, 0]
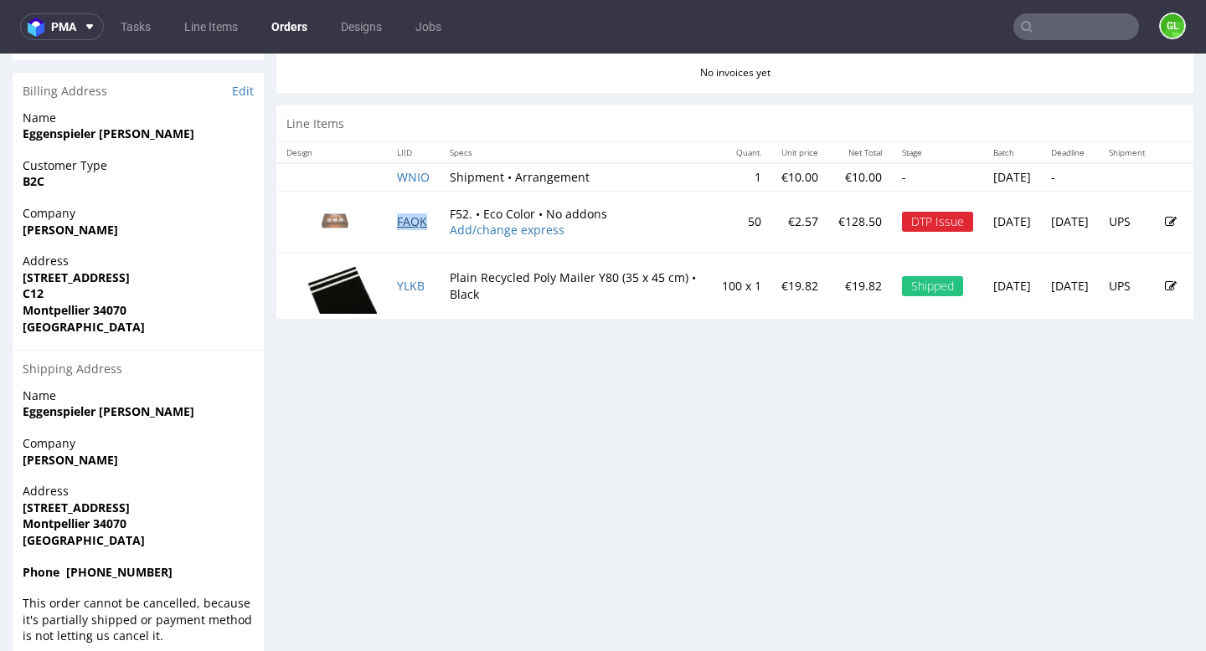
click at [414, 225] on link "FAQK" at bounding box center [412, 222] width 30 height 16
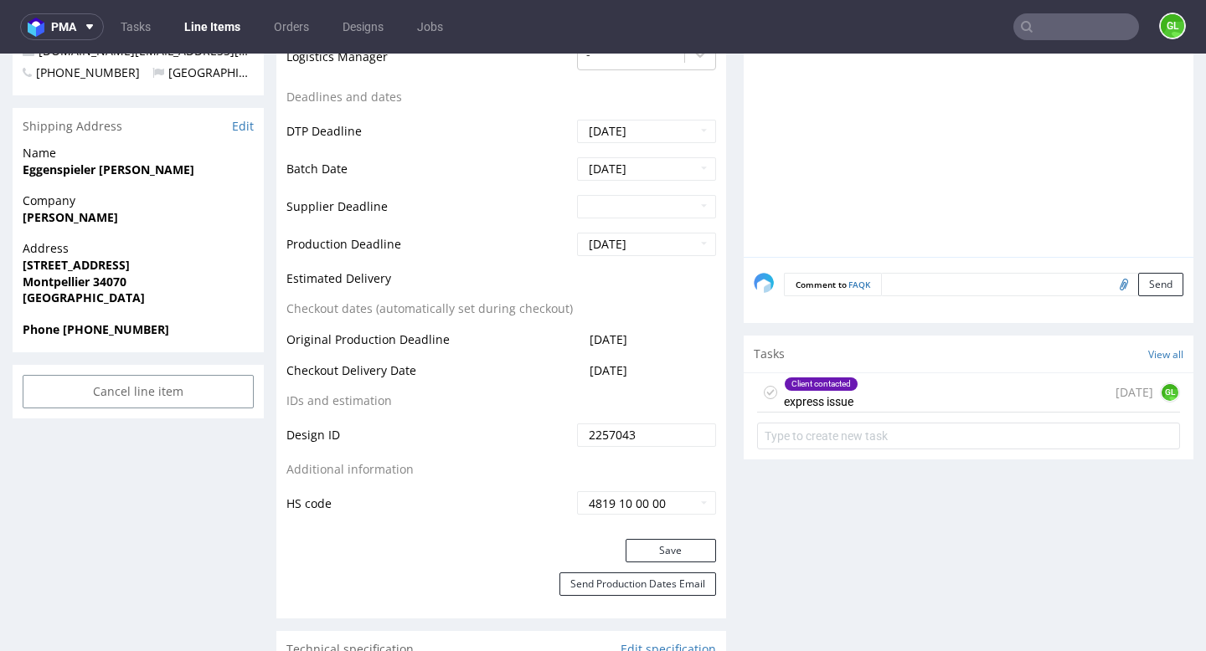
scroll to position [634, 0]
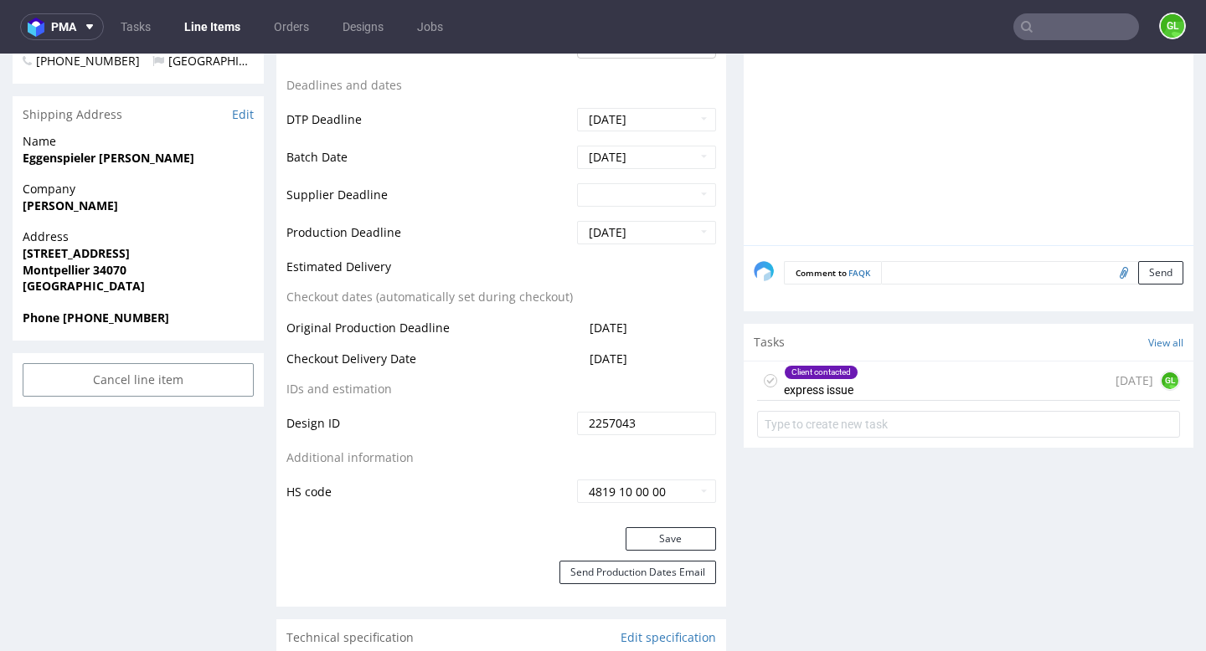
click at [852, 378] on div "Client contacted express issue" at bounding box center [821, 381] width 75 height 39
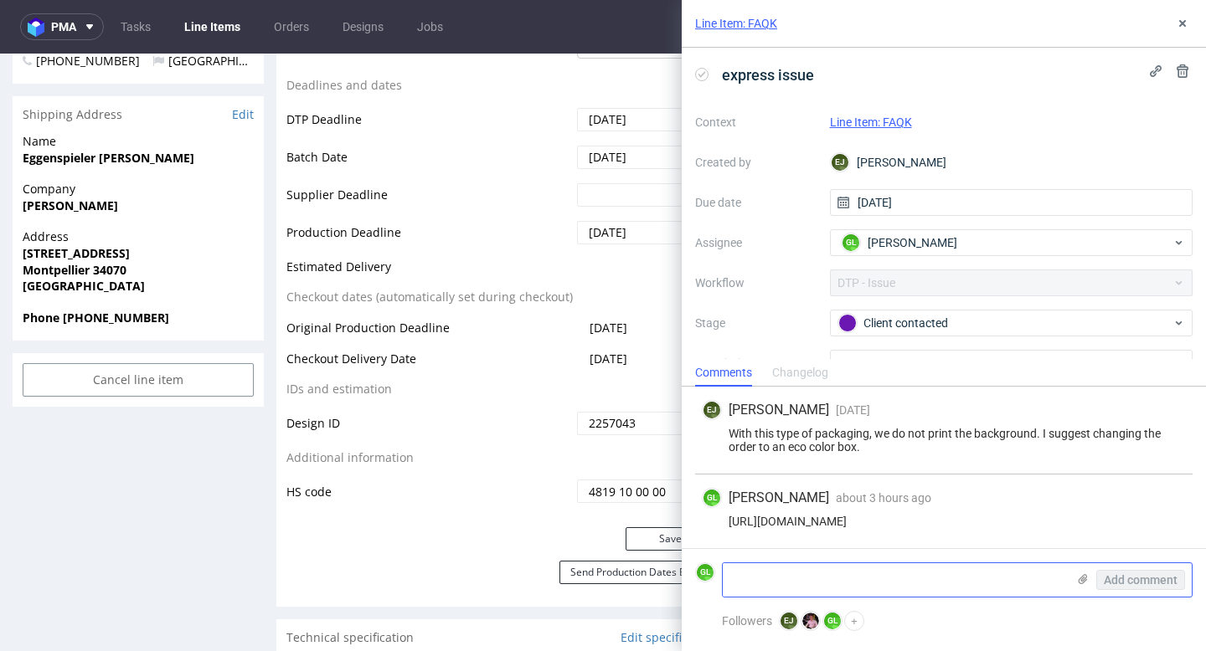
click at [790, 579] on textarea at bounding box center [894, 580] width 343 height 33
type textarea "Changes accepted"
click at [1152, 582] on span "Add comment" at bounding box center [1141, 580] width 74 height 12
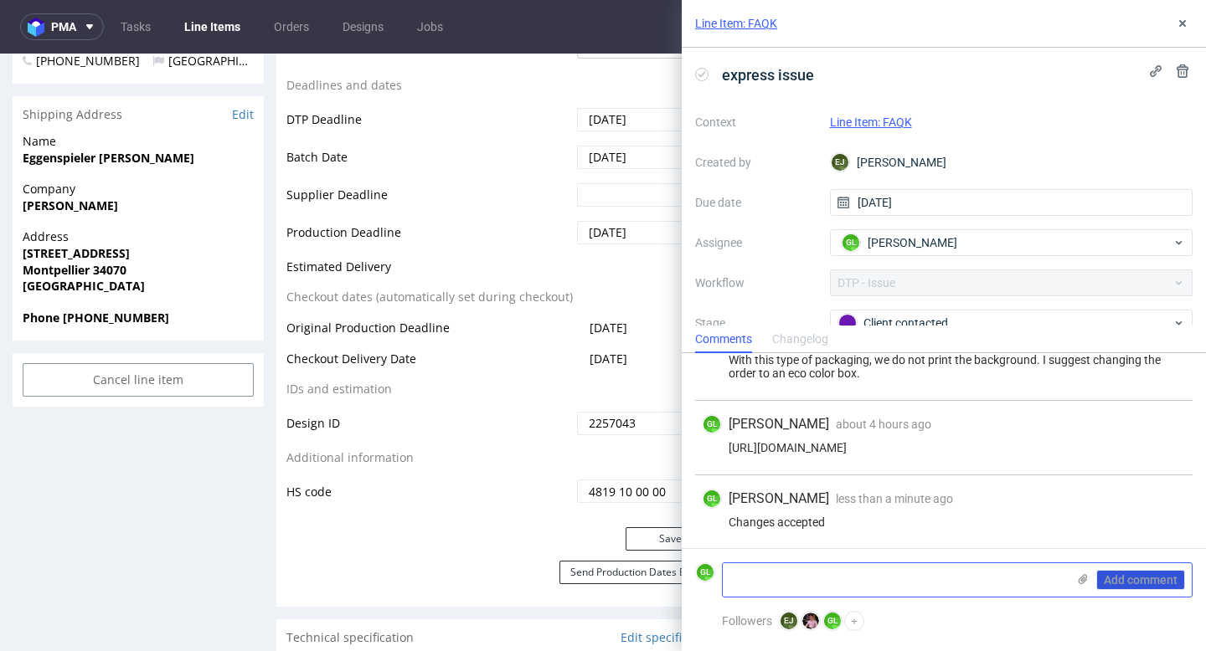
scroll to position [41, 0]
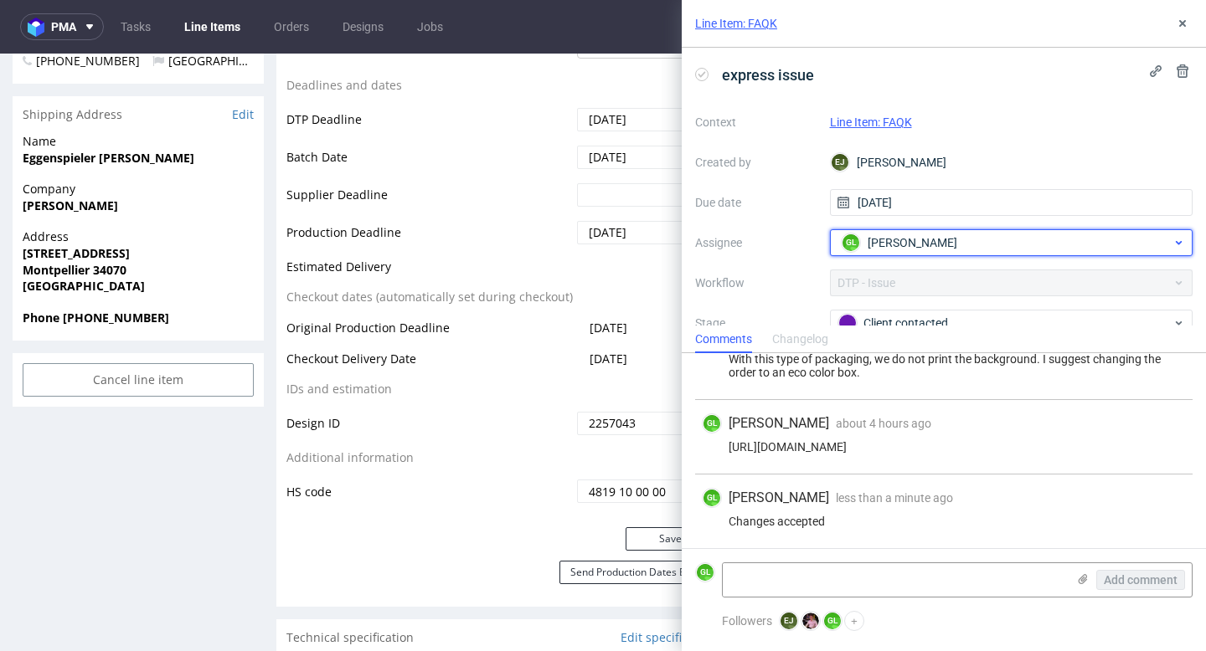
click at [981, 239] on div "GL Guillaume Leroux" at bounding box center [1004, 242] width 335 height 27
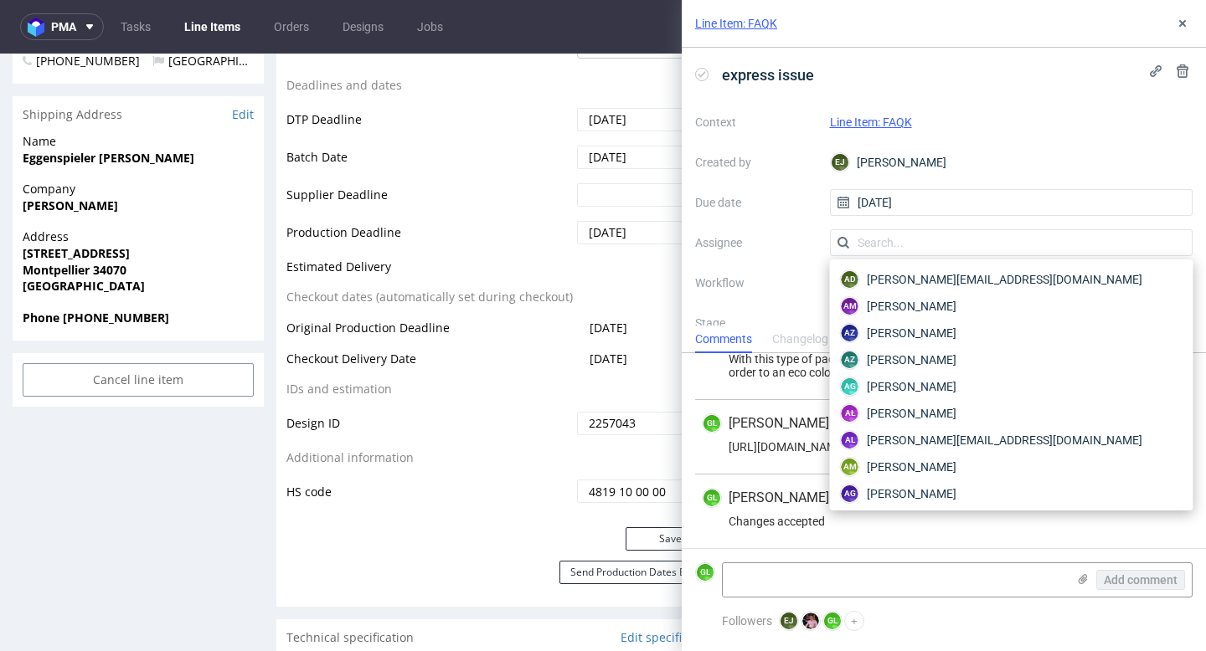
scroll to position [1127, 0]
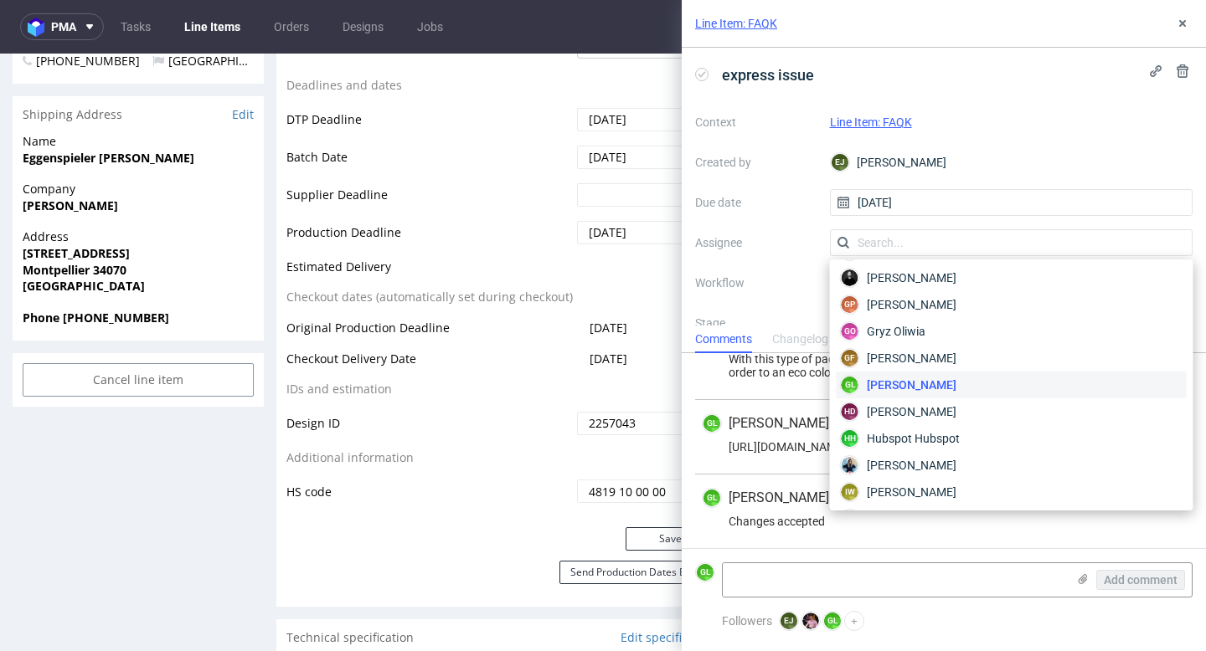
click at [1030, 153] on div "EJ Elżbieta Jelińska" at bounding box center [1011, 162] width 363 height 27
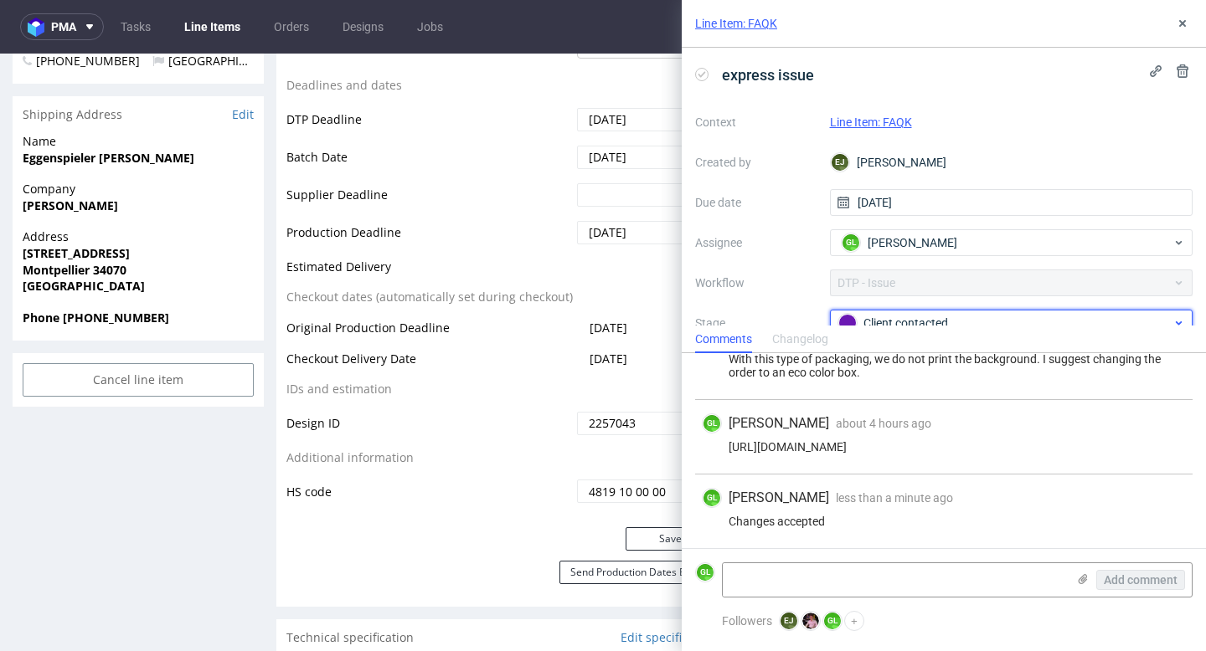
click at [973, 318] on div "Client contacted" at bounding box center [1004, 323] width 333 height 18
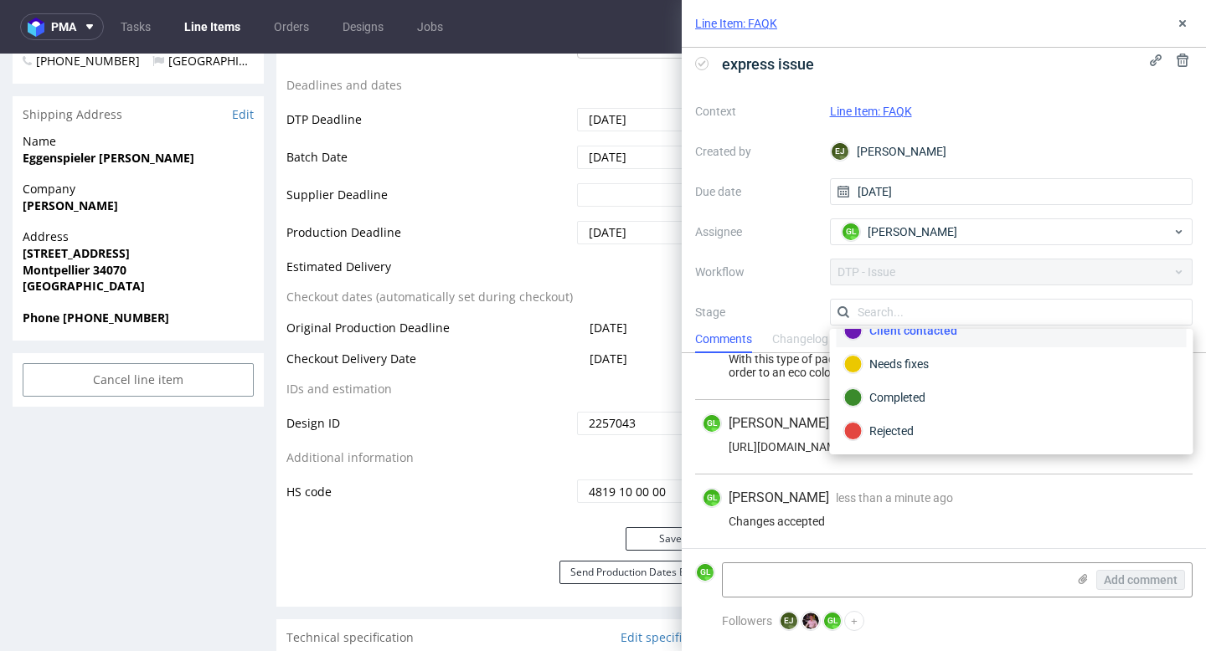
scroll to position [119, 0]
click at [914, 399] on div "Completed" at bounding box center [1011, 401] width 335 height 18
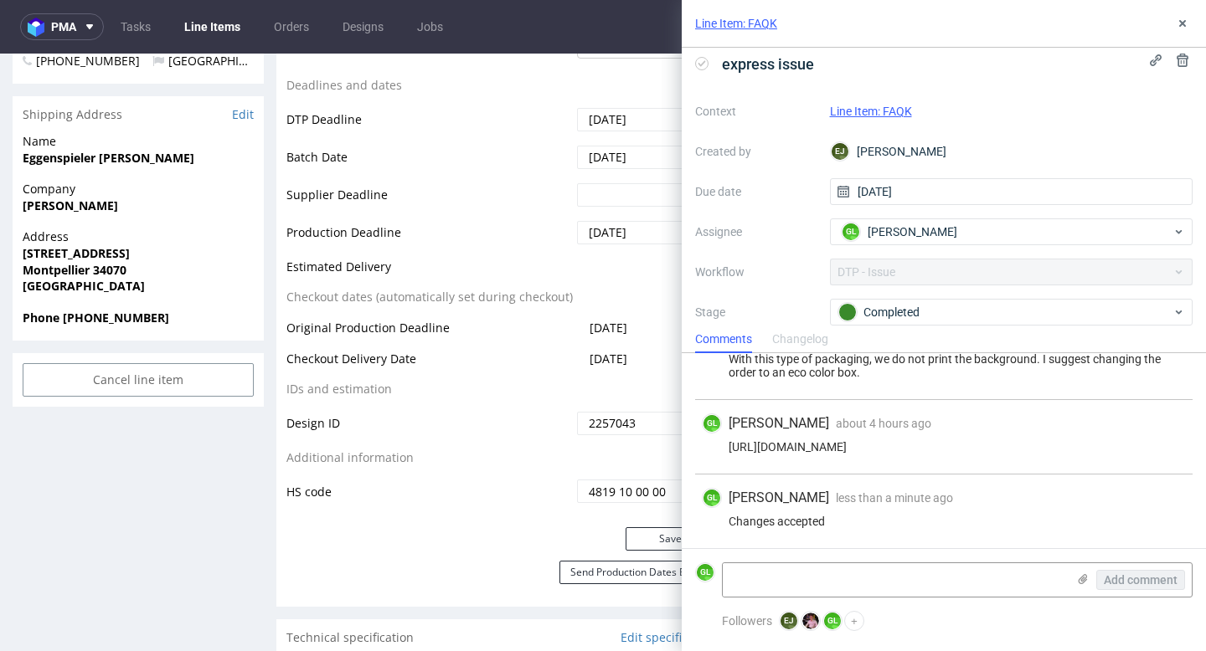
scroll to position [0, 0]
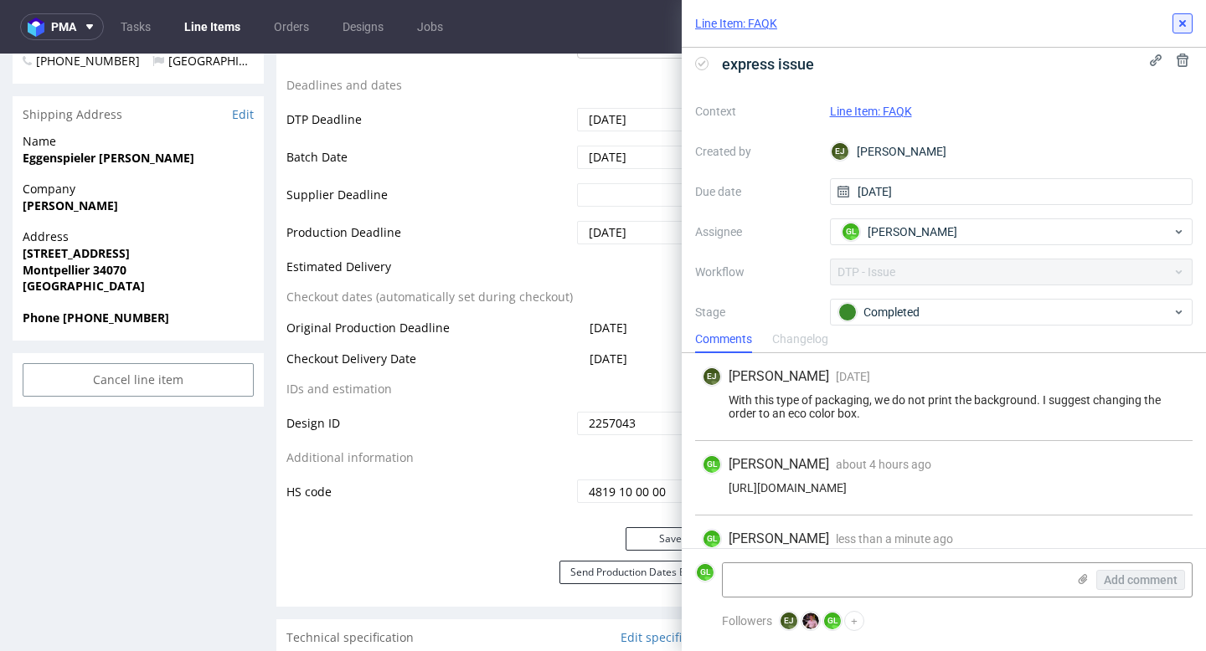
click at [1184, 29] on icon at bounding box center [1182, 23] width 13 height 13
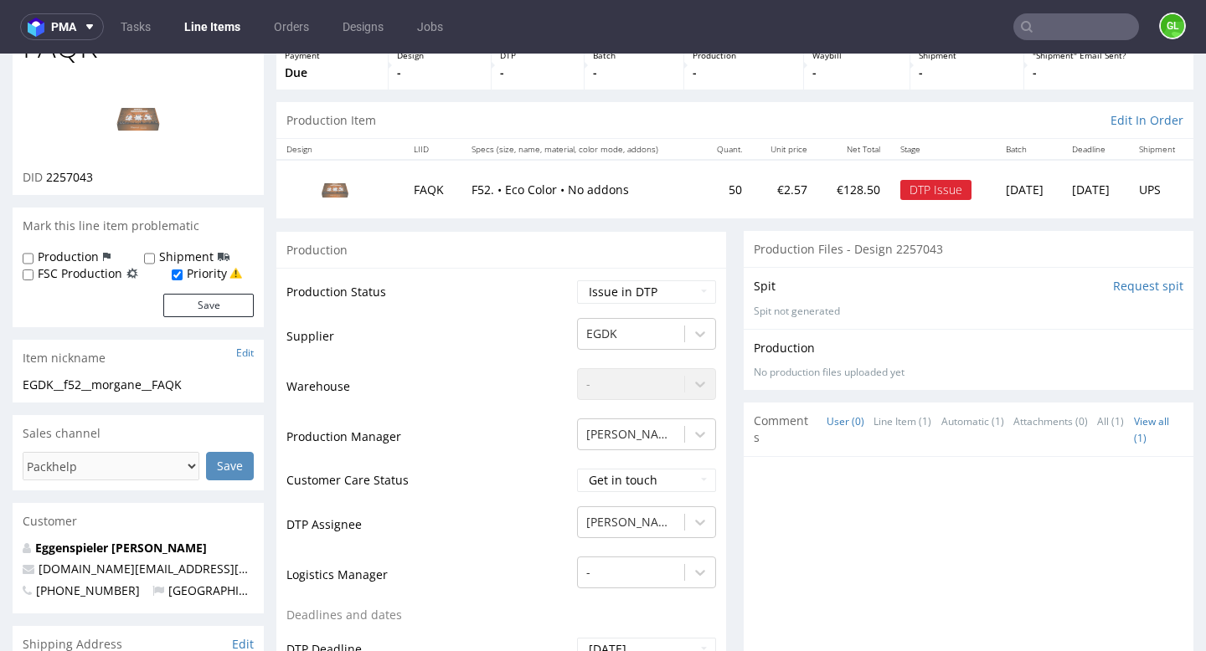
scroll to position [106, 0]
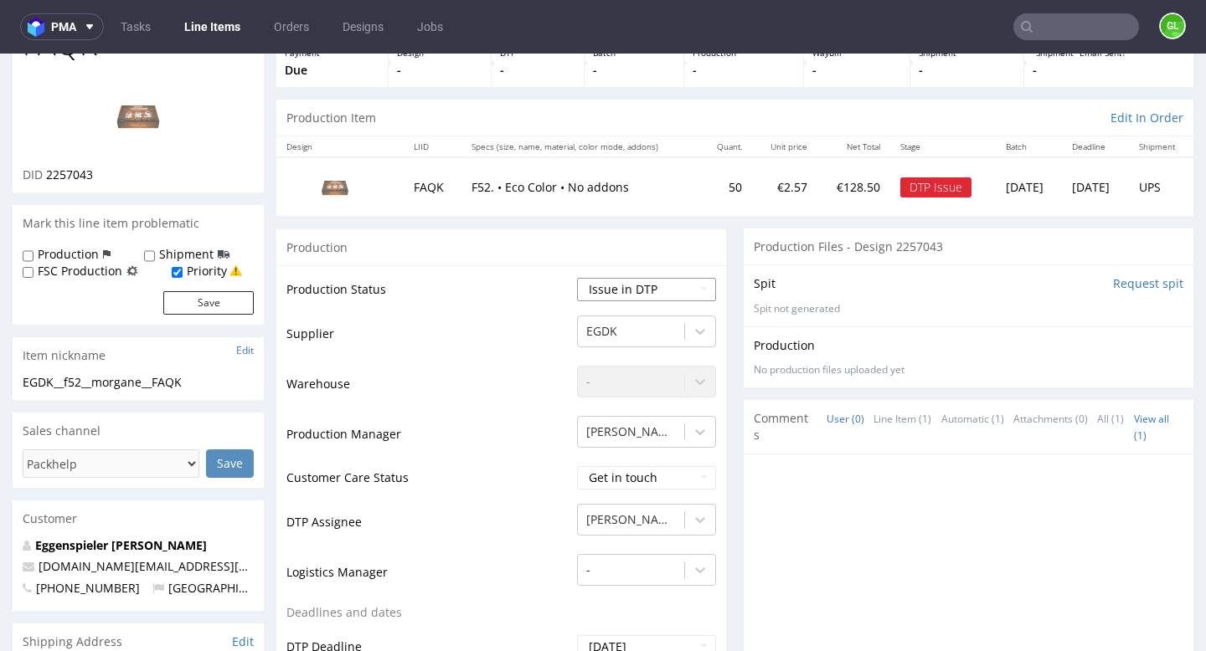
click at [684, 288] on select "Waiting for Artwork Waiting for Diecut Waiting for Mockup Waiting for DTP Waiti…" at bounding box center [646, 289] width 139 height 23
select select "back_for_dtp"
click at [577, 278] on select "Waiting for Artwork Waiting for Diecut Waiting for Mockup Waiting for DTP Waiti…" at bounding box center [646, 289] width 139 height 23
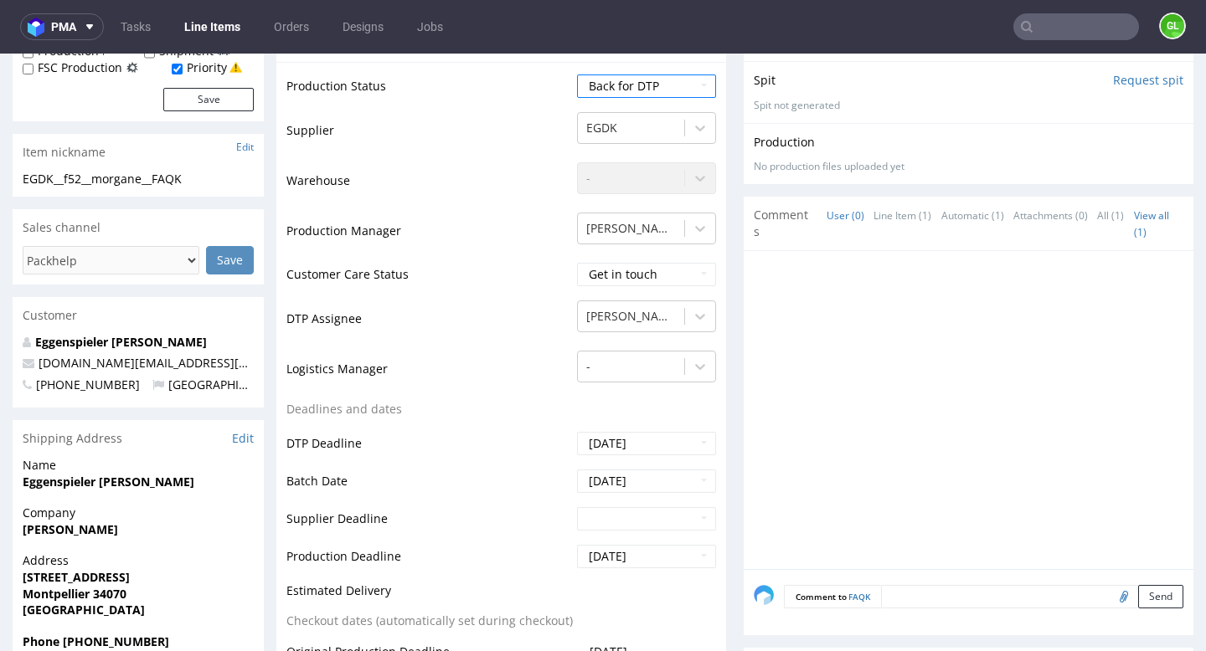
scroll to position [621, 0]
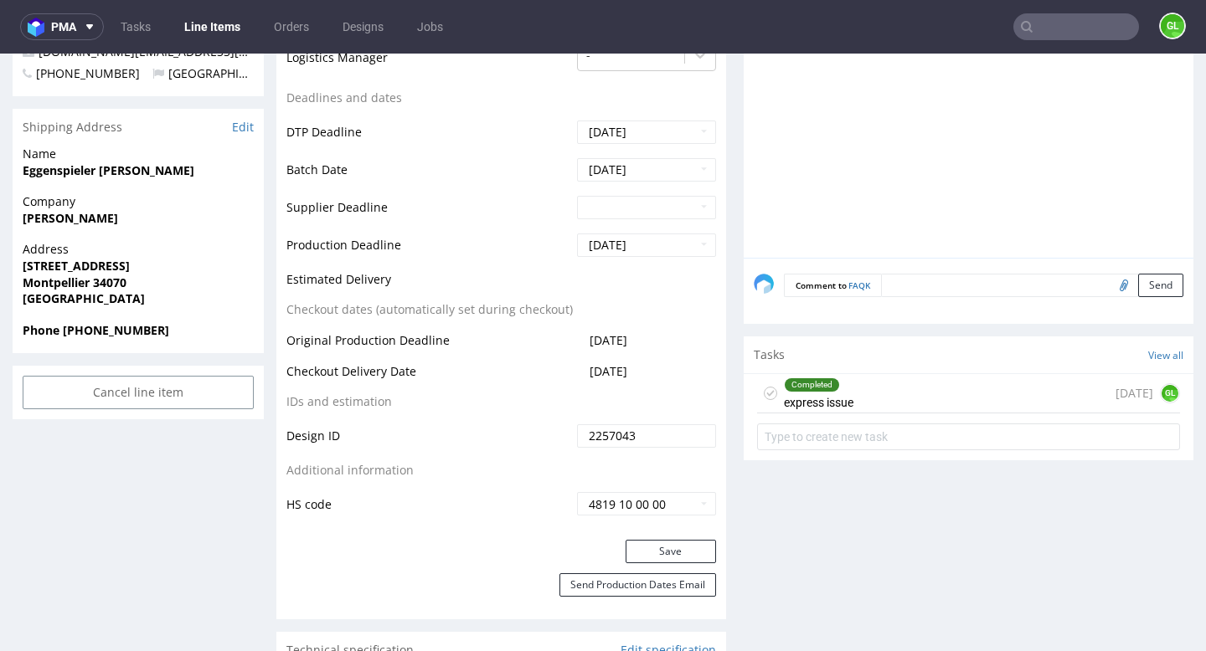
click at [895, 389] on div "Completed express issue 7 days ago GL" at bounding box center [968, 393] width 423 height 39
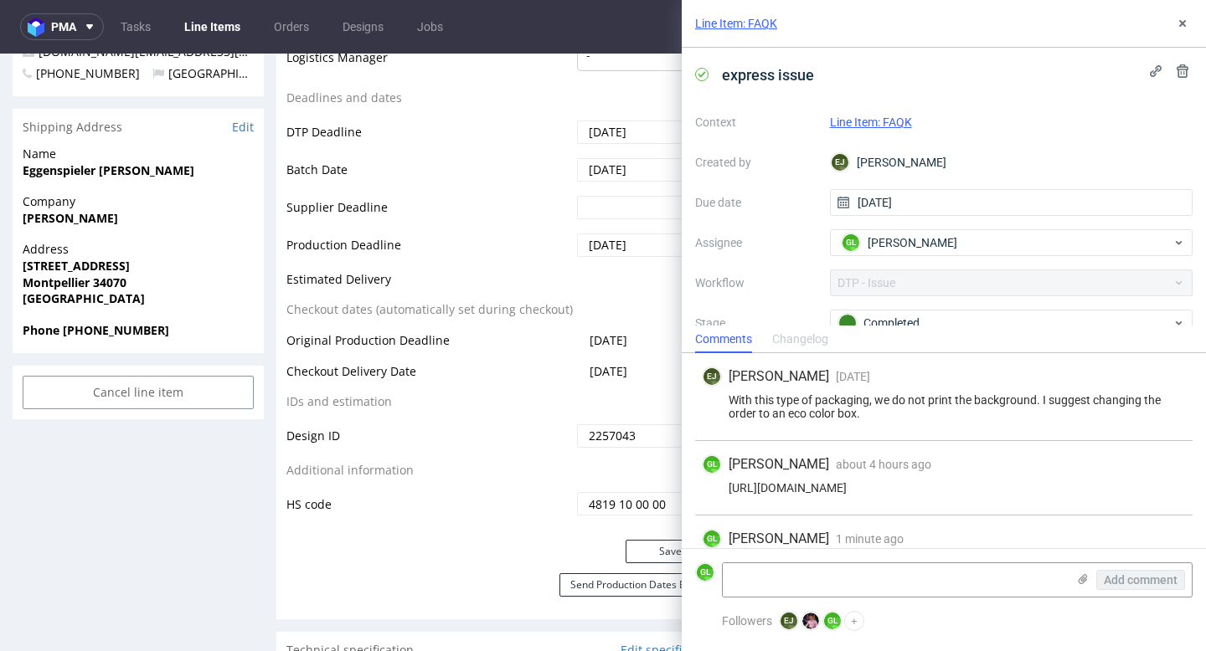
scroll to position [41, 0]
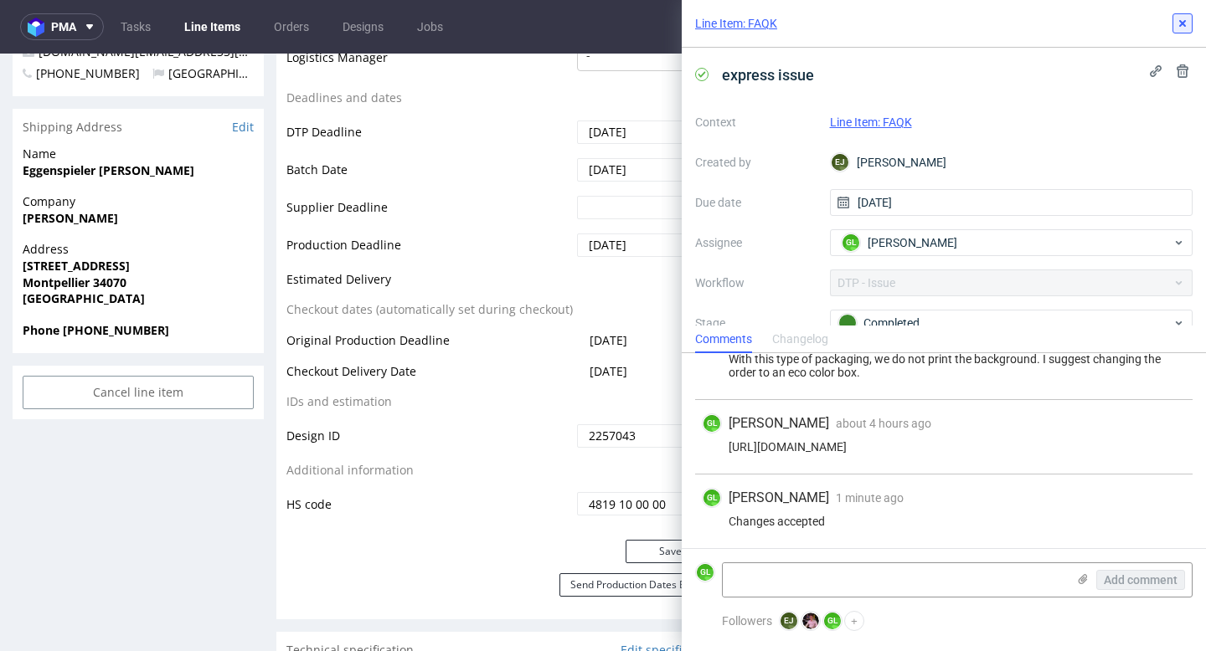
click at [1189, 24] on button at bounding box center [1182, 23] width 20 height 20
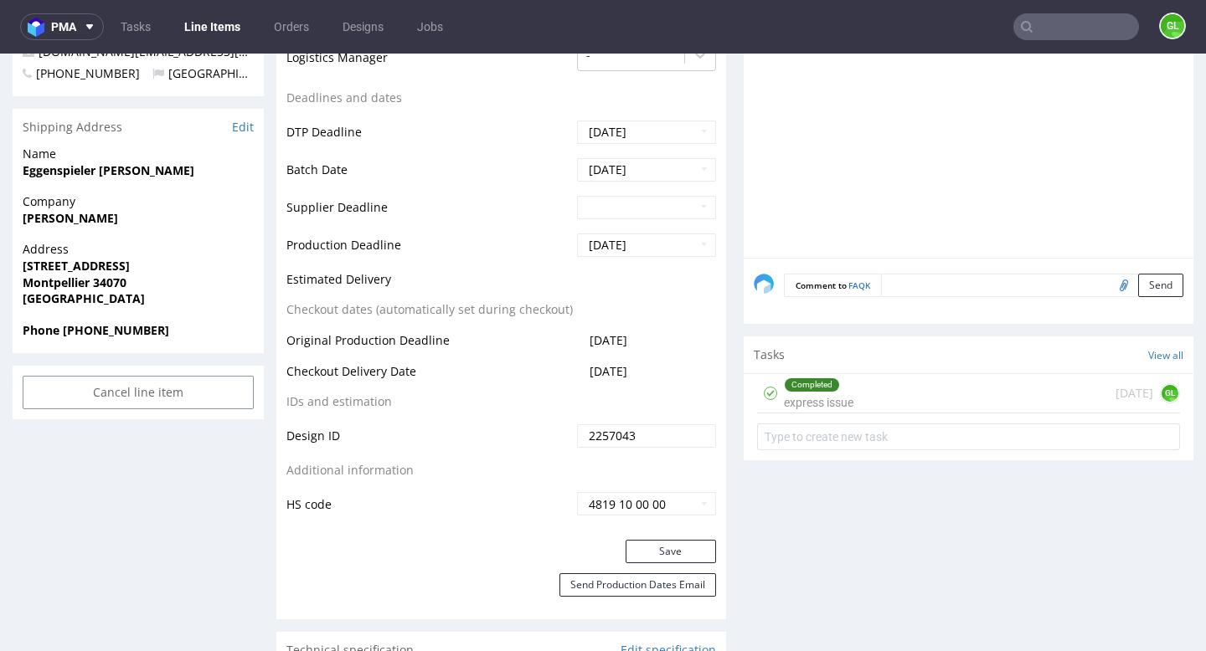
click at [881, 394] on div "Completed express issue 7 days ago GL" at bounding box center [968, 393] width 423 height 39
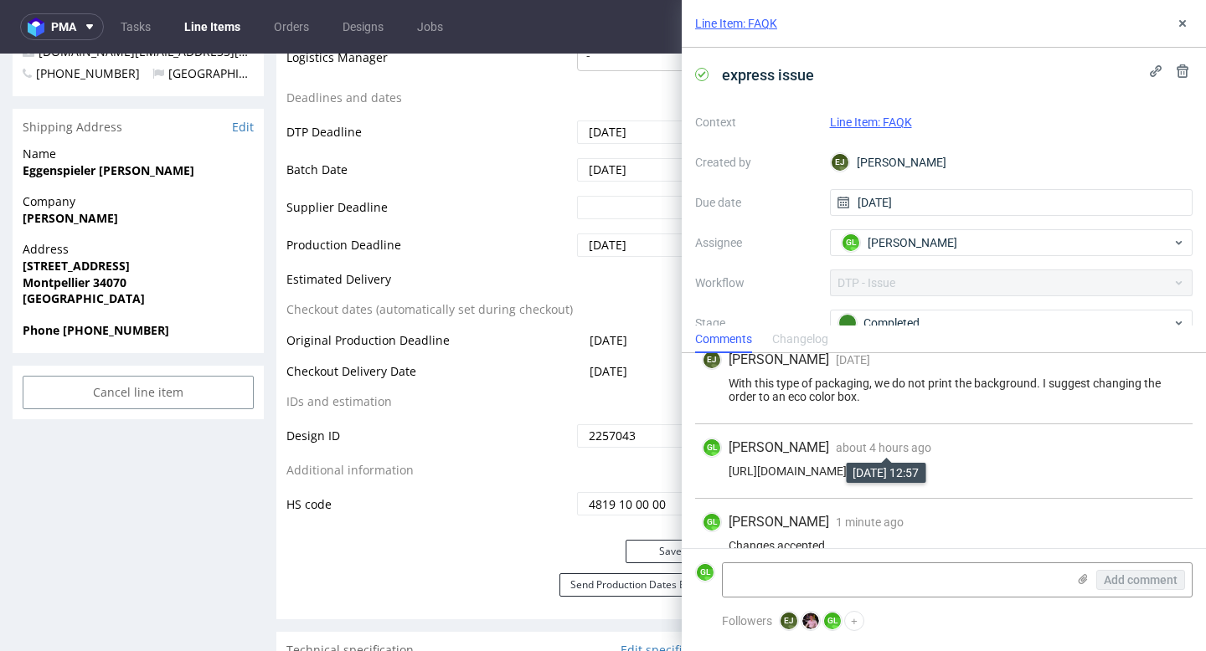
scroll to position [41, 0]
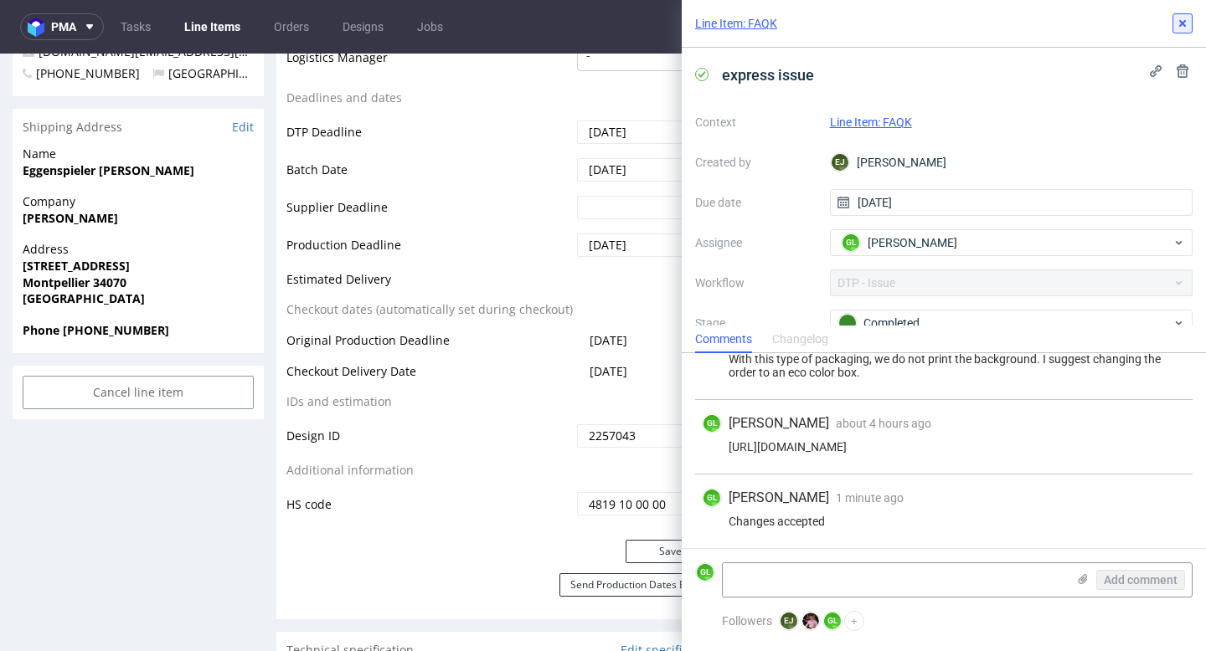
click at [1186, 25] on icon at bounding box center [1182, 23] width 13 height 13
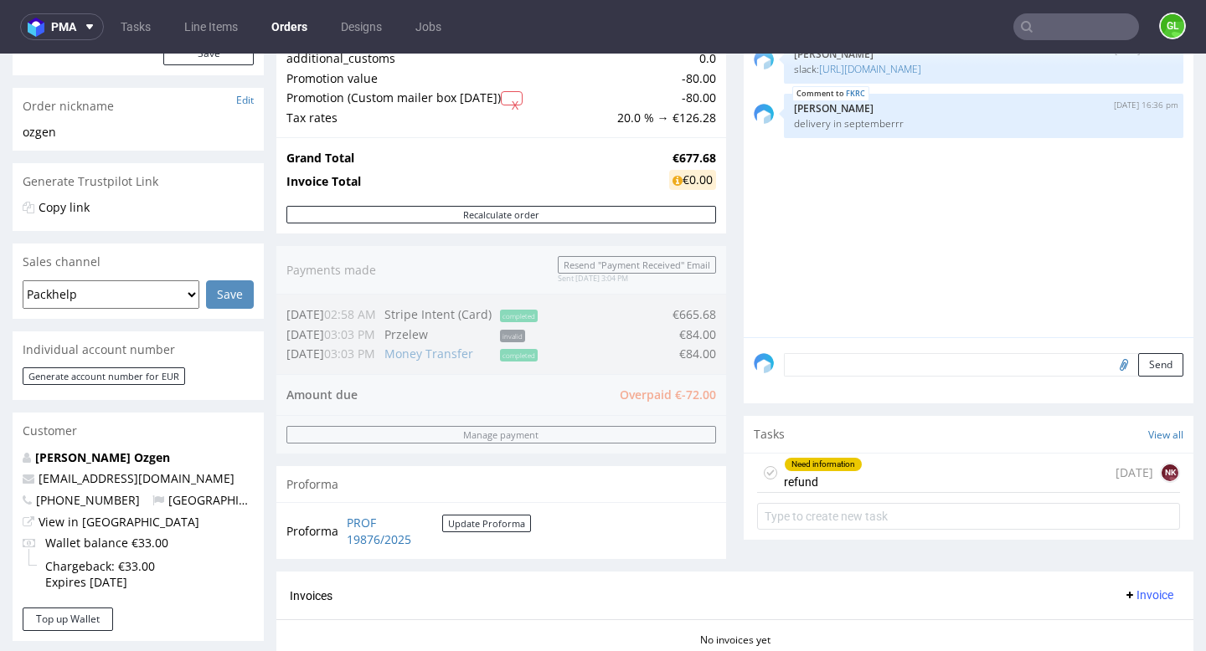
scroll to position [239, 0]
click at [960, 485] on div "Need information refund [DATE] NK" at bounding box center [968, 471] width 423 height 39
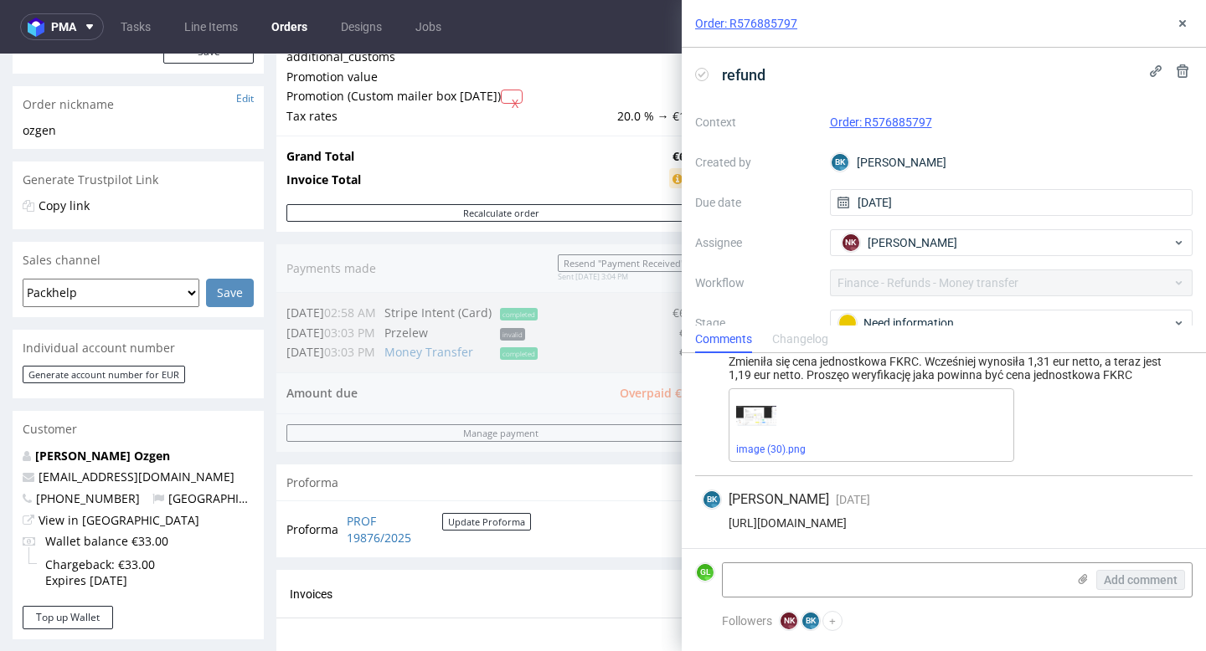
scroll to position [40, 0]
click at [1082, 389] on div "image (30).png" at bounding box center [956, 424] width 457 height 74
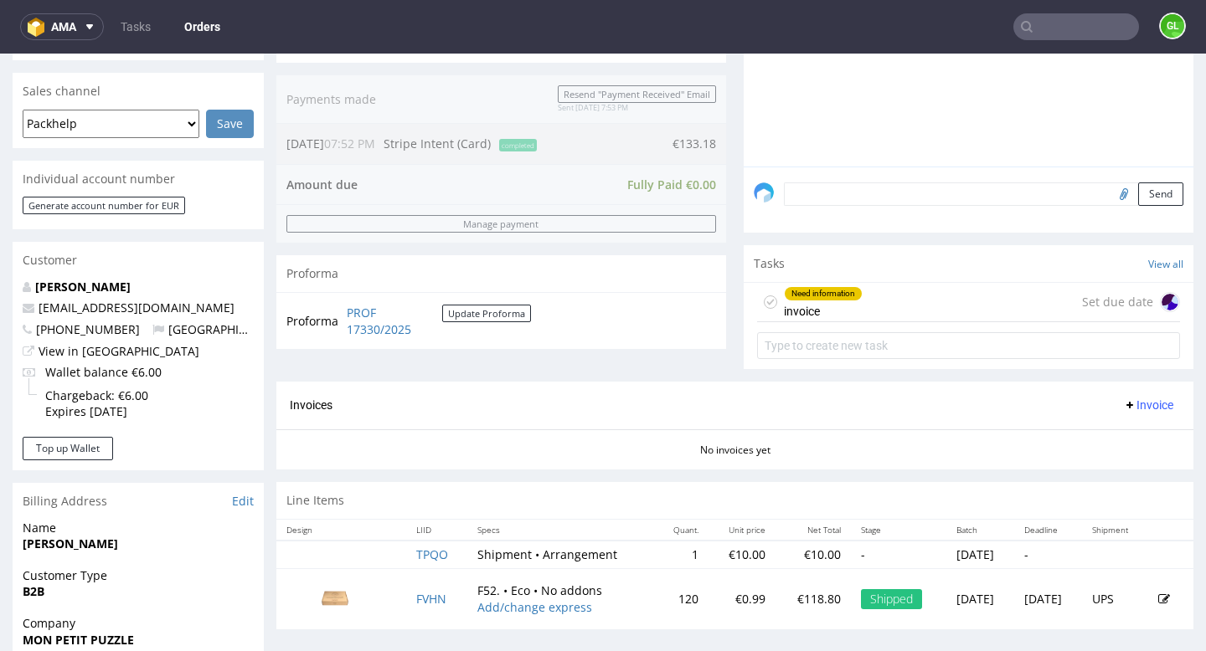
scroll to position [410, 0]
click at [927, 321] on div "Need information invoice Set due date" at bounding box center [968, 300] width 423 height 39
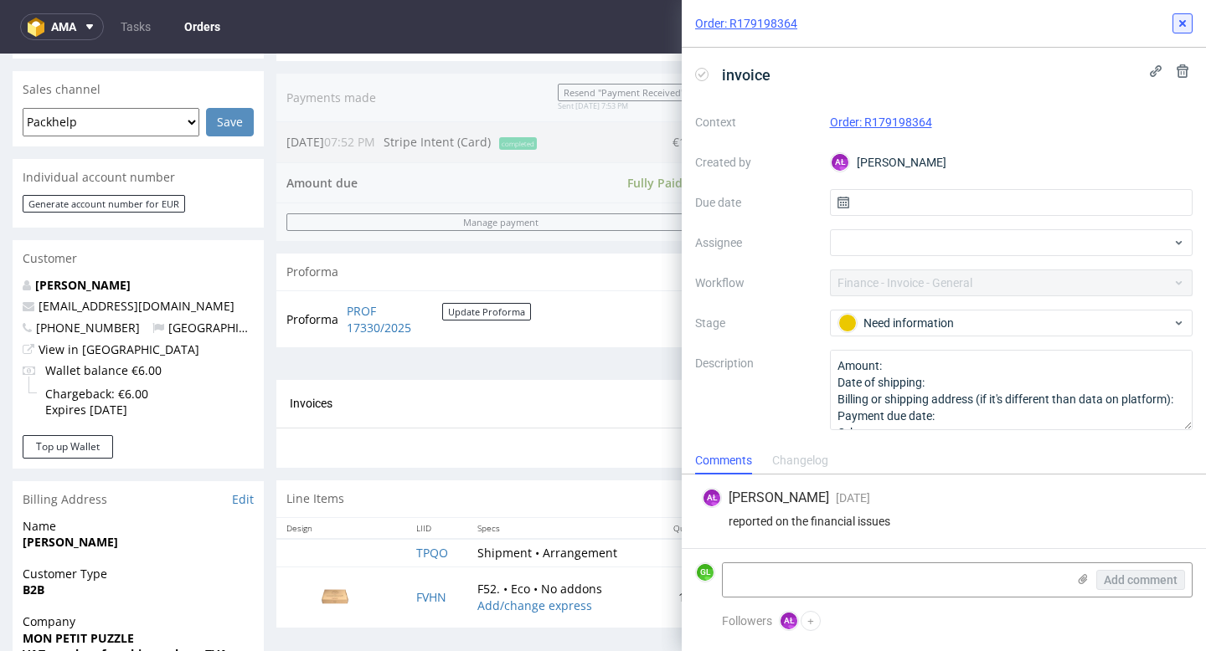
click at [1178, 33] on div "Order: R179198364" at bounding box center [944, 24] width 524 height 48
click at [1185, 24] on icon at bounding box center [1182, 23] width 13 height 13
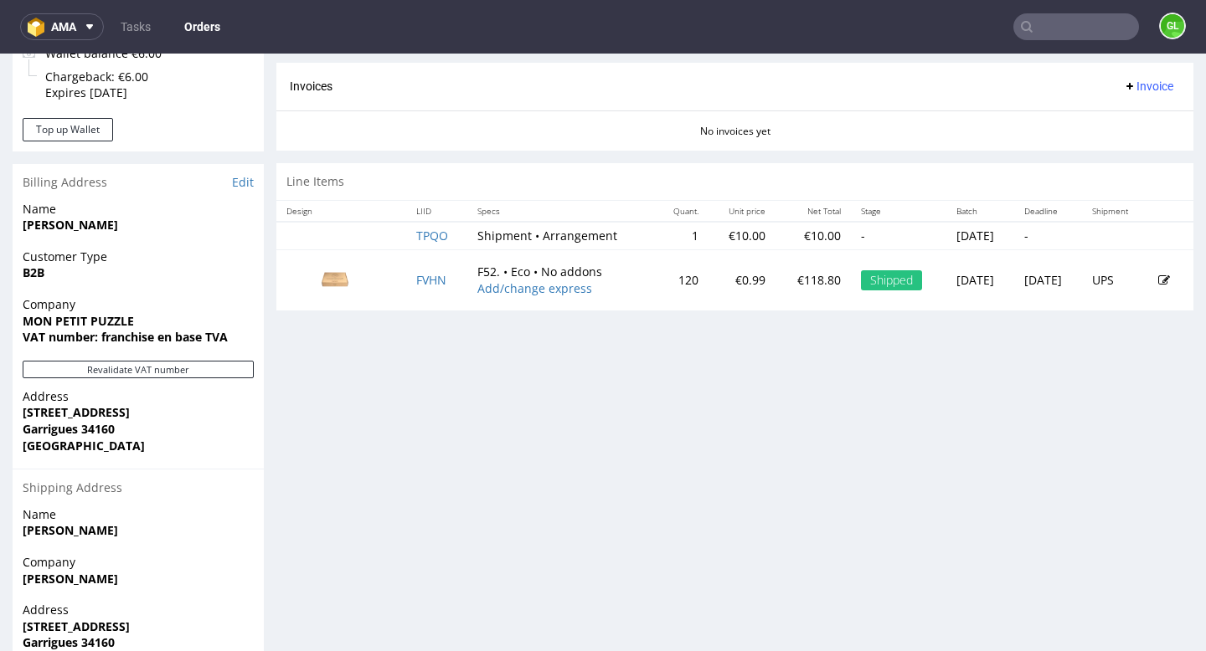
scroll to position [729, 0]
click at [1052, 32] on input "text" at bounding box center [1076, 26] width 126 height 27
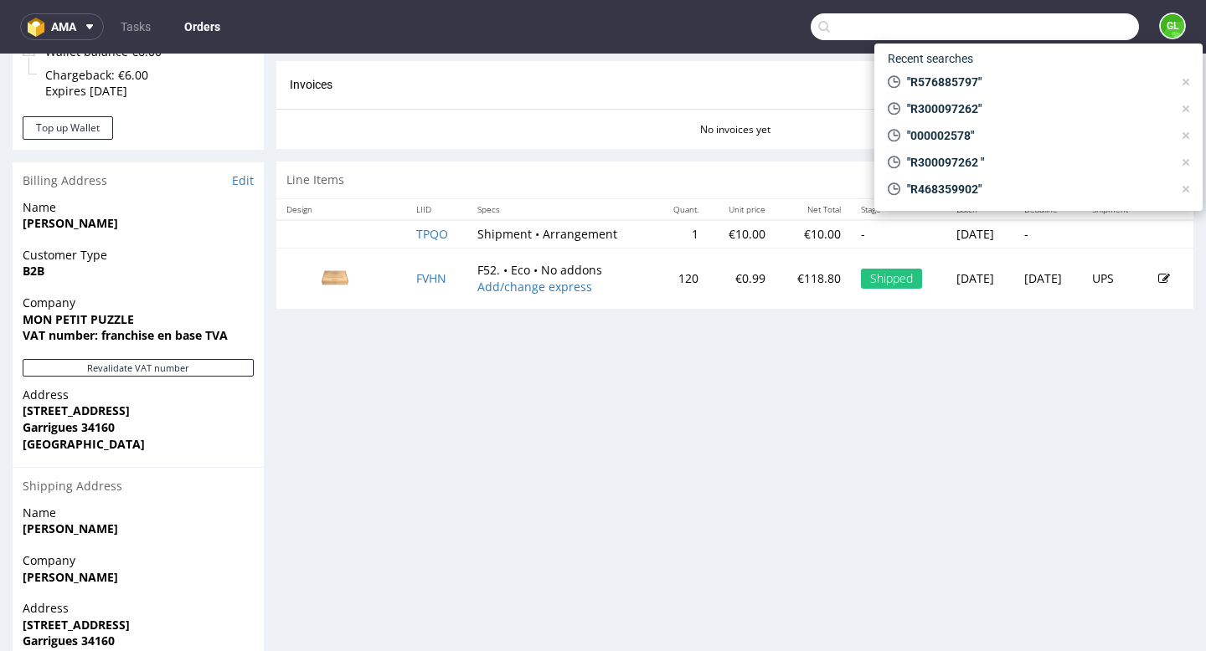
paste input "R042757453"
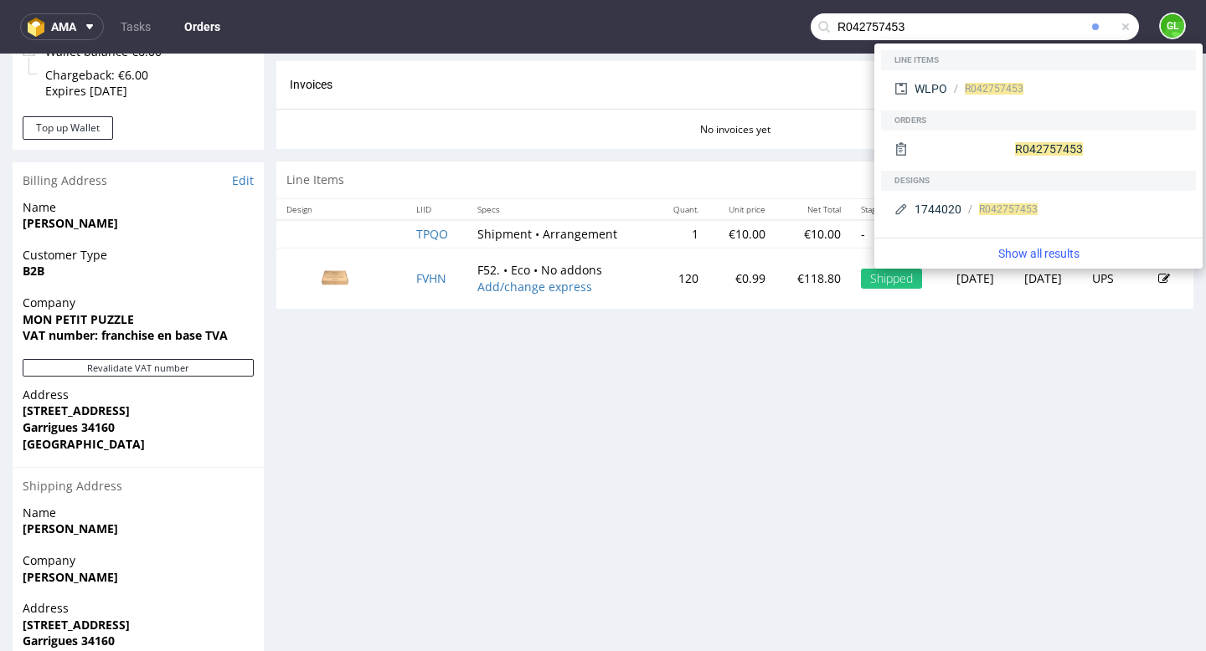
type input "R042757453"
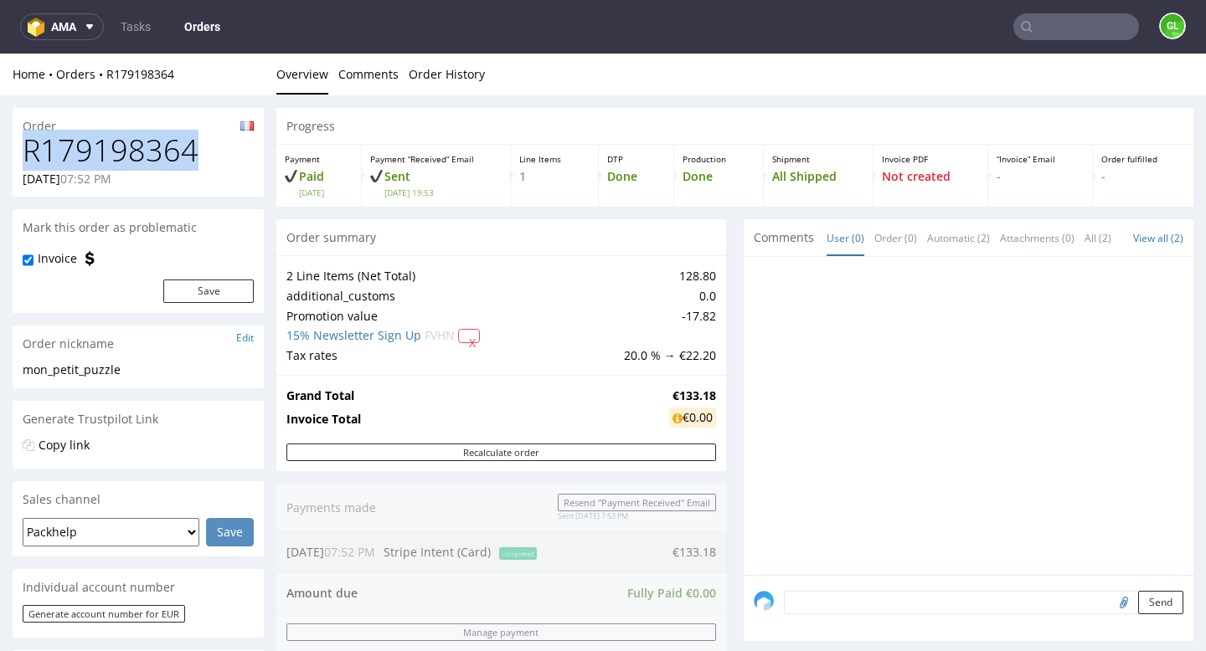
drag, startPoint x: 24, startPoint y: 152, endPoint x: 196, endPoint y: 147, distance: 171.7
click at [196, 147] on h1 "R179198364" at bounding box center [138, 150] width 231 height 33
copy h1 "R179198364"
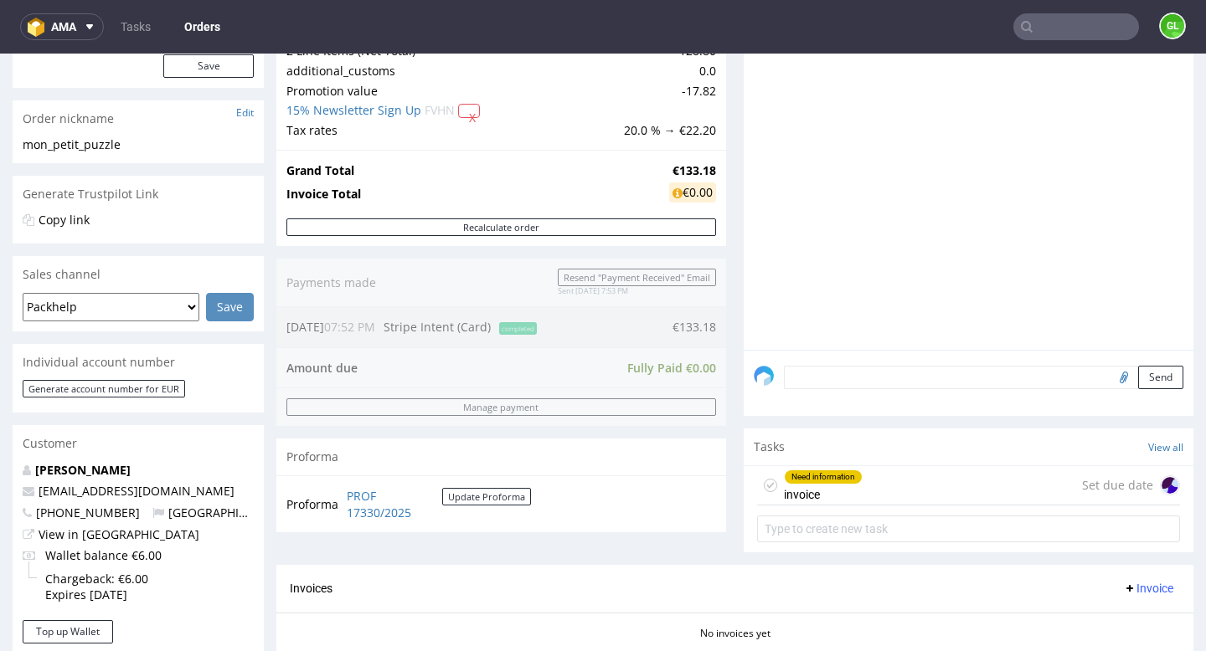
scroll to position [239, 0]
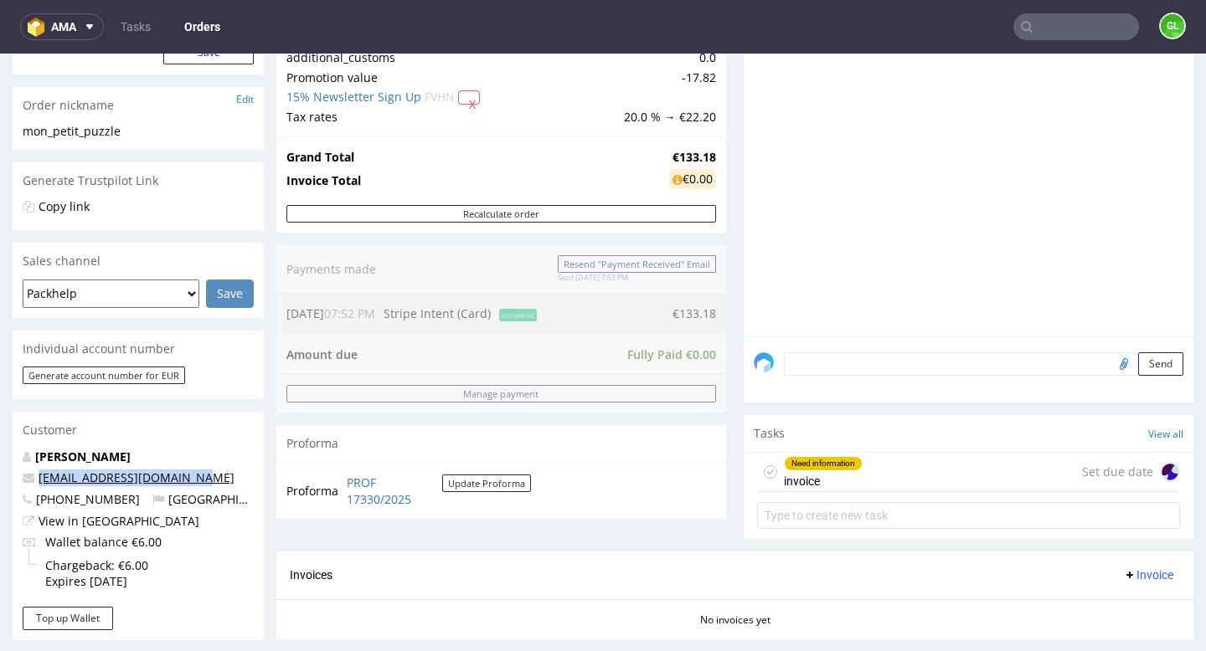
drag, startPoint x: 191, startPoint y: 482, endPoint x: 41, endPoint y: 482, distance: 149.9
click at [41, 482] on p "[EMAIL_ADDRESS][DOMAIN_NAME]" at bounding box center [138, 478] width 231 height 17
copy link "[EMAIL_ADDRESS][DOMAIN_NAME]"
click at [229, 481] on p "[EMAIL_ADDRESS][DOMAIN_NAME]" at bounding box center [138, 478] width 231 height 17
drag, startPoint x: 192, startPoint y: 482, endPoint x: 42, endPoint y: 482, distance: 149.9
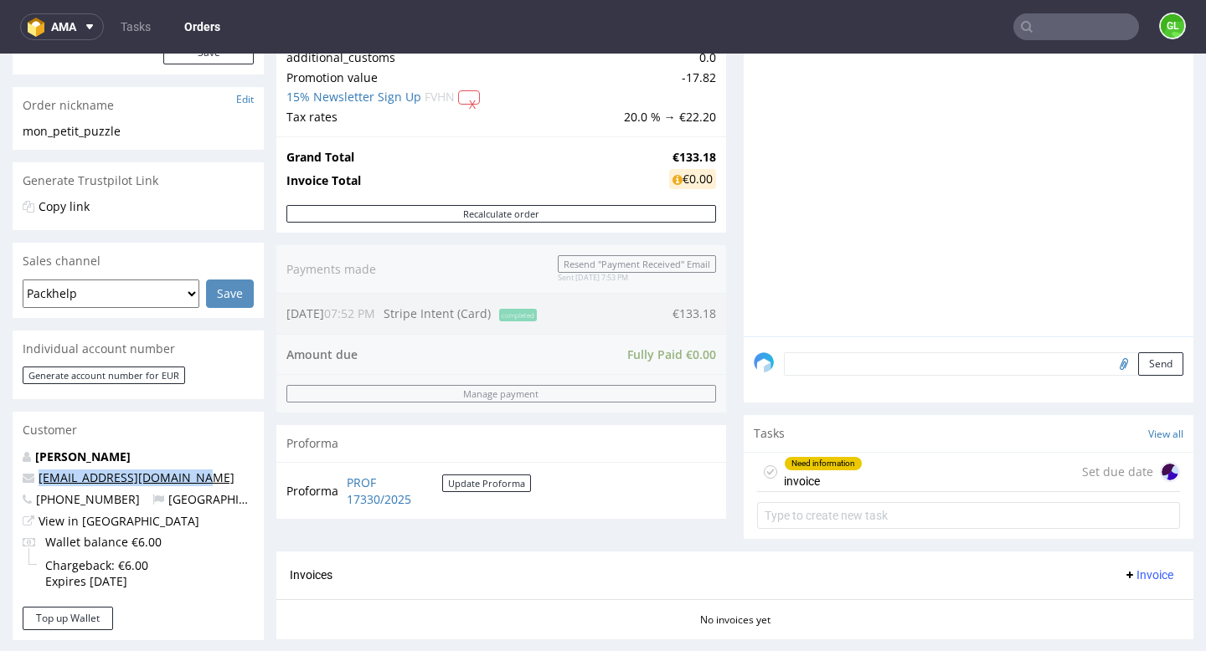
click at [42, 482] on p "[EMAIL_ADDRESS][DOMAIN_NAME]" at bounding box center [138, 478] width 231 height 17
copy link "[EMAIL_ADDRESS][DOMAIN_NAME]"
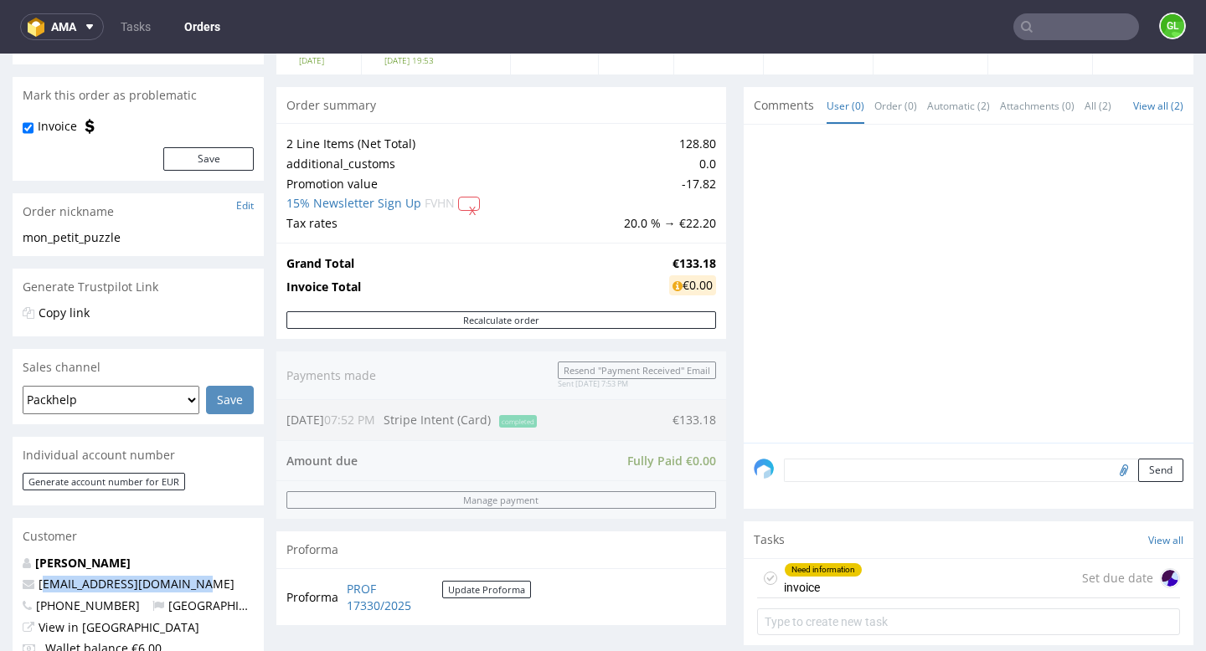
scroll to position [131, 0]
